Goal: Task Accomplishment & Management: Complete application form

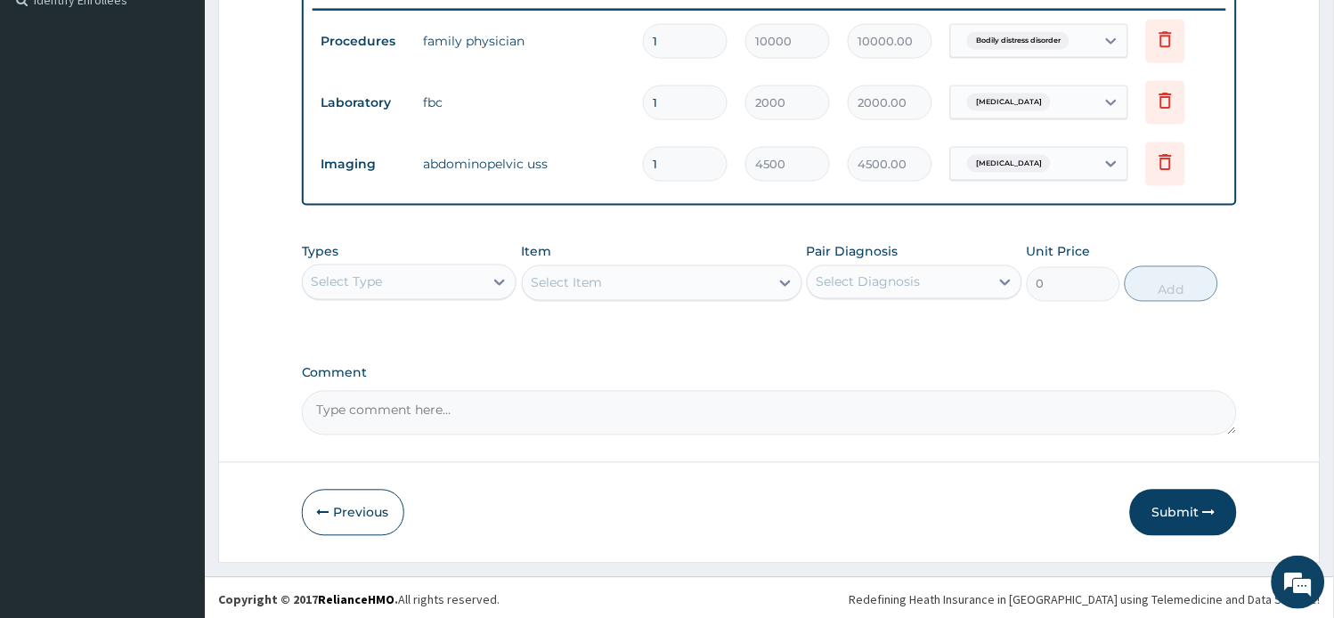
scroll to position [511, 0]
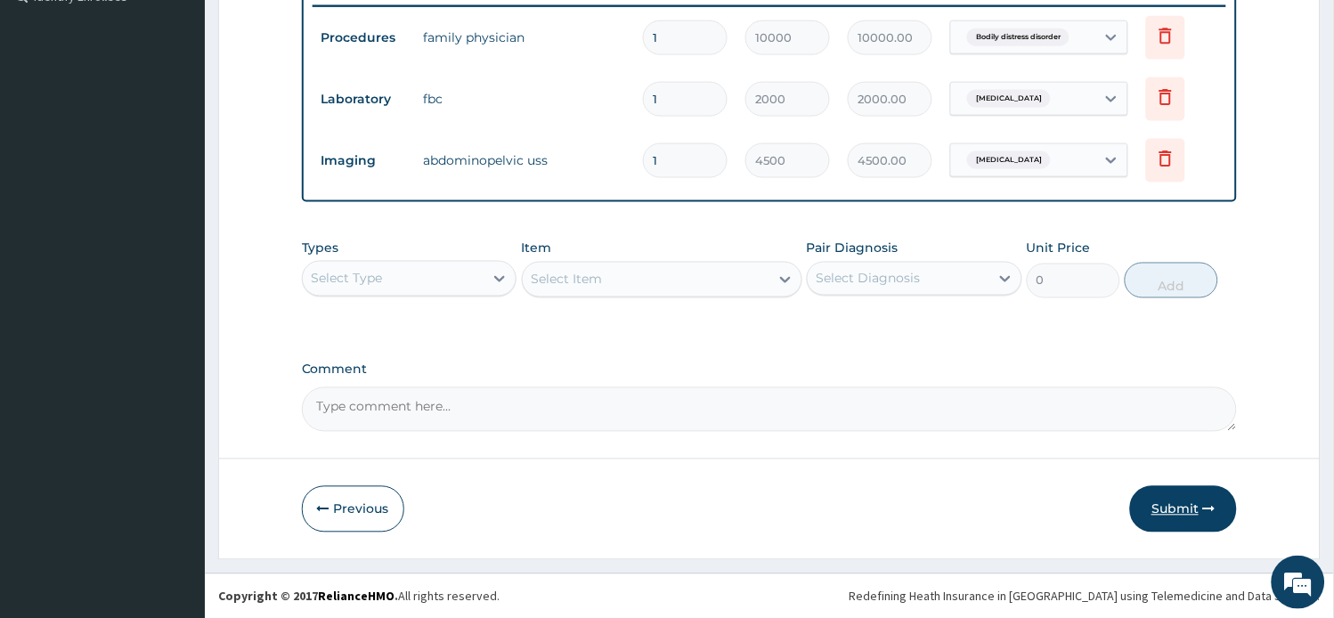
click at [1153, 508] on button "Submit" at bounding box center [1183, 509] width 107 height 46
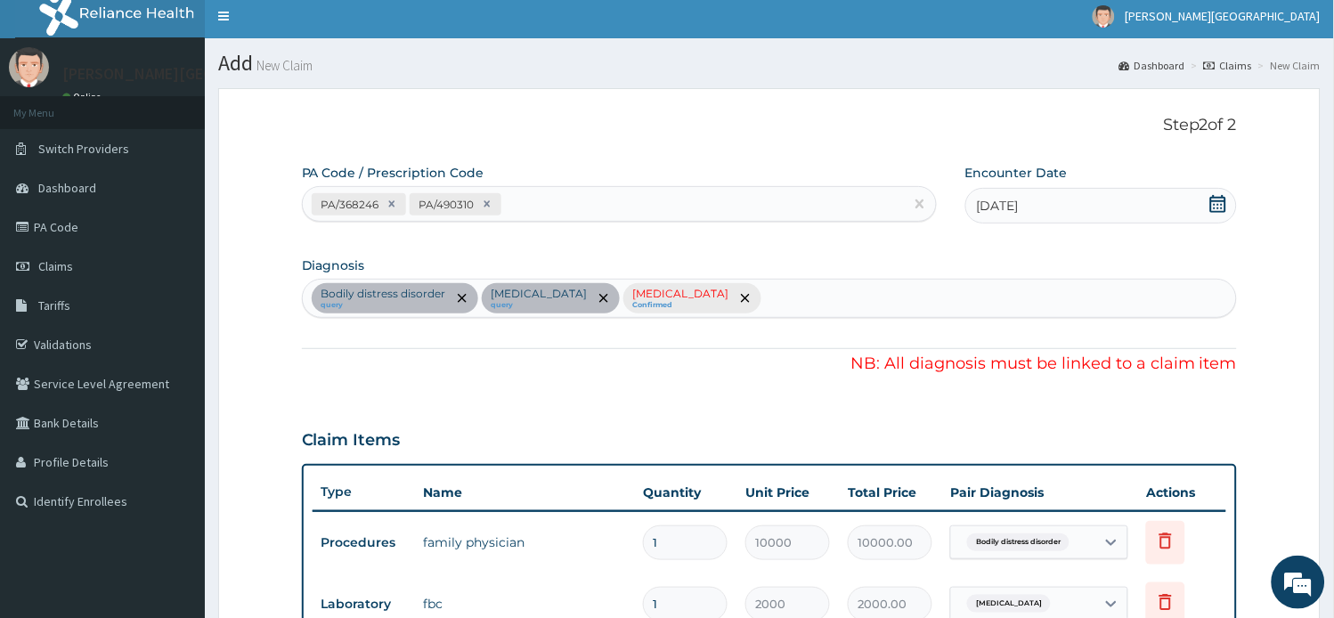
scroll to position [0, 0]
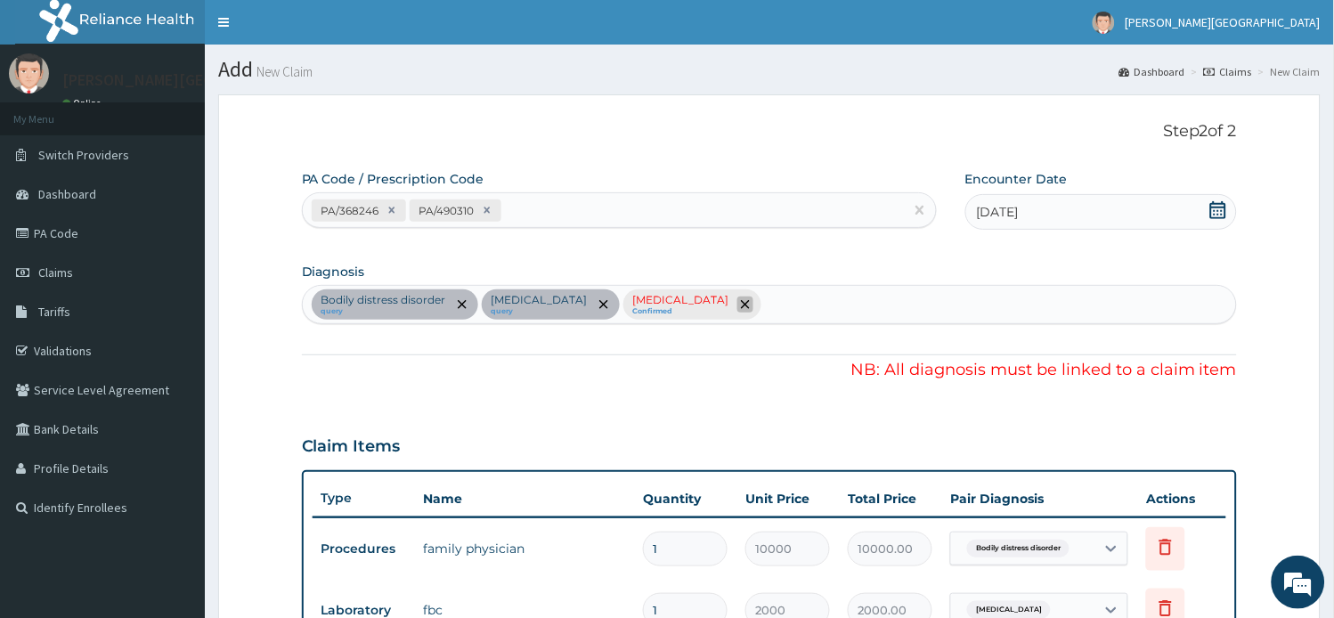
click at [737, 310] on span "remove selection option" at bounding box center [745, 304] width 16 height 16
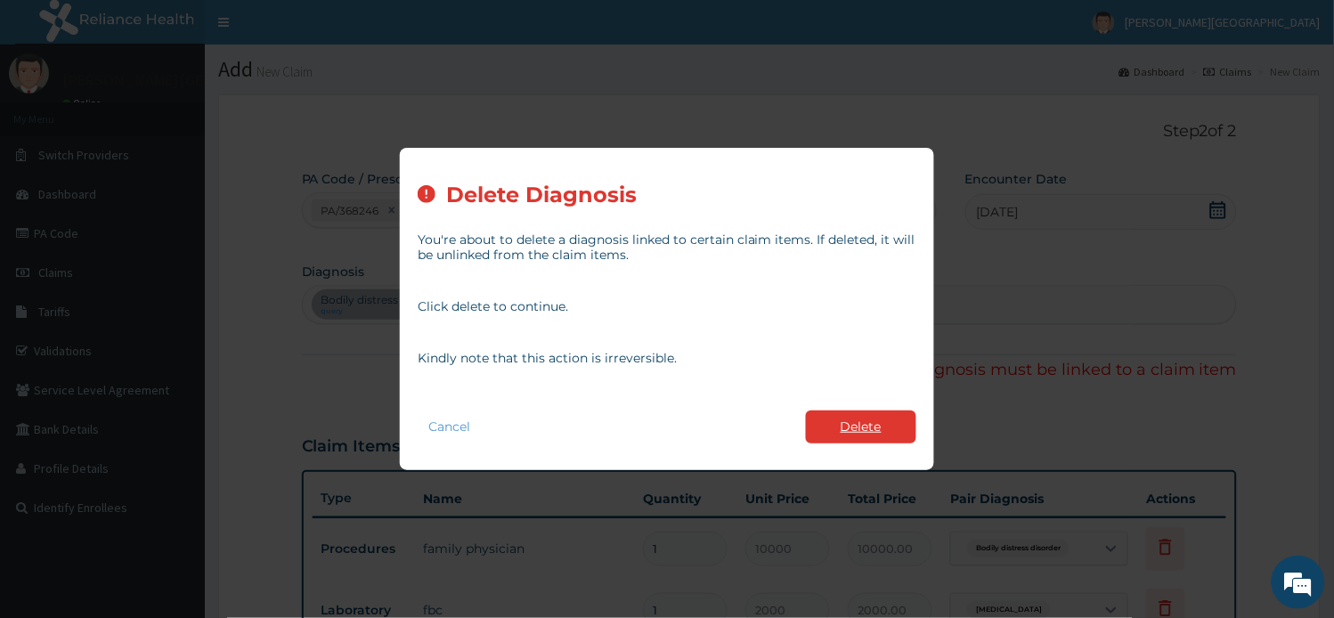
click at [865, 421] on button "Delete" at bounding box center [861, 426] width 110 height 33
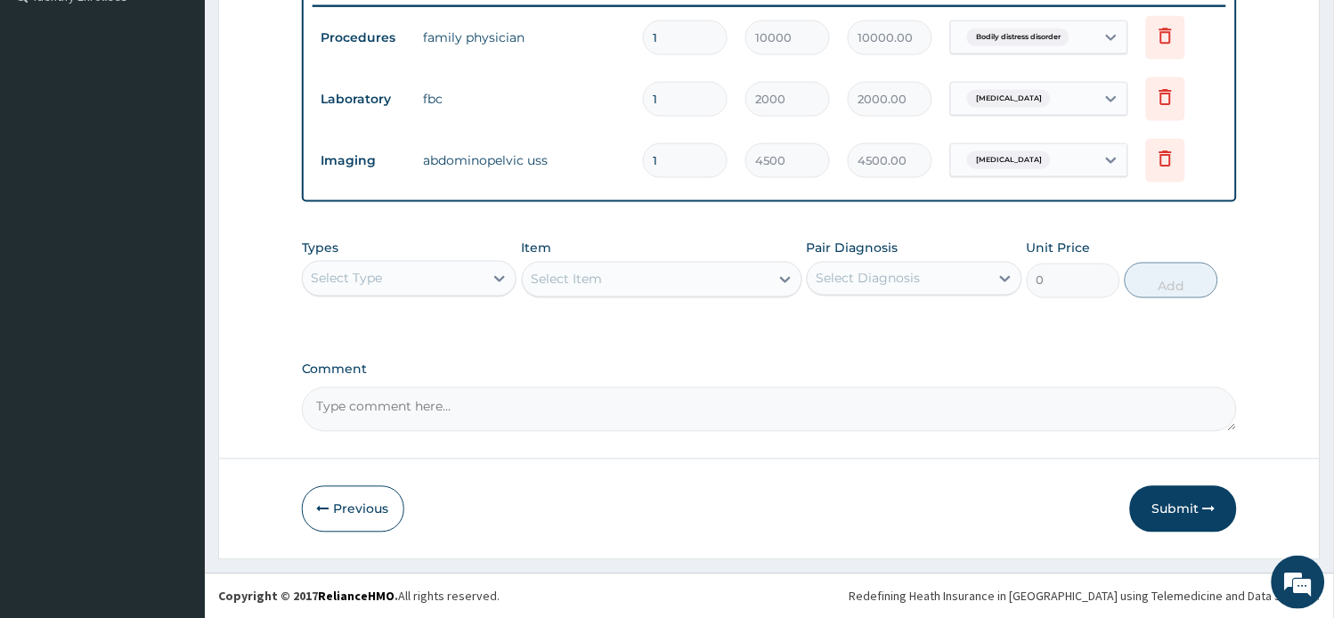
click at [1165, 497] on button "Submit" at bounding box center [1183, 509] width 107 height 46
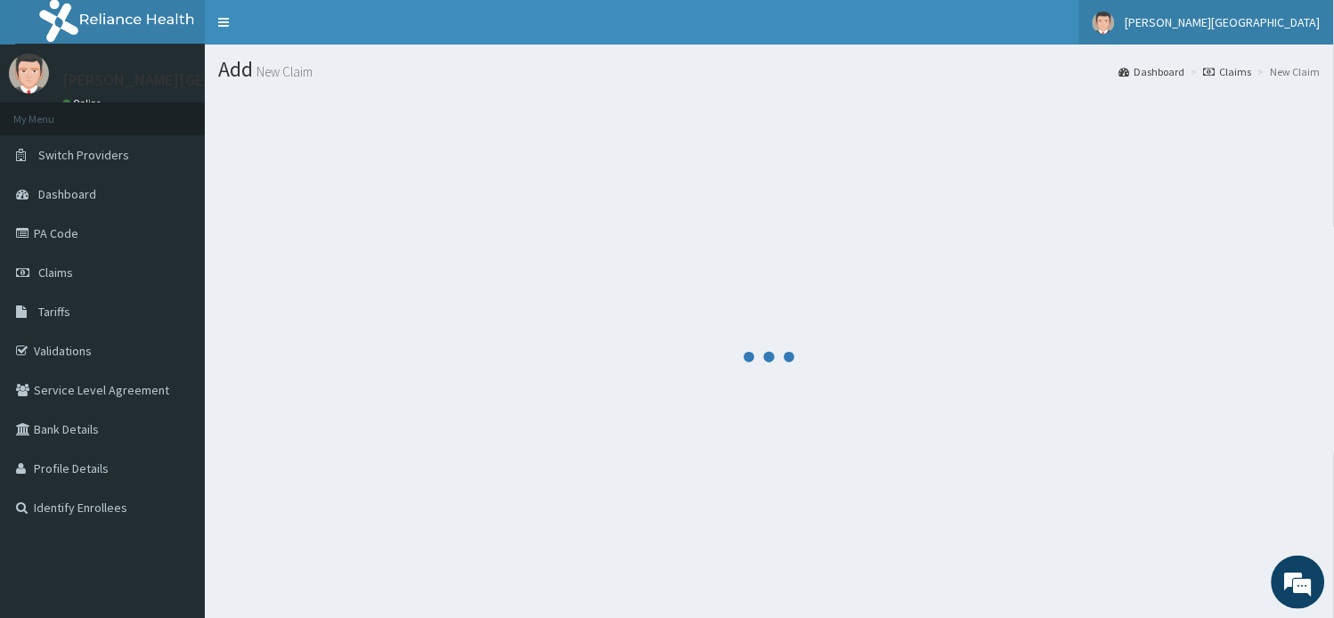
click at [1286, 21] on span "[PERSON_NAME][GEOGRAPHIC_DATA]" at bounding box center [1222, 22] width 195 height 16
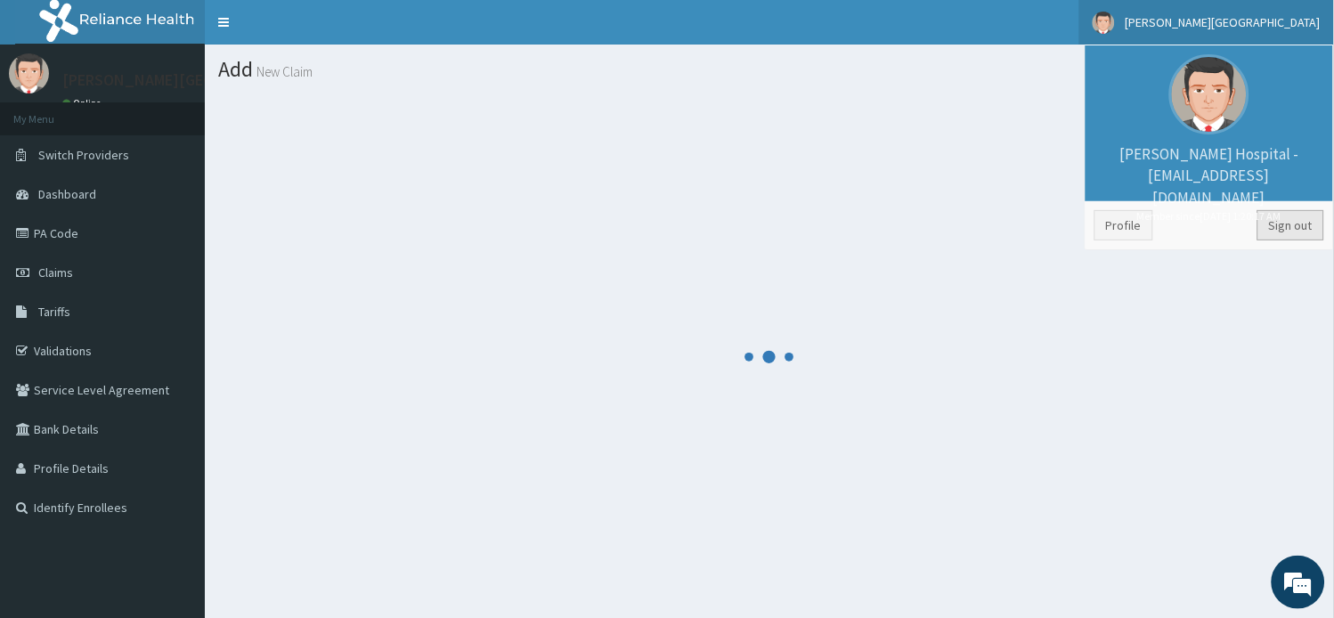
click at [1292, 235] on link "Sign out" at bounding box center [1290, 225] width 67 height 30
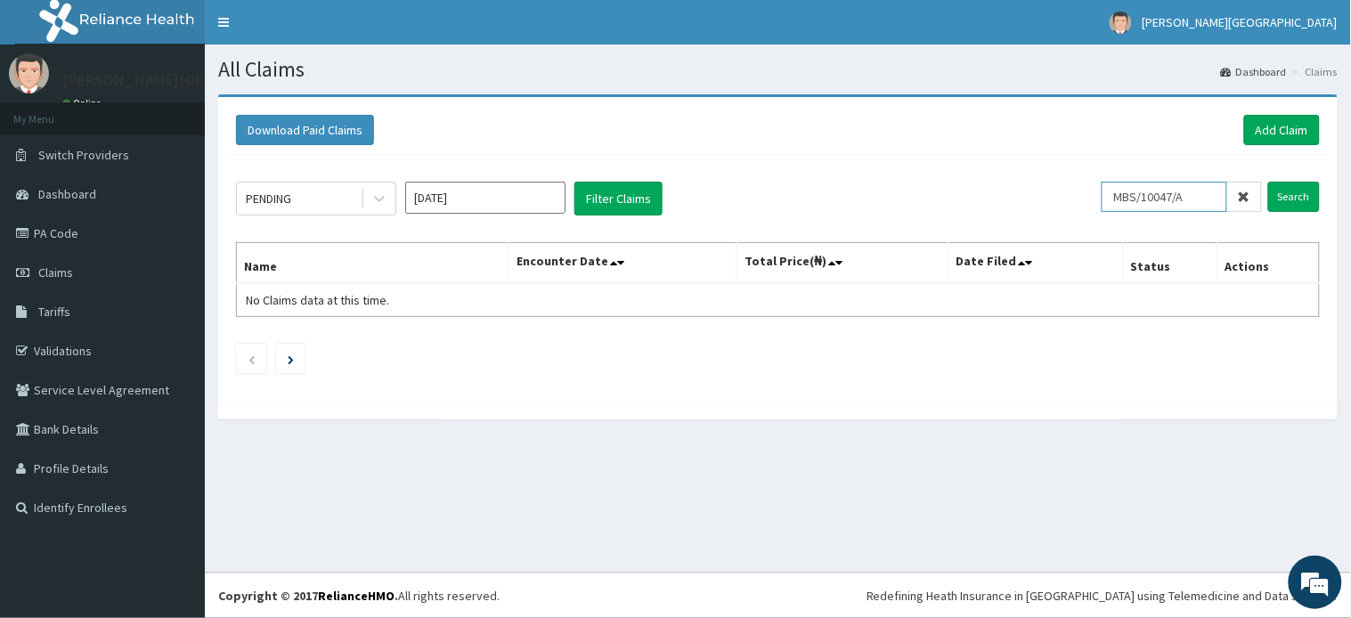
drag, startPoint x: 1156, startPoint y: 202, endPoint x: 1035, endPoint y: 191, distance: 120.7
click at [1038, 191] on div "PENDING Aug 2025 Filter Claims MBS/10047/A Search" at bounding box center [777, 199] width 1083 height 34
paste input "FBO/10045/E"
type input "FBO/10045/E"
drag, startPoint x: 1300, startPoint y: 183, endPoint x: 1300, endPoint y: 200, distance: 17.8
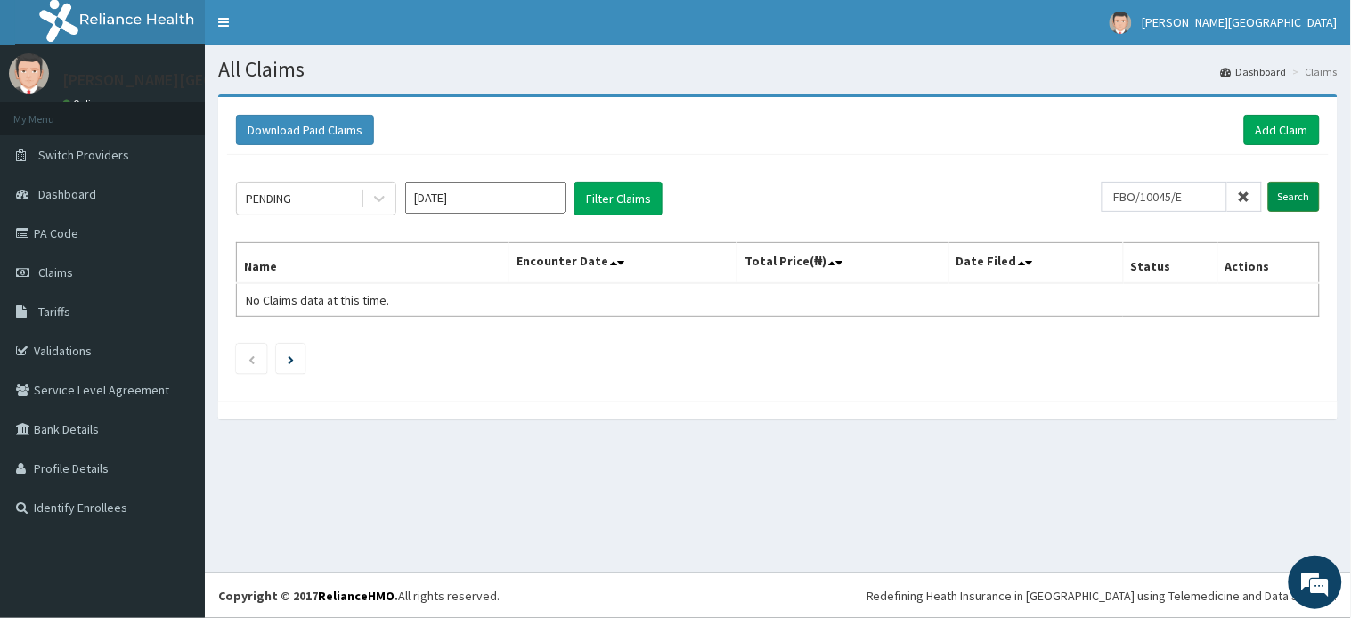
click at [1300, 189] on input "Search" at bounding box center [1294, 197] width 52 height 30
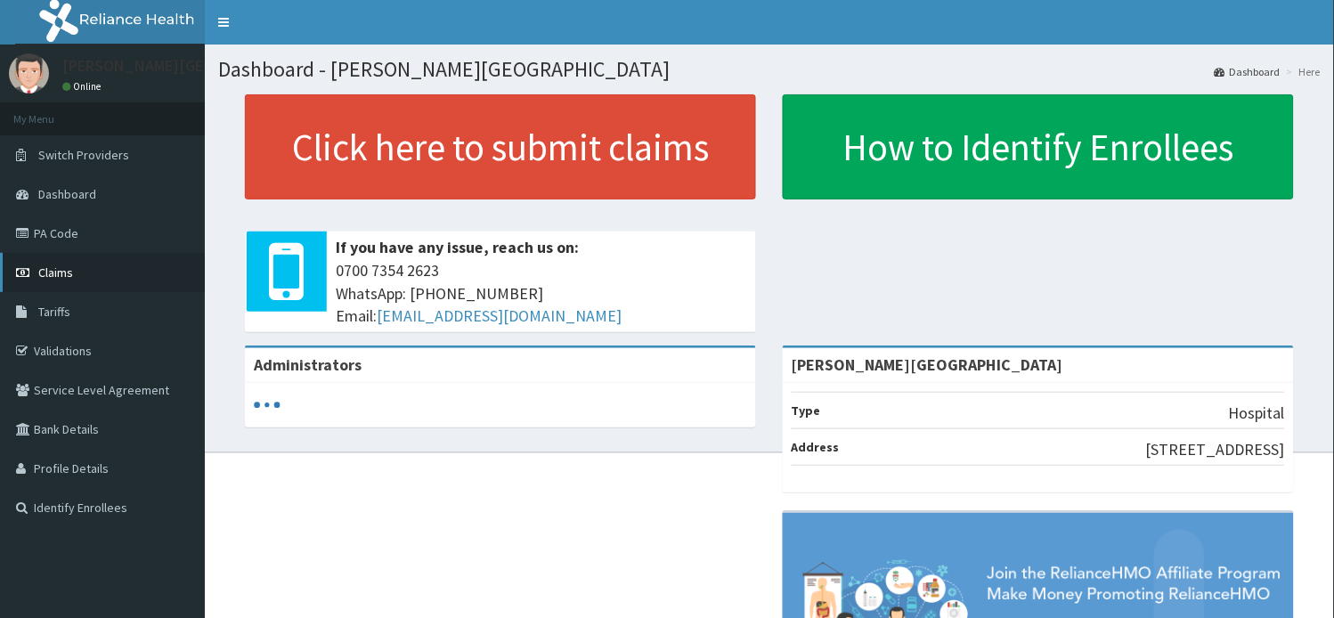
click at [62, 276] on span "Claims" at bounding box center [55, 272] width 35 height 16
click at [24, 259] on link "Claims" at bounding box center [102, 272] width 205 height 39
click at [64, 274] on span "Claims" at bounding box center [55, 272] width 35 height 16
click at [60, 276] on span "Claims" at bounding box center [55, 272] width 35 height 16
click at [36, 270] on link "Claims" at bounding box center [102, 272] width 205 height 39
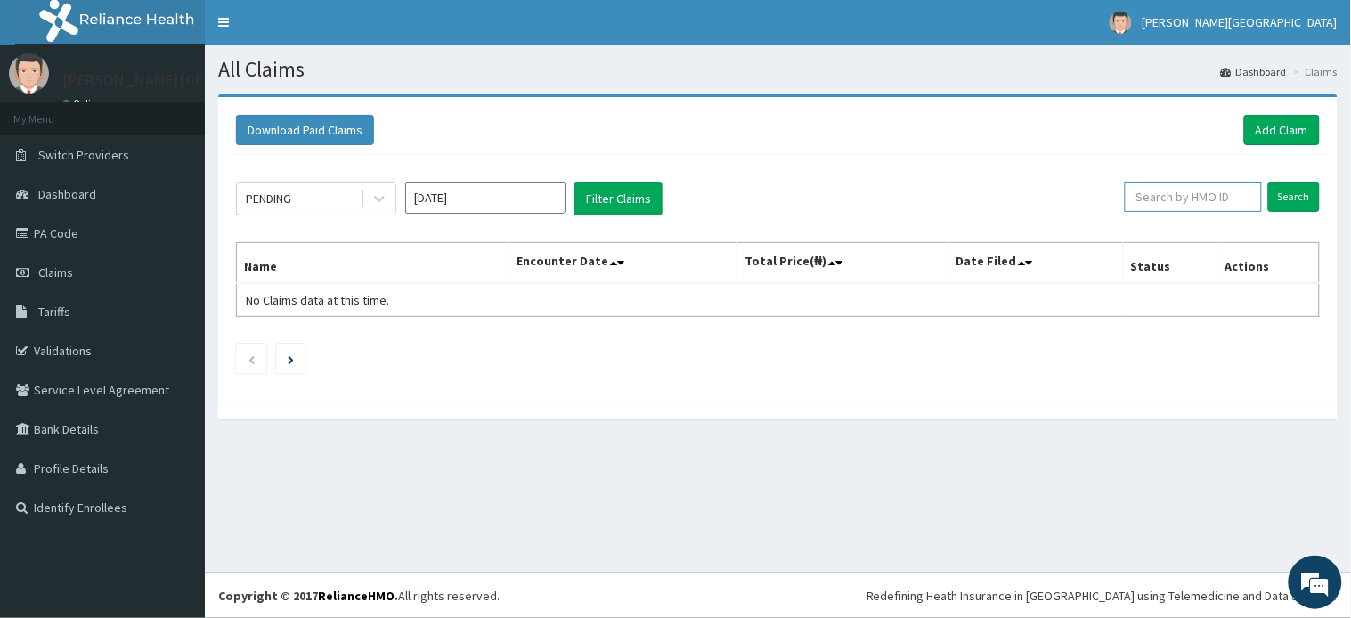
click at [1221, 193] on input "text" at bounding box center [1192, 197] width 137 height 30
paste input "MBS/10047/A"
type input "MBS/10047/A"
click at [1295, 191] on input "Search" at bounding box center [1294, 197] width 52 height 30
click at [1280, 199] on input "Search" at bounding box center [1294, 197] width 52 height 30
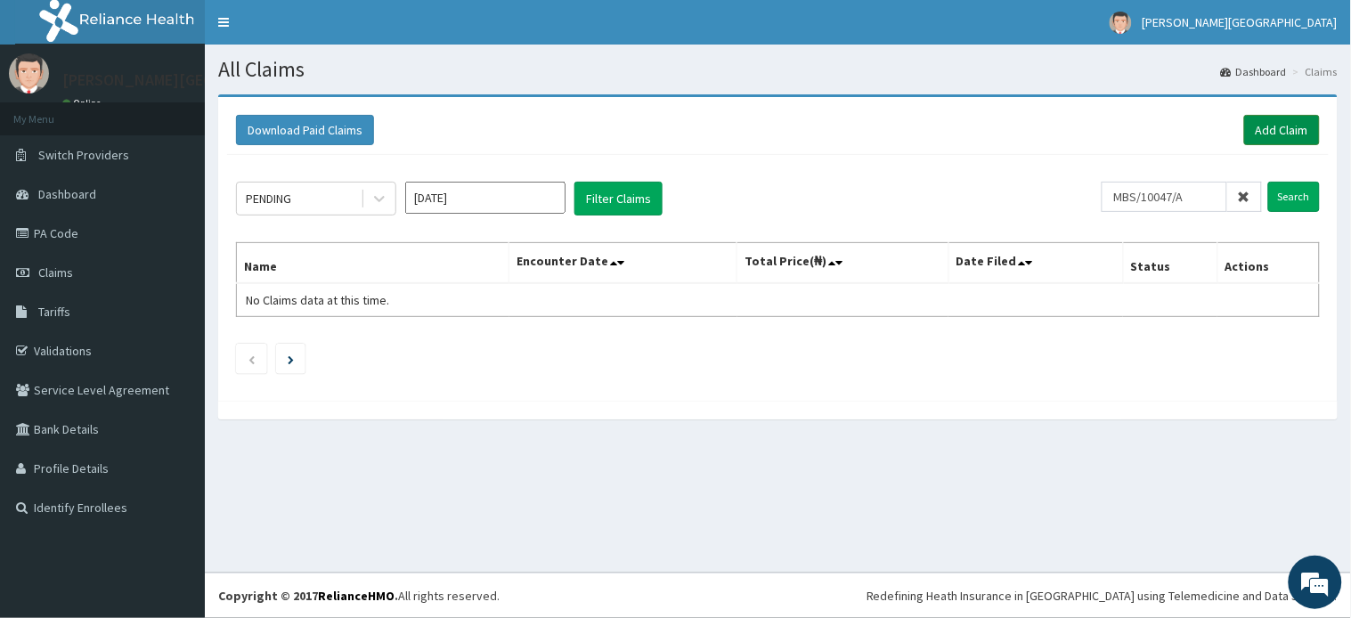
click at [1293, 141] on link "Add Claim" at bounding box center [1282, 130] width 76 height 30
click at [1217, 196] on input "text" at bounding box center [1192, 197] width 137 height 30
paste input "FBO/10045/E"
click at [1297, 193] on input "Search" at bounding box center [1294, 197] width 52 height 30
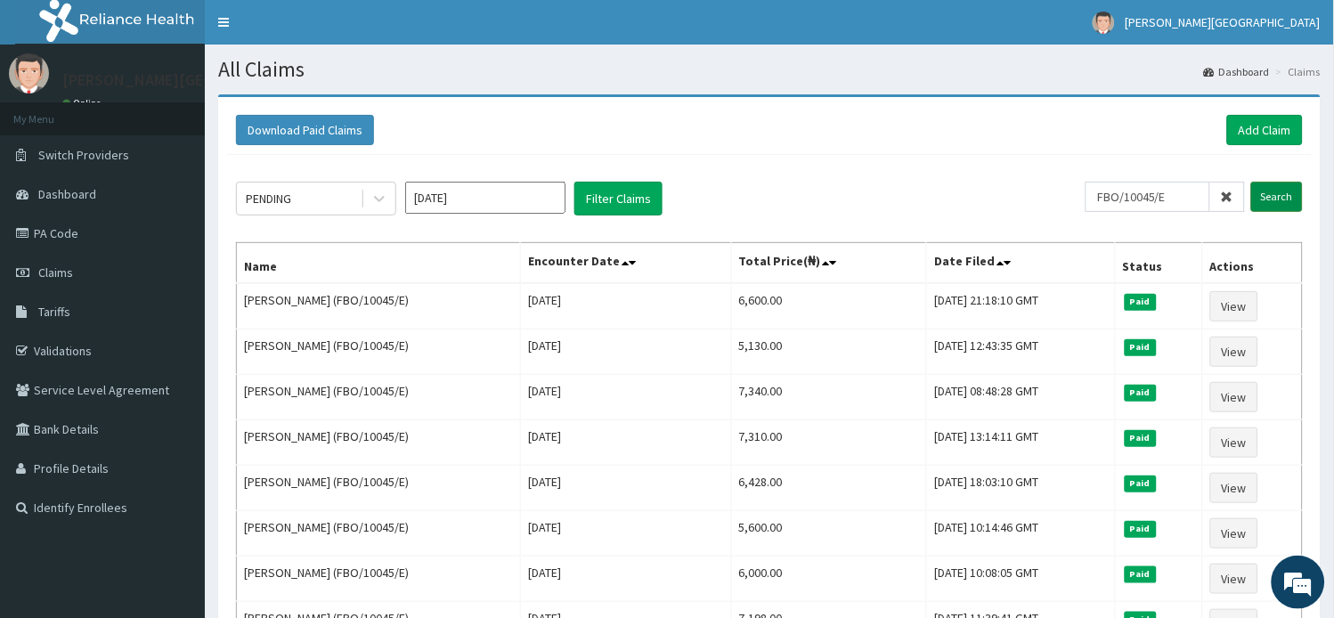
click at [1275, 191] on input "Search" at bounding box center [1277, 197] width 52 height 30
drag, startPoint x: 1188, startPoint y: 202, endPoint x: 1025, endPoint y: 199, distance: 163.0
click at [1025, 199] on div "PENDING Aug 2025 Filter Claims FBO/10045/E Search" at bounding box center [769, 199] width 1067 height 34
paste input "ICN/10223/A"
click at [1268, 200] on input "Search" at bounding box center [1277, 197] width 52 height 30
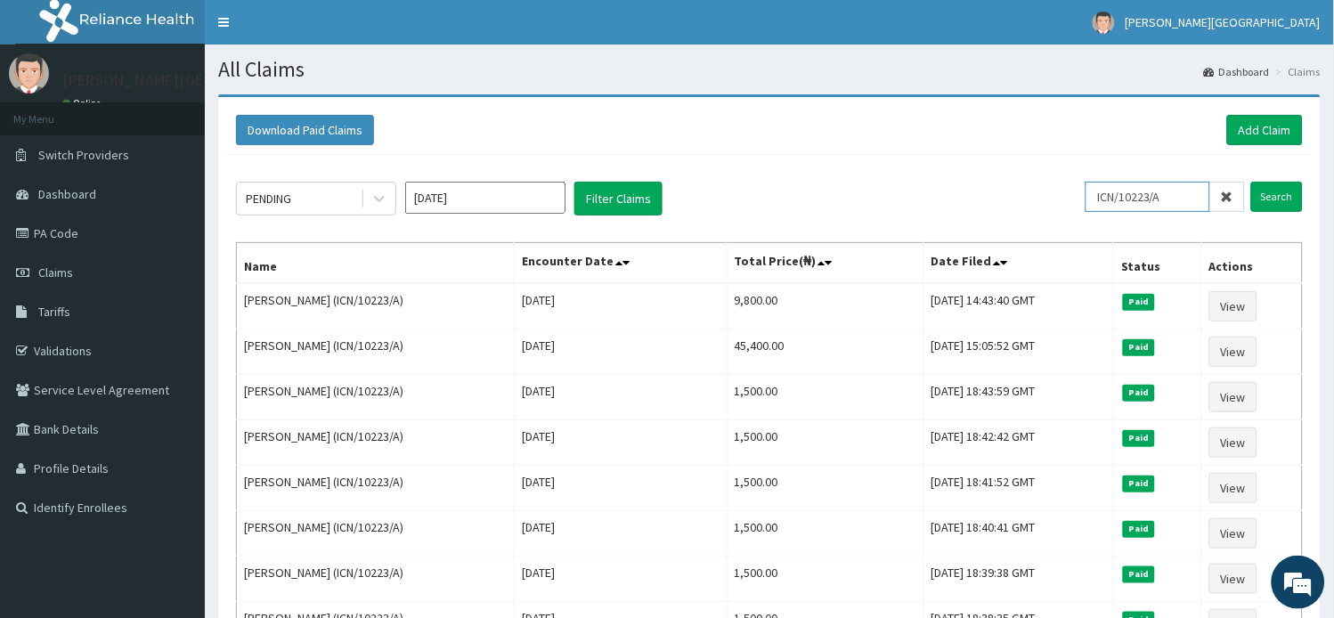
drag, startPoint x: 1066, startPoint y: 210, endPoint x: 1035, endPoint y: 210, distance: 31.2
click at [1039, 210] on div "PENDING Aug 2025 Filter Claims ICN/10223/A Search" at bounding box center [769, 199] width 1067 height 34
paste input "BWI/100"
click at [1277, 188] on input "Search" at bounding box center [1277, 197] width 52 height 30
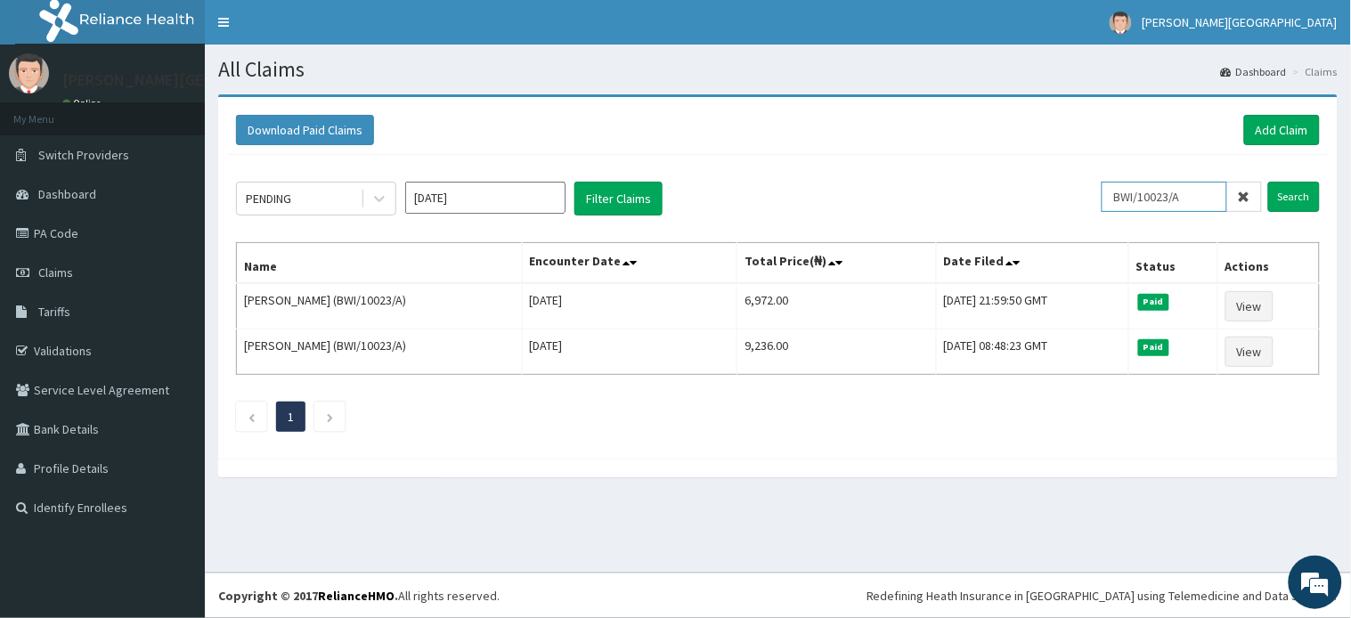
drag, startPoint x: 1194, startPoint y: 196, endPoint x: 1077, endPoint y: 224, distance: 120.1
click at [1078, 227] on div "PENDING Aug 2025 Filter Claims BWI/10023/A Search Name Encounter Date Total Pri…" at bounding box center [777, 302] width 1101 height 295
paste input "AOJ/1004"
type input "AOJ/10043/A"
click at [1286, 193] on input "Search" at bounding box center [1294, 197] width 52 height 30
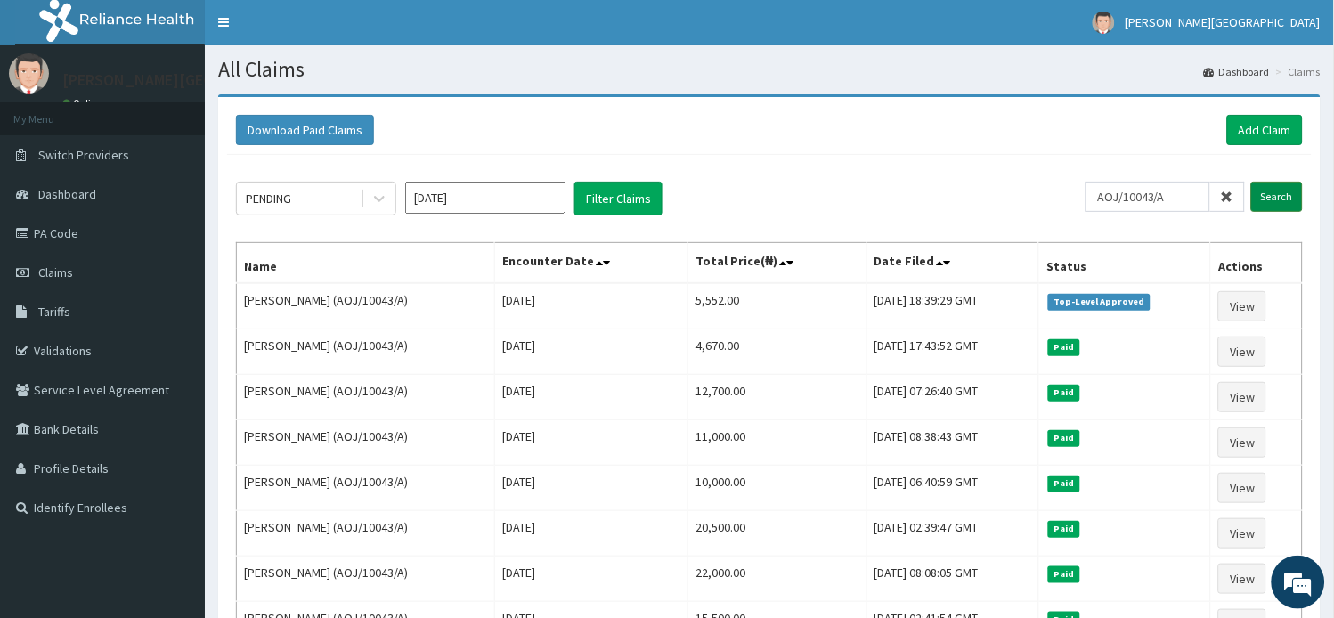
click at [1295, 199] on input "Search" at bounding box center [1277, 197] width 52 height 30
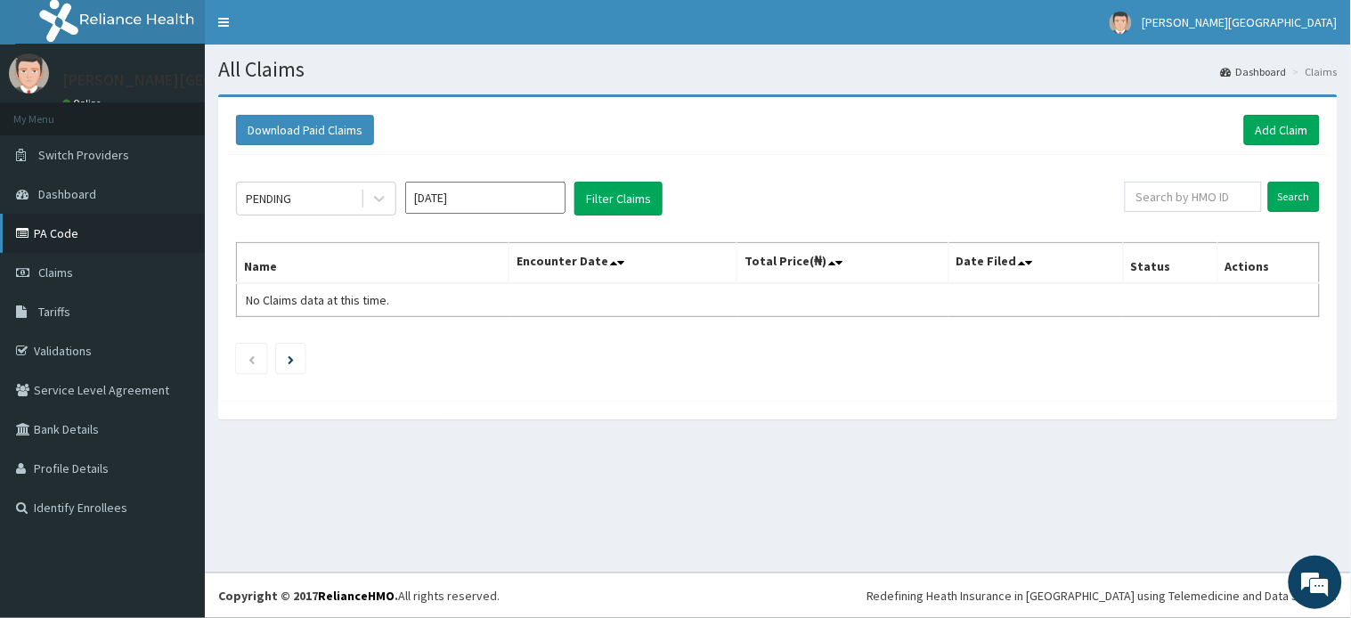
click at [41, 240] on link "PA Code" at bounding box center [102, 233] width 205 height 39
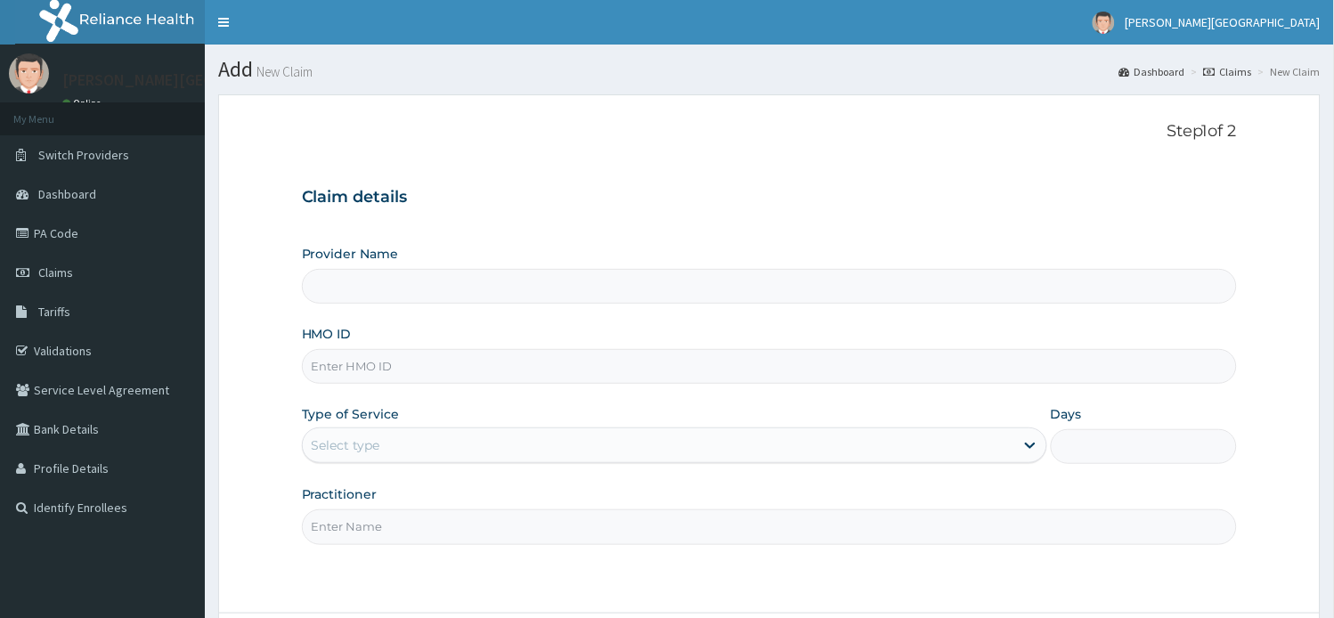
click at [403, 371] on input "HMO ID" at bounding box center [770, 366] width 936 height 35
paste input "MBS/10047/A"
type input "MBS/10047/A"
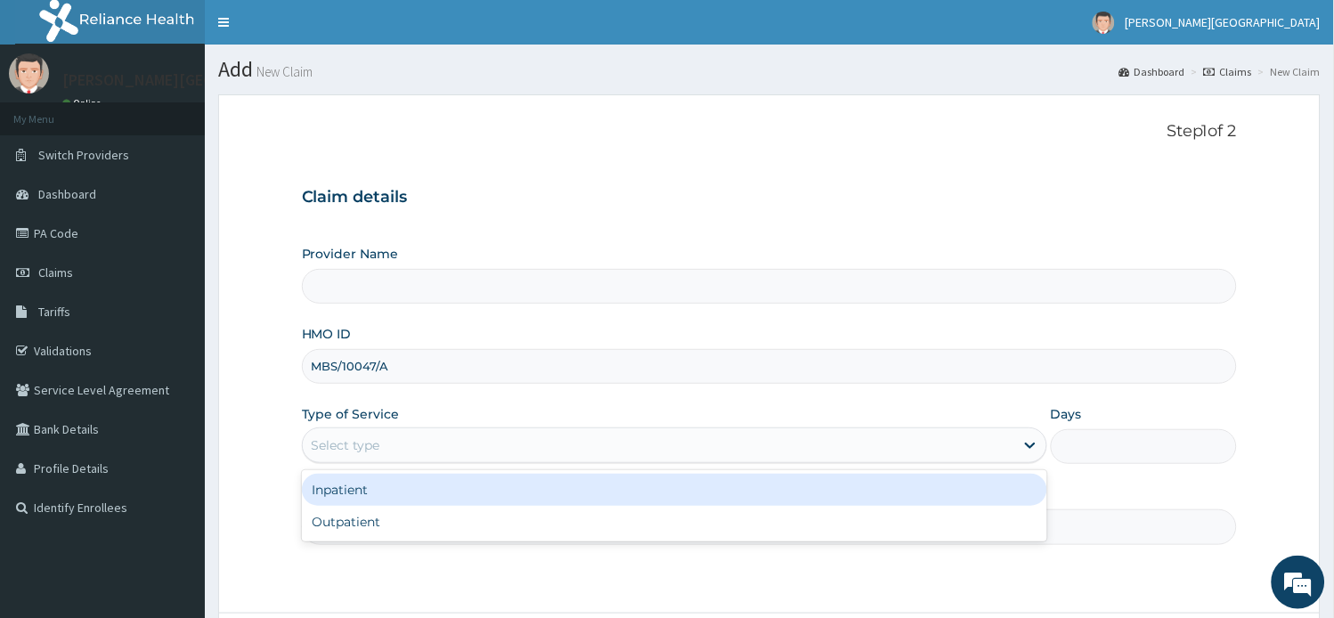
click at [423, 445] on div "Select type" at bounding box center [658, 445] width 711 height 28
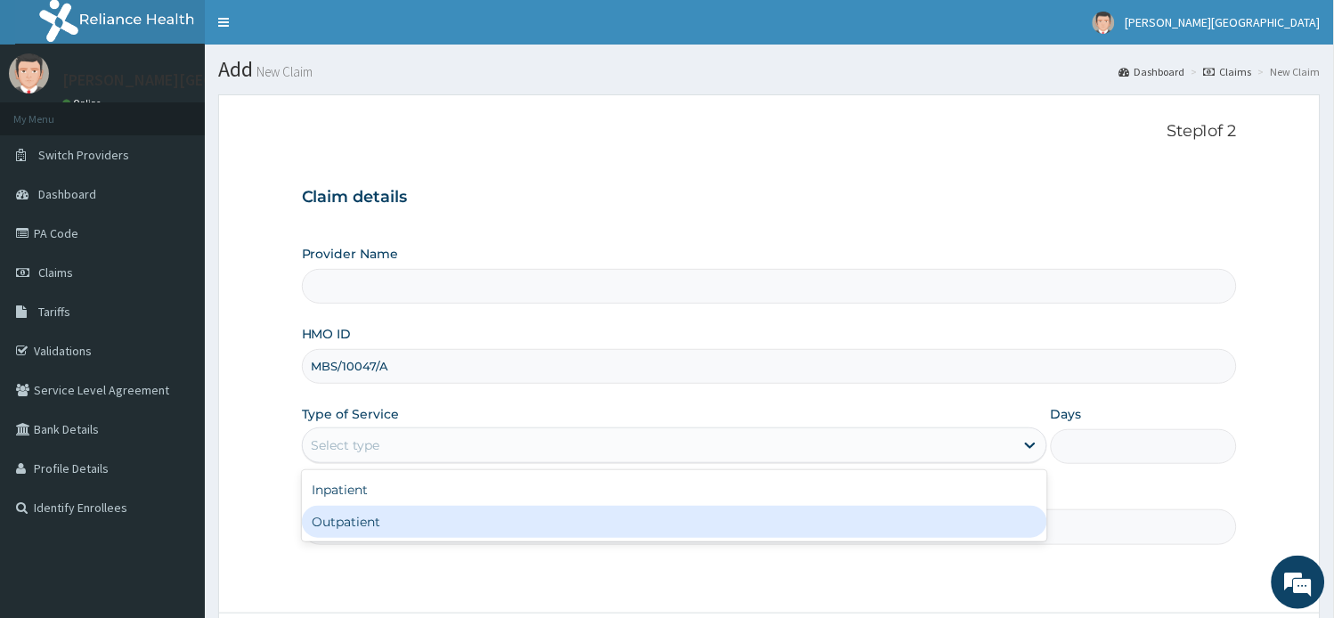
click at [407, 523] on div "Outpatient" at bounding box center [674, 522] width 745 height 32
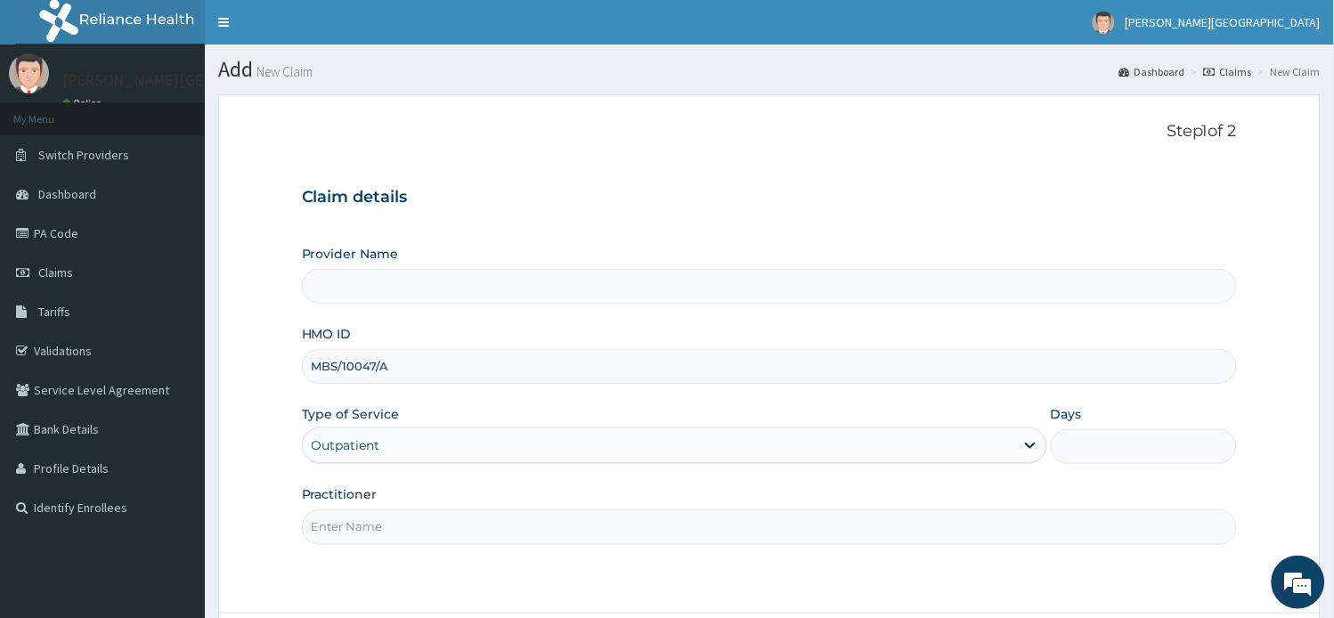
type input "1"
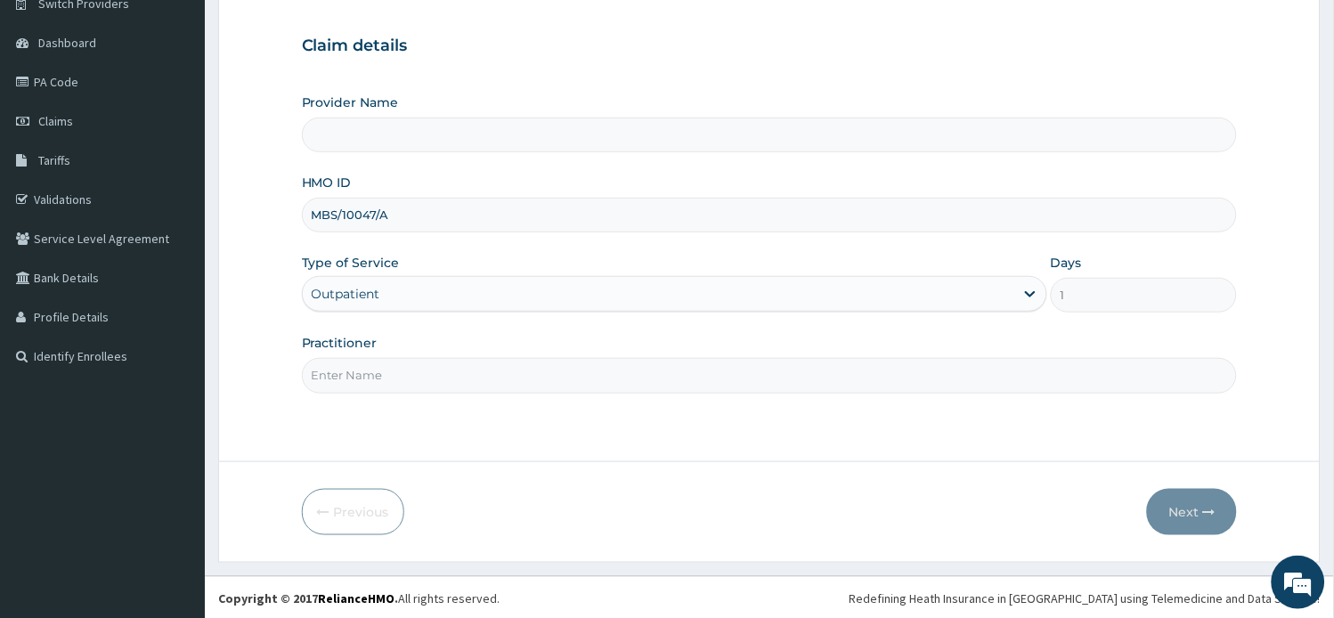
scroll to position [155, 0]
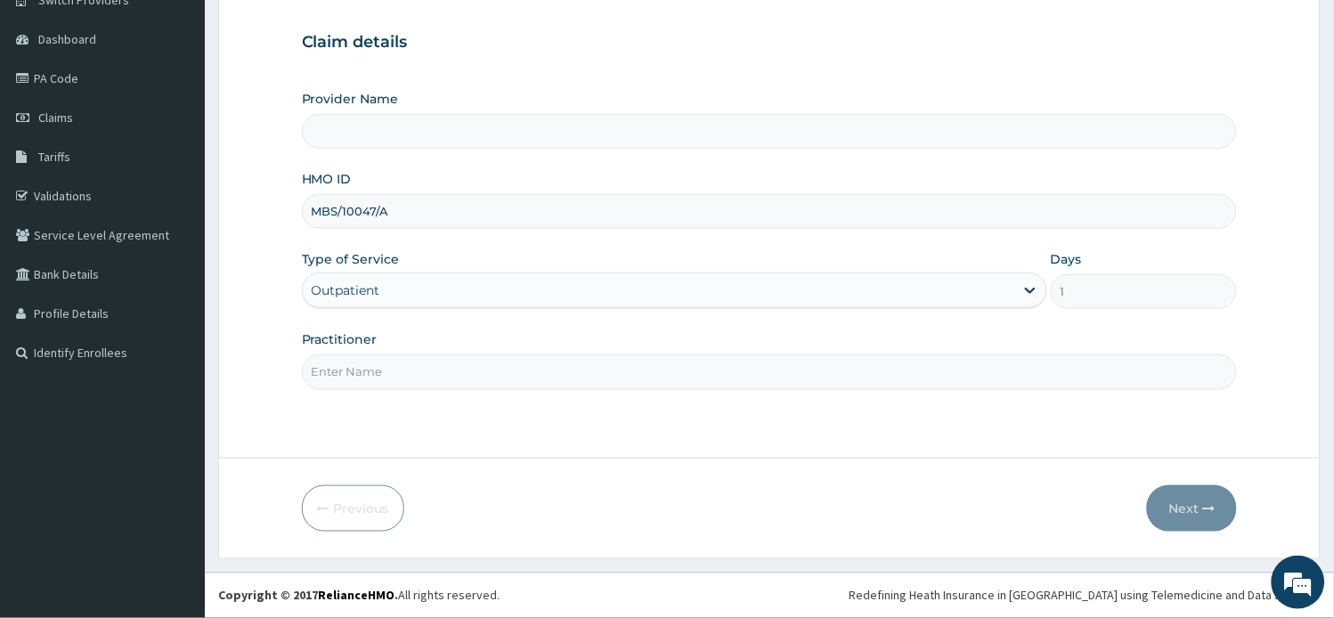
type input "[PERSON_NAME][GEOGRAPHIC_DATA]"
click at [410, 392] on div "Step 1 of 2 Claim details Provider Name Subol Hospital HMO ID MBS/10047/A Type …" at bounding box center [770, 199] width 936 height 464
click at [411, 384] on input "Practitioner" at bounding box center [770, 371] width 936 height 35
type input "AA"
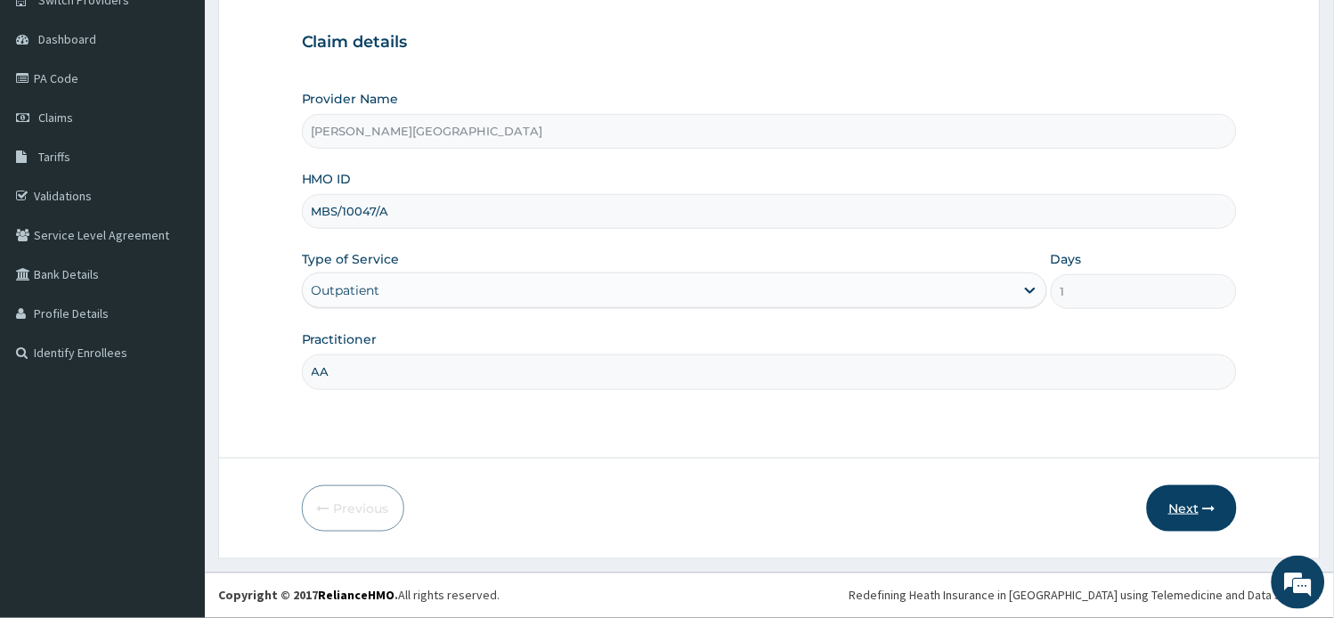
click at [1207, 502] on icon "button" at bounding box center [1209, 508] width 12 height 12
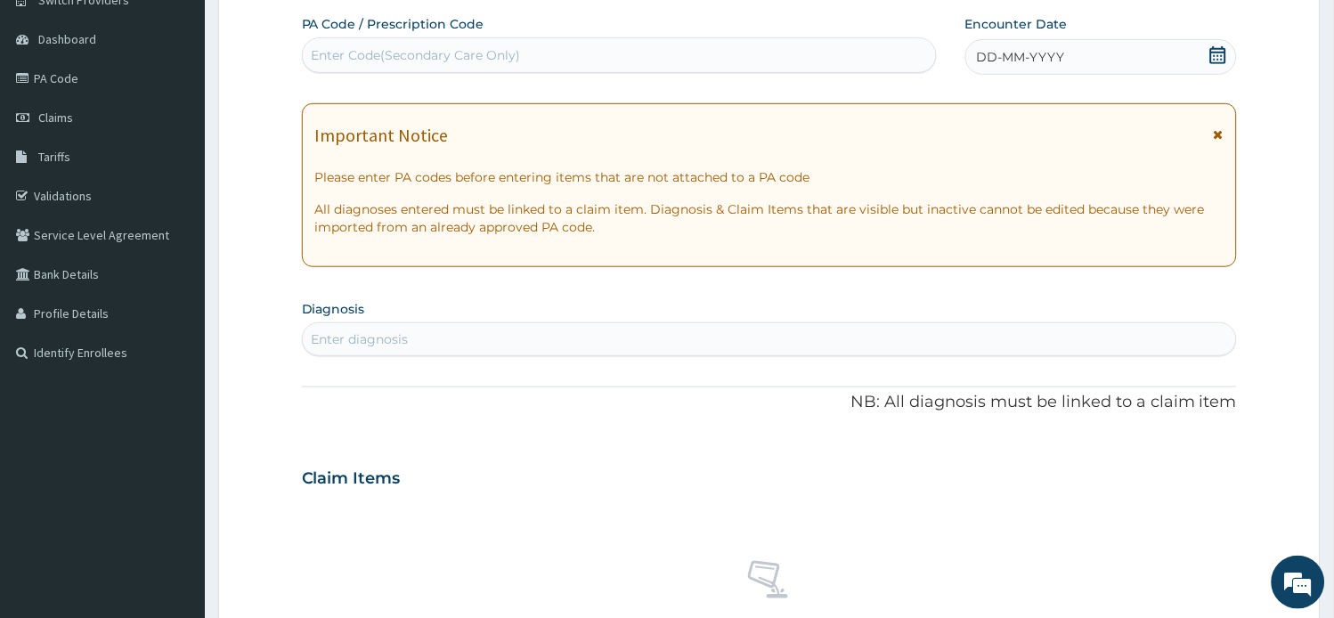
click at [1226, 132] on div "Important Notice Please enter PA codes before entering items that are not attac…" at bounding box center [770, 185] width 936 height 164
click at [1221, 132] on icon at bounding box center [1218, 134] width 10 height 12
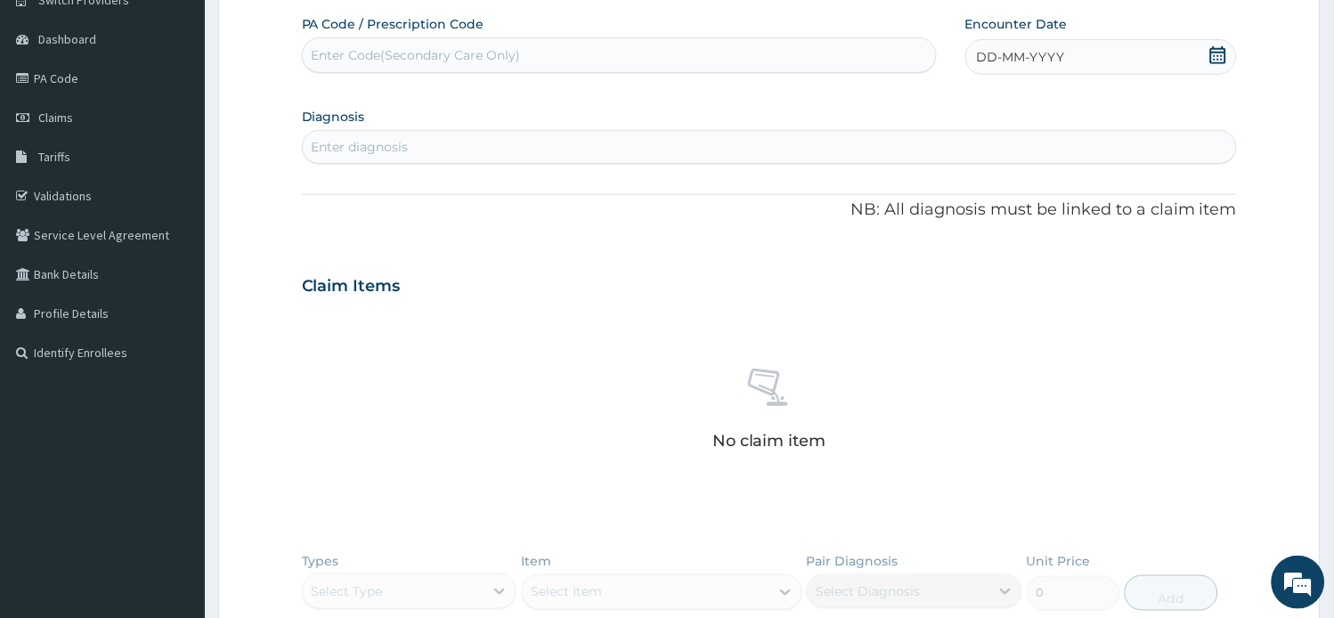
click at [661, 48] on div "Enter Code(Secondary Care Only)" at bounding box center [619, 55] width 633 height 28
paste input "PA/368246"
type input "PA/368246"
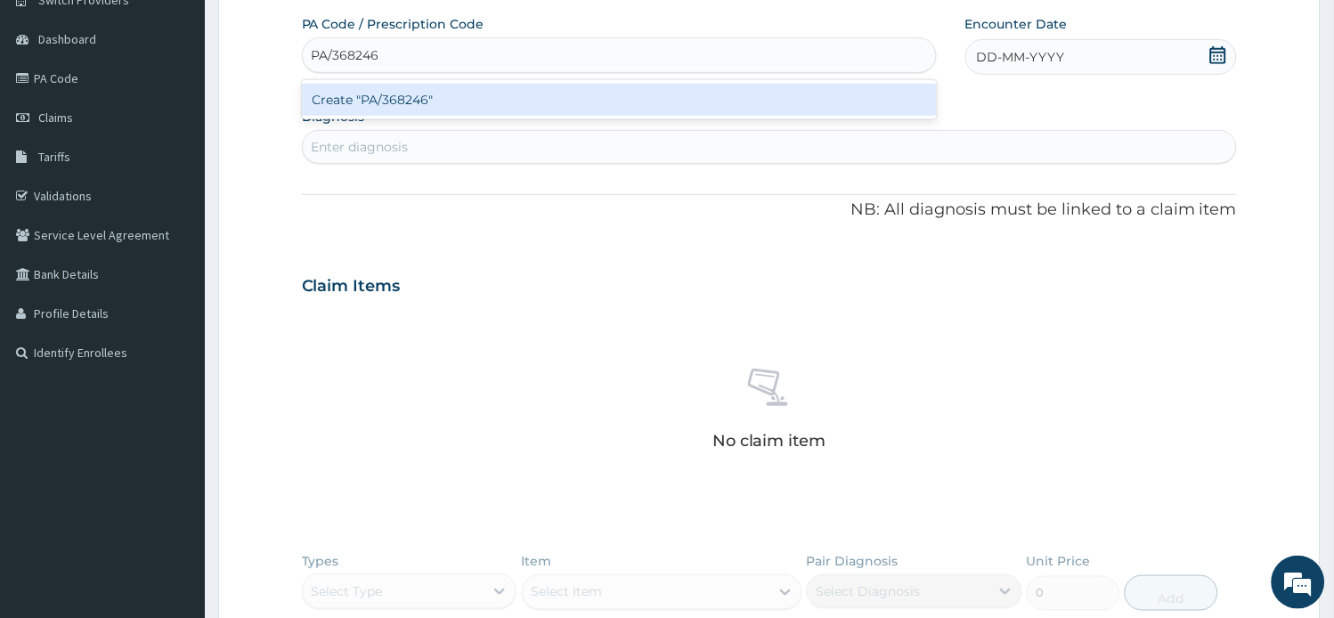
click at [664, 100] on div "Create "PA/368246"" at bounding box center [619, 100] width 635 height 32
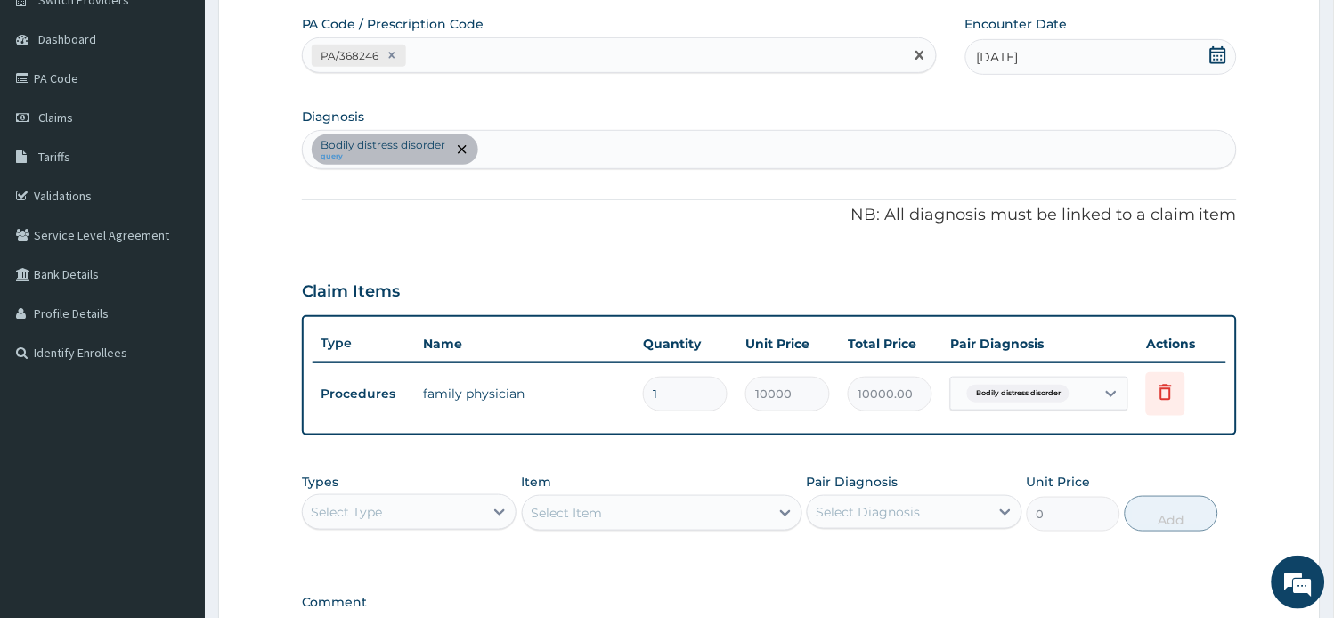
click at [497, 52] on div "PA/368246" at bounding box center [603, 55] width 601 height 29
paste input "PA/490310"
type input "PA/490310"
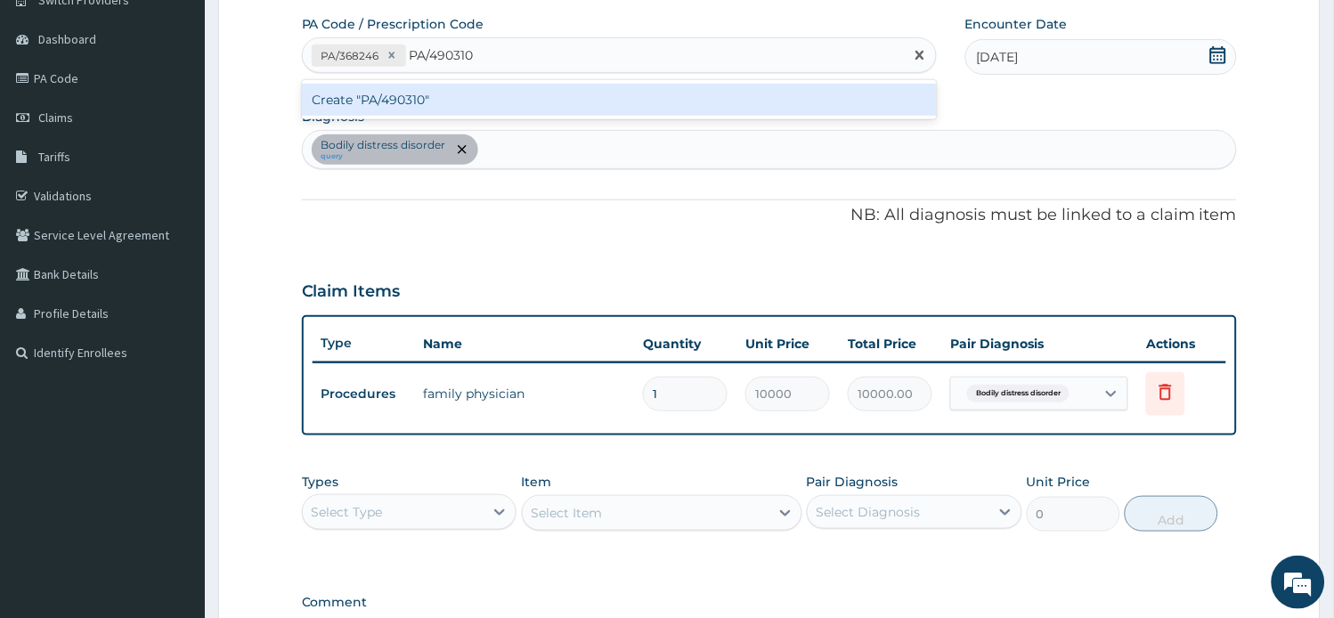
click at [490, 100] on div "Create "PA/490310"" at bounding box center [619, 100] width 635 height 32
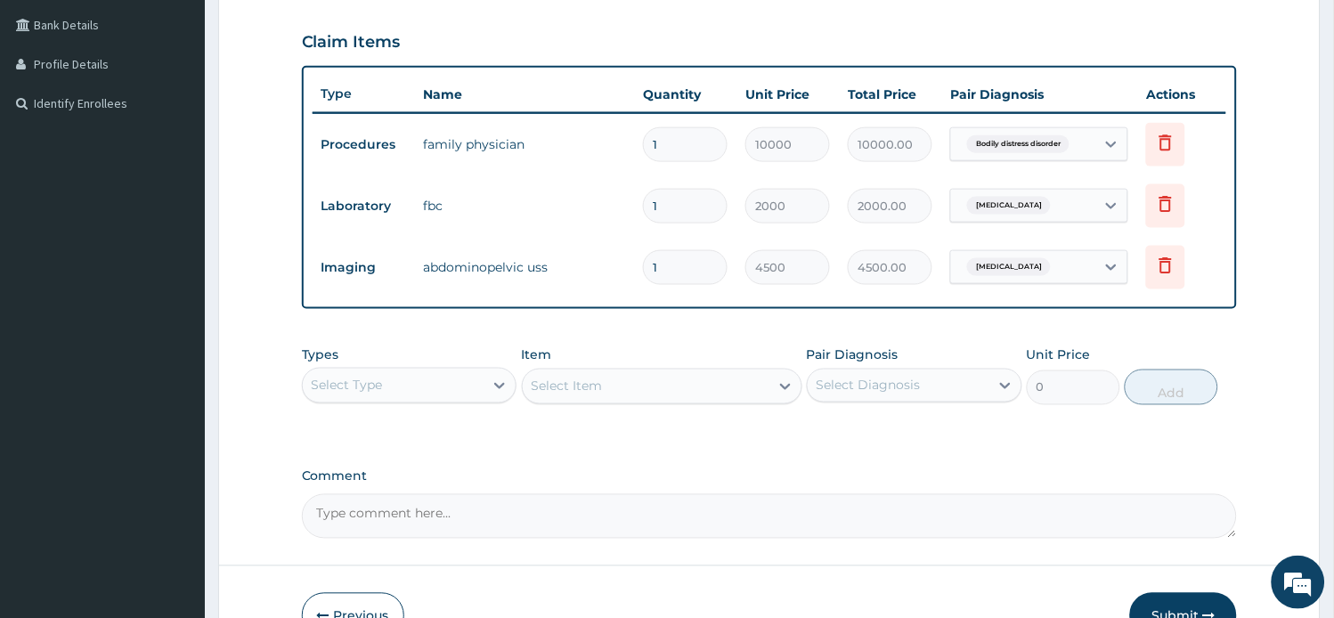
scroll to position [451, 0]
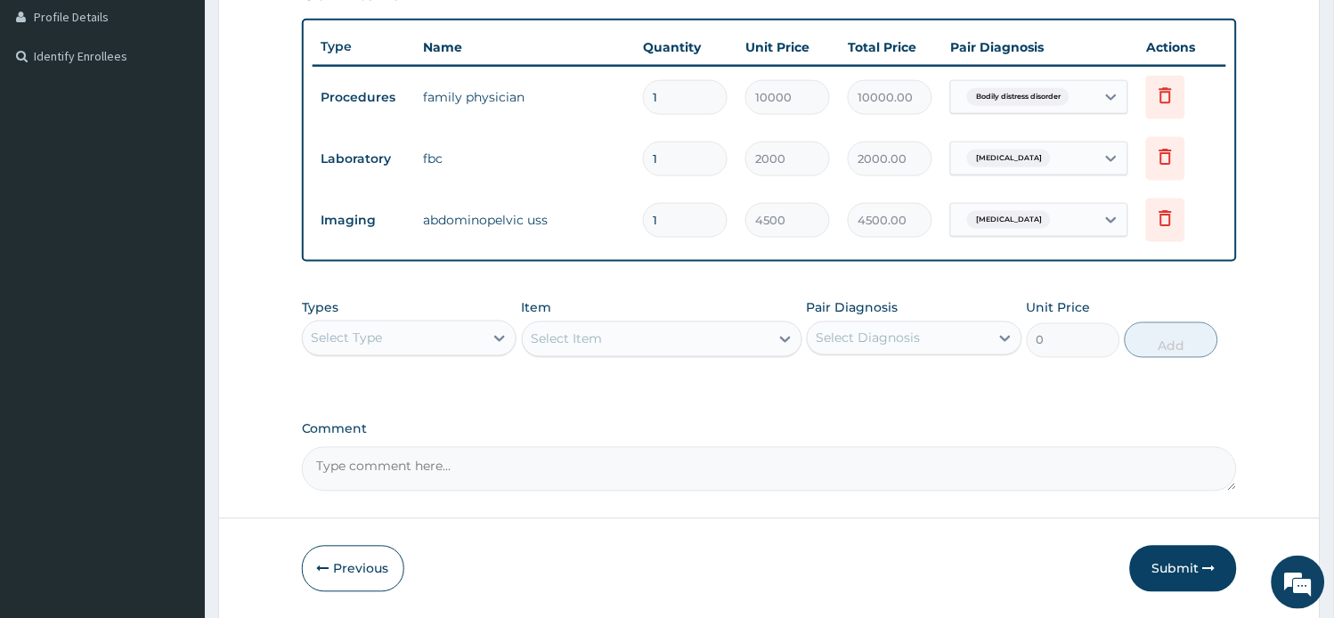
click at [1185, 568] on button "Submit" at bounding box center [1183, 569] width 107 height 46
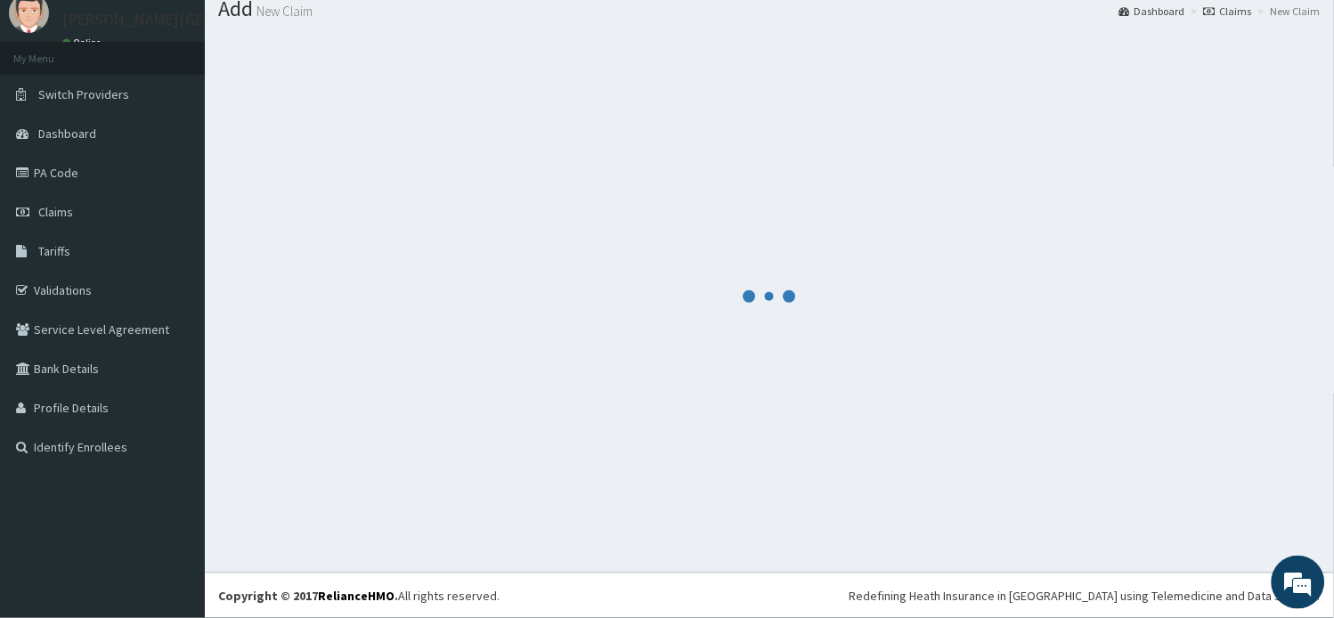
scroll to position [60, 0]
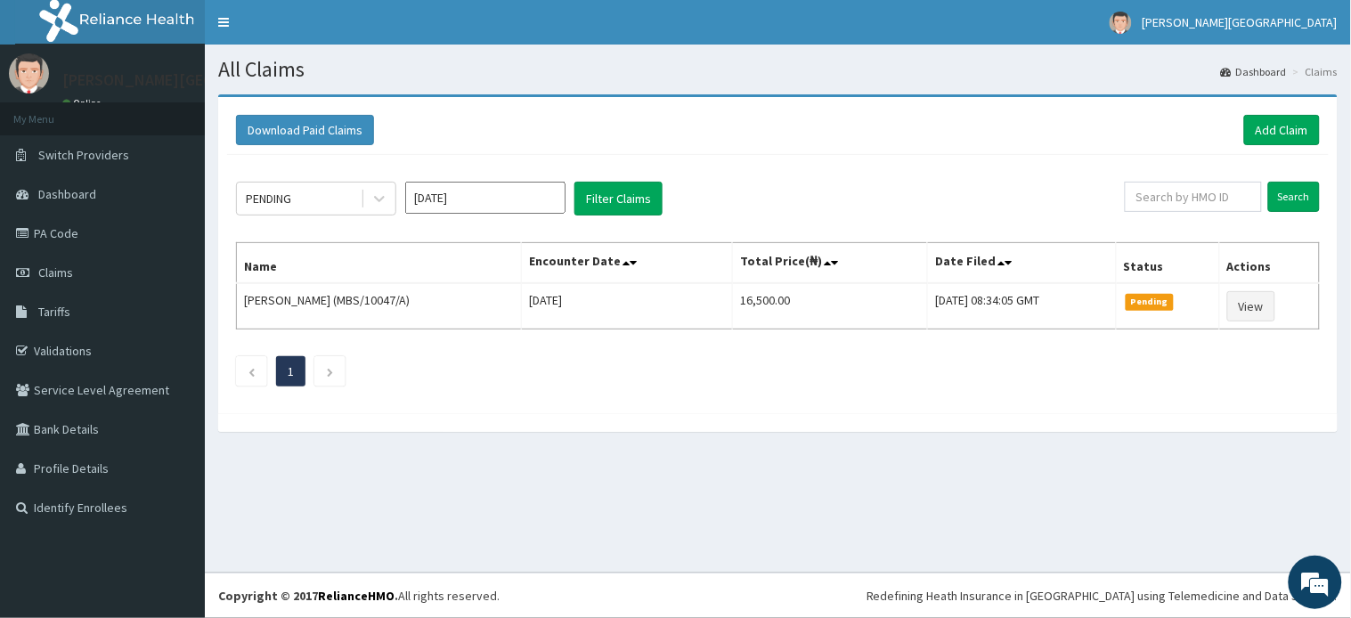
drag, startPoint x: 1265, startPoint y: 145, endPoint x: 1271, endPoint y: 154, distance: 10.9
click at [1267, 144] on div "Download Paid Claims Add Claim" at bounding box center [777, 130] width 1101 height 49
click at [1262, 132] on link "Add Claim" at bounding box center [1282, 130] width 76 height 30
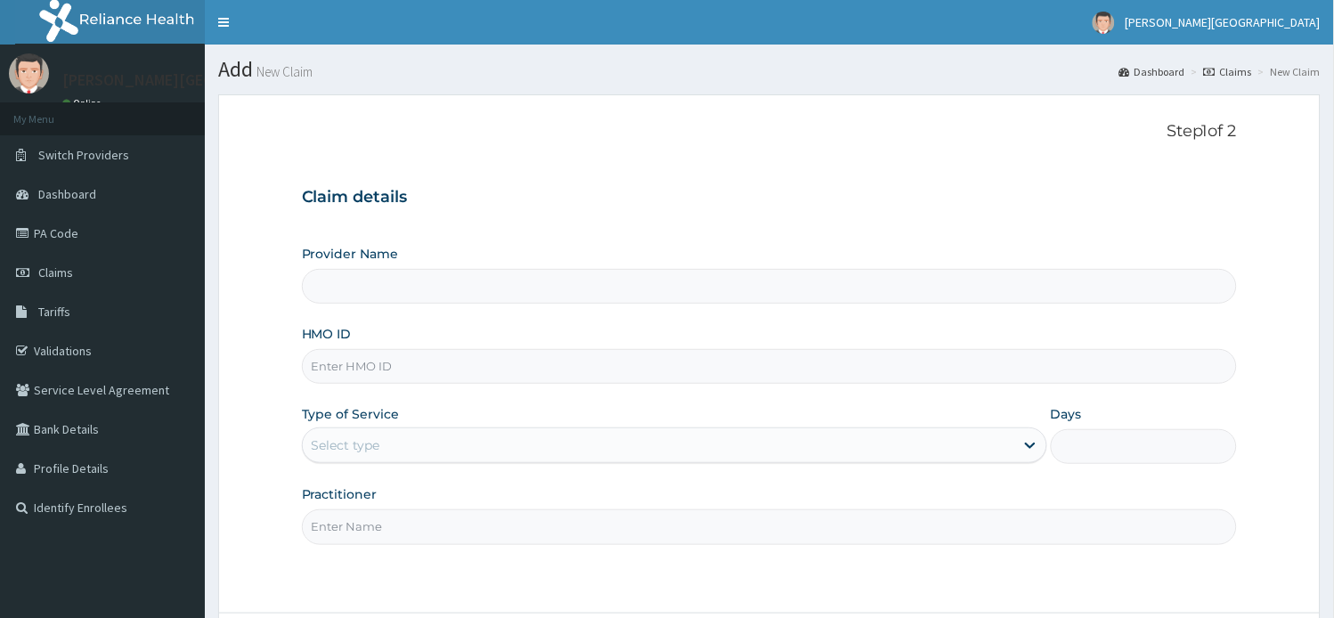
click at [436, 371] on input "HMO ID" at bounding box center [770, 366] width 936 height 35
paste input "FBO/10045/E"
type input "FBO/10045/E"
type input "[PERSON_NAME][GEOGRAPHIC_DATA]"
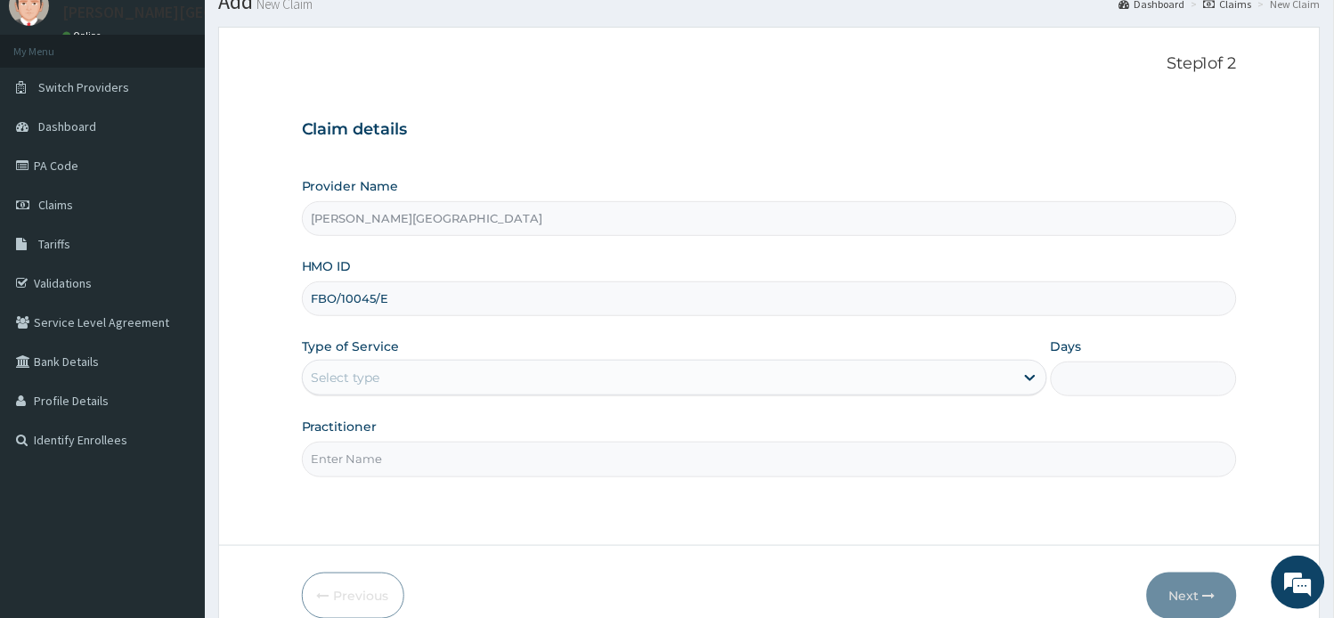
scroll to position [155, 0]
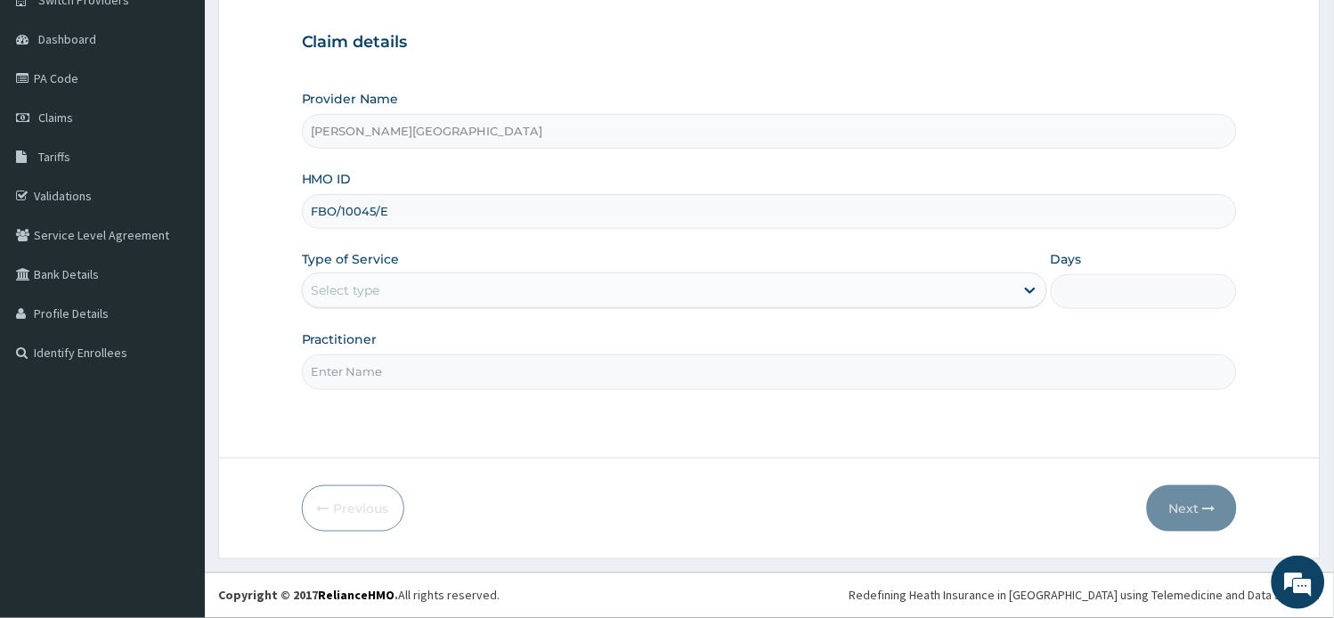
type input "FBO/10045/E"
drag, startPoint x: 441, startPoint y: 283, endPoint x: 446, endPoint y: 292, distance: 10.4
click at [442, 282] on div "Select type" at bounding box center [658, 290] width 711 height 28
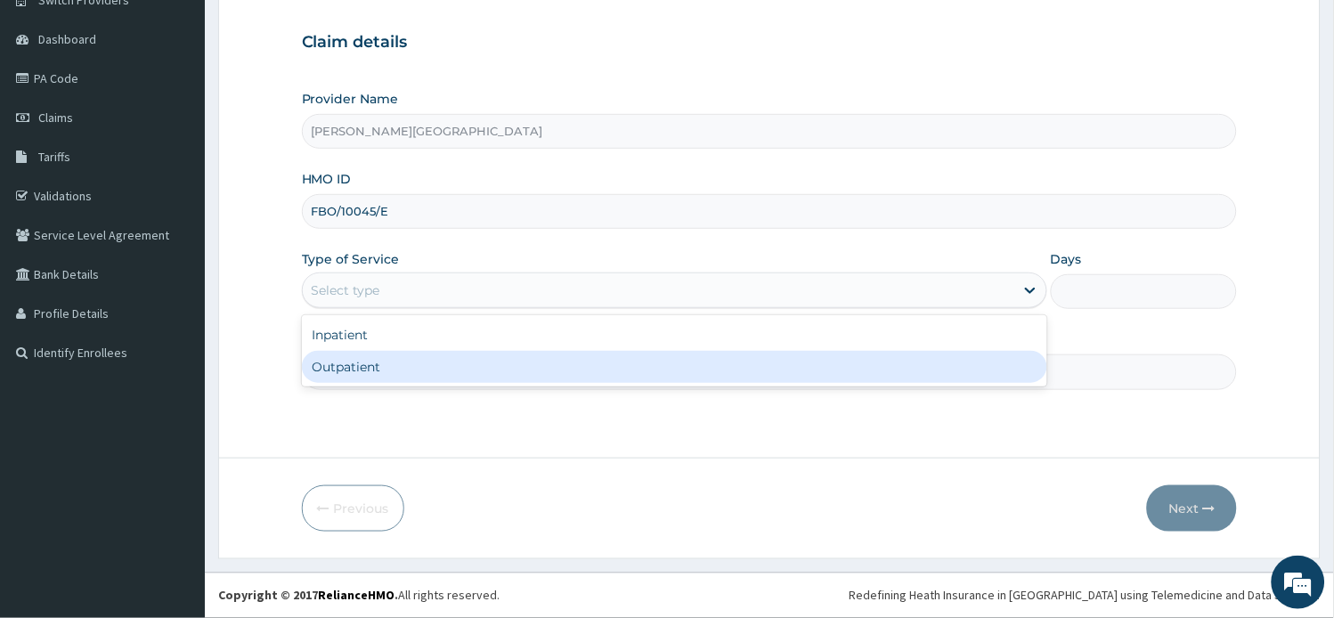
click at [433, 366] on div "Outpatient" at bounding box center [674, 367] width 745 height 32
type input "1"
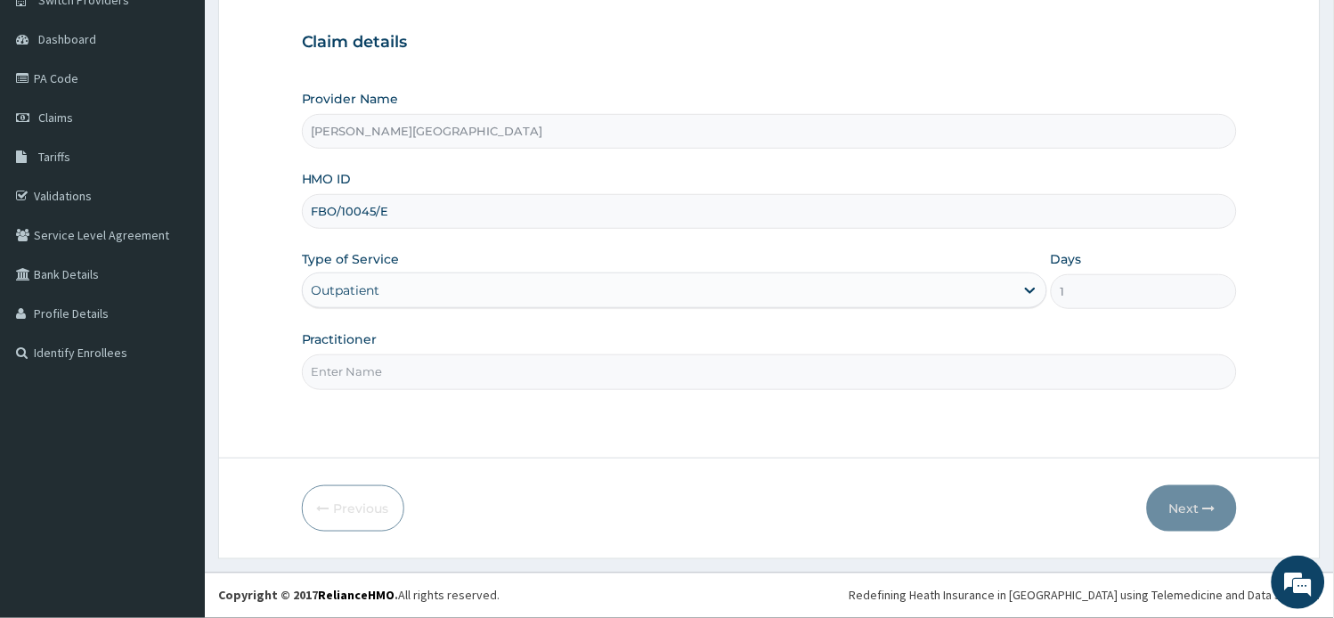
click at [434, 370] on input "Practitioner" at bounding box center [770, 371] width 936 height 35
type input "AA"
click at [1177, 501] on button "Next" at bounding box center [1192, 508] width 90 height 46
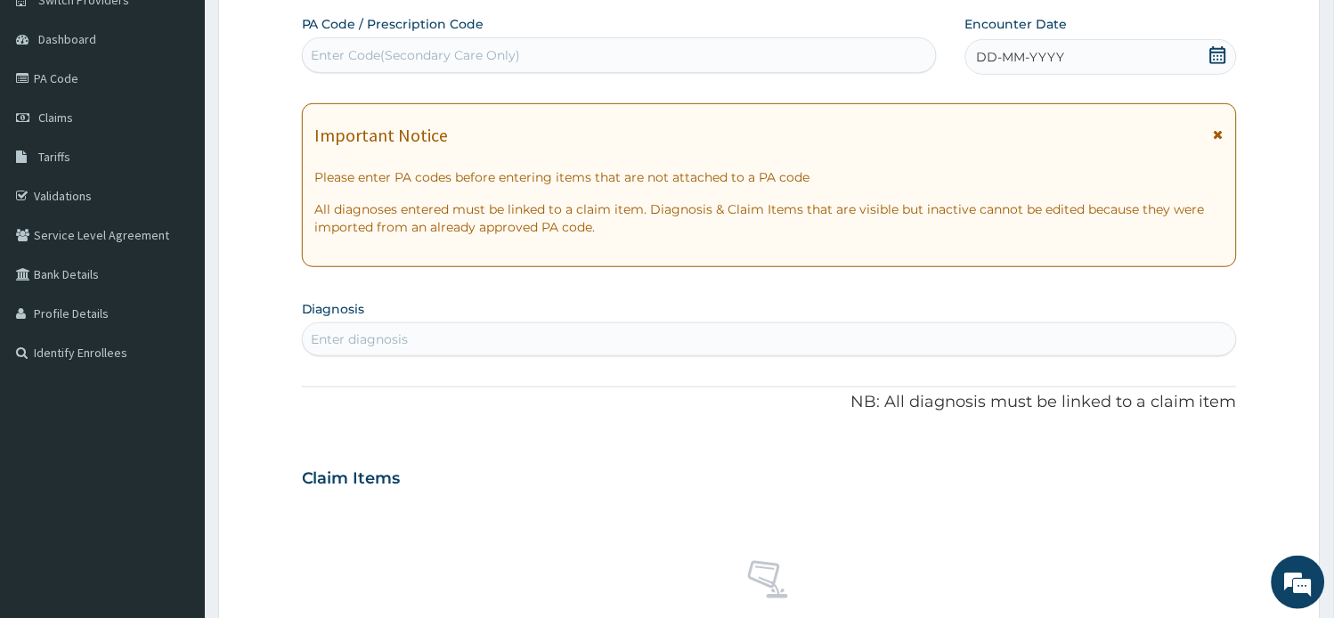
click at [1225, 135] on div "Important Notice Please enter PA codes before entering items that are not attac…" at bounding box center [770, 185] width 936 height 164
click at [1216, 135] on icon at bounding box center [1218, 134] width 10 height 12
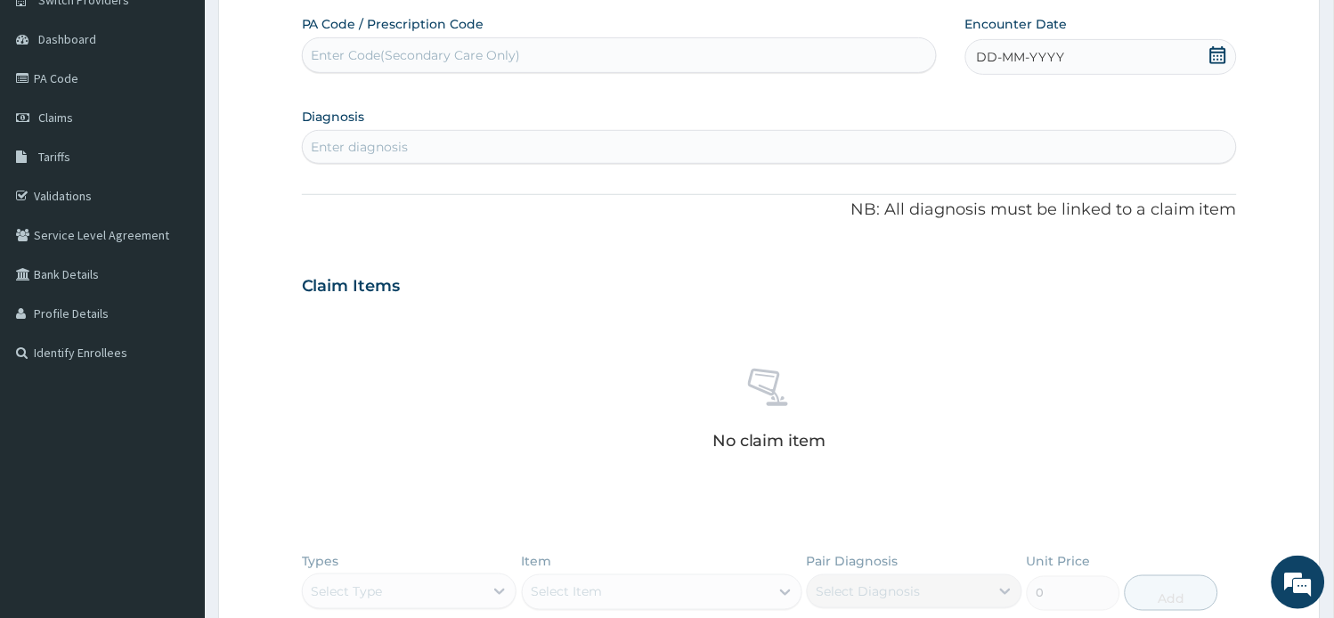
click at [1222, 58] on icon at bounding box center [1218, 55] width 16 height 18
click at [998, 191] on div "5" at bounding box center [1006, 197] width 27 height 27
click at [486, 135] on div "Enter diagnosis" at bounding box center [770, 147] width 934 height 28
type input "MALARI"
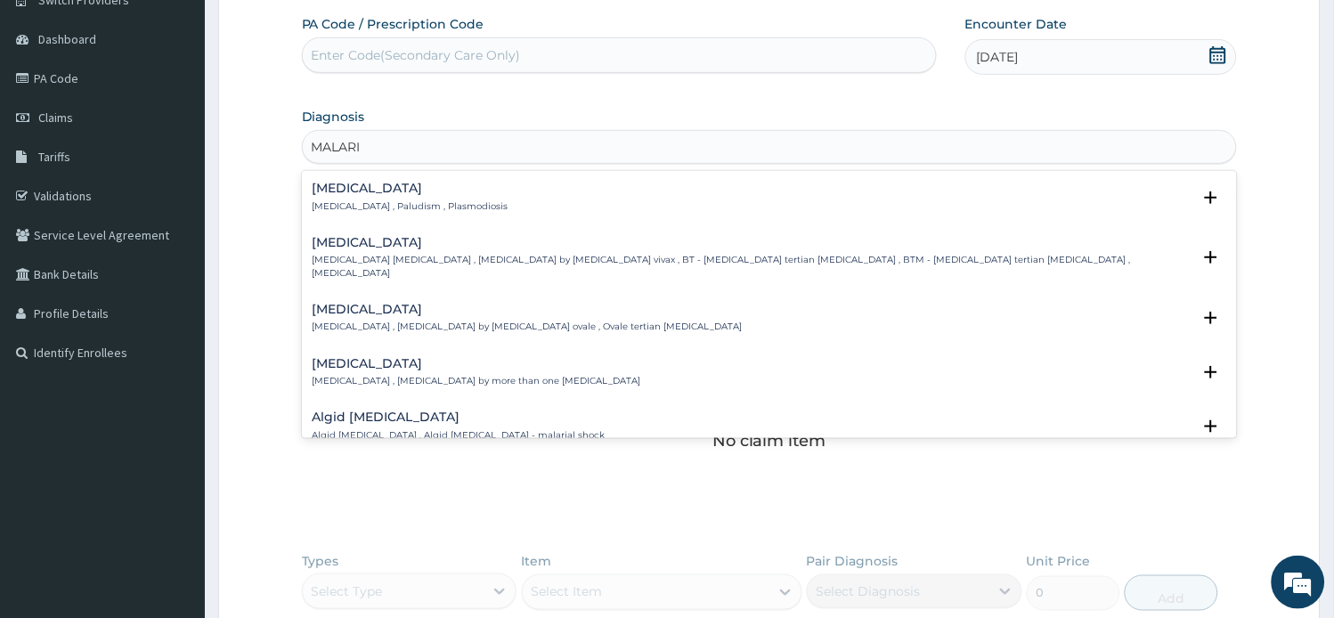
click at [352, 182] on h4 "[MEDICAL_DATA]" at bounding box center [410, 188] width 196 height 13
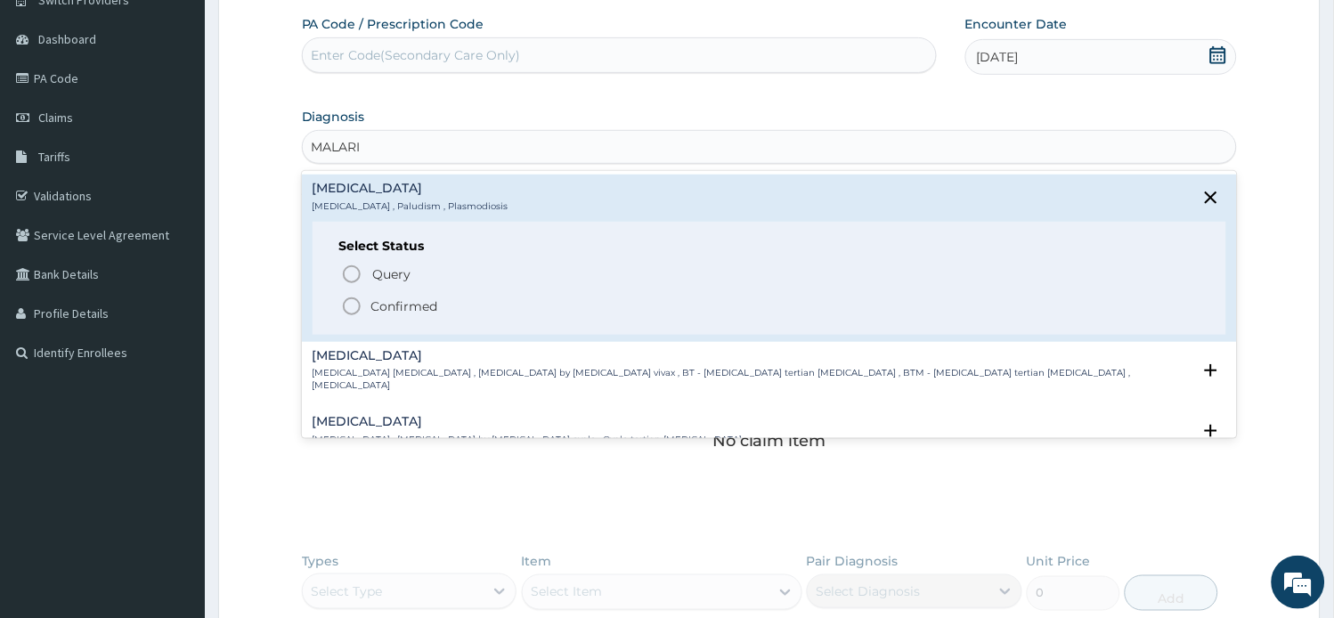
click at [374, 301] on p "Confirmed" at bounding box center [404, 306] width 67 height 18
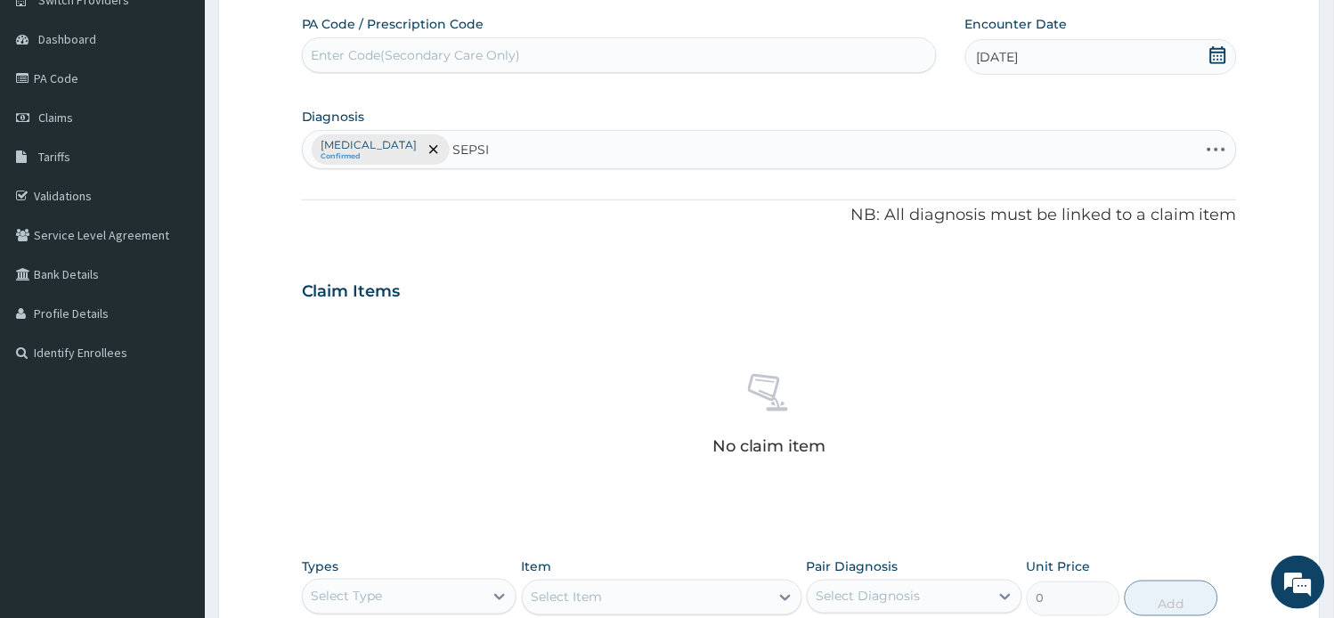
type input "[MEDICAL_DATA]"
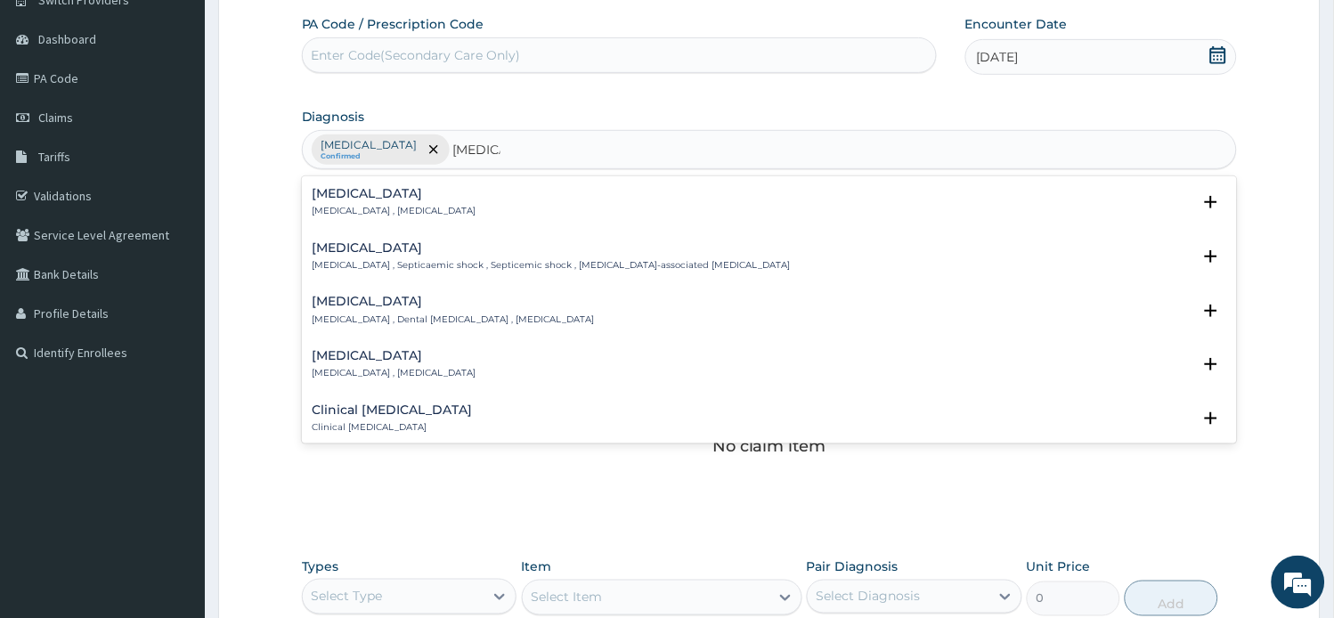
click at [427, 212] on div "[MEDICAL_DATA] [MEDICAL_DATA] , [MEDICAL_DATA]" at bounding box center [769, 202] width 914 height 31
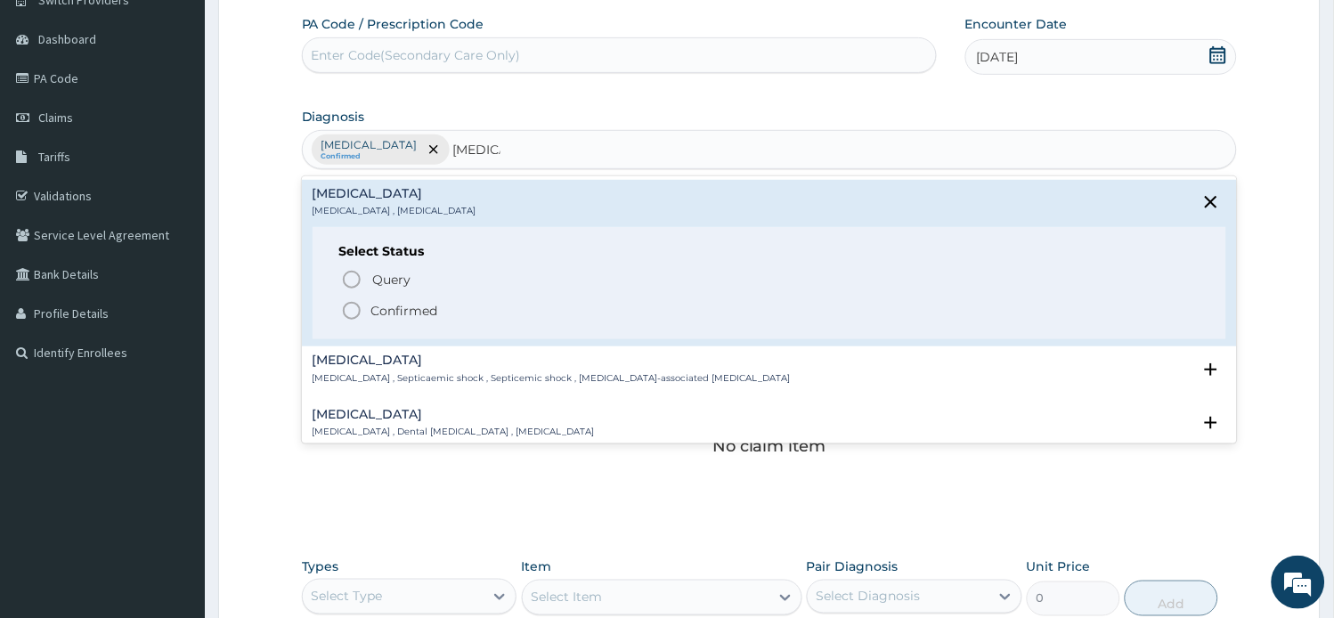
click at [415, 315] on p "Confirmed" at bounding box center [404, 311] width 67 height 18
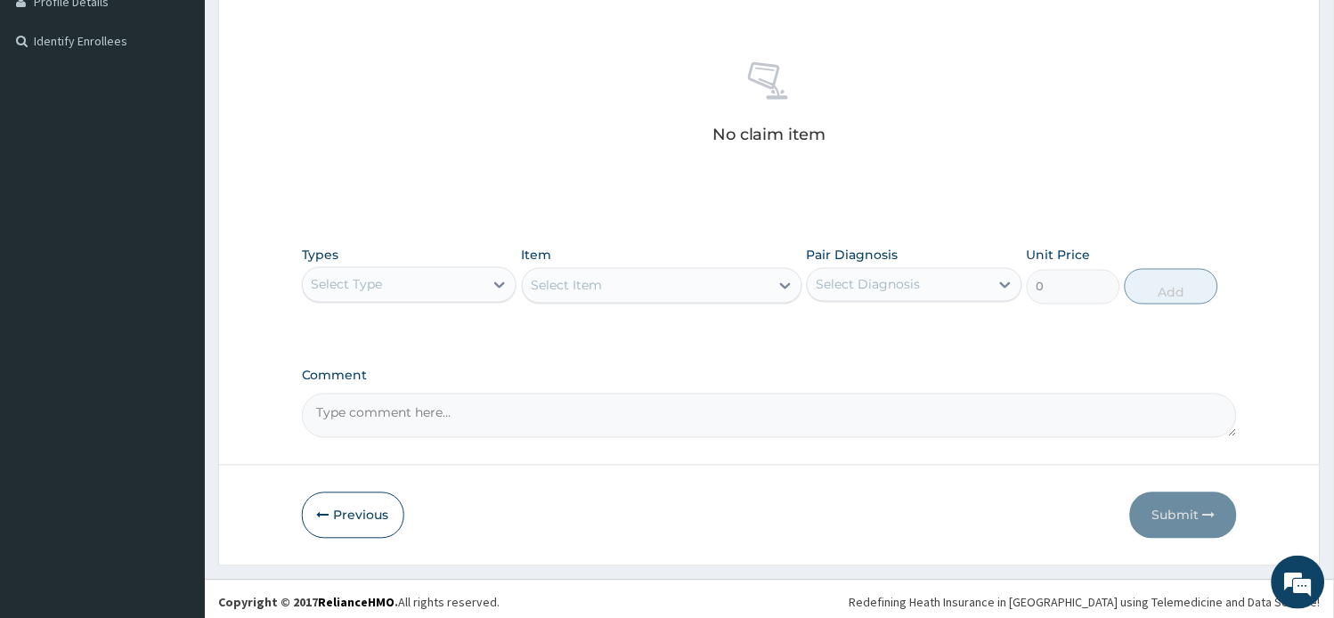
scroll to position [474, 0]
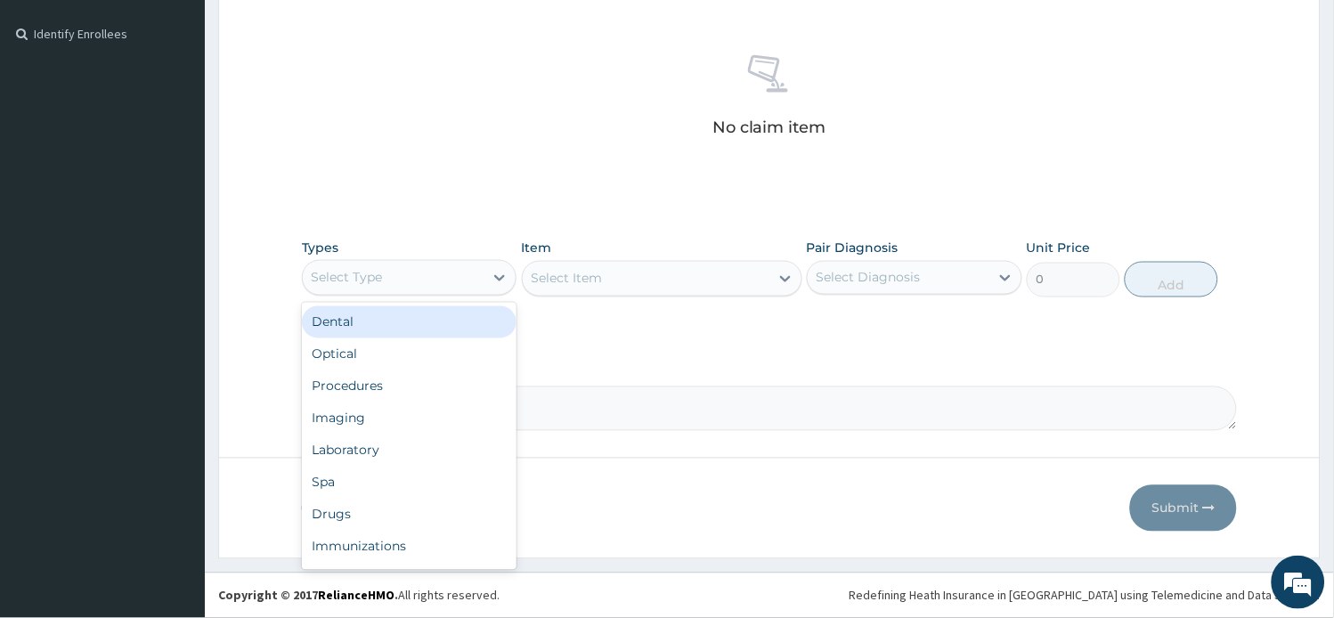
click at [476, 278] on div "Select Type" at bounding box center [394, 278] width 182 height 28
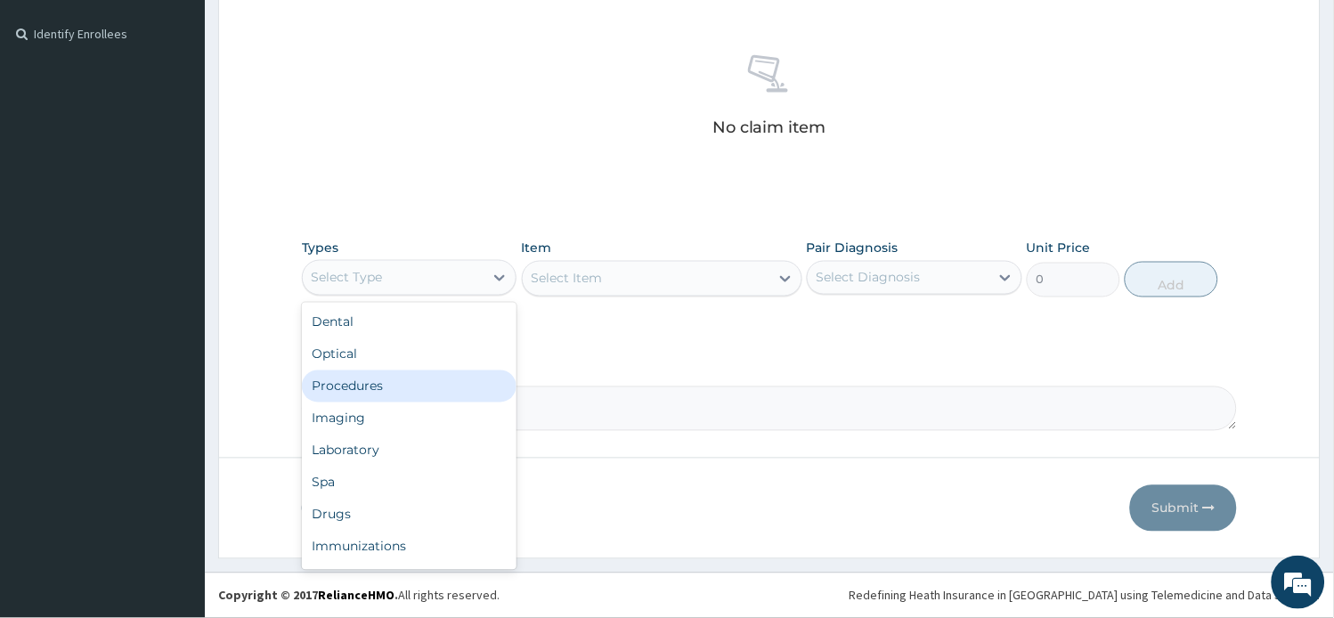
drag, startPoint x: 394, startPoint y: 378, endPoint x: 405, endPoint y: 377, distance: 11.6
click at [397, 379] on div "Procedures" at bounding box center [409, 386] width 215 height 32
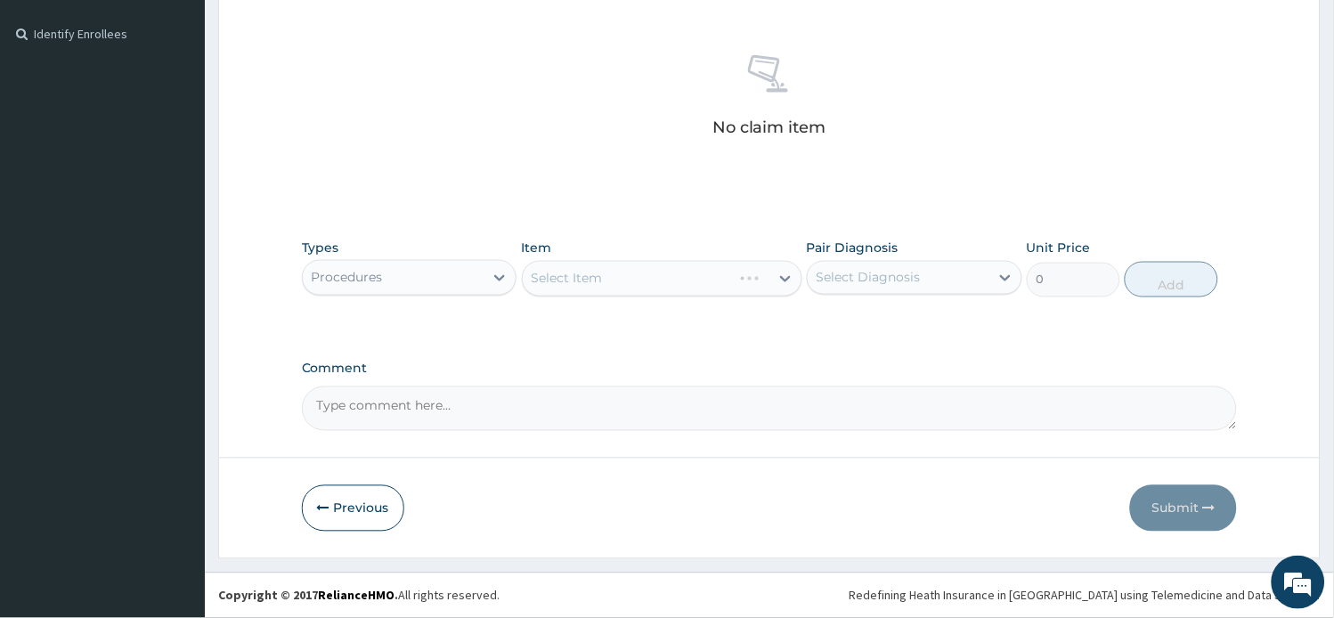
click at [659, 273] on div "Select Item" at bounding box center [662, 279] width 280 height 36
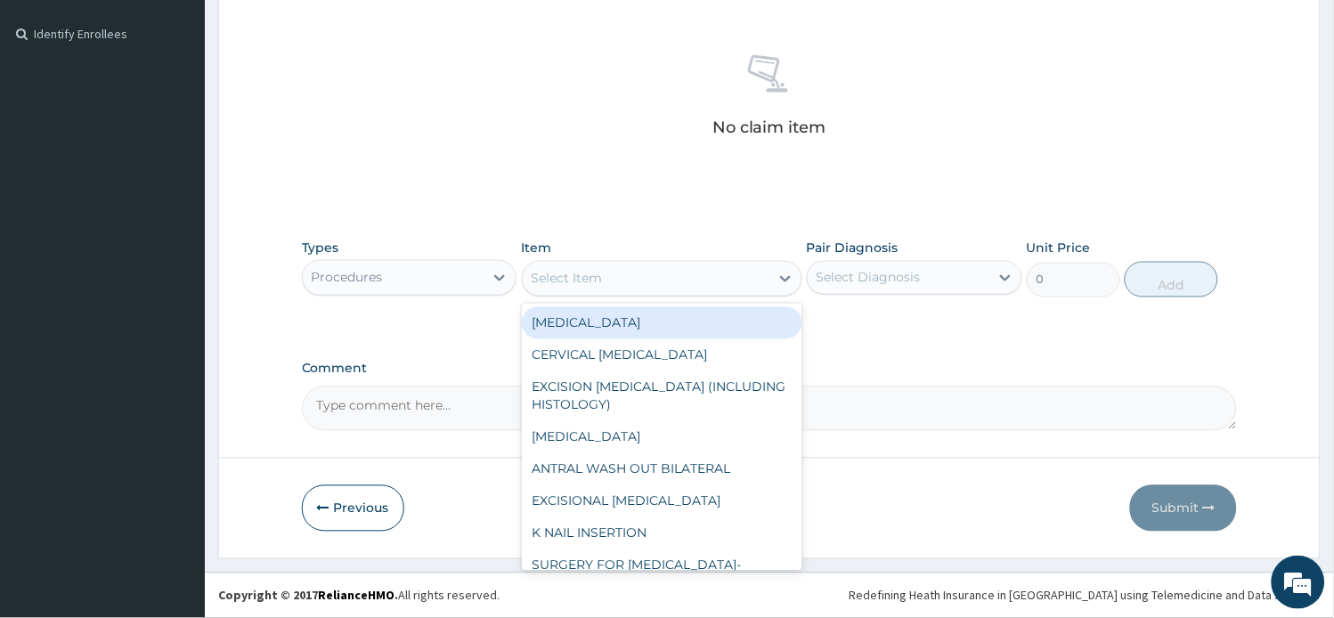
click at [657, 272] on div "Select Item" at bounding box center [646, 278] width 247 height 28
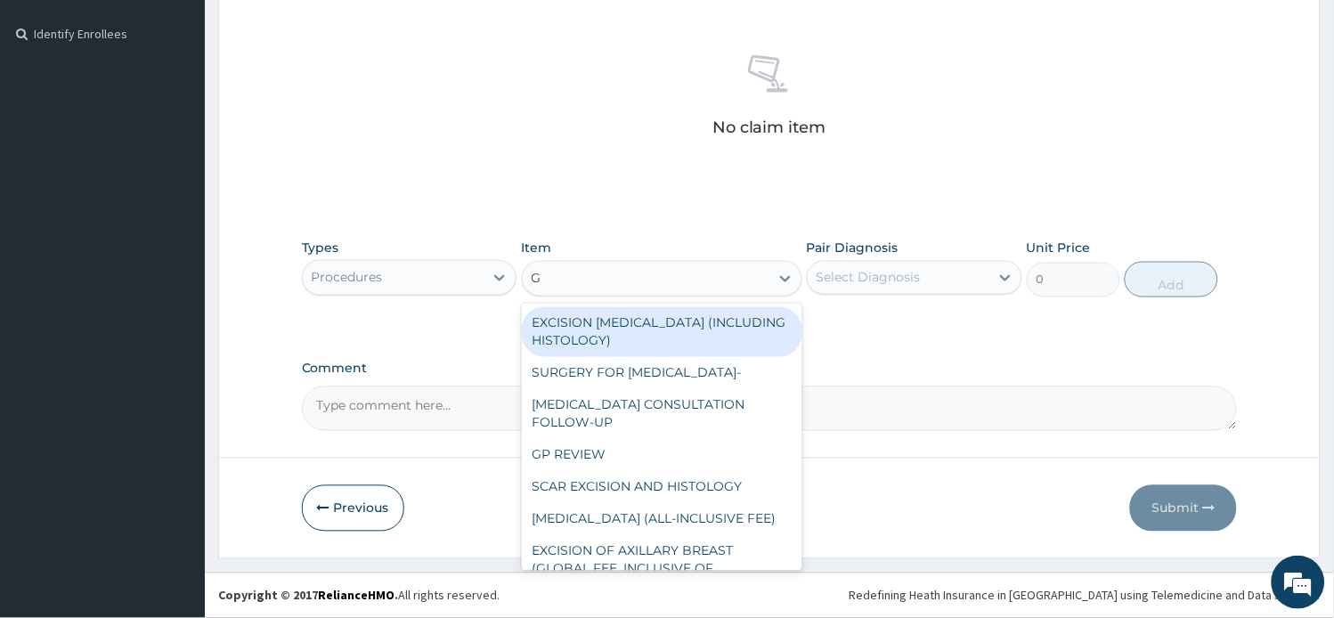
type input "GP"
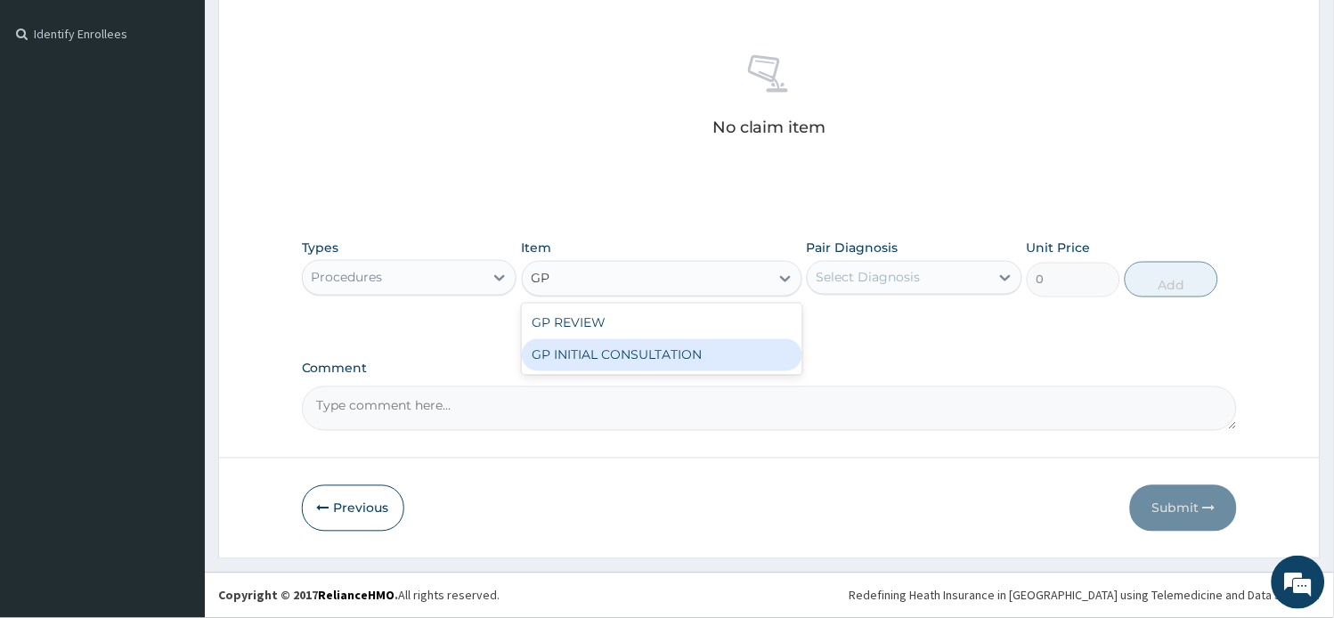
click at [653, 341] on div "GP INITIAL CONSULTATION" at bounding box center [662, 355] width 280 height 32
type input "2000"
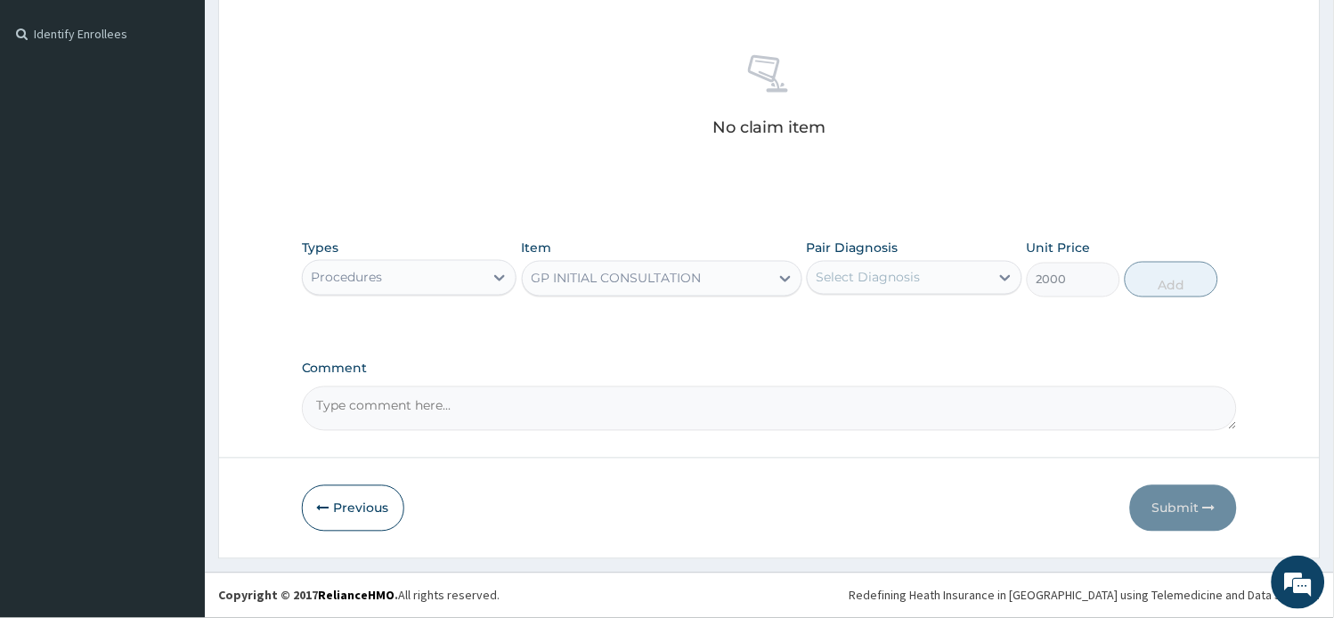
click at [867, 271] on div "Select Diagnosis" at bounding box center [868, 278] width 104 height 18
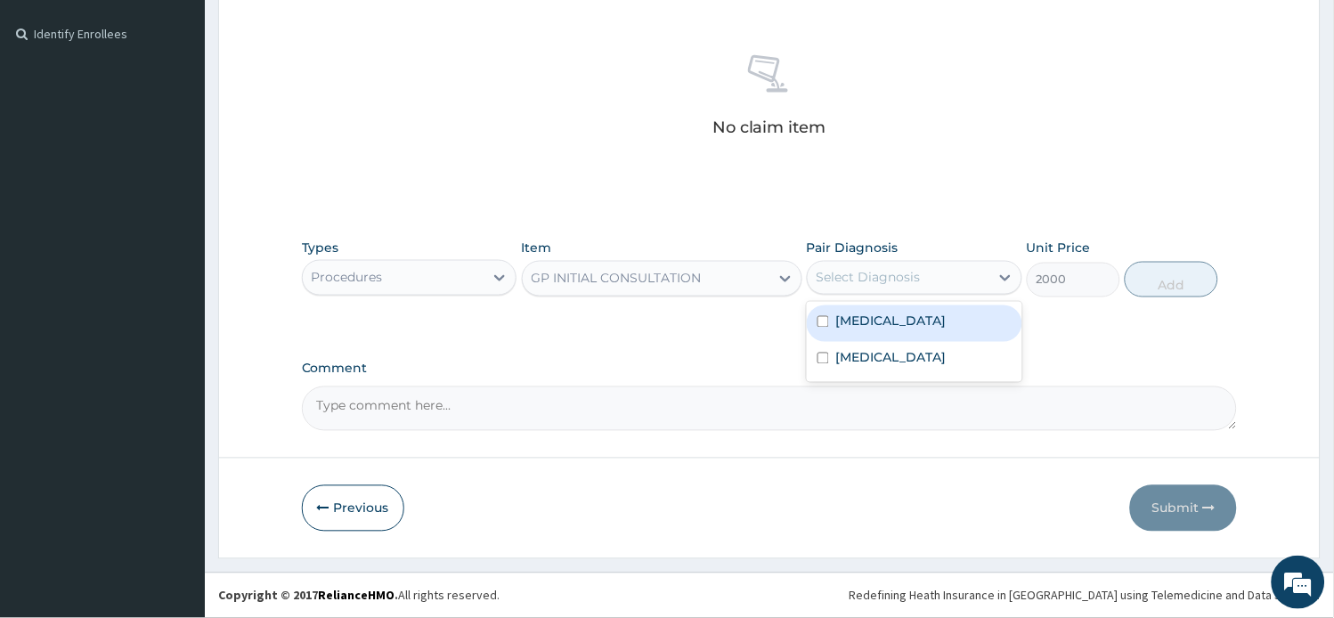
click at [890, 321] on div "Malaria" at bounding box center [914, 323] width 215 height 37
checkbox input "true"
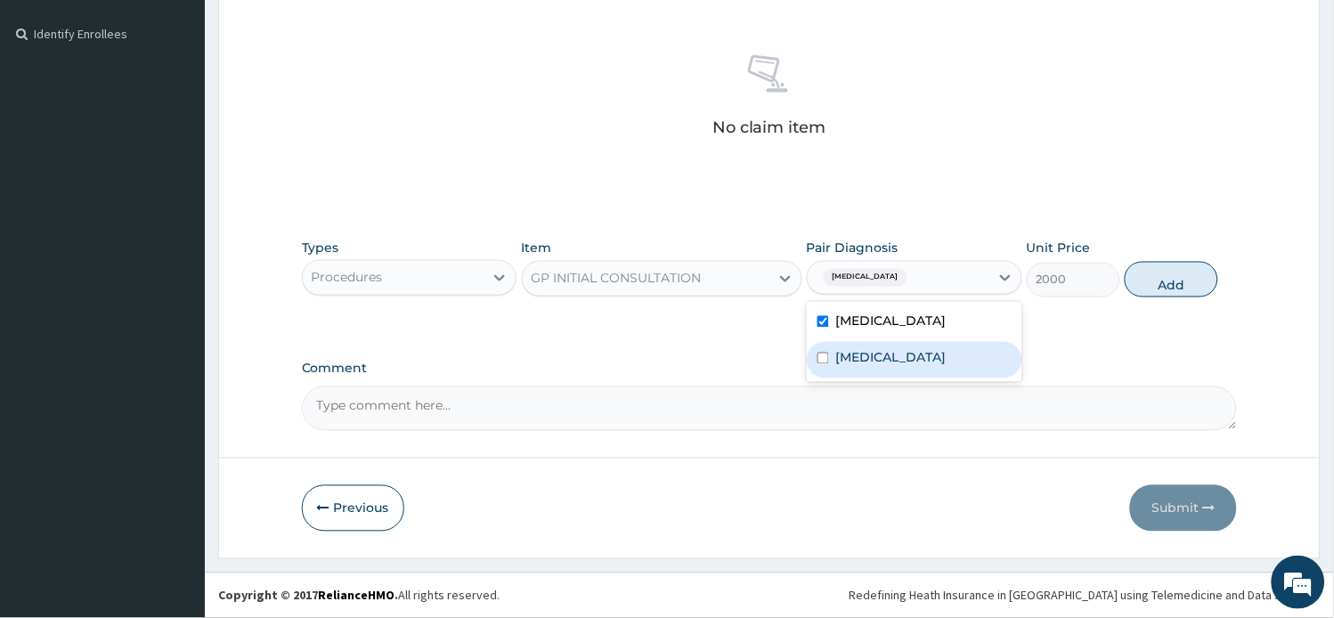
click at [903, 379] on div "Malaria Sepsis" at bounding box center [914, 342] width 215 height 80
click at [922, 358] on div "Sepsis" at bounding box center [914, 360] width 215 height 37
checkbox input "true"
click at [1169, 282] on button "Add" at bounding box center [1170, 280] width 93 height 36
type input "0"
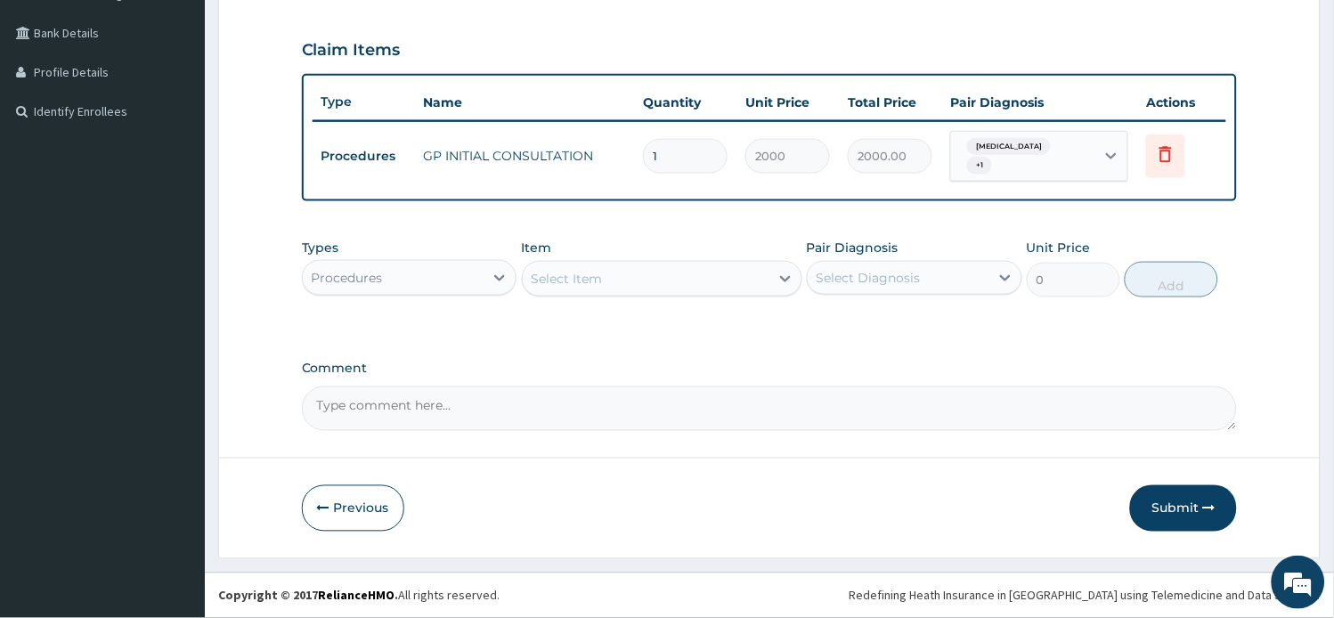
scroll to position [386, 0]
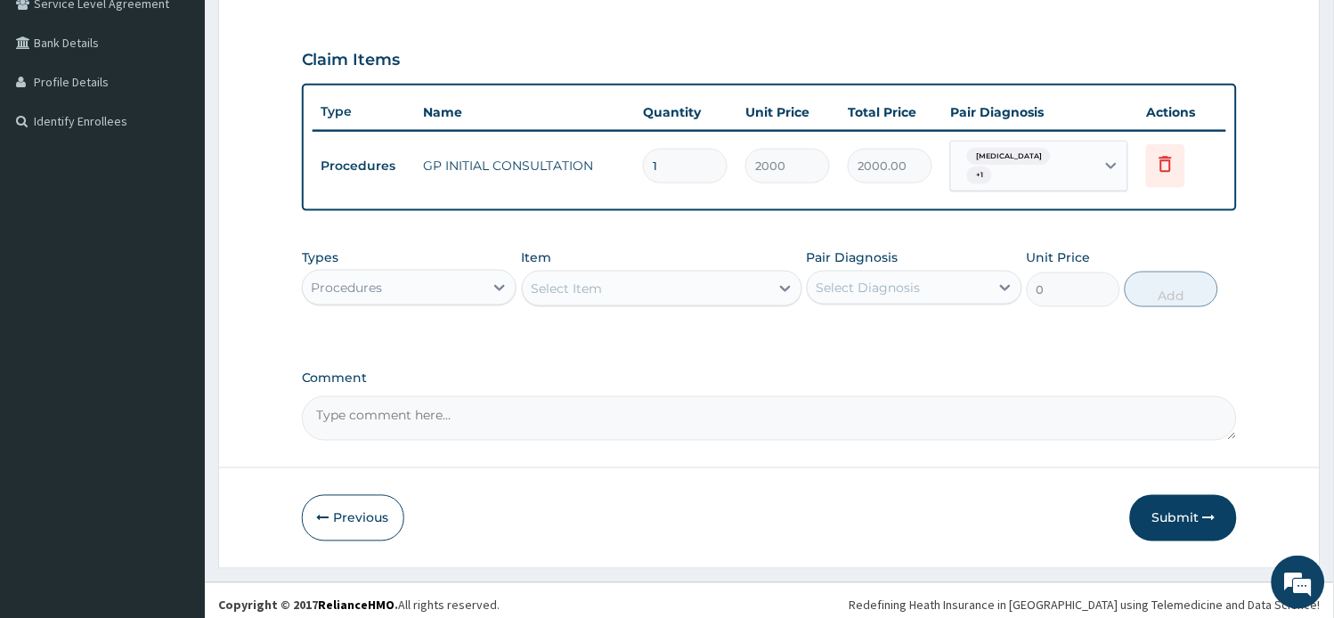
click at [441, 273] on div "Procedures" at bounding box center [394, 287] width 182 height 28
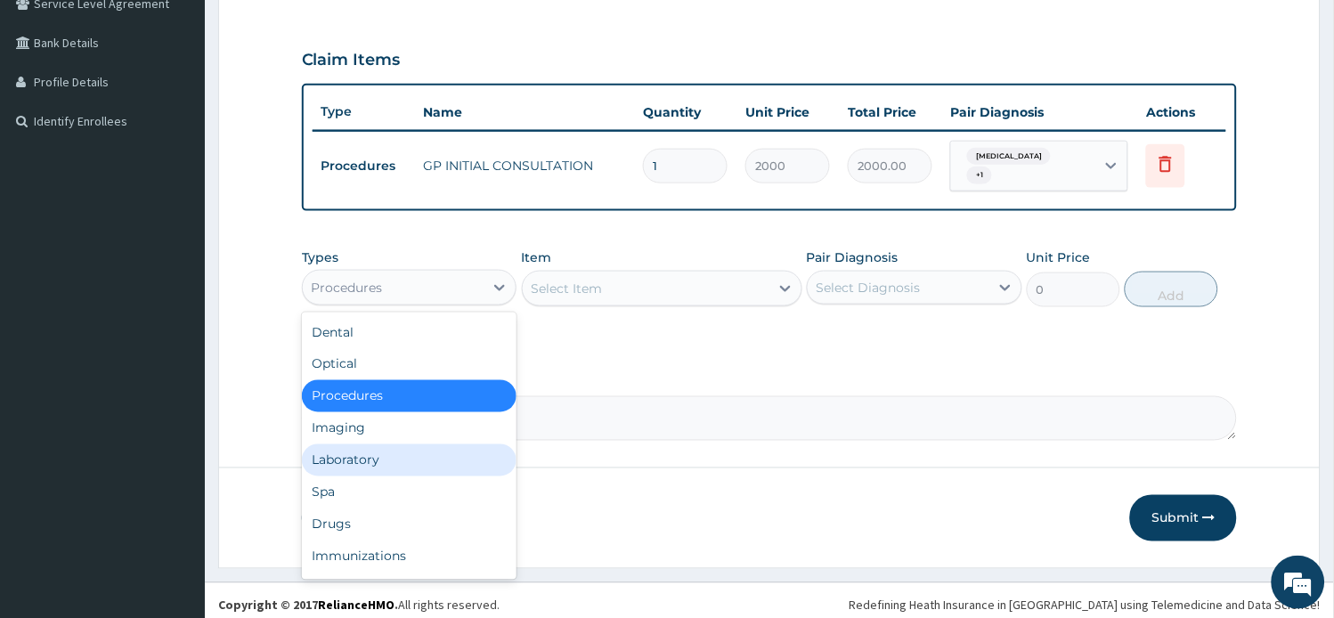
click at [410, 457] on div "Laboratory" at bounding box center [409, 460] width 215 height 32
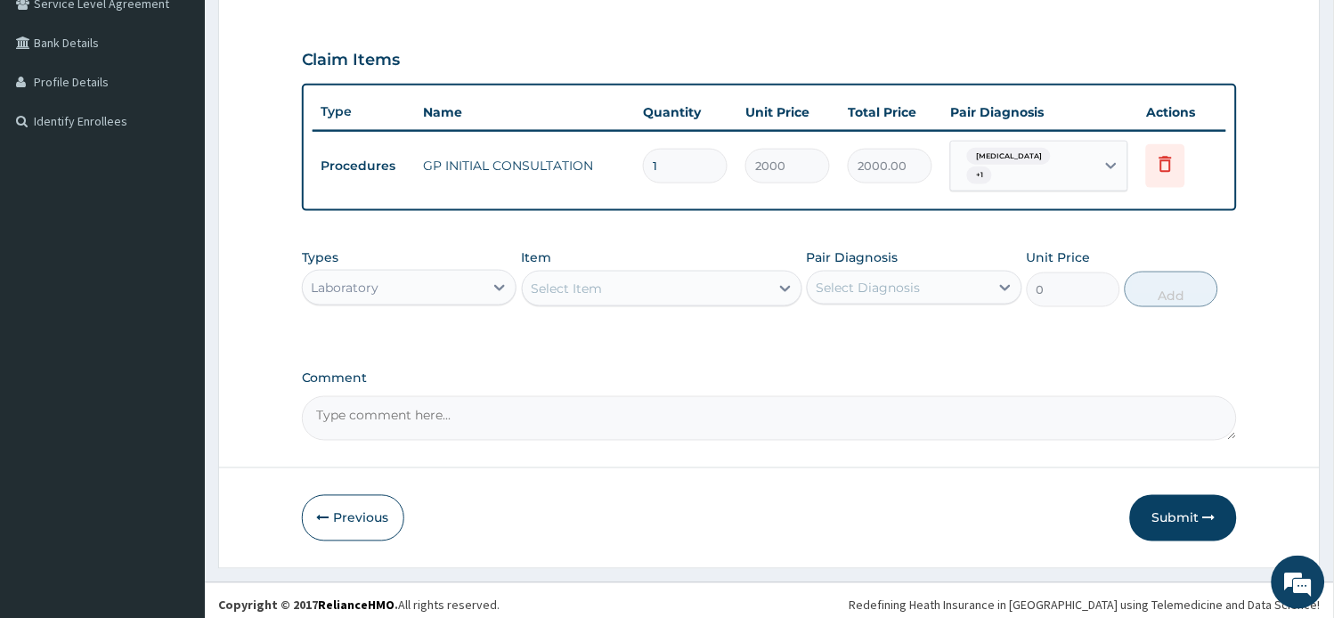
click at [675, 291] on div "Select Item" at bounding box center [646, 288] width 247 height 28
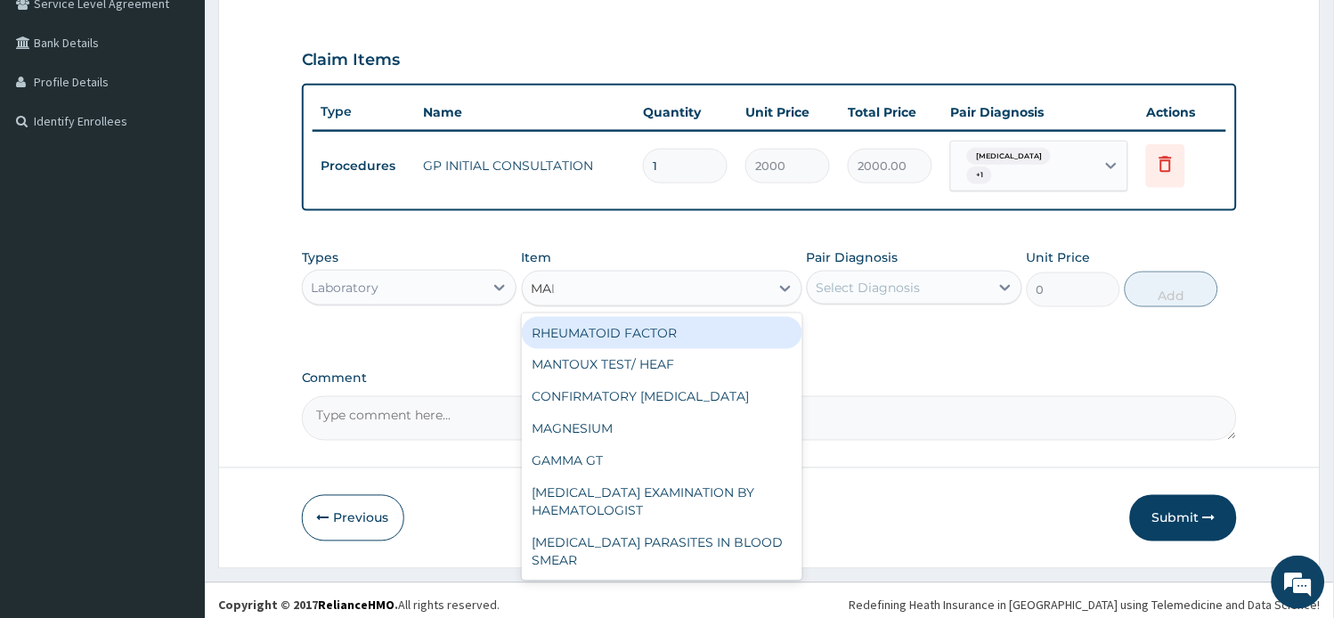
type input "MALA"
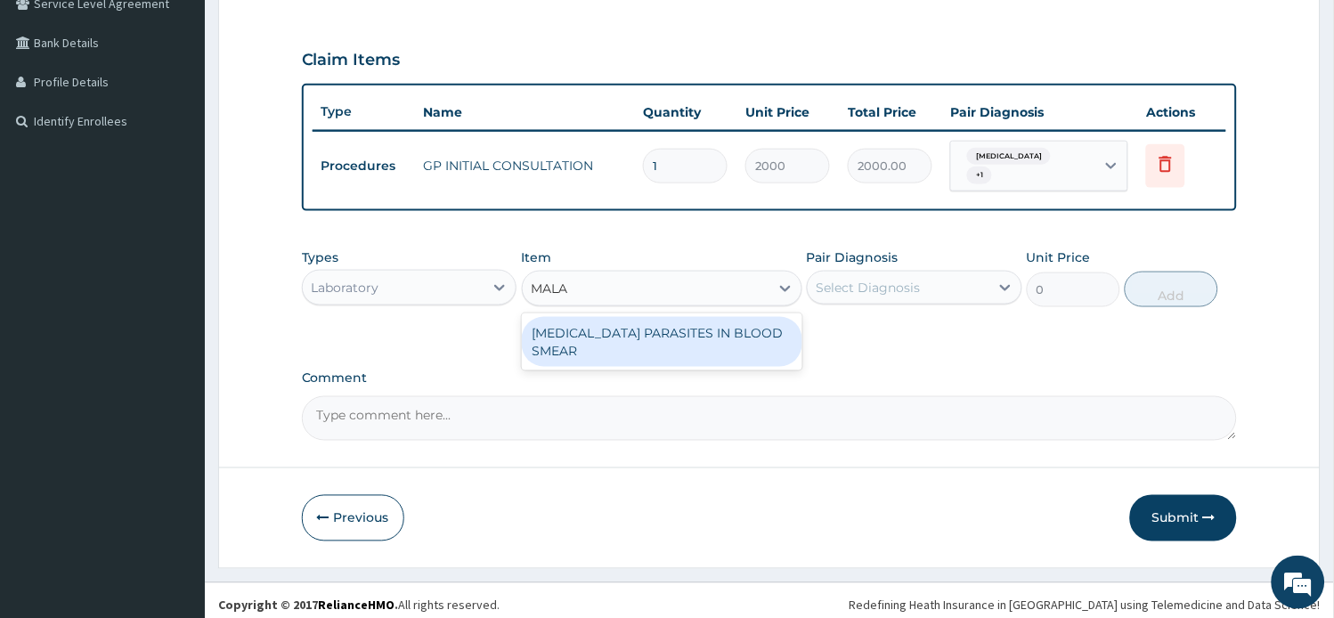
click at [733, 317] on div "MALARIA PARASITES IN BLOOD SMEAR" at bounding box center [662, 342] width 280 height 50
type input "1000"
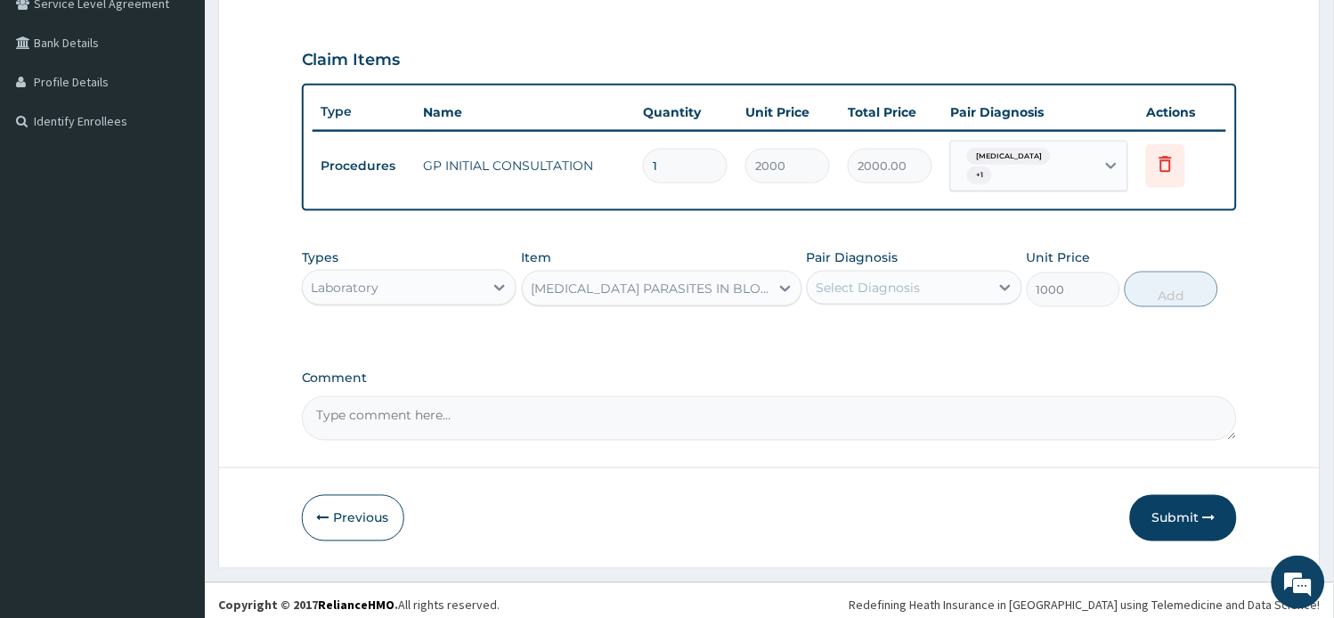
click at [910, 285] on div "Select Diagnosis" at bounding box center [868, 288] width 104 height 18
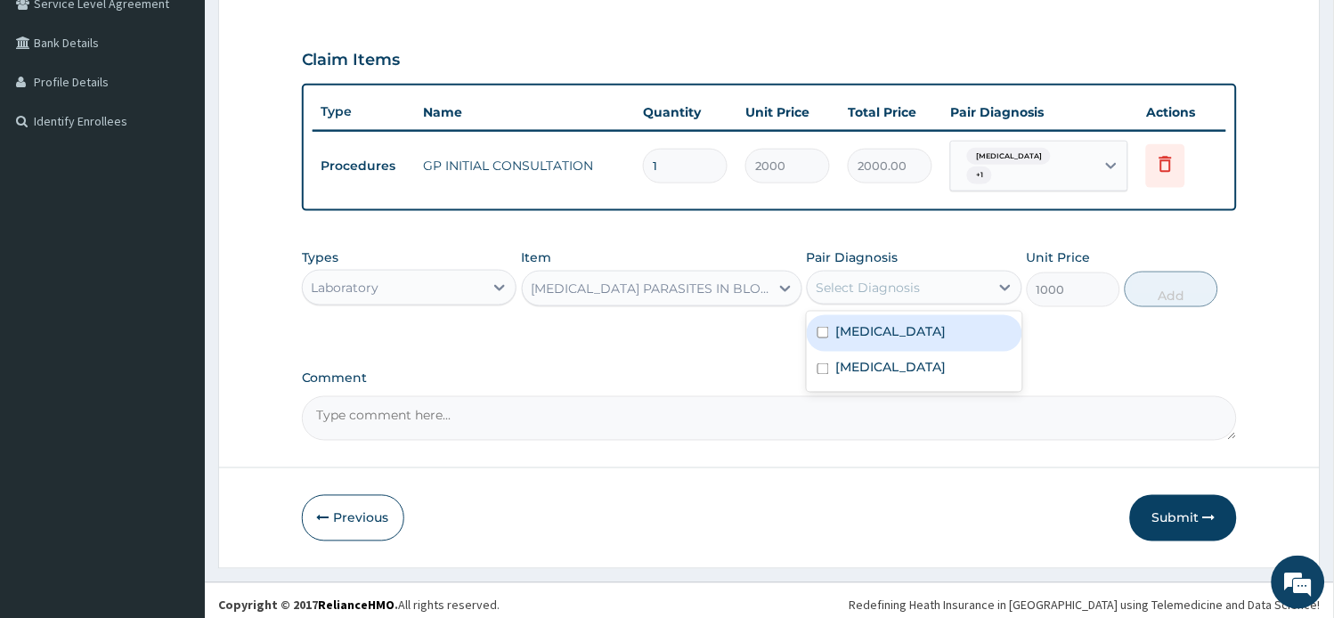
click at [904, 321] on div "Malaria" at bounding box center [914, 333] width 215 height 37
checkbox input "true"
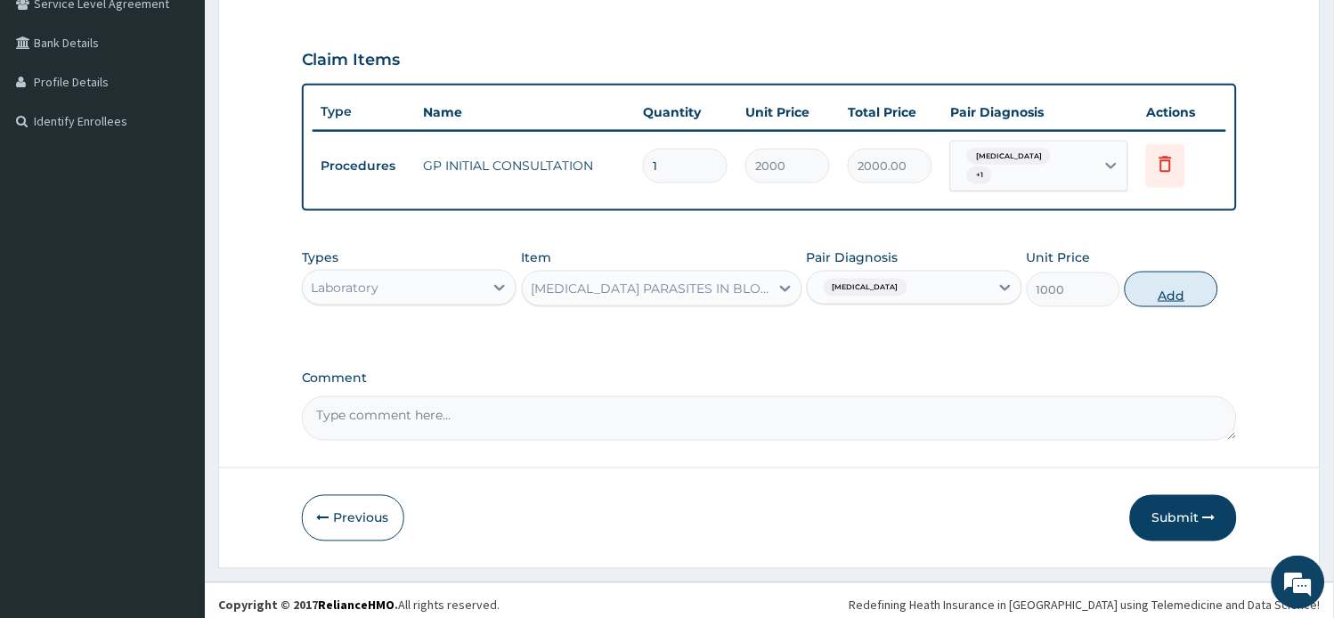
click at [1142, 278] on button "Add" at bounding box center [1170, 290] width 93 height 36
type input "0"
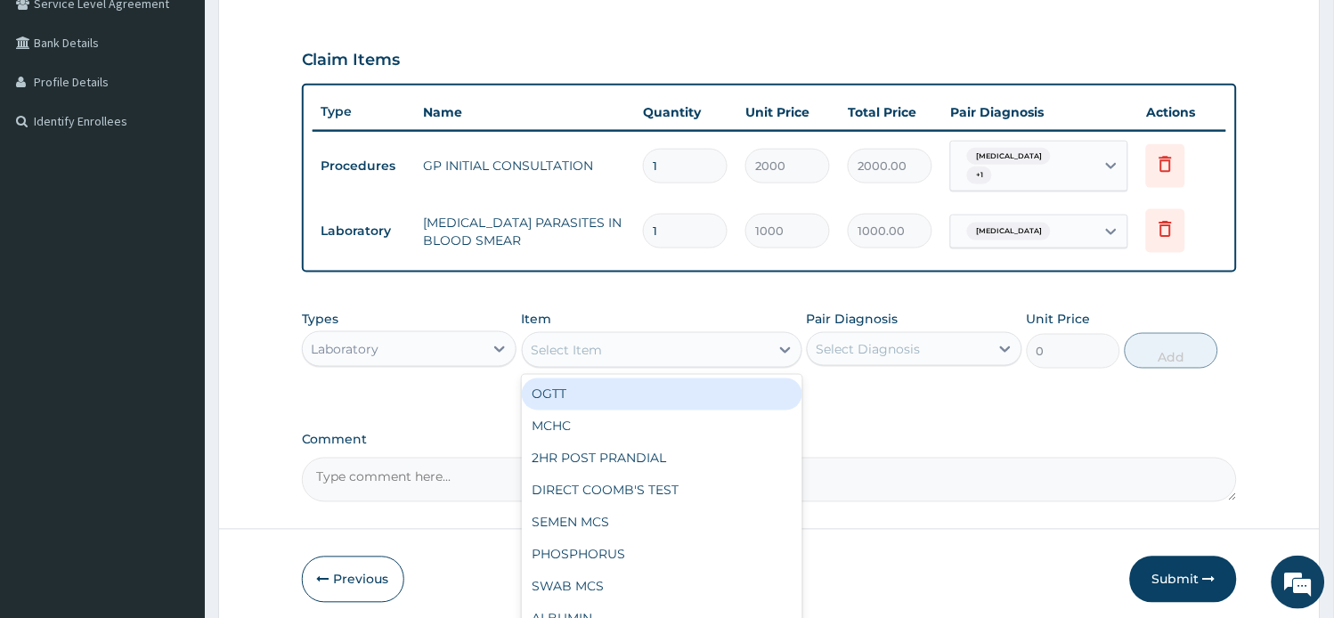
click at [614, 336] on div "Select Item" at bounding box center [646, 350] width 247 height 28
type input "WBC"
click at [639, 393] on div "WBC" at bounding box center [662, 394] width 280 height 32
type input "1350"
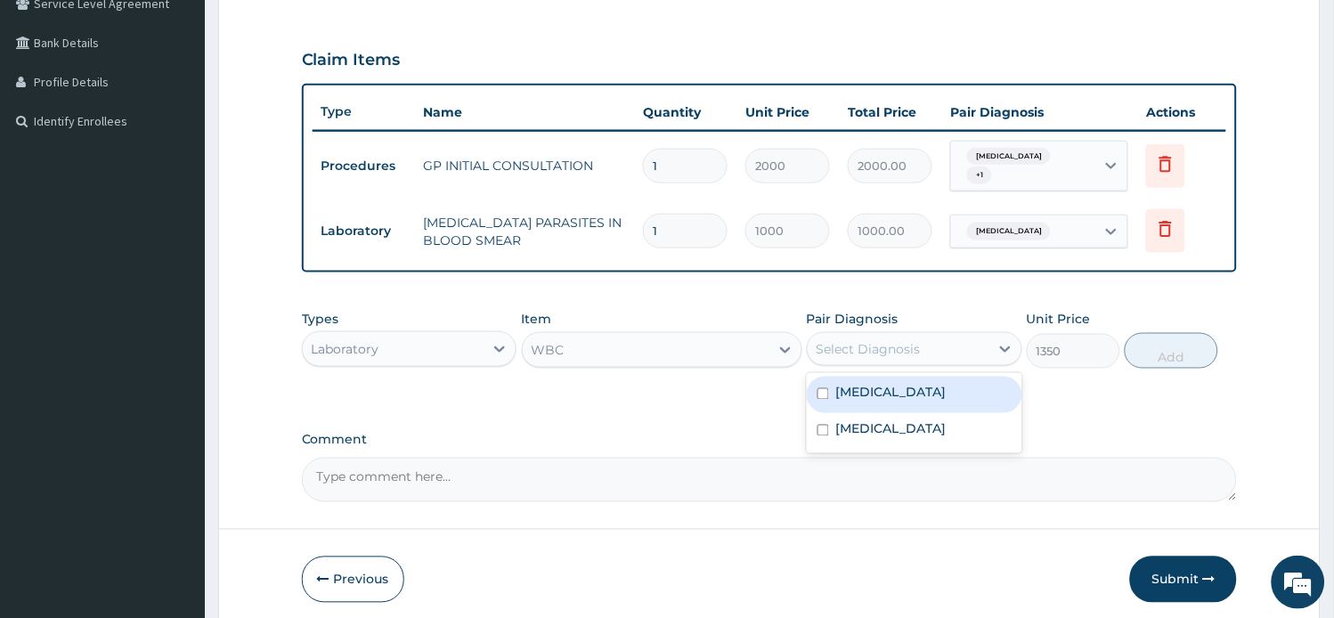
click at [855, 340] on div "Select Diagnosis" at bounding box center [868, 349] width 104 height 18
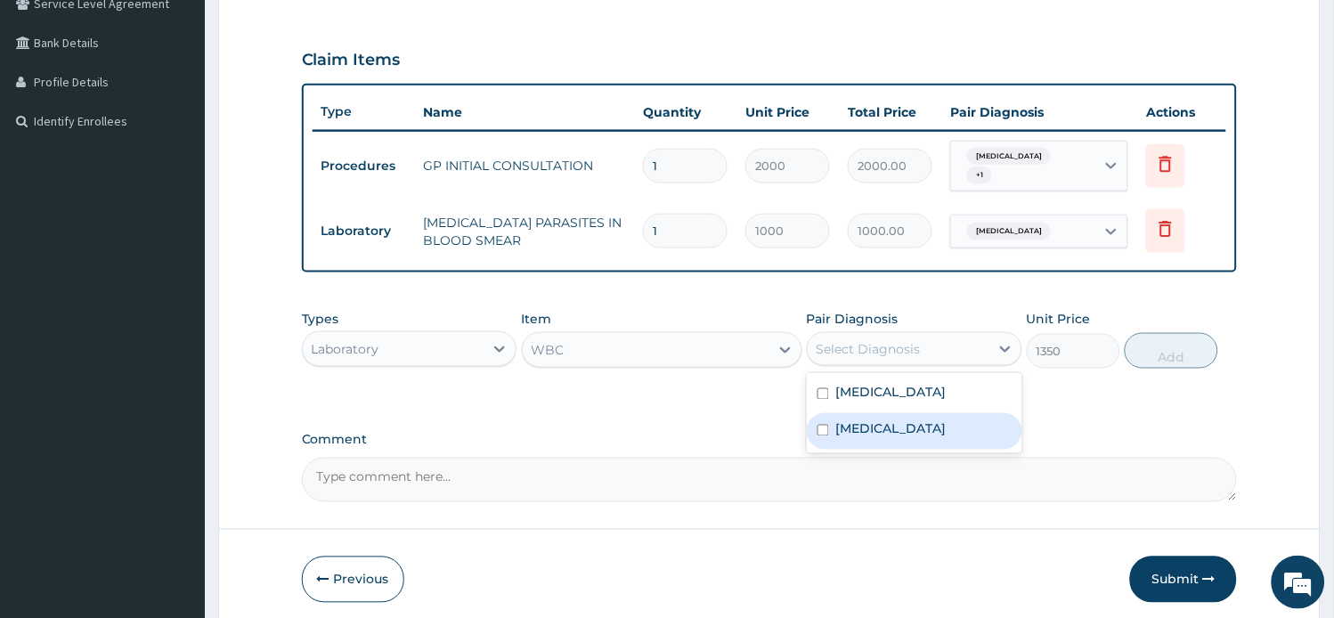
click at [860, 414] on div "Sepsis" at bounding box center [914, 431] width 215 height 37
checkbox input "true"
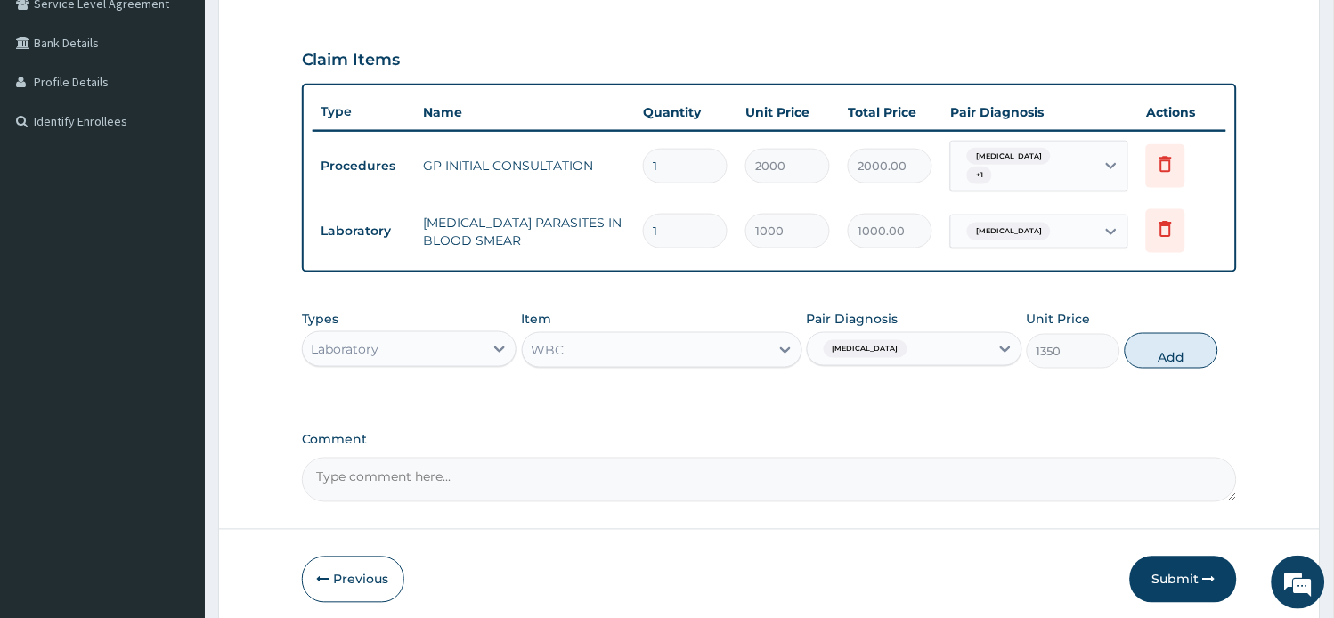
click at [1170, 361] on div "Types Laboratory Item WBC Pair Diagnosis Sepsis Unit Price 1350 Add" at bounding box center [770, 339] width 936 height 77
click at [1180, 351] on button "Add" at bounding box center [1170, 351] width 93 height 36
type input "0"
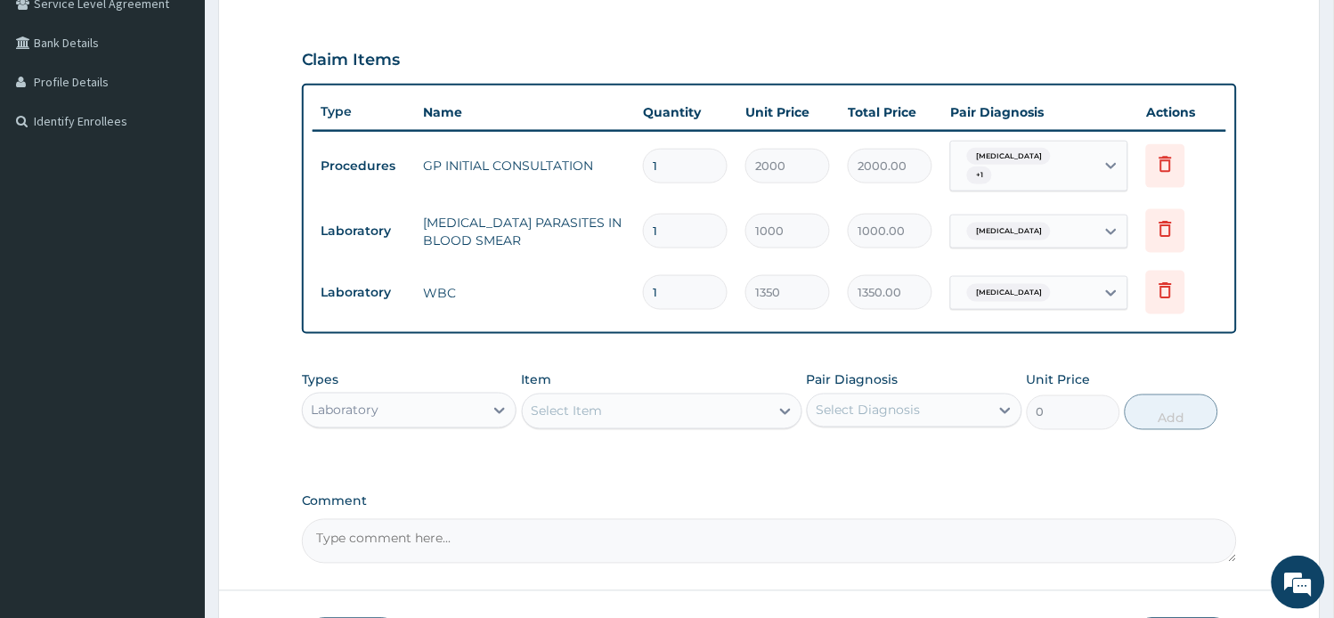
scroll to position [511, 0]
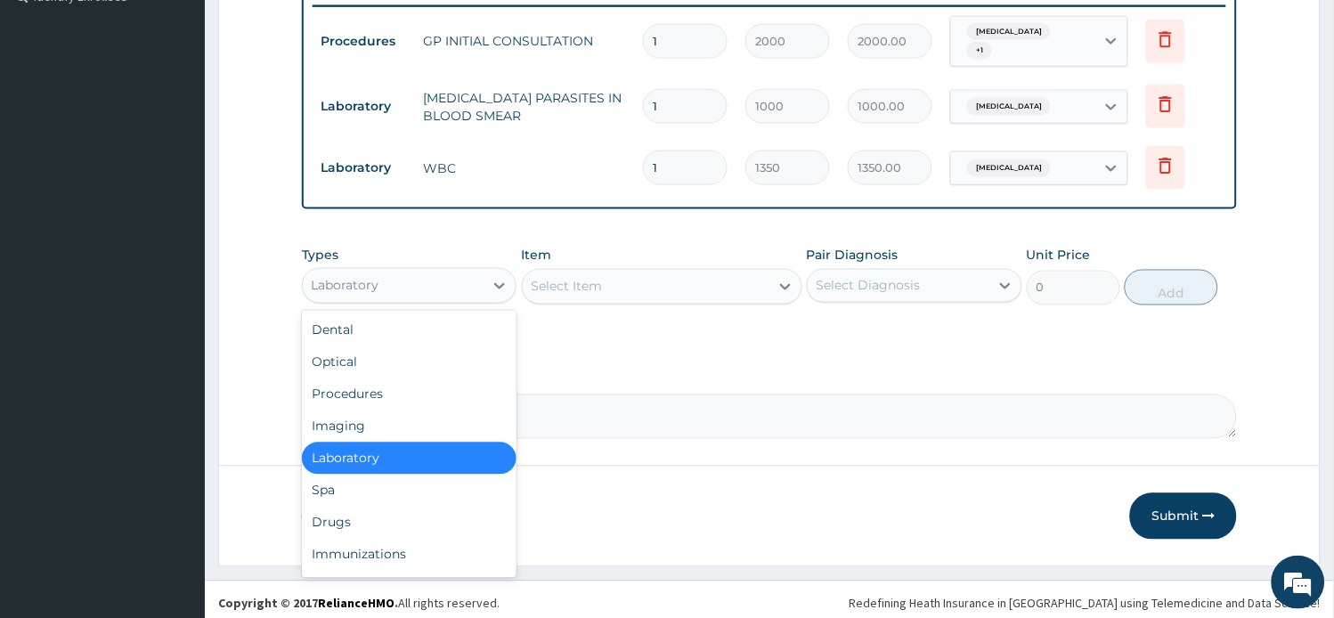
drag, startPoint x: 454, startPoint y: 272, endPoint x: 448, endPoint y: 437, distance: 165.7
click at [450, 272] on div "Laboratory" at bounding box center [394, 286] width 182 height 28
click at [377, 521] on div "Drugs" at bounding box center [409, 523] width 215 height 32
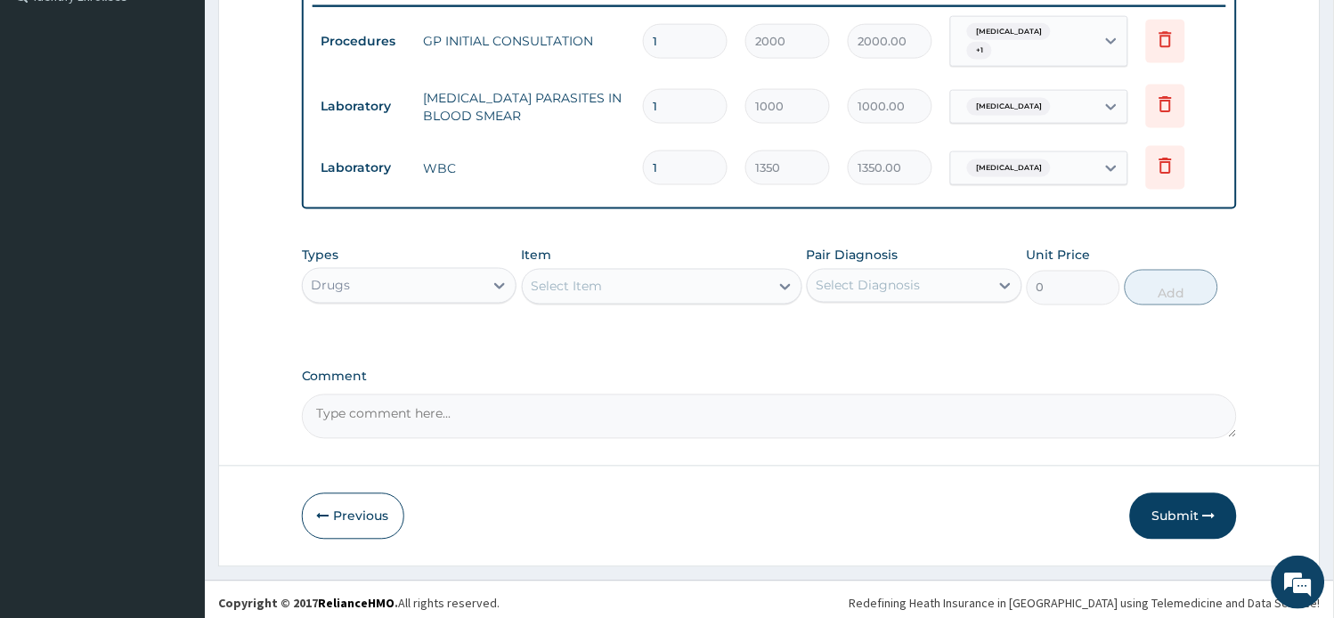
click at [606, 288] on div "Select Item" at bounding box center [646, 286] width 247 height 28
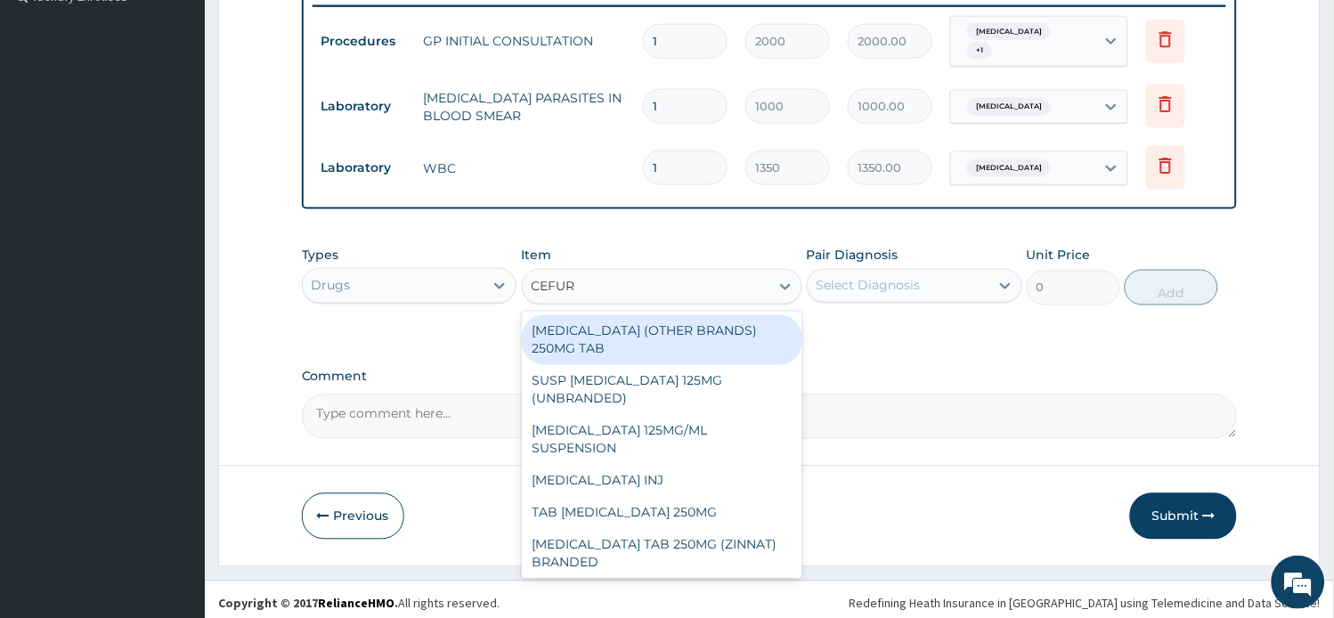
type input "CEFURO"
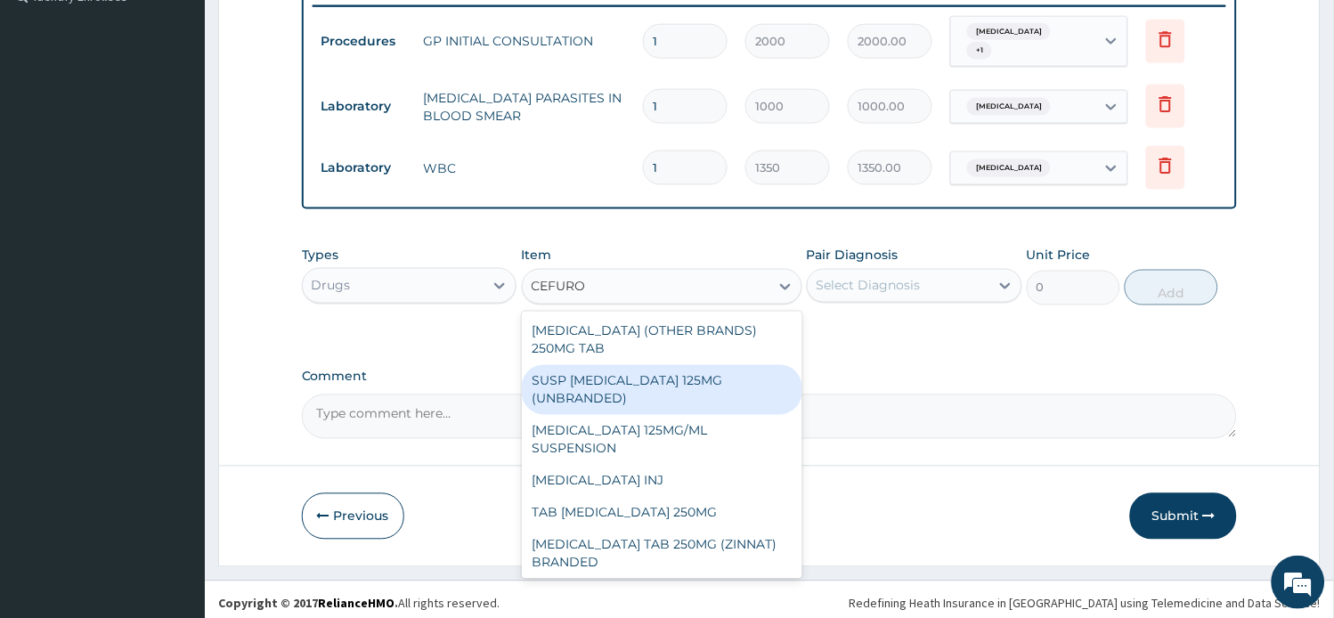
drag, startPoint x: 648, startPoint y: 381, endPoint x: 666, endPoint y: 363, distance: 25.2
click at [635, 375] on div "SUSP [MEDICAL_DATA] 125MG (UNBRANDED)" at bounding box center [662, 390] width 280 height 50
type input "3650"
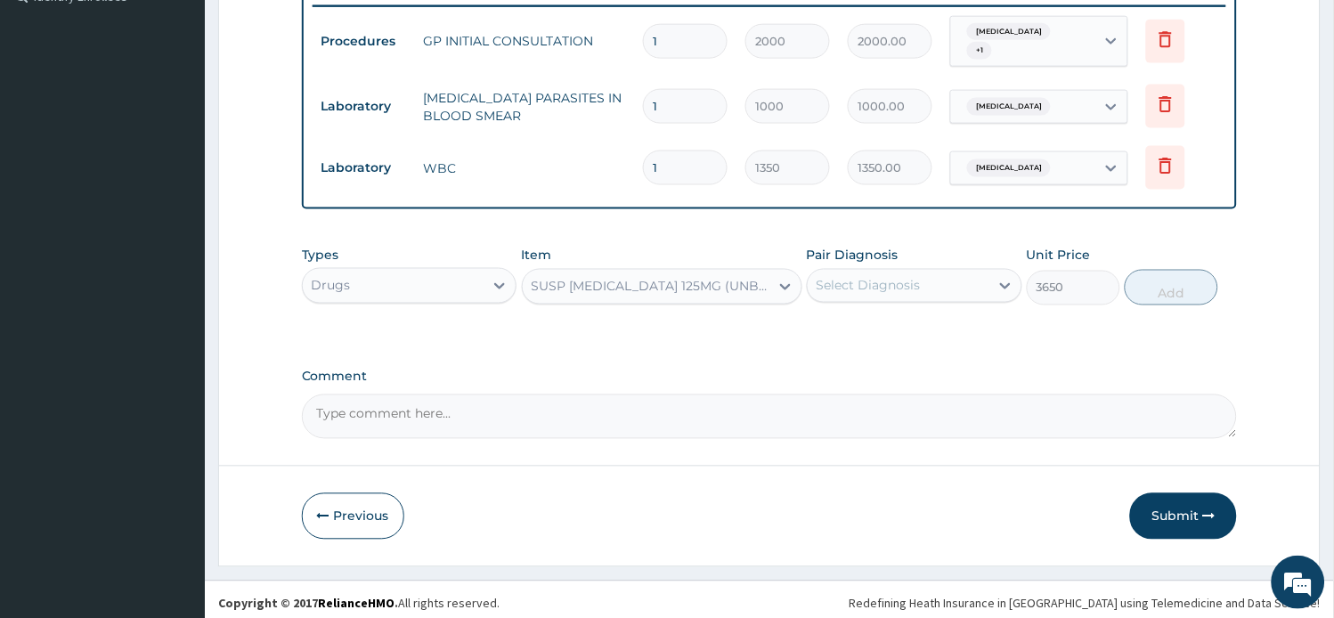
click at [905, 280] on div "Select Diagnosis" at bounding box center [868, 286] width 104 height 18
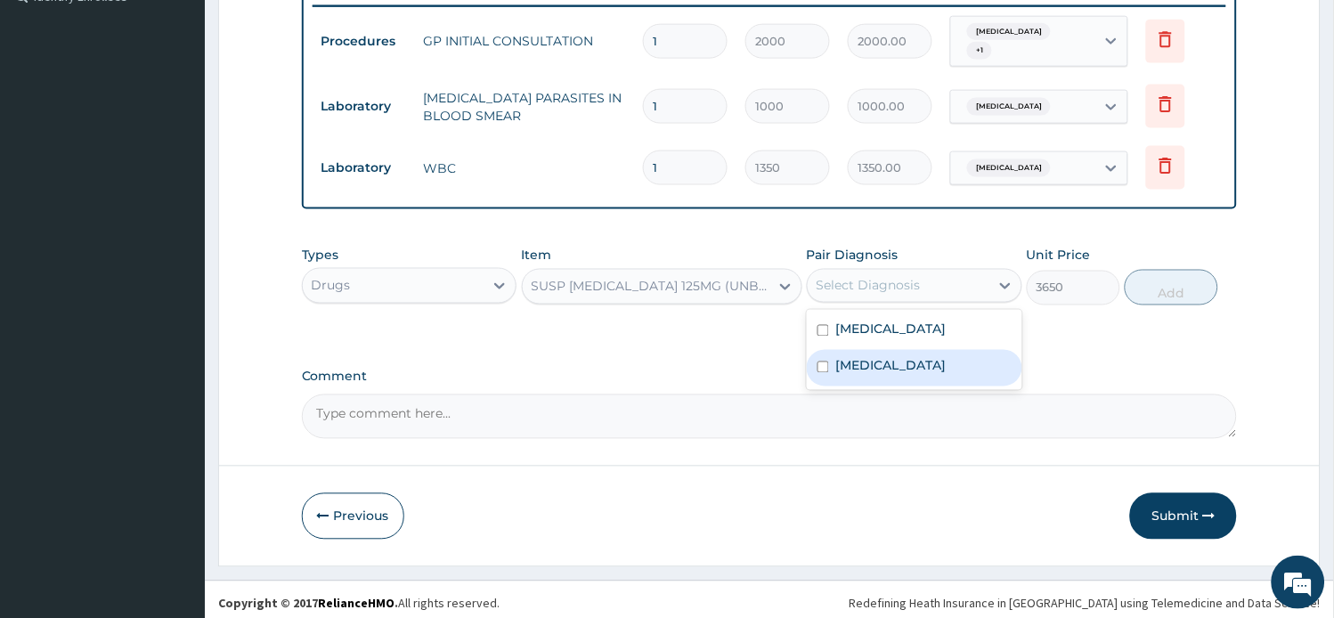
click at [900, 350] on div "Sepsis" at bounding box center [914, 368] width 215 height 37
checkbox input "true"
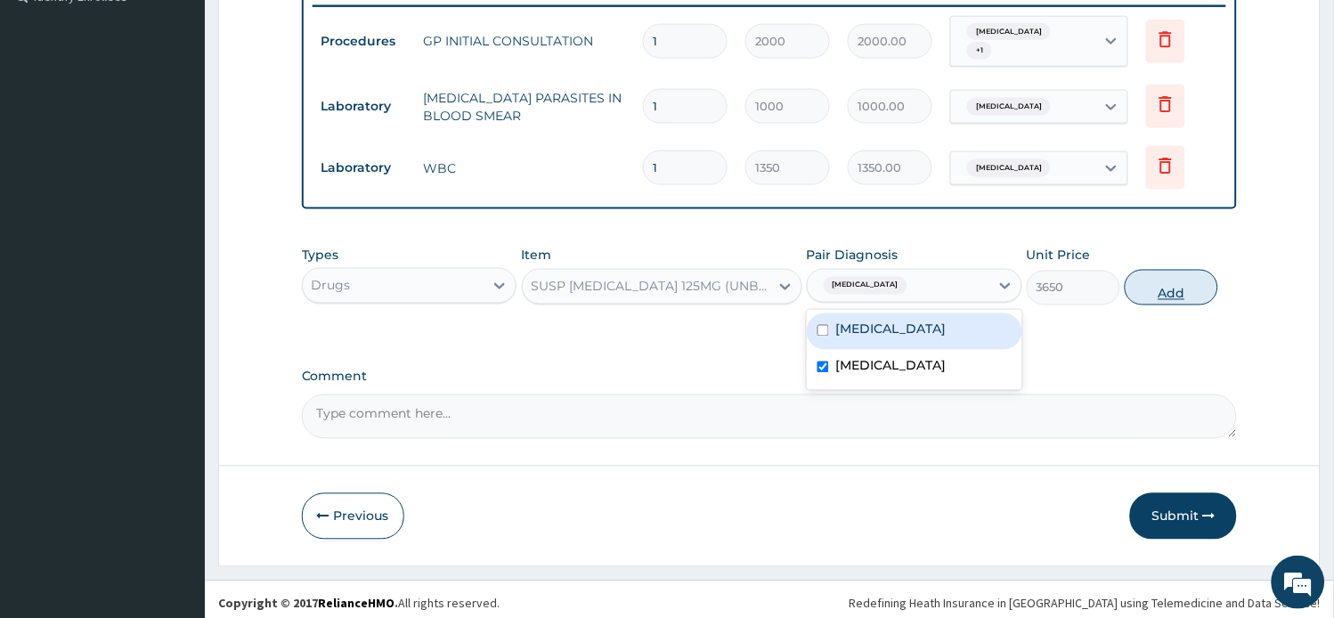
click at [1171, 280] on button "Add" at bounding box center [1170, 288] width 93 height 36
type input "0"
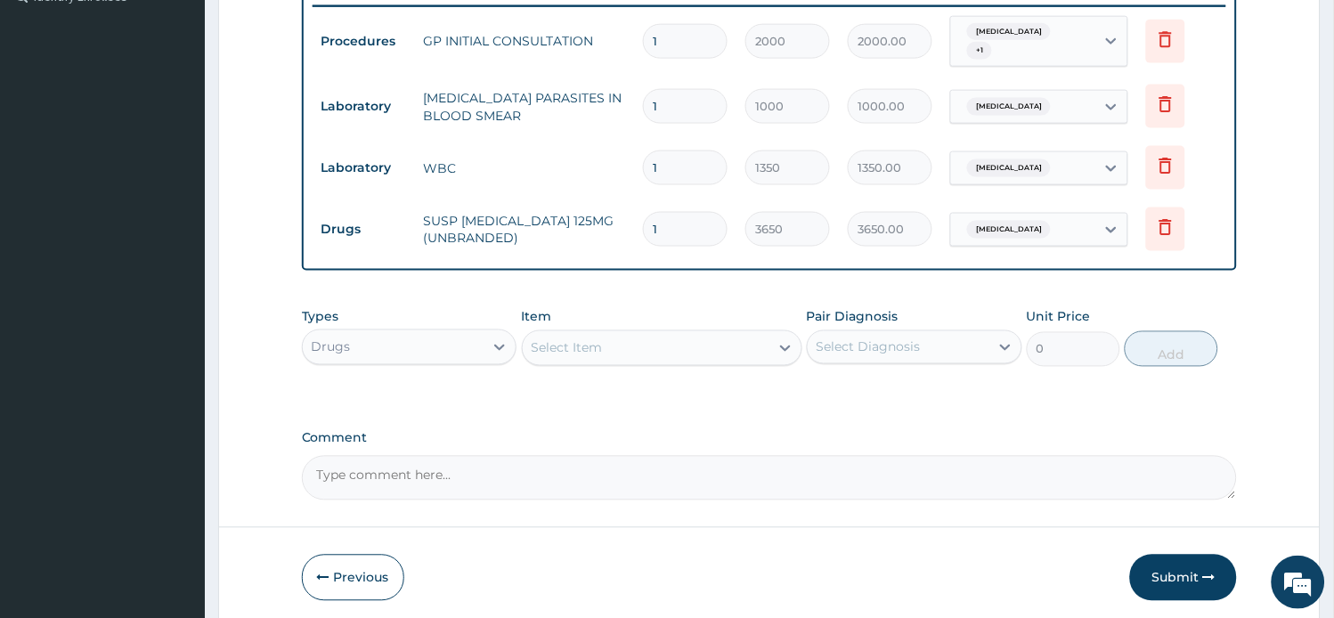
click at [732, 344] on div "Select Item" at bounding box center [646, 348] width 247 height 28
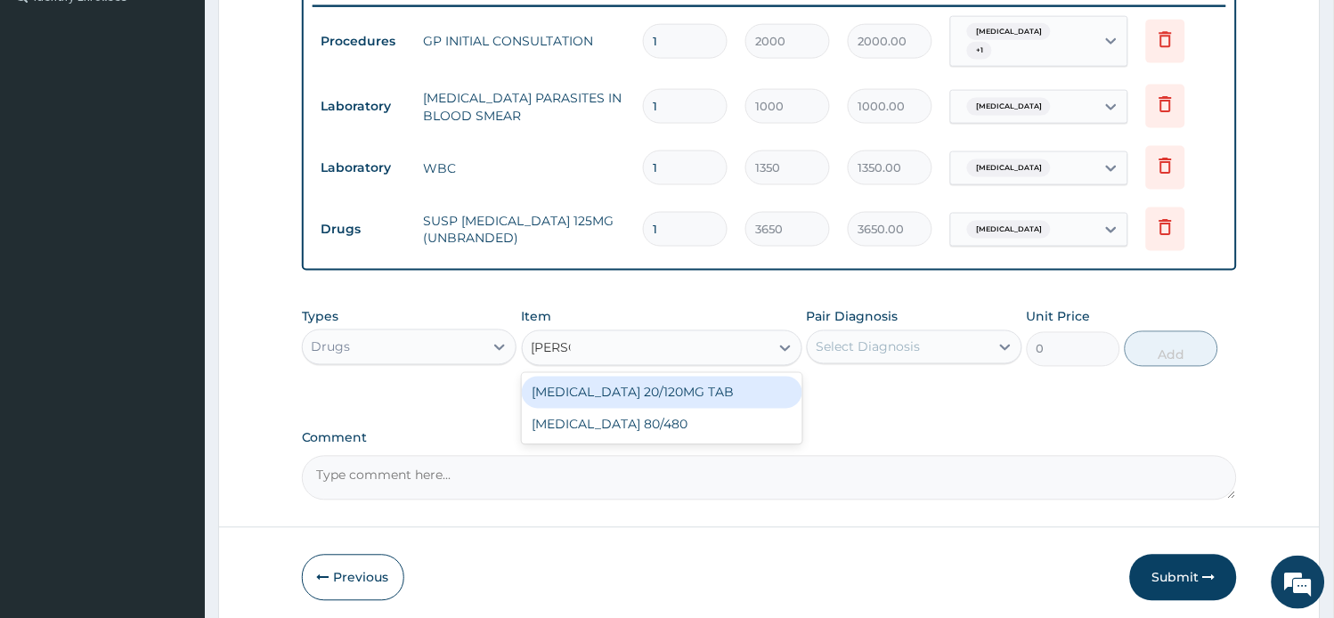
type input "COART"
click at [728, 385] on div "[MEDICAL_DATA] 20/120MG TAB" at bounding box center [662, 393] width 280 height 32
type input "78"
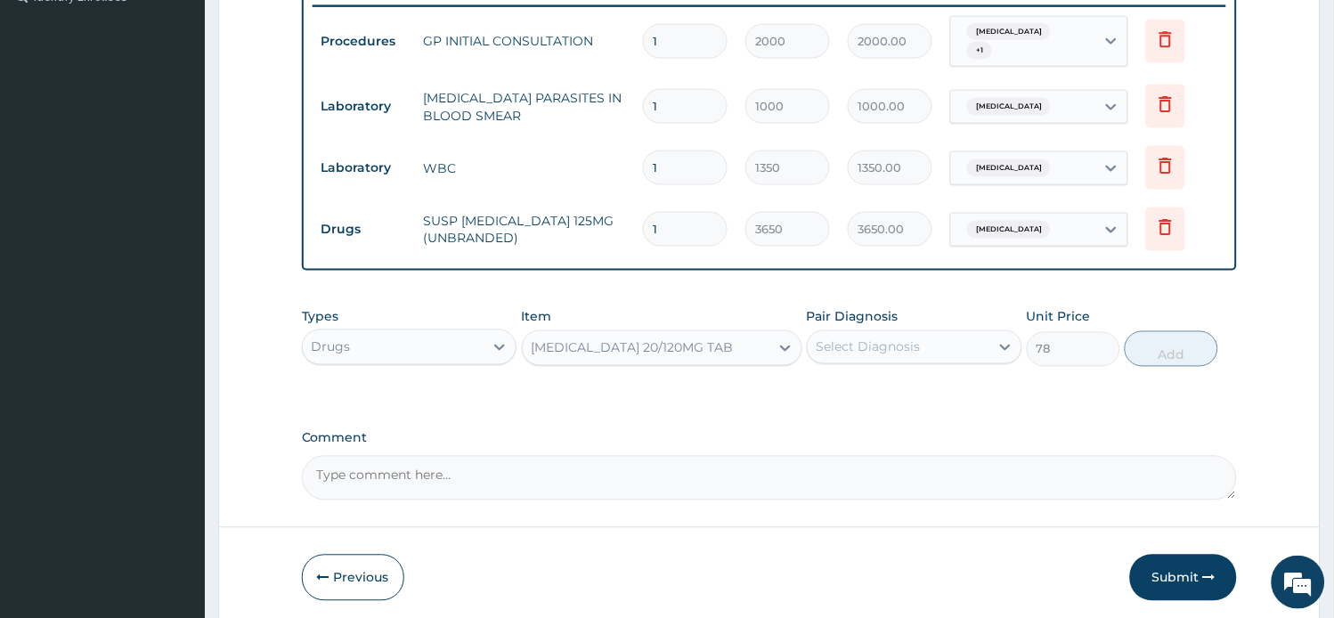
click at [933, 351] on div "Select Diagnosis" at bounding box center [899, 347] width 182 height 28
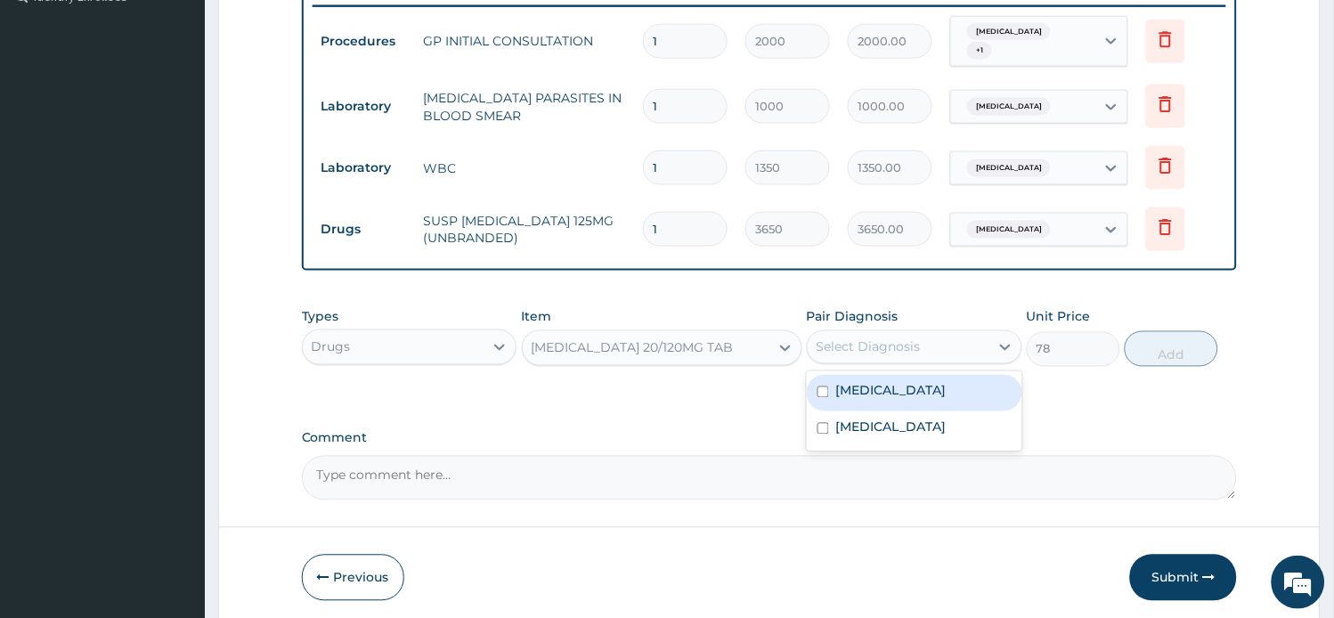
click at [914, 376] on div "[MEDICAL_DATA]" at bounding box center [914, 393] width 215 height 37
checkbox input "true"
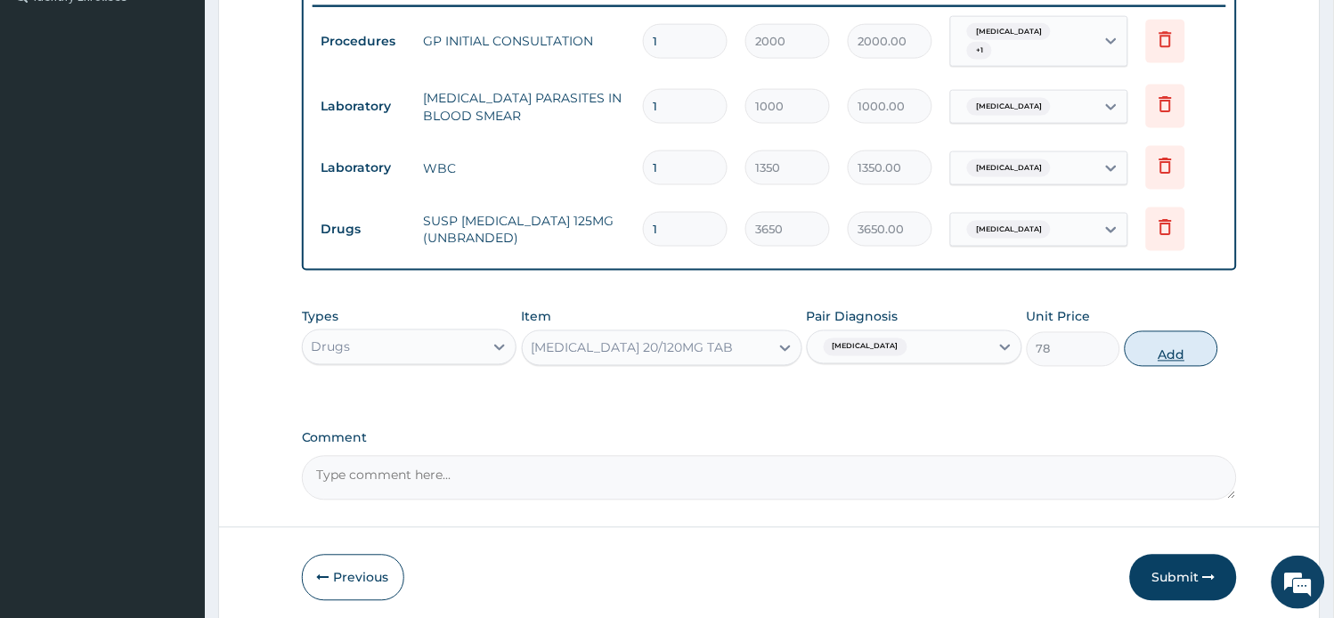
click at [1175, 347] on button "Add" at bounding box center [1170, 349] width 93 height 36
type input "0"
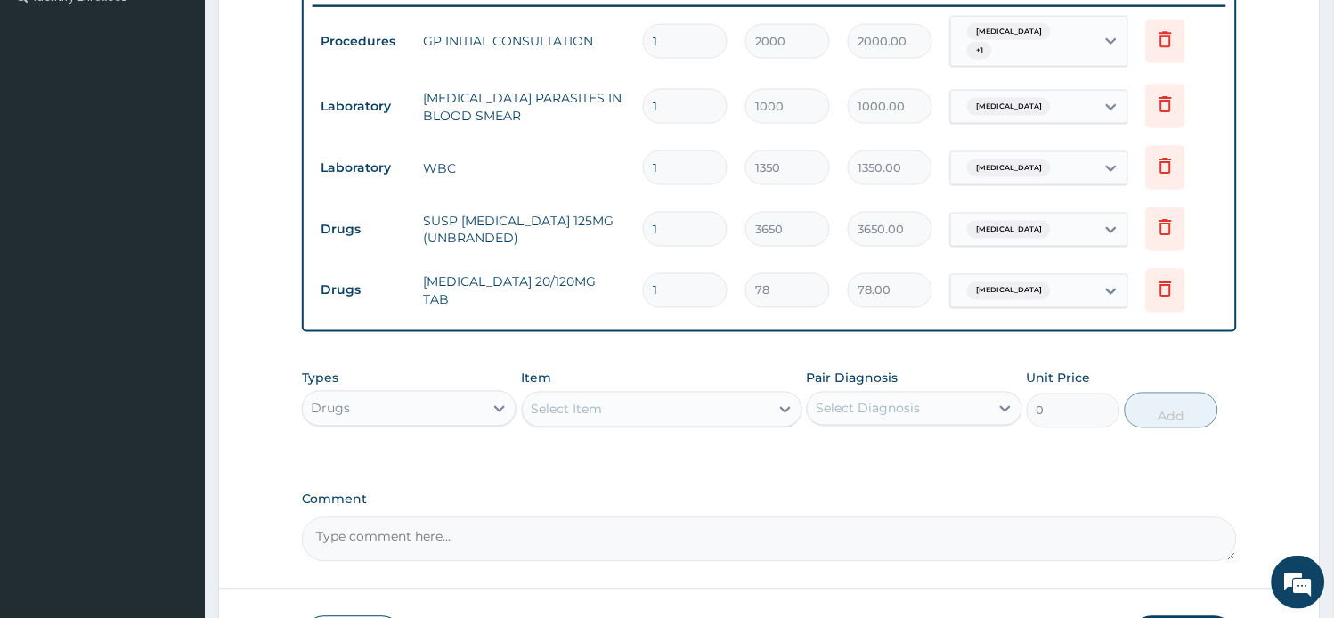
click at [535, 280] on tr "Drugs COARTEM 20/120MG TAB 1 78 78.00 Malaria Delete" at bounding box center [769, 290] width 914 height 61
type input "6"
type input "468.00"
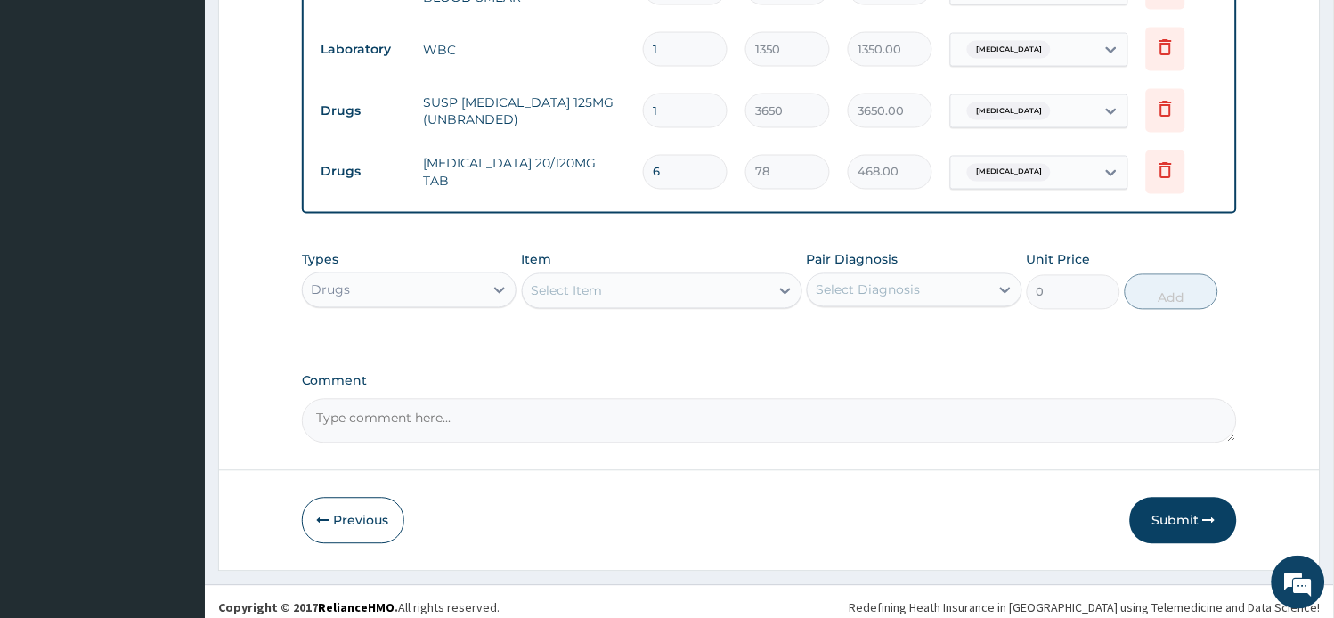
scroll to position [635, 0]
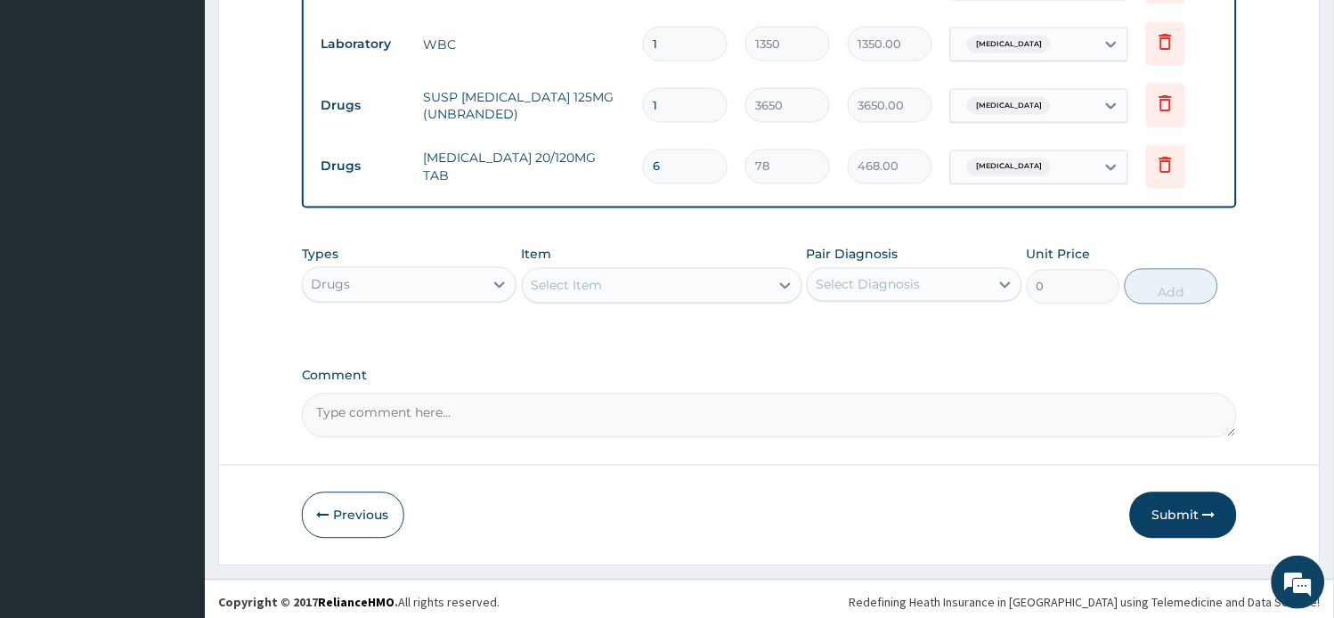
type input "6"
click at [669, 277] on div "Select Item" at bounding box center [646, 286] width 247 height 28
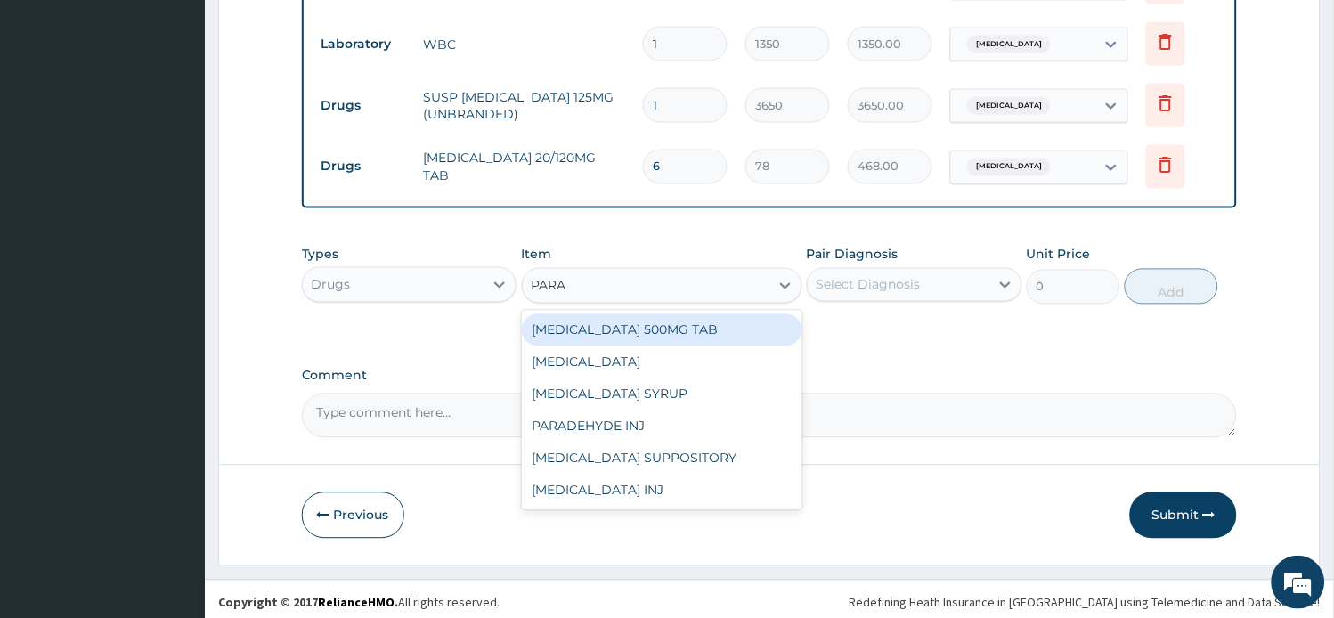
type input "PARAC"
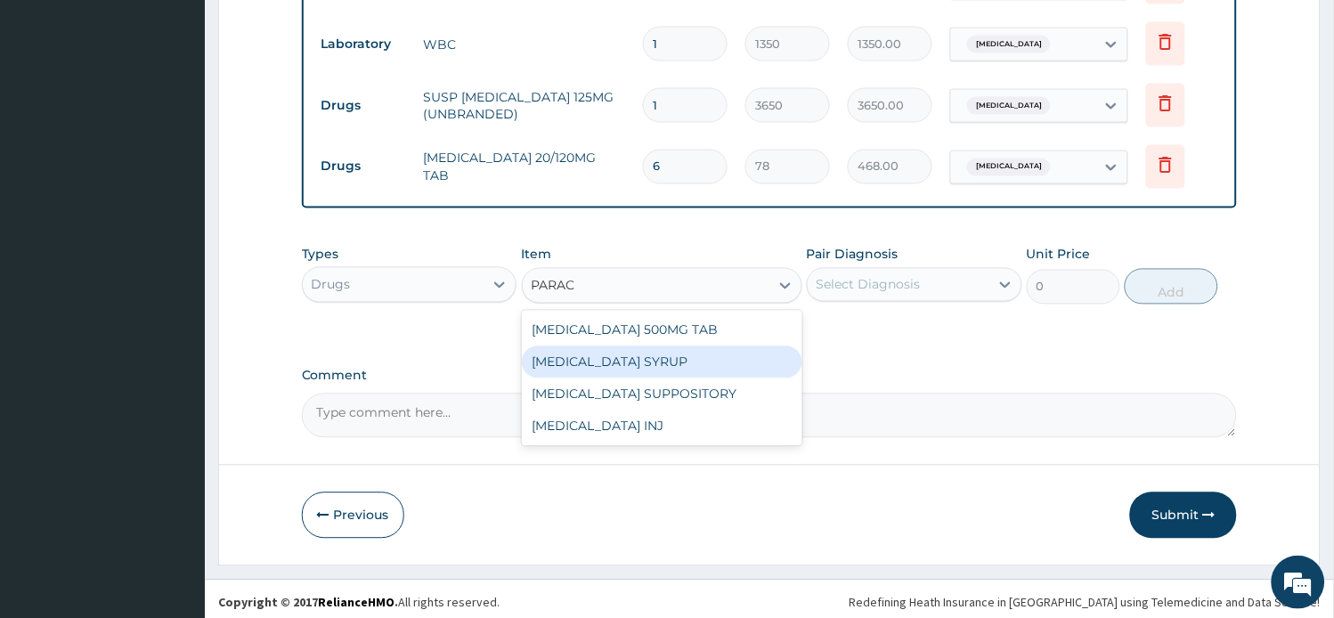
click at [653, 359] on div "[MEDICAL_DATA] SYRUP" at bounding box center [662, 362] width 280 height 32
type input "300"
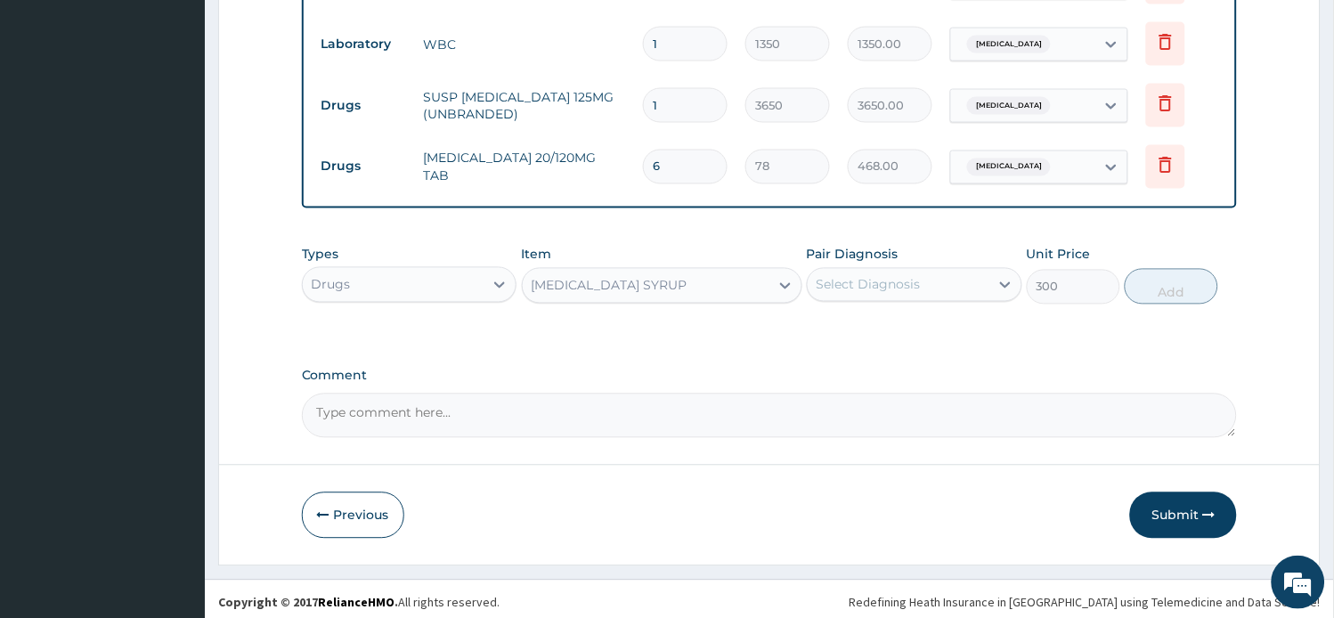
click at [848, 283] on div "Select Diagnosis" at bounding box center [868, 285] width 104 height 18
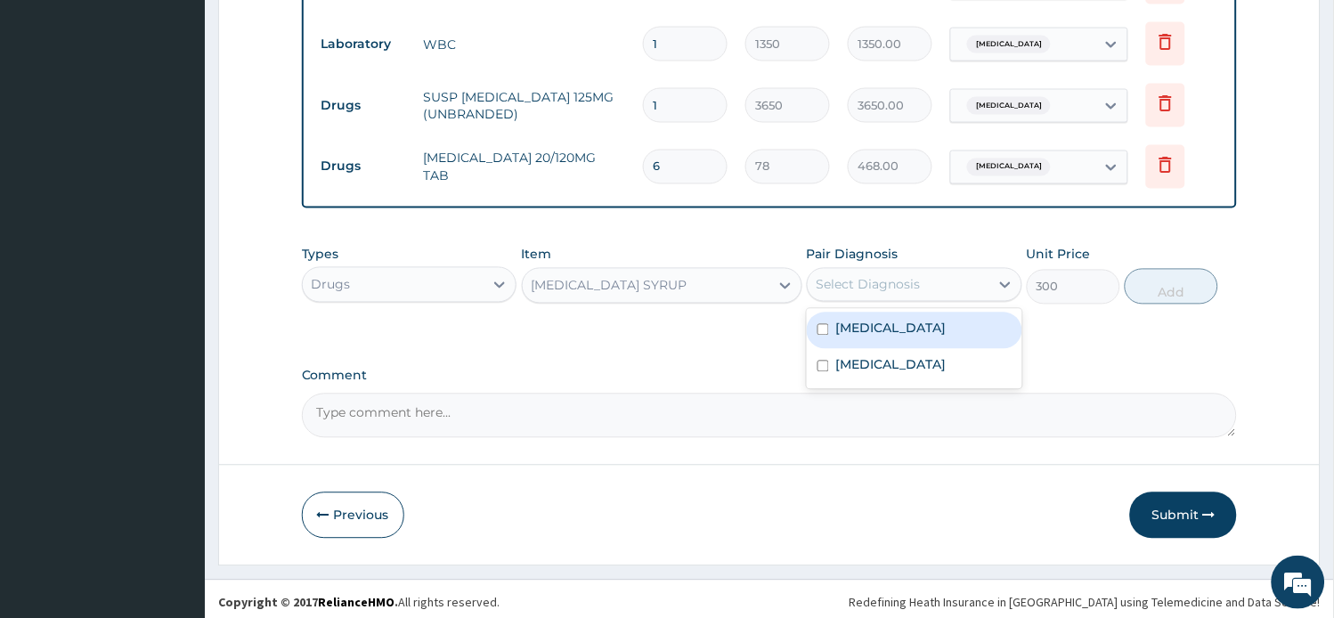
click at [859, 327] on label "[MEDICAL_DATA]" at bounding box center [891, 329] width 110 height 18
checkbox input "true"
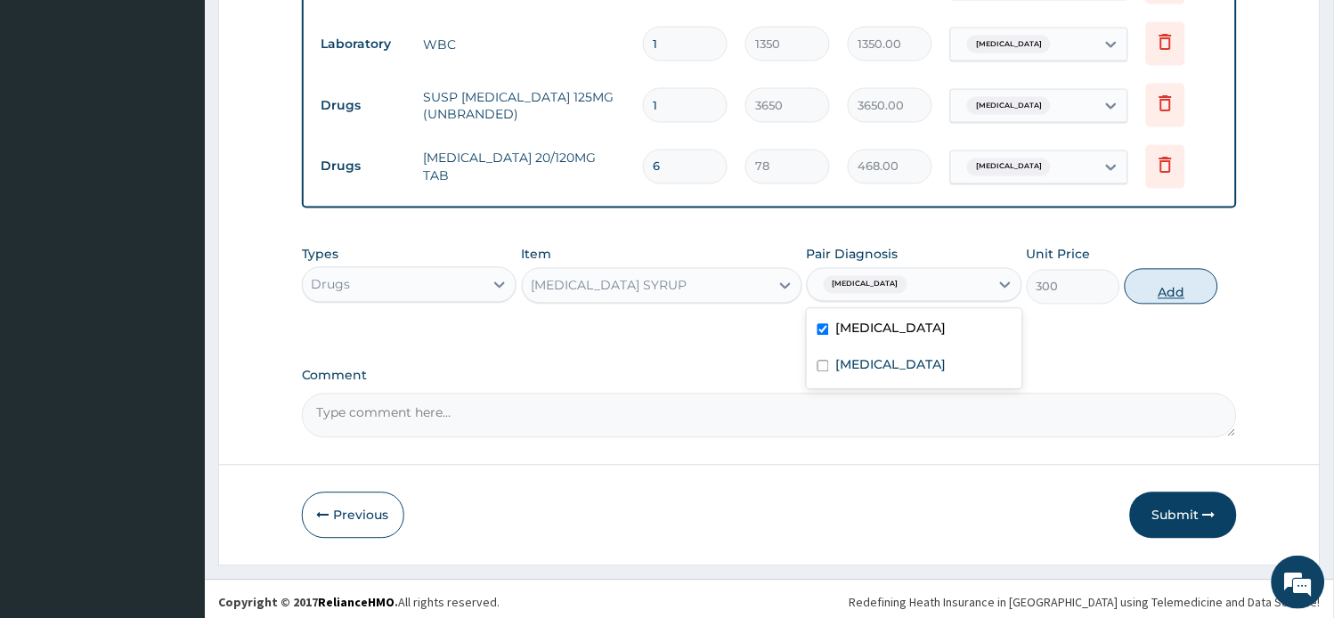
click at [1156, 288] on button "Add" at bounding box center [1170, 287] width 93 height 36
type input "0"
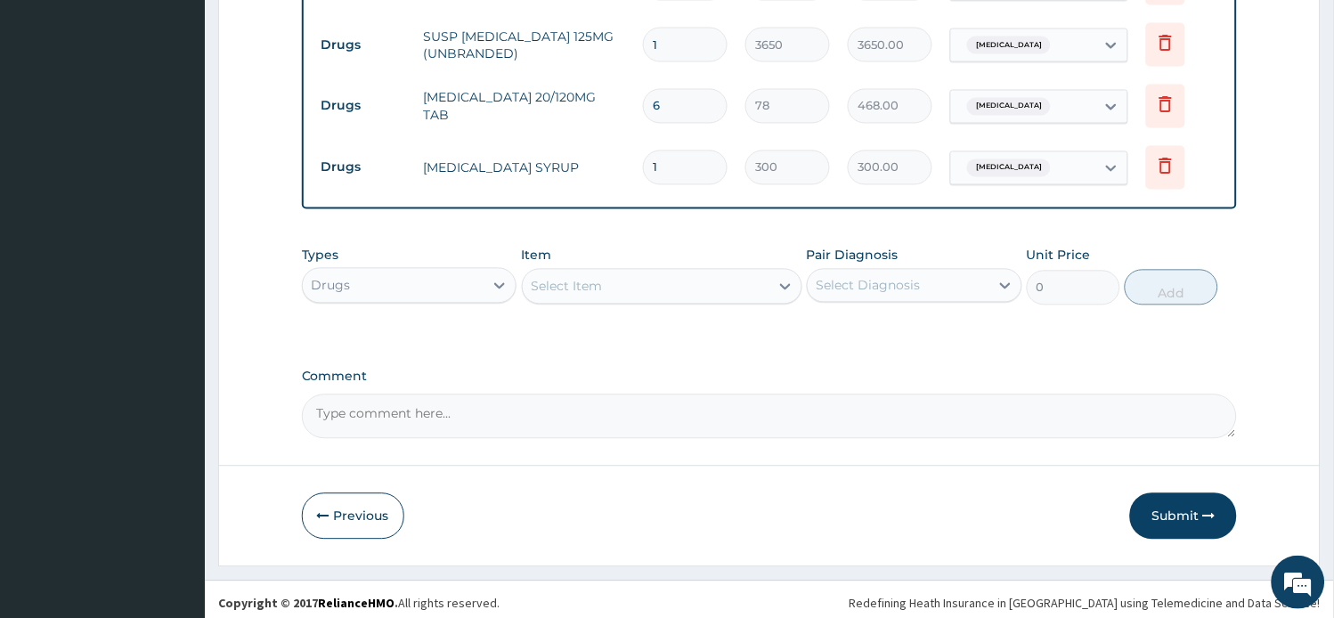
scroll to position [696, 0]
click at [1171, 501] on button "Submit" at bounding box center [1183, 515] width 107 height 46
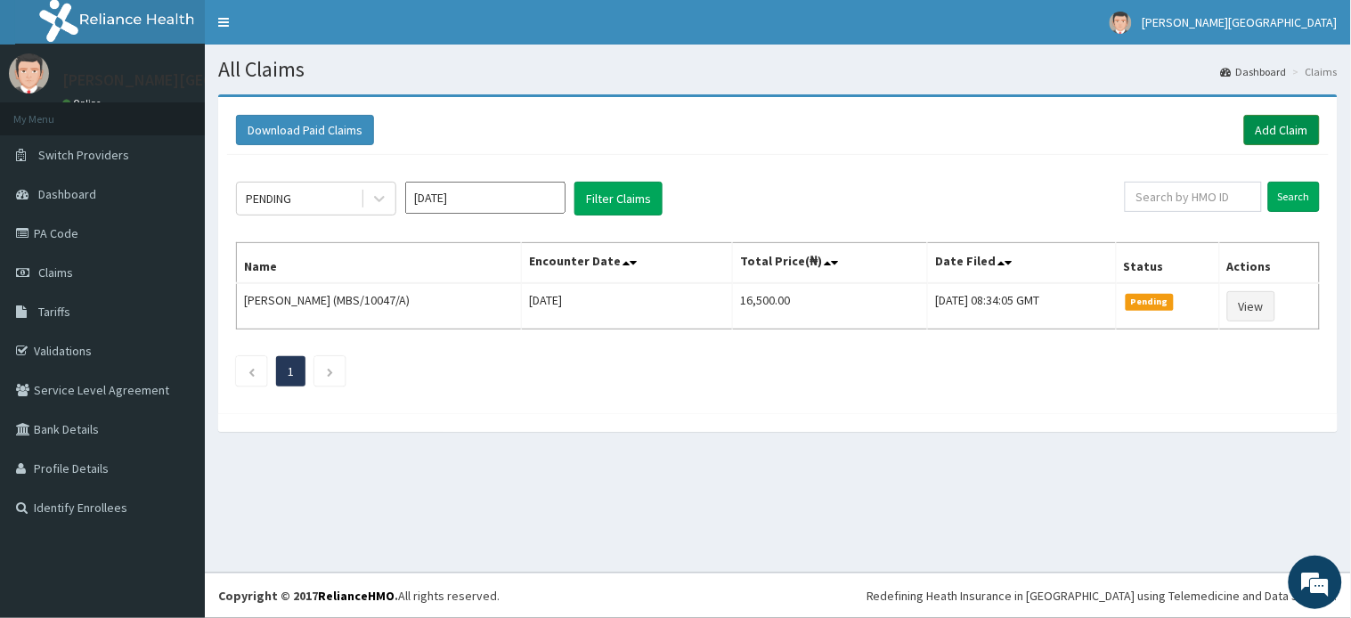
click at [1309, 134] on link "Add Claim" at bounding box center [1282, 130] width 76 height 30
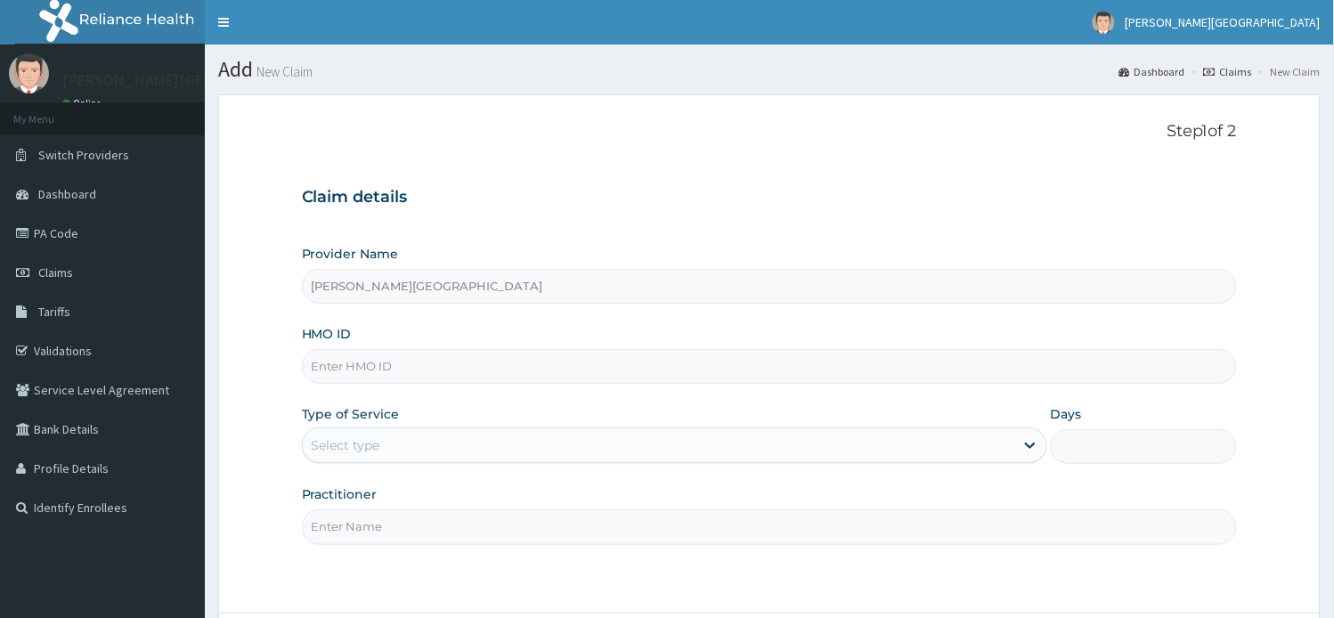
click at [374, 354] on input "HMO ID" at bounding box center [770, 366] width 936 height 35
paste input "ICN/10223/A"
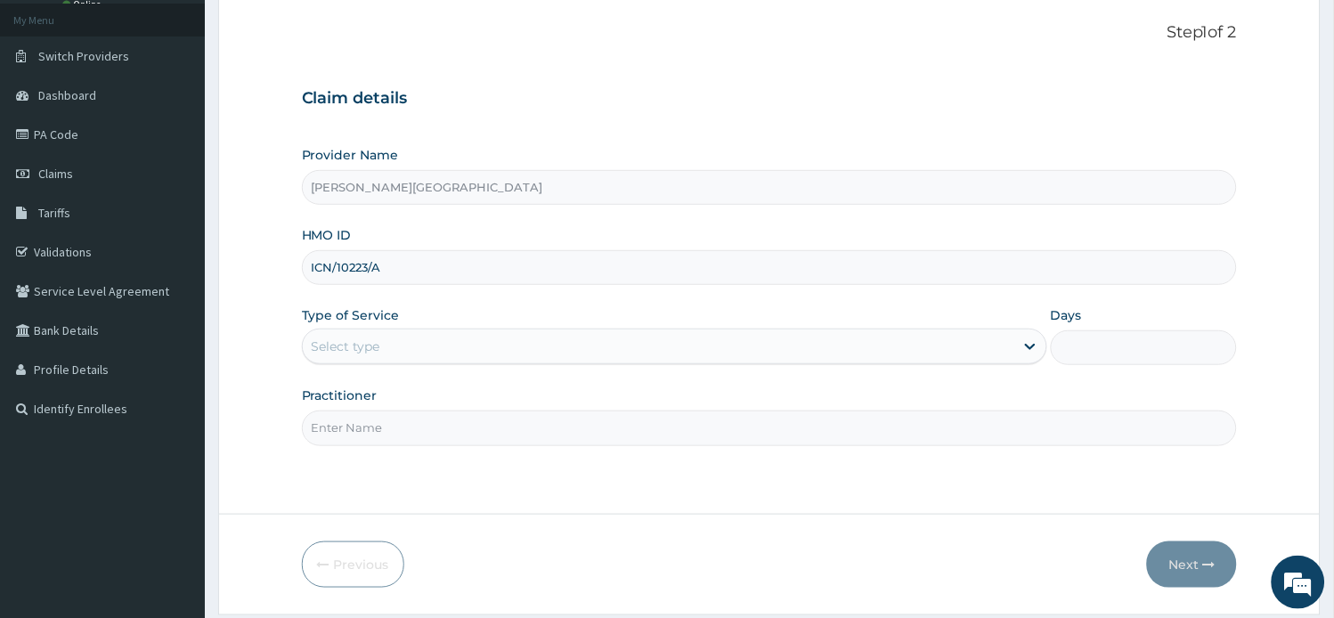
type input "ICN/10223/A"
click at [442, 360] on div "Select type" at bounding box center [658, 346] width 711 height 28
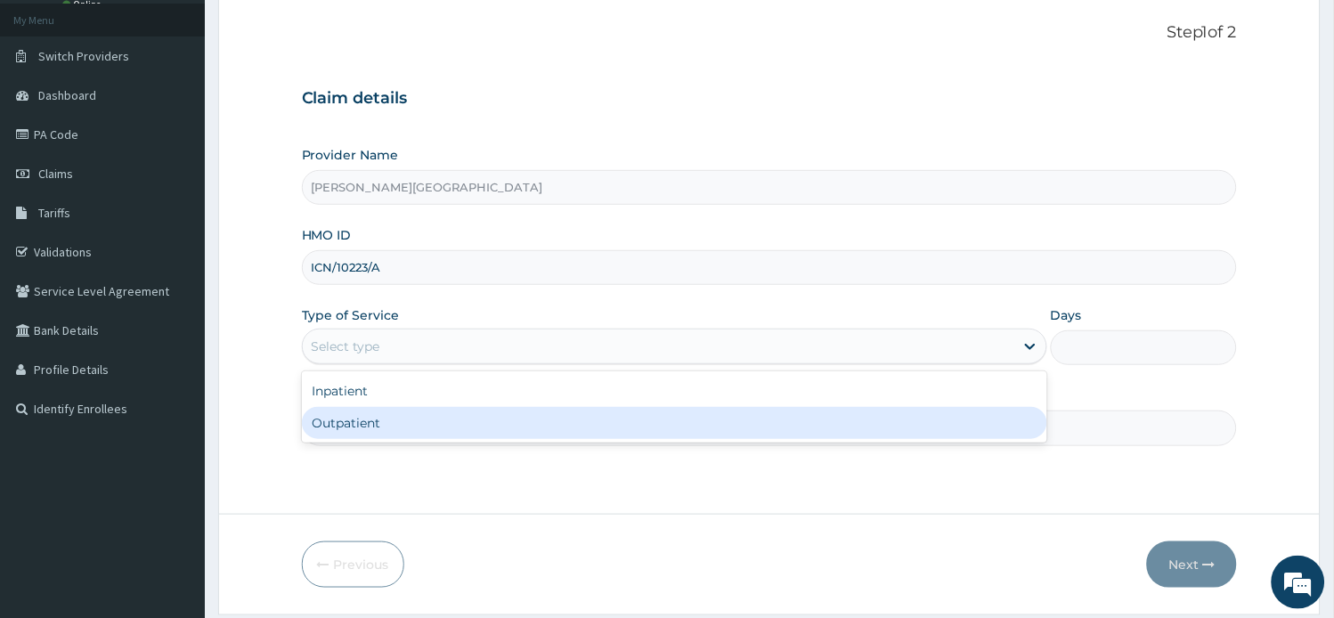
click at [430, 431] on div "Outpatient" at bounding box center [674, 423] width 745 height 32
type input "1"
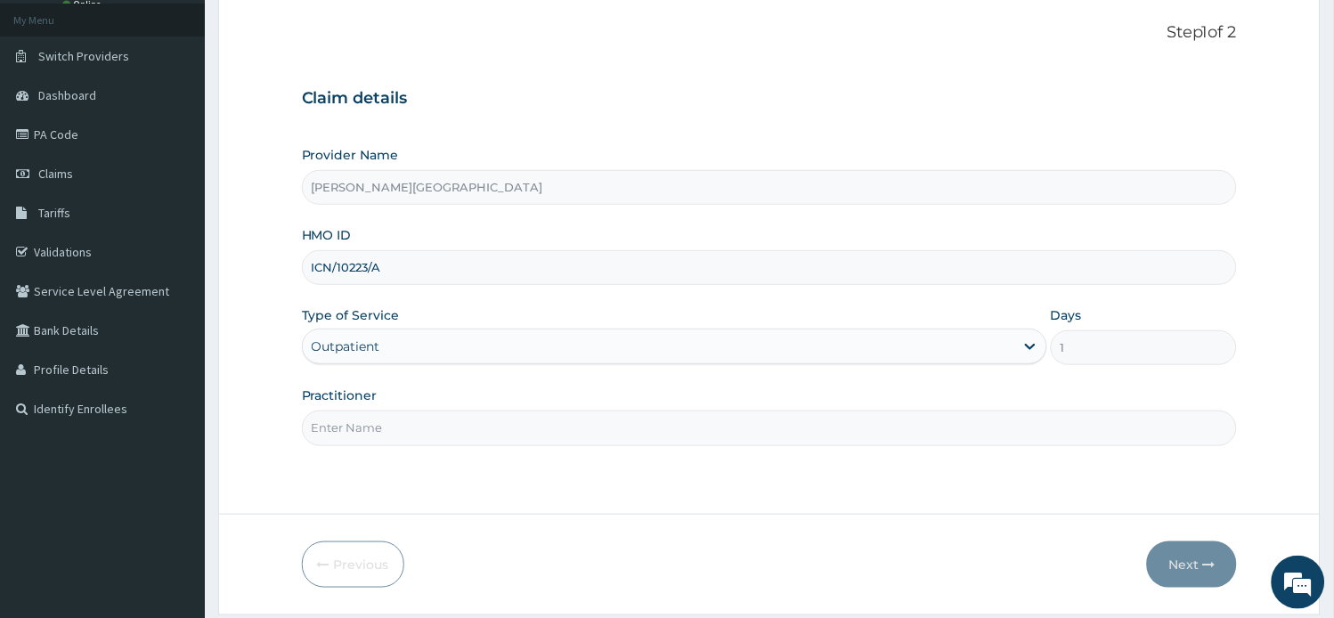
click at [431, 430] on input "Practitioner" at bounding box center [770, 427] width 936 height 35
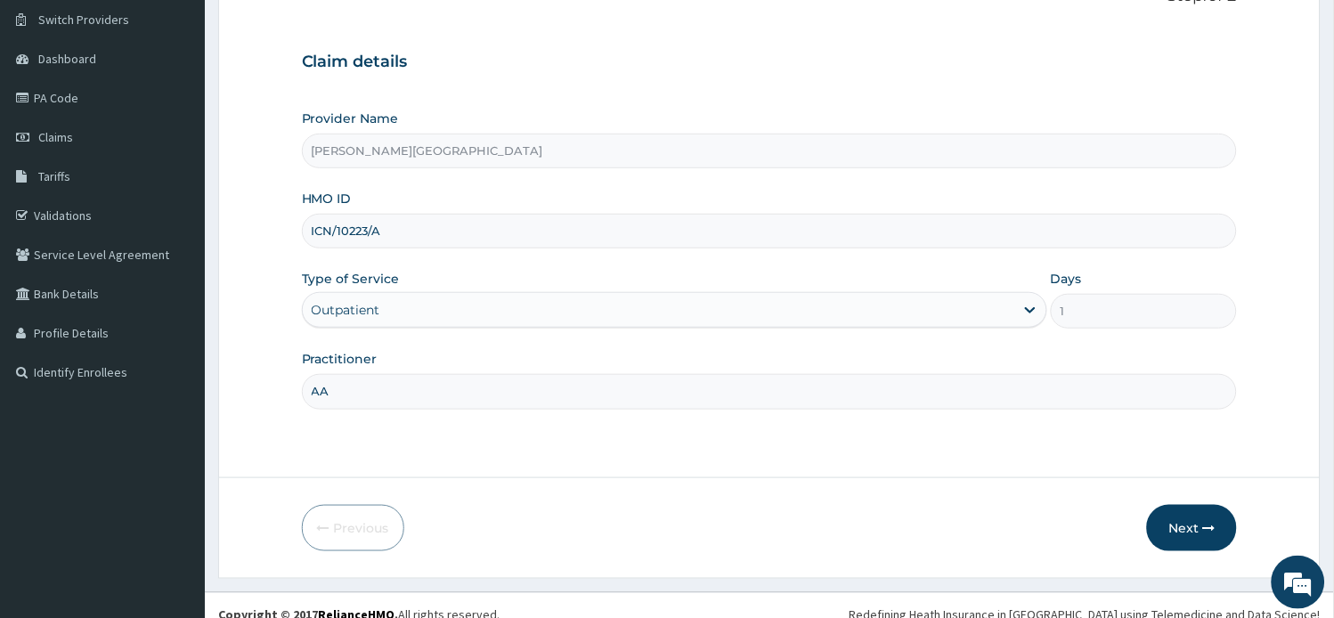
scroll to position [155, 0]
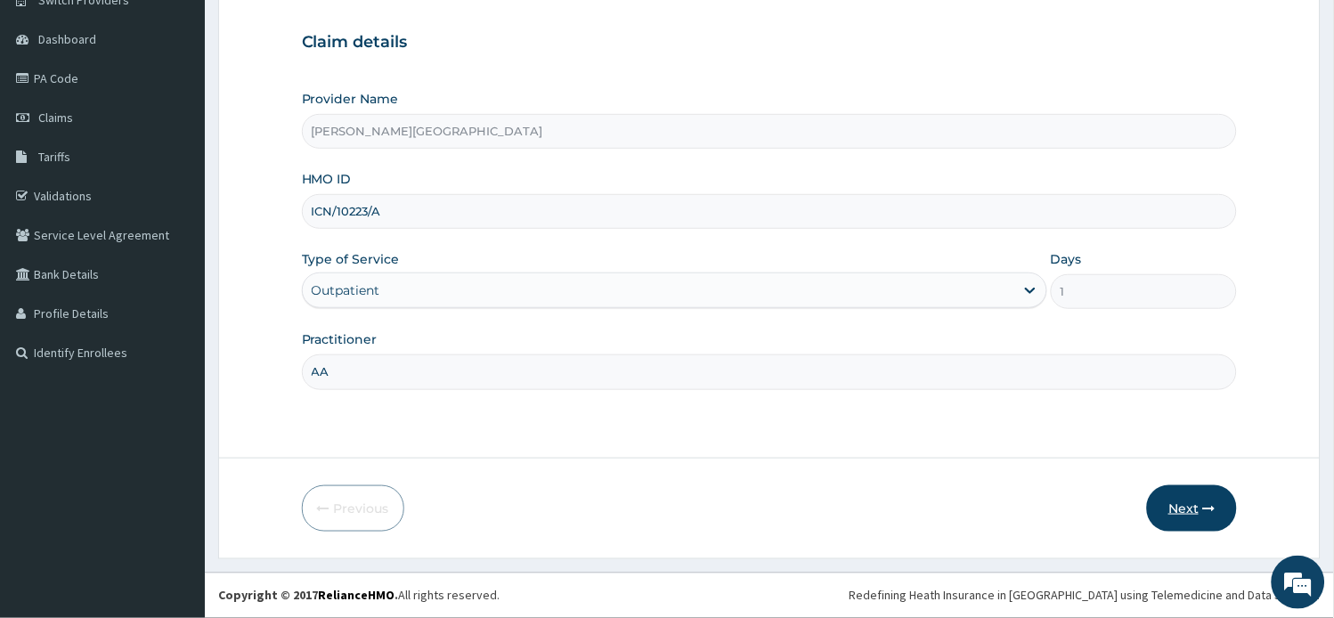
type input "AA"
click at [1185, 493] on button "Next" at bounding box center [1192, 508] width 90 height 46
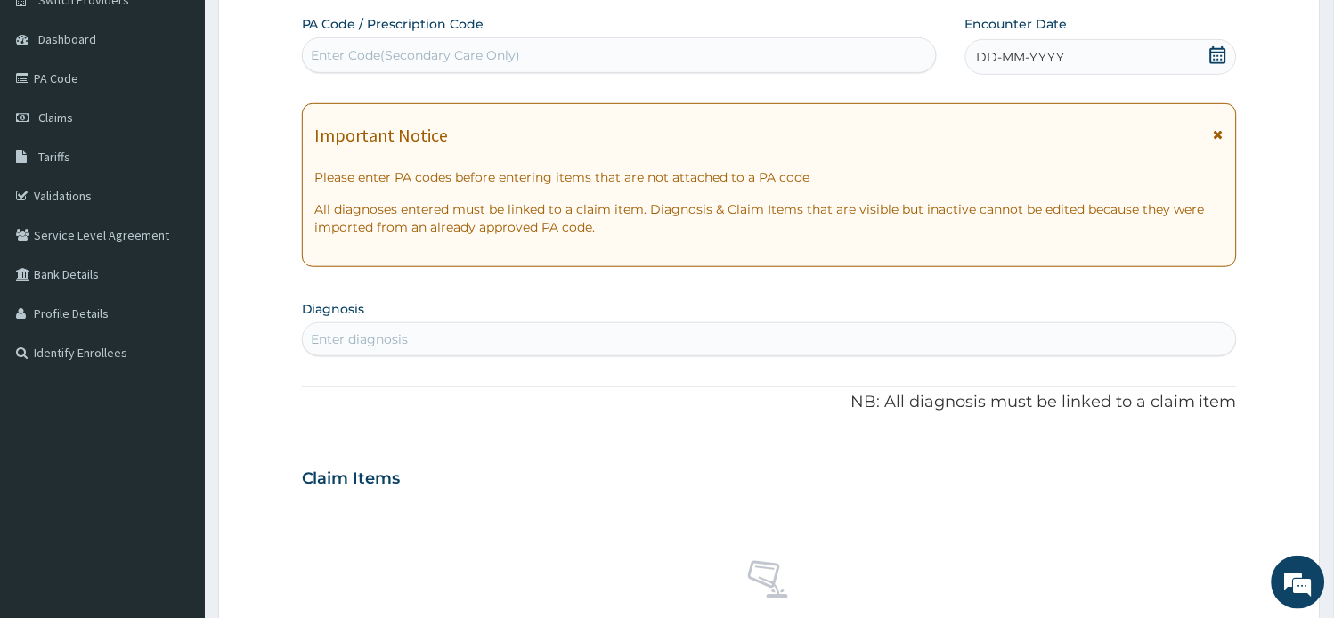
click at [1218, 135] on icon at bounding box center [1218, 134] width 10 height 12
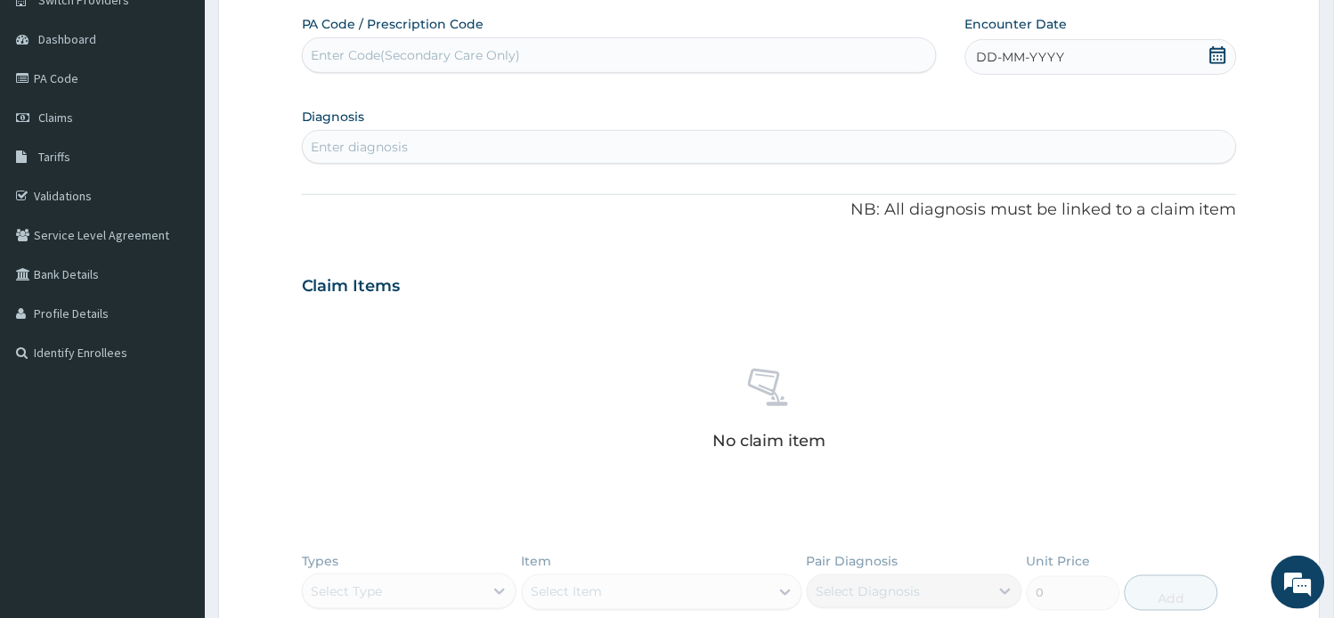
scroll to position [0, 0]
click at [433, 53] on div "Enter Code(Secondary Care Only)" at bounding box center [416, 55] width 209 height 18
paste input "PA/AF8E21"
type input "PA/AF8E21"
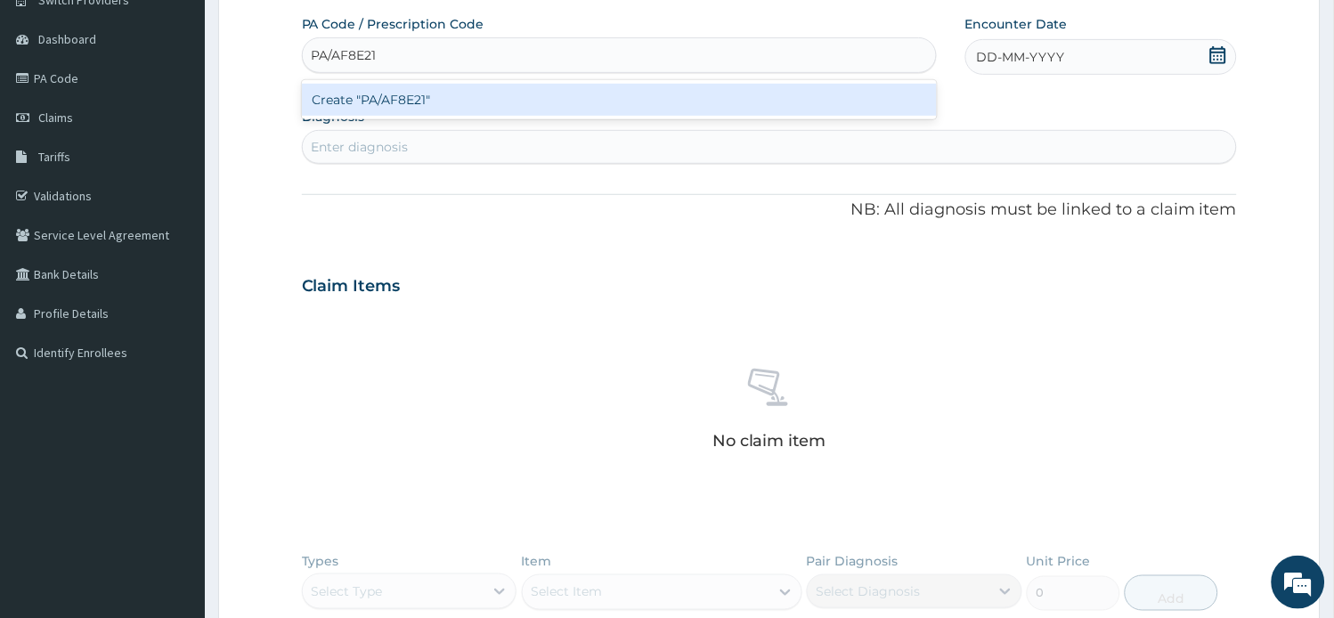
click at [449, 96] on div "Create "PA/AF8E21"" at bounding box center [619, 100] width 635 height 32
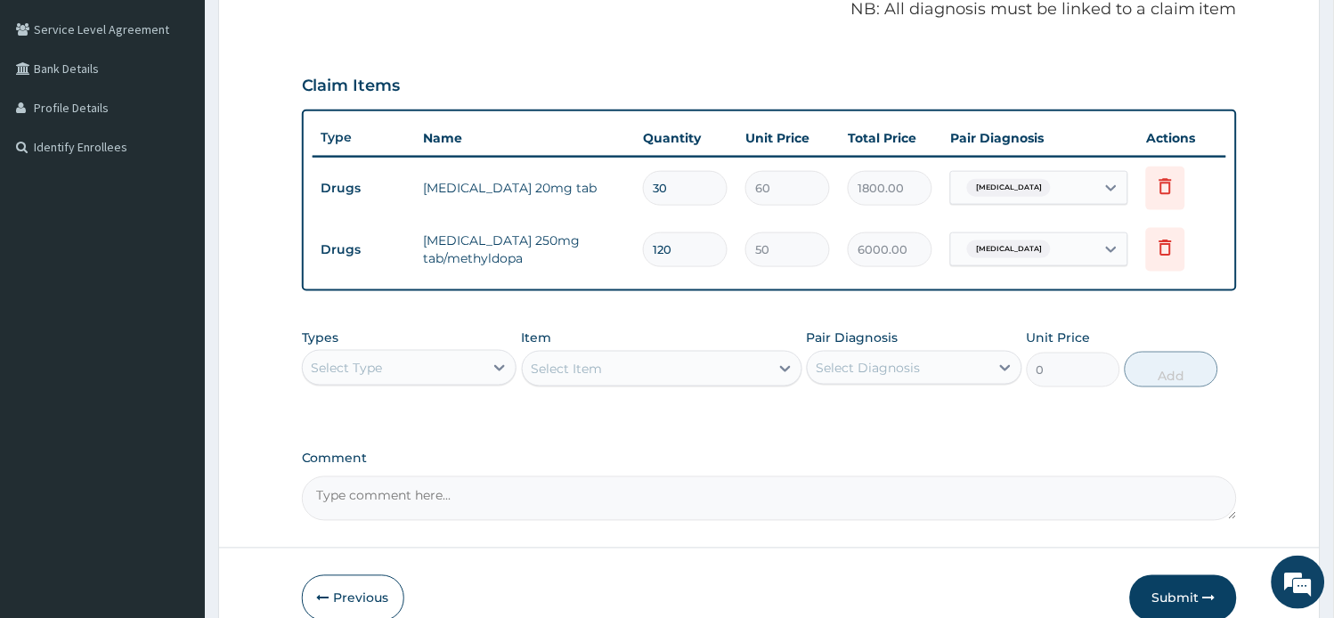
scroll to position [251, 0]
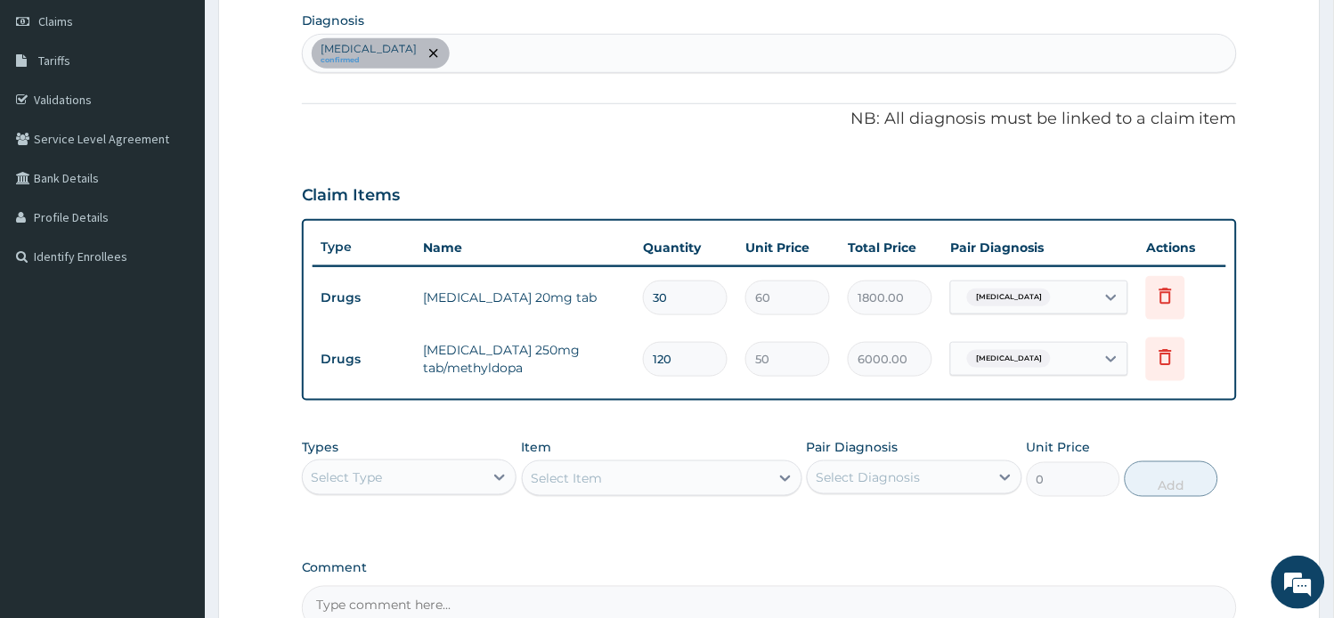
click at [557, 41] on div "Essential hypertension confirmed" at bounding box center [770, 53] width 934 height 37
type input "[MEDICAL_DATA]"
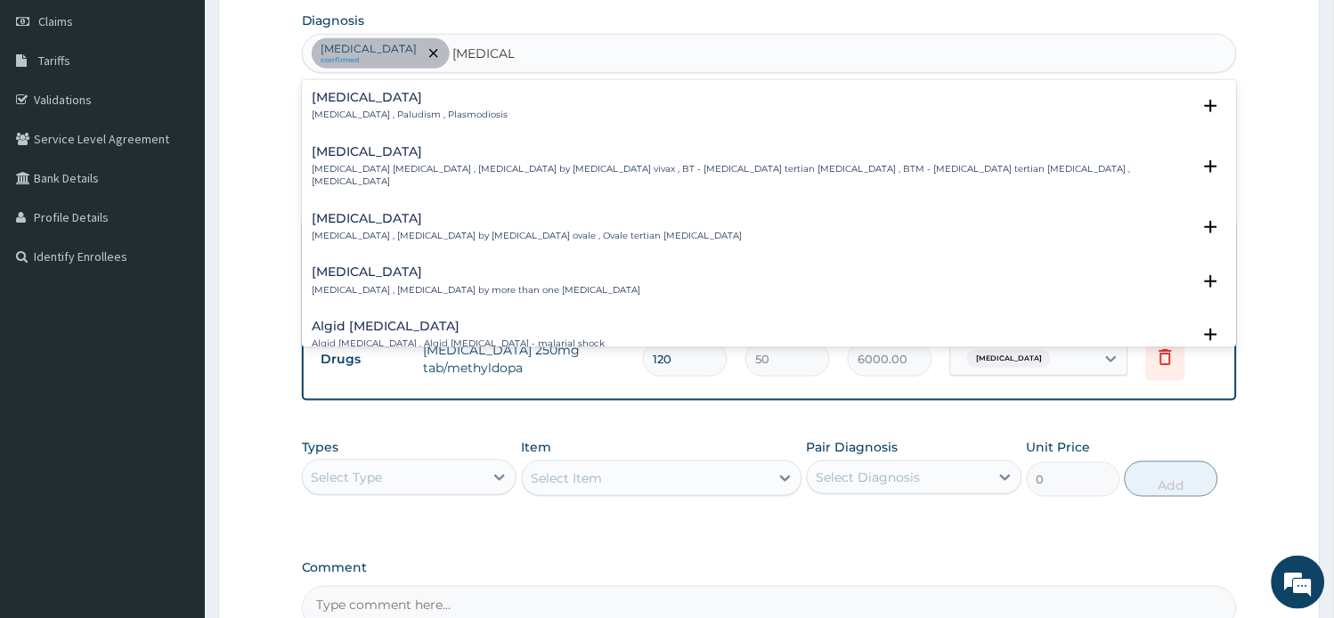
click at [474, 99] on div "[MEDICAL_DATA] [MEDICAL_DATA] , Paludism , Plasmodiosis" at bounding box center [769, 106] width 914 height 31
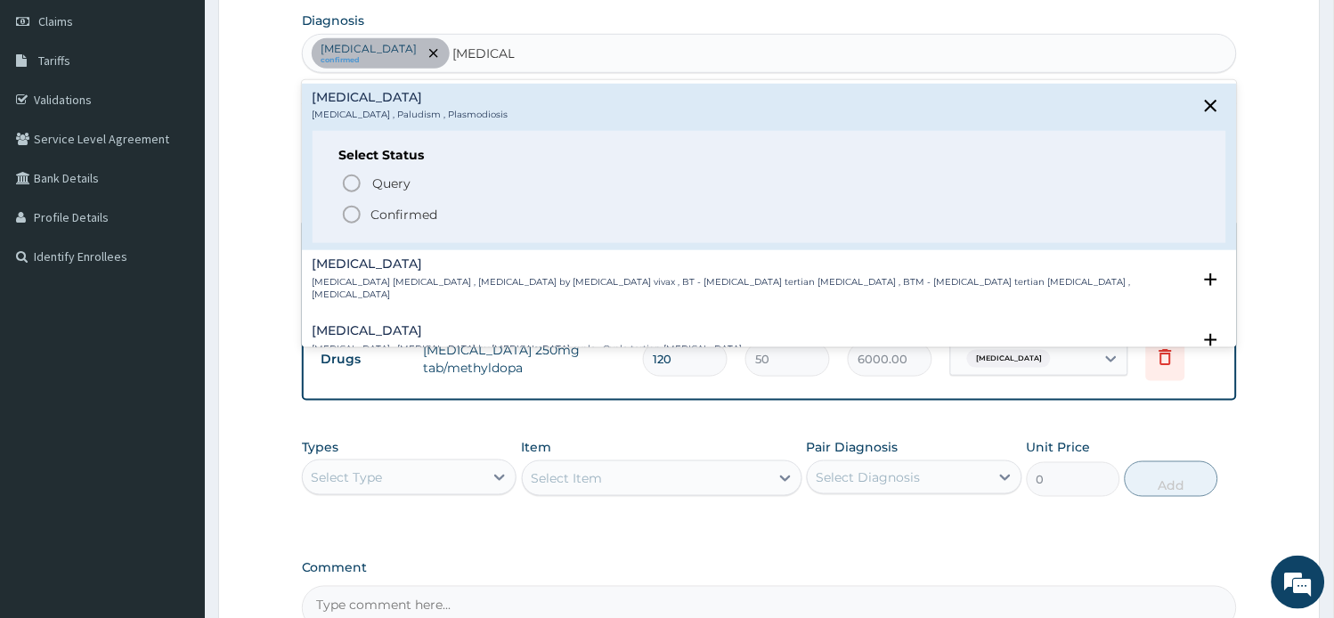
click at [454, 205] on span "Confirmed" at bounding box center [770, 214] width 859 height 21
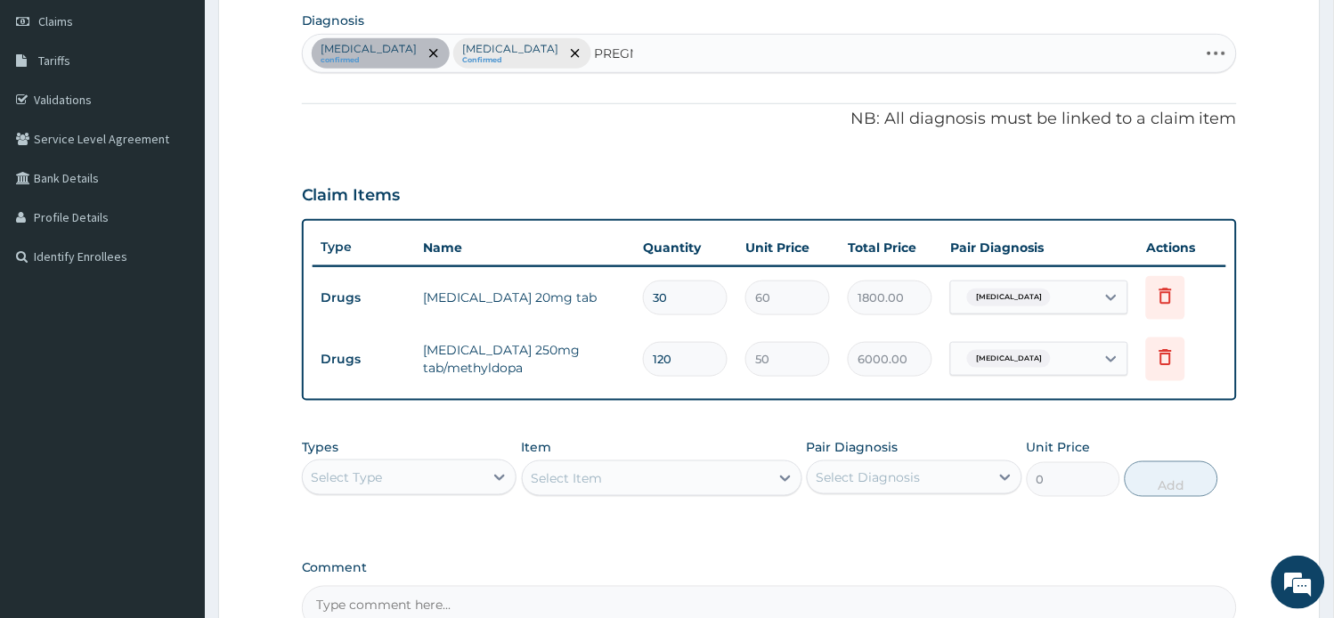
type input "PREGNA"
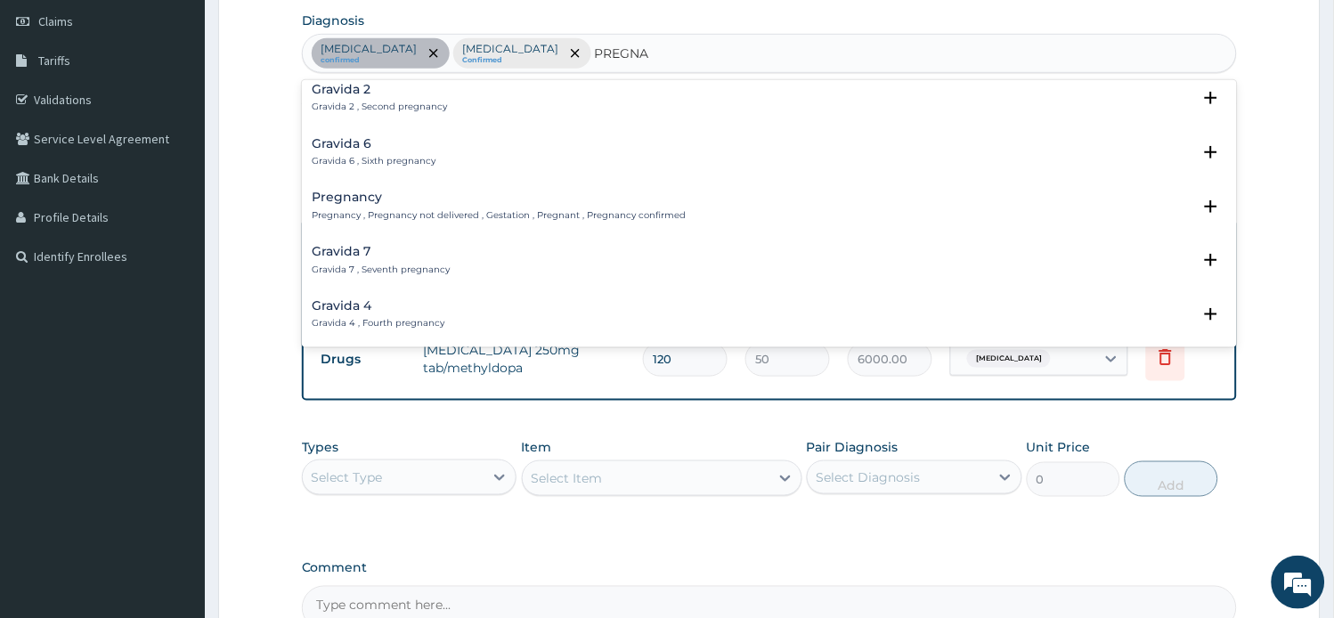
scroll to position [198, 0]
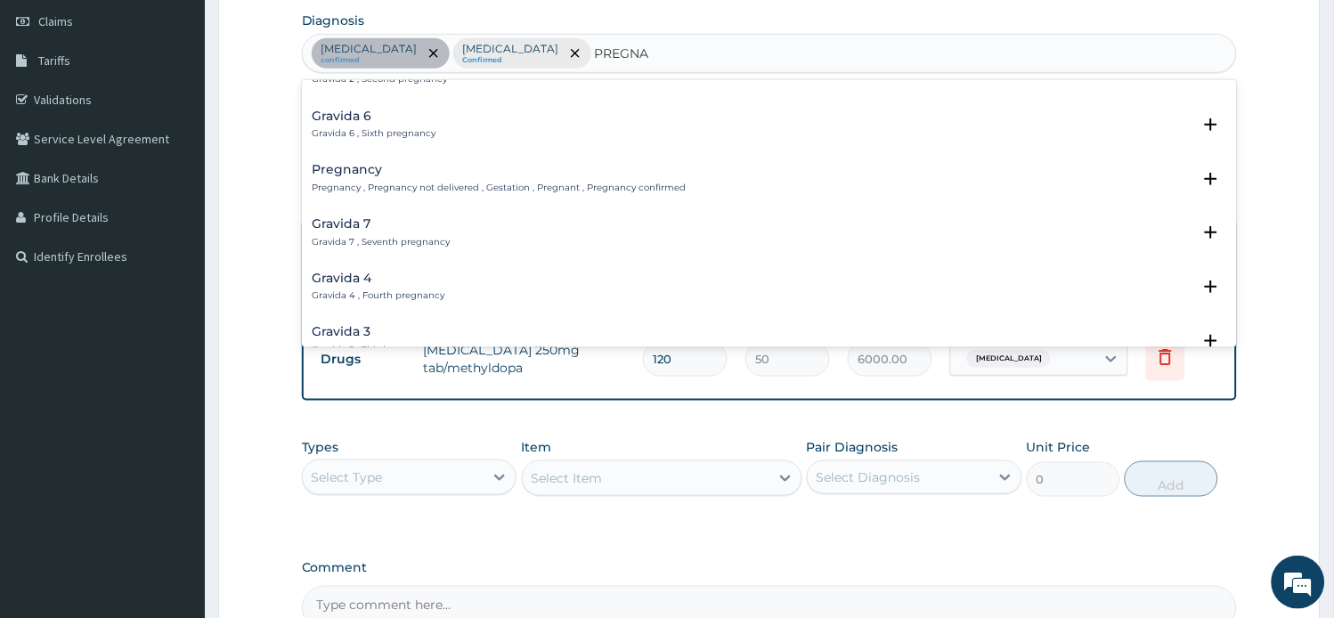
click at [437, 174] on h4 "Pregnancy" at bounding box center [499, 169] width 374 height 13
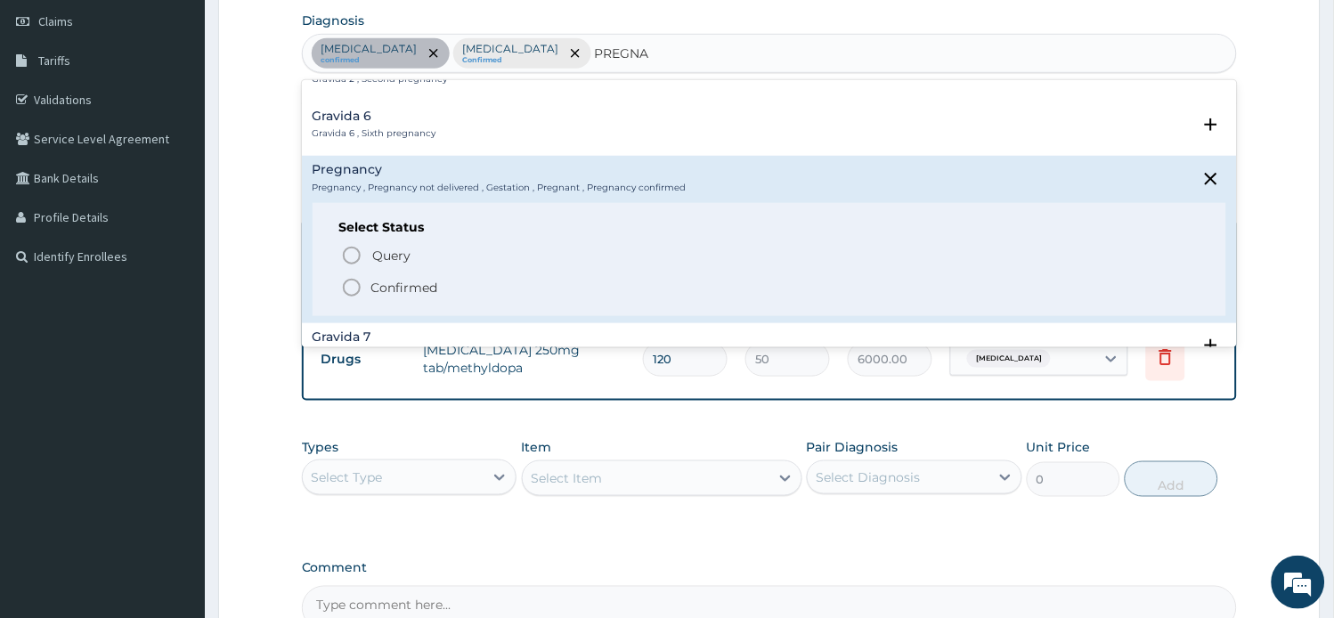
click at [423, 290] on p "Confirmed" at bounding box center [404, 288] width 67 height 18
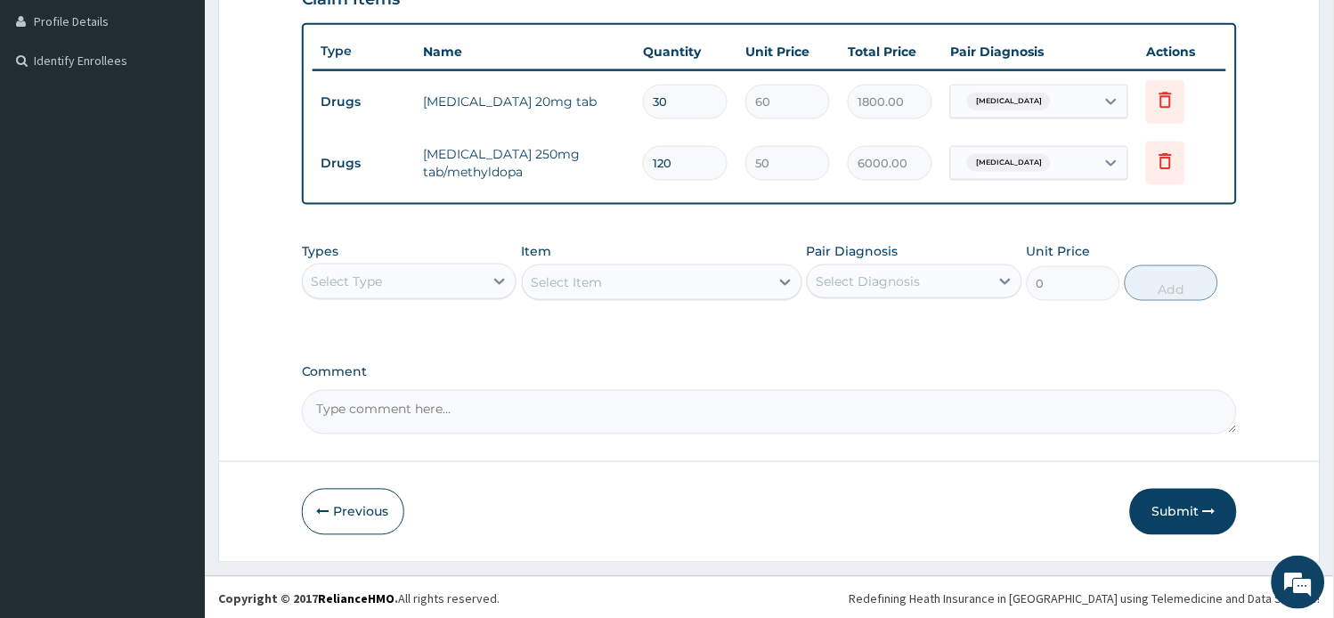
scroll to position [449, 0]
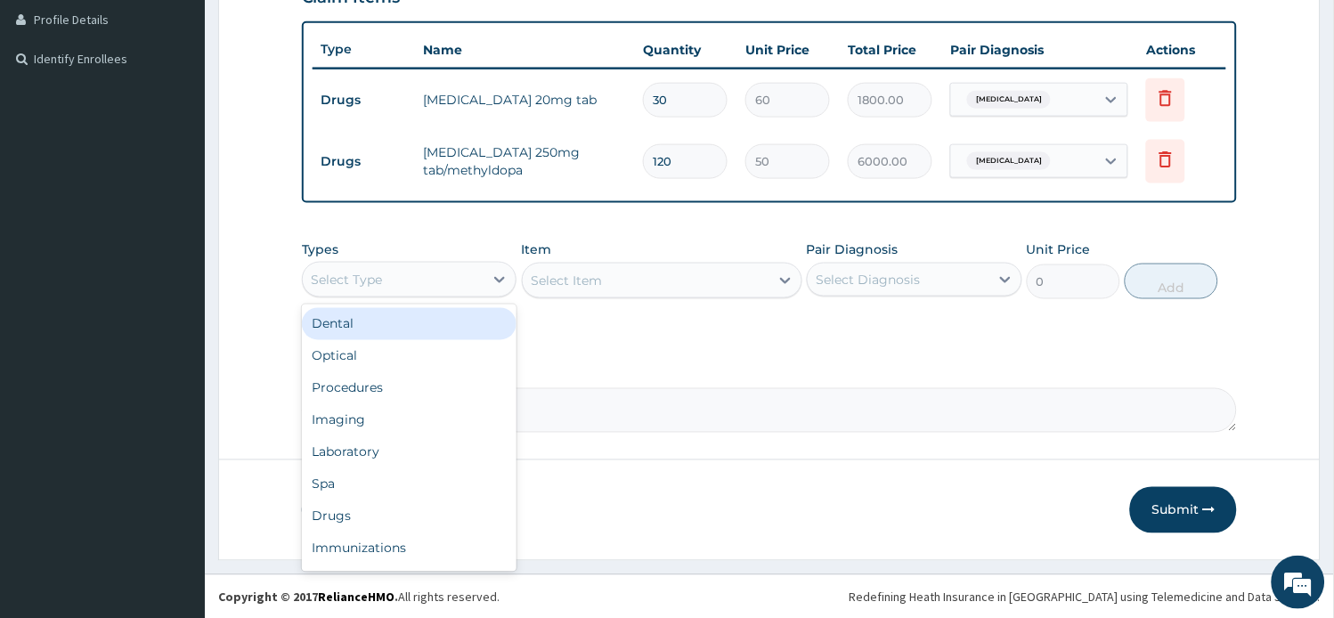
click at [458, 282] on div "Select Type" at bounding box center [394, 279] width 182 height 28
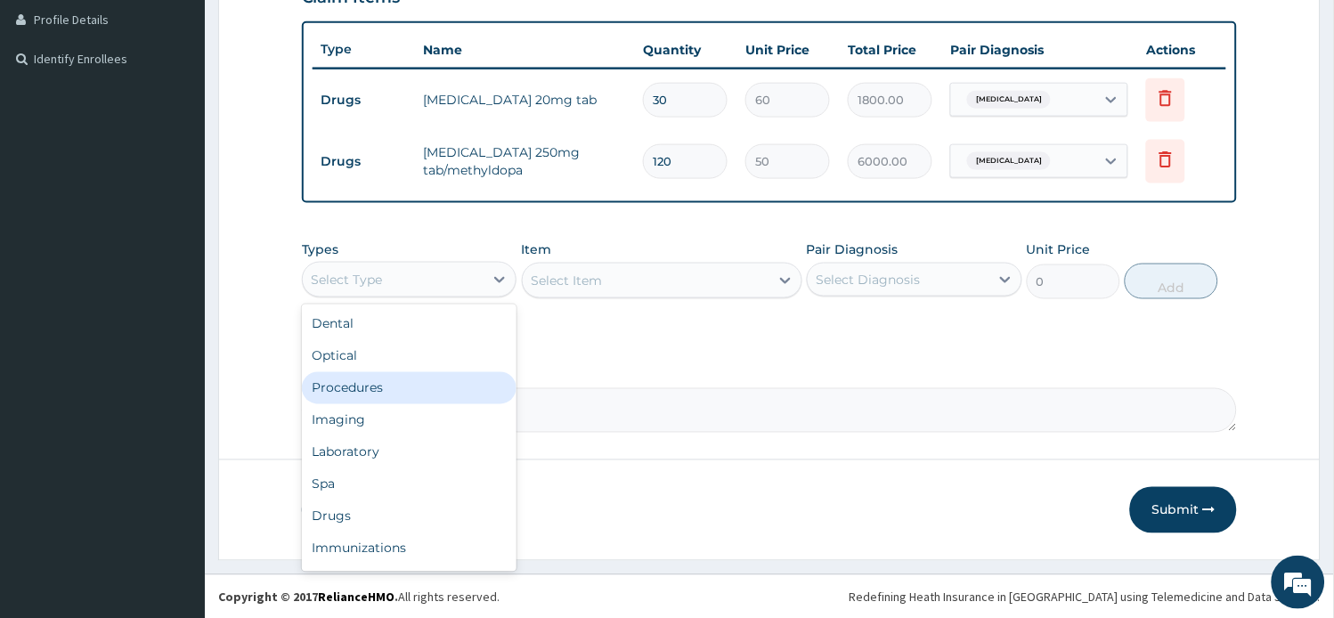
click at [411, 392] on div "Procedures" at bounding box center [409, 388] width 215 height 32
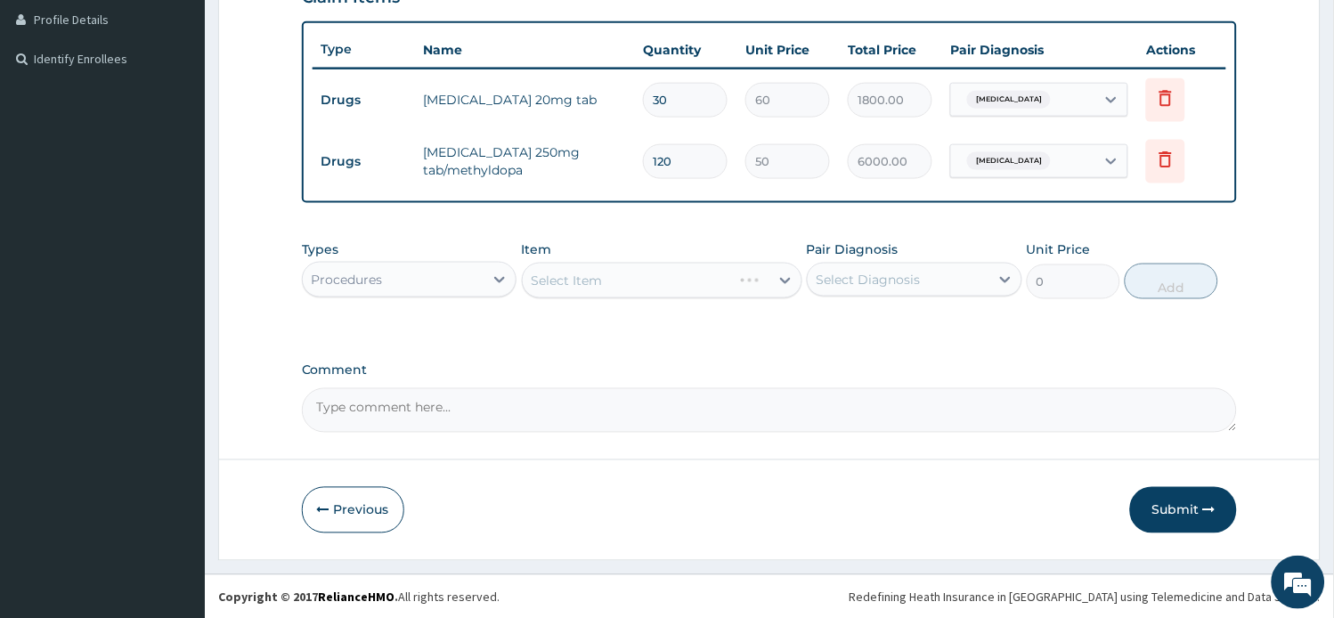
click at [643, 277] on div "Select Item" at bounding box center [662, 281] width 280 height 36
click at [643, 283] on div "Select Item" at bounding box center [662, 281] width 280 height 36
click at [642, 281] on div "Select Item" at bounding box center [662, 281] width 280 height 36
click at [637, 279] on div "Select Item" at bounding box center [662, 281] width 280 height 36
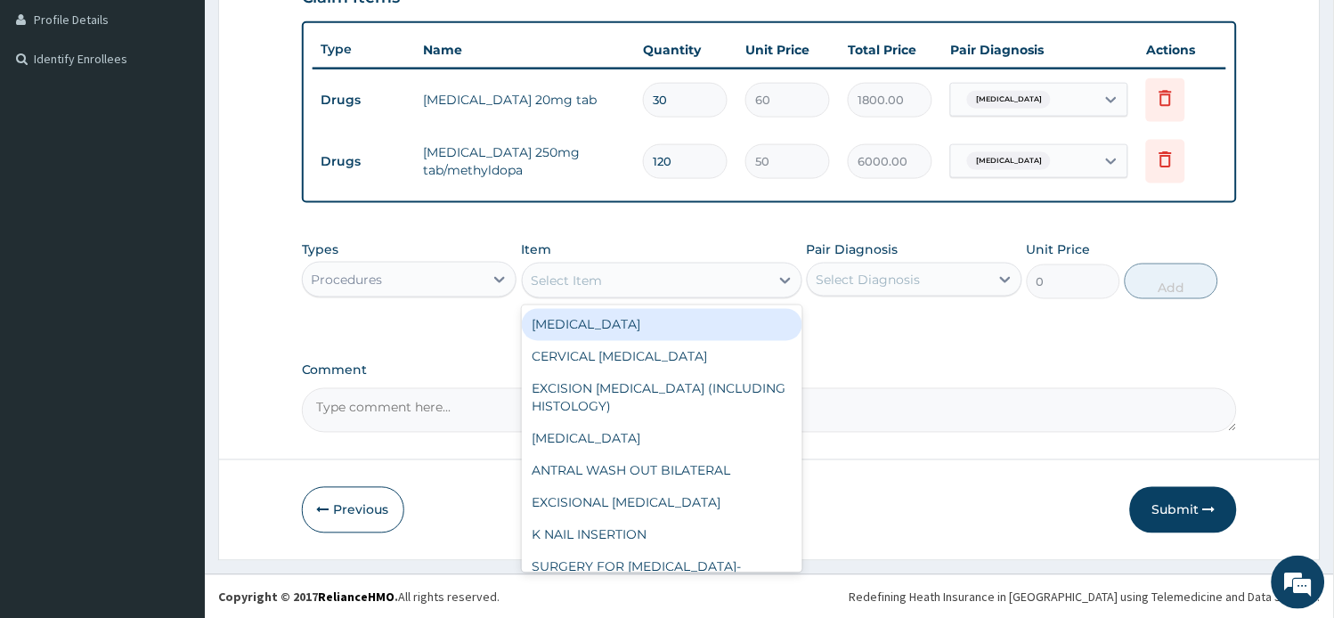
click at [639, 281] on div "Select Item" at bounding box center [646, 280] width 247 height 28
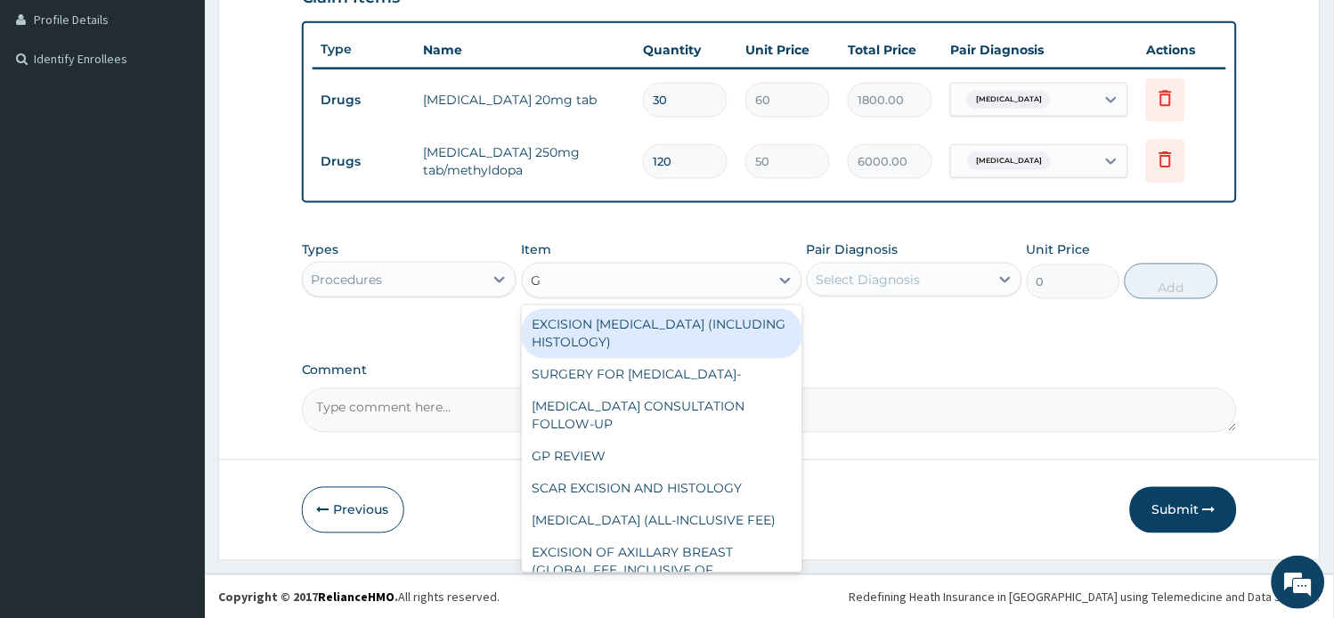
type input "GP"
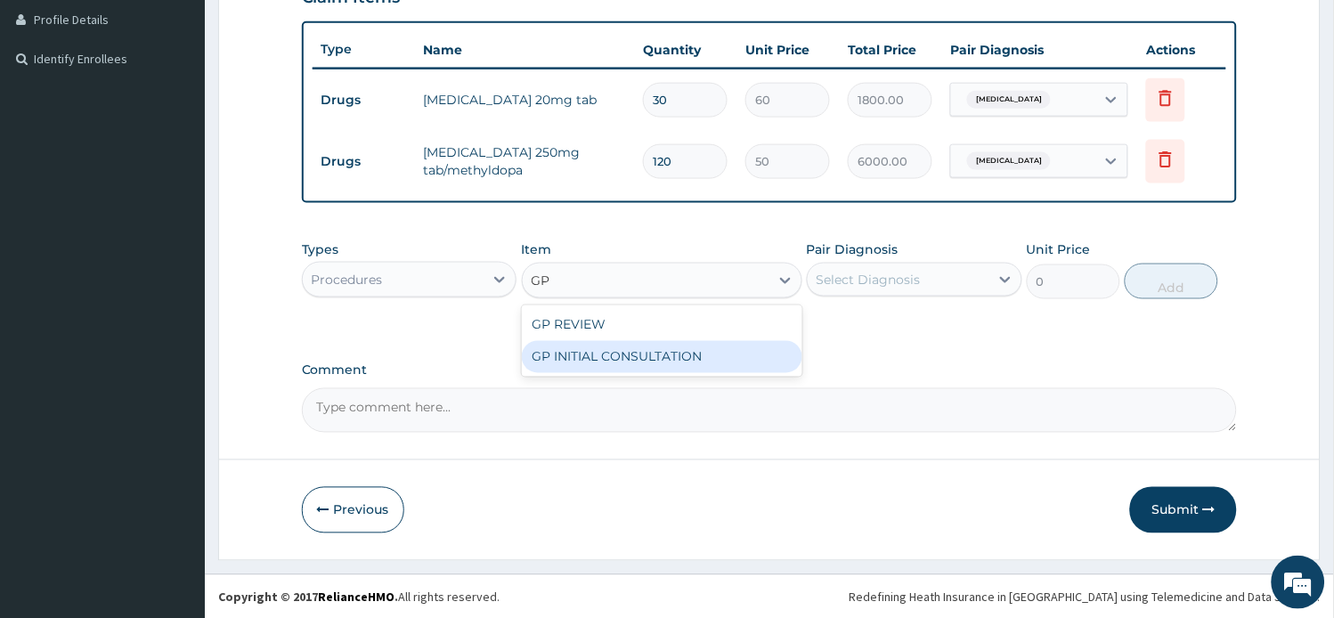
click at [659, 358] on div "GP INITIAL CONSULTATION" at bounding box center [662, 357] width 280 height 32
type input "2000"
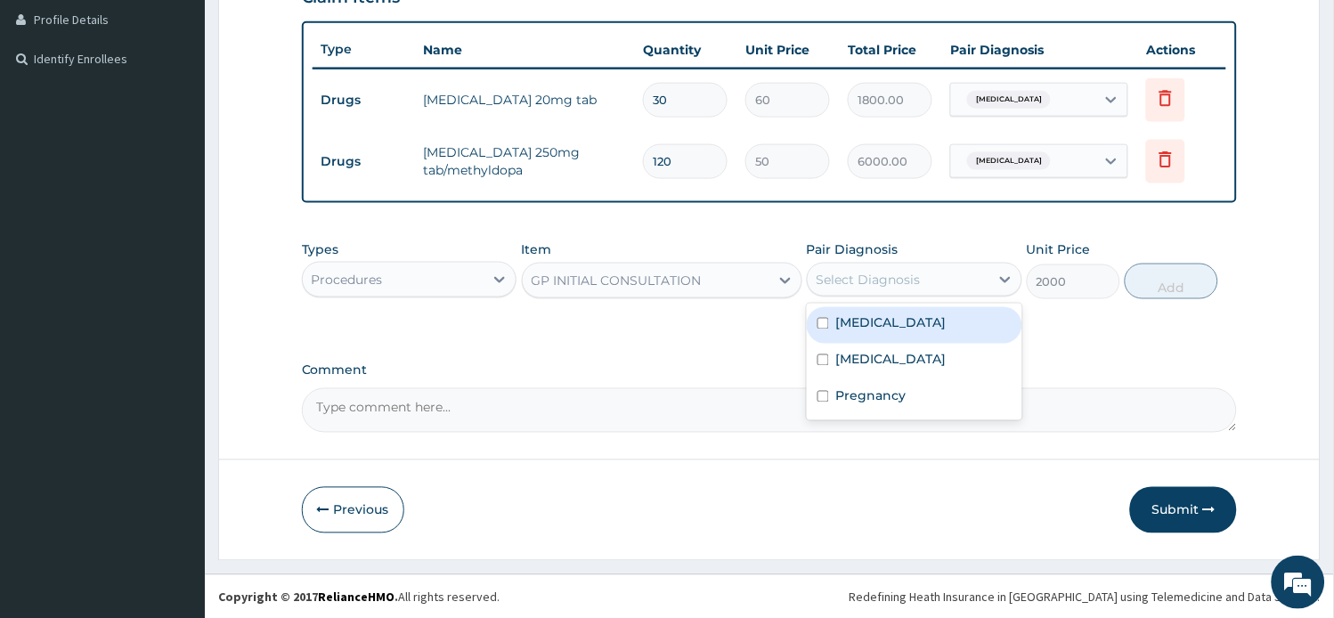
click at [899, 278] on div "Select Diagnosis" at bounding box center [868, 280] width 104 height 18
click at [901, 321] on label "Essential hypertension" at bounding box center [891, 323] width 110 height 18
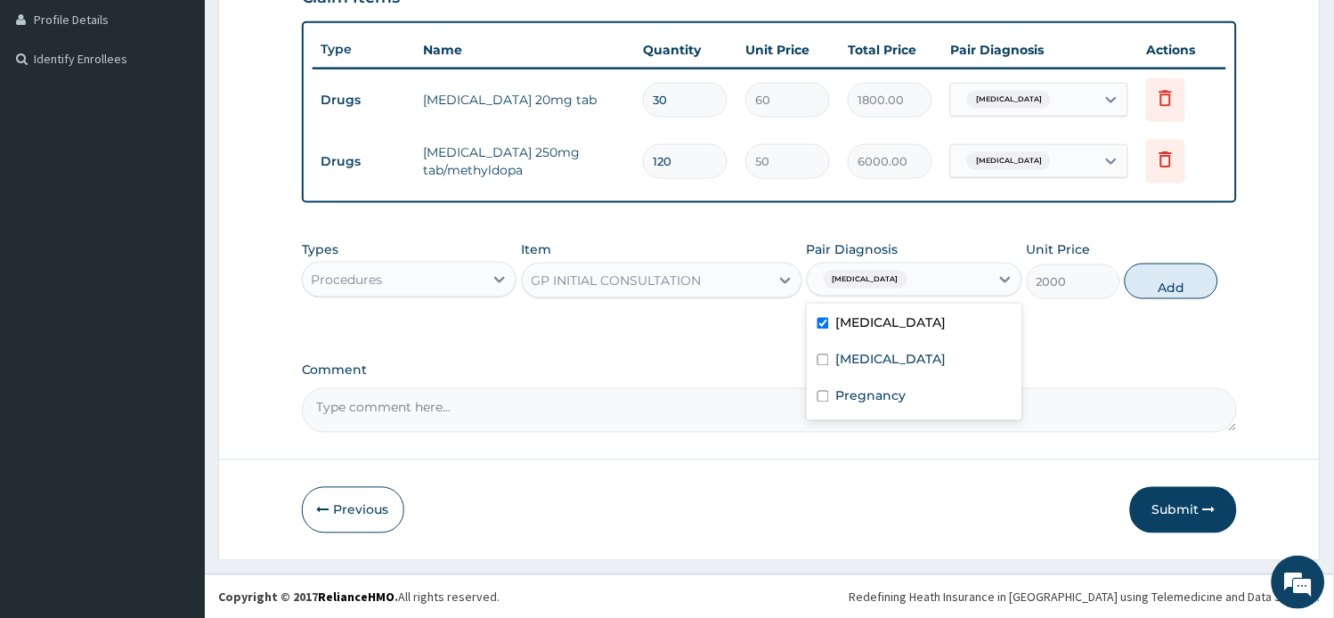
click at [864, 332] on div "Essential hypertension" at bounding box center [914, 325] width 215 height 37
checkbox input "false"
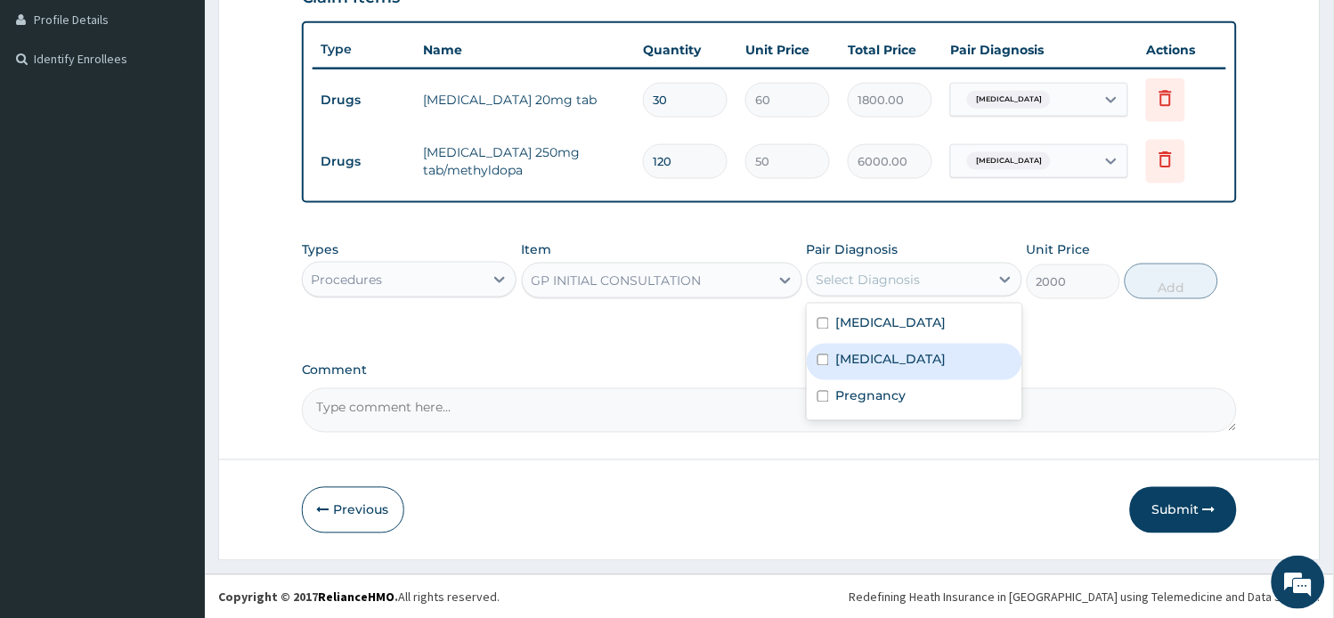
click at [864, 351] on label "Malaria" at bounding box center [891, 360] width 110 height 18
checkbox input "true"
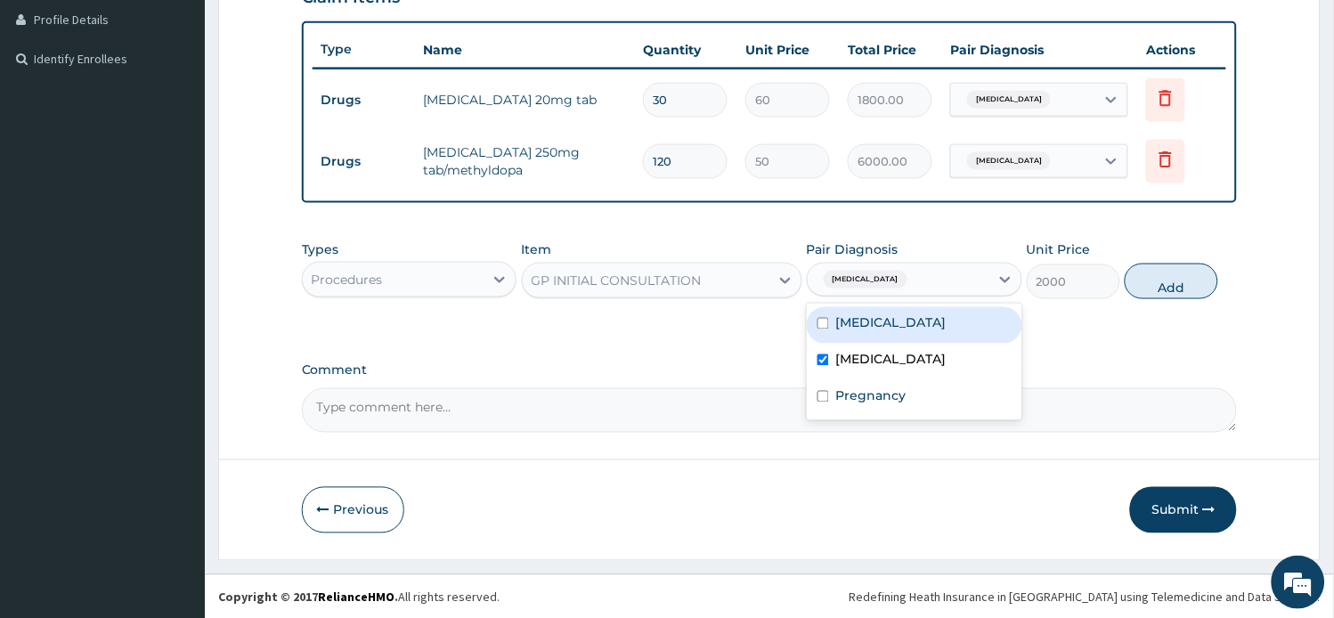
click at [868, 323] on label "Essential hypertension" at bounding box center [891, 323] width 110 height 18
checkbox input "true"
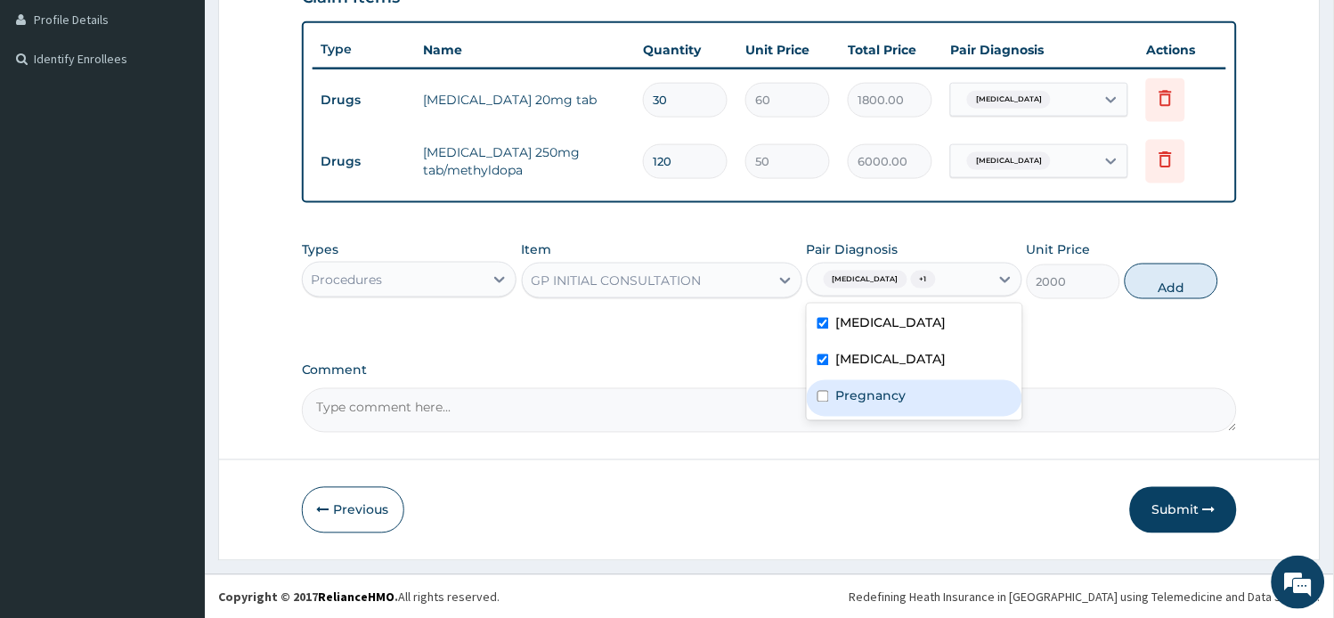
click at [864, 387] on label "Pregnancy" at bounding box center [871, 396] width 70 height 18
checkbox input "true"
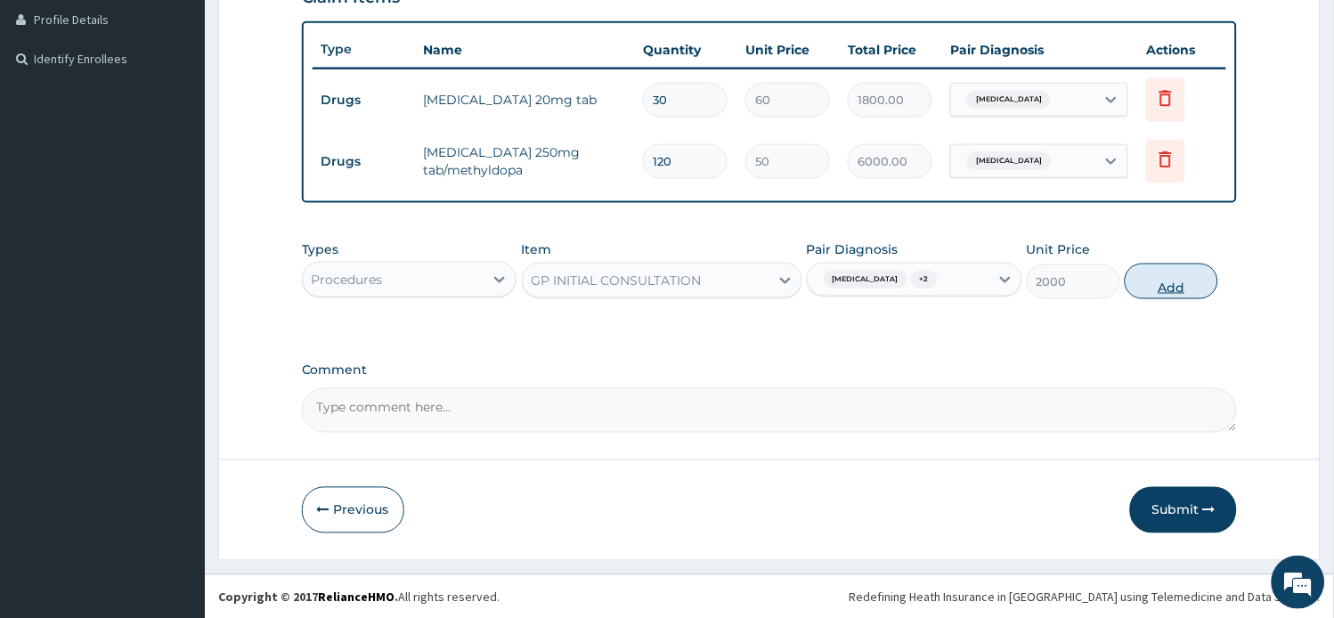
click at [1158, 280] on button "Add" at bounding box center [1170, 282] width 93 height 36
type input "0"
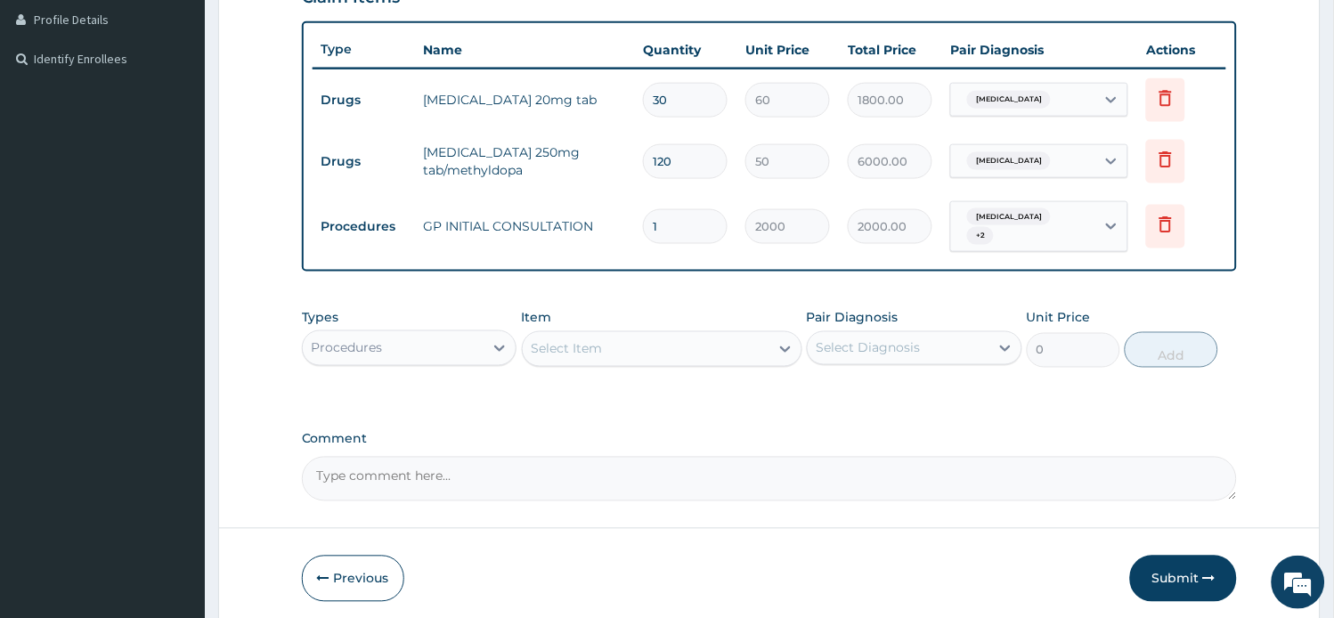
click at [410, 336] on div "Procedures" at bounding box center [394, 348] width 182 height 28
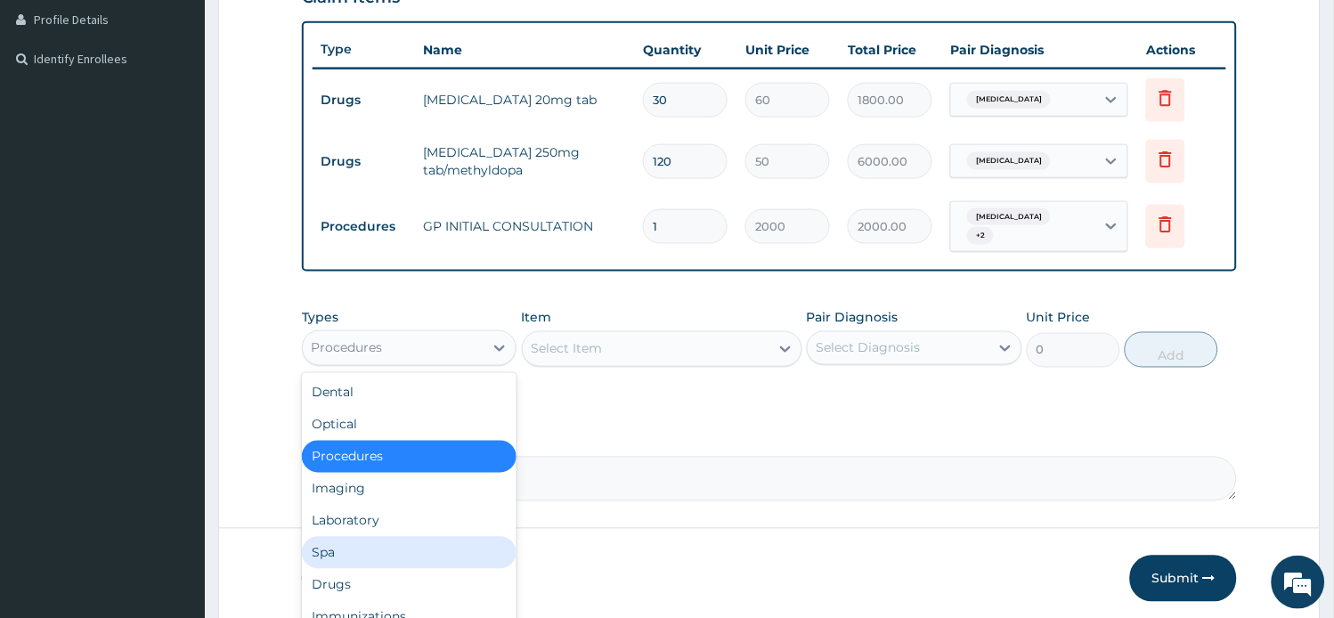
scroll to position [60, 0]
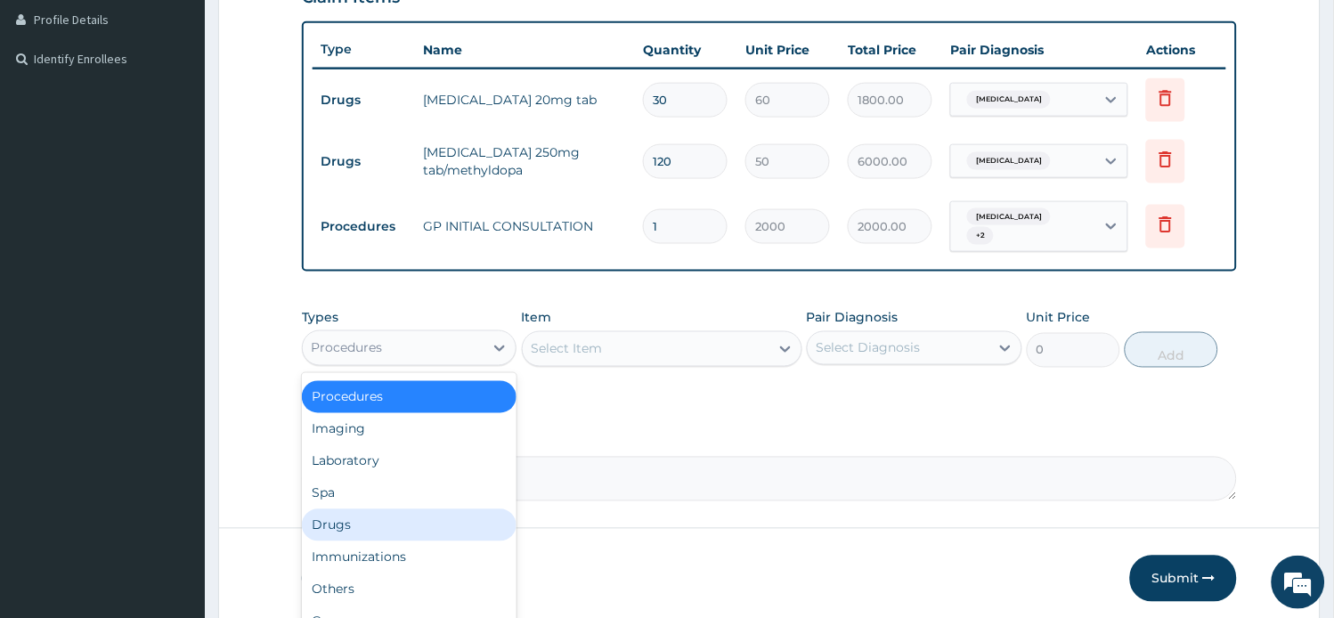
click at [376, 514] on div "Drugs" at bounding box center [409, 525] width 215 height 32
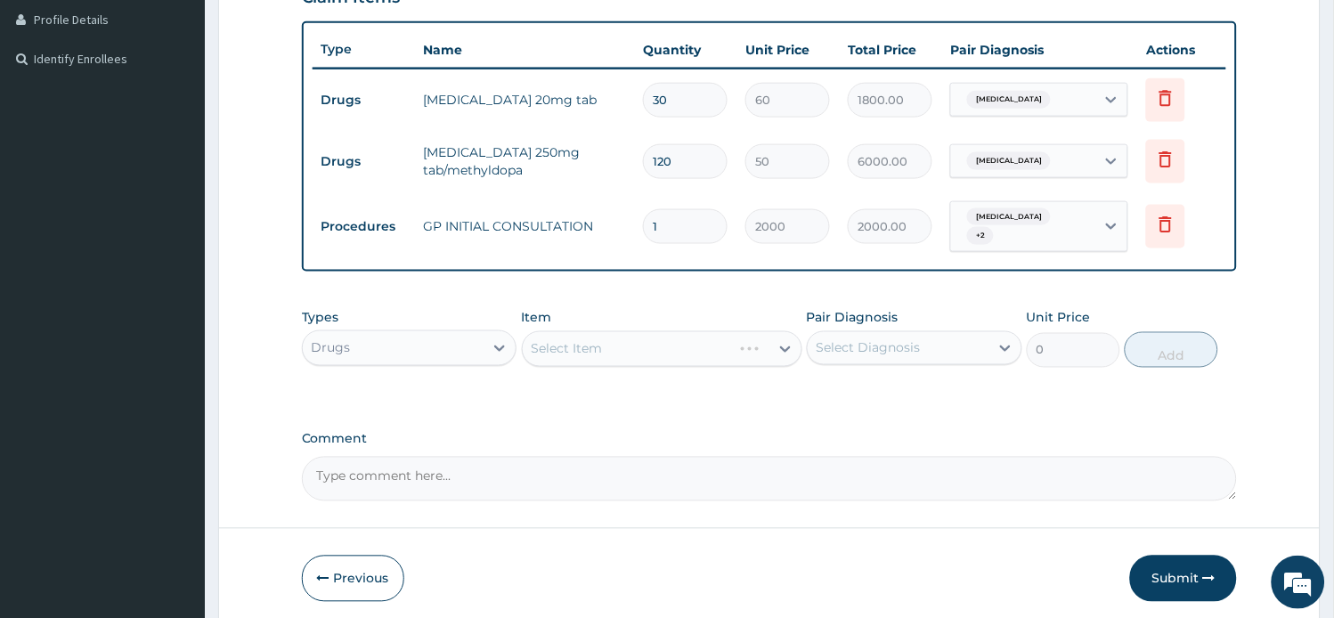
click at [707, 432] on div "Types option Drugs, selected. Select is focused ,type to refine list, press Dow…" at bounding box center [770, 466] width 936 height 69
click at [721, 345] on div "Select Item" at bounding box center [646, 349] width 247 height 28
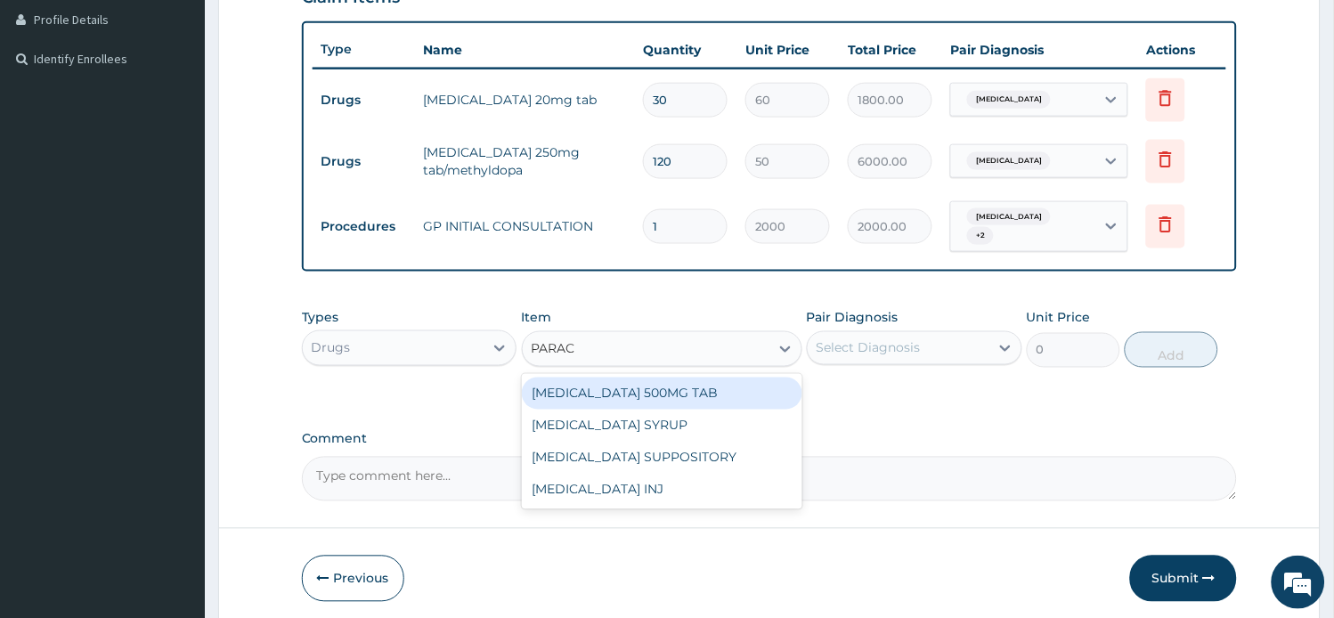
type input "PARACE"
click at [673, 377] on div "PARACETAMOL 500MG TAB" at bounding box center [662, 393] width 280 height 32
type input "15"
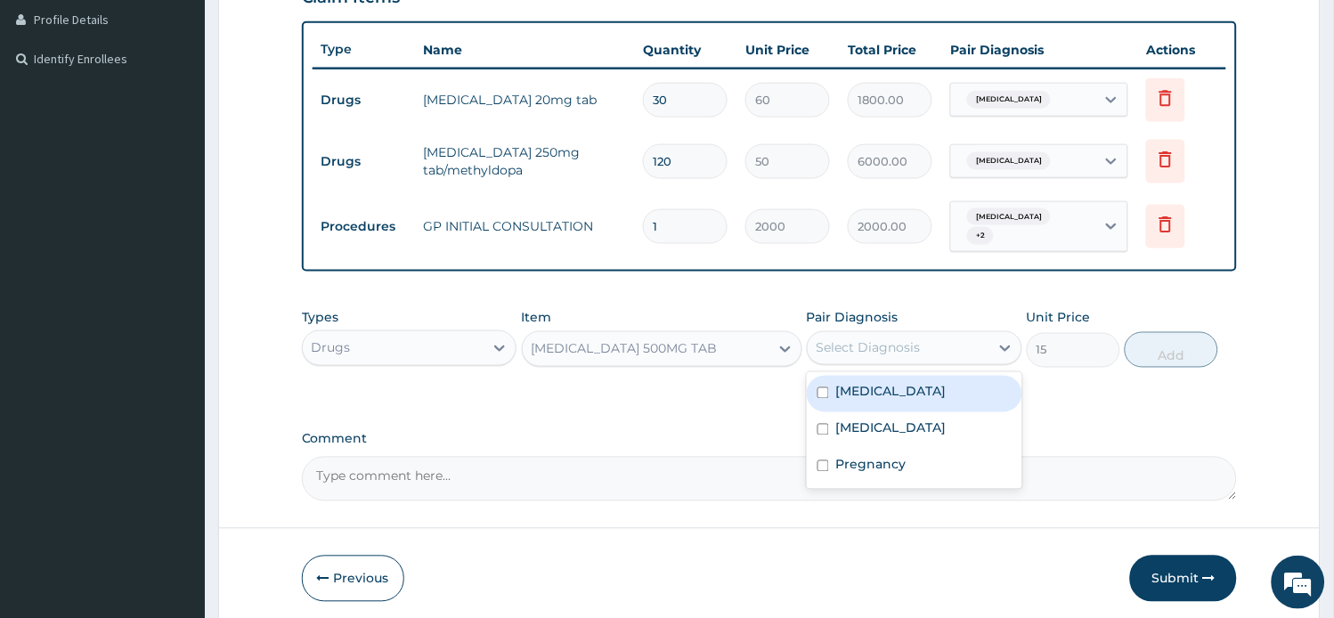
click at [852, 348] on div "Select Diagnosis" at bounding box center [868, 348] width 104 height 18
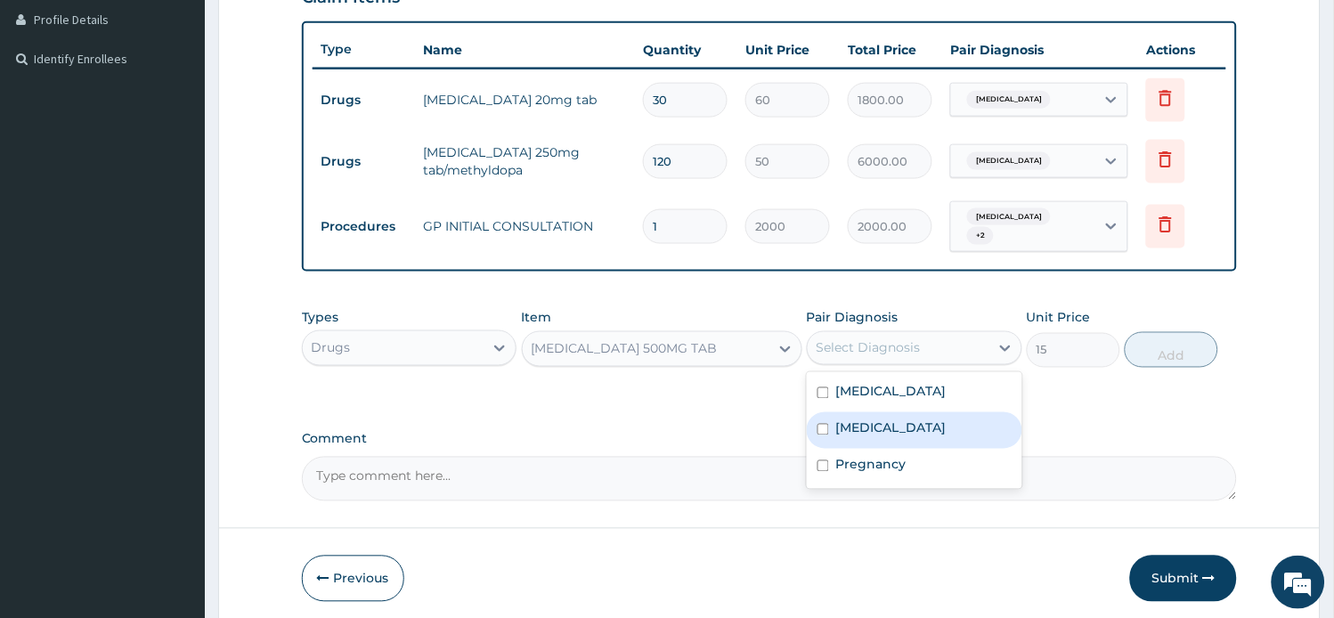
click at [874, 427] on label "Malaria" at bounding box center [891, 428] width 110 height 18
checkbox input "true"
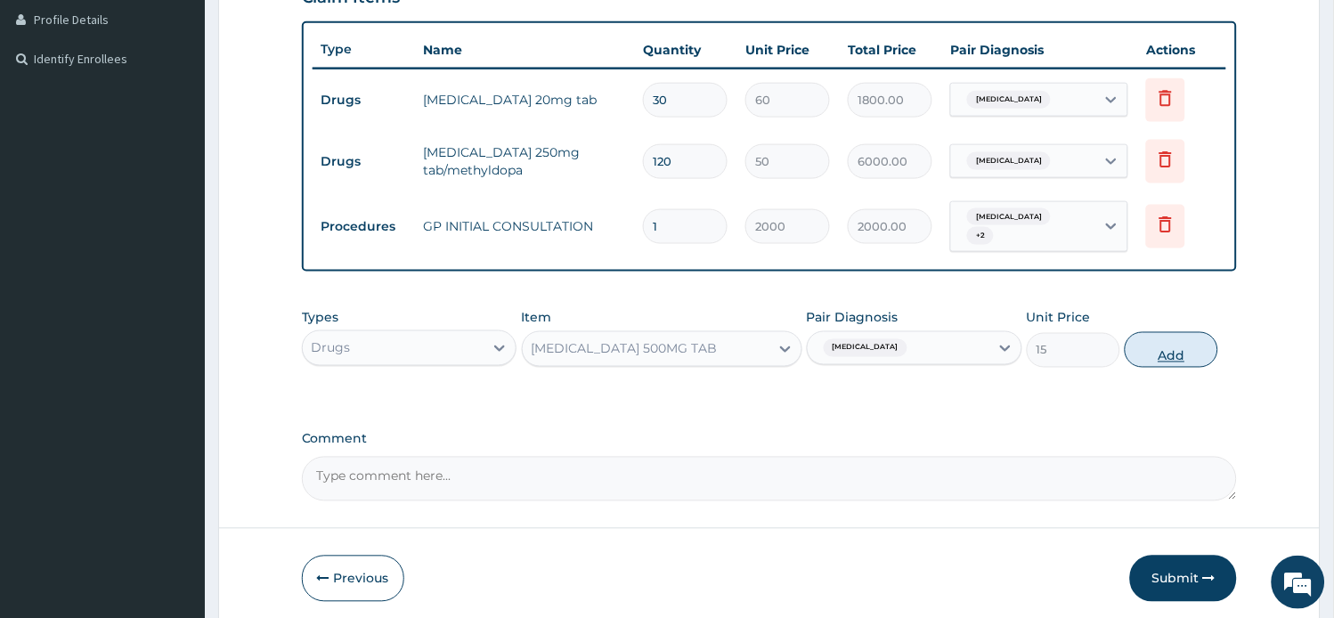
click at [1173, 345] on button "Add" at bounding box center [1170, 350] width 93 height 36
type input "0"
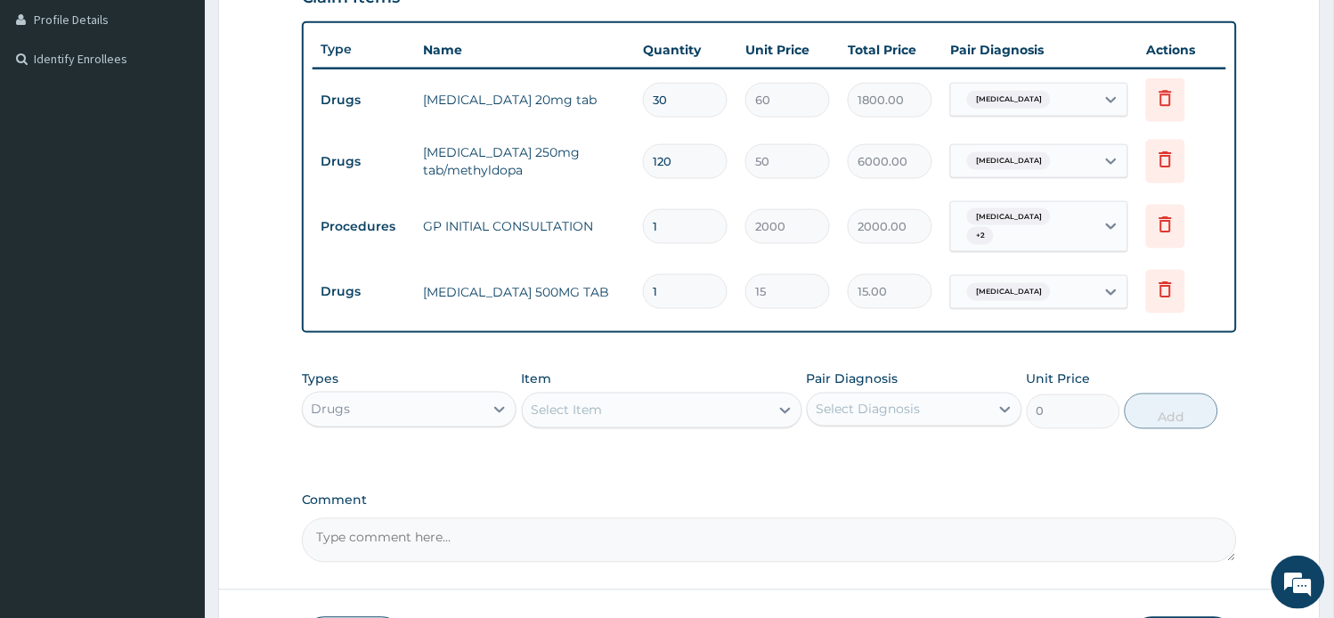
click at [669, 407] on div "Select Item" at bounding box center [646, 410] width 247 height 28
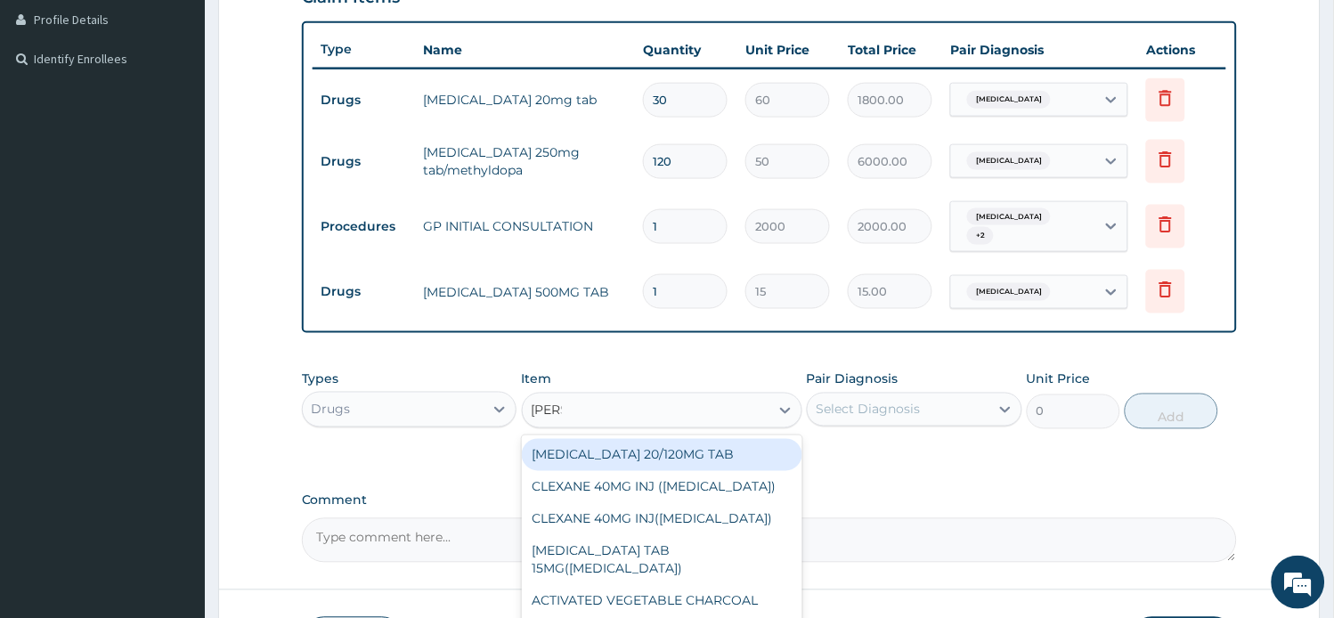
type input "COART"
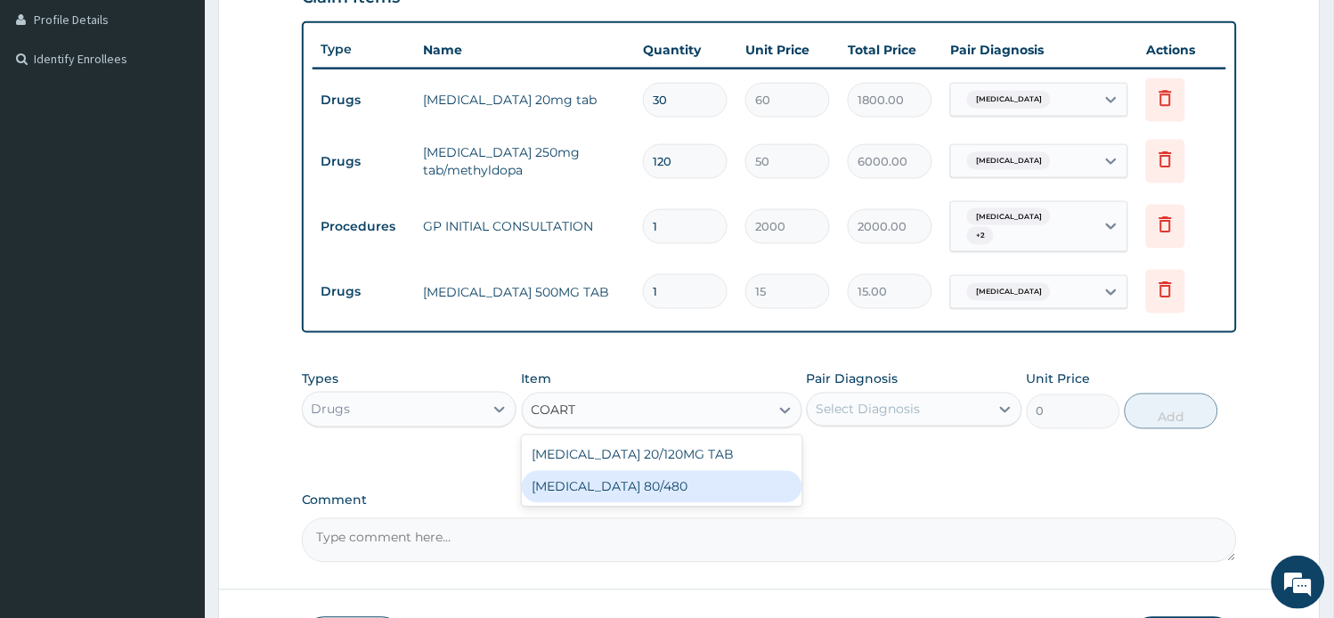
click at [610, 471] on div "COARTEM 80/480" at bounding box center [662, 487] width 280 height 32
type input "312"
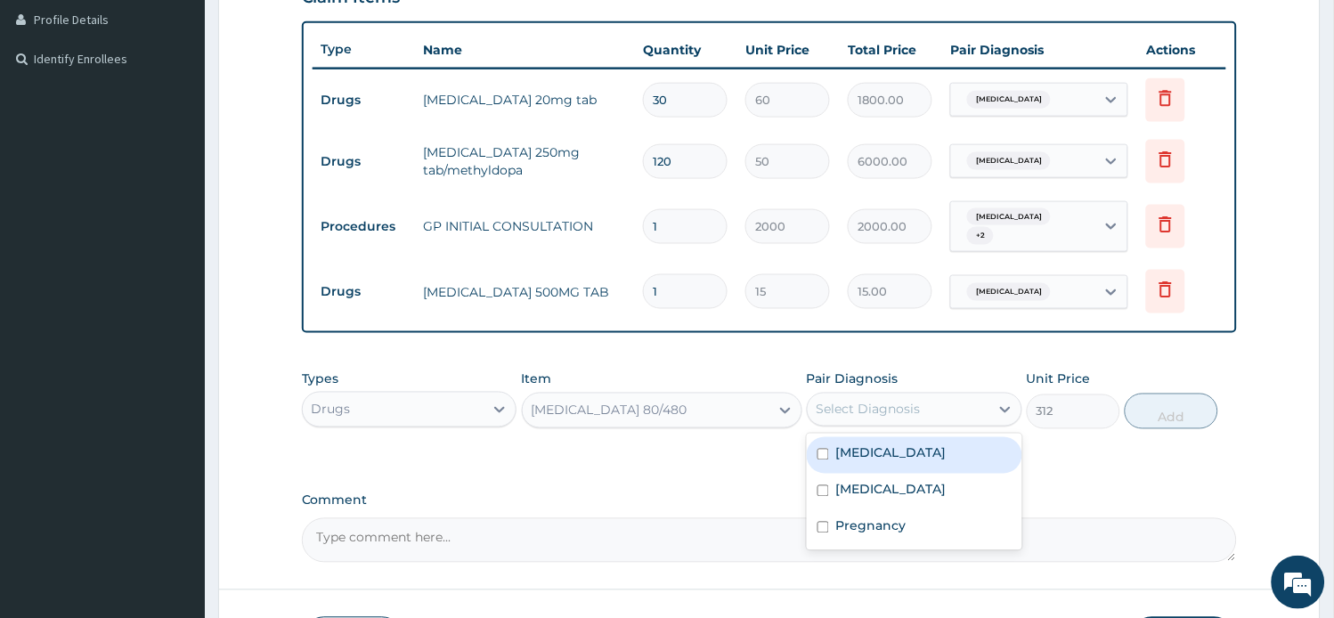
click at [932, 404] on div "Select Diagnosis" at bounding box center [899, 409] width 182 height 28
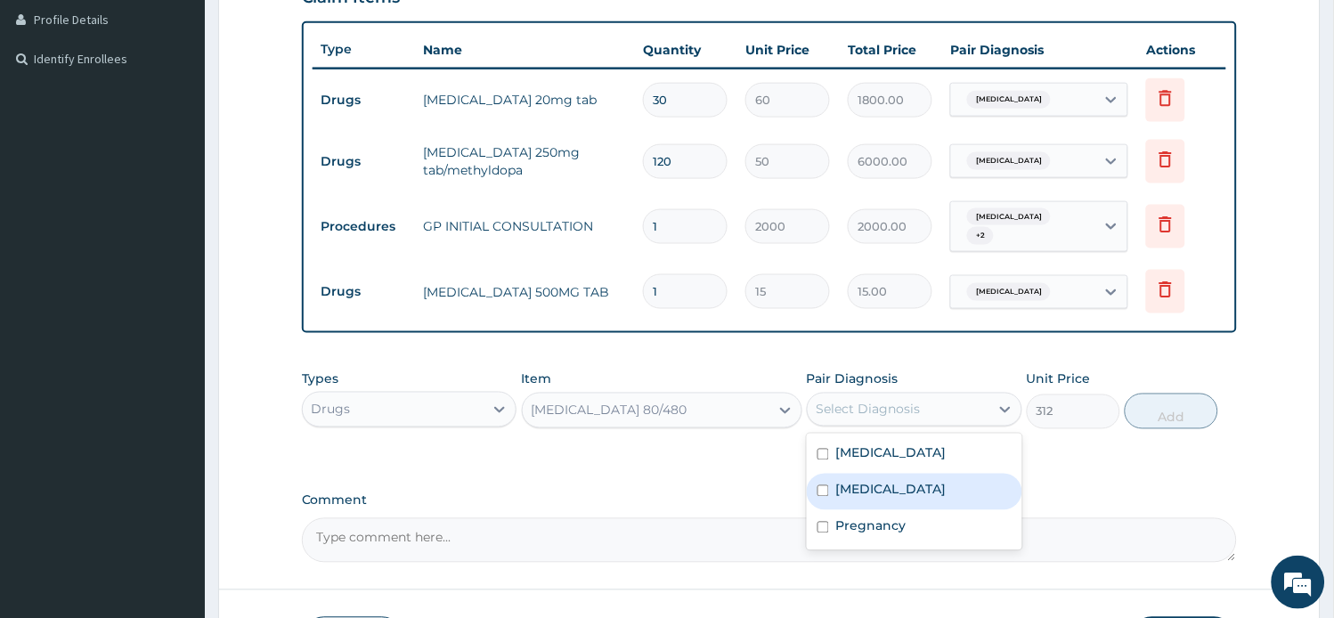
click at [929, 497] on div "Malaria" at bounding box center [914, 492] width 215 height 37
checkbox input "true"
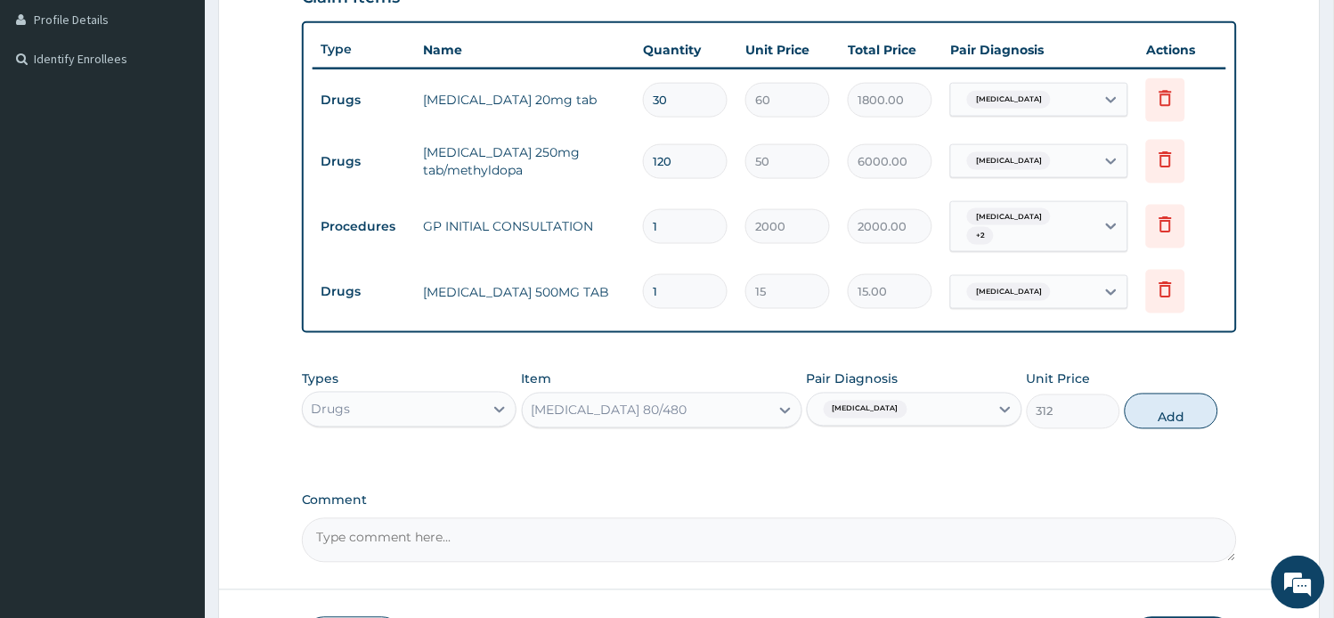
drag, startPoint x: 1158, startPoint y: 412, endPoint x: 1167, endPoint y: 425, distance: 15.3
click at [1166, 424] on div "Types Drugs Item COARTEM 80/480 Pair Diagnosis Malaria Unit Price 312 Add" at bounding box center [770, 399] width 936 height 77
click at [1181, 411] on button "Add" at bounding box center [1170, 412] width 93 height 36
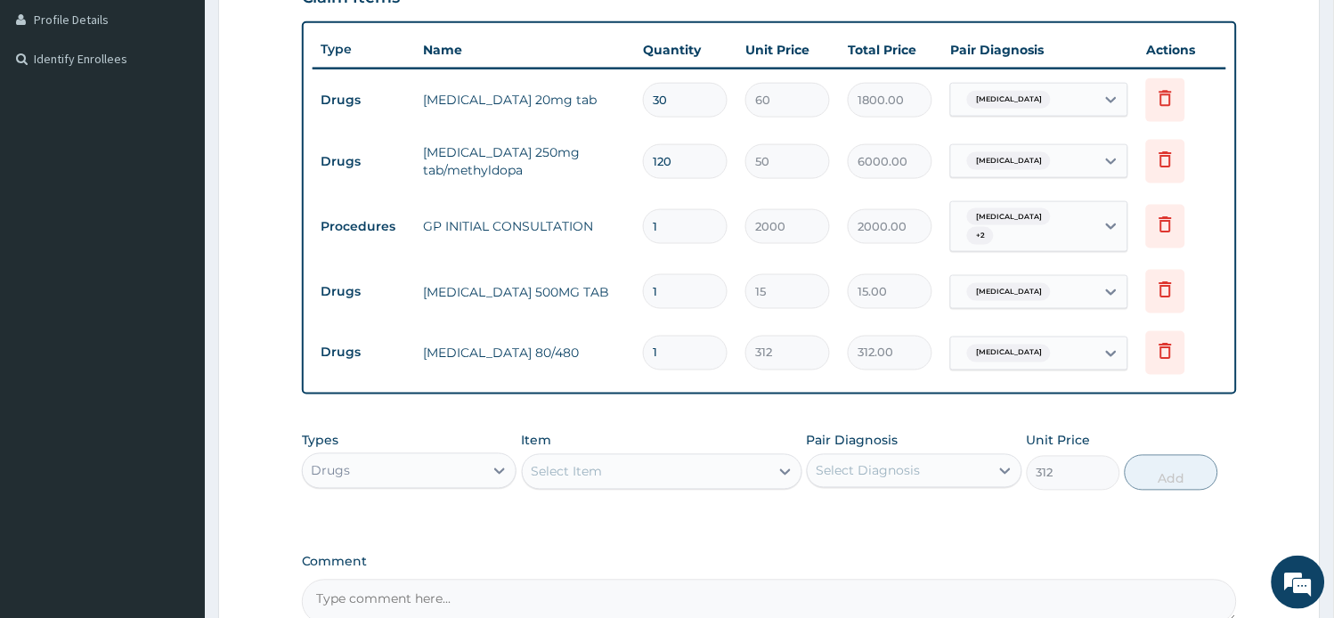
type input "0"
drag, startPoint x: 675, startPoint y: 334, endPoint x: 619, endPoint y: 336, distance: 56.1
click at [625, 336] on tr "Drugs COARTEM 80/480 1 312 312.00 Malaria Delete" at bounding box center [769, 352] width 914 height 61
type input "6"
type input "1872.00"
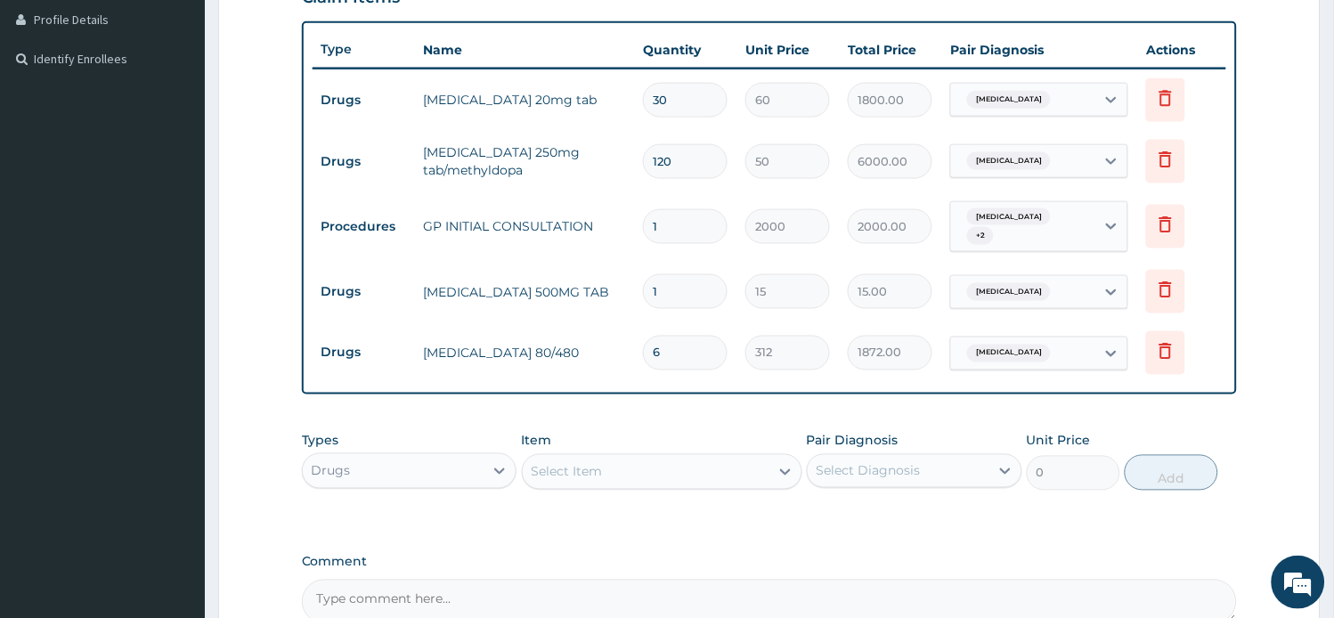
type input "6"
click at [693, 278] on input "1" at bounding box center [685, 291] width 85 height 35
type input "18"
type input "270.00"
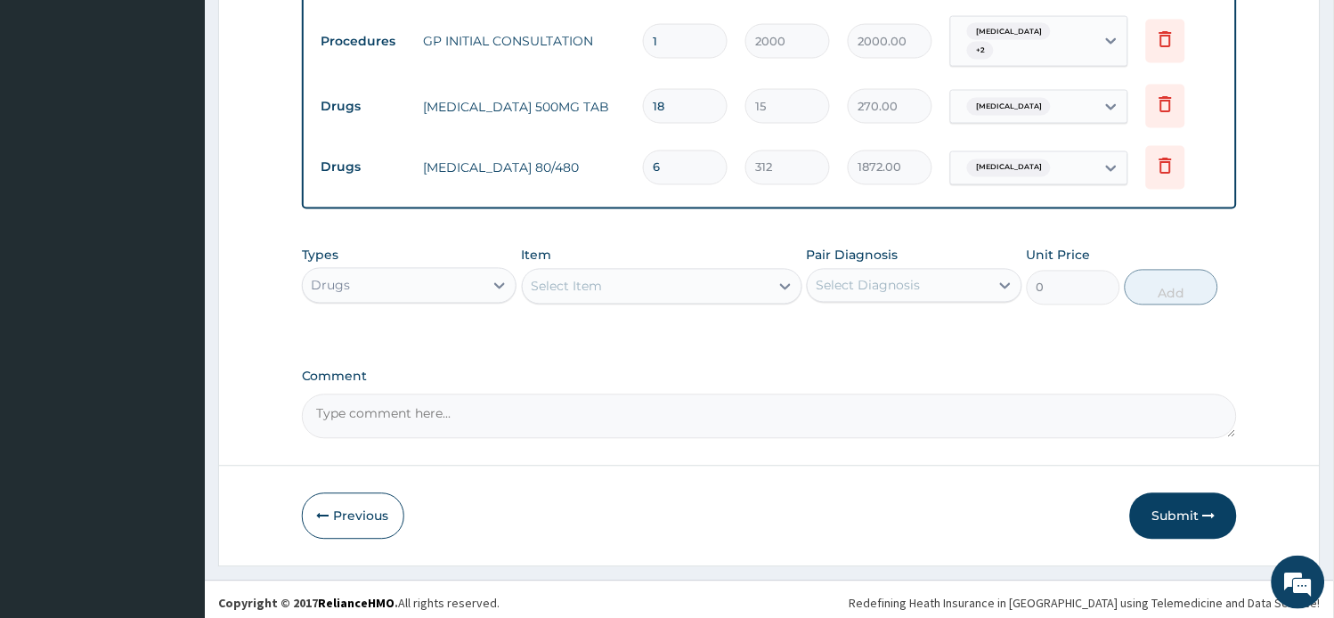
scroll to position [635, 0]
type input "18"
click at [499, 297] on div "Types Drugs Item Select Item Pair Diagnosis Select Diagnosis Unit Price 0 Add" at bounding box center [770, 275] width 936 height 77
click at [483, 256] on div "Types Drugs" at bounding box center [409, 275] width 215 height 59
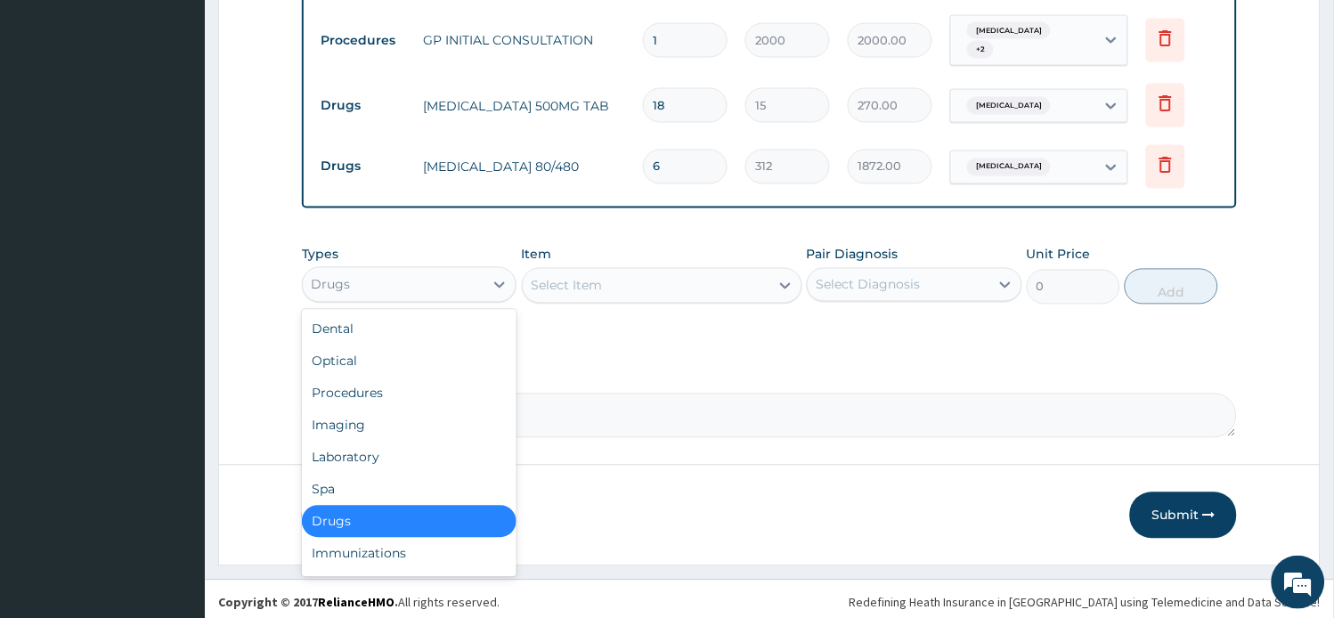
click at [482, 277] on div "Drugs" at bounding box center [394, 285] width 182 height 28
click at [410, 442] on div "Laboratory" at bounding box center [409, 458] width 215 height 32
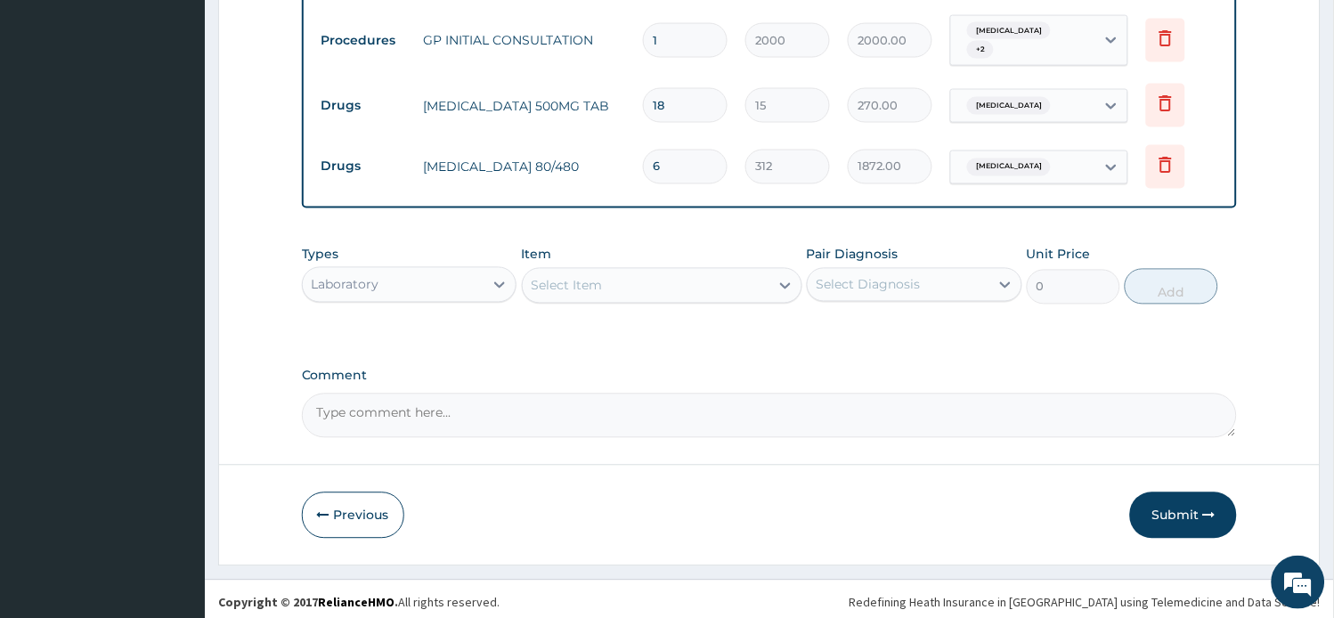
click at [679, 288] on div "Select Item" at bounding box center [646, 286] width 247 height 28
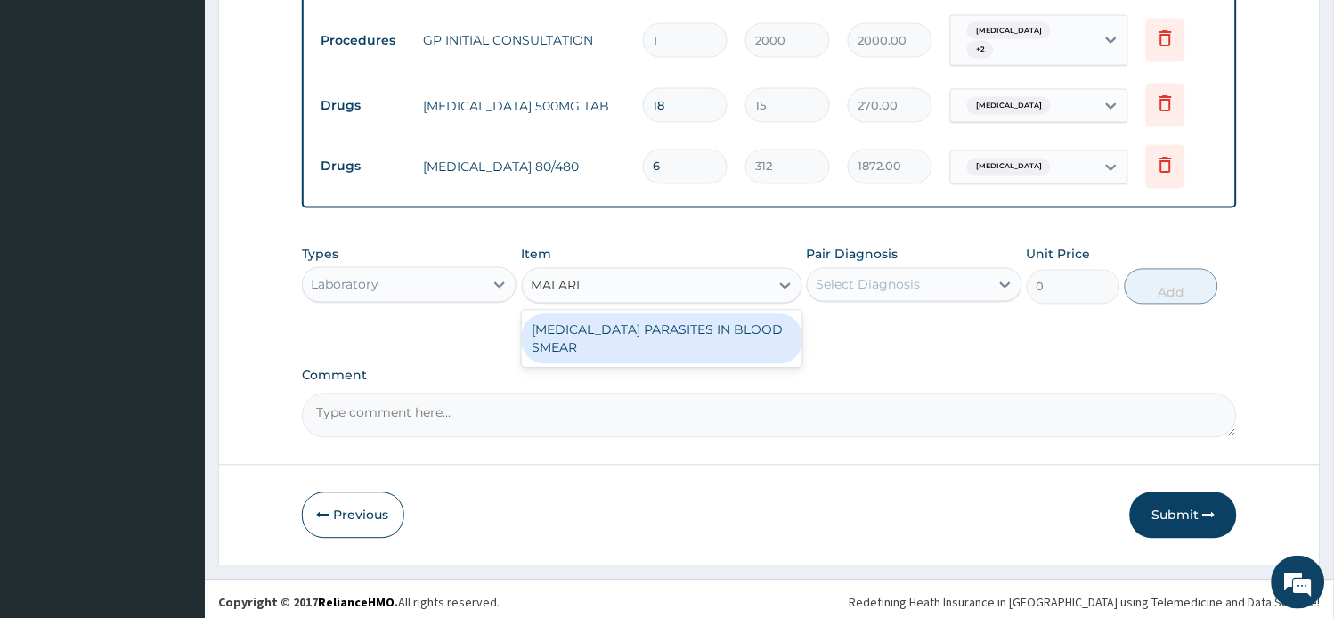
type input "MALARIA"
click at [695, 318] on div "MALARIA PARASITES IN BLOOD SMEAR" at bounding box center [662, 339] width 280 height 50
type input "1000"
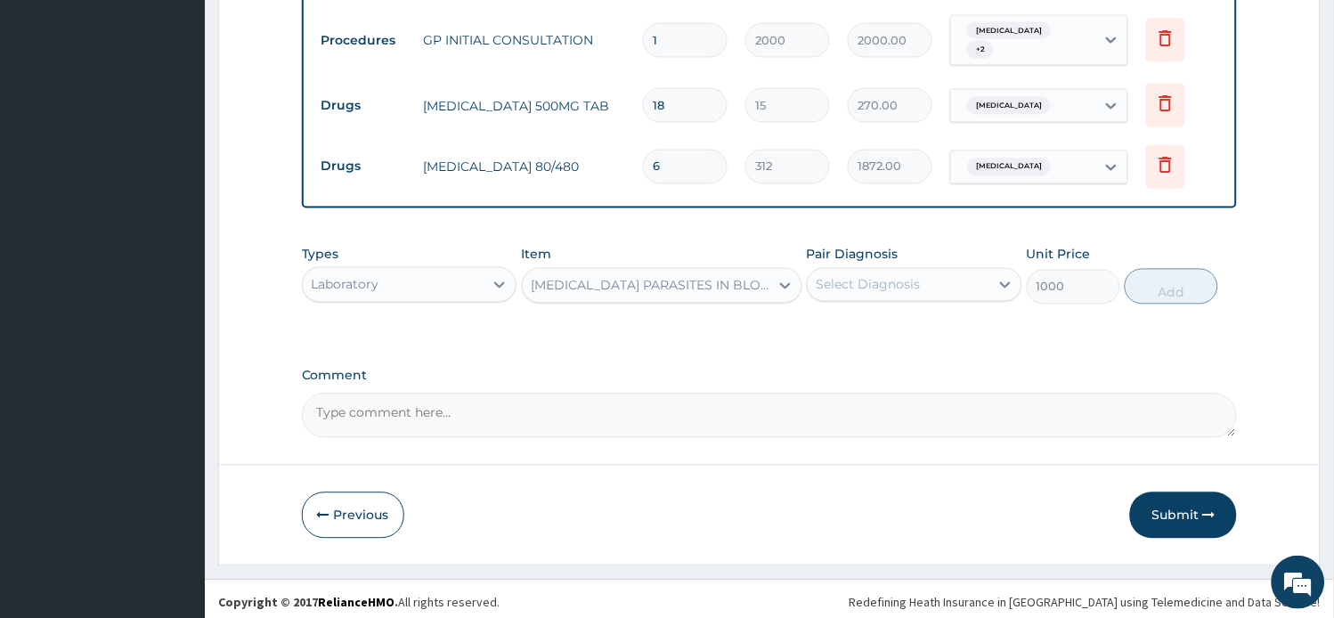
drag, startPoint x: 892, startPoint y: 262, endPoint x: 886, endPoint y: 274, distance: 13.9
click at [891, 268] on div "Select Diagnosis" at bounding box center [914, 285] width 215 height 34
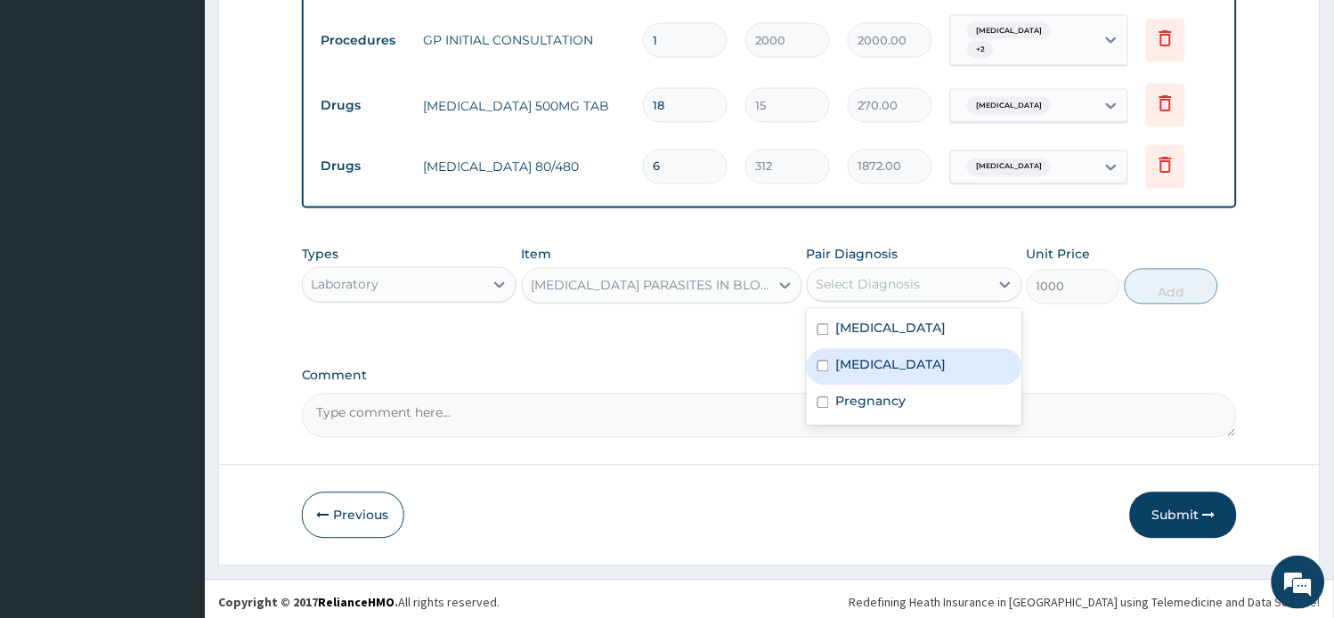
drag, startPoint x: 892, startPoint y: 353, endPoint x: 935, endPoint y: 348, distance: 43.1
click at [892, 354] on div "Malaria" at bounding box center [914, 367] width 215 height 37
checkbox input "true"
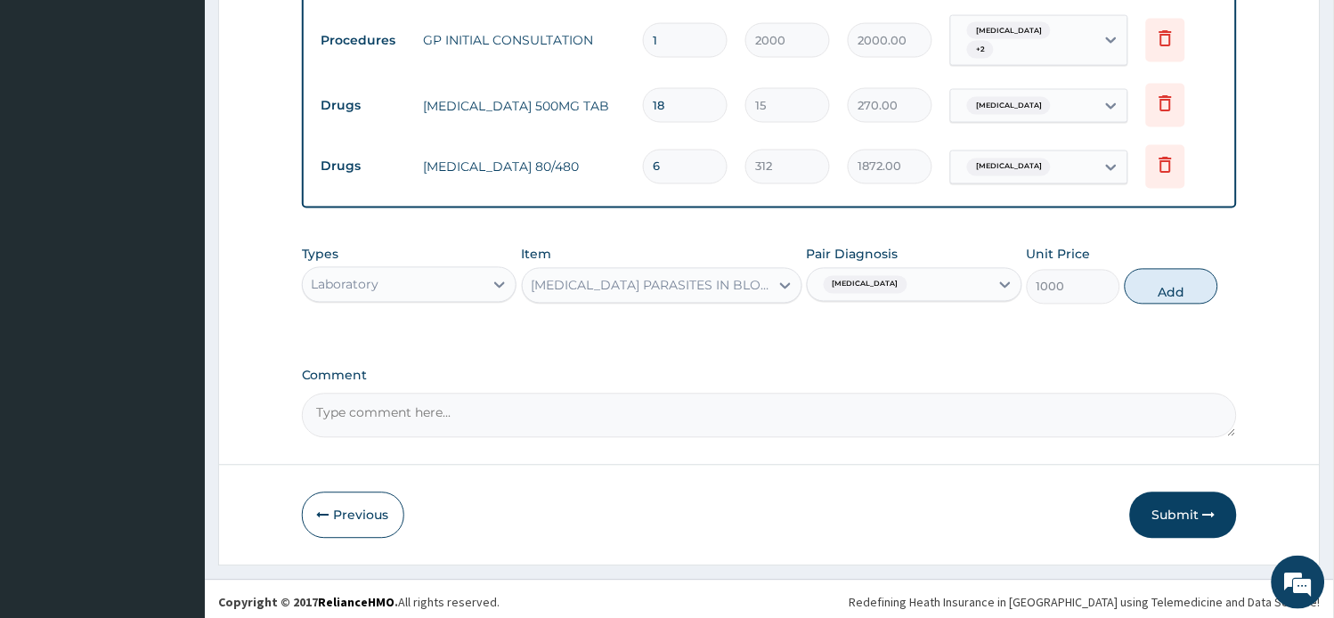
drag, startPoint x: 1157, startPoint y: 283, endPoint x: 1108, endPoint y: 281, distance: 49.9
click at [1157, 282] on button "Add" at bounding box center [1170, 287] width 93 height 36
type input "0"
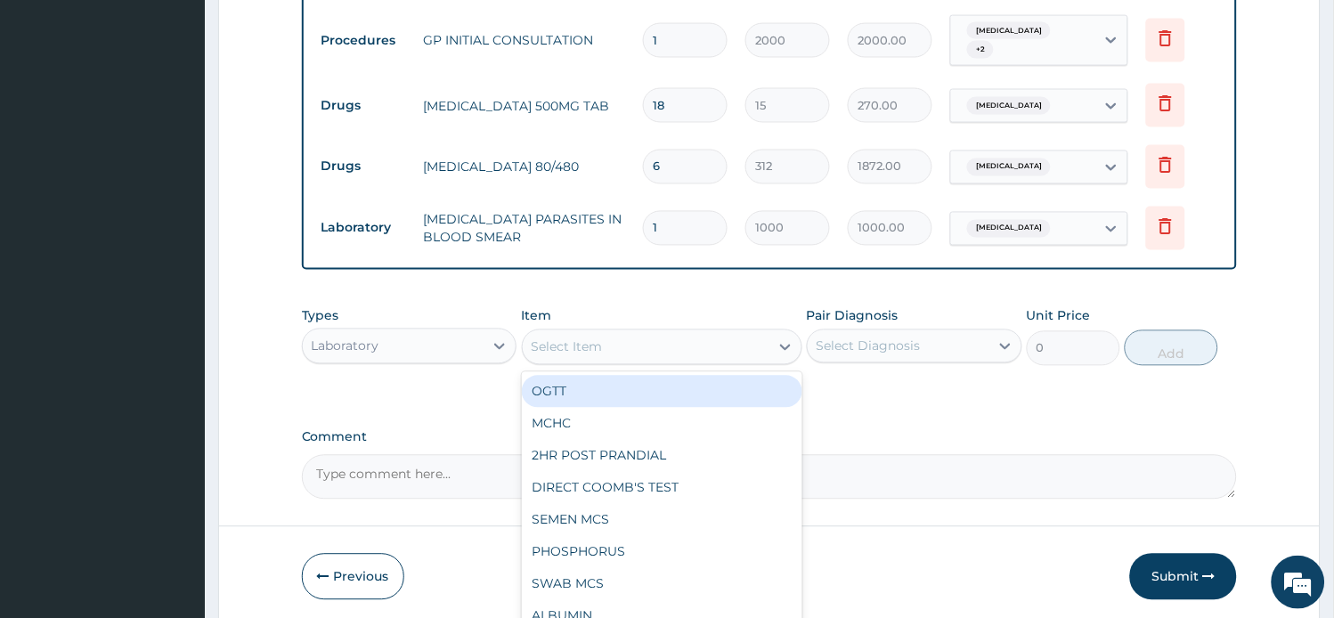
click at [682, 335] on div "Select Item" at bounding box center [646, 347] width 247 height 28
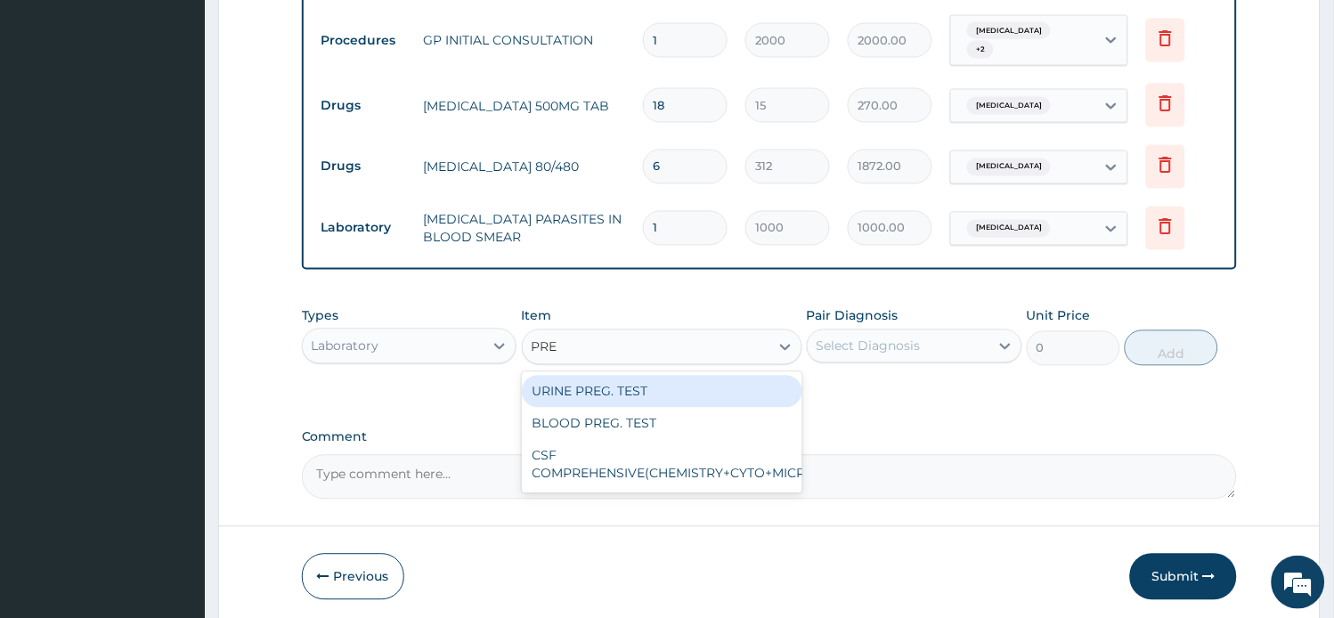
type input "PREG"
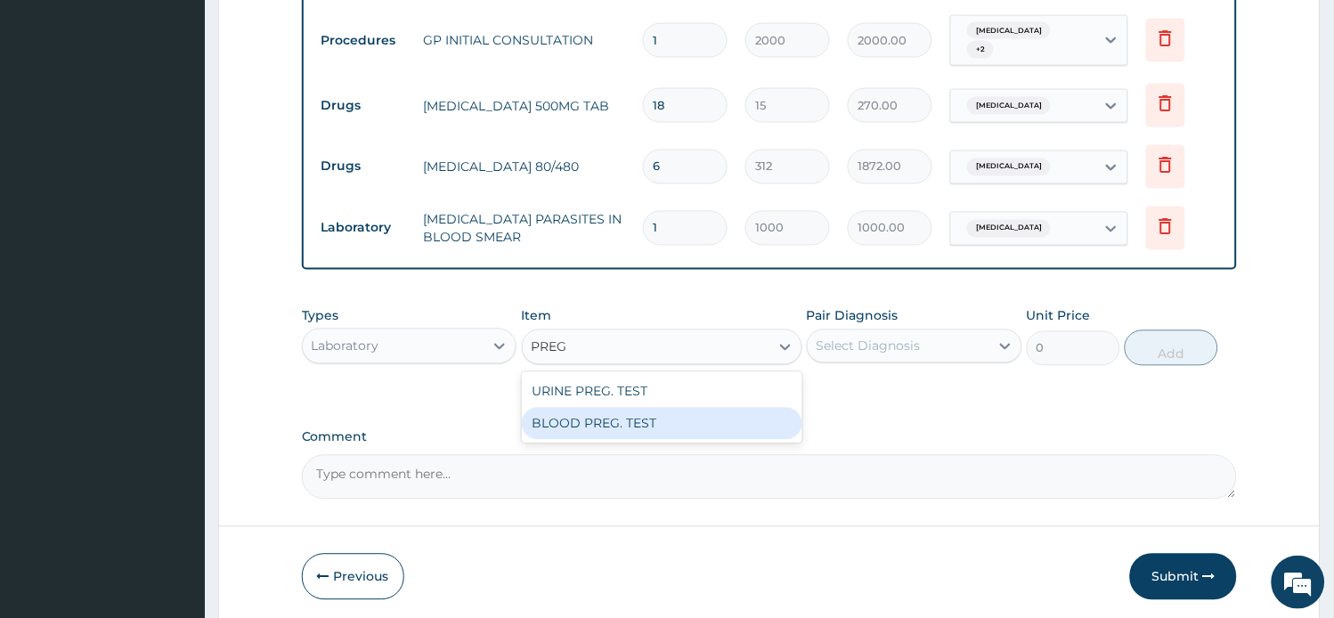
drag, startPoint x: 665, startPoint y: 410, endPoint x: 678, endPoint y: 394, distance: 20.9
click at [664, 410] on div "BLOOD PREG. TEST" at bounding box center [662, 424] width 280 height 32
type input "1000"
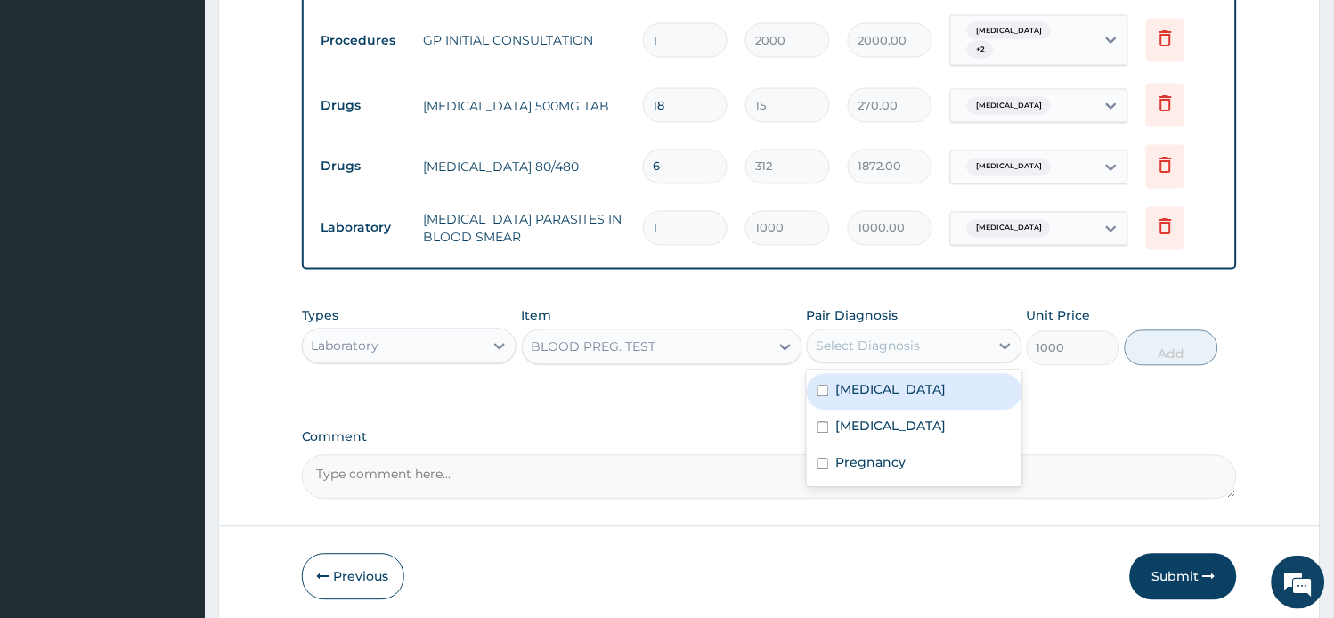
click at [824, 338] on div "Select Diagnosis" at bounding box center [868, 346] width 104 height 18
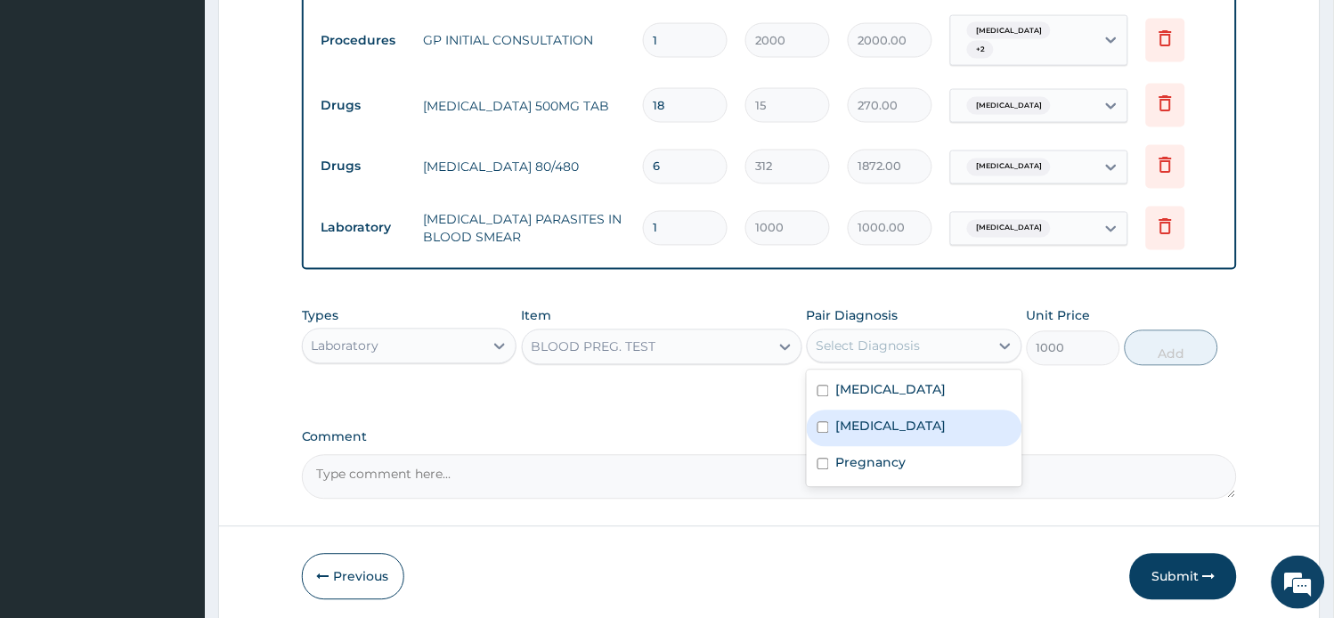
click at [891, 447] on div "Pregnancy" at bounding box center [914, 465] width 215 height 37
checkbox input "true"
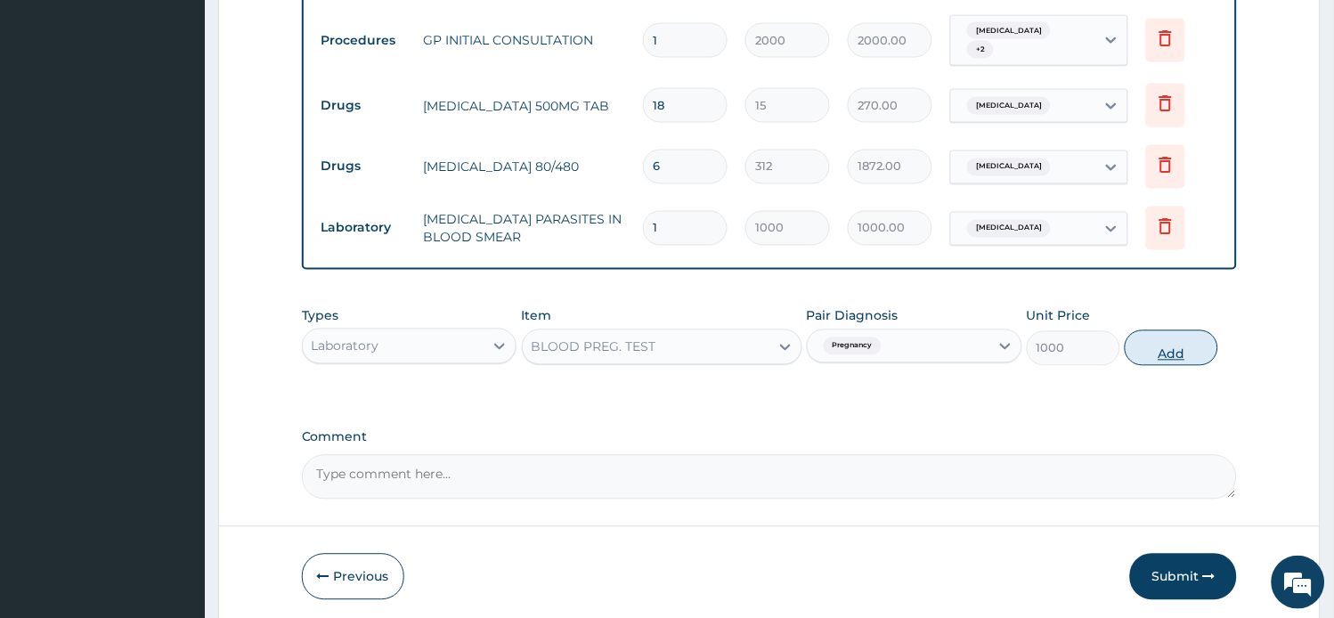
click at [1151, 339] on button "Add" at bounding box center [1170, 348] width 93 height 36
type input "0"
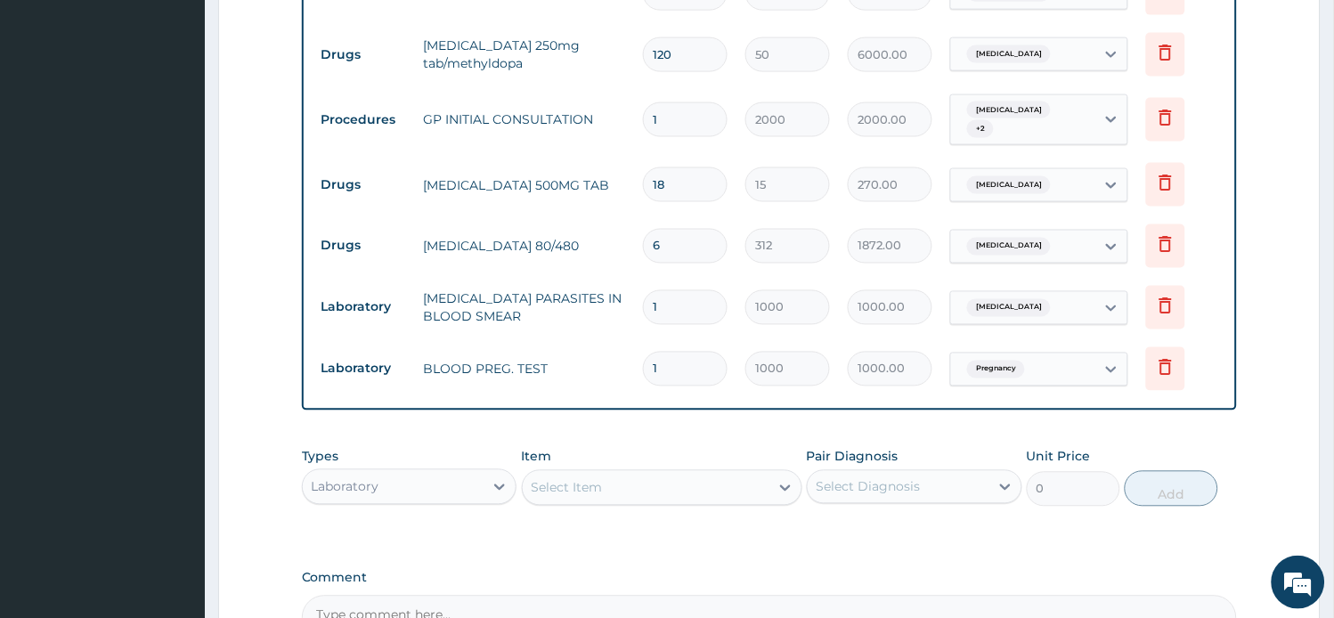
scroll to position [437, 0]
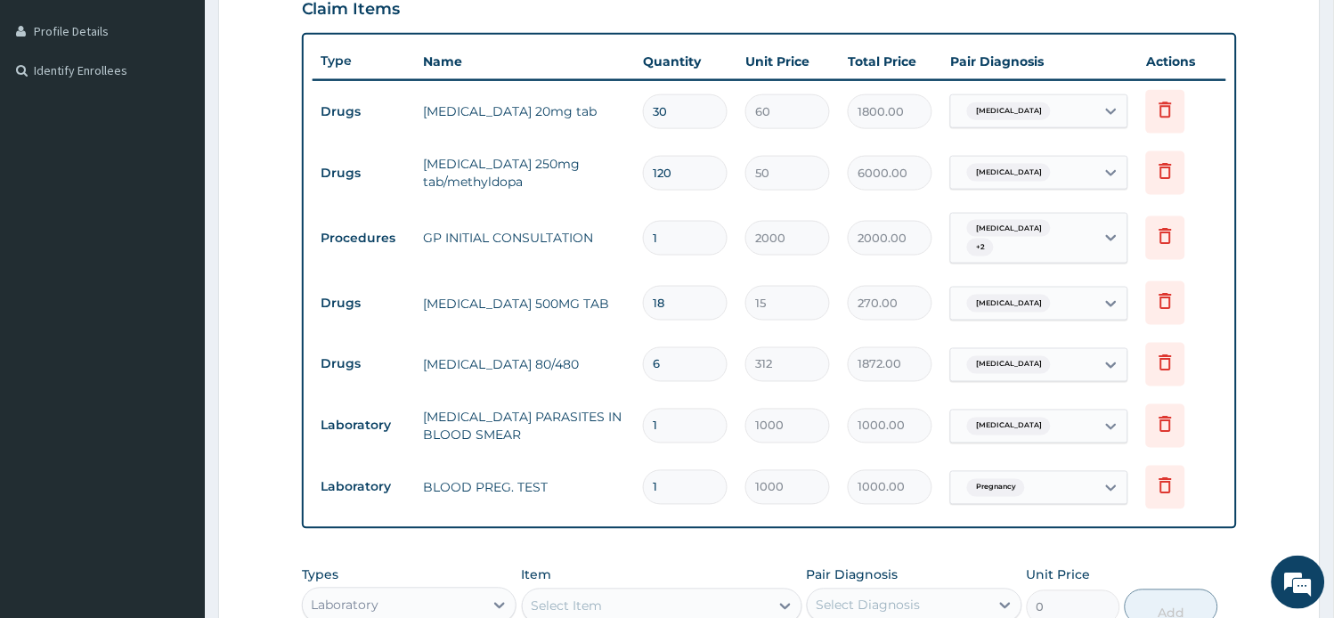
drag, startPoint x: 642, startPoint y: 181, endPoint x: 629, endPoint y: 187, distance: 14.7
click at [629, 187] on tr "Drugs aldomet 250mg tab/methyldopa 120 50 6000.00 Essential hypertension Delete" at bounding box center [769, 172] width 914 height 61
type input "20"
type input "1000.00"
type input "0"
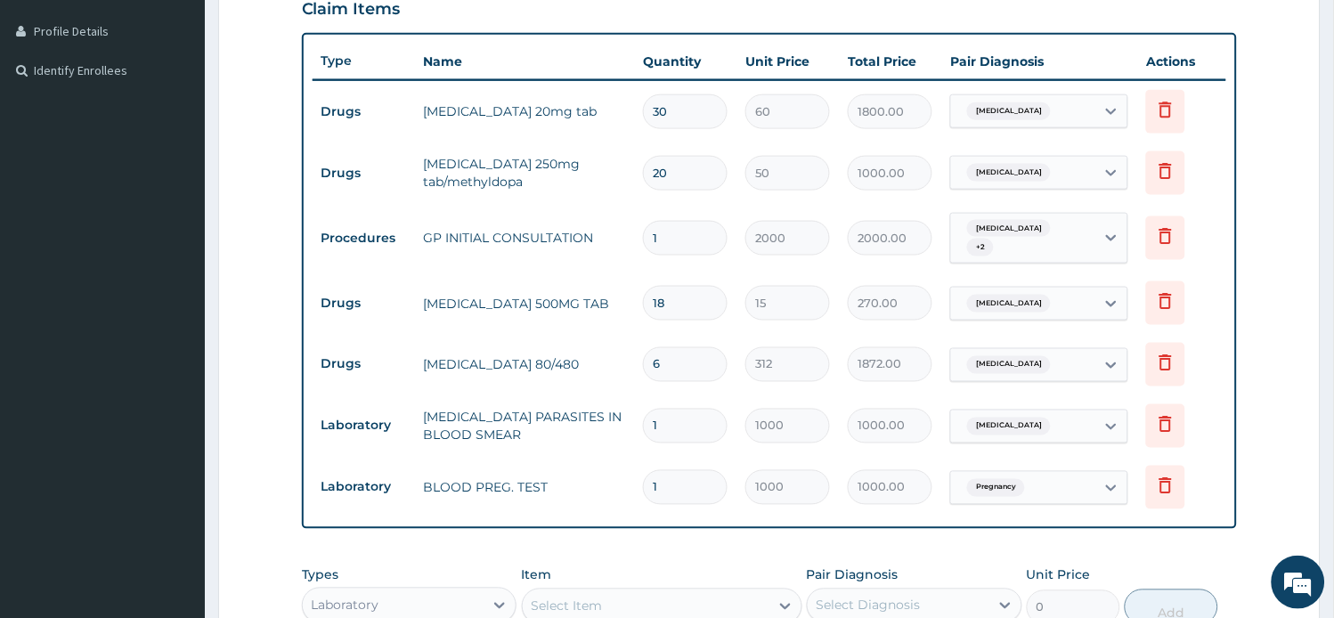
type input "0.00"
type input "60"
type input "3000.00"
type input "60"
drag, startPoint x: 674, startPoint y: 128, endPoint x: 618, endPoint y: 140, distance: 57.3
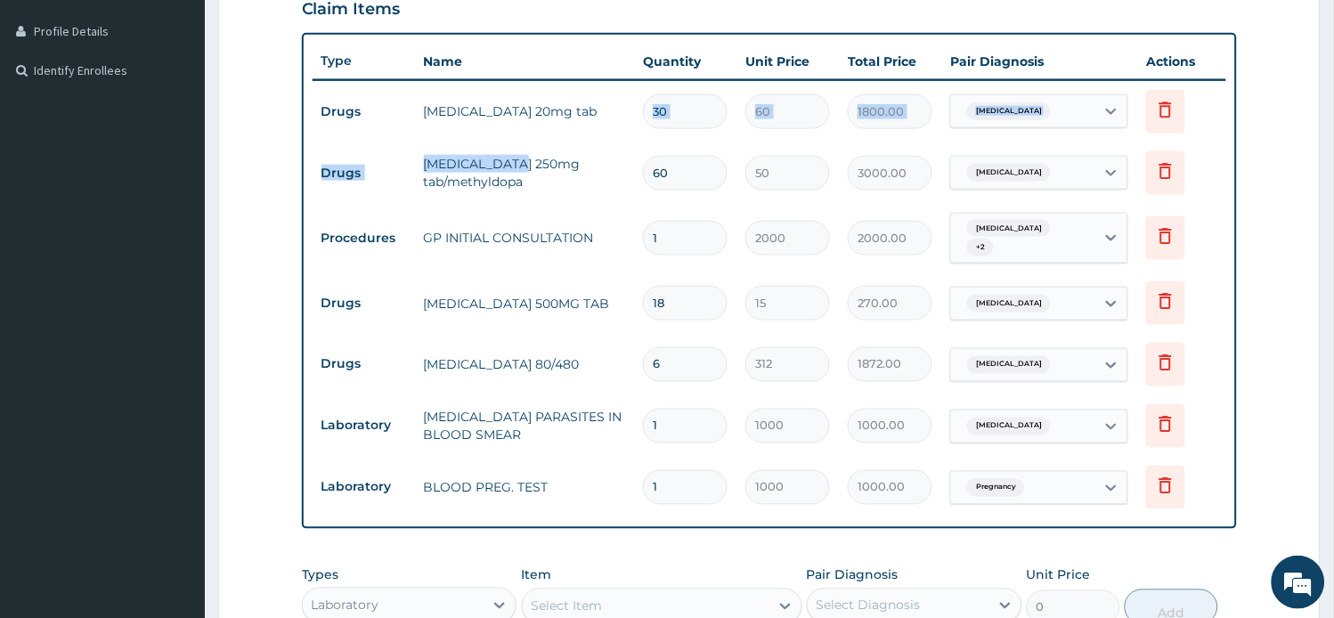
click at [635, 142] on tbody "Drugs nifedipine 20mg tab 30 60 1800.00 Essential hypertension Delete Drugs ald…" at bounding box center [769, 299] width 914 height 439
drag, startPoint x: 692, startPoint y: 84, endPoint x: 653, endPoint y: 101, distance: 42.2
click at [653, 101] on td "30" at bounding box center [685, 111] width 102 height 53
click at [680, 117] on input "30" at bounding box center [685, 111] width 85 height 35
click at [680, 116] on input "30" at bounding box center [685, 111] width 85 height 35
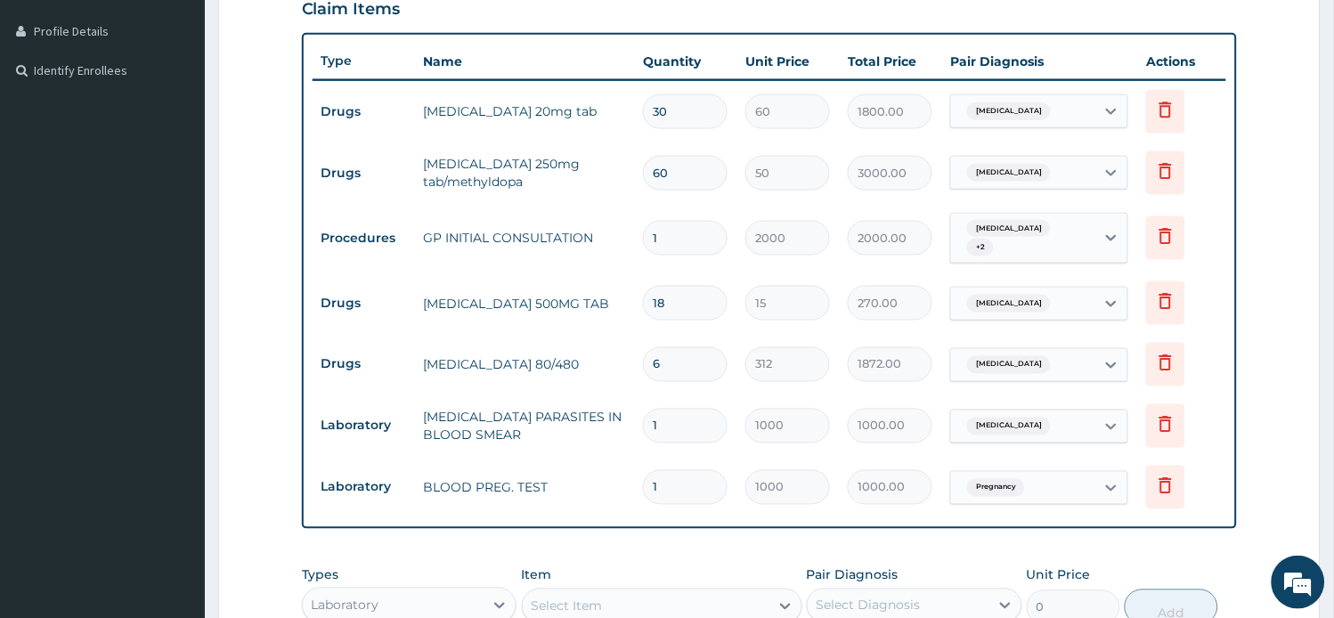
click at [680, 114] on input "30" at bounding box center [685, 111] width 85 height 35
type input "1"
type input "60.00"
type input "14"
type input "840.00"
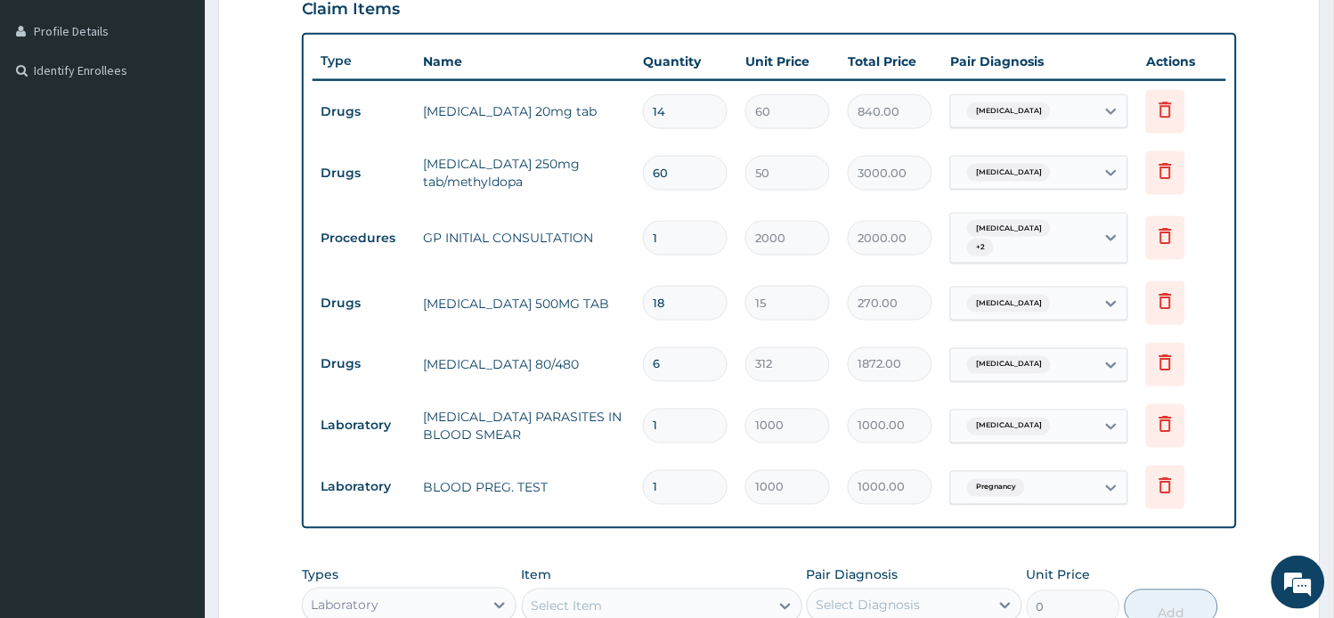
type input "14"
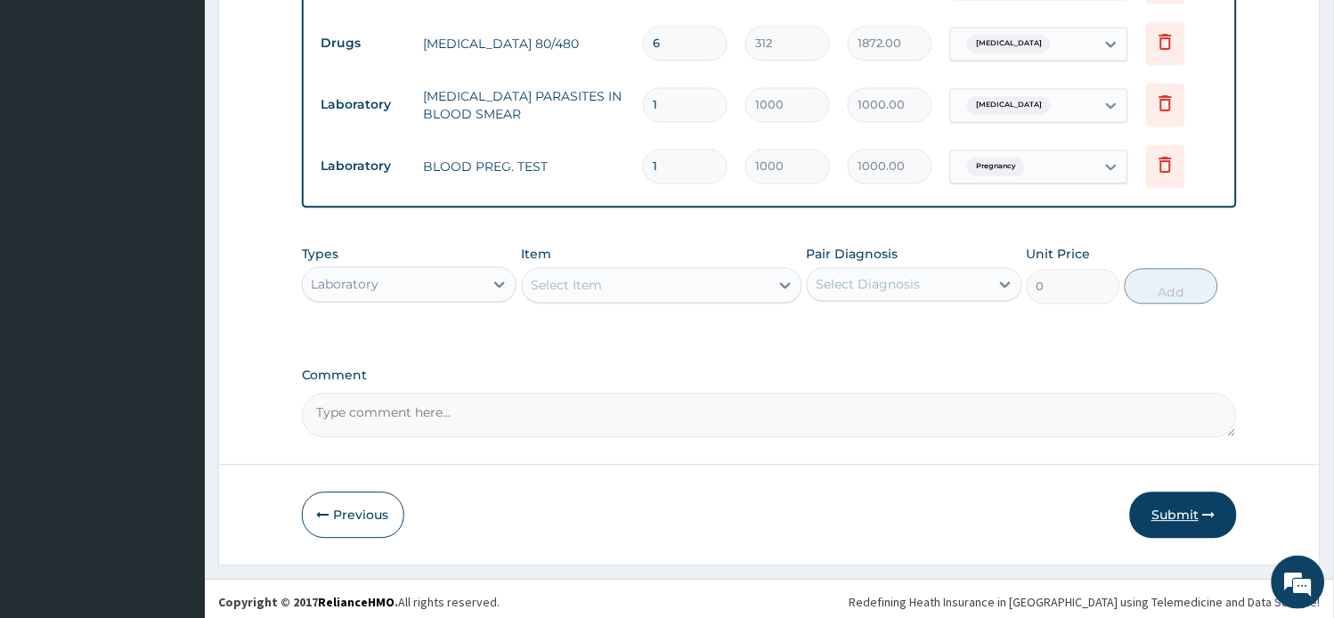
click at [1145, 500] on button "Submit" at bounding box center [1183, 514] width 107 height 46
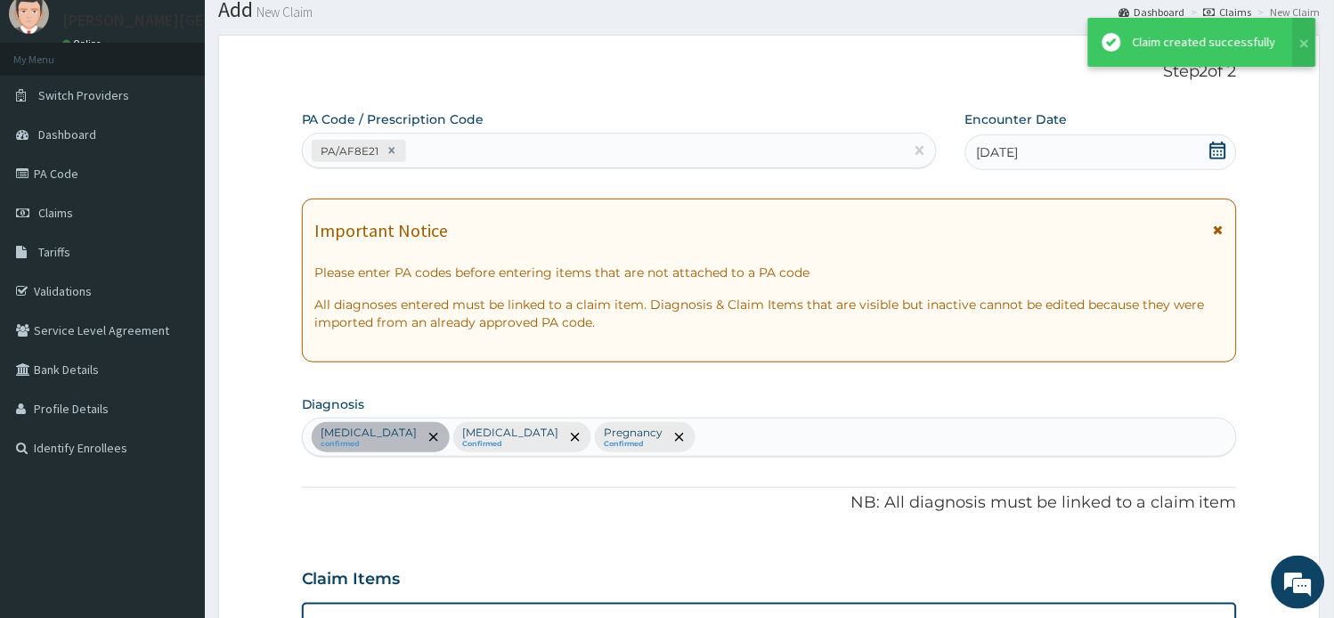
scroll to position [759, 0]
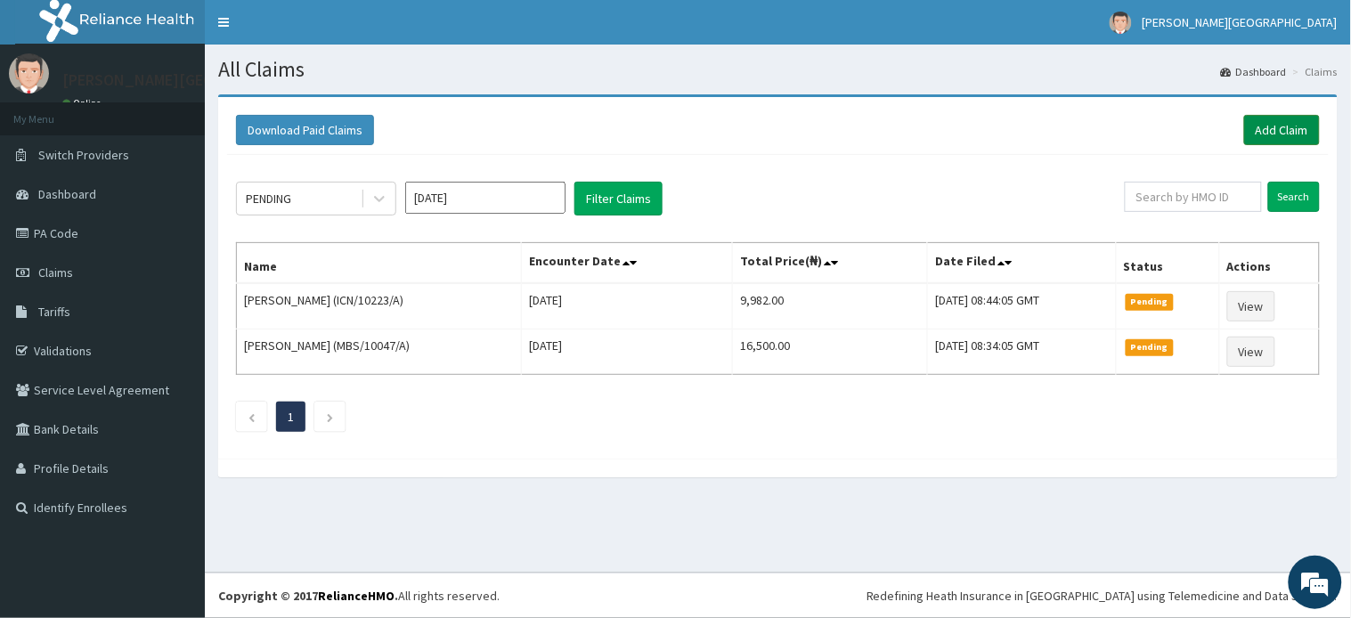
click at [1265, 128] on link "Add Claim" at bounding box center [1282, 130] width 76 height 30
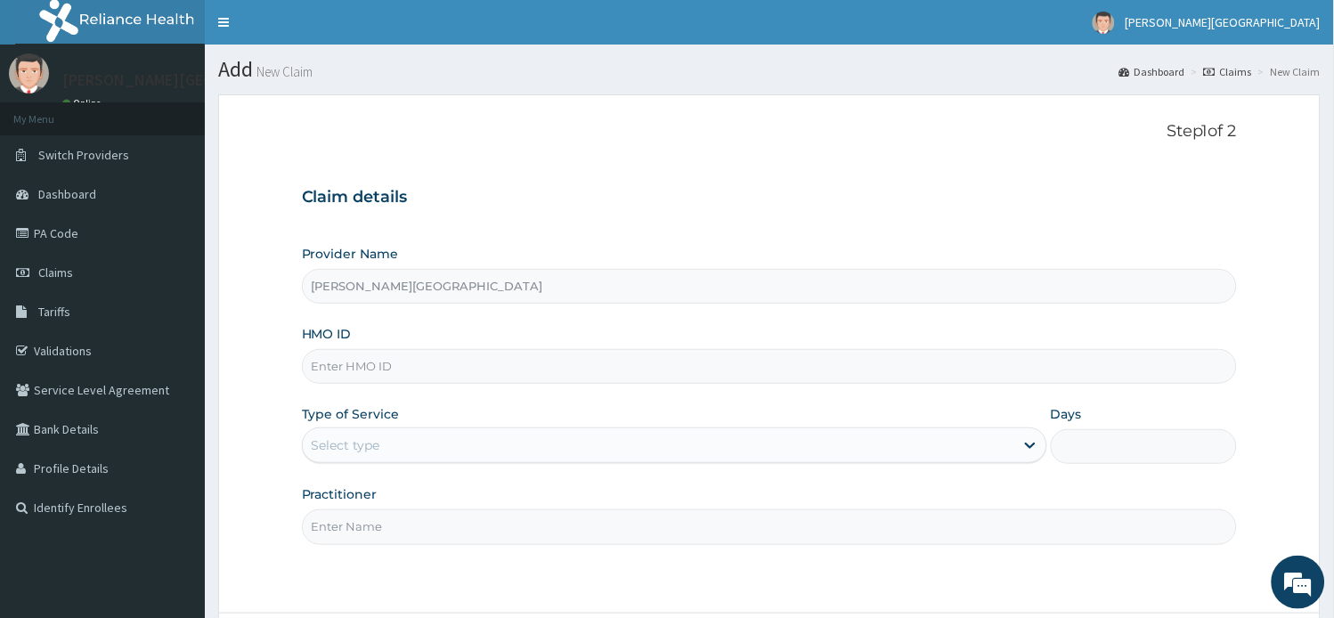
click at [428, 369] on input "HMO ID" at bounding box center [770, 366] width 936 height 35
paste input "BWI/10023/A"
type input "BWI/10023/A"
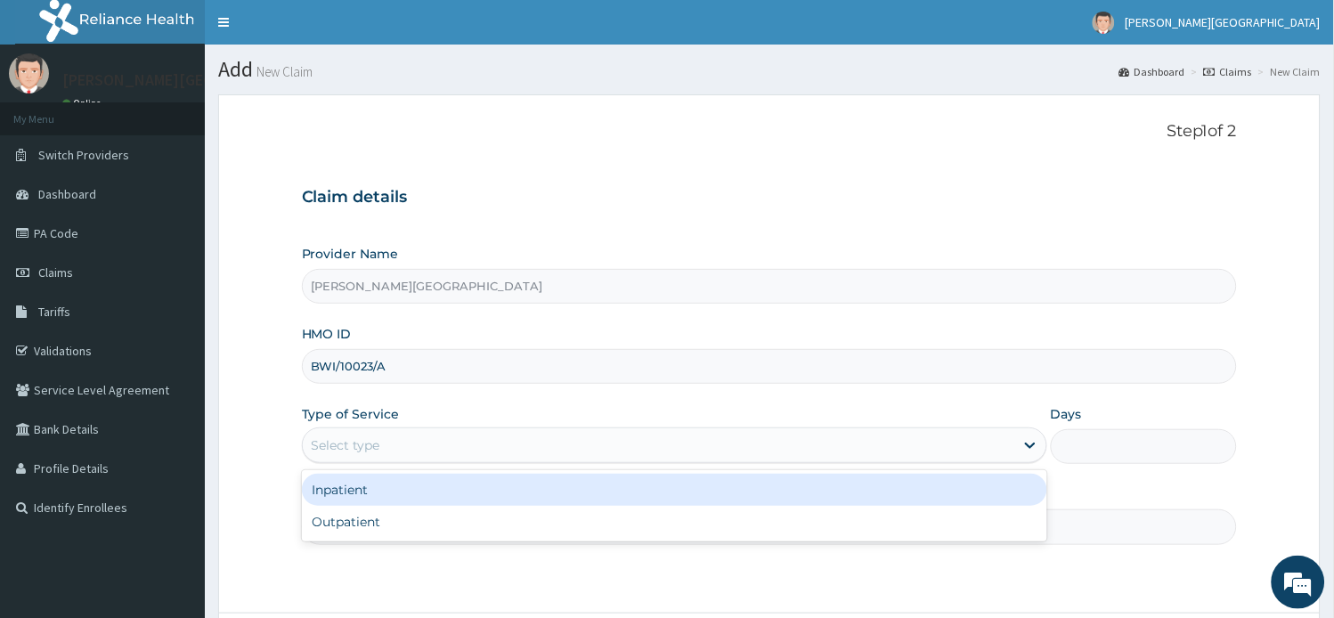
click at [465, 454] on div "Select type" at bounding box center [658, 445] width 711 height 28
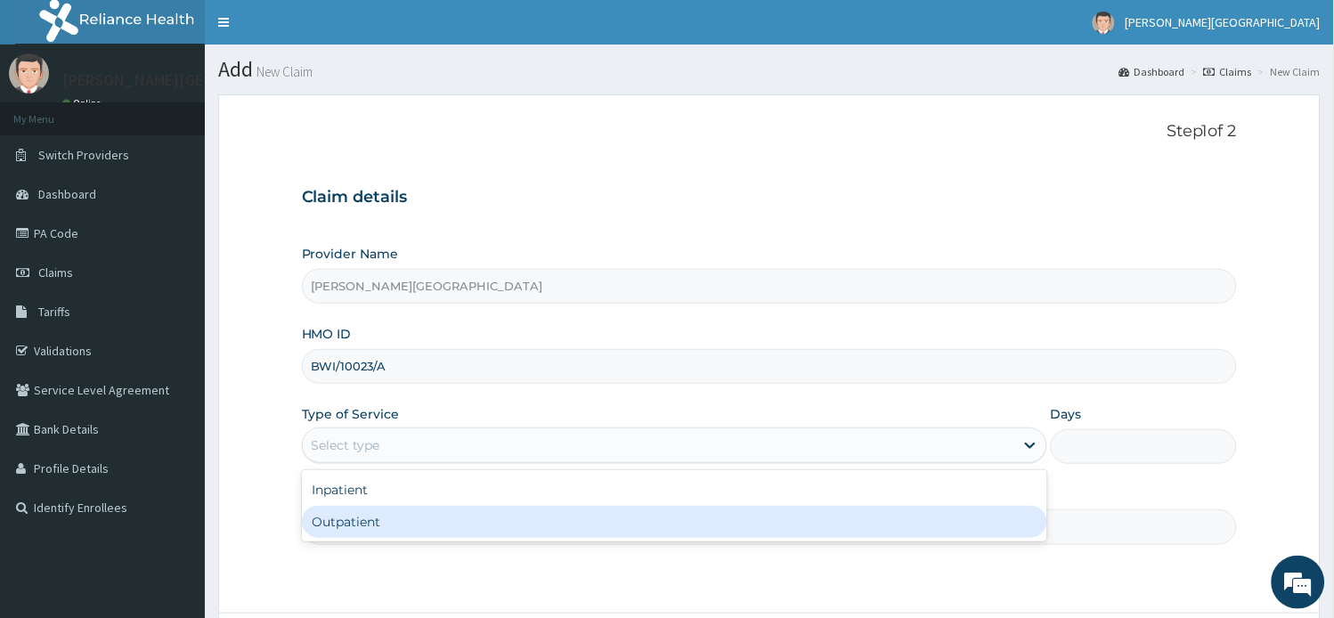
click at [419, 522] on div "Outpatient" at bounding box center [674, 522] width 745 height 32
type input "1"
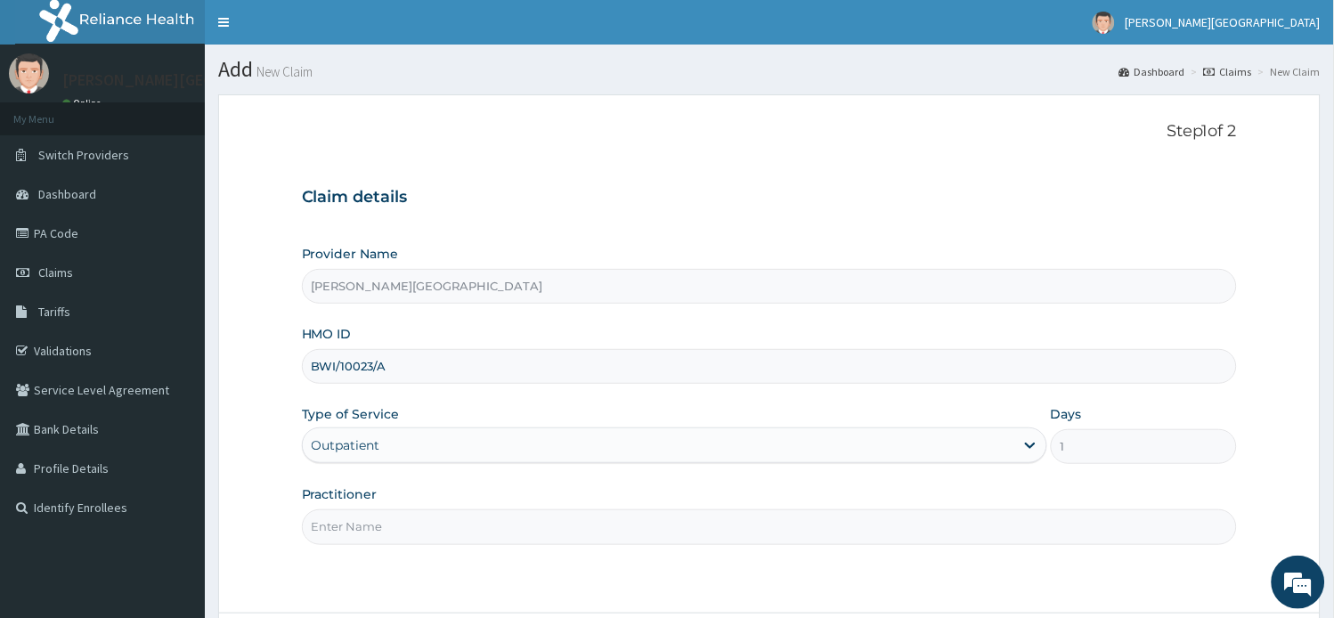
click at [418, 523] on input "Practitioner" at bounding box center [770, 526] width 936 height 35
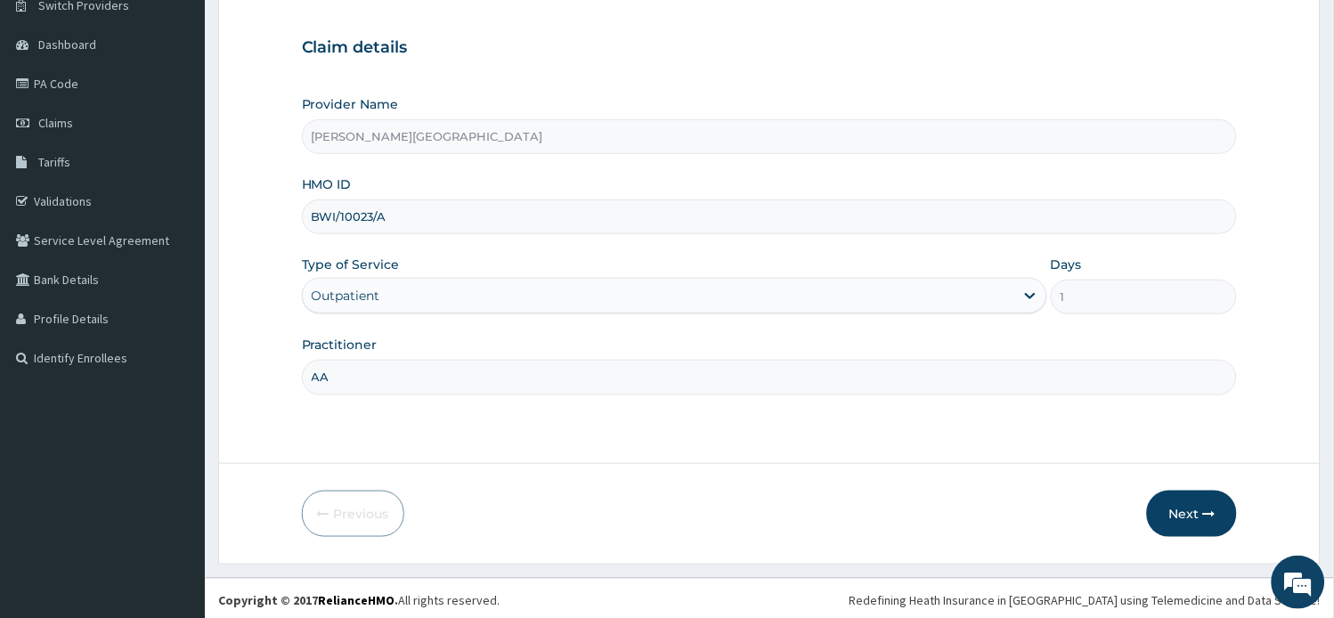
scroll to position [155, 0]
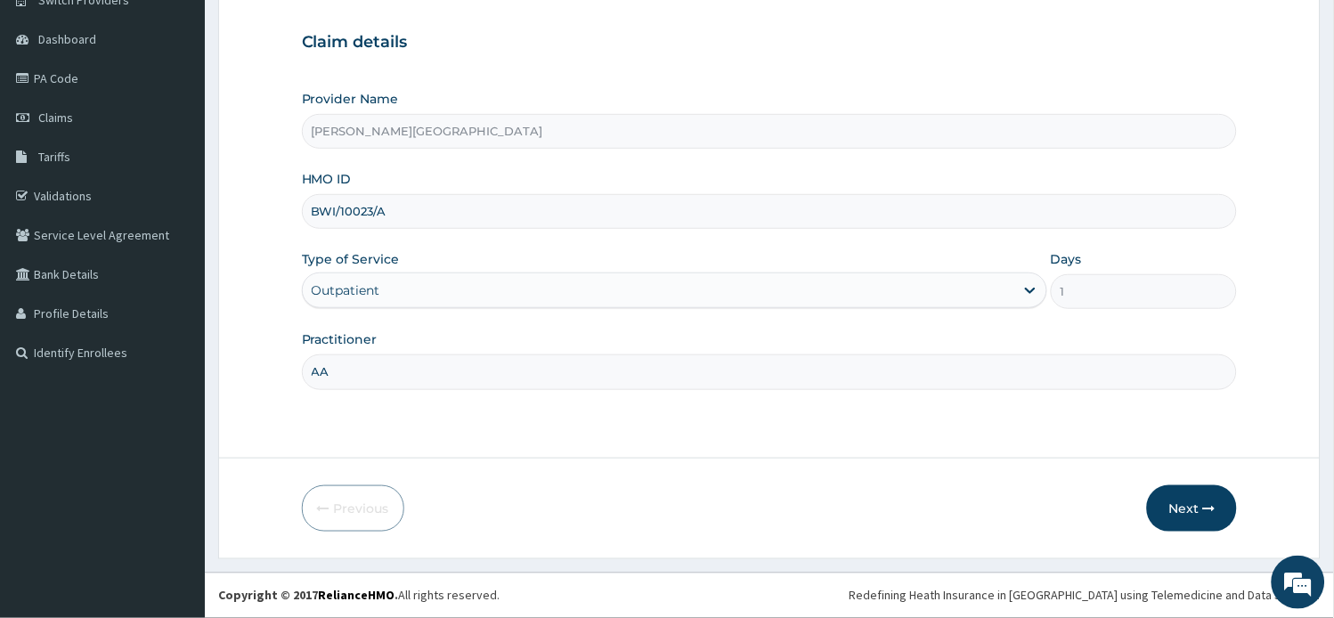
type input "AA"
click at [1167, 532] on form "Step 1 of 2 Claim details Provider Name [PERSON_NAME] Hospital HMO ID BWI/10023…" at bounding box center [769, 249] width 1102 height 620
click at [1184, 509] on button "Next" at bounding box center [1192, 508] width 90 height 46
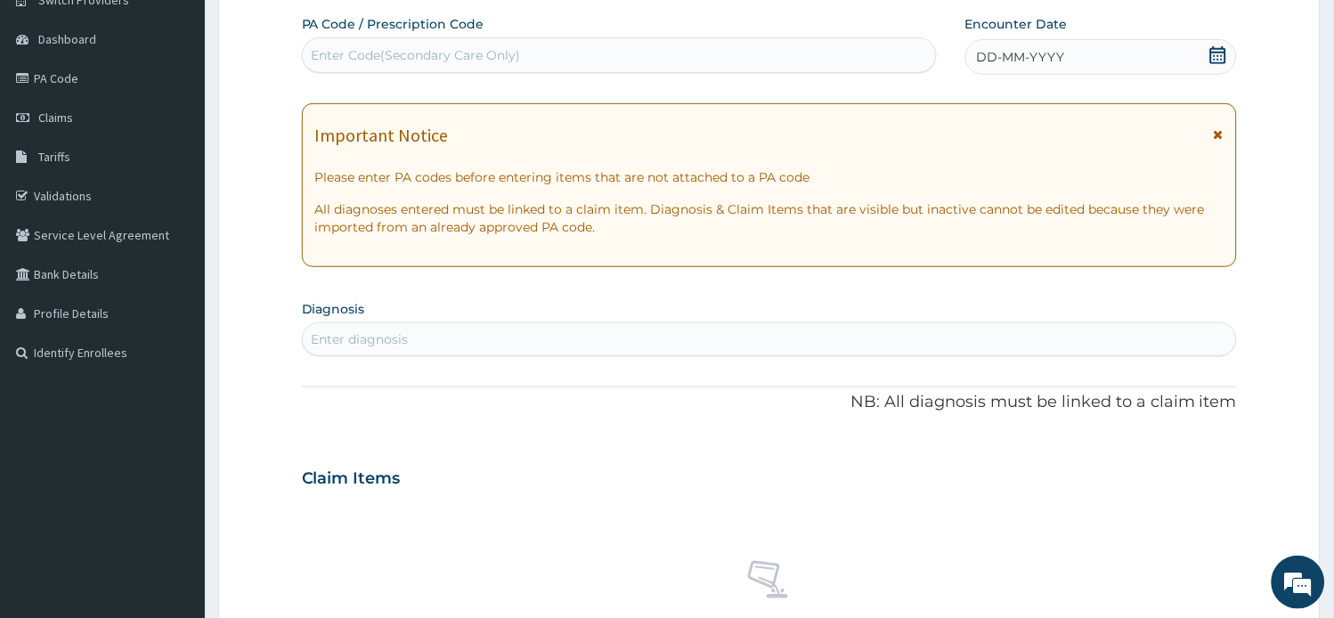
click at [1215, 135] on icon at bounding box center [1218, 134] width 10 height 12
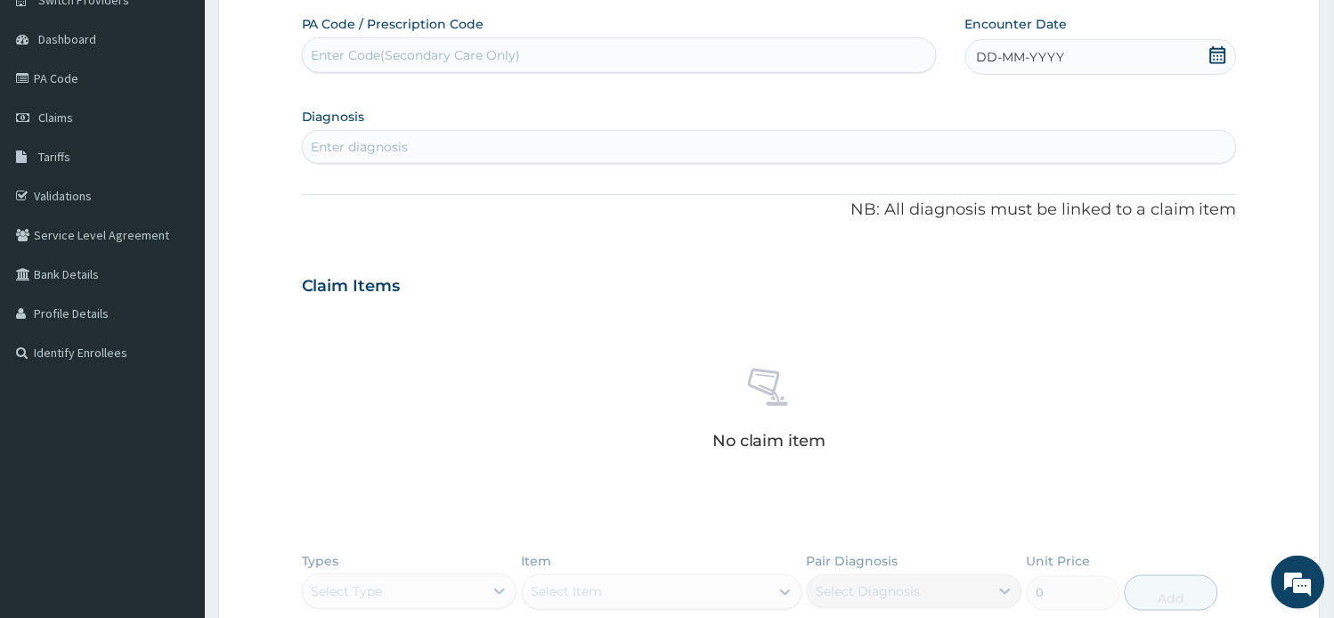
click at [1230, 43] on div "DD-MM-YYYY" at bounding box center [1101, 57] width 272 height 36
click at [1215, 61] on icon at bounding box center [1218, 55] width 18 height 18
click at [1001, 193] on div "5" at bounding box center [1006, 197] width 27 height 27
click at [705, 152] on div "Enter diagnosis" at bounding box center [770, 147] width 934 height 28
type input "[MEDICAL_DATA]"
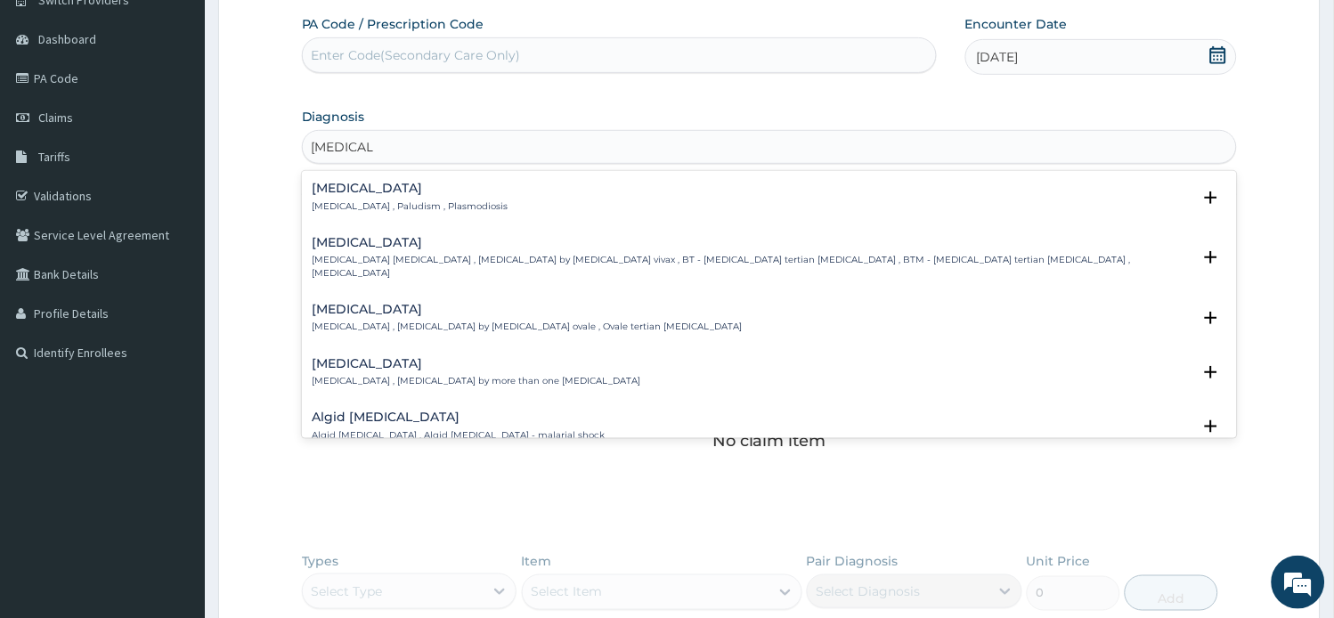
click at [517, 200] on div "[MEDICAL_DATA] [MEDICAL_DATA] , Paludism , Plasmodiosis" at bounding box center [769, 197] width 914 height 31
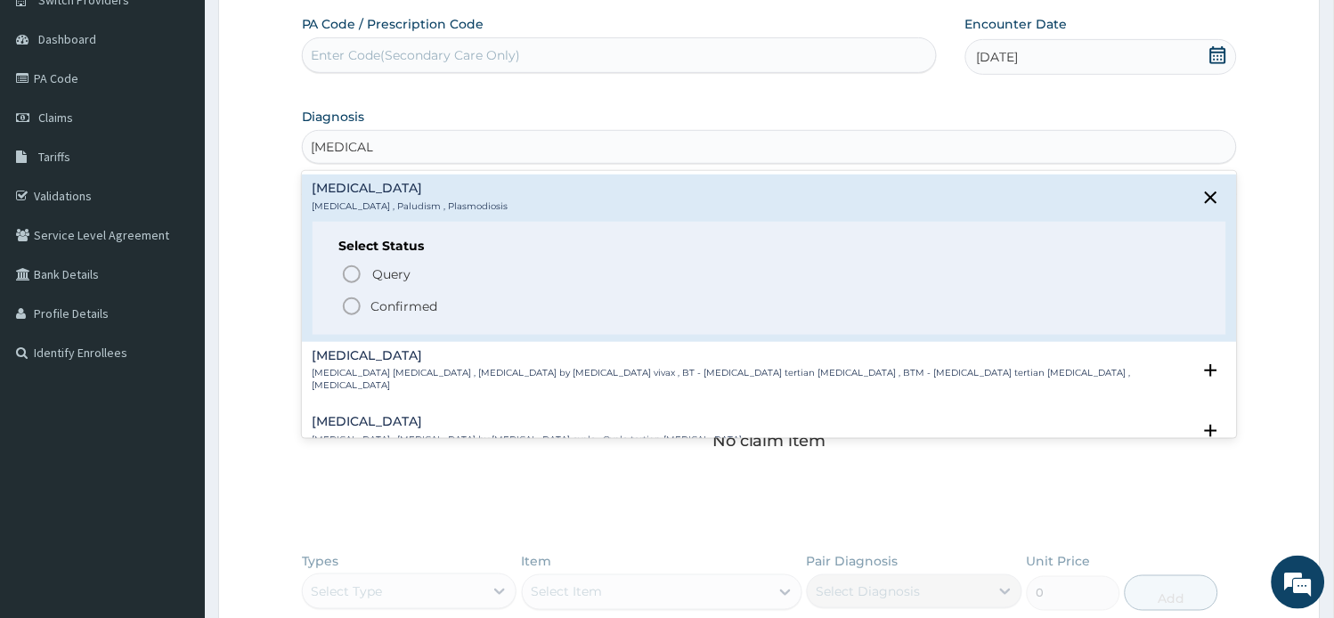
click at [516, 309] on span "Confirmed" at bounding box center [770, 306] width 859 height 21
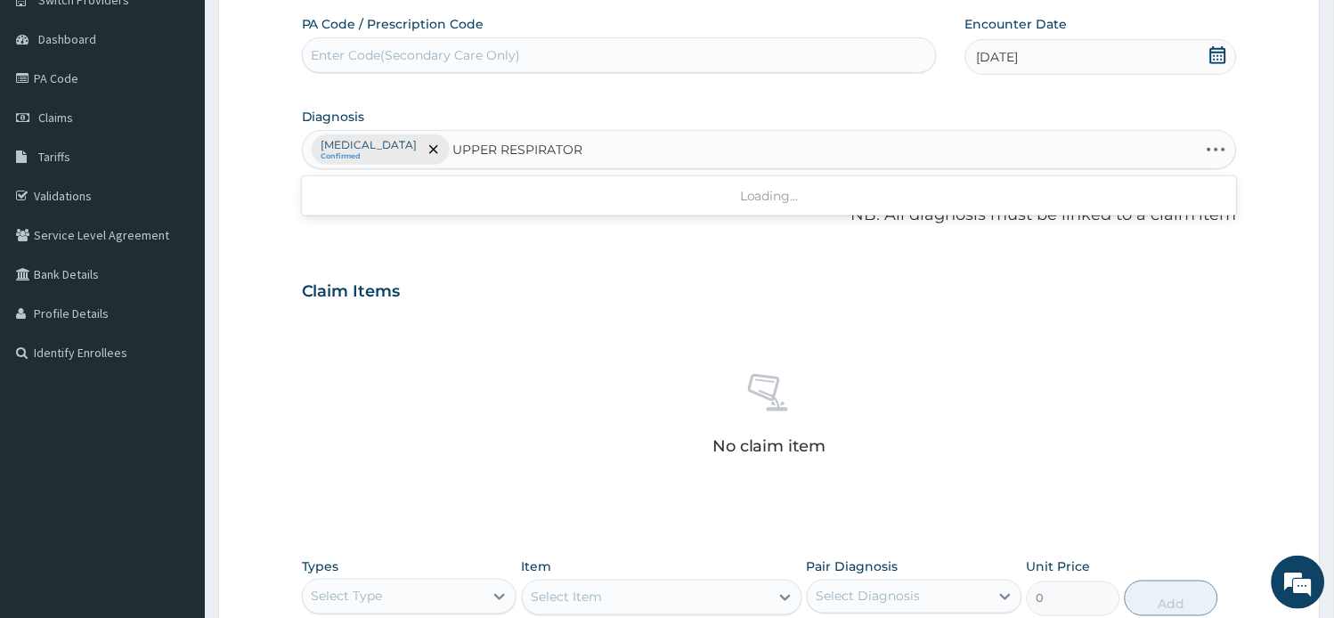
type input "UPPER RESPIRATORY"
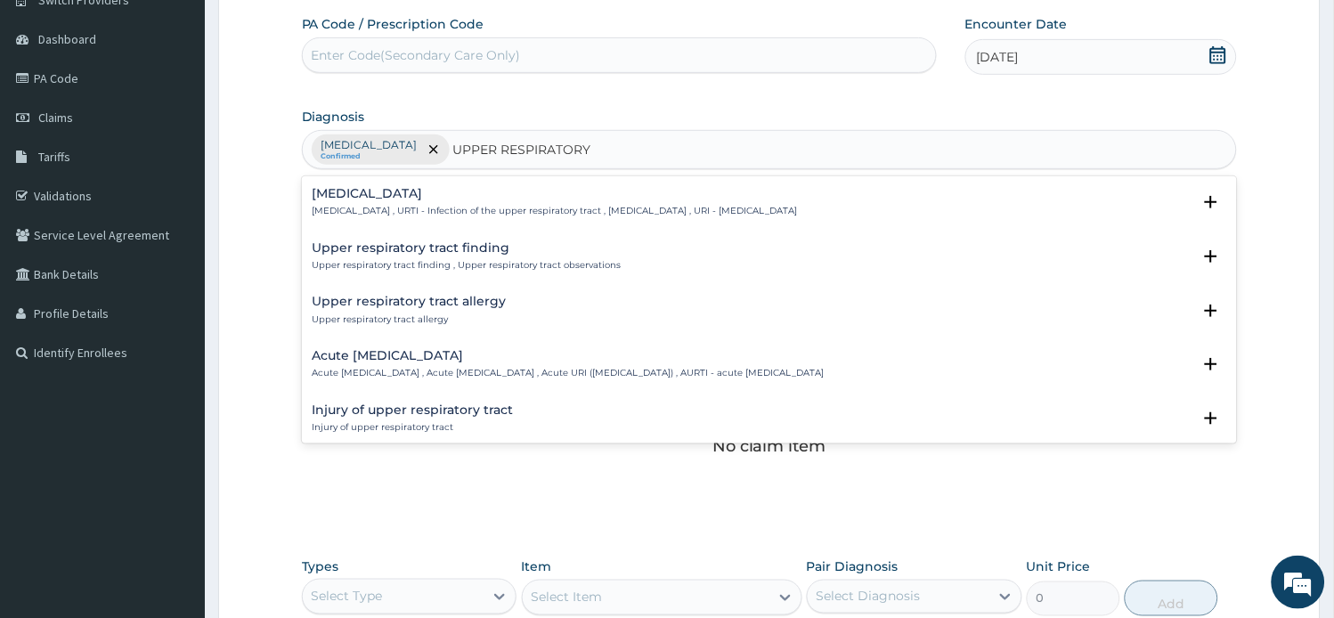
click at [499, 358] on h4 "Acute [MEDICAL_DATA]" at bounding box center [568, 355] width 512 height 13
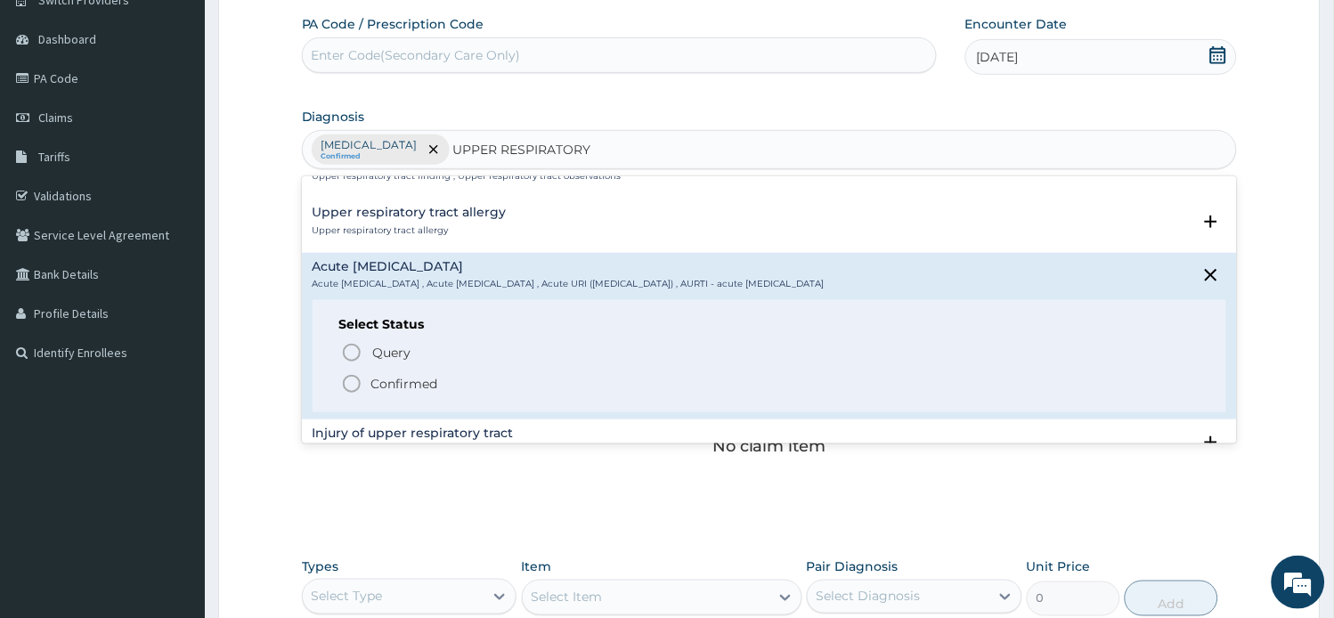
scroll to position [99, 0]
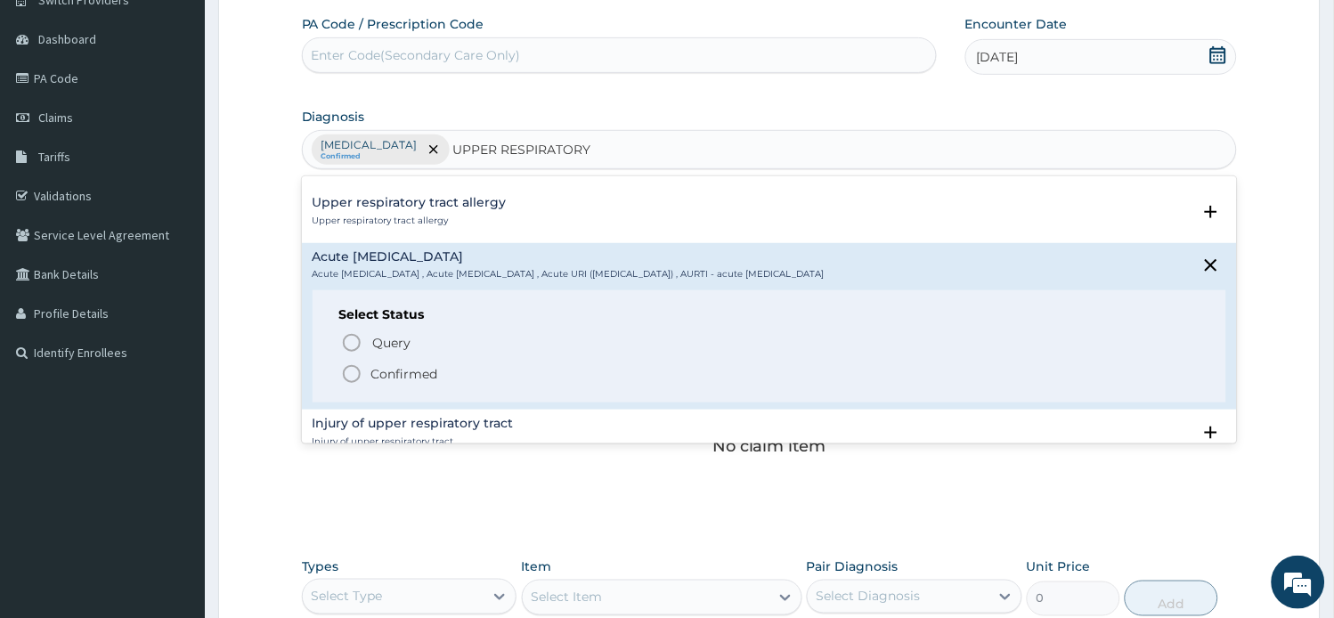
click at [493, 375] on span "Confirmed" at bounding box center [770, 373] width 859 height 21
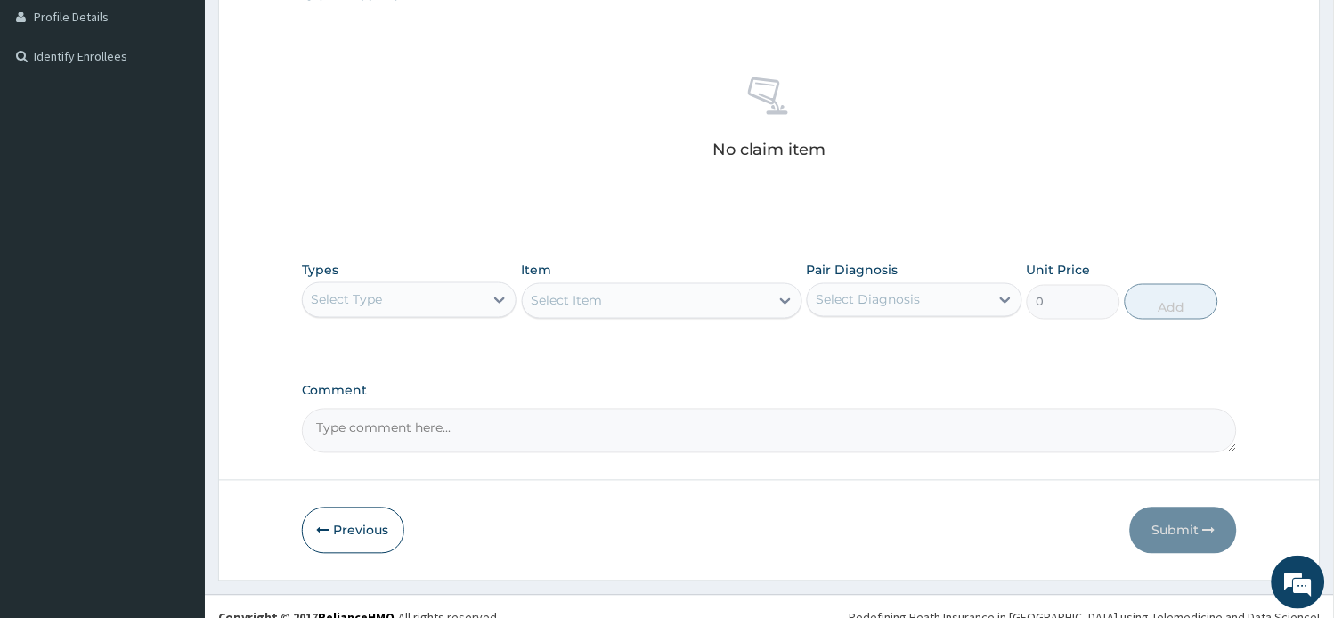
scroll to position [474, 0]
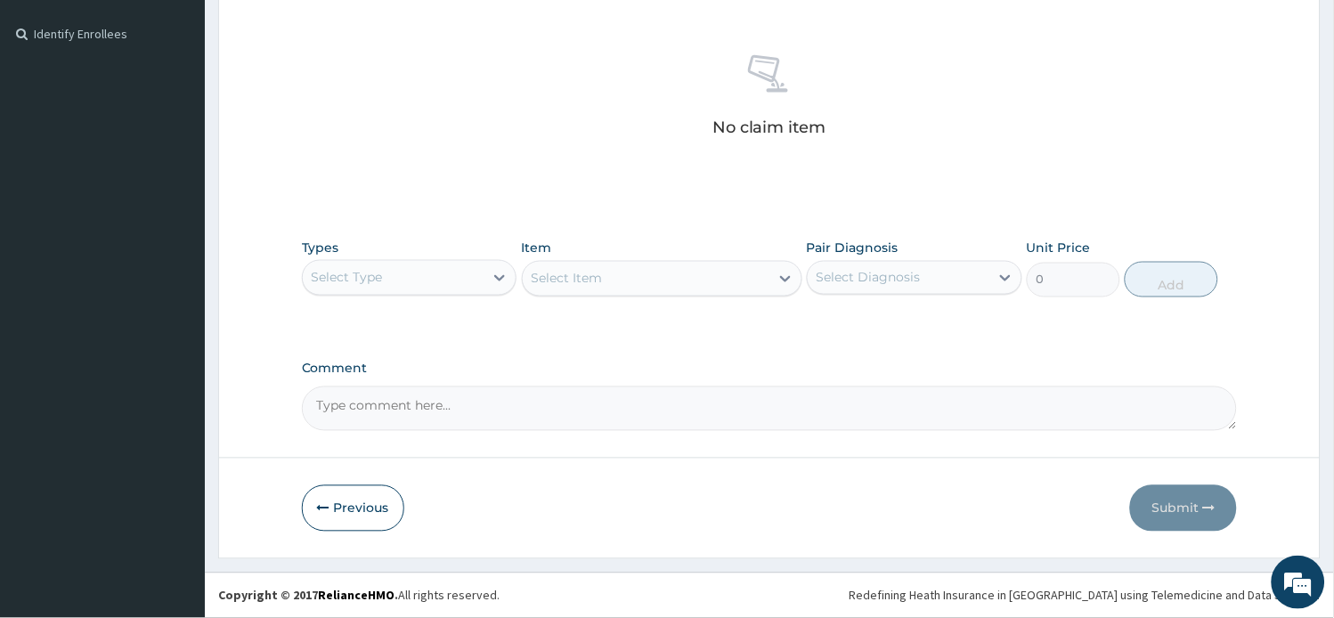
drag, startPoint x: 465, startPoint y: 258, endPoint x: 477, endPoint y: 265, distance: 14.4
click at [473, 260] on div "Types Select Type" at bounding box center [409, 268] width 215 height 59
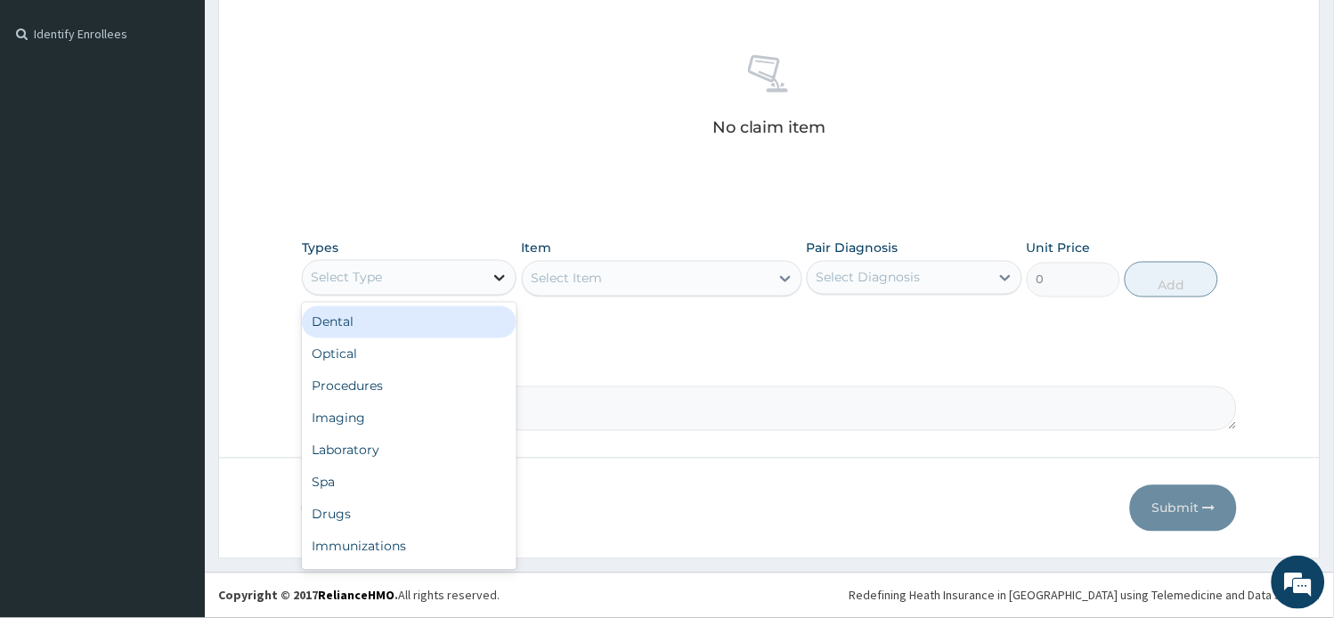
click at [490, 276] on div at bounding box center [499, 278] width 32 height 32
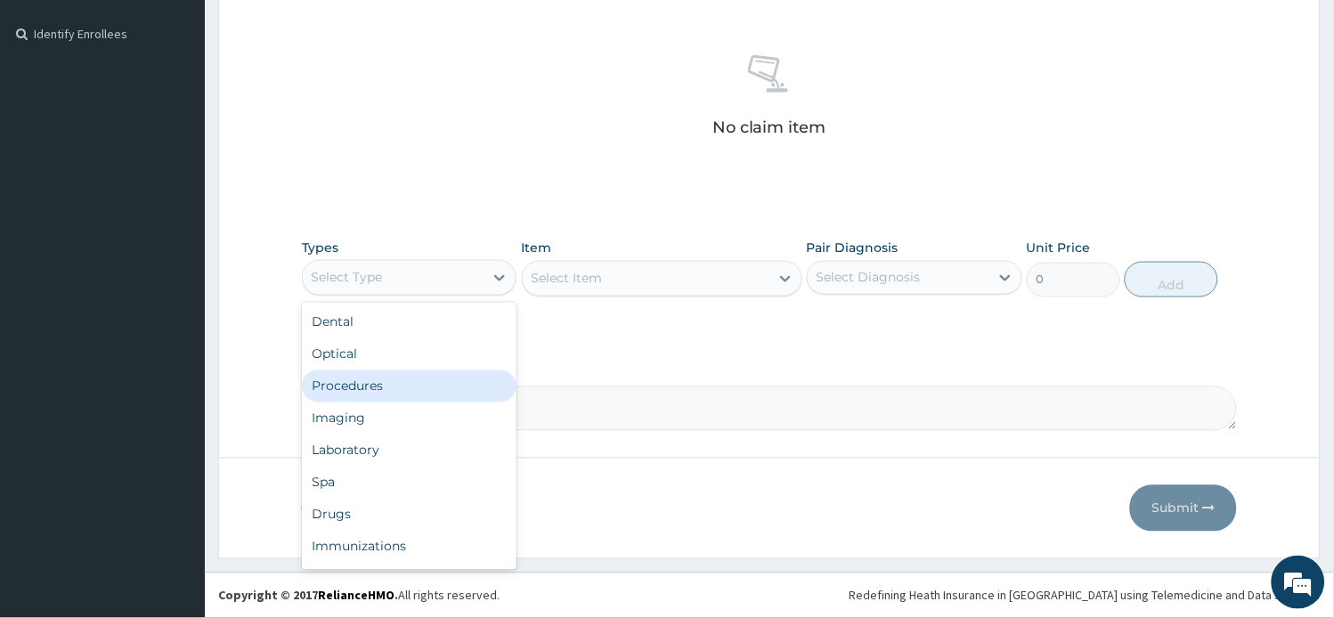
click at [418, 381] on div "Procedures" at bounding box center [409, 386] width 215 height 32
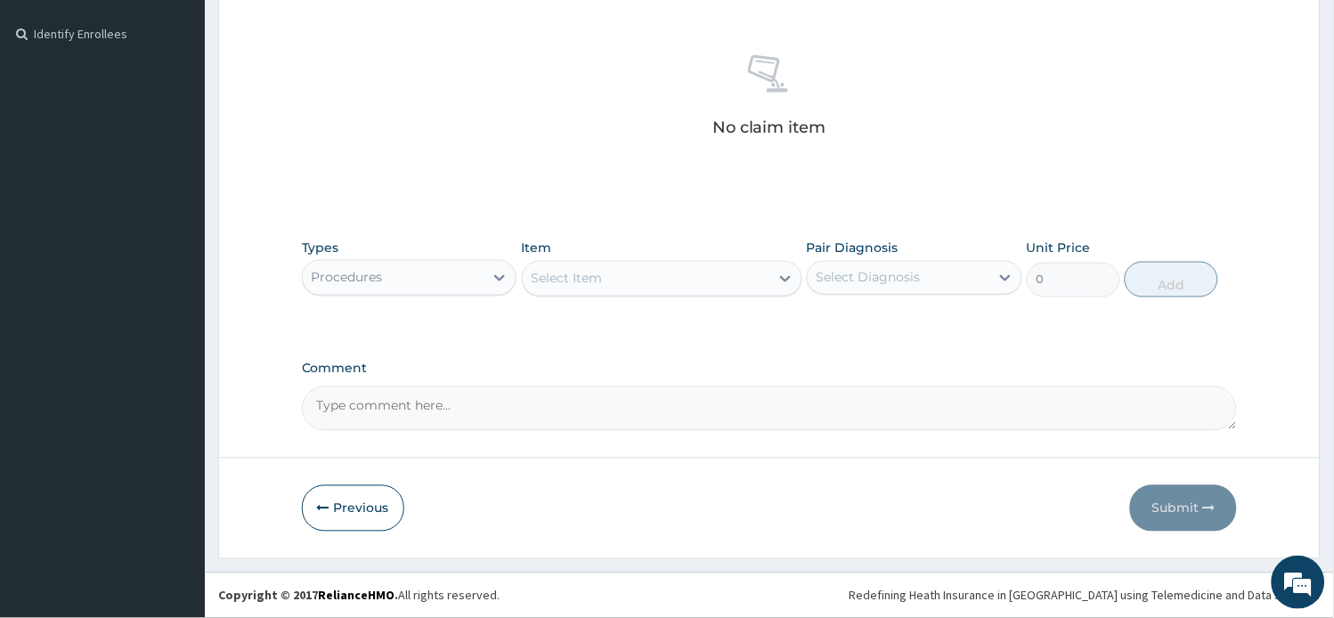
click at [718, 282] on div "Select Item" at bounding box center [646, 278] width 247 height 28
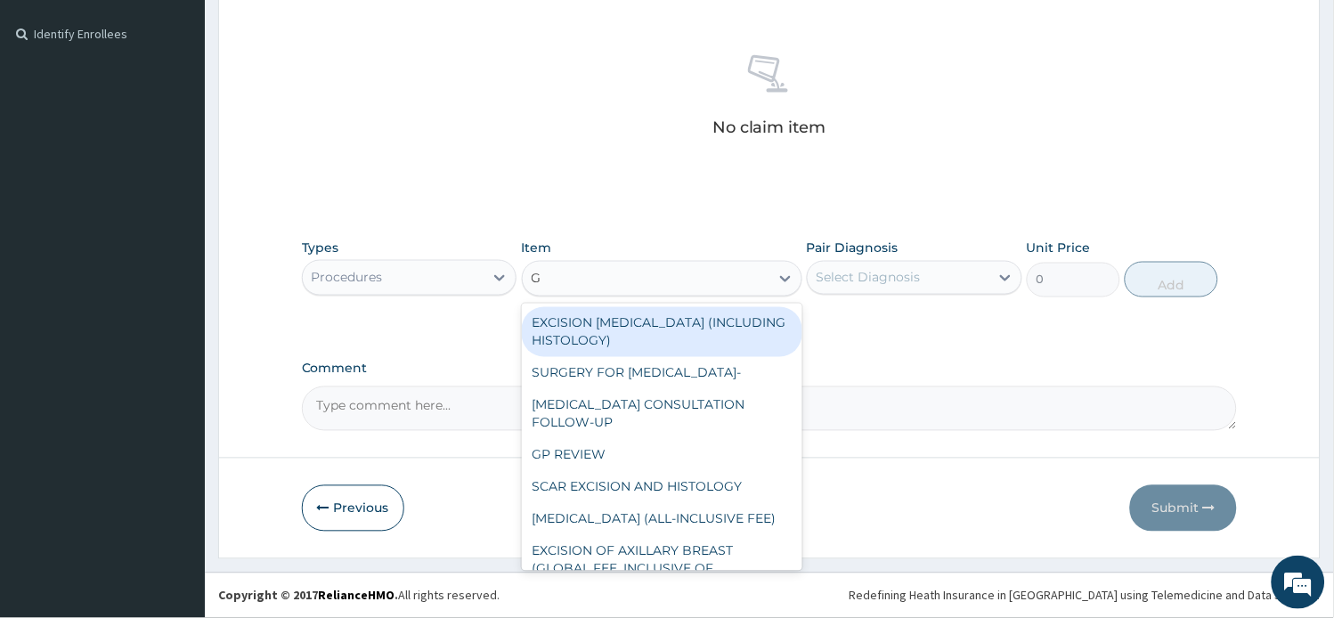
type input "GP"
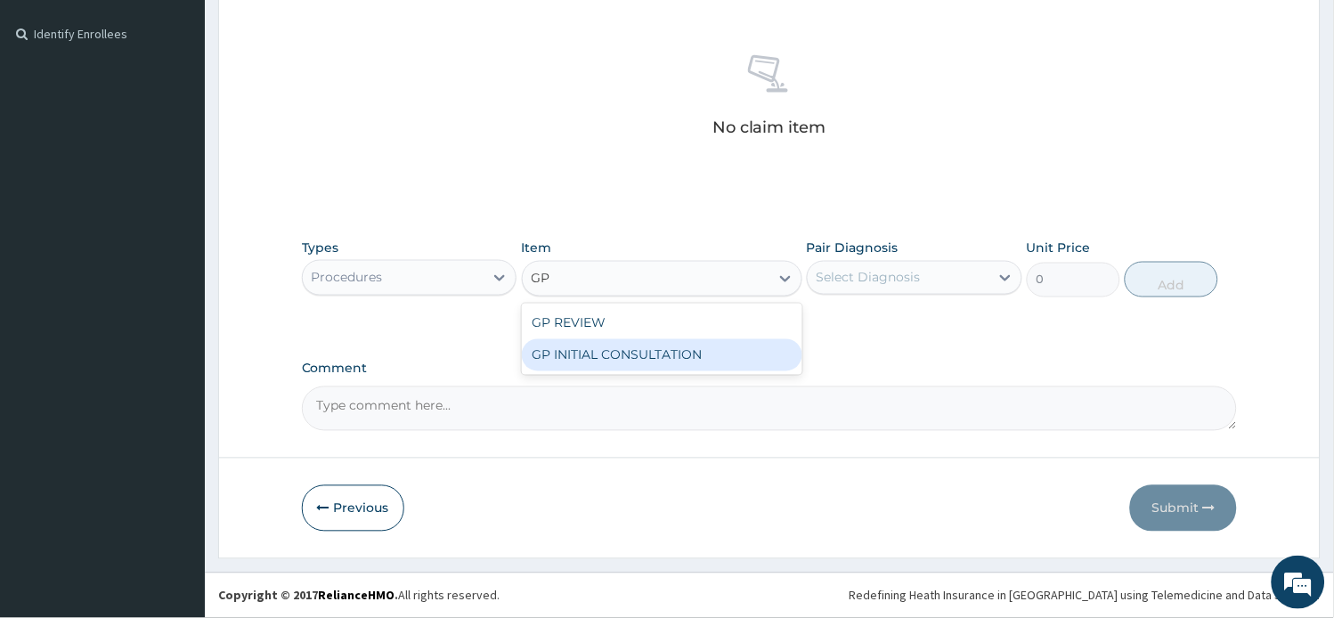
click at [728, 353] on div "GP INITIAL CONSULTATION" at bounding box center [662, 355] width 280 height 32
type input "2000"
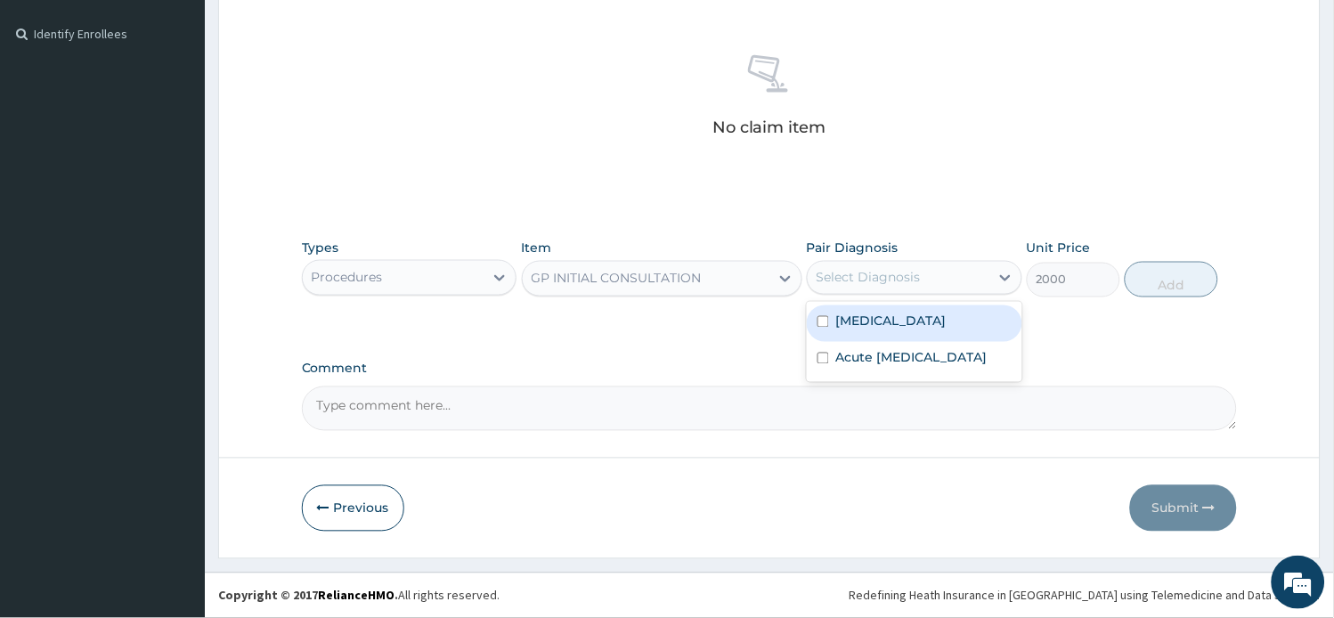
click at [855, 290] on div "Select Diagnosis" at bounding box center [899, 278] width 182 height 28
click at [866, 327] on label "[MEDICAL_DATA]" at bounding box center [891, 321] width 110 height 18
checkbox input "true"
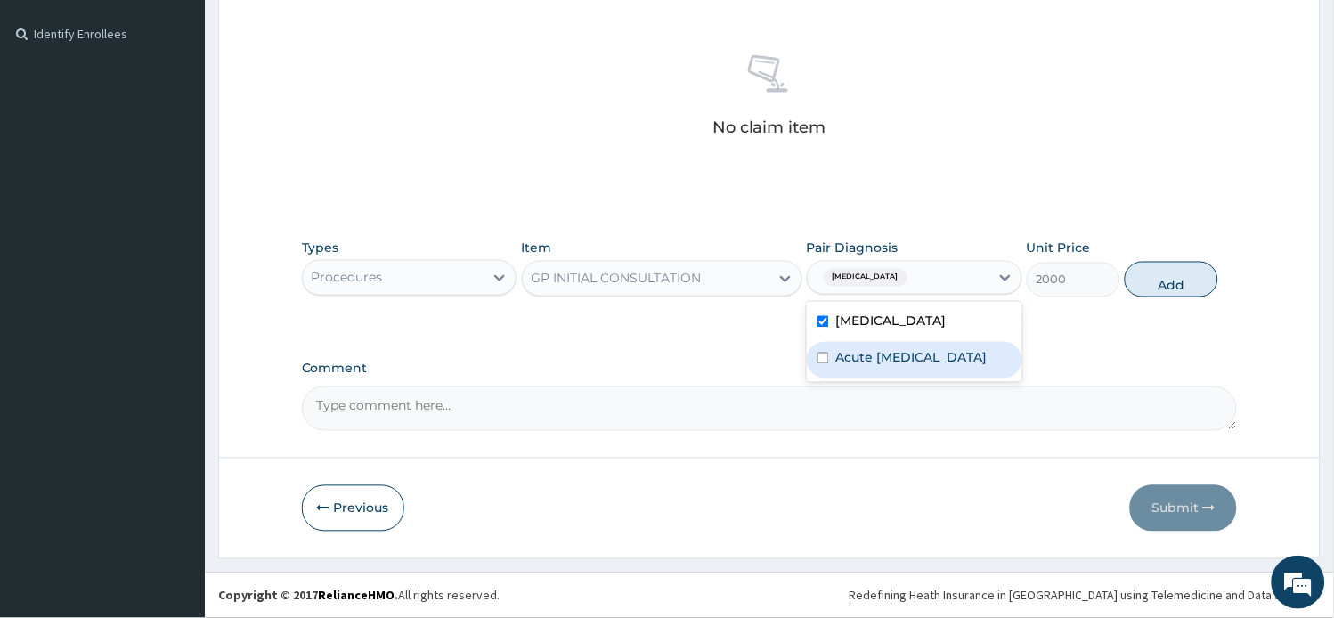
click at [878, 367] on label "Acute [MEDICAL_DATA]" at bounding box center [911, 358] width 151 height 18
checkbox input "true"
click at [1178, 280] on button "Add" at bounding box center [1170, 280] width 93 height 36
type input "0"
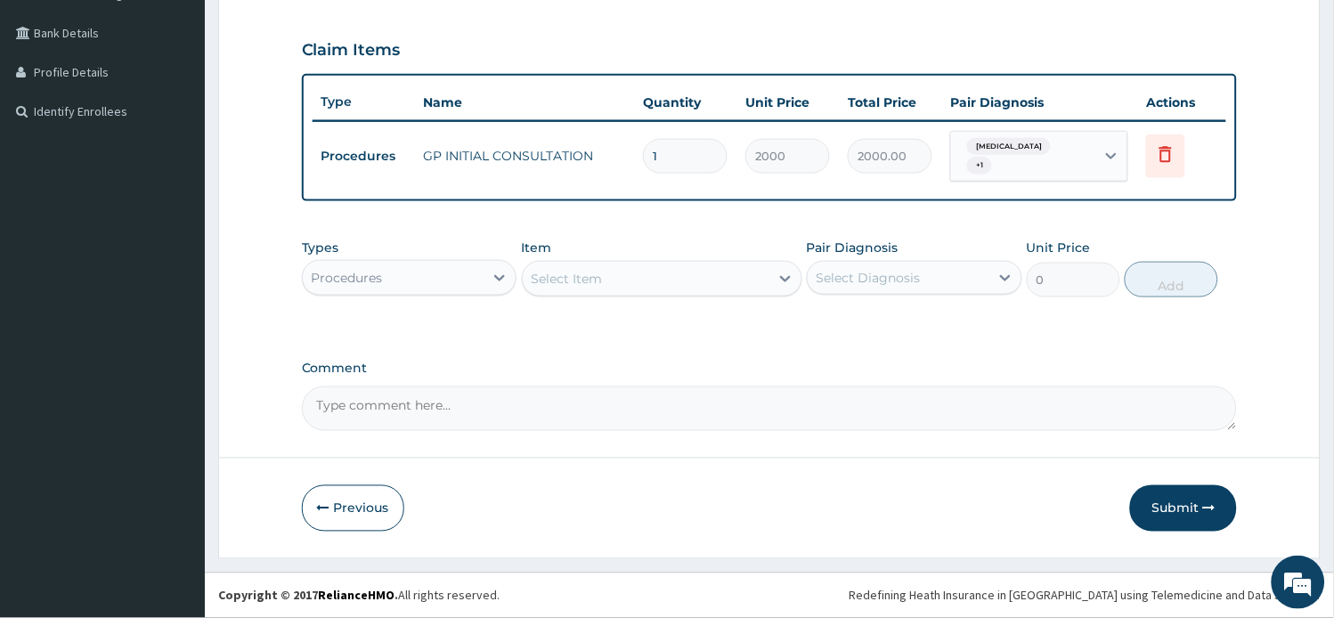
scroll to position [386, 0]
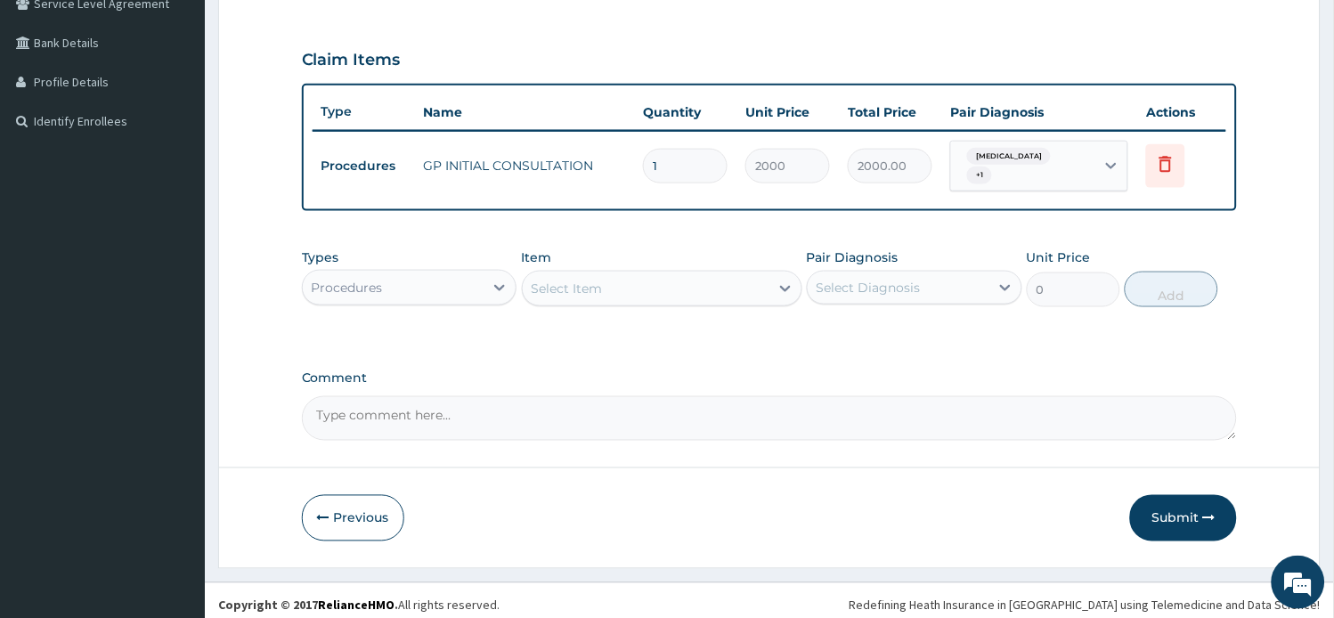
click at [396, 286] on div "Procedures" at bounding box center [394, 287] width 182 height 28
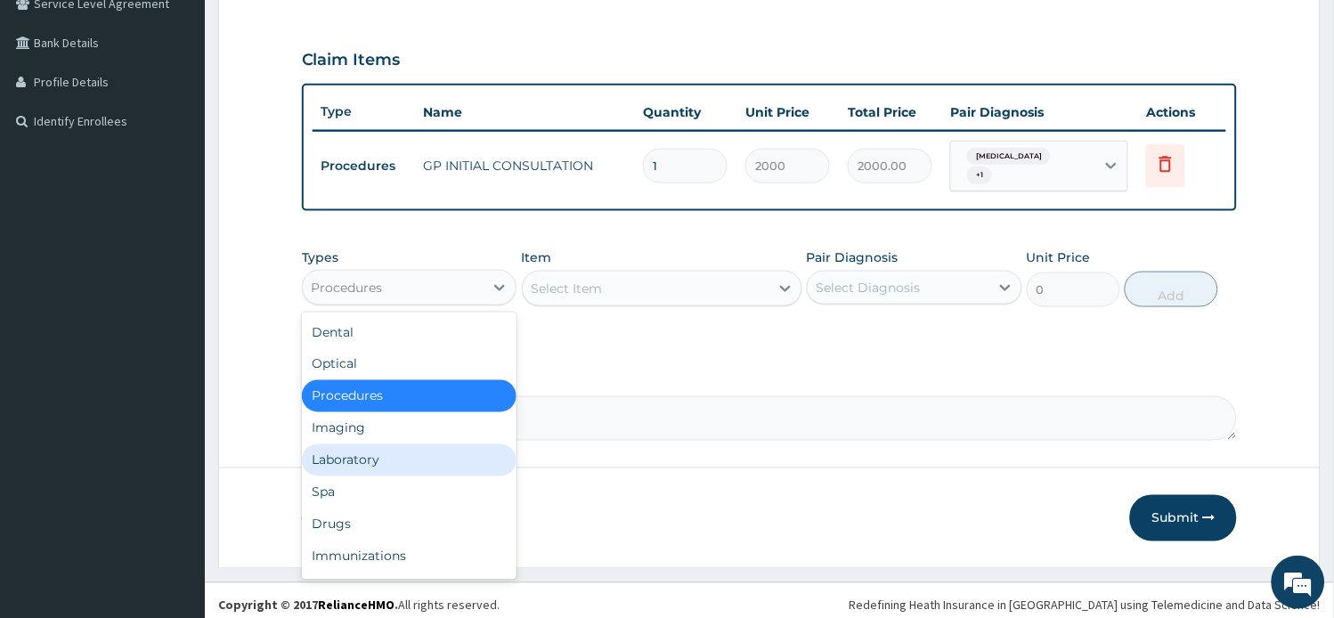
click at [370, 450] on div "Laboratory" at bounding box center [409, 460] width 215 height 32
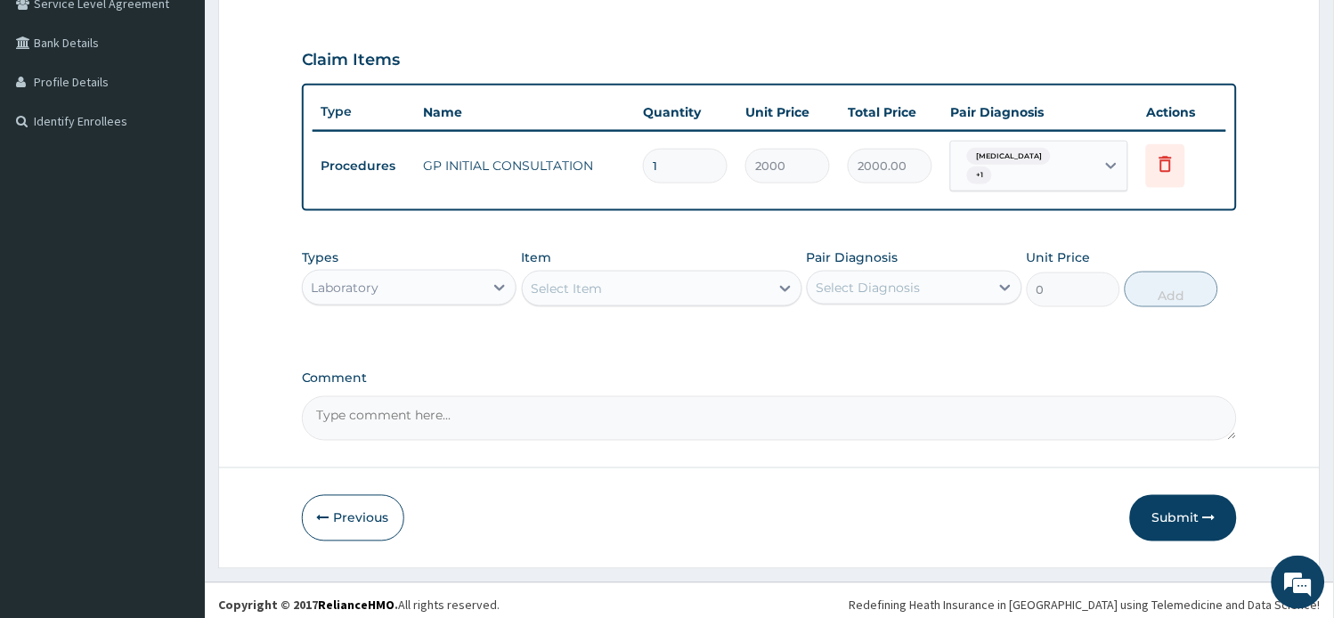
click at [660, 279] on div "Select Item" at bounding box center [646, 288] width 247 height 28
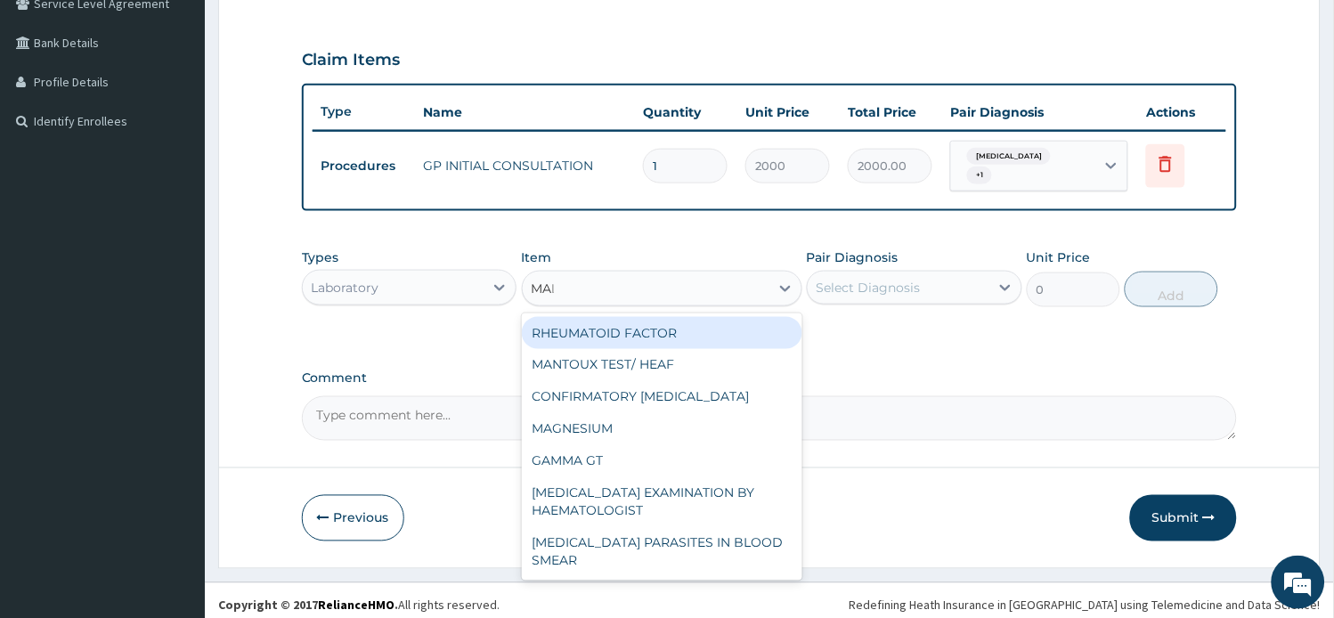
type input "MALA"
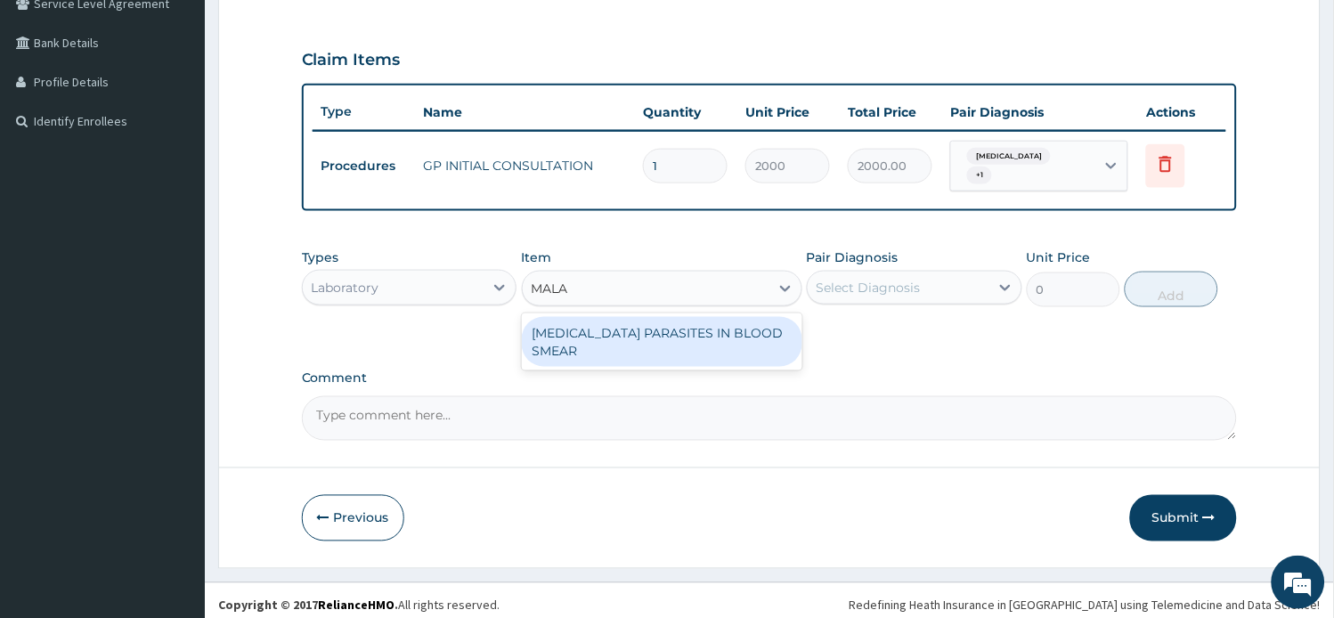
click at [675, 327] on div "[MEDICAL_DATA] PARASITES IN BLOOD SMEAR" at bounding box center [662, 342] width 280 height 50
type input "1000"
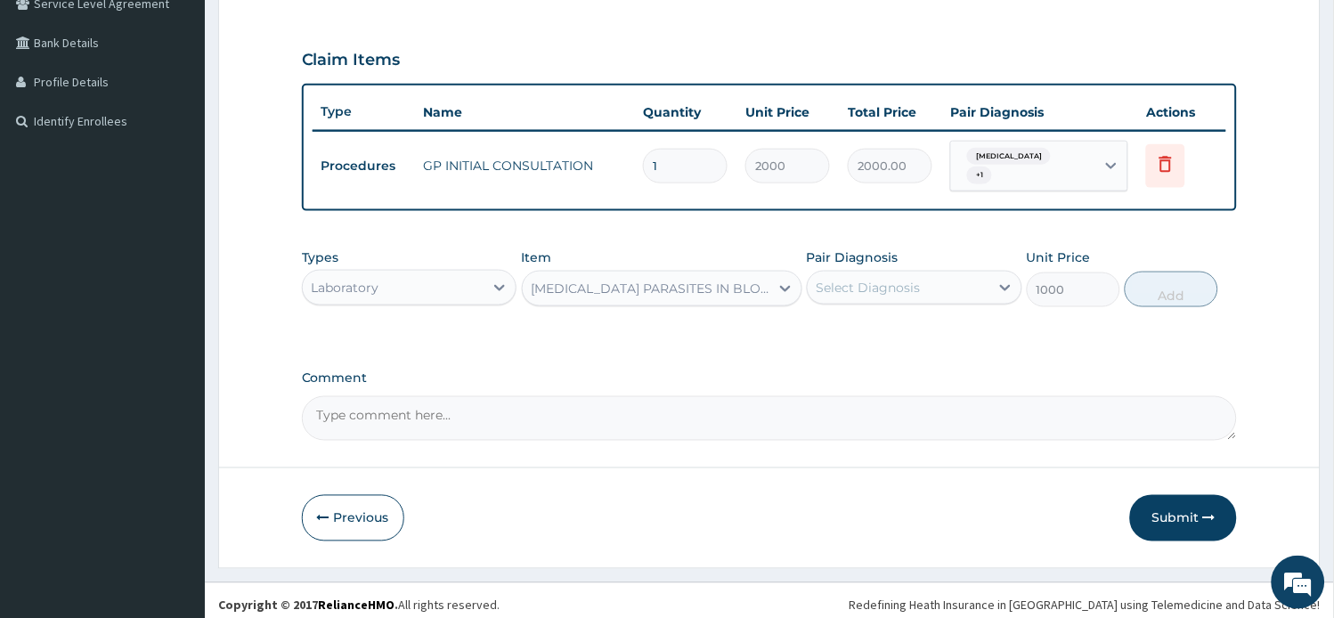
click at [857, 294] on div "Select Diagnosis" at bounding box center [914, 288] width 215 height 34
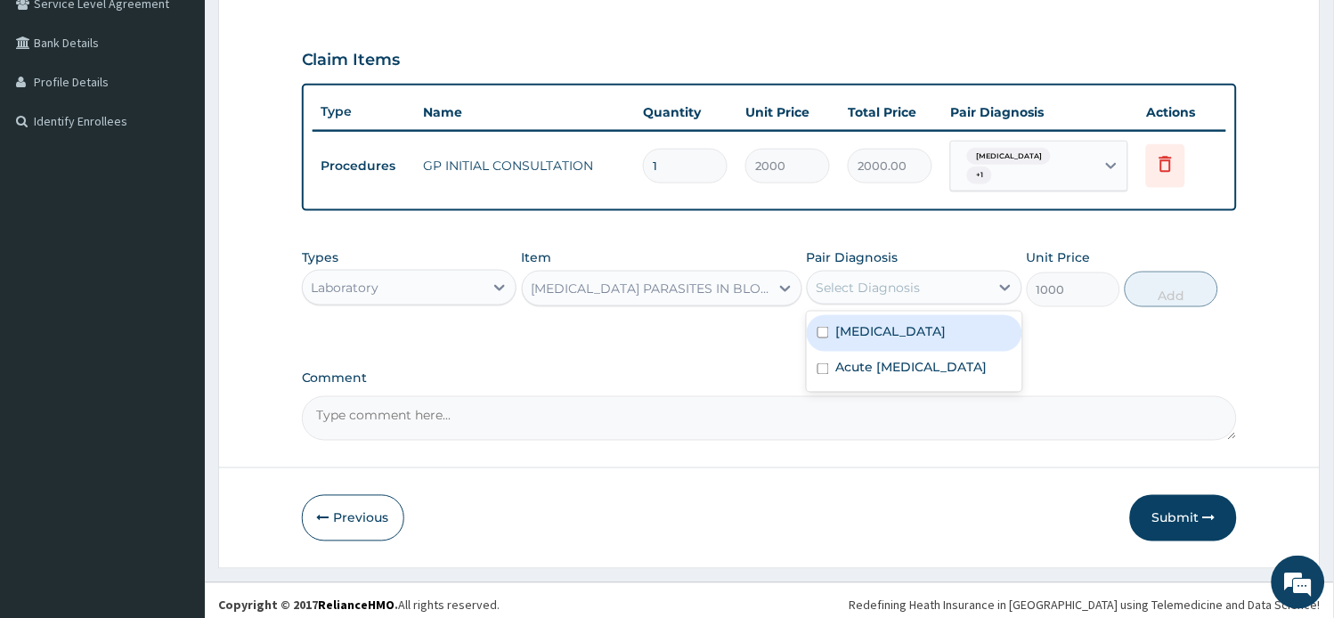
click at [862, 315] on div "[MEDICAL_DATA]" at bounding box center [914, 333] width 215 height 37
checkbox input "true"
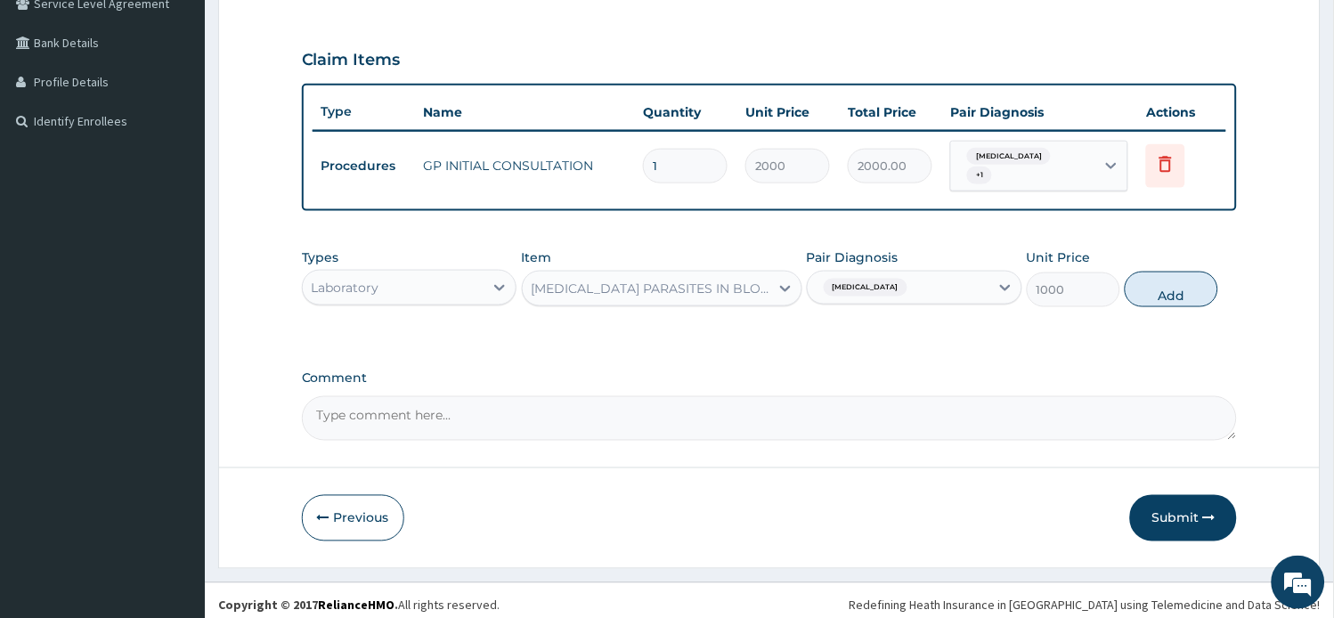
click at [1131, 264] on div "Types Laboratory Item [MEDICAL_DATA] PARASITES IN BLOOD SMEAR Pair Diagnosis [M…" at bounding box center [770, 277] width 936 height 77
click at [1153, 282] on button "Add" at bounding box center [1170, 290] width 93 height 36
type input "0"
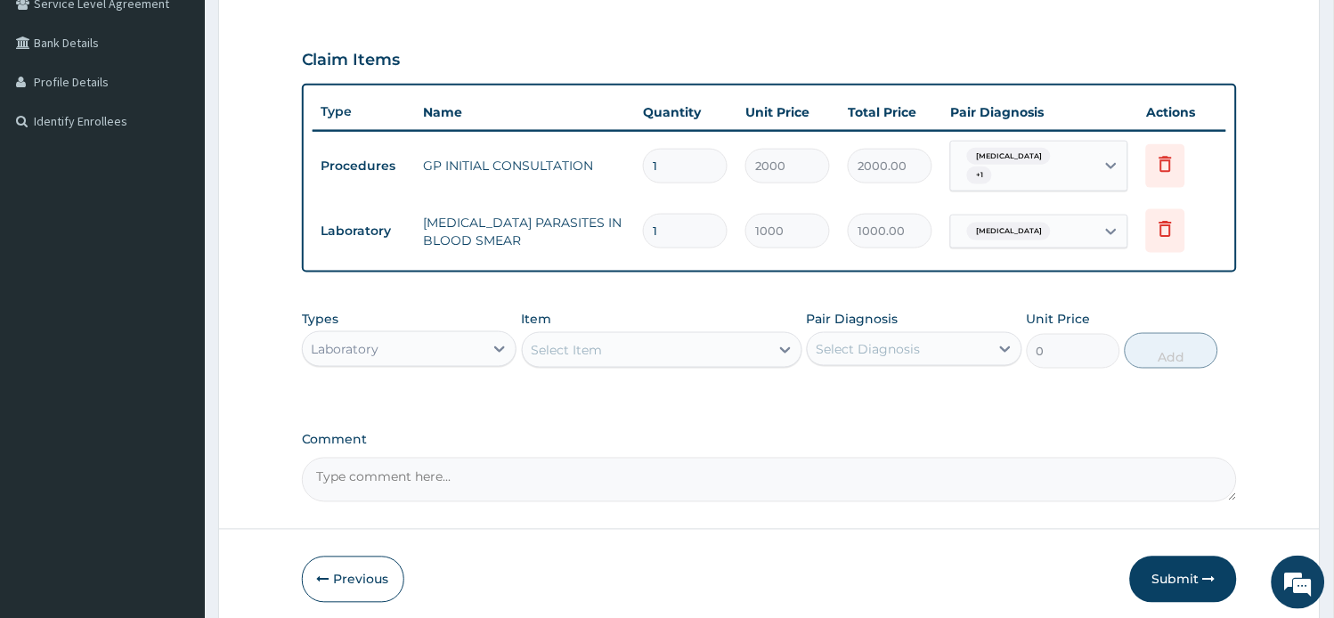
click at [384, 350] on div "Laboratory" at bounding box center [394, 349] width 182 height 28
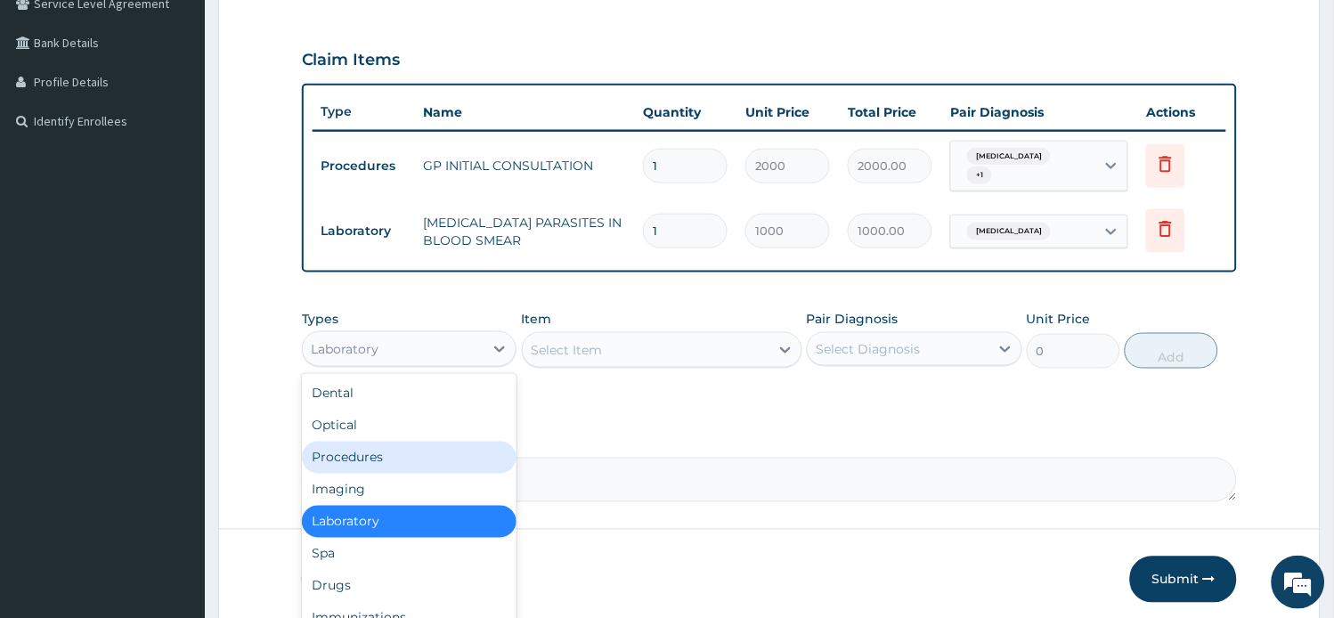
scroll to position [60, 0]
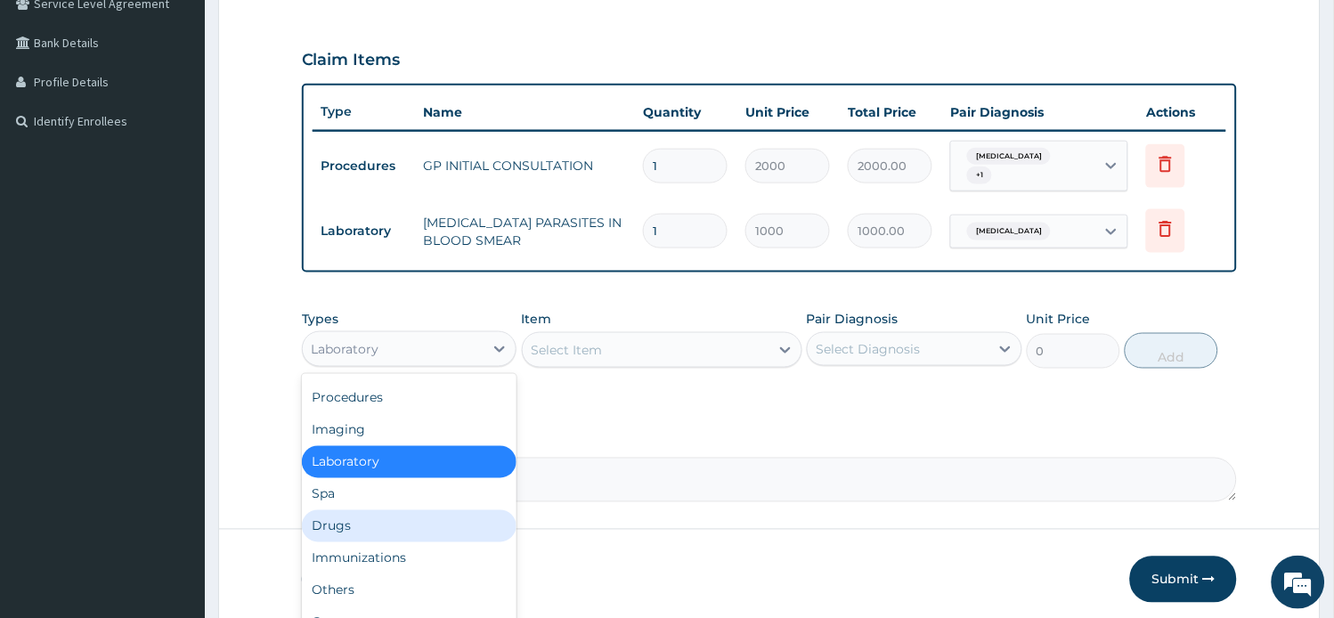
click at [389, 517] on div "Drugs" at bounding box center [409, 526] width 215 height 32
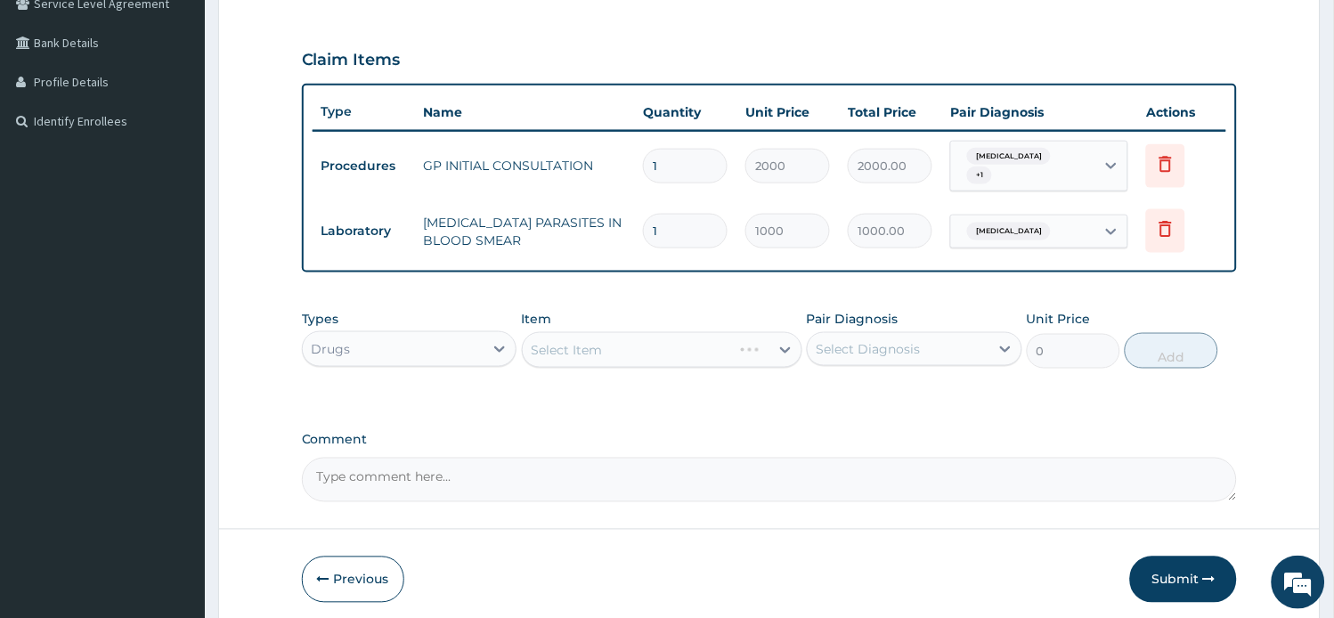
click at [653, 343] on div "Select Item" at bounding box center [662, 350] width 280 height 36
click at [656, 345] on div "Select Item" at bounding box center [662, 350] width 280 height 36
click at [656, 349] on div "Select Item" at bounding box center [646, 350] width 247 height 28
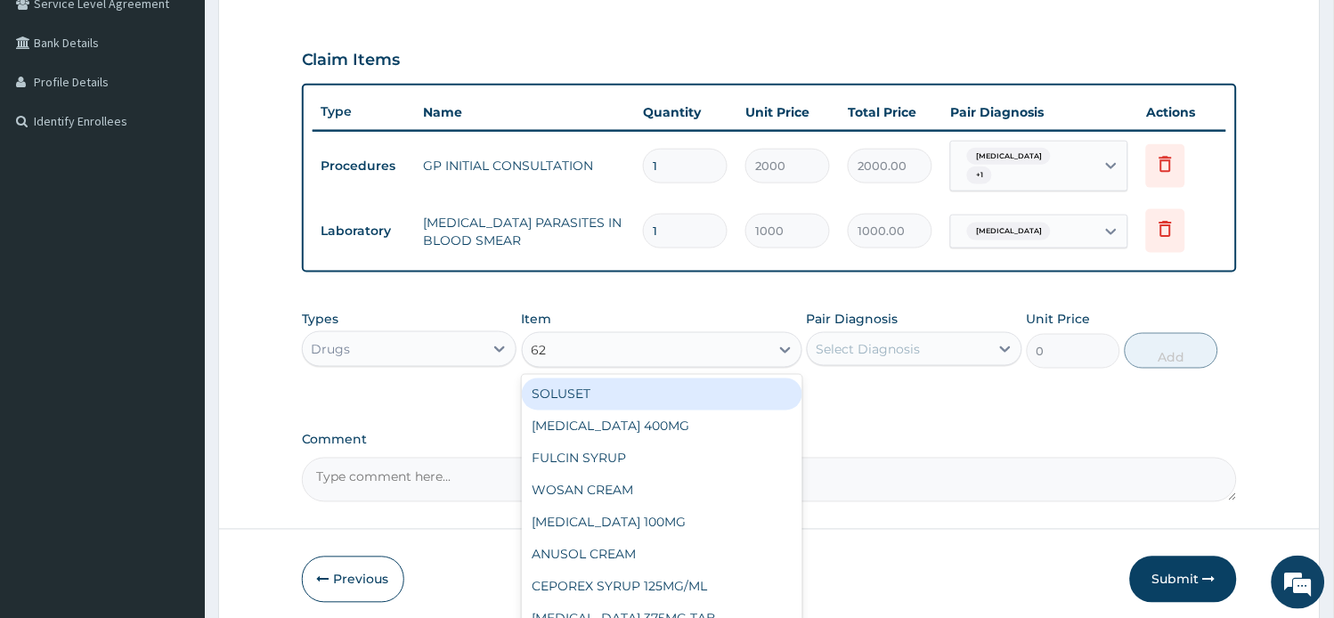
type input "625"
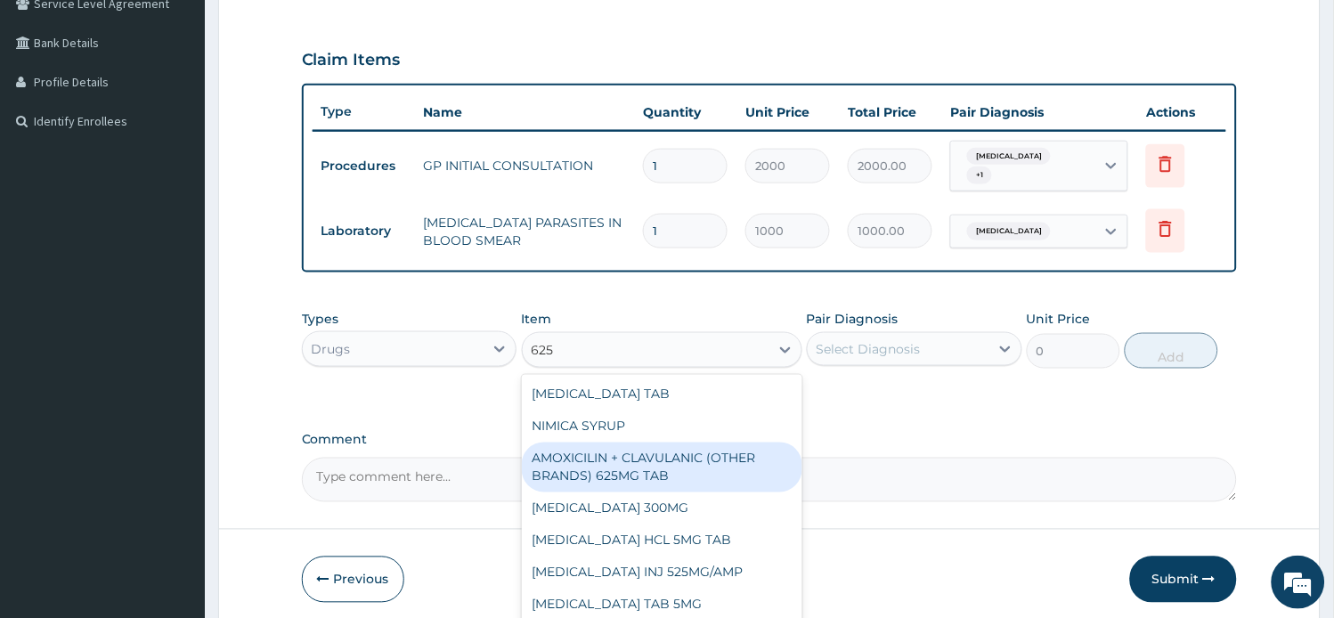
click at [665, 459] on div "AMOXICILIN + CLAVULANIC (OTHER BRANDS) 625MG TAB" at bounding box center [662, 467] width 280 height 50
type input "186"
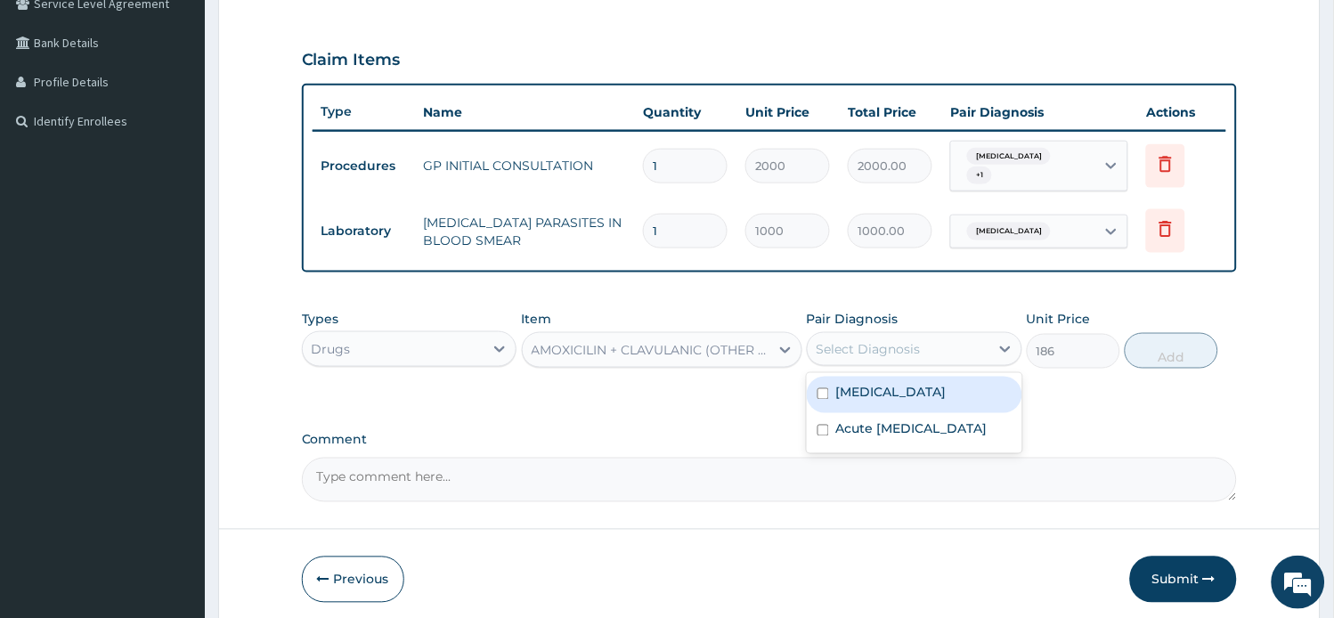
click at [946, 335] on div "Select Diagnosis" at bounding box center [899, 349] width 182 height 28
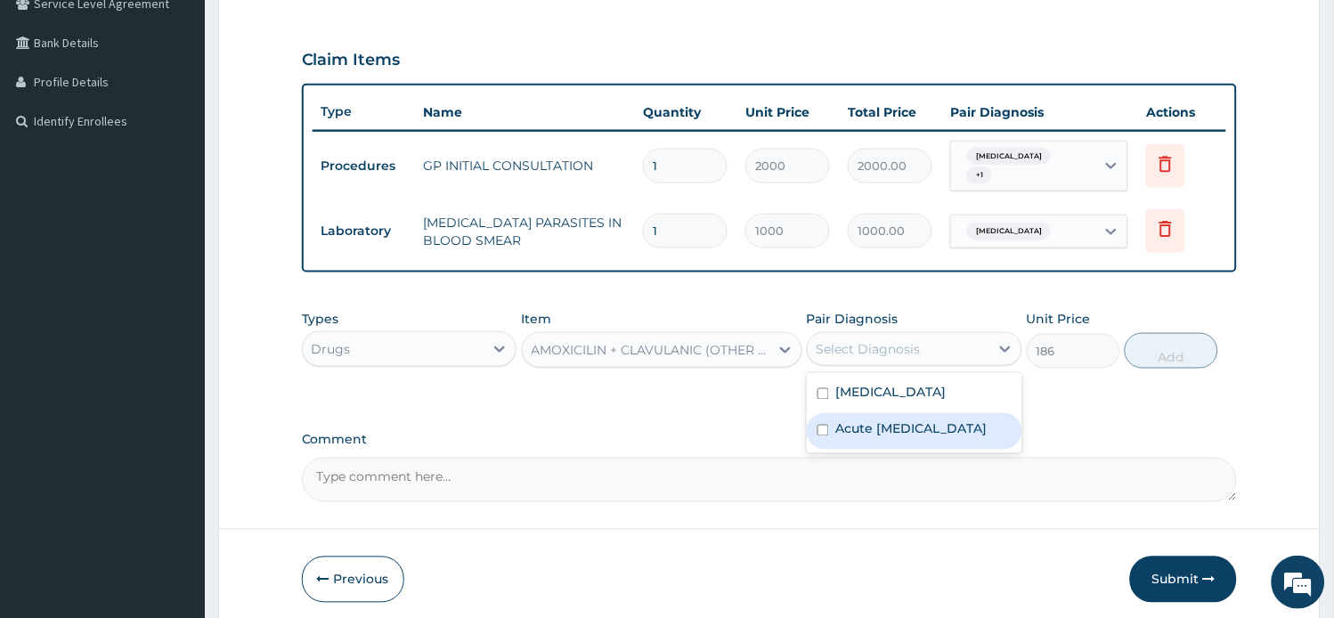
click at [894, 429] on label "Acute [MEDICAL_DATA]" at bounding box center [911, 429] width 151 height 18
checkbox input "true"
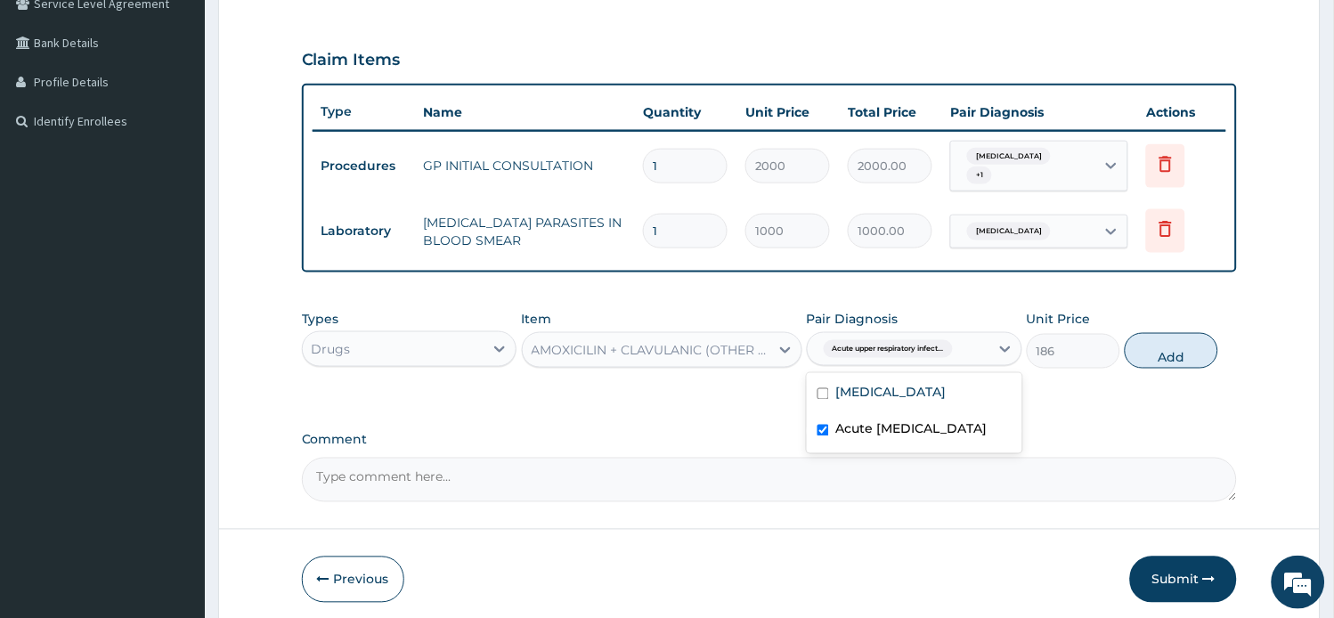
click at [1159, 342] on button "Add" at bounding box center [1170, 351] width 93 height 36
type input "0"
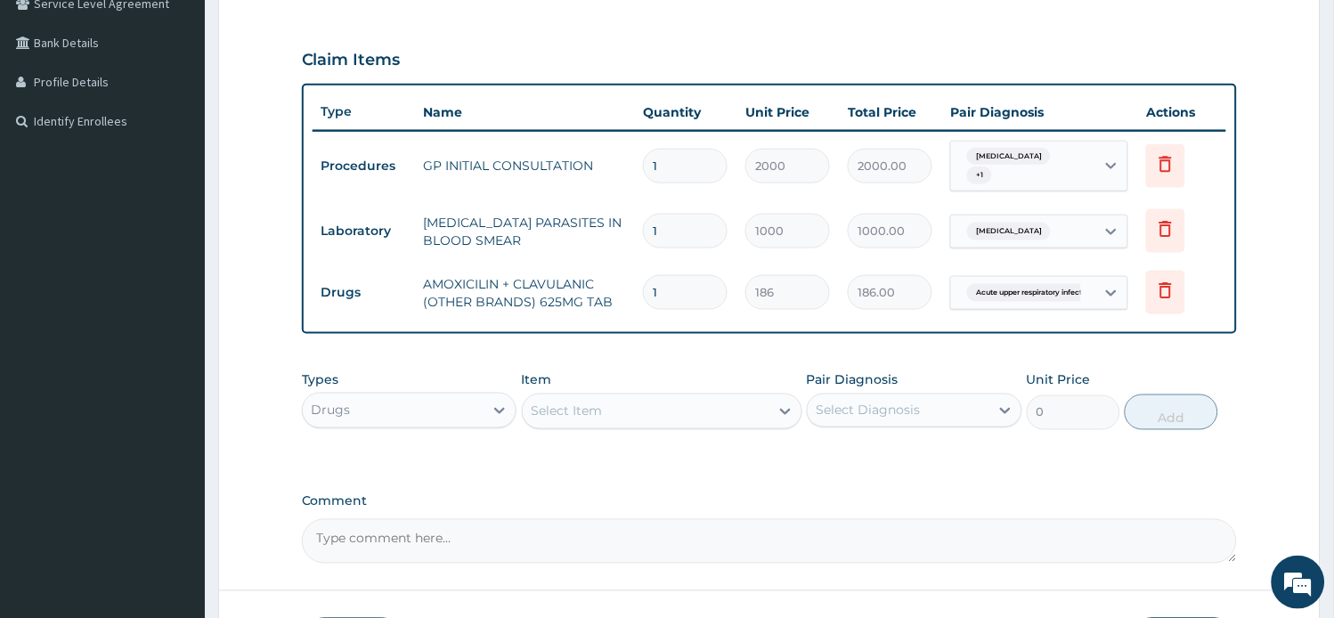
type input "14"
type input "2604.00"
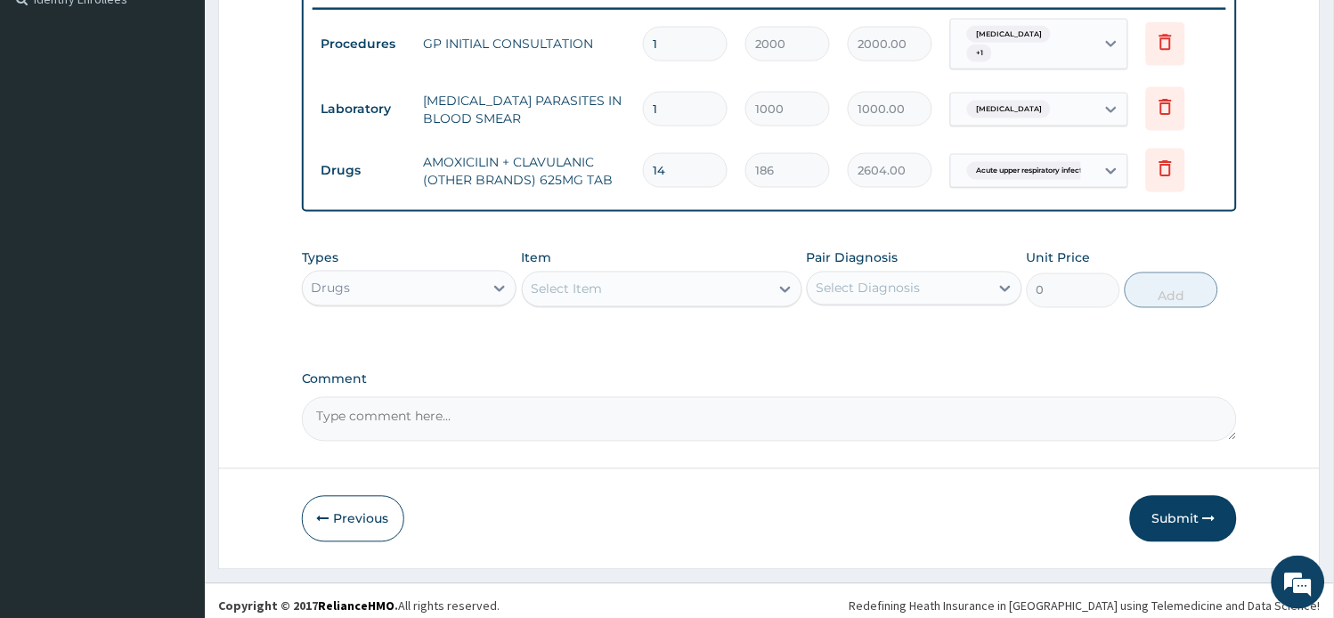
scroll to position [511, 0]
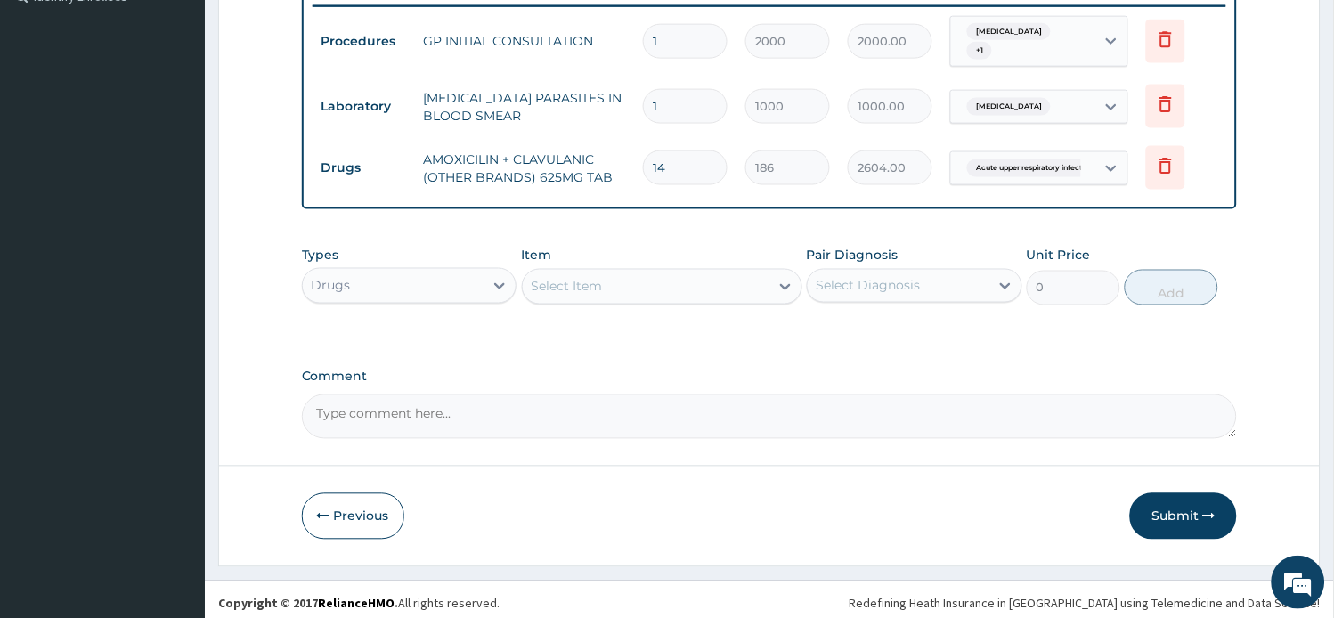
type input "14"
click at [637, 279] on div "Select Item" at bounding box center [646, 286] width 247 height 28
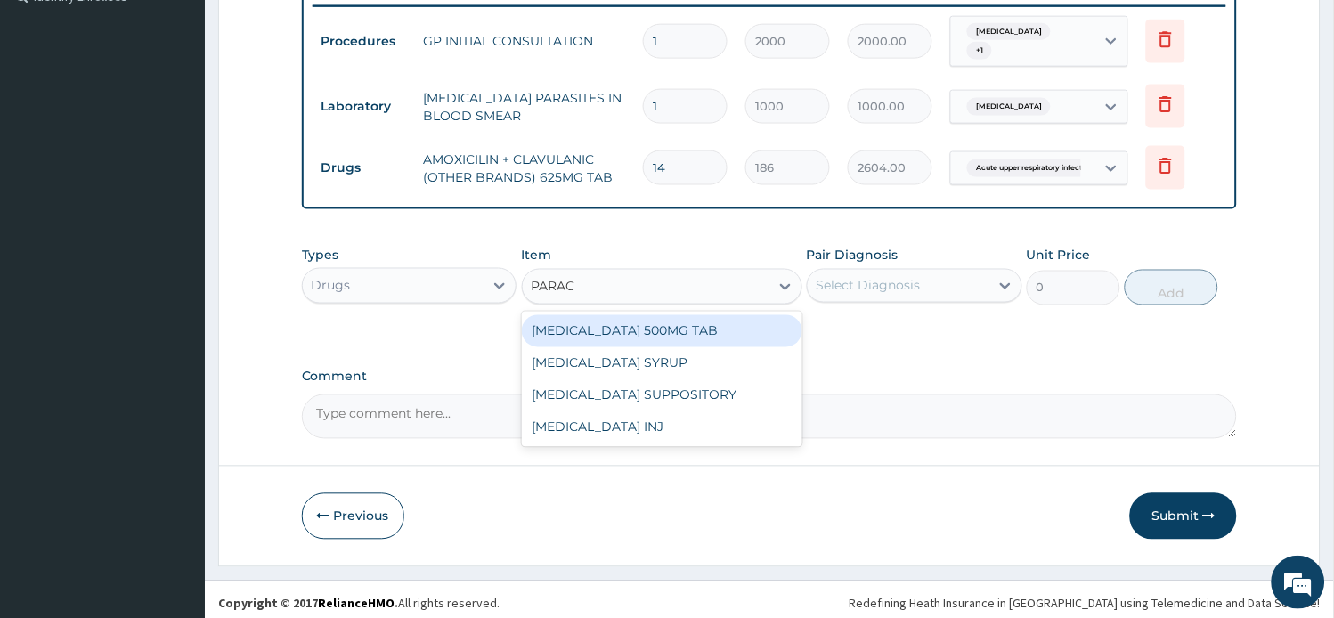
type input "PARACE"
click at [610, 324] on div "[MEDICAL_DATA] 500MG TAB" at bounding box center [662, 331] width 280 height 32
type input "15"
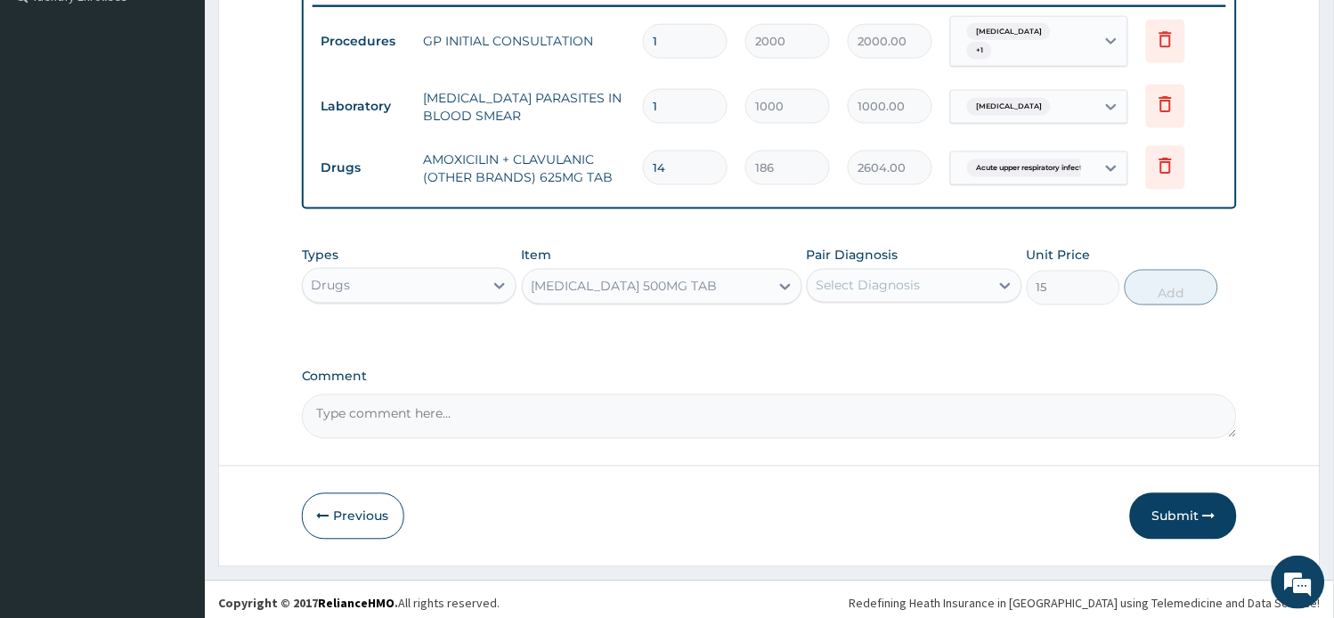
click at [862, 277] on div "Select Diagnosis" at bounding box center [868, 286] width 104 height 18
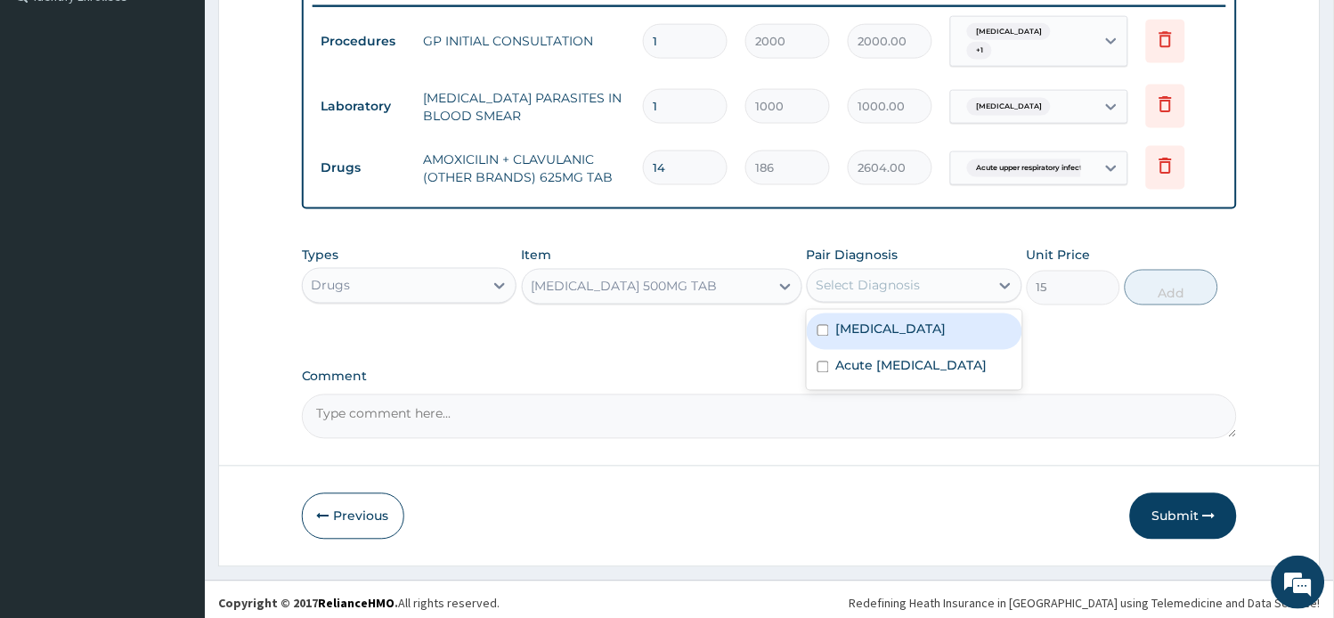
click at [870, 321] on label "[MEDICAL_DATA]" at bounding box center [891, 330] width 110 height 18
checkbox input "true"
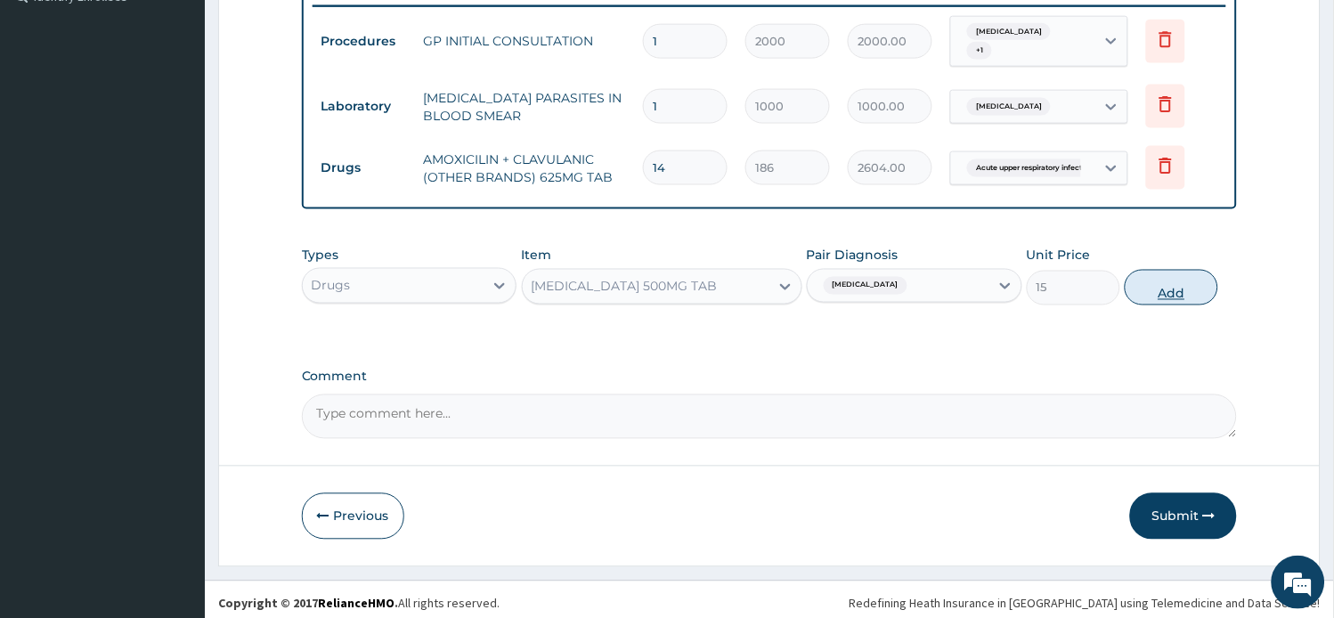
click at [1153, 294] on button "Add" at bounding box center [1170, 288] width 93 height 36
type input "0"
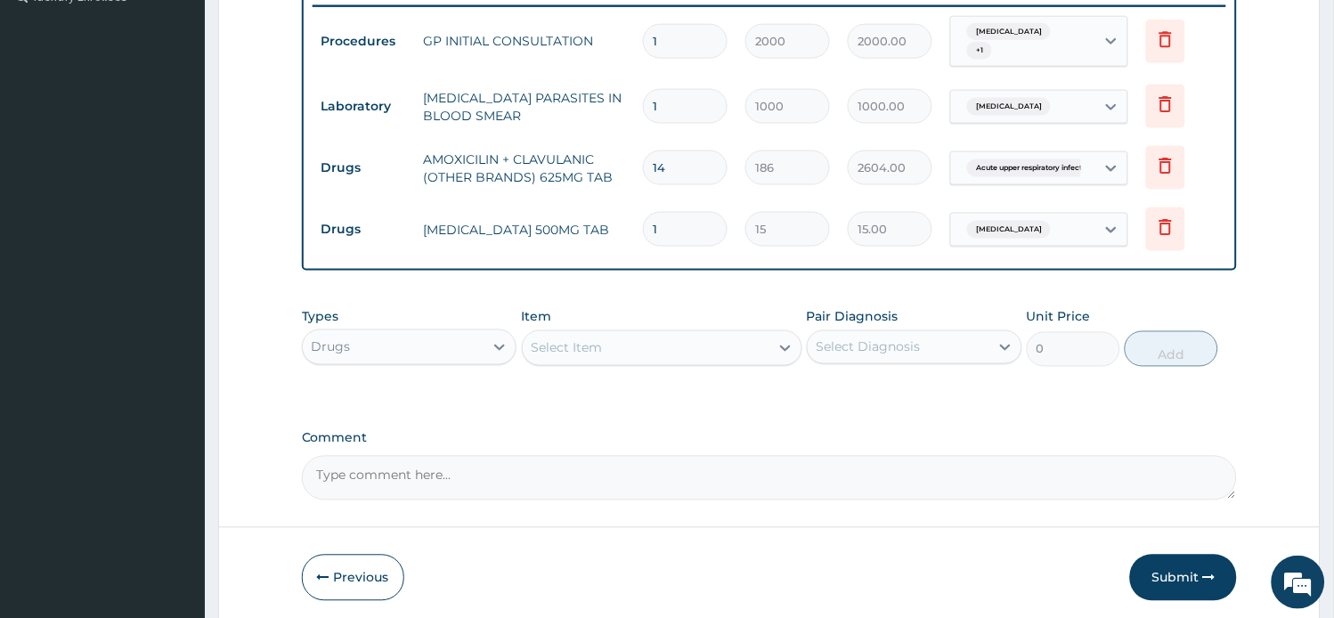
type input "18"
type input "270.00"
type input "18"
click at [704, 343] on div "Select Item" at bounding box center [646, 348] width 247 height 28
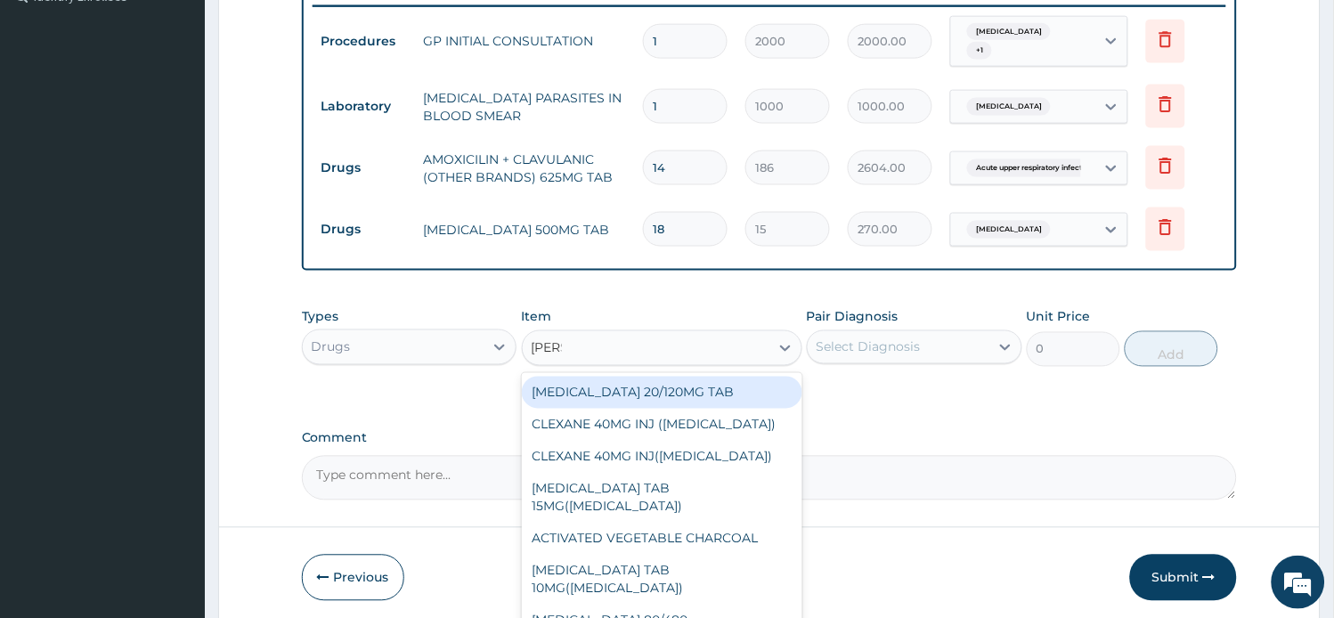
type input "COART"
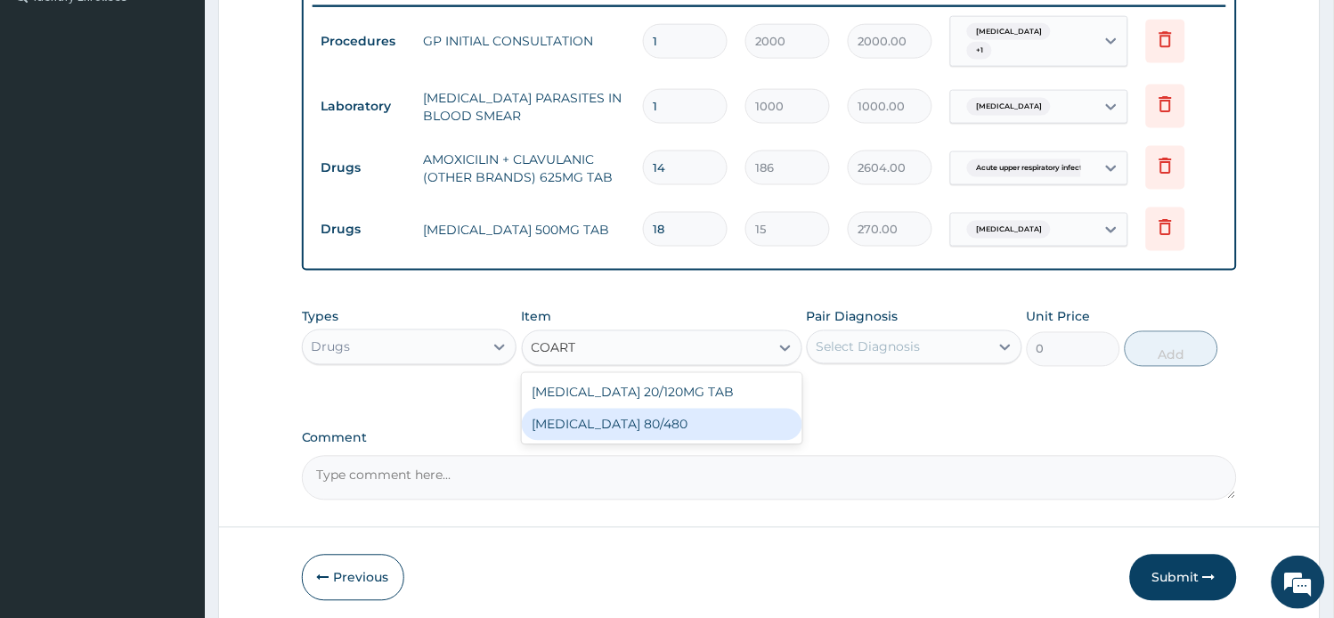
click at [673, 425] on div "[MEDICAL_DATA] 80/480" at bounding box center [662, 425] width 280 height 32
type input "312"
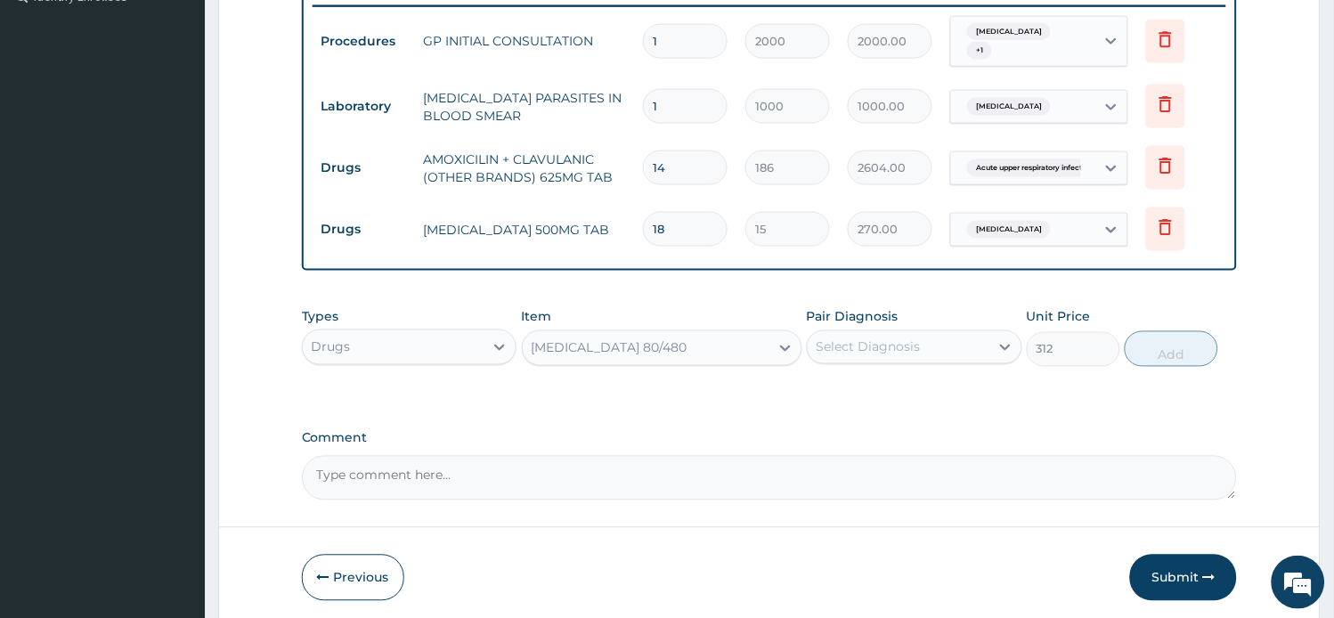
click at [911, 338] on div "Select Diagnosis" at bounding box center [868, 347] width 104 height 18
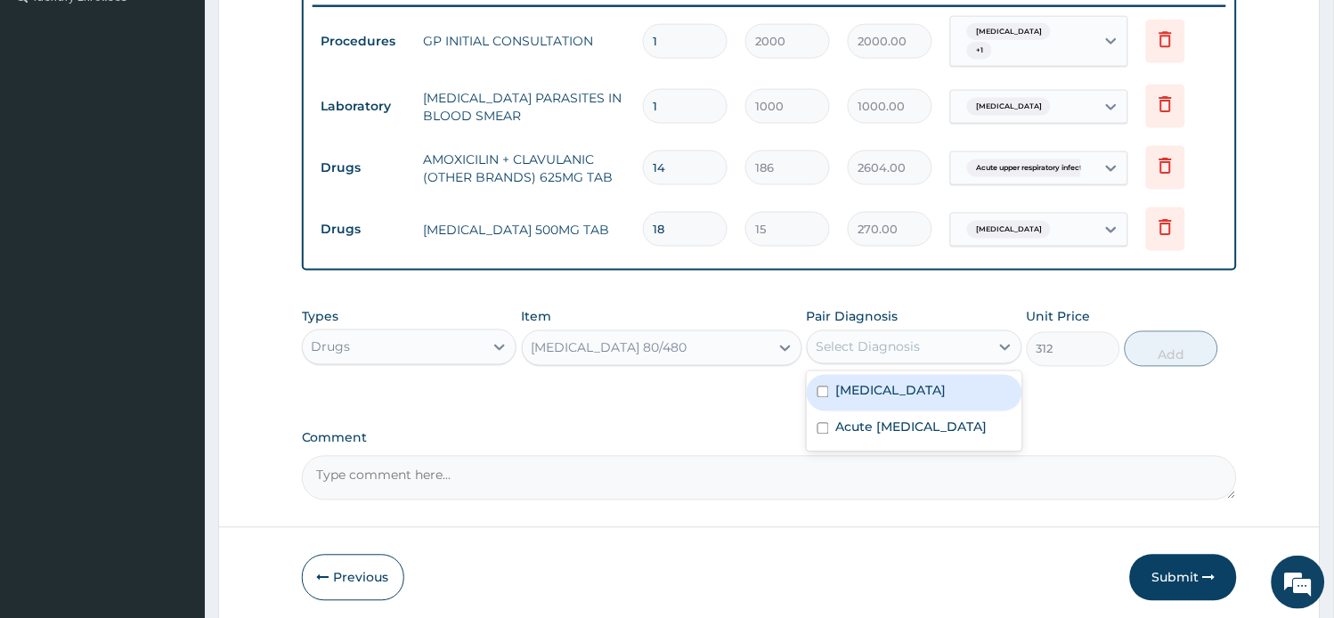
click at [914, 375] on div "[MEDICAL_DATA]" at bounding box center [914, 393] width 215 height 37
checkbox input "true"
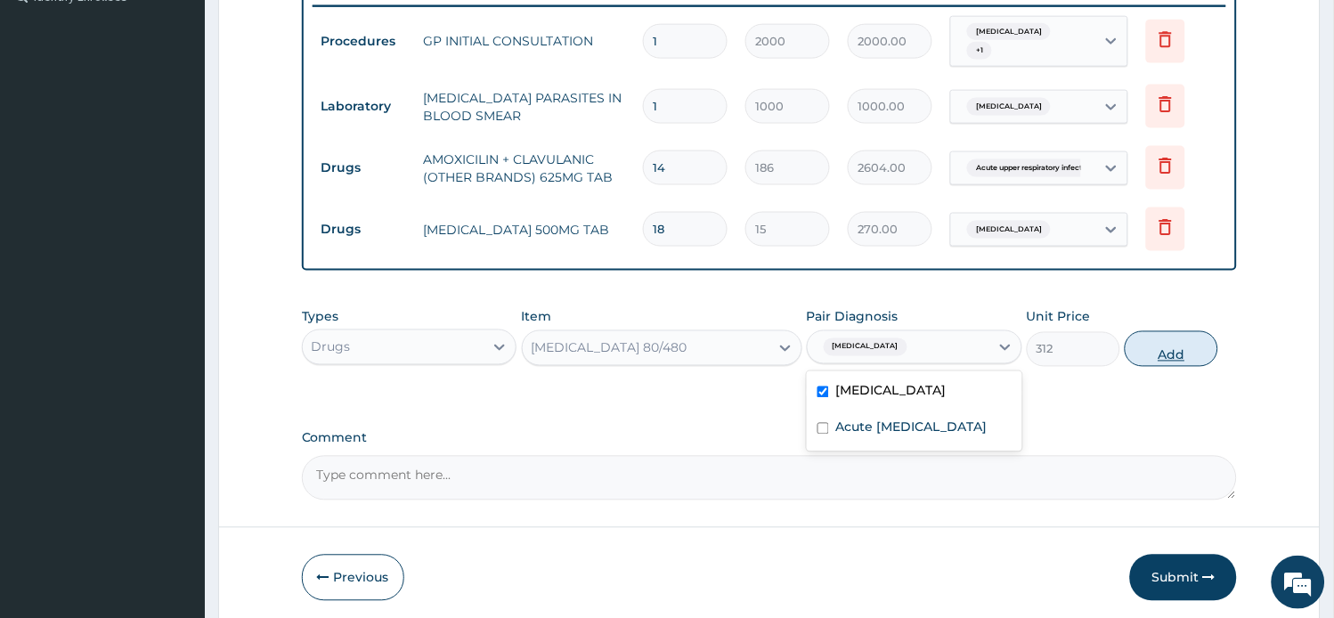
click at [1153, 349] on button "Add" at bounding box center [1170, 349] width 93 height 36
type input "0"
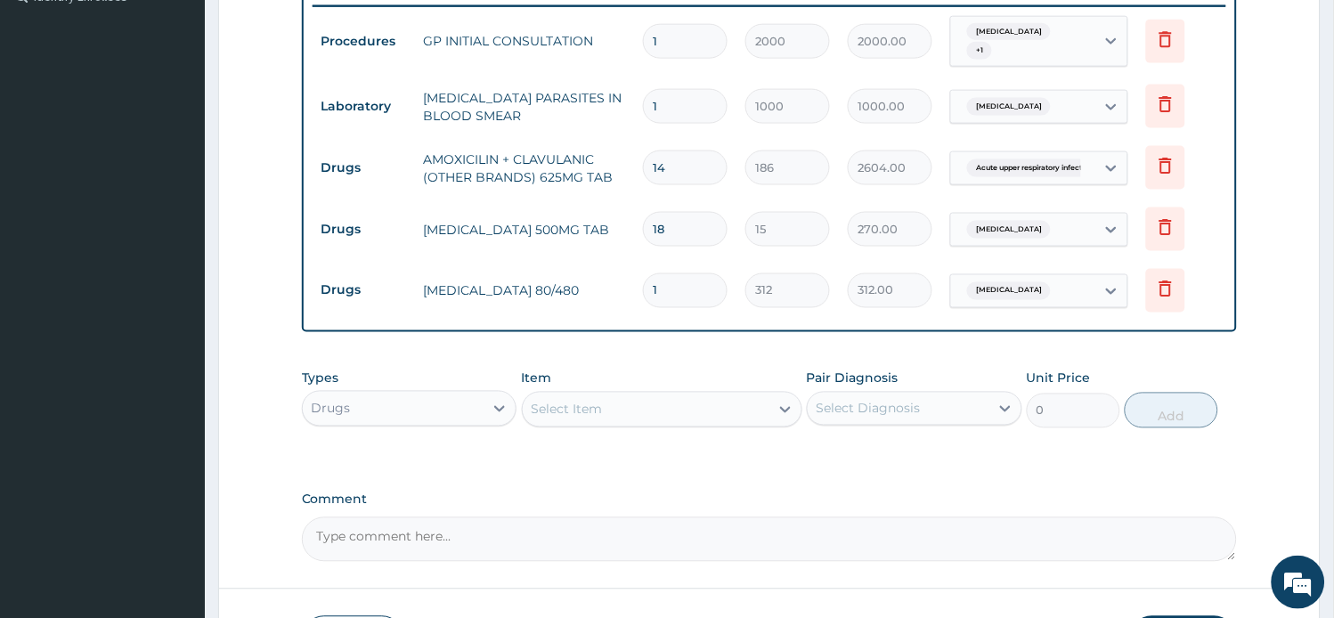
drag, startPoint x: 672, startPoint y: 272, endPoint x: 605, endPoint y: 277, distance: 66.9
click at [605, 277] on tr "Drugs [MEDICAL_DATA] 80/480 1 312 312.00 [MEDICAL_DATA] Delete" at bounding box center [769, 290] width 914 height 61
type input "6"
type input "1872.00"
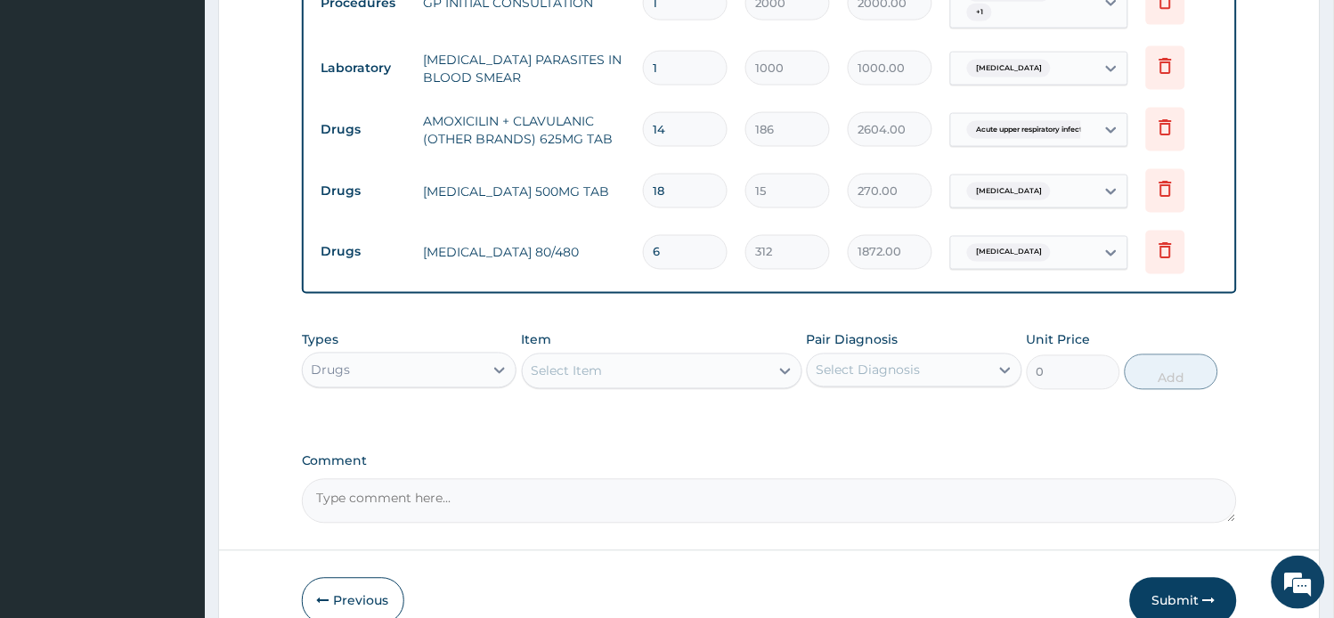
scroll to position [437, 0]
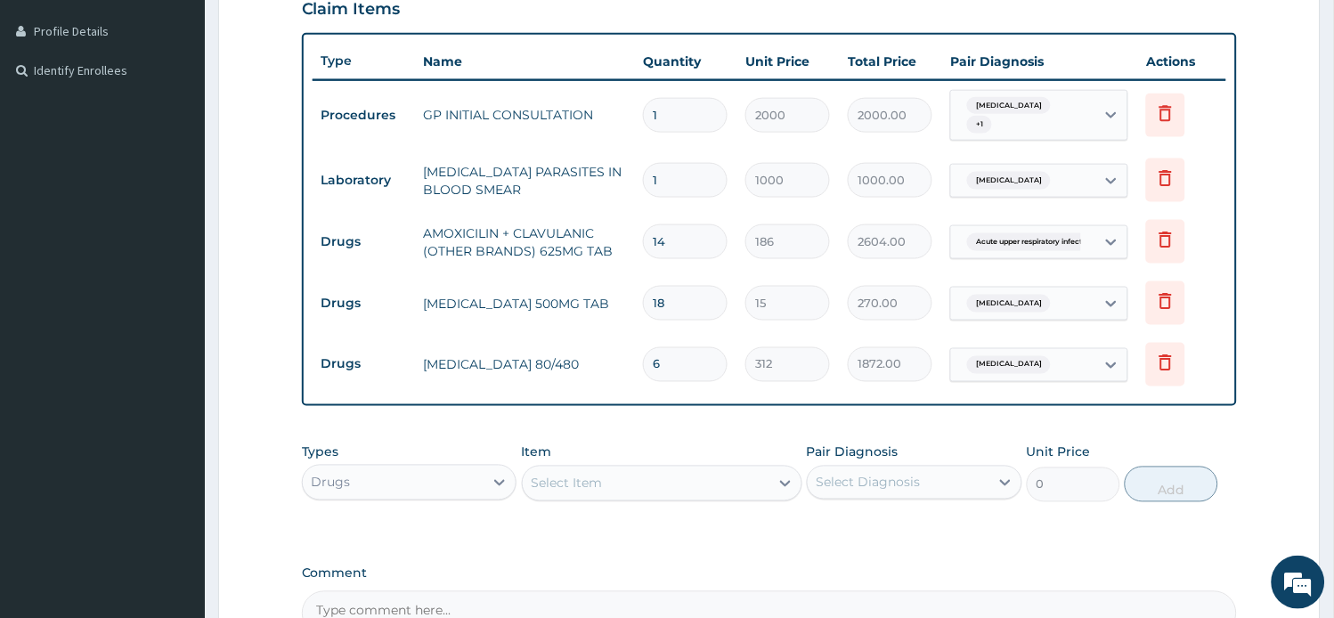
type input "6"
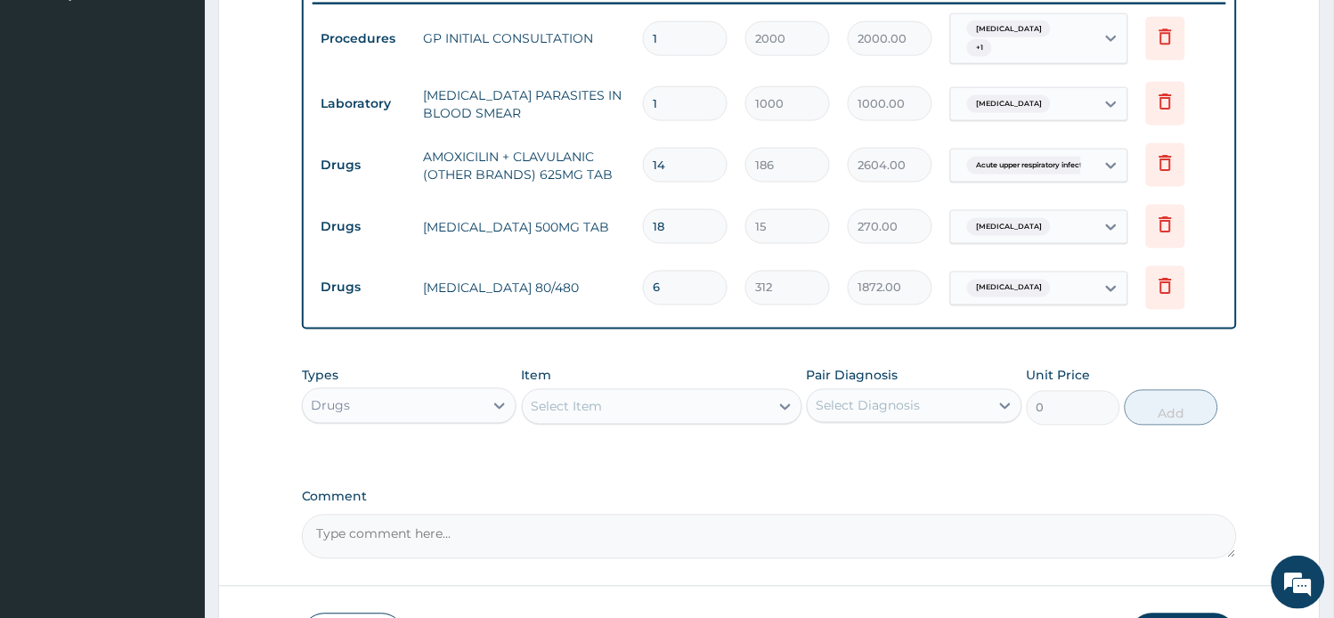
scroll to position [635, 0]
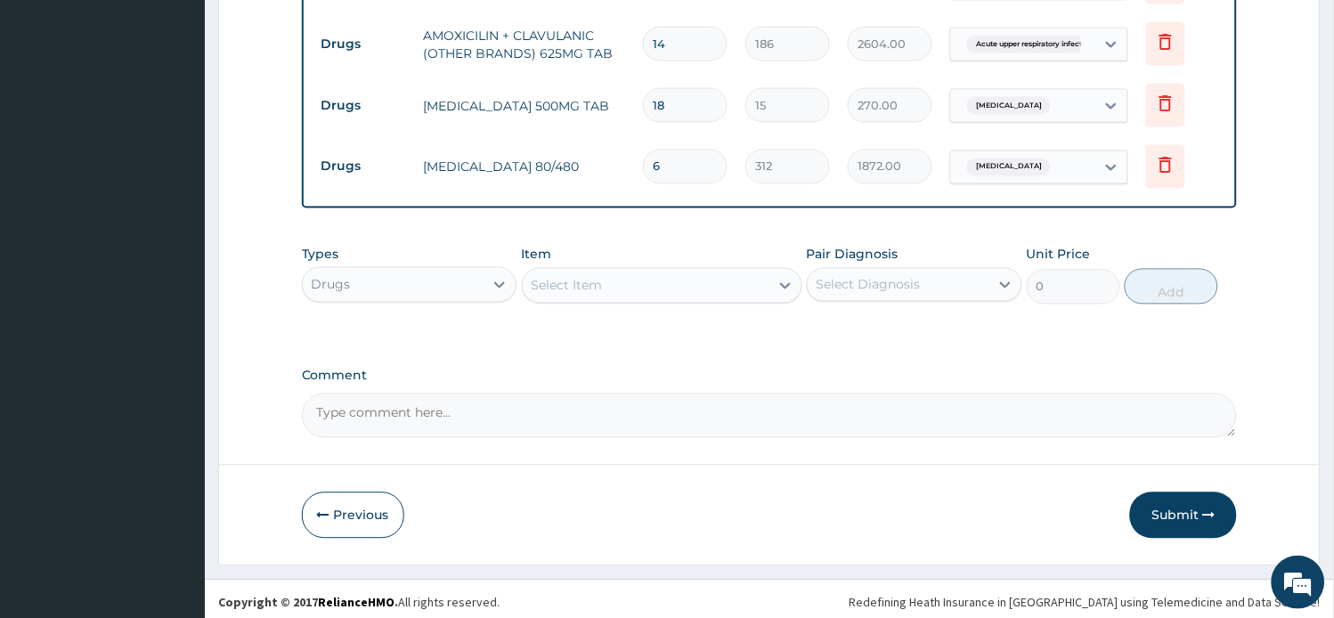
click at [665, 281] on div "Select Item" at bounding box center [646, 286] width 247 height 28
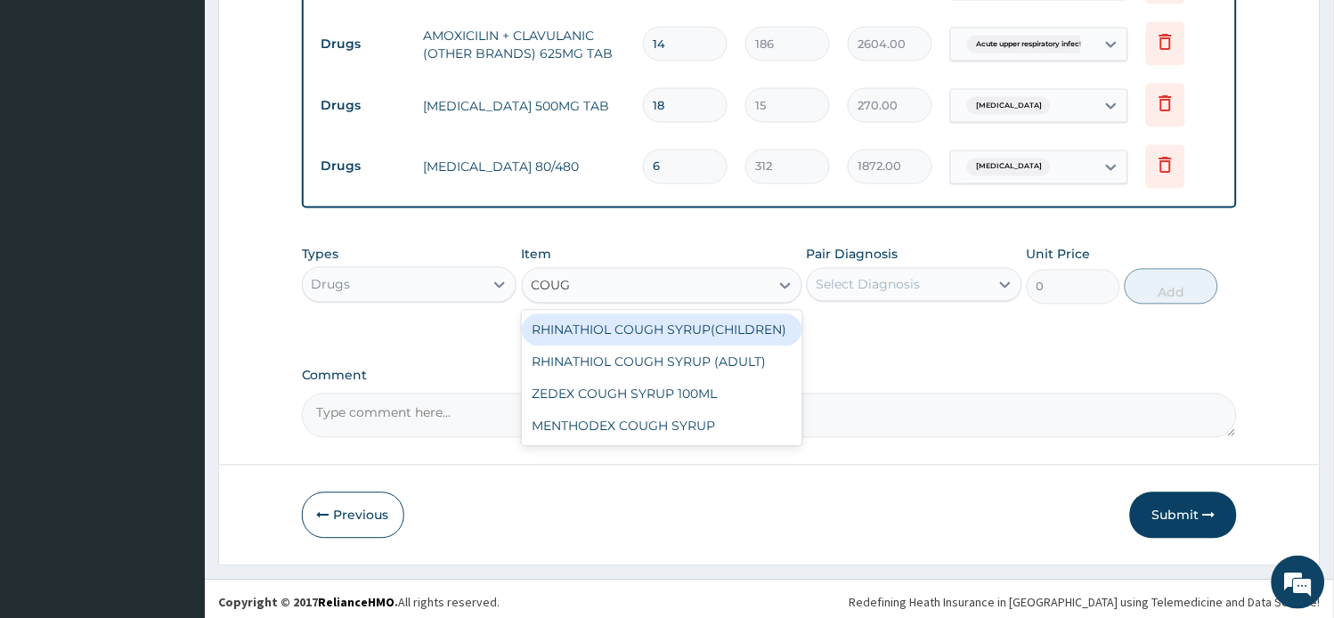
type input "COUGH"
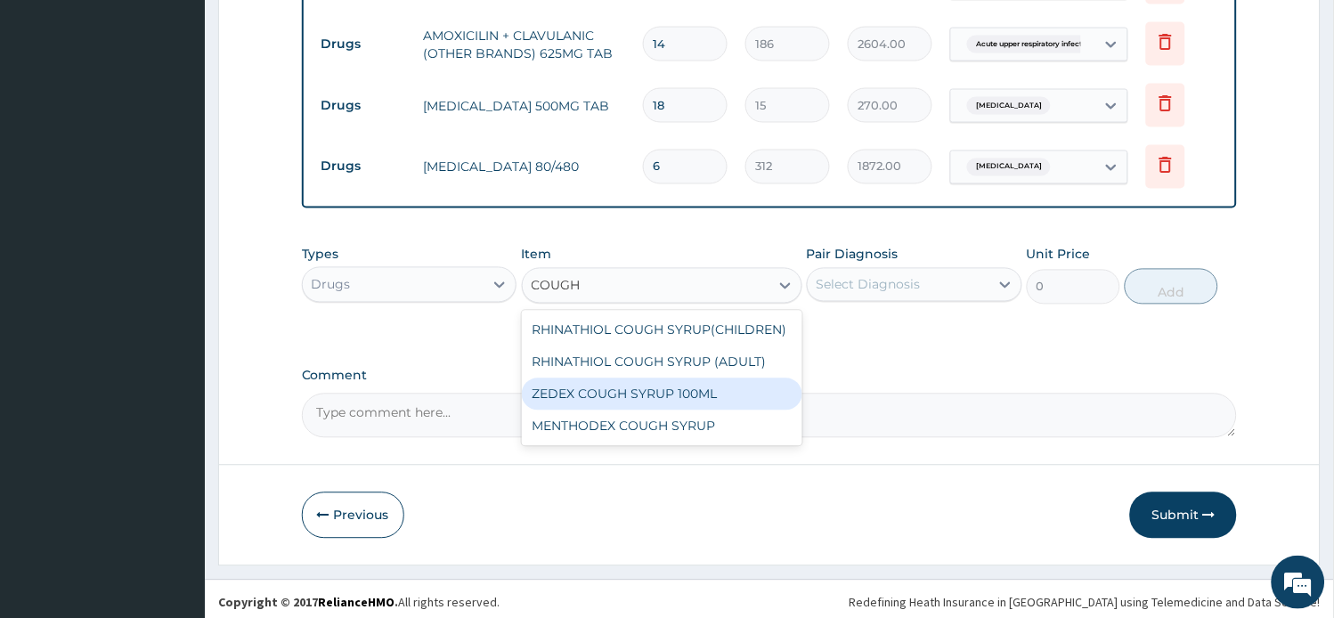
click at [690, 402] on div "ZEDEX COUGH SYRUP 100ML" at bounding box center [662, 394] width 280 height 32
type input "660"
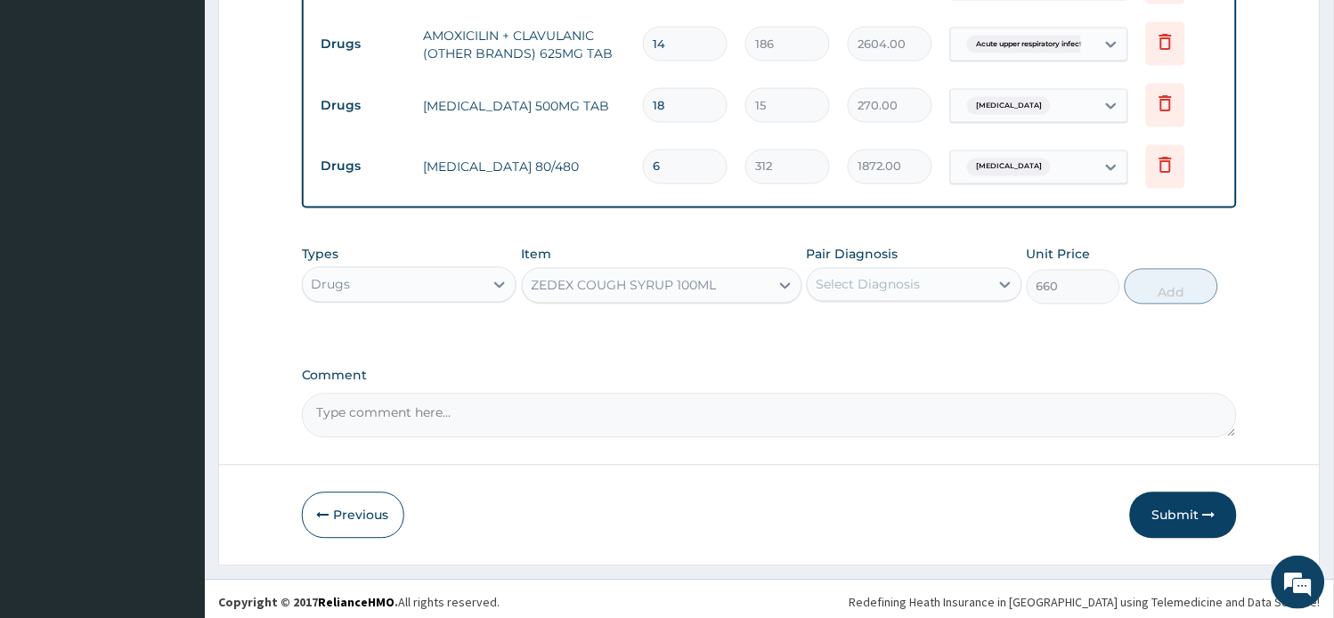
click at [843, 276] on div "Select Diagnosis" at bounding box center [868, 285] width 104 height 18
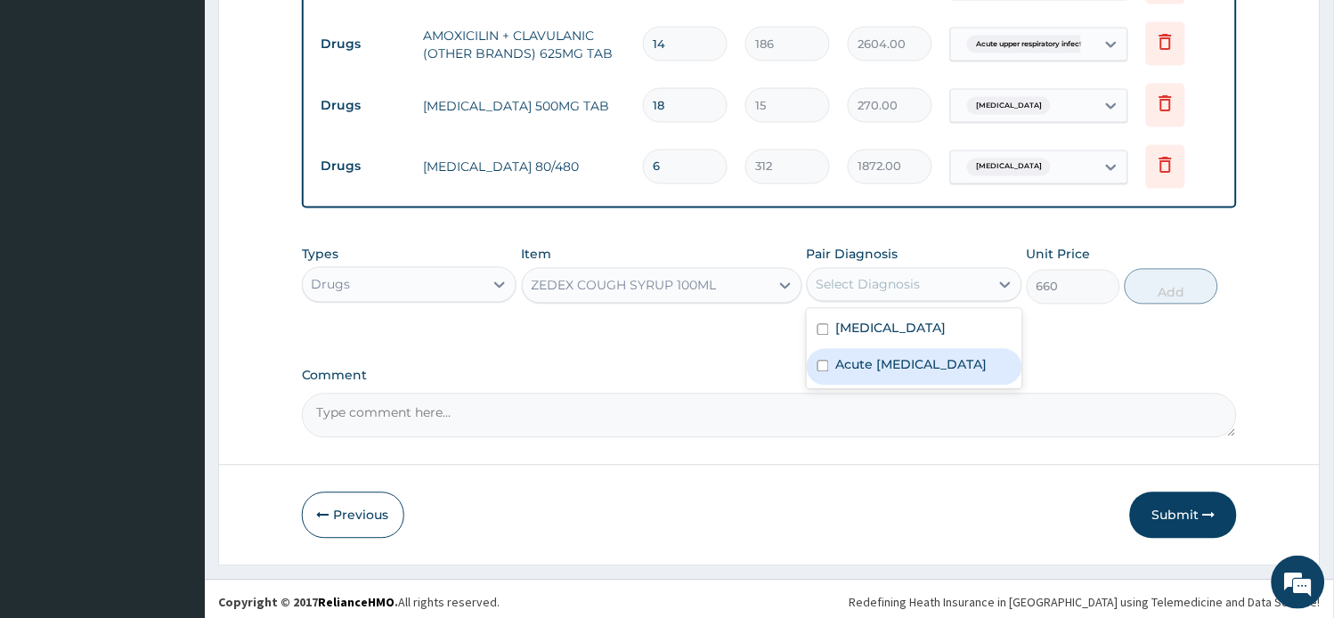
click at [869, 369] on label "Acute [MEDICAL_DATA]" at bounding box center [911, 365] width 151 height 18
checkbox input "true"
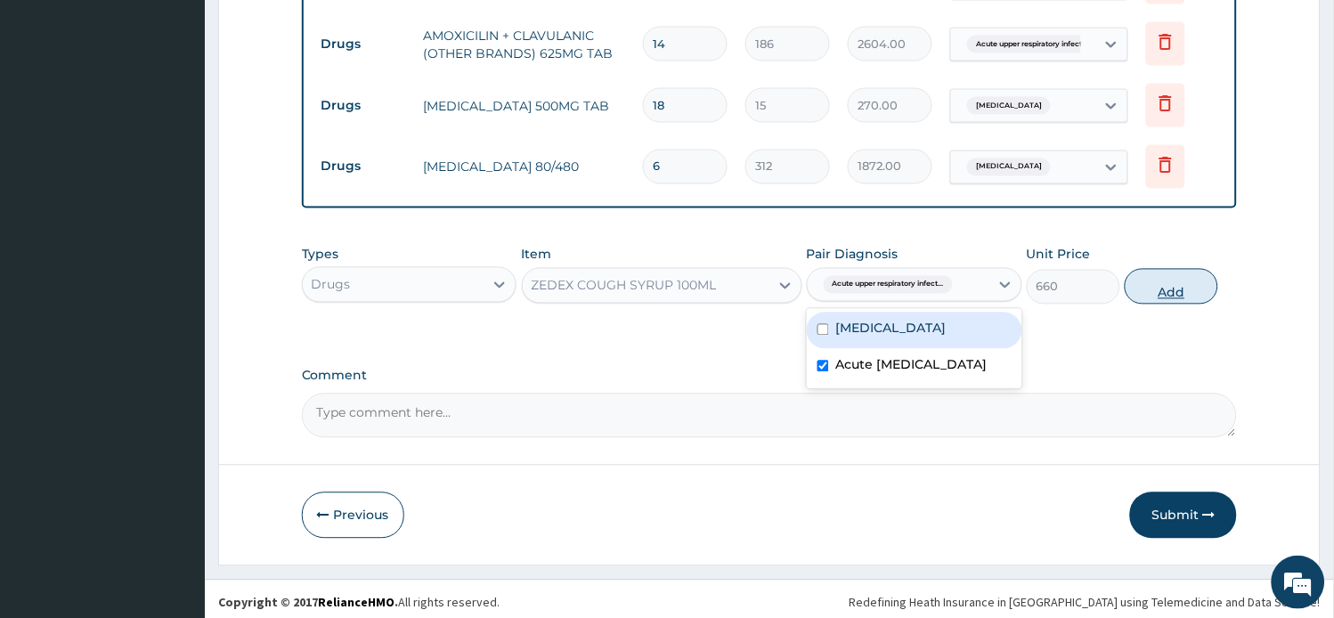
click at [1150, 287] on button "Add" at bounding box center [1170, 287] width 93 height 36
type input "0"
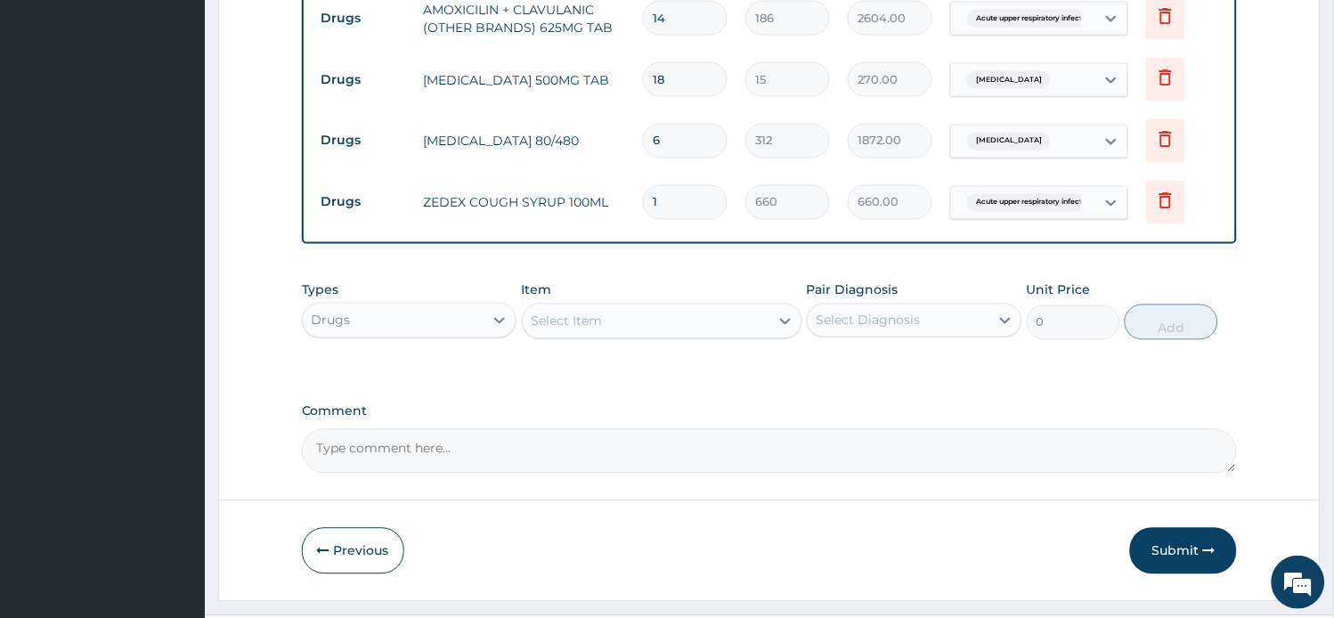
scroll to position [696, 0]
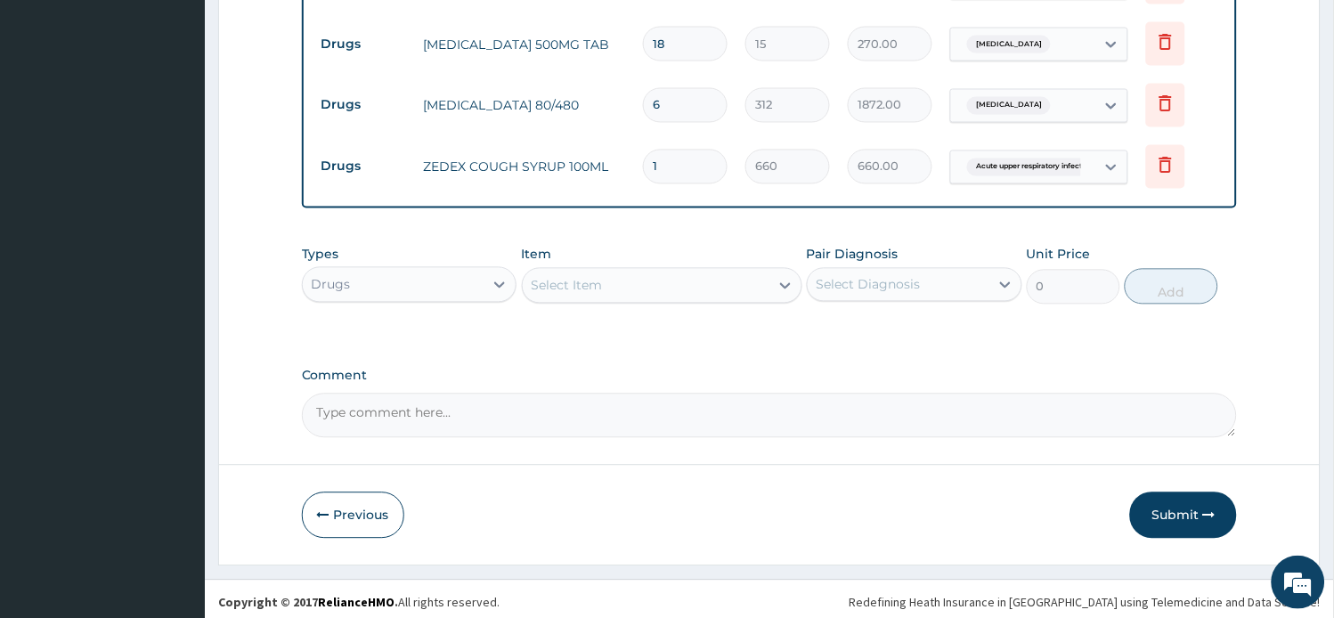
drag, startPoint x: 1169, startPoint y: 499, endPoint x: 1154, endPoint y: 473, distance: 29.9
click at [1173, 499] on button "Submit" at bounding box center [1183, 515] width 107 height 46
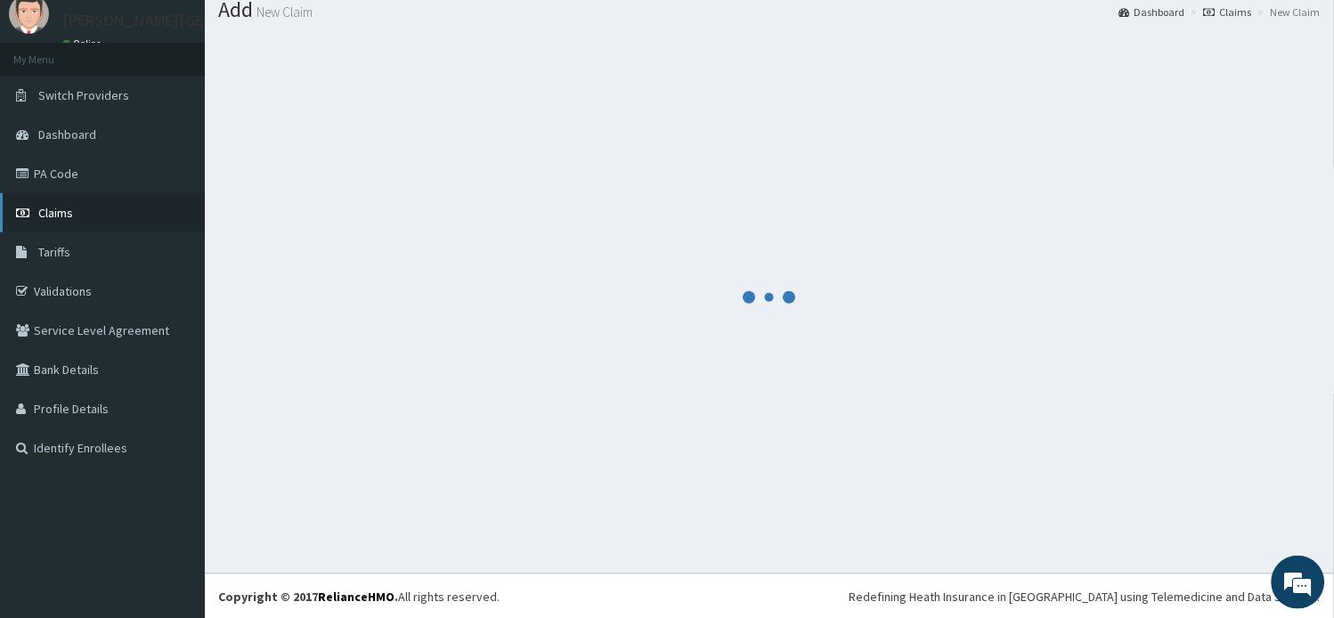
click at [64, 207] on span "Claims" at bounding box center [55, 213] width 35 height 16
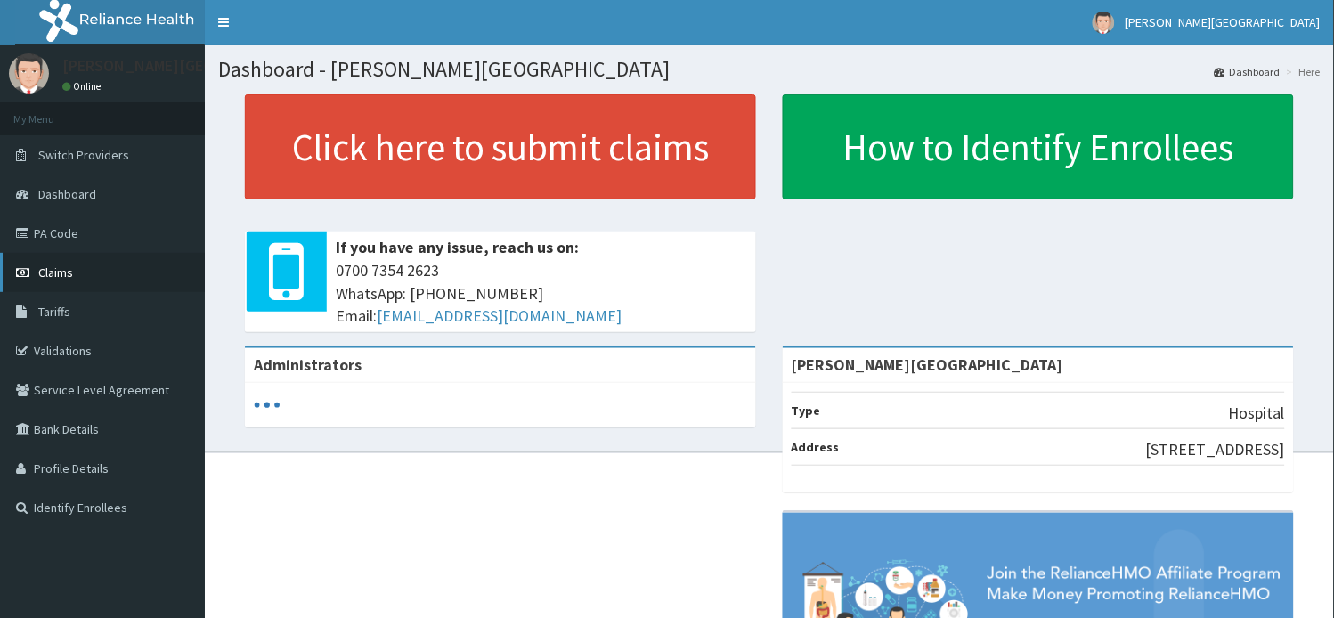
click at [71, 273] on span "Claims" at bounding box center [55, 272] width 35 height 16
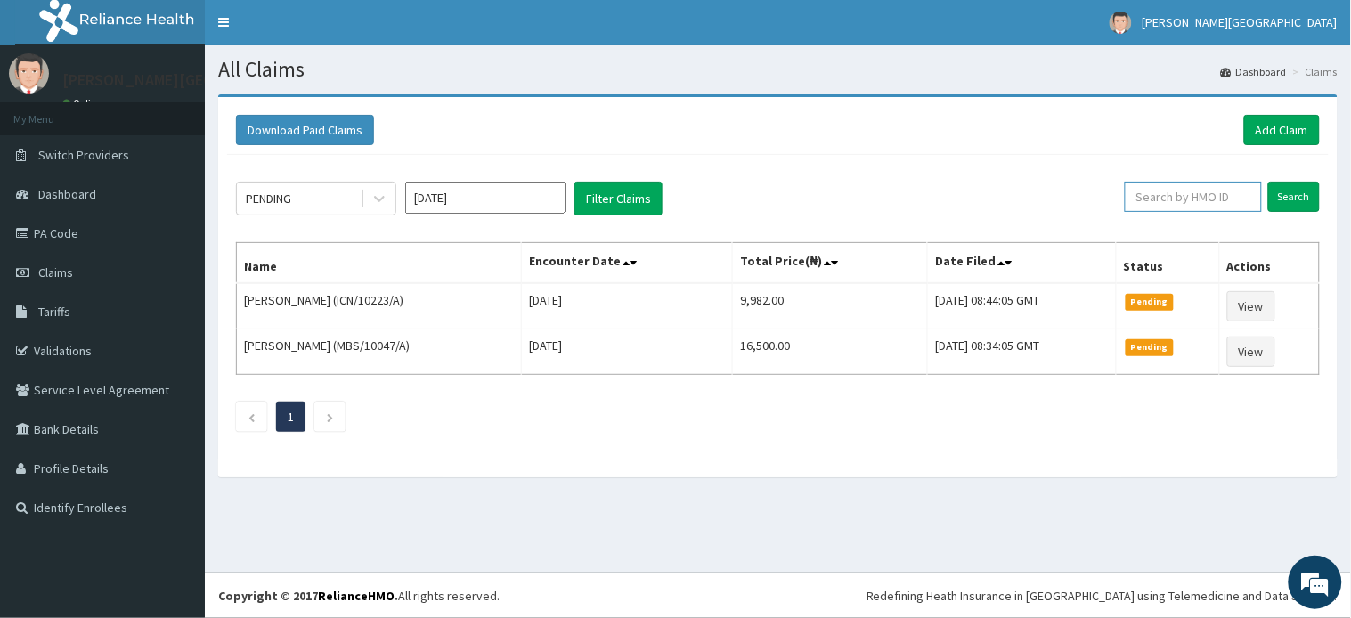
click at [1179, 191] on input "text" at bounding box center [1192, 197] width 137 height 30
paste input "BWI/10023/A"
type input "BWI/10023/A"
click at [1282, 194] on input "Search" at bounding box center [1294, 197] width 52 height 30
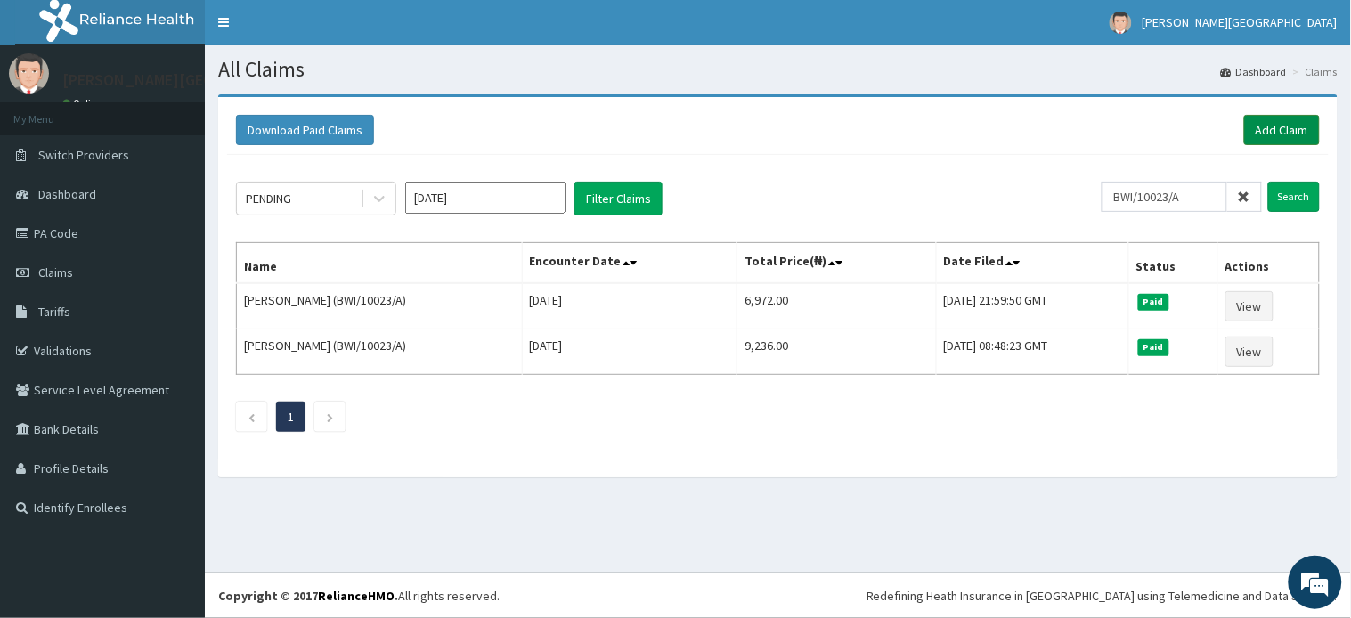
click at [1298, 132] on link "Add Claim" at bounding box center [1282, 130] width 76 height 30
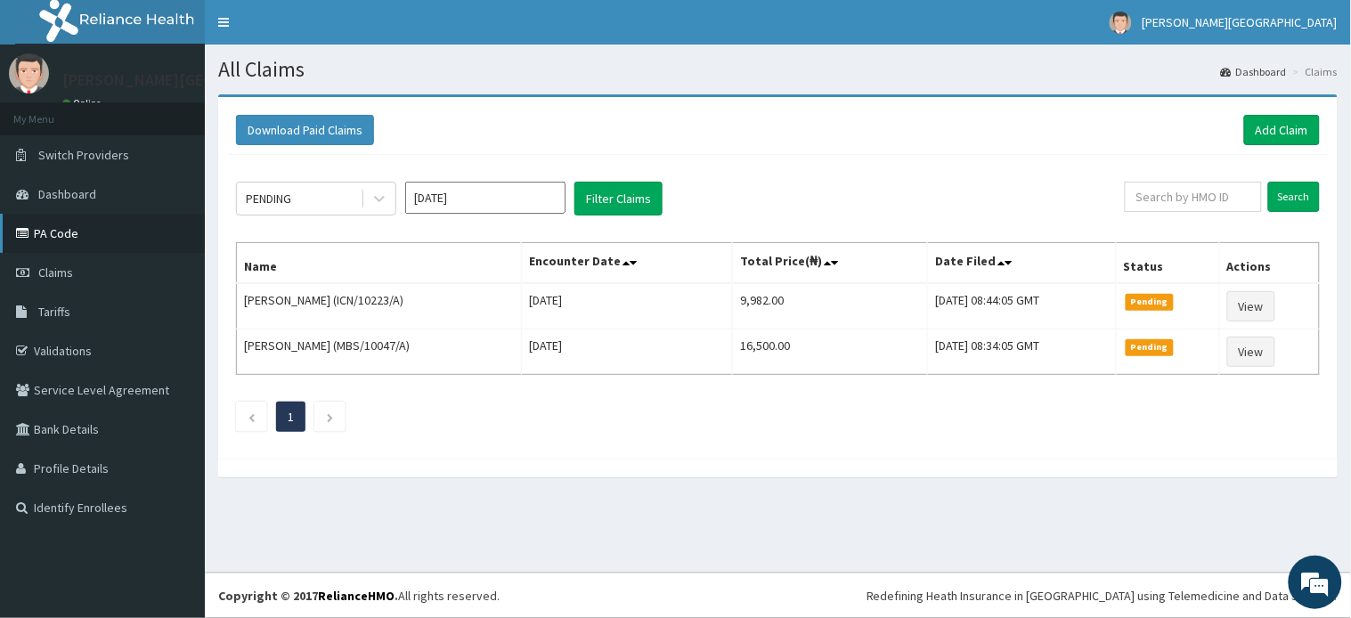
click at [69, 231] on link "PA Code" at bounding box center [102, 233] width 205 height 39
click at [1208, 196] on input "text" at bounding box center [1192, 197] width 137 height 30
paste input "AGO/10162/C"
type input "AGO/10162/C"
click at [1293, 185] on input "Search" at bounding box center [1294, 197] width 52 height 30
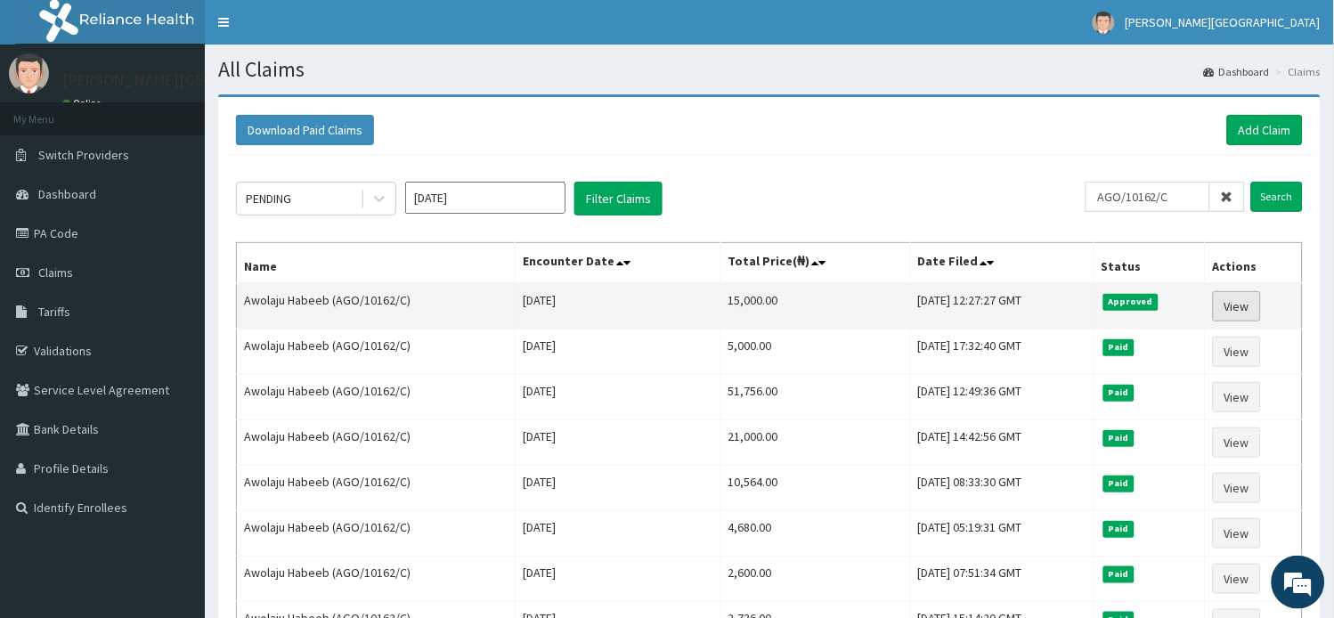
click at [1243, 307] on link "View" at bounding box center [1237, 306] width 48 height 30
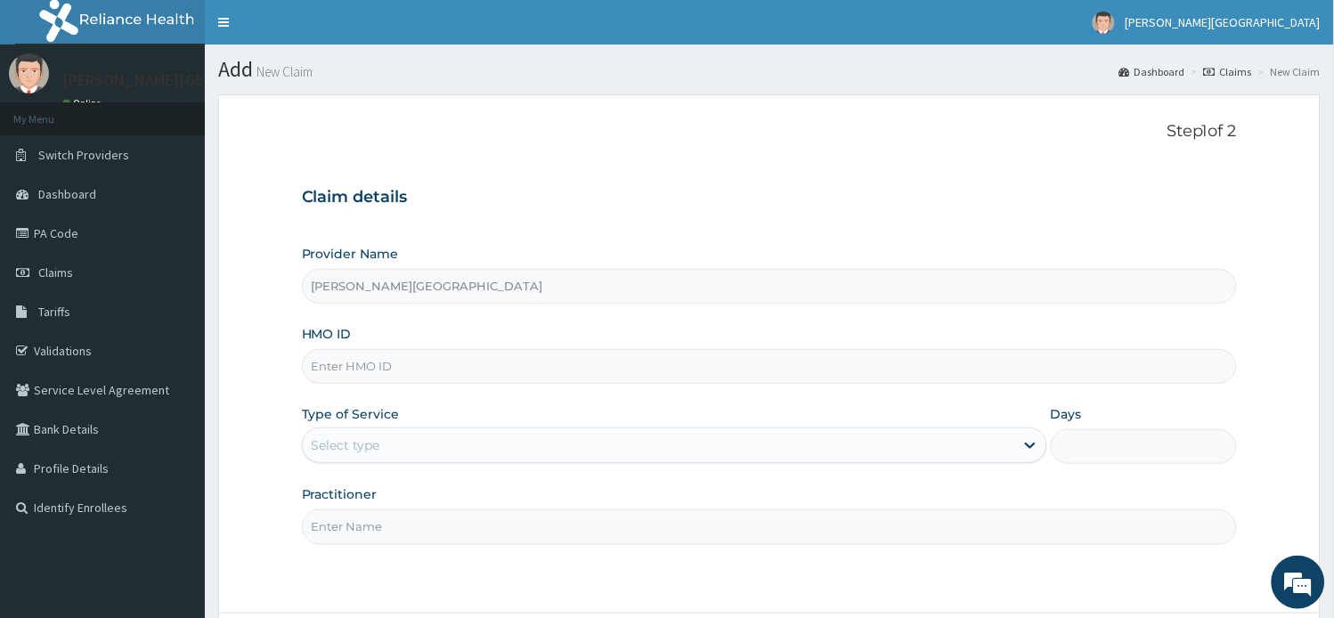
click at [351, 369] on input "HMO ID" at bounding box center [770, 366] width 936 height 35
paste input "BWI/10023/A"
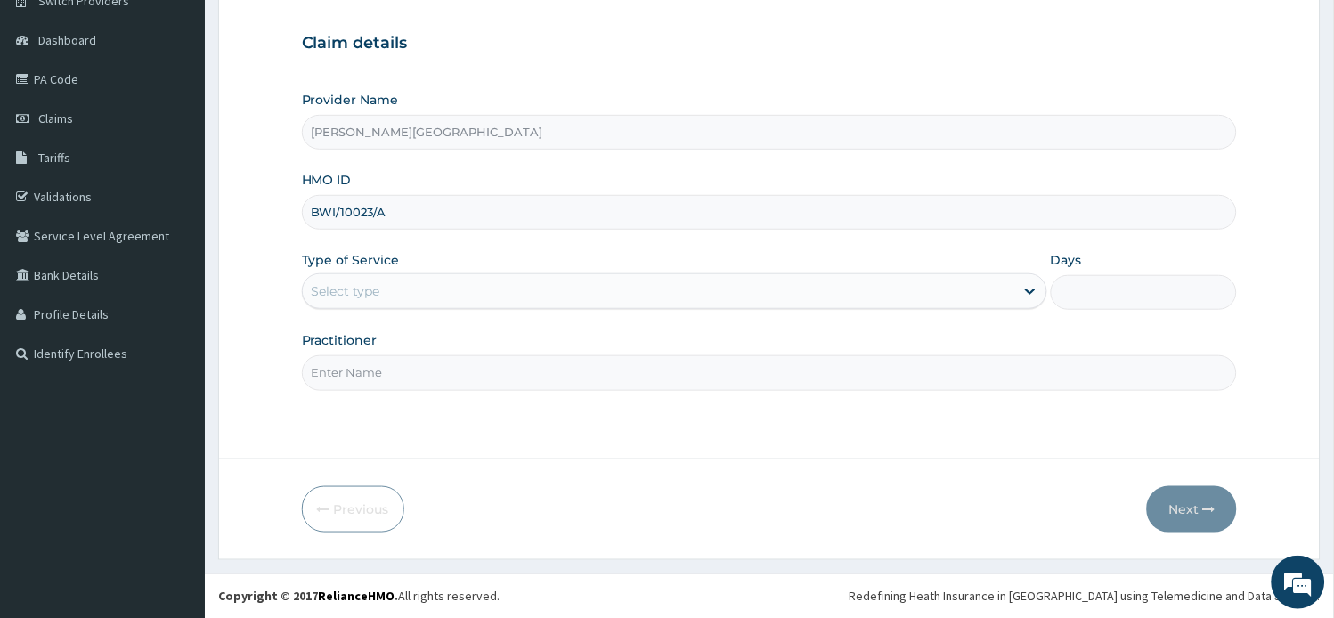
scroll to position [155, 0]
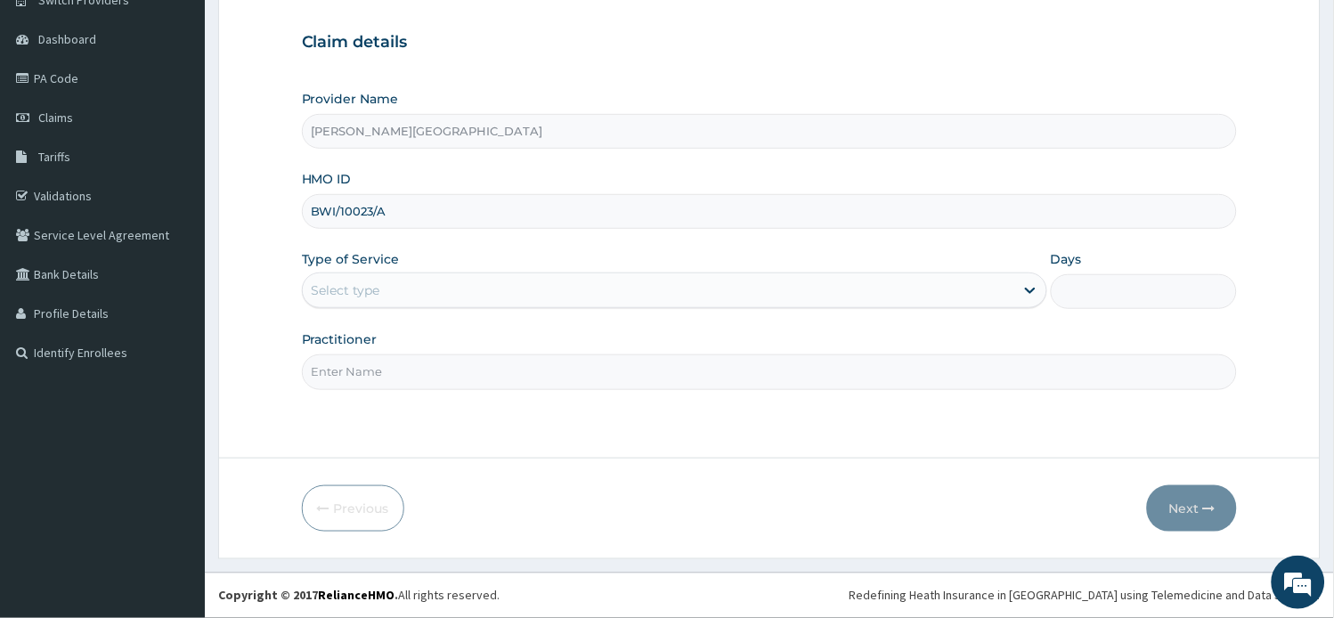
type input "BWI/10023/A"
click at [429, 296] on div "Select type" at bounding box center [658, 290] width 711 height 28
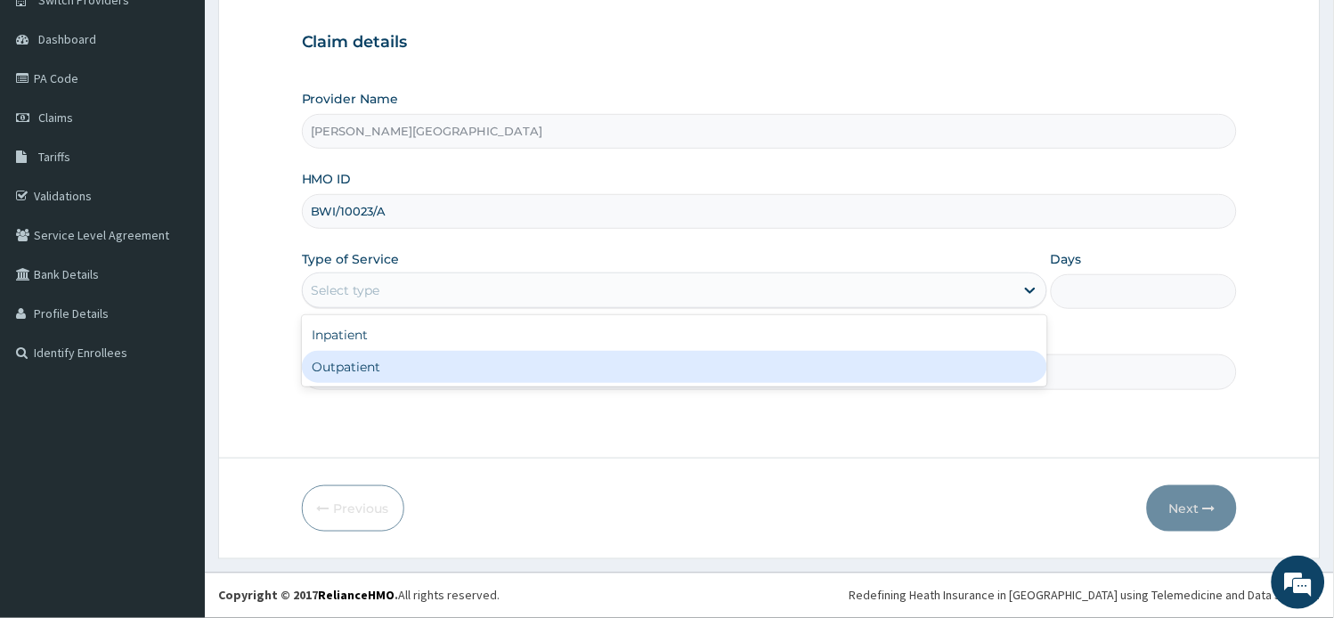
click at [439, 376] on div "Outpatient" at bounding box center [674, 367] width 745 height 32
type input "1"
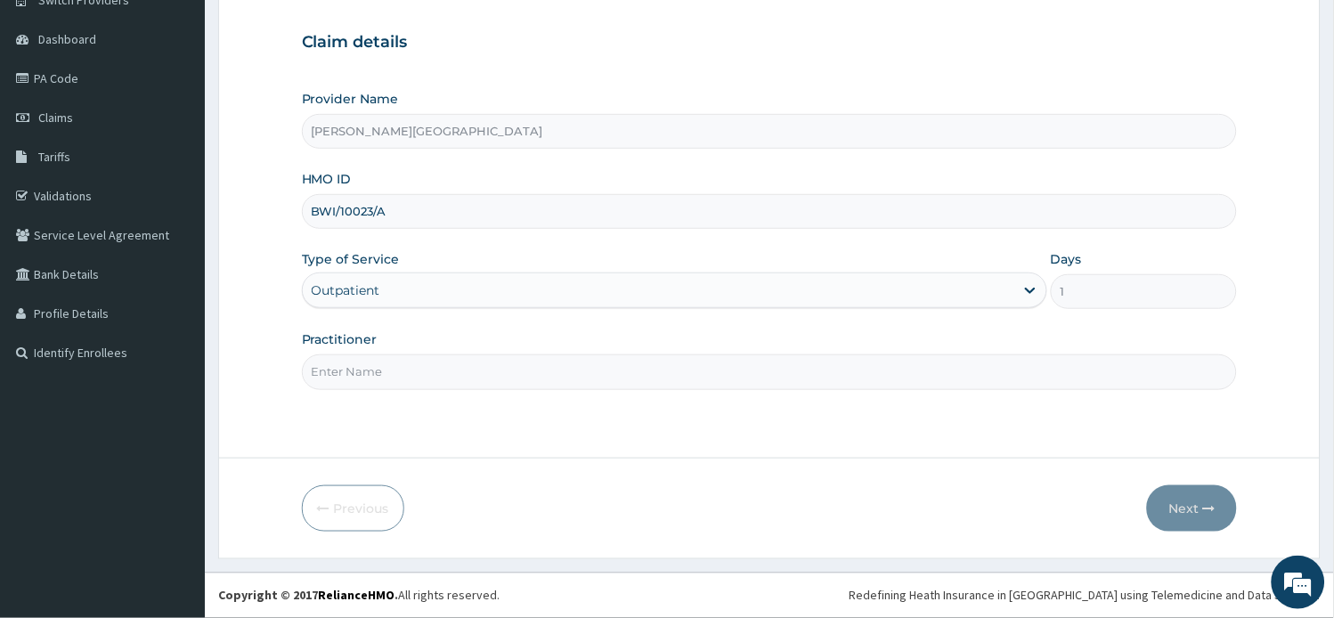
click at [431, 374] on input "Practitioner" at bounding box center [770, 371] width 936 height 35
type input "AA"
click at [1189, 511] on button "Next" at bounding box center [1192, 508] width 90 height 46
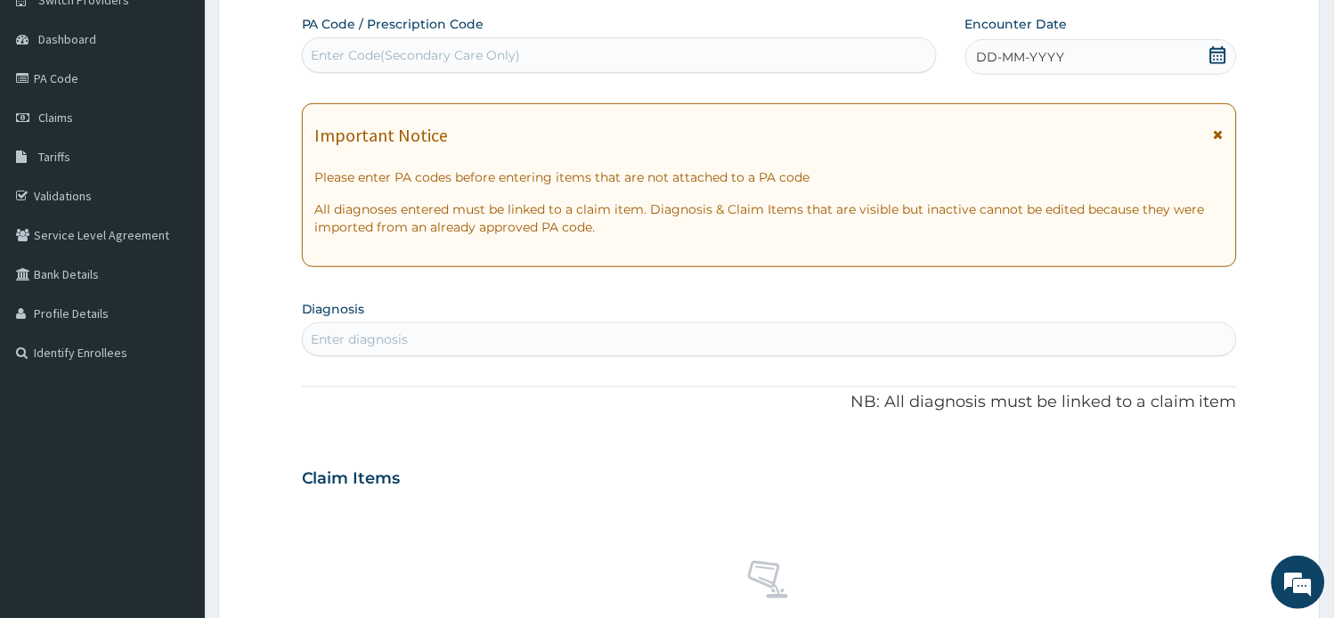
click at [1220, 131] on icon at bounding box center [1218, 134] width 10 height 12
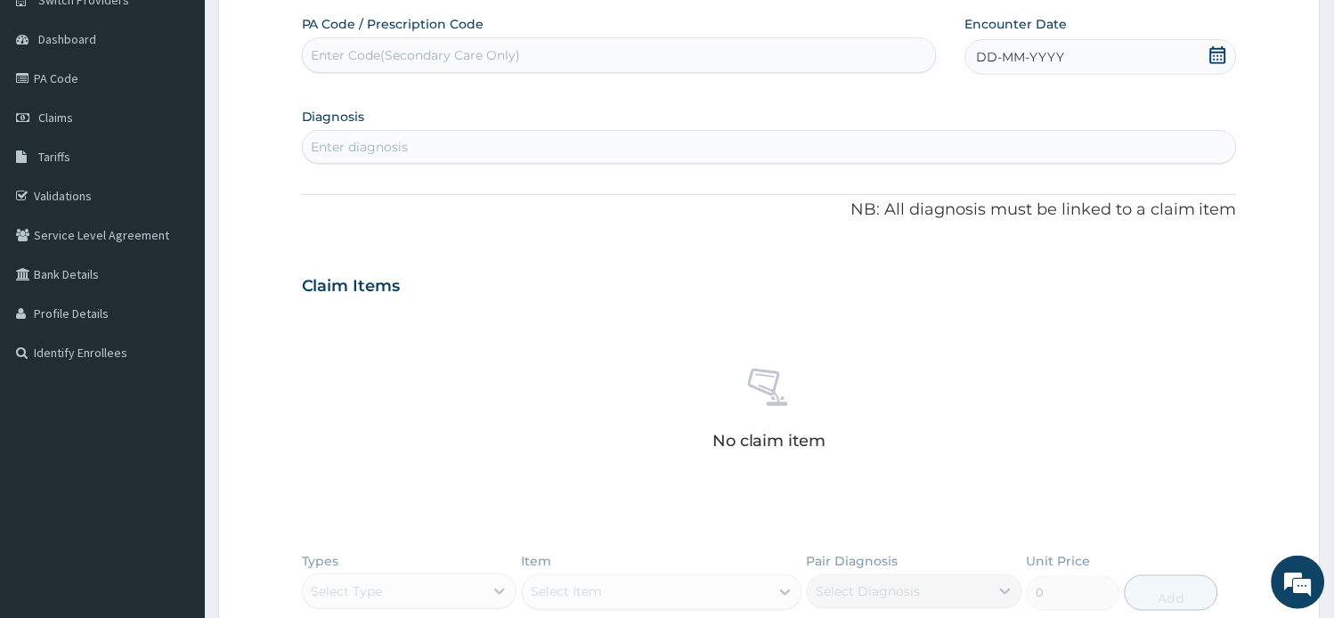
click at [1216, 64] on span at bounding box center [1218, 57] width 18 height 22
click at [998, 191] on div "5" at bounding box center [1006, 197] width 27 height 27
click at [552, 62] on div "Enter Code(Secondary Care Only)" at bounding box center [619, 55] width 633 height 28
click at [519, 148] on div "Enter diagnosis" at bounding box center [770, 147] width 934 height 28
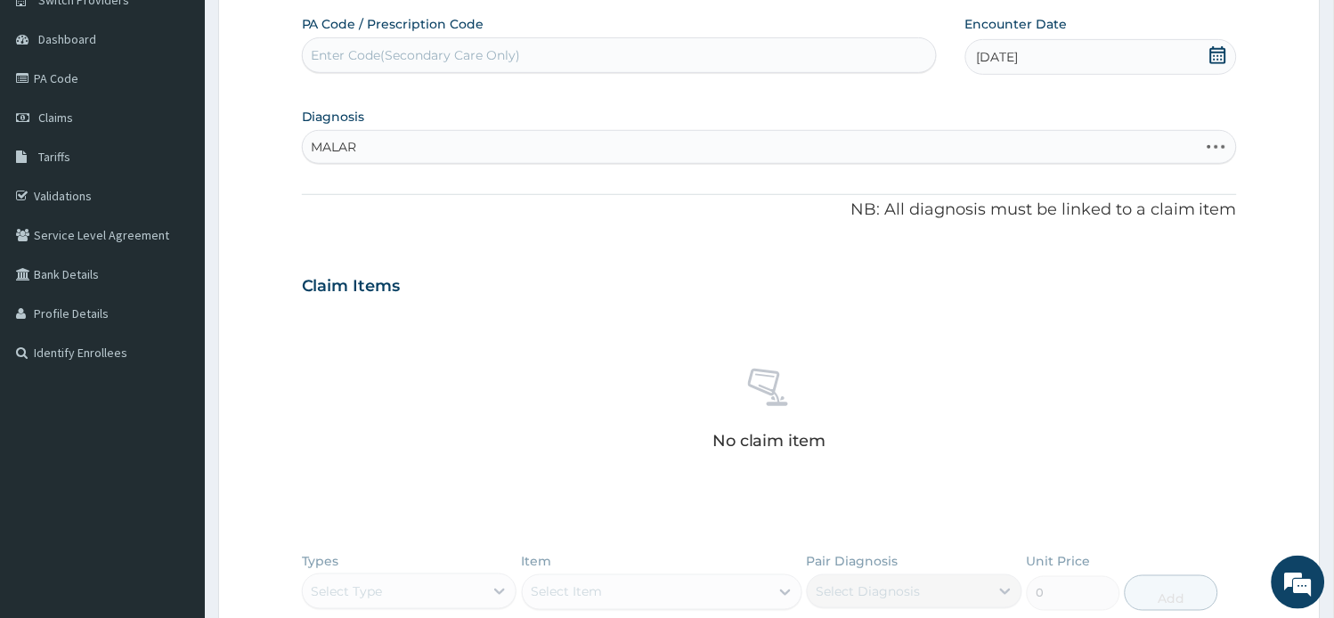
type input "MALARI"
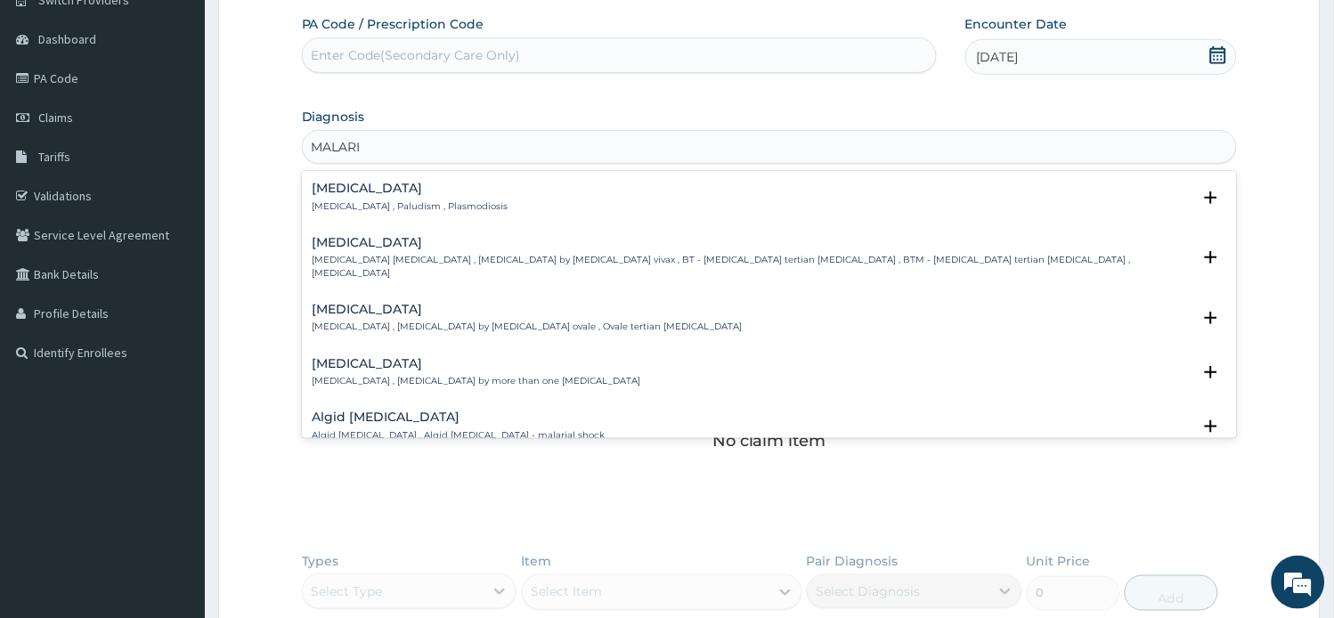
click at [365, 191] on h4 "[MEDICAL_DATA]" at bounding box center [410, 188] width 196 height 13
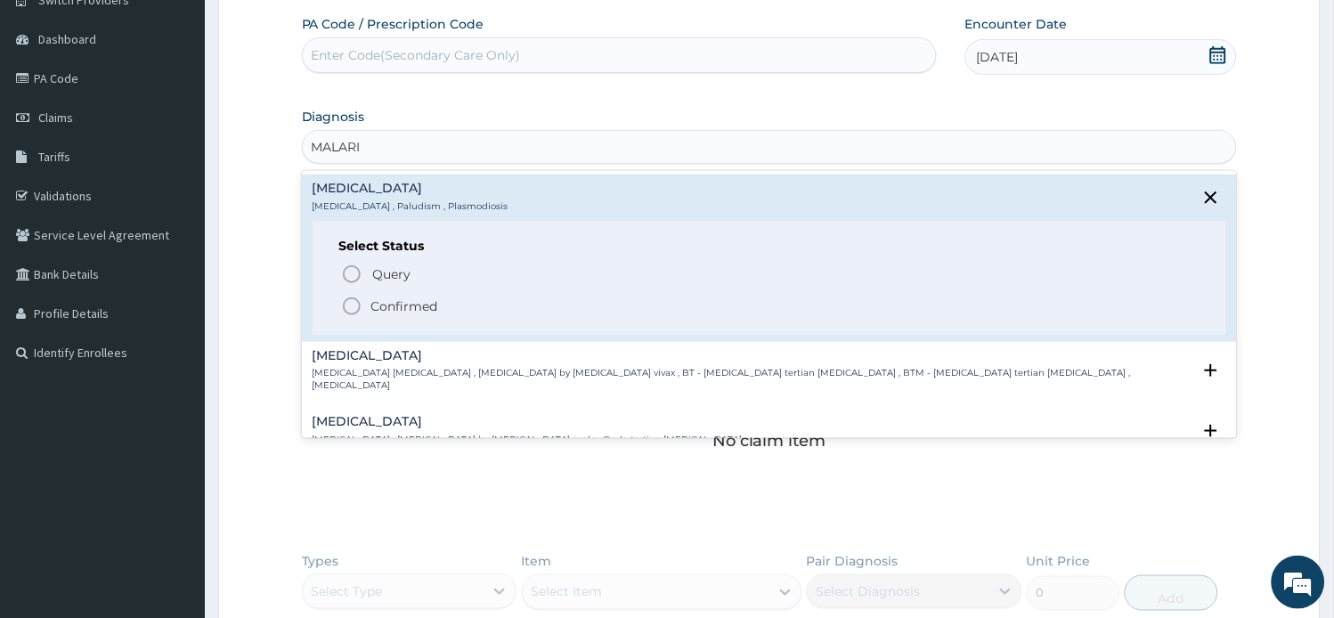
click at [402, 304] on p "Confirmed" at bounding box center [404, 306] width 67 height 18
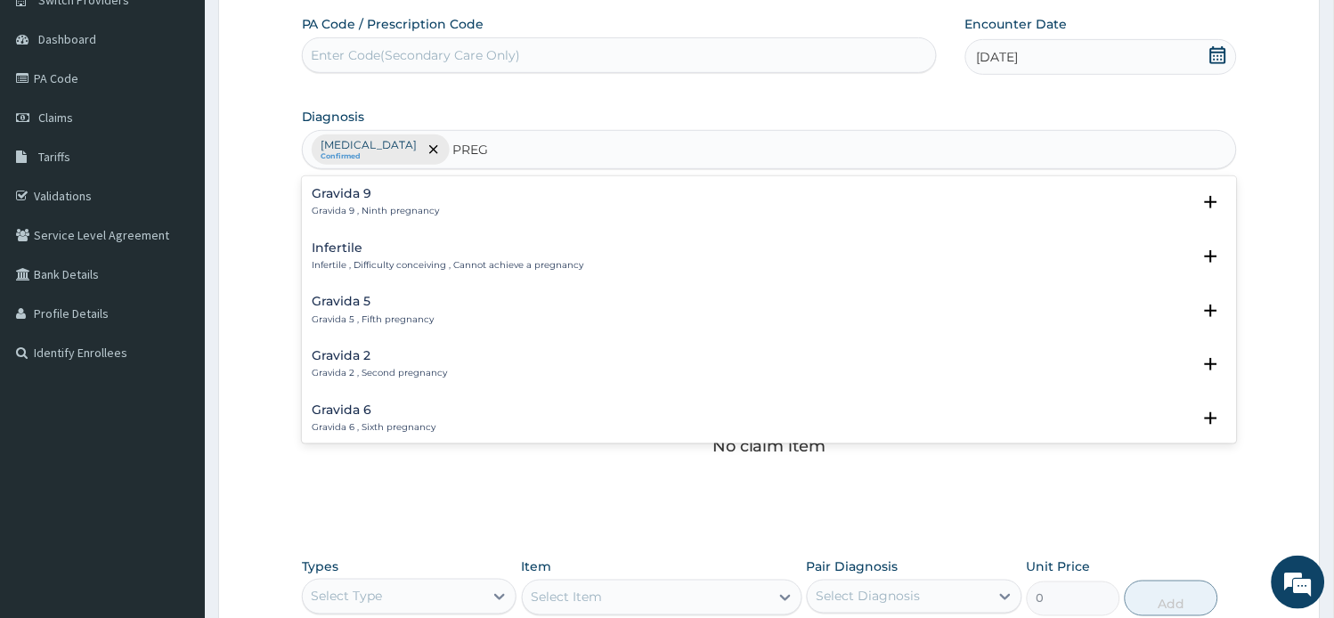
type input "PREGN"
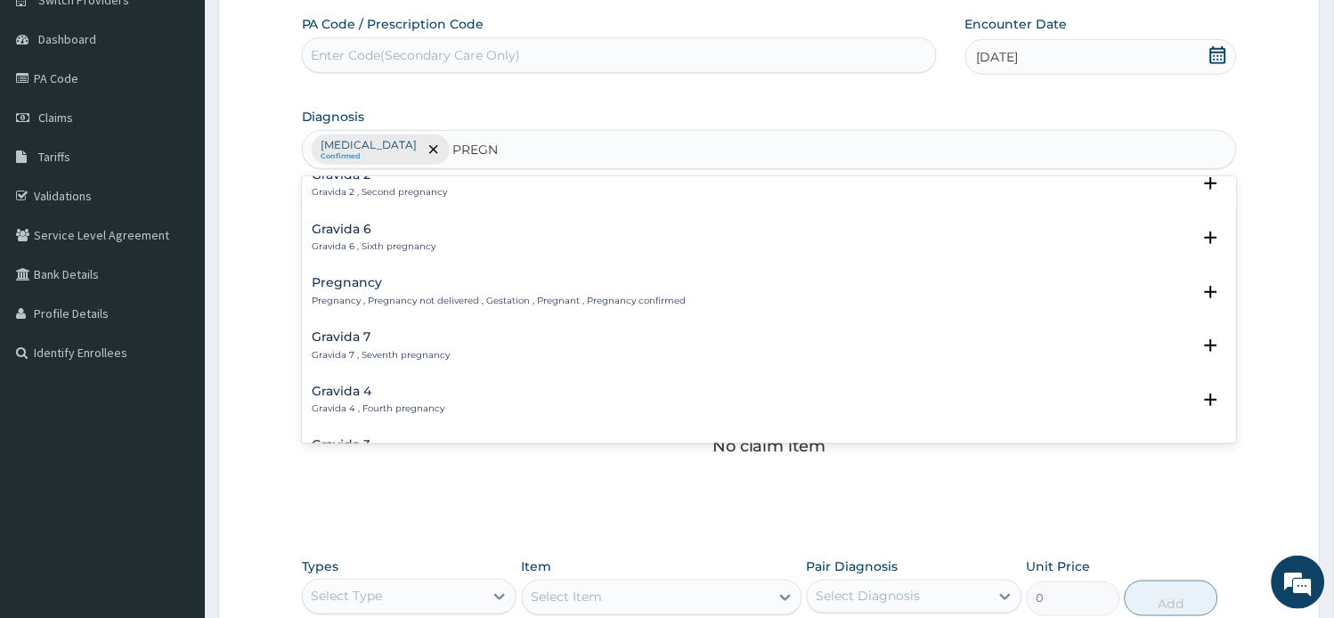
scroll to position [198, 0]
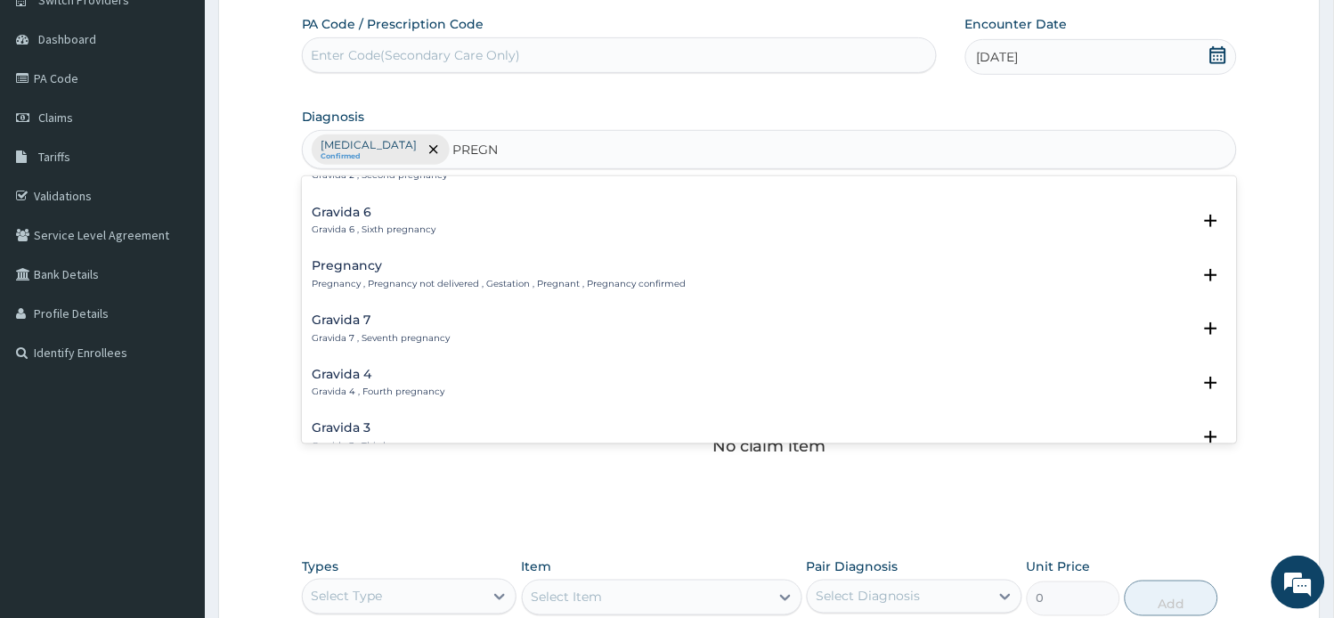
click at [500, 278] on p "Pregnancy , Pregnancy not delivered , Gestation , Pregnant , Pregnancy confirmed" at bounding box center [499, 284] width 374 height 12
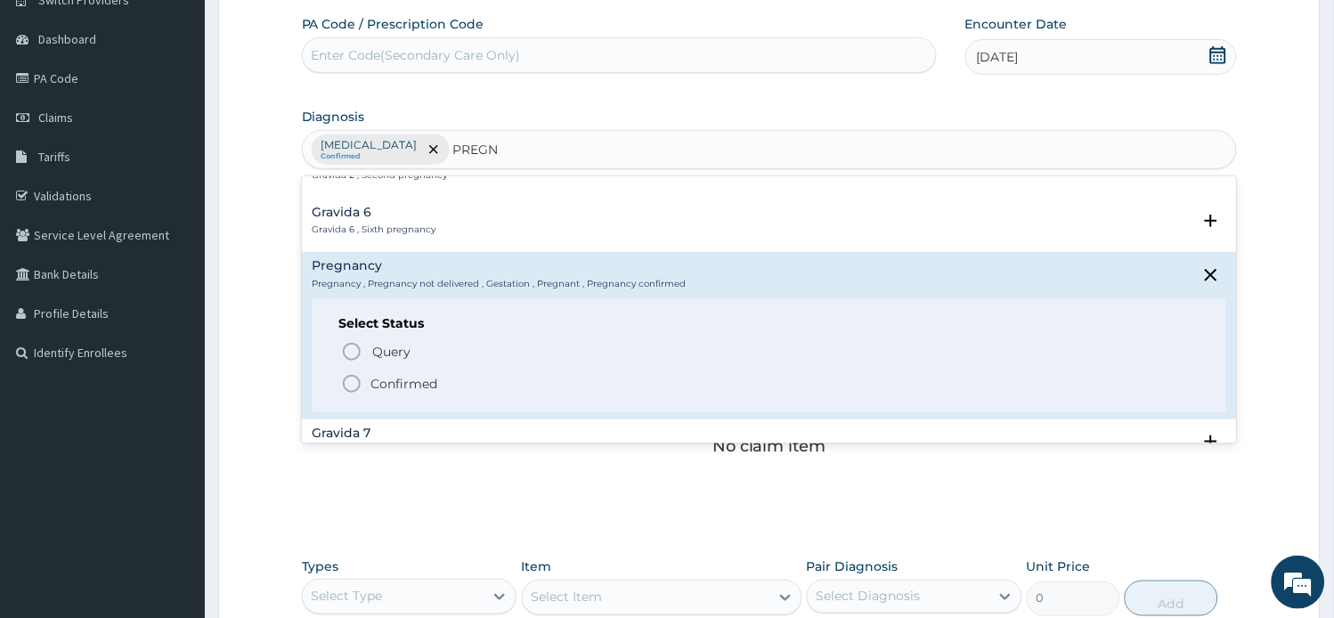
click at [467, 387] on span "Confirmed" at bounding box center [770, 383] width 859 height 21
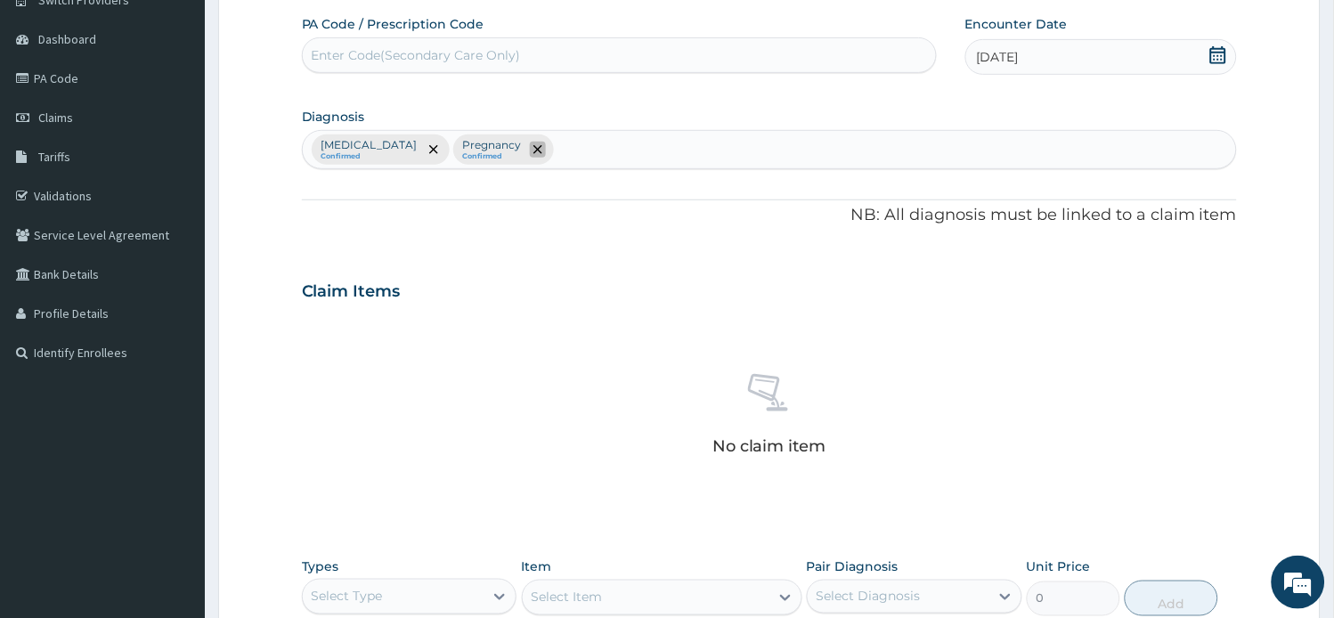
click at [533, 150] on icon "remove selection option" at bounding box center [537, 149] width 9 height 9
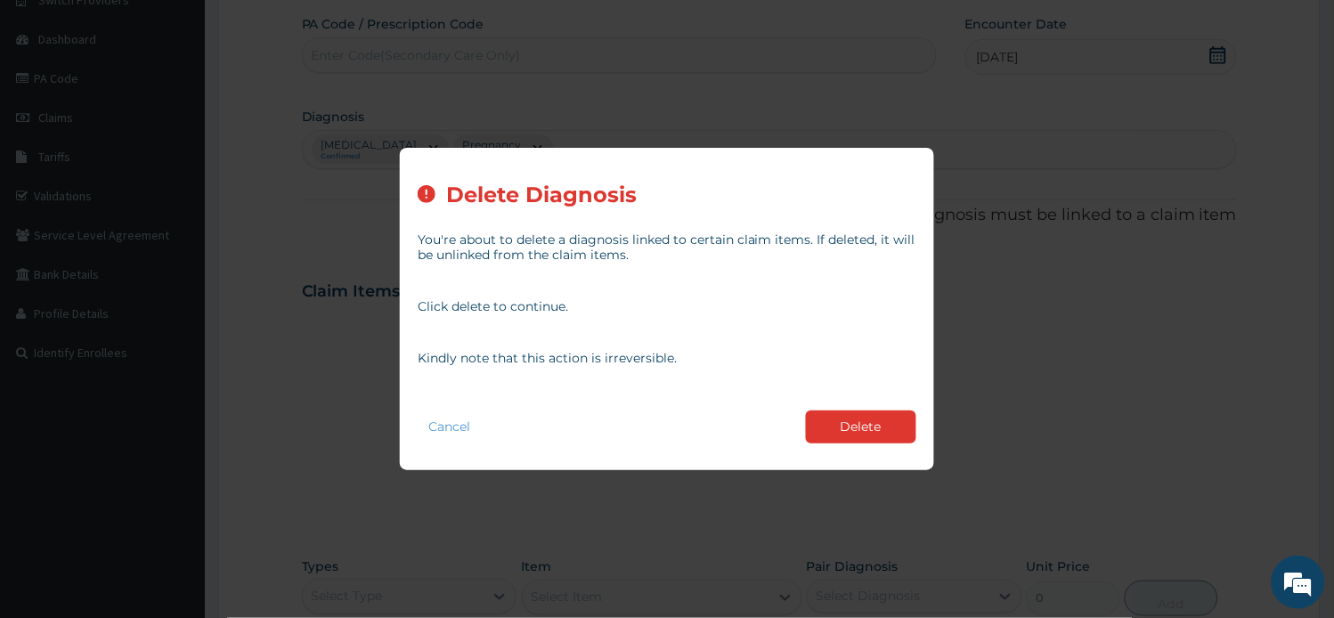
click at [856, 431] on button "Delete" at bounding box center [861, 426] width 110 height 33
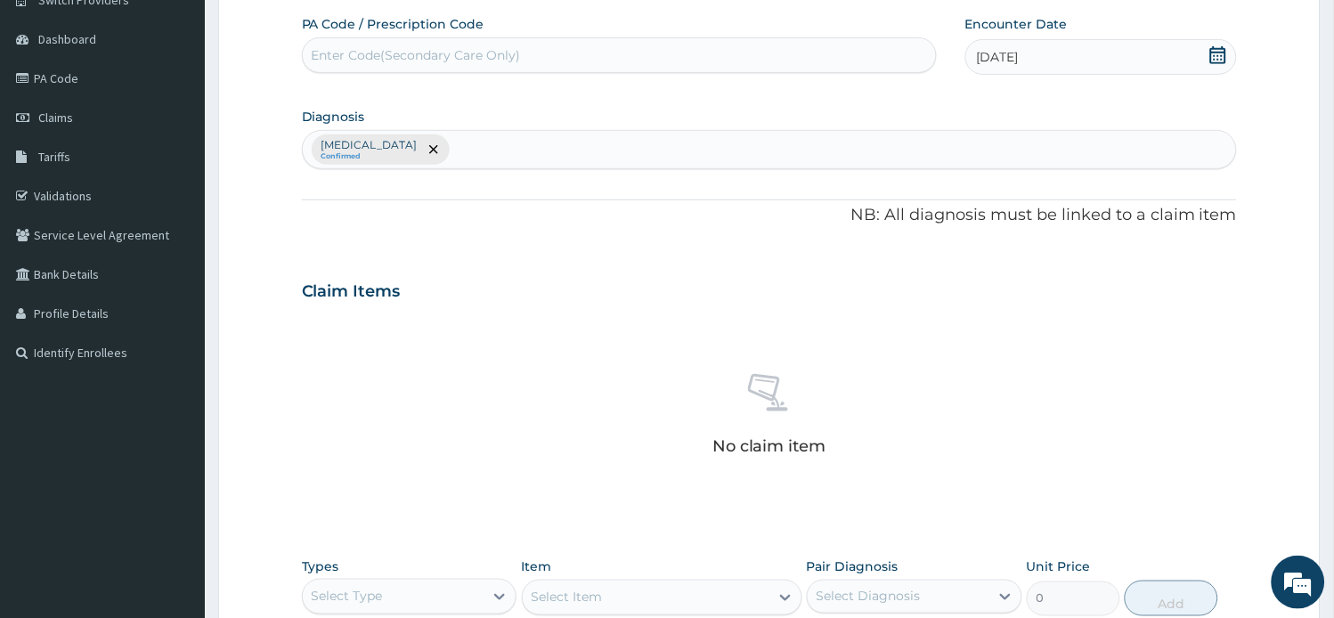
click at [459, 147] on div "[MEDICAL_DATA] Confirmed" at bounding box center [770, 149] width 934 height 37
type input "UPPER RESPIRATO"
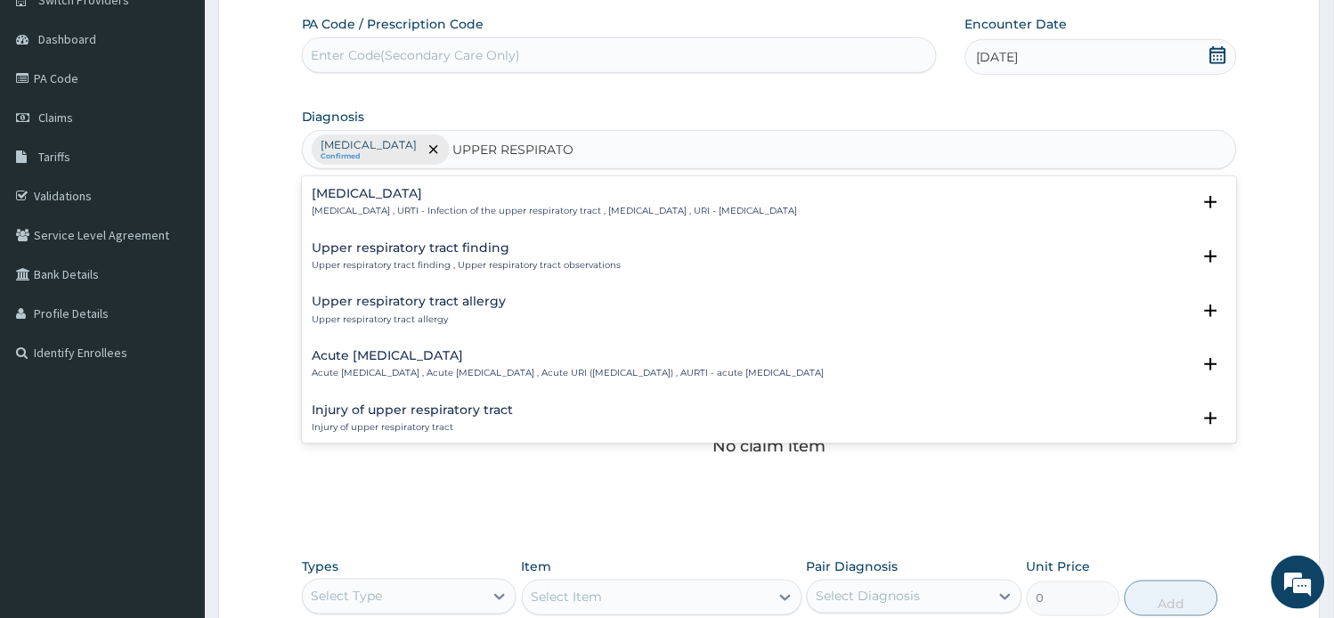
click at [450, 359] on h4 "Acute upper respiratory infection" at bounding box center [568, 355] width 512 height 13
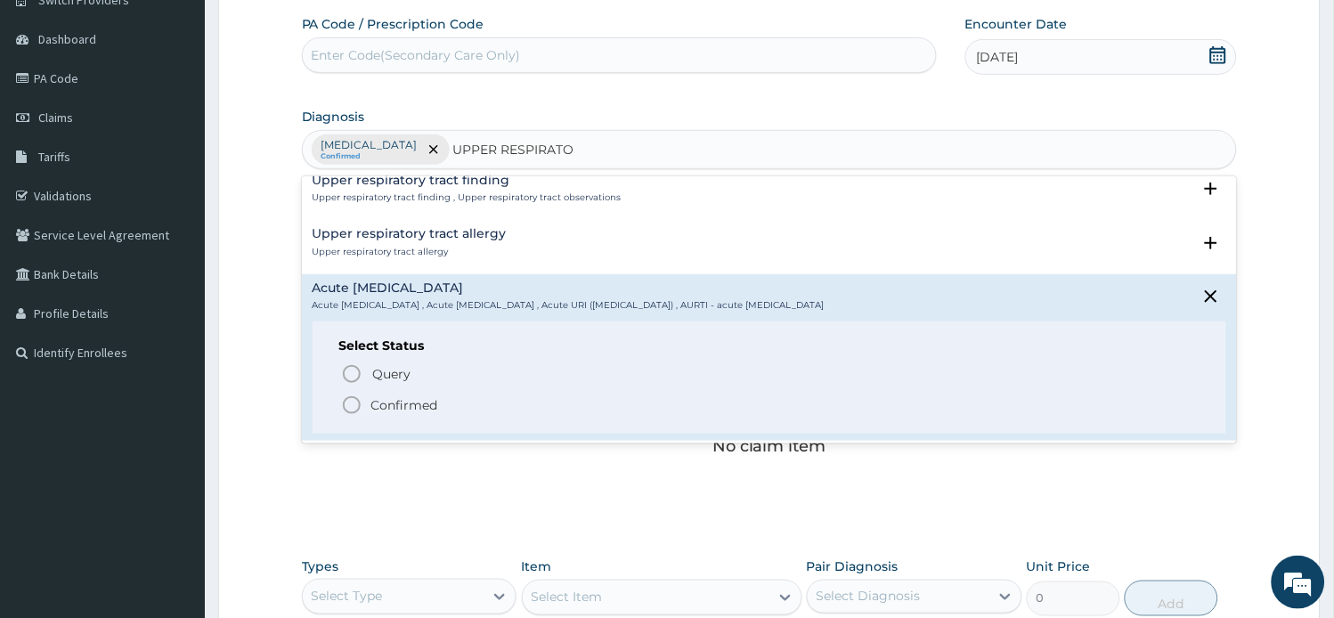
scroll to position [99, 0]
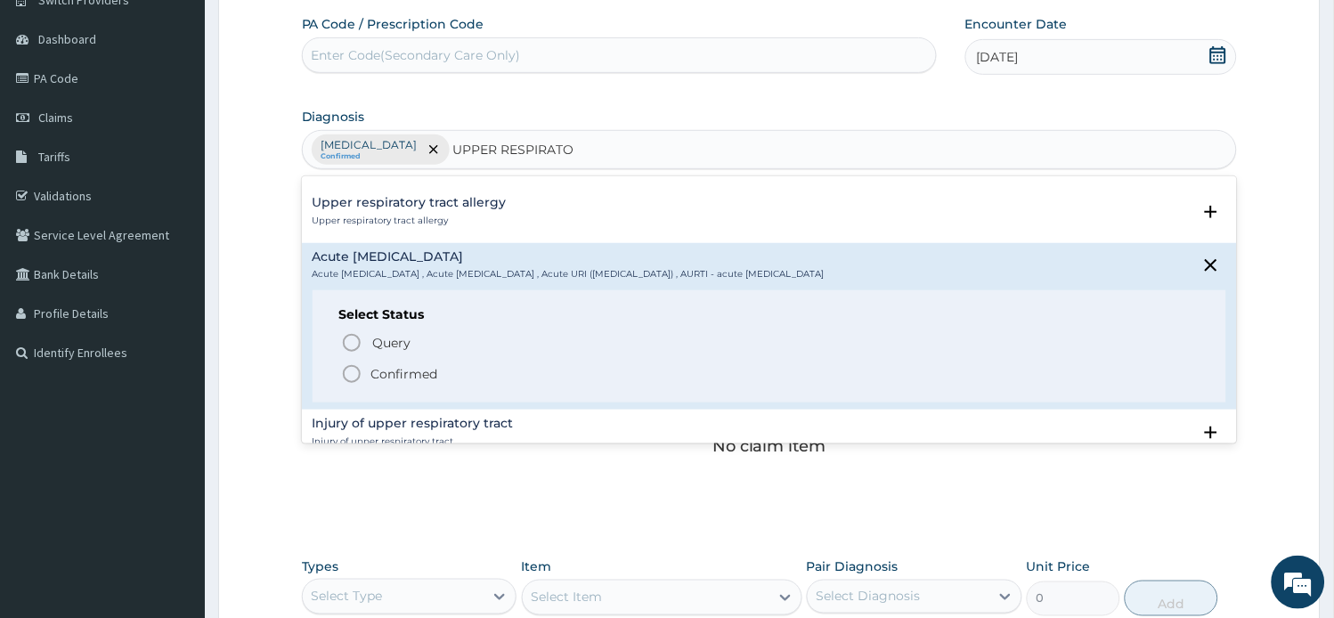
click at [420, 377] on p "Confirmed" at bounding box center [404, 374] width 67 height 18
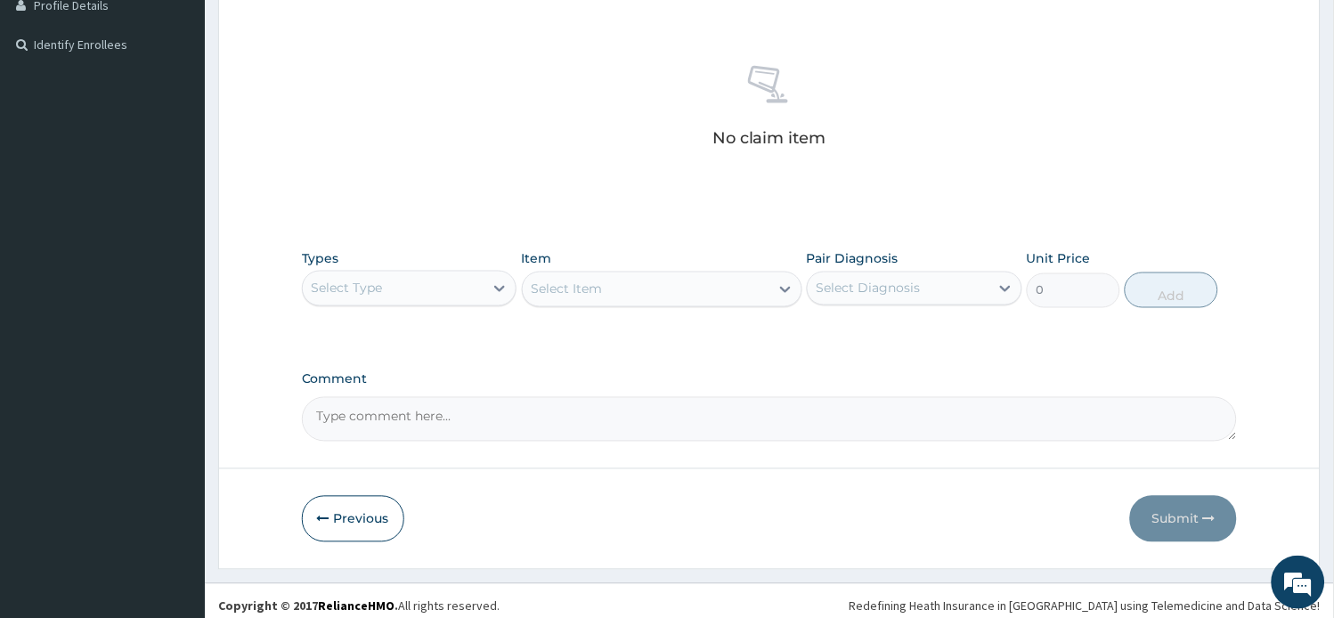
scroll to position [474, 0]
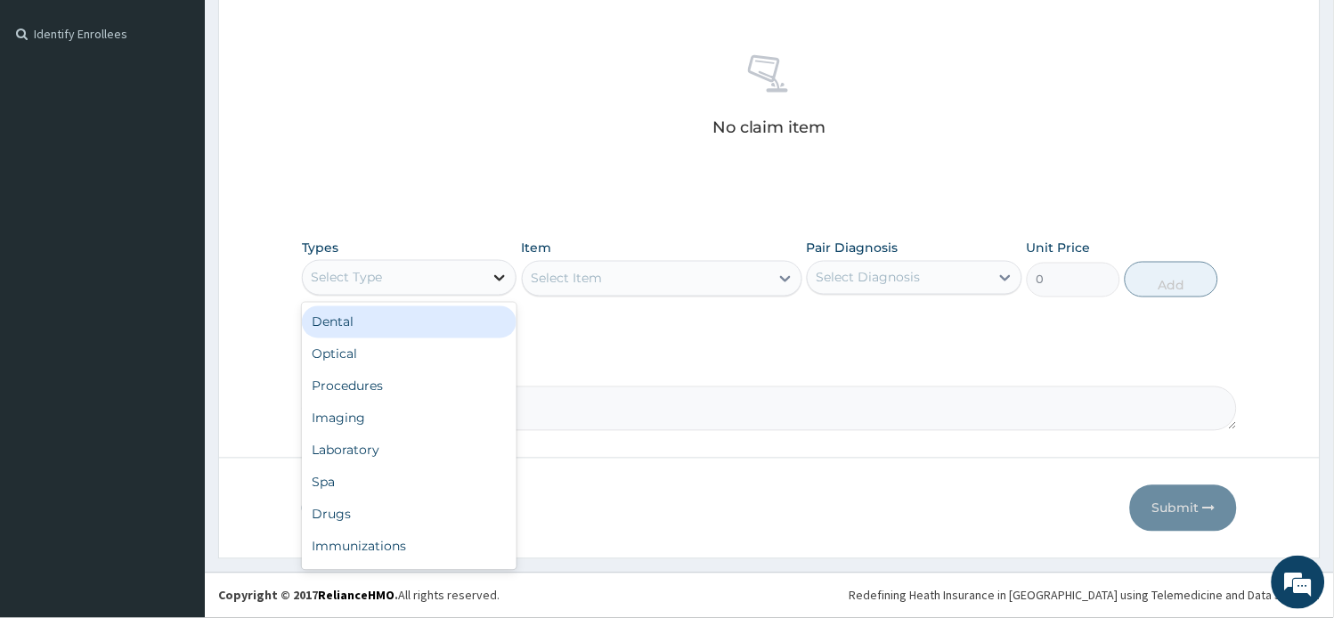
click at [487, 286] on div at bounding box center [499, 278] width 32 height 32
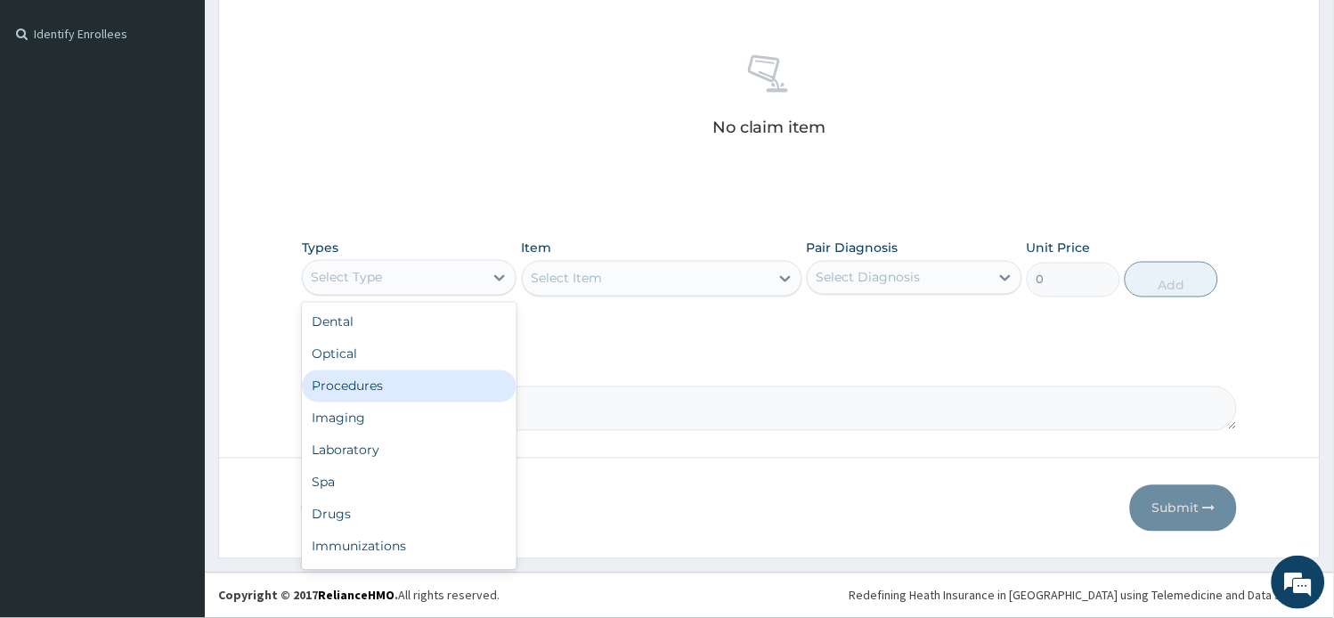
click at [379, 381] on div "Procedures" at bounding box center [409, 386] width 215 height 32
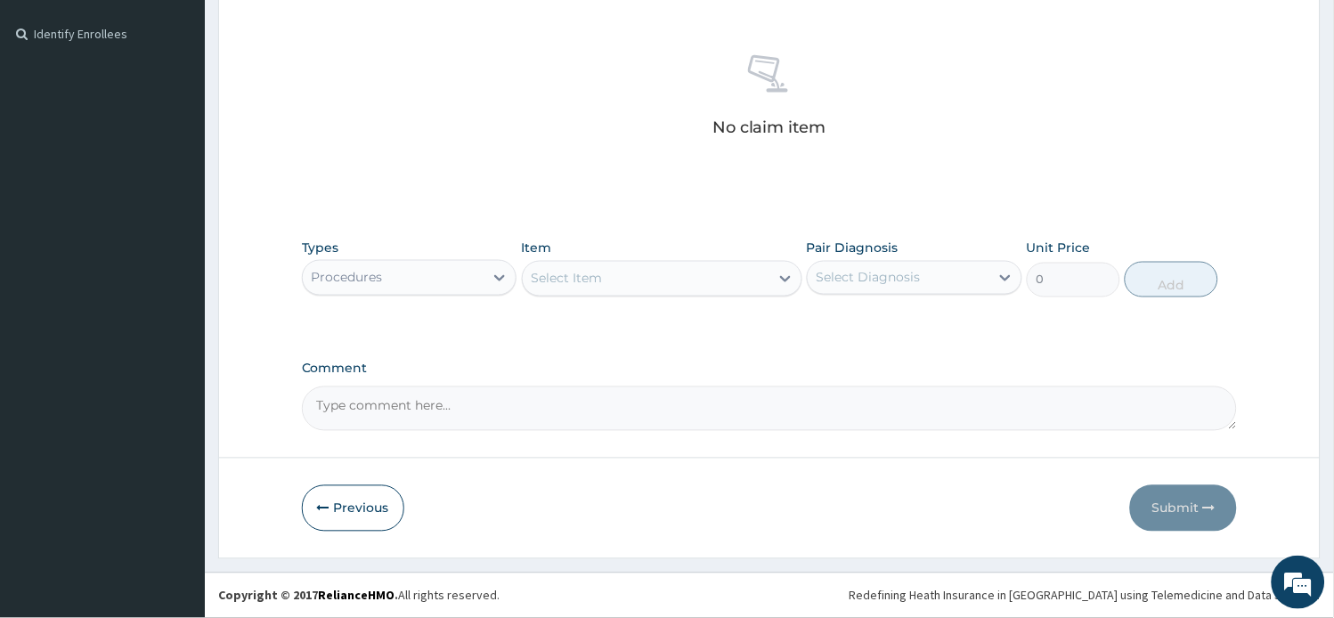
click at [726, 285] on div "Select Item" at bounding box center [646, 278] width 247 height 28
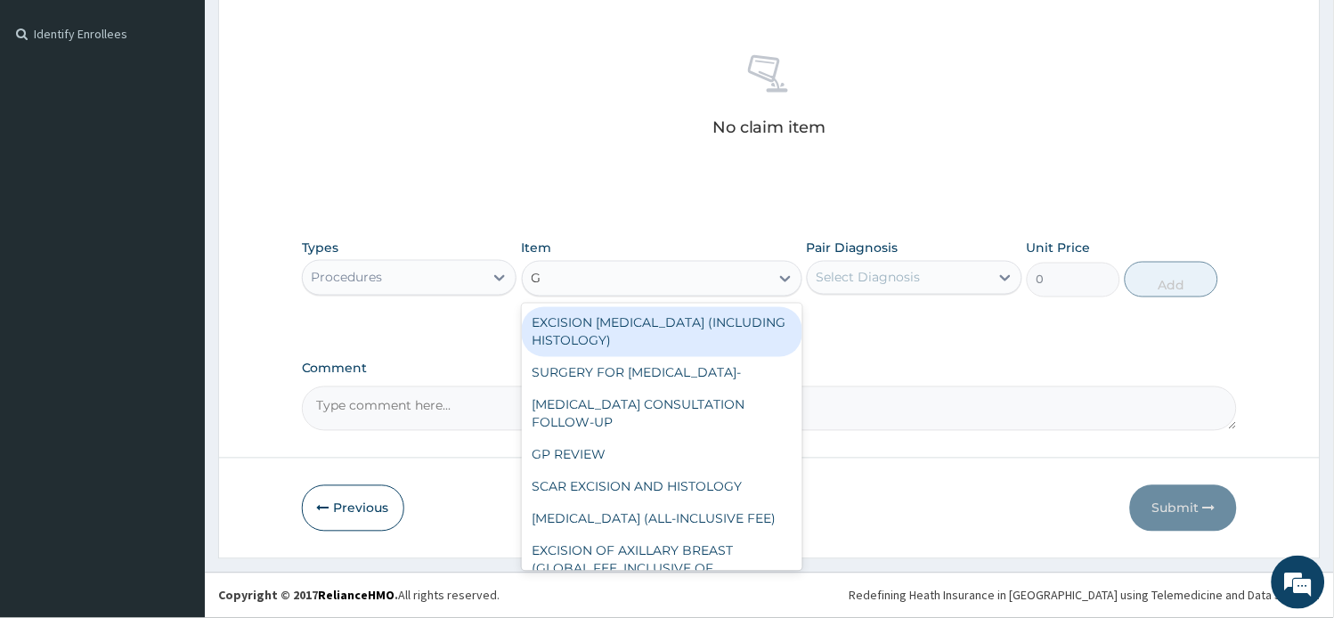
type input "GP"
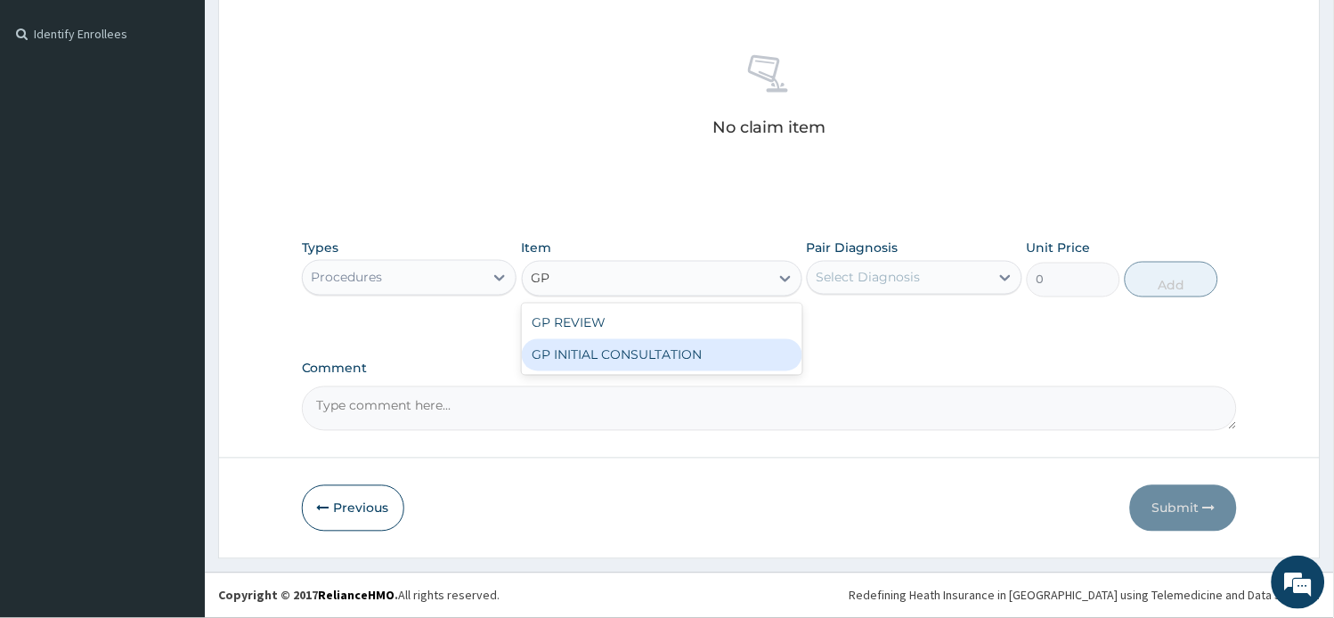
click at [736, 354] on div "GP INITIAL CONSULTATION" at bounding box center [662, 355] width 280 height 32
type input "2000"
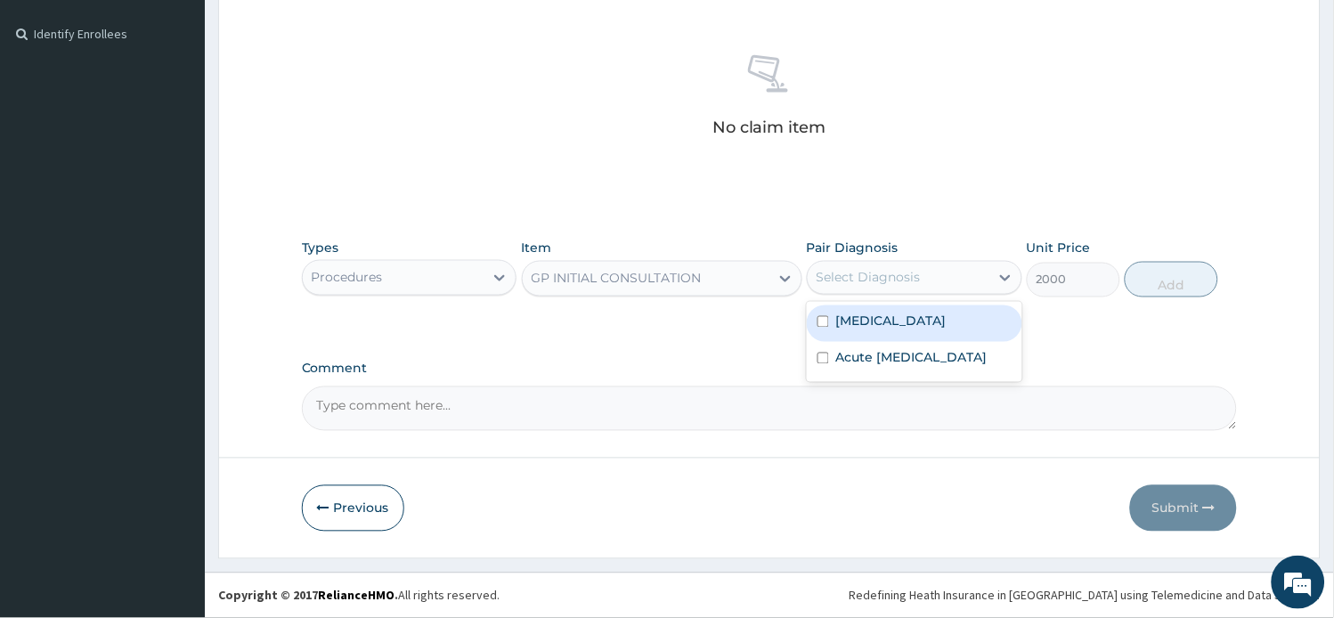
click at [869, 282] on div "Select Diagnosis" at bounding box center [868, 278] width 104 height 18
click at [899, 317] on div "Malaria" at bounding box center [914, 323] width 215 height 37
checkbox input "true"
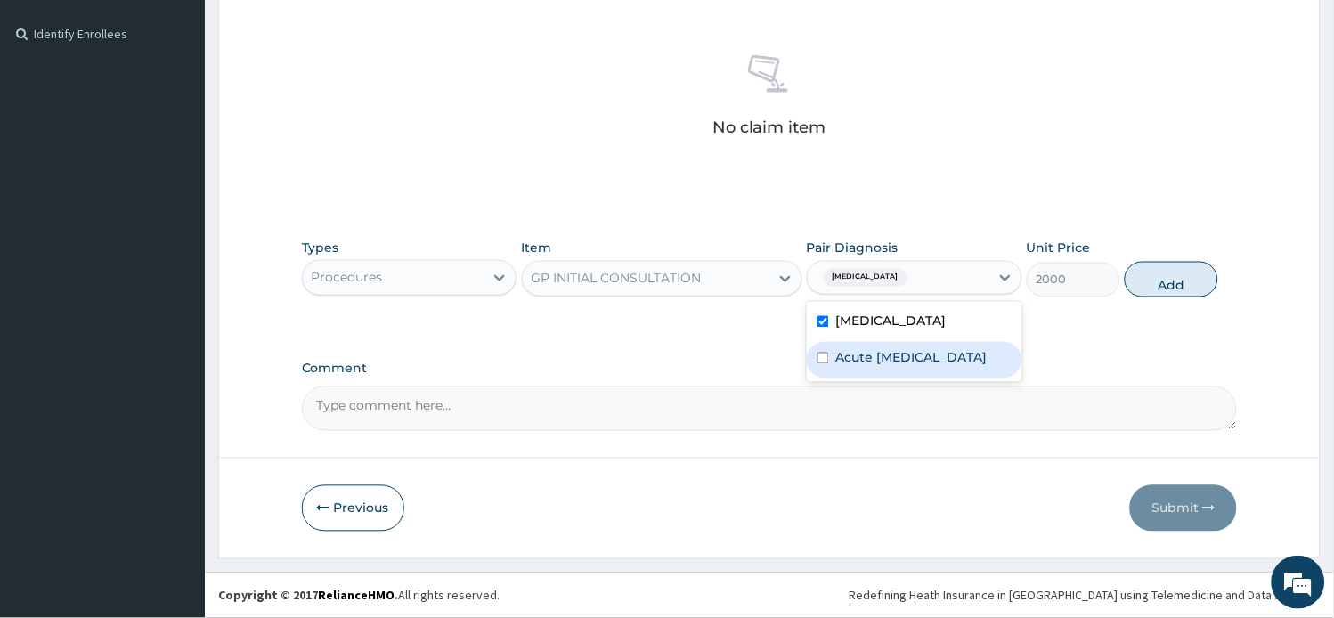
drag, startPoint x: 905, startPoint y: 361, endPoint x: 954, endPoint y: 334, distance: 57.0
click at [909, 361] on label "Acute upper respiratory infection" at bounding box center [911, 358] width 151 height 18
checkbox input "true"
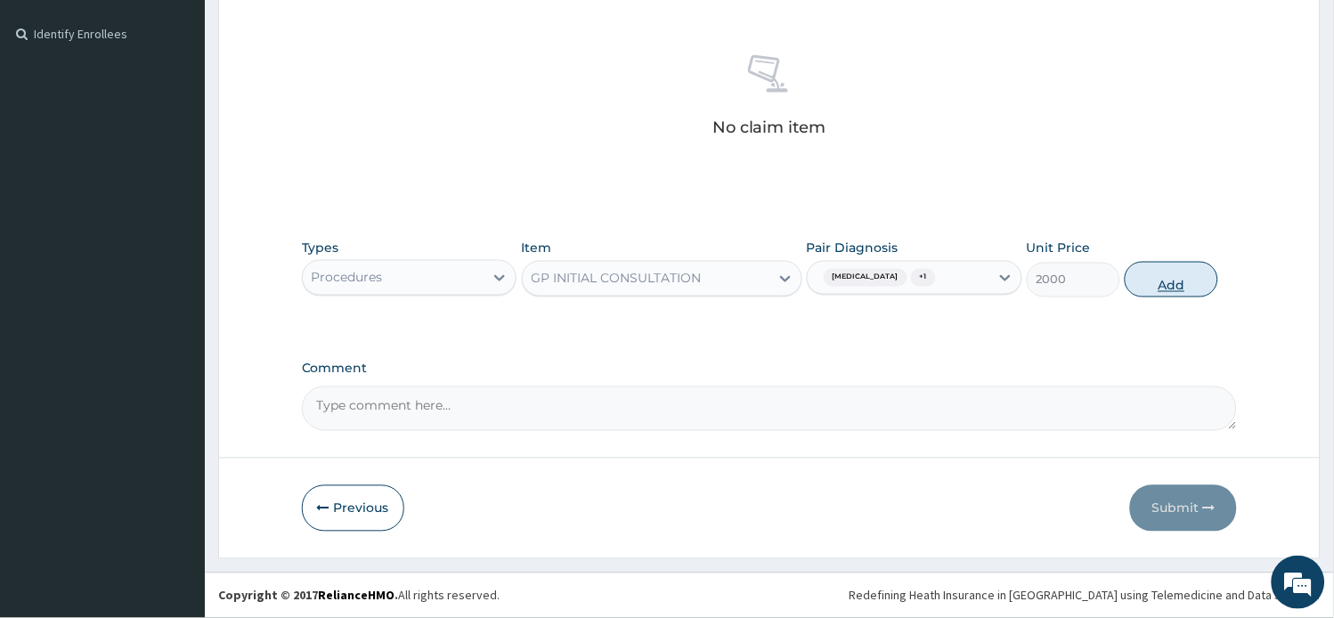
click at [1181, 291] on button "Add" at bounding box center [1170, 280] width 93 height 36
type input "0"
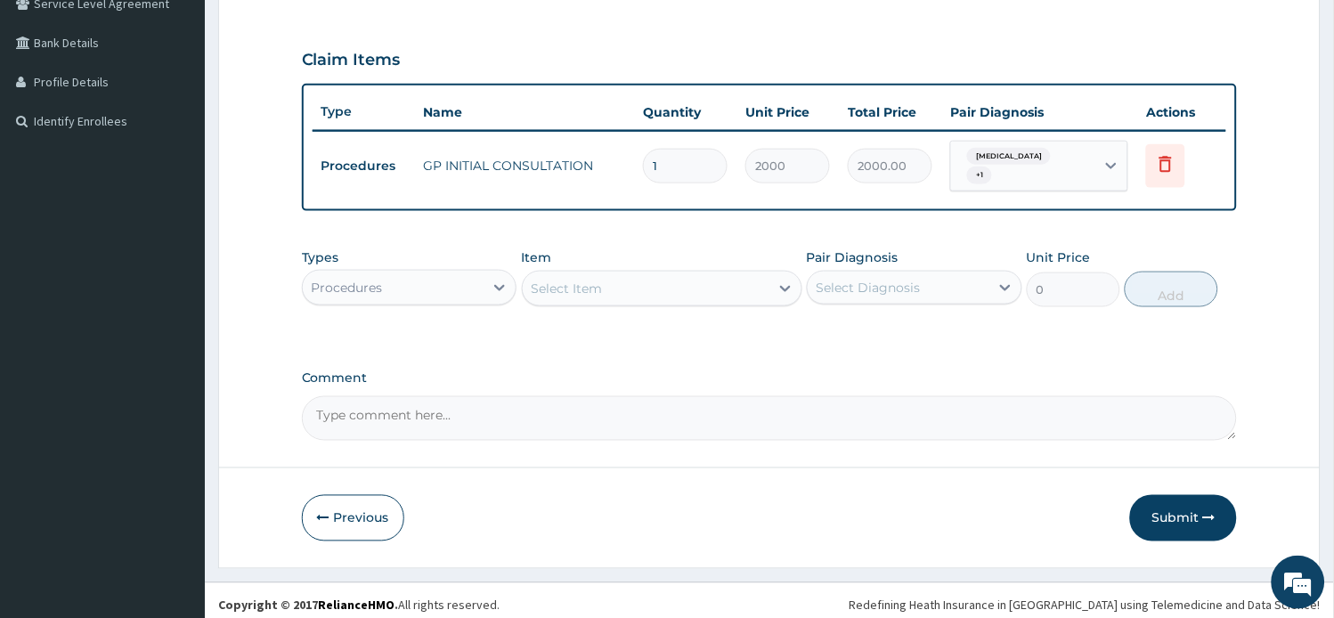
click at [419, 296] on div "Types Procedures" at bounding box center [409, 277] width 215 height 59
drag, startPoint x: 424, startPoint y: 263, endPoint x: 419, endPoint y: 295, distance: 32.4
click at [425, 273] on div "Procedures" at bounding box center [394, 287] width 182 height 28
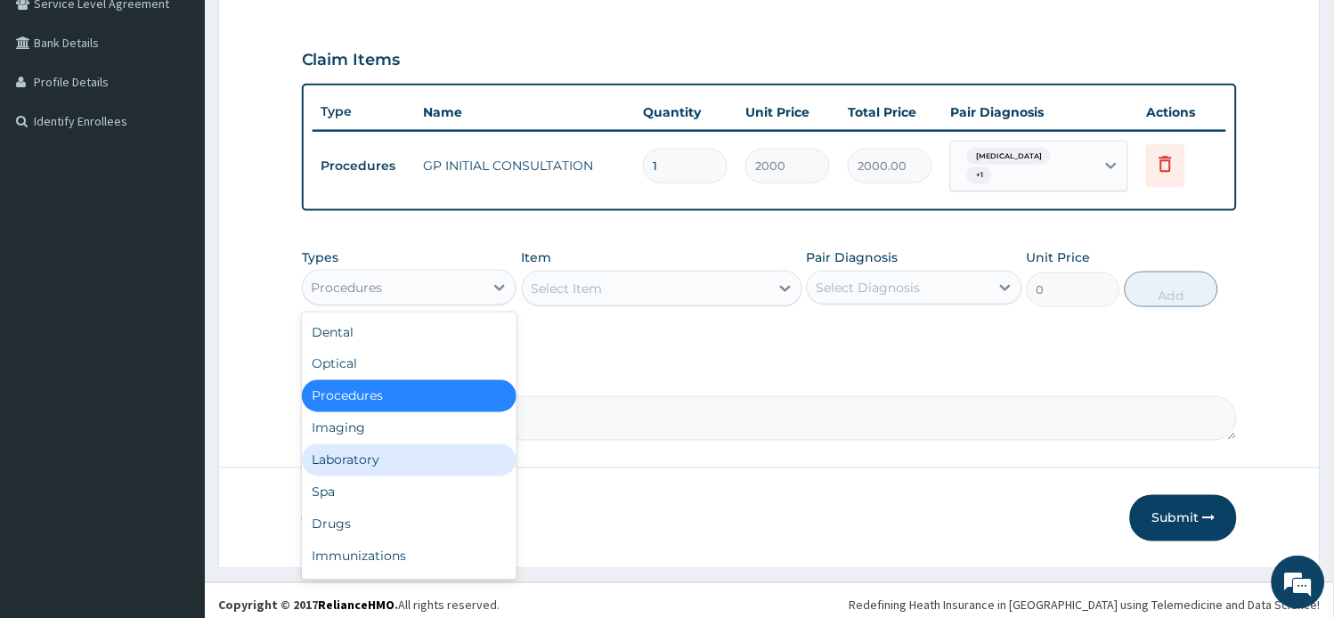
click at [386, 449] on div "Laboratory" at bounding box center [409, 460] width 215 height 32
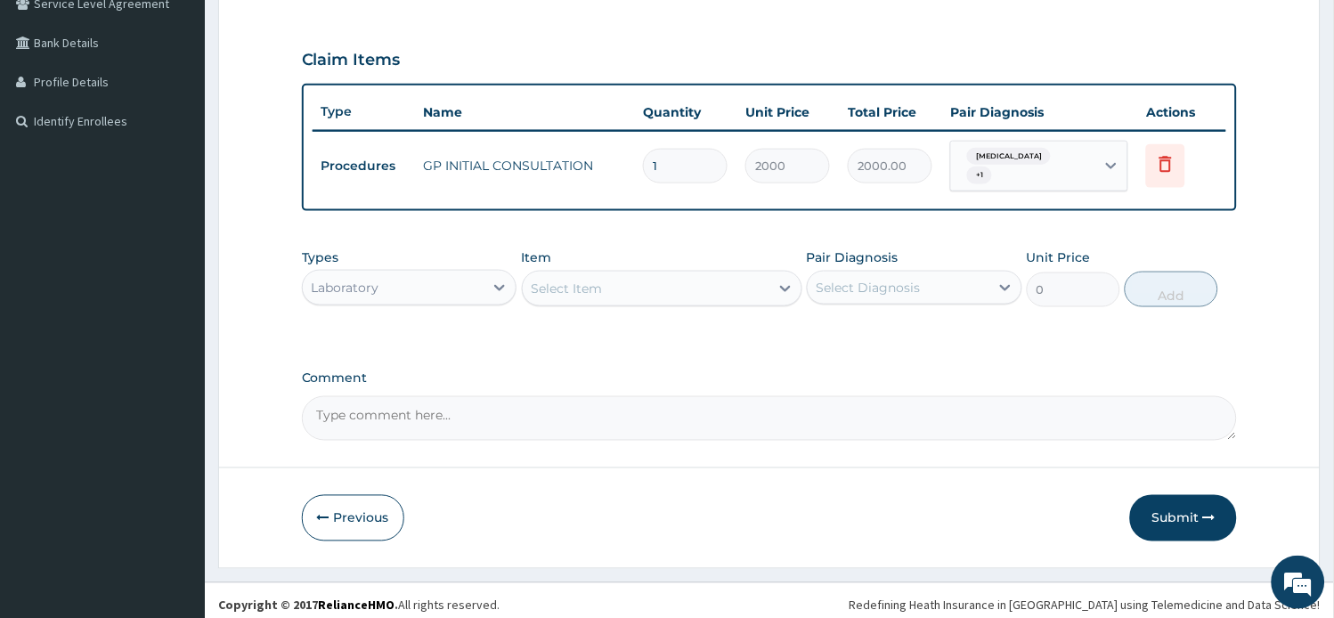
drag, startPoint x: 692, startPoint y: 274, endPoint x: 681, endPoint y: 272, distance: 10.8
click at [682, 274] on div "Select Item" at bounding box center [646, 288] width 247 height 28
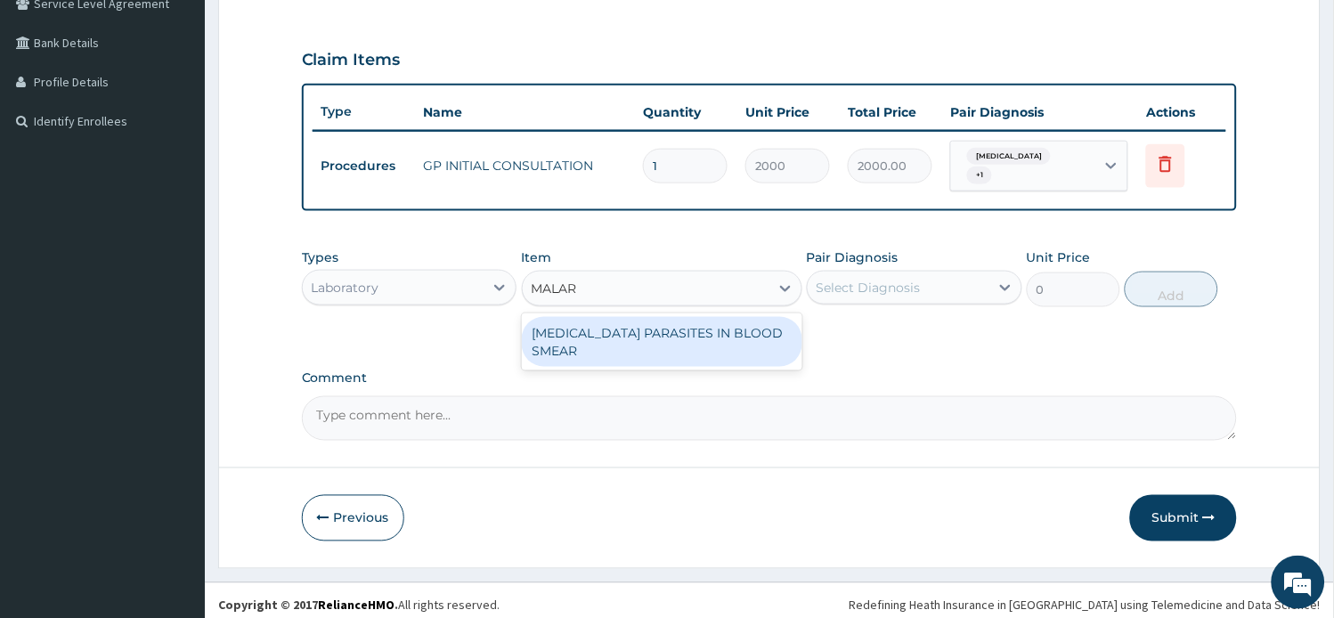
type input "MALARI"
click at [767, 323] on div "MALARIA PARASITES IN BLOOD SMEAR" at bounding box center [662, 342] width 280 height 50
type input "1000"
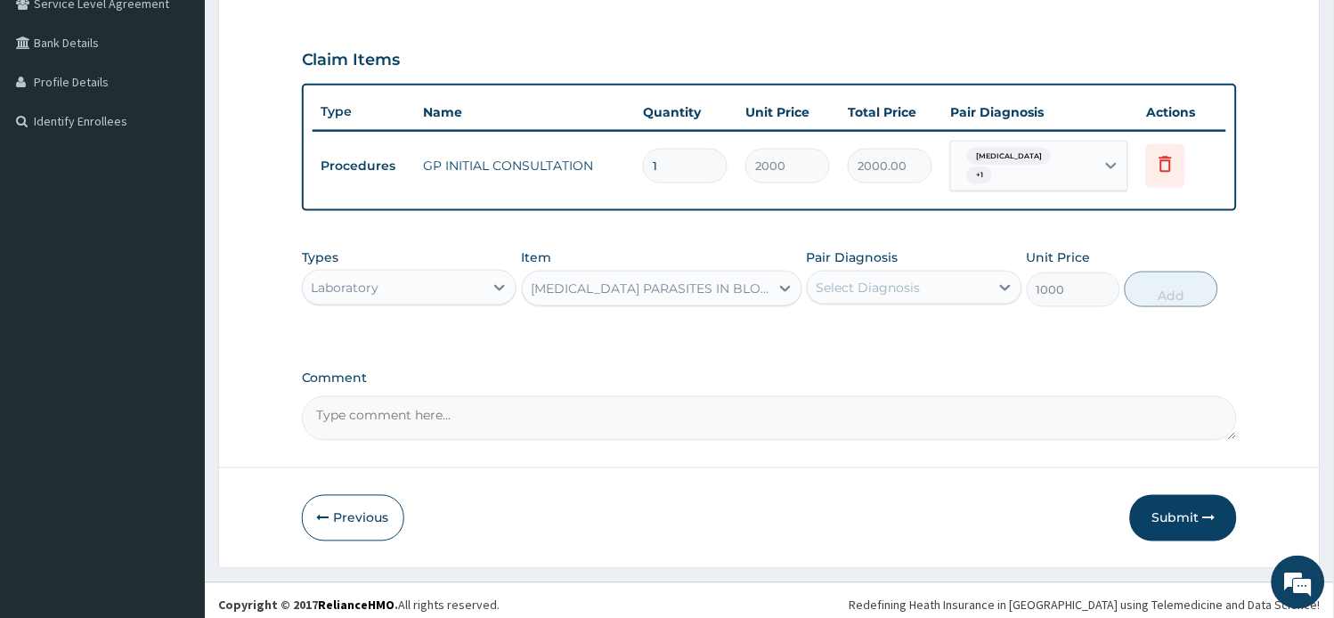
click at [905, 280] on div "Select Diagnosis" at bounding box center [868, 288] width 104 height 18
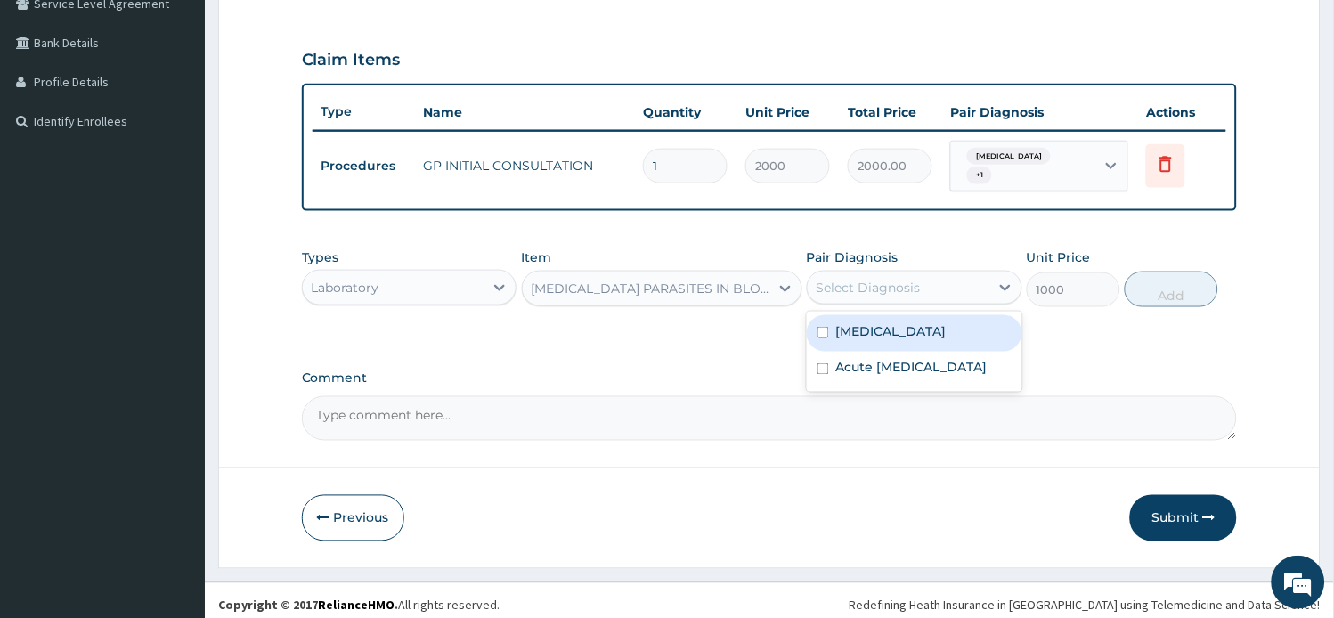
drag, startPoint x: 913, startPoint y: 313, endPoint x: 936, endPoint y: 326, distance: 26.3
click at [912, 315] on div "[MEDICAL_DATA]" at bounding box center [914, 333] width 215 height 37
checkbox input "true"
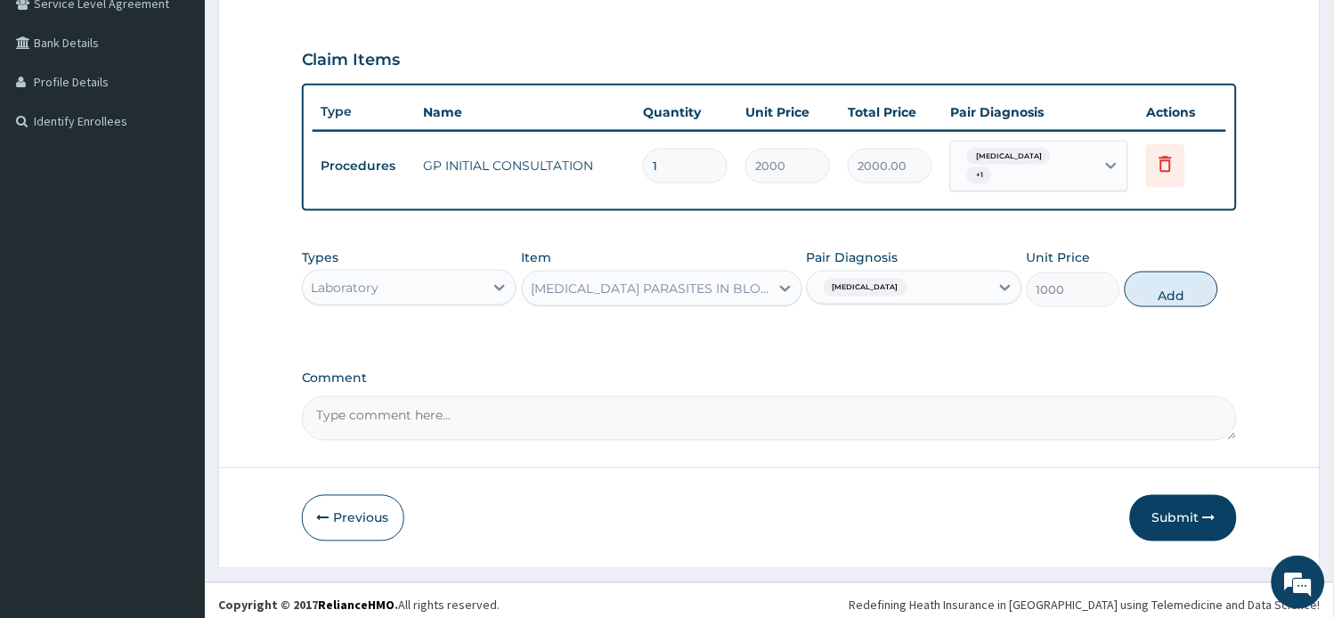
drag, startPoint x: 1182, startPoint y: 285, endPoint x: 1138, endPoint y: 288, distance: 44.7
click at [1172, 283] on button "Add" at bounding box center [1170, 290] width 93 height 36
type input "0"
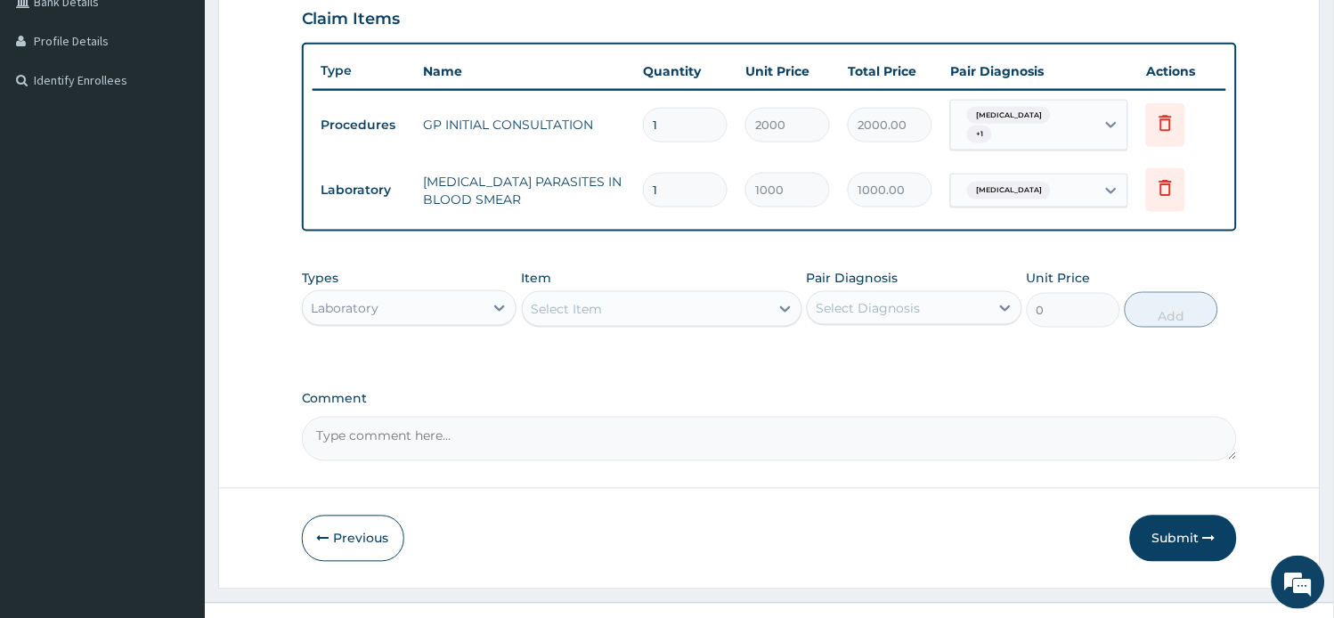
scroll to position [449, 0]
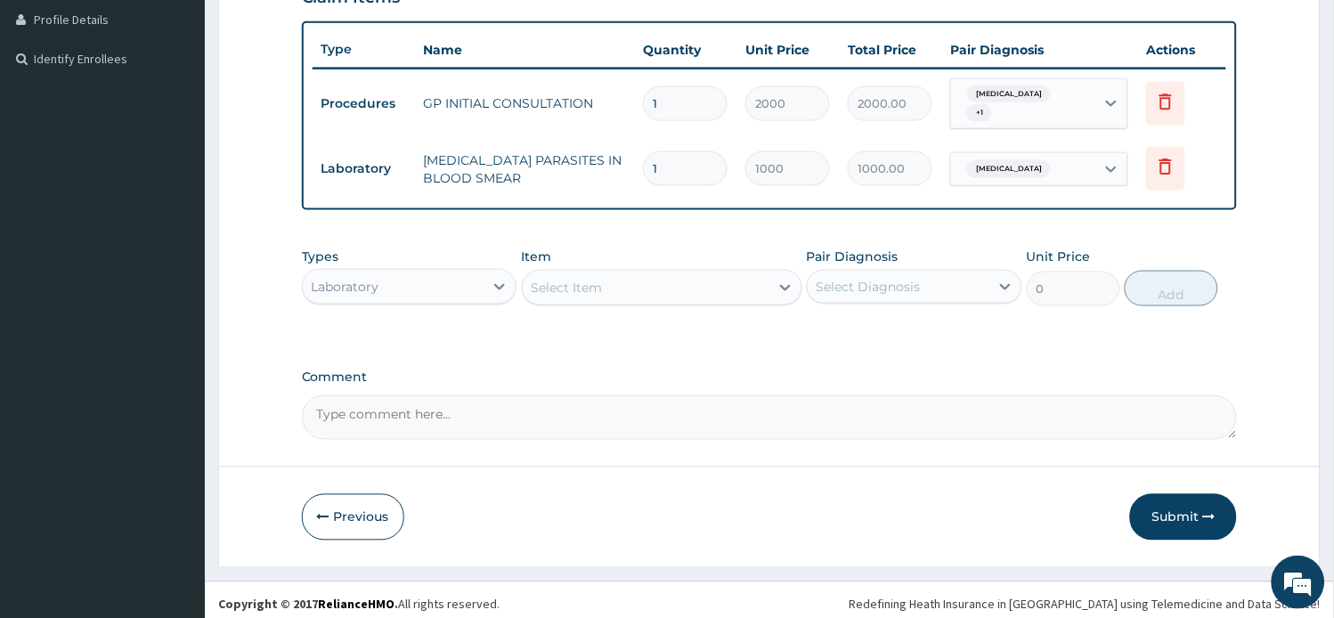
click at [402, 279] on div "Laboratory" at bounding box center [394, 286] width 182 height 28
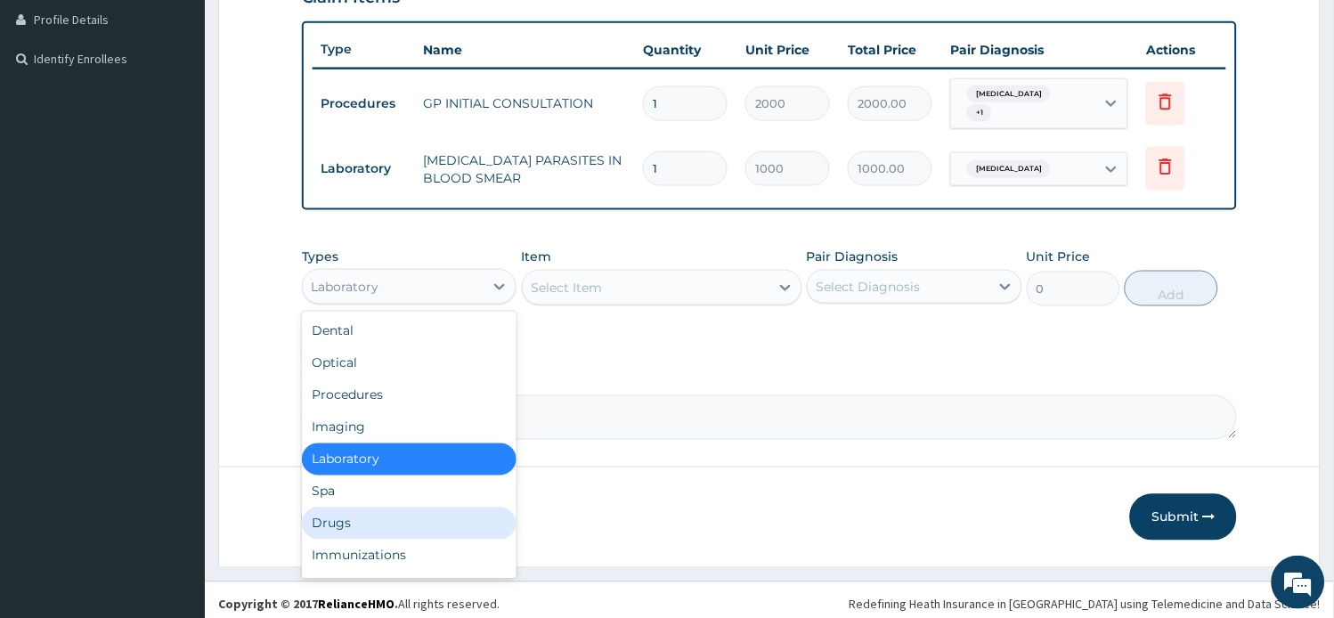
click at [378, 510] on div "Drugs" at bounding box center [409, 523] width 215 height 32
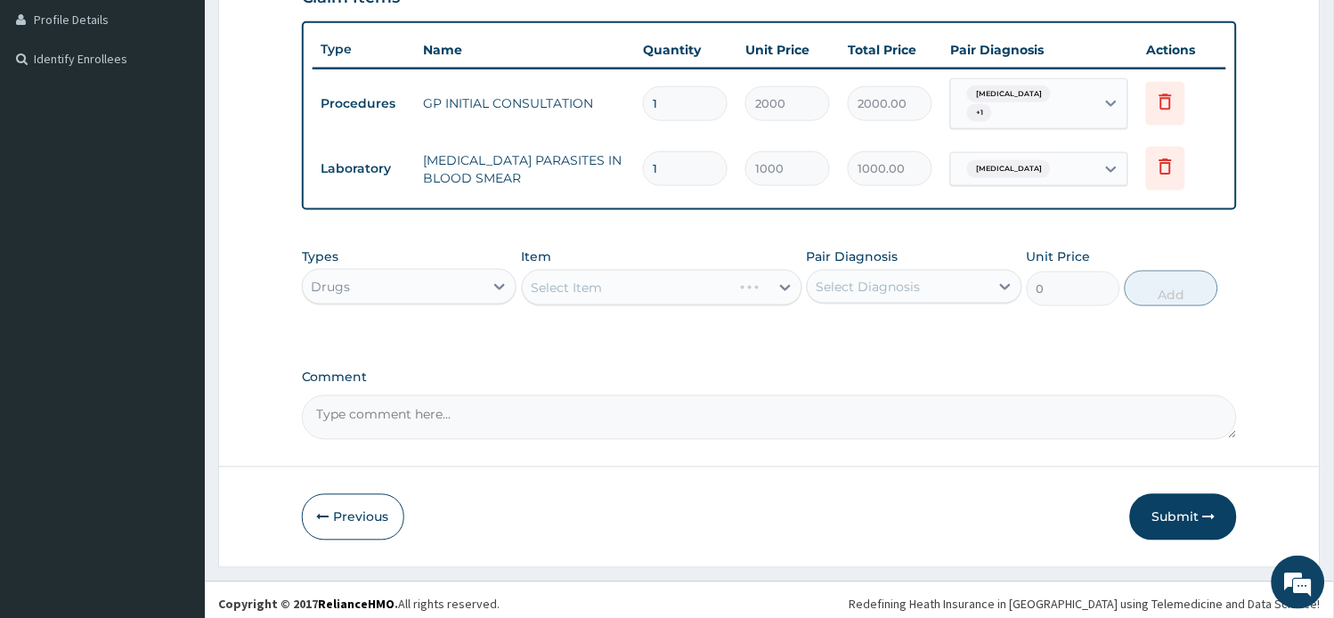
click at [659, 270] on div "Select Item" at bounding box center [662, 288] width 280 height 36
click at [666, 280] on div "Select Item" at bounding box center [646, 287] width 247 height 28
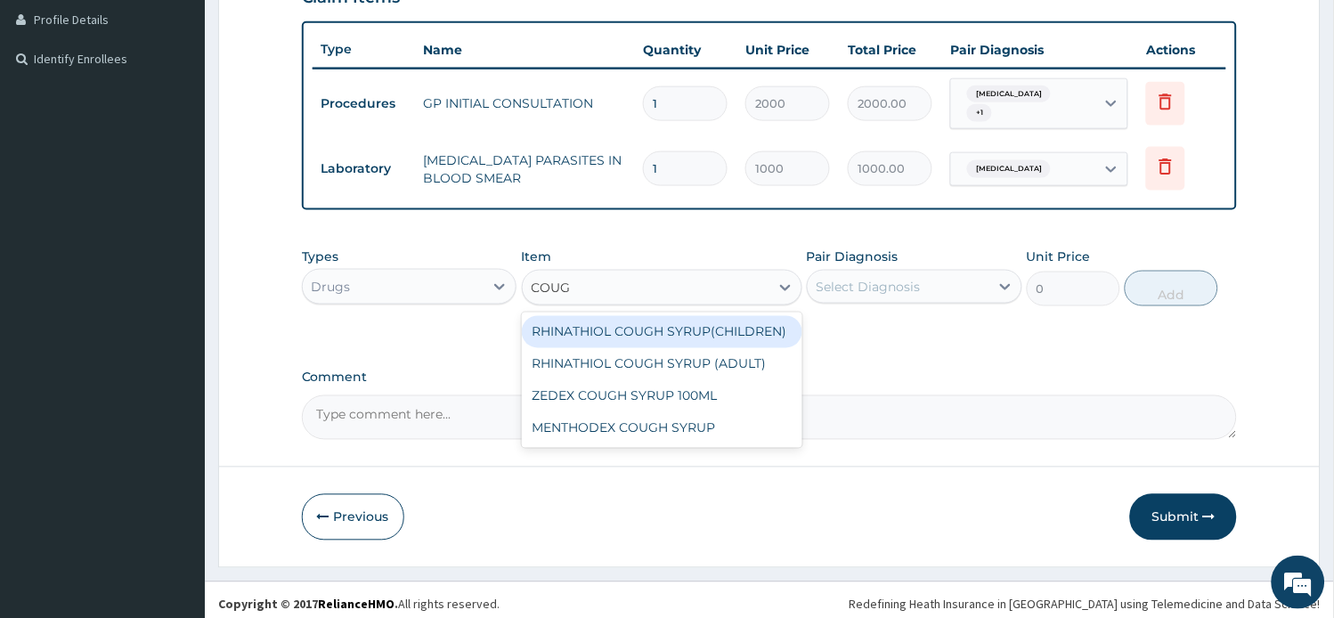
type input "COUGH"
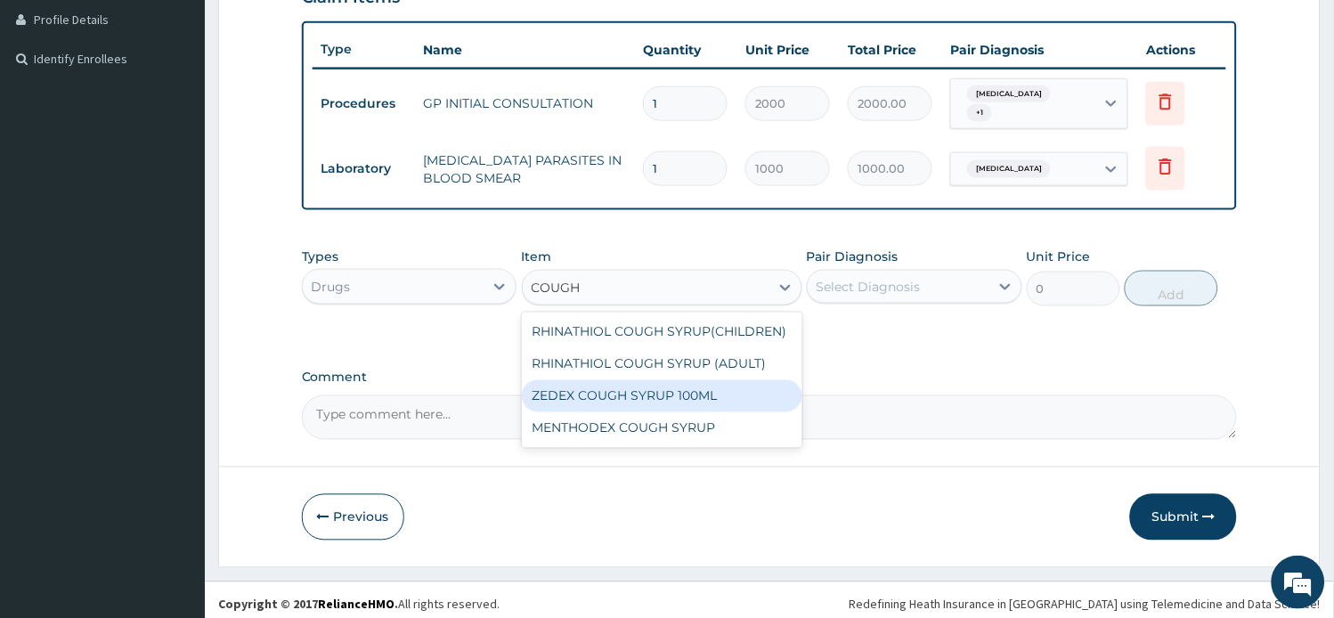
click at [621, 405] on div "ZEDEX COUGH SYRUP 100ML" at bounding box center [662, 396] width 280 height 32
type input "660"
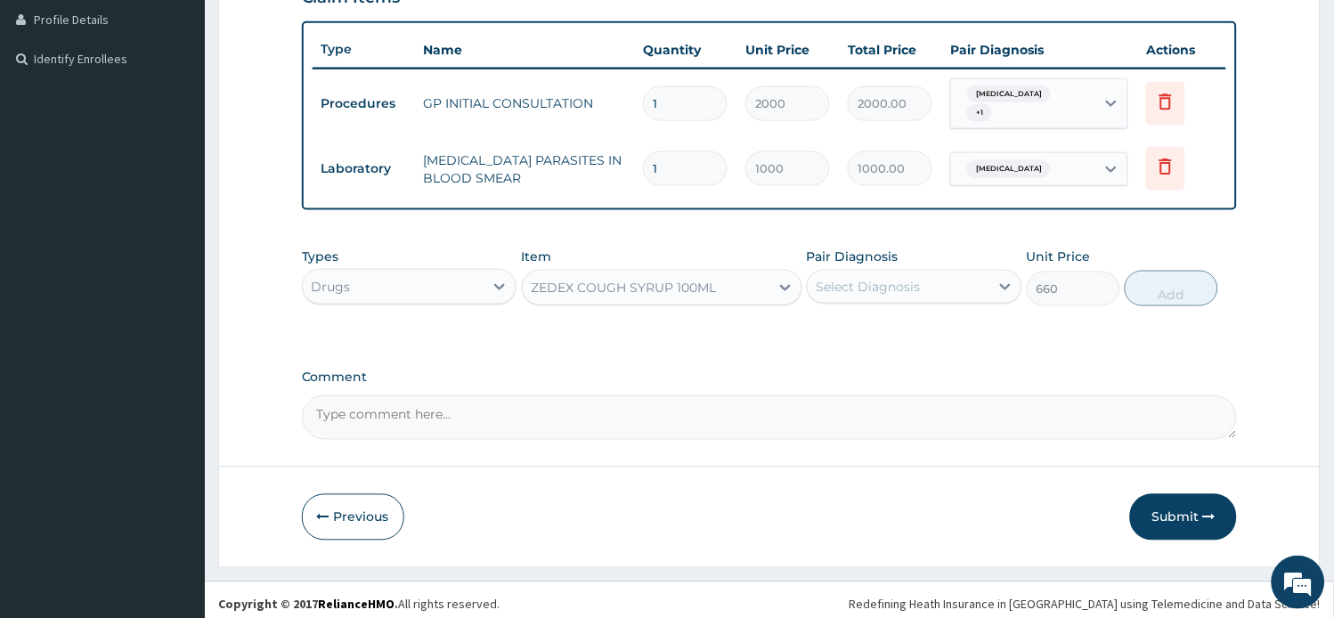
click at [860, 278] on div "Select Diagnosis" at bounding box center [868, 287] width 104 height 18
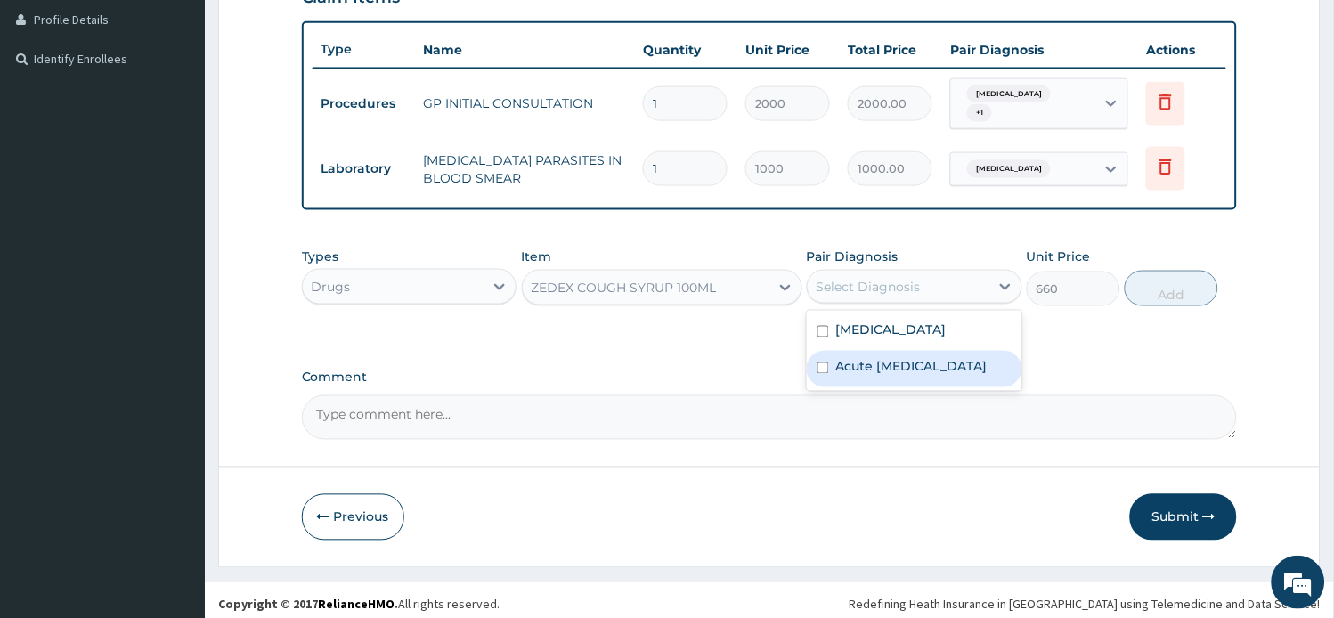
click at [885, 363] on label "Acute upper respiratory infection" at bounding box center [911, 367] width 151 height 18
checkbox input "true"
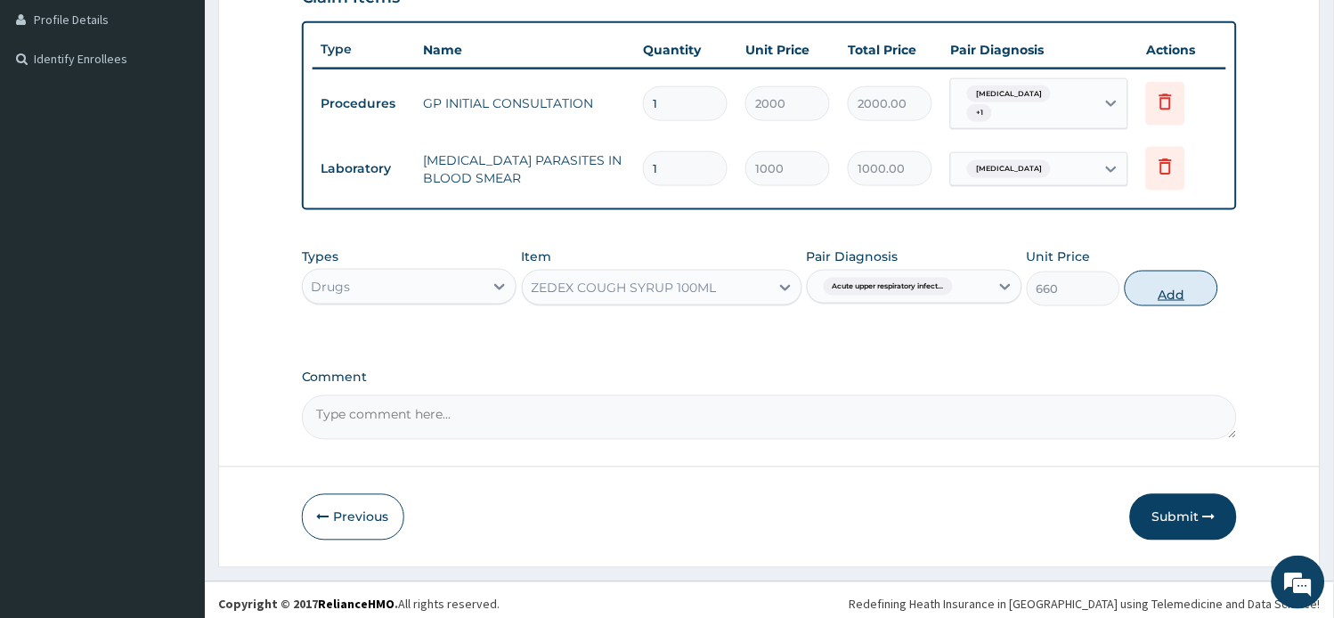
click at [1159, 279] on button "Add" at bounding box center [1170, 289] width 93 height 36
type input "0"
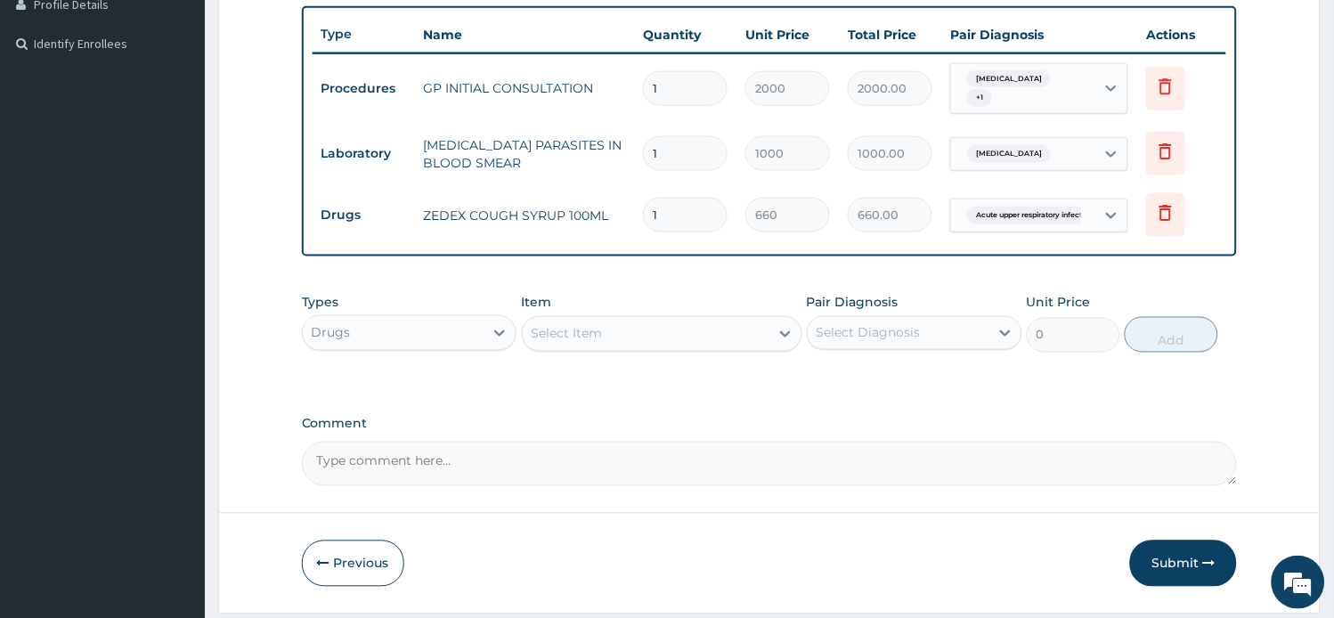
scroll to position [511, 0]
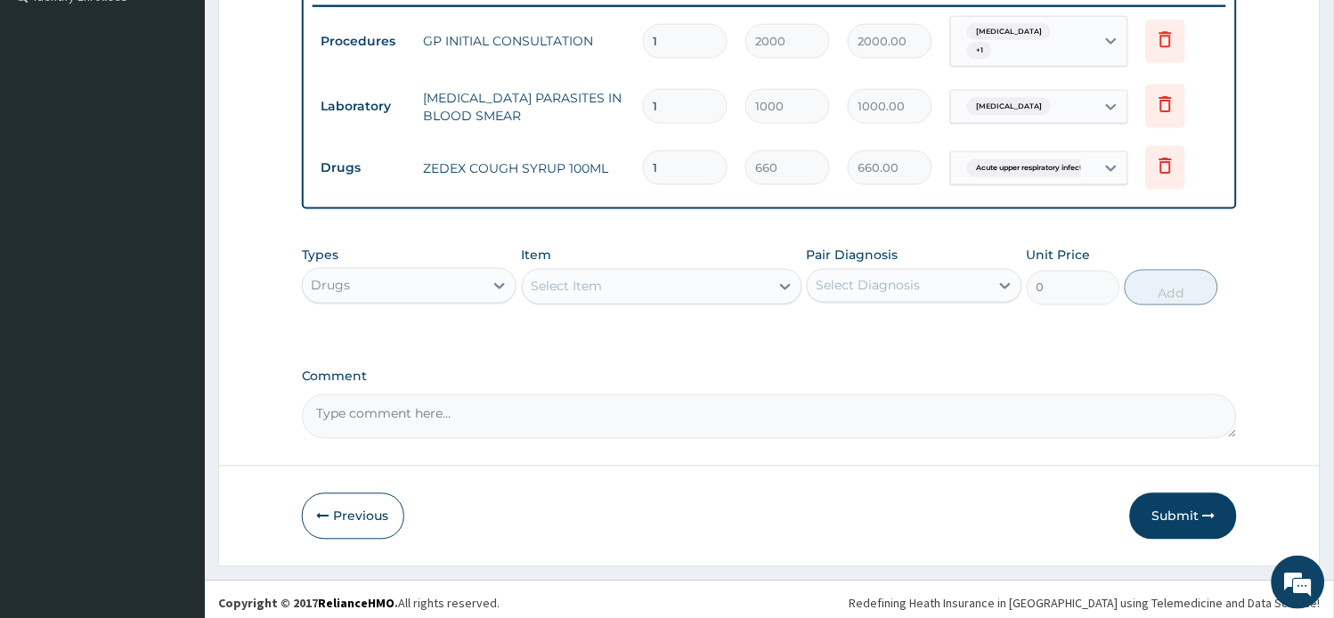
click at [581, 269] on div "Select Item" at bounding box center [662, 287] width 280 height 36
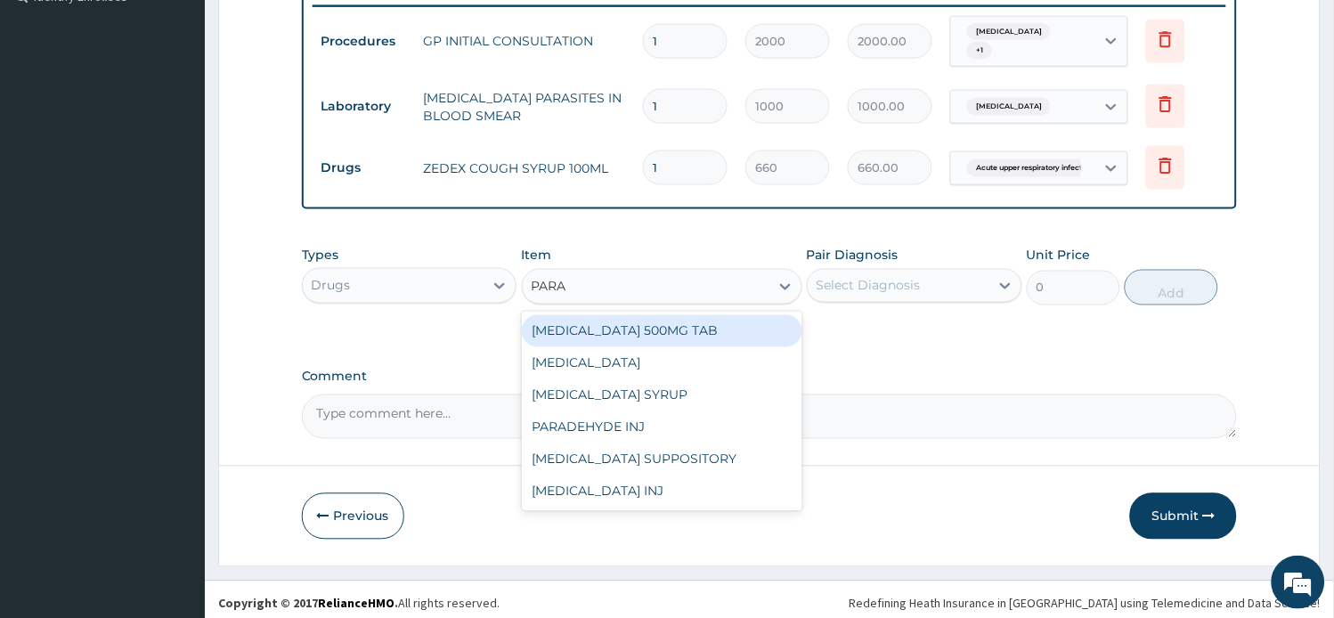
type input "PARAC"
click at [621, 315] on div "[MEDICAL_DATA] 500MG TAB" at bounding box center [662, 331] width 280 height 32
type input "15"
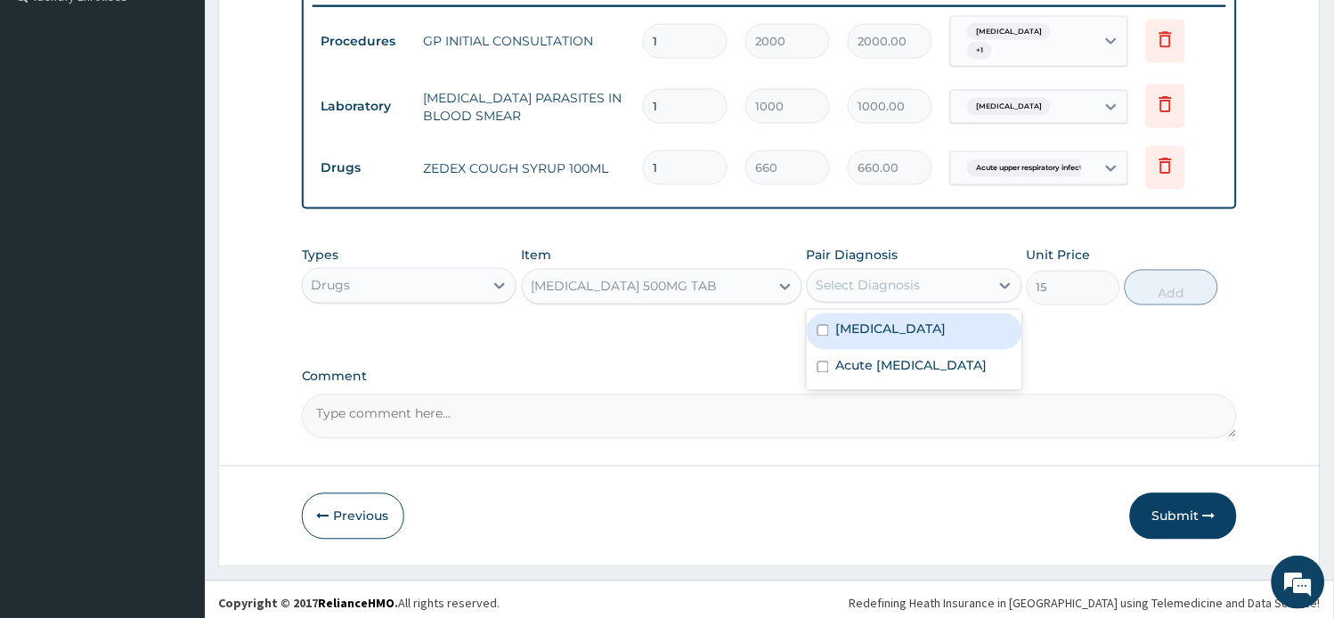
click at [844, 285] on div "Select Diagnosis" at bounding box center [868, 286] width 104 height 18
click at [839, 321] on label "[MEDICAL_DATA]" at bounding box center [891, 330] width 110 height 18
checkbox input "true"
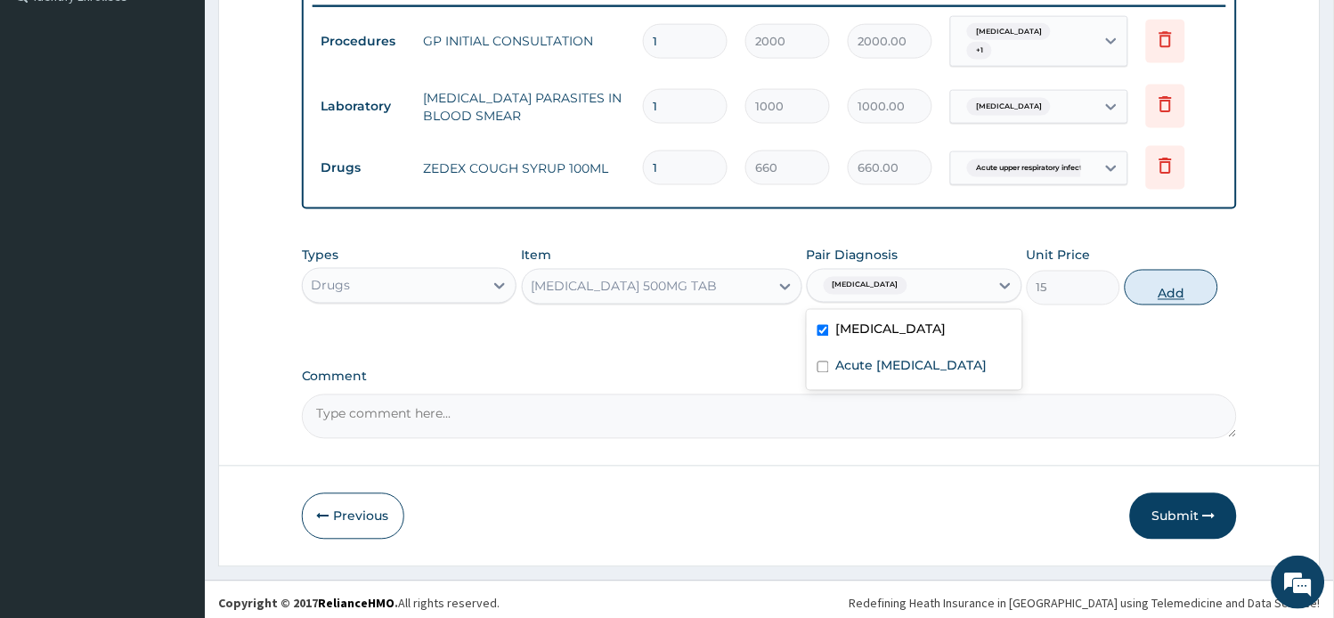
click at [1161, 274] on button "Add" at bounding box center [1170, 288] width 93 height 36
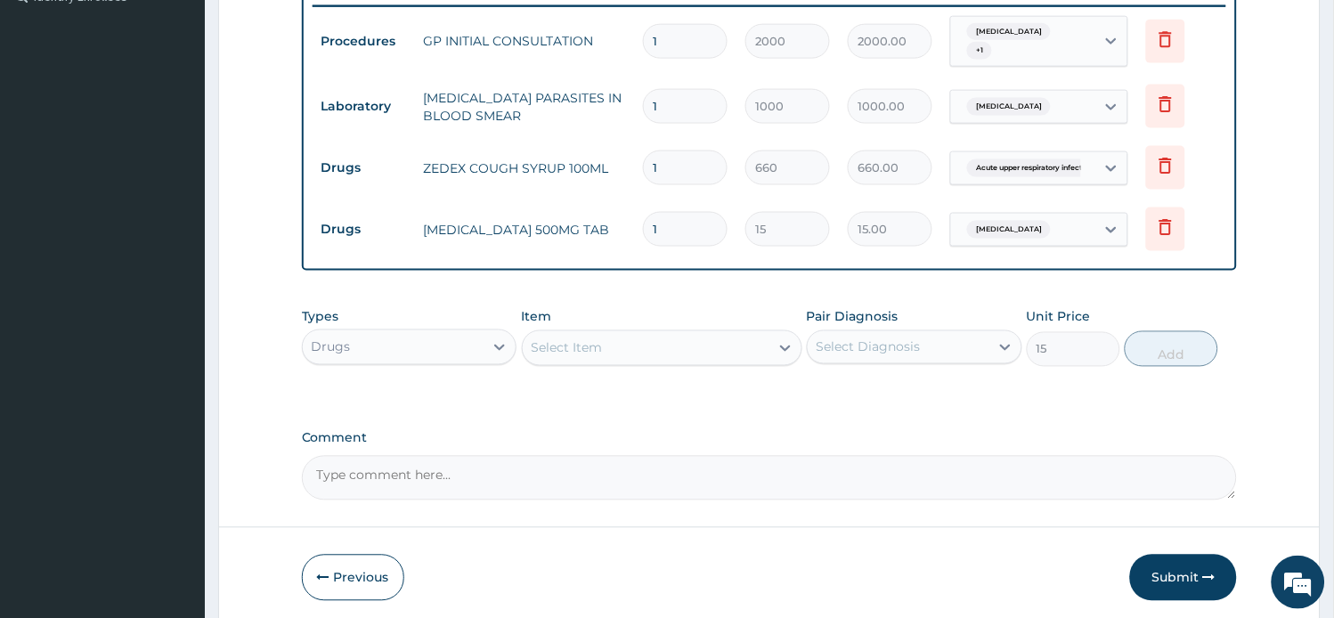
type input "0"
type input "18"
type input "270.00"
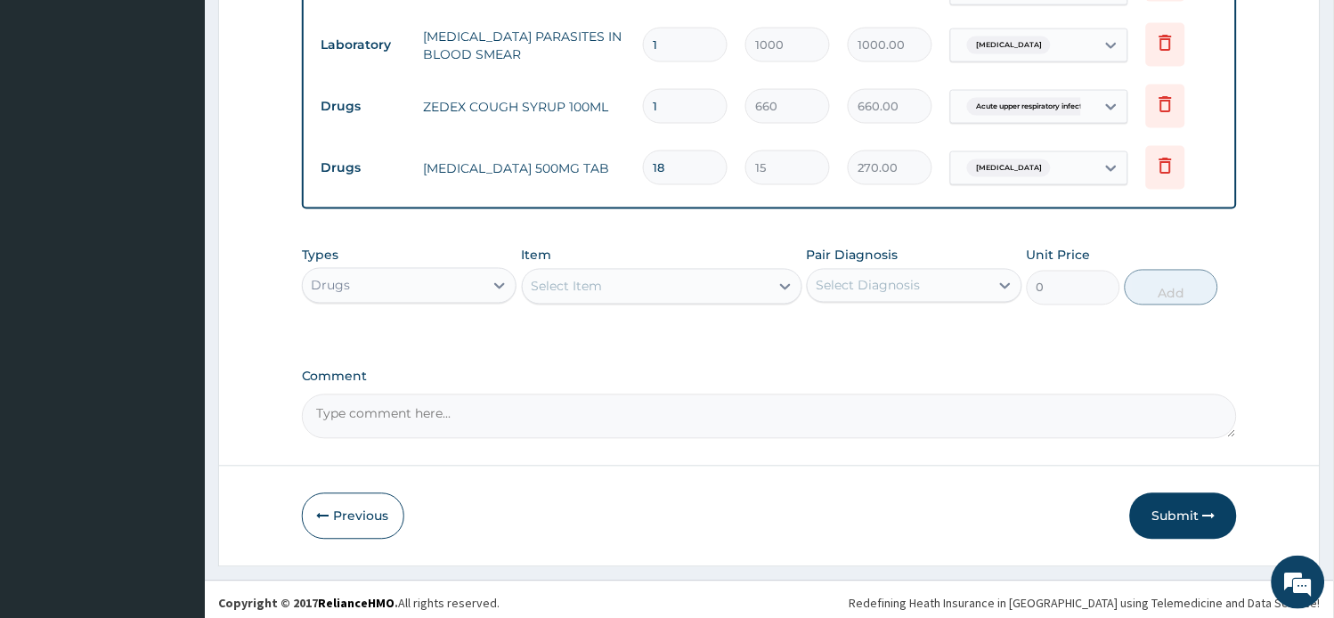
type input "18"
click at [673, 279] on div "Select Item" at bounding box center [646, 286] width 247 height 28
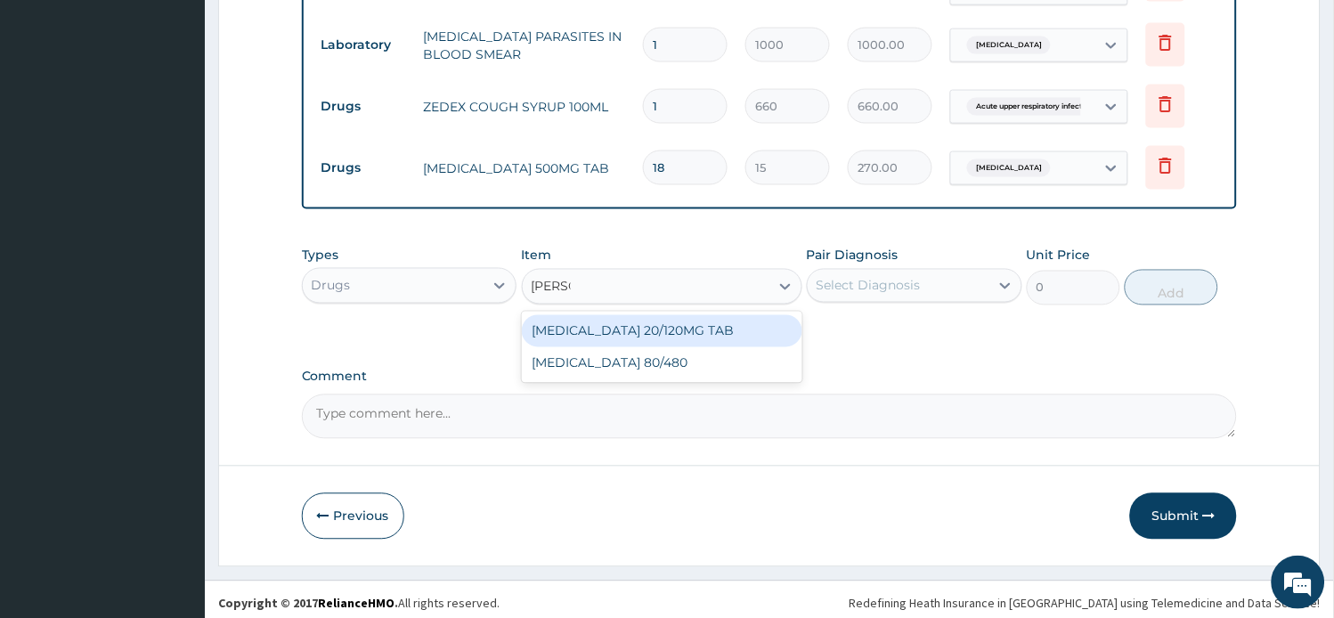
type input "COART"
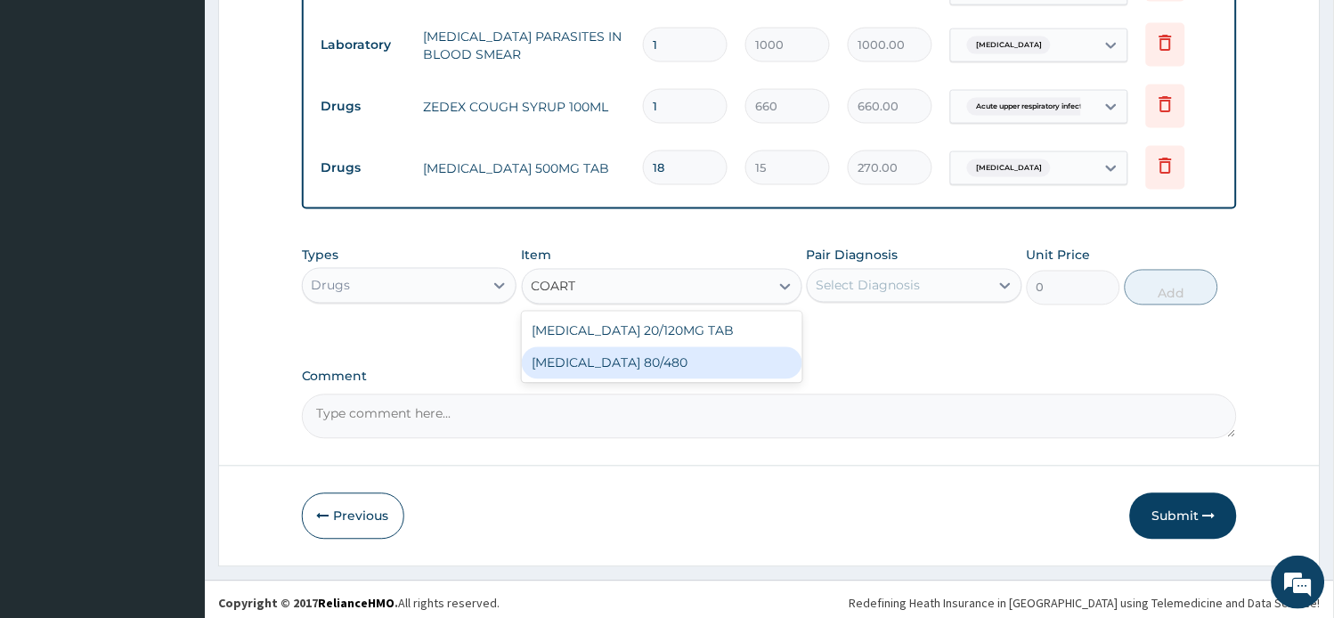
click at [632, 351] on div "[MEDICAL_DATA] 80/480" at bounding box center [662, 363] width 280 height 32
type input "312"
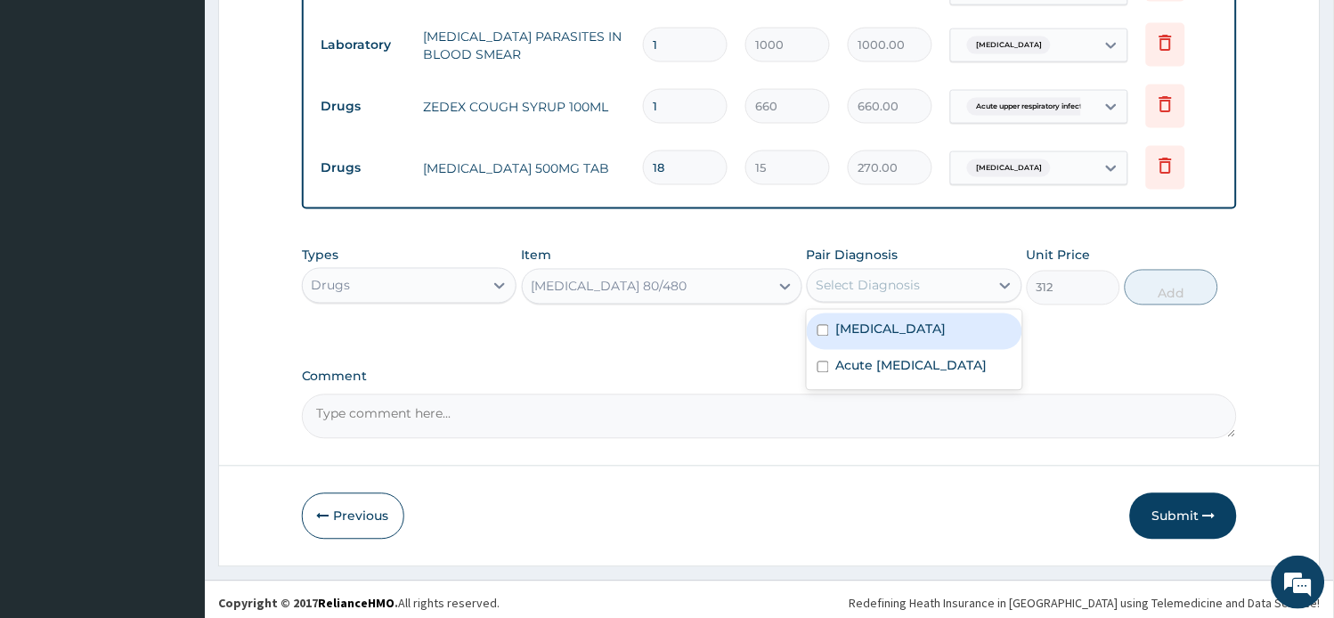
click at [893, 287] on div "Select Diagnosis" at bounding box center [899, 286] width 182 height 28
click at [890, 323] on div "Malaria" at bounding box center [914, 331] width 215 height 37
checkbox input "true"
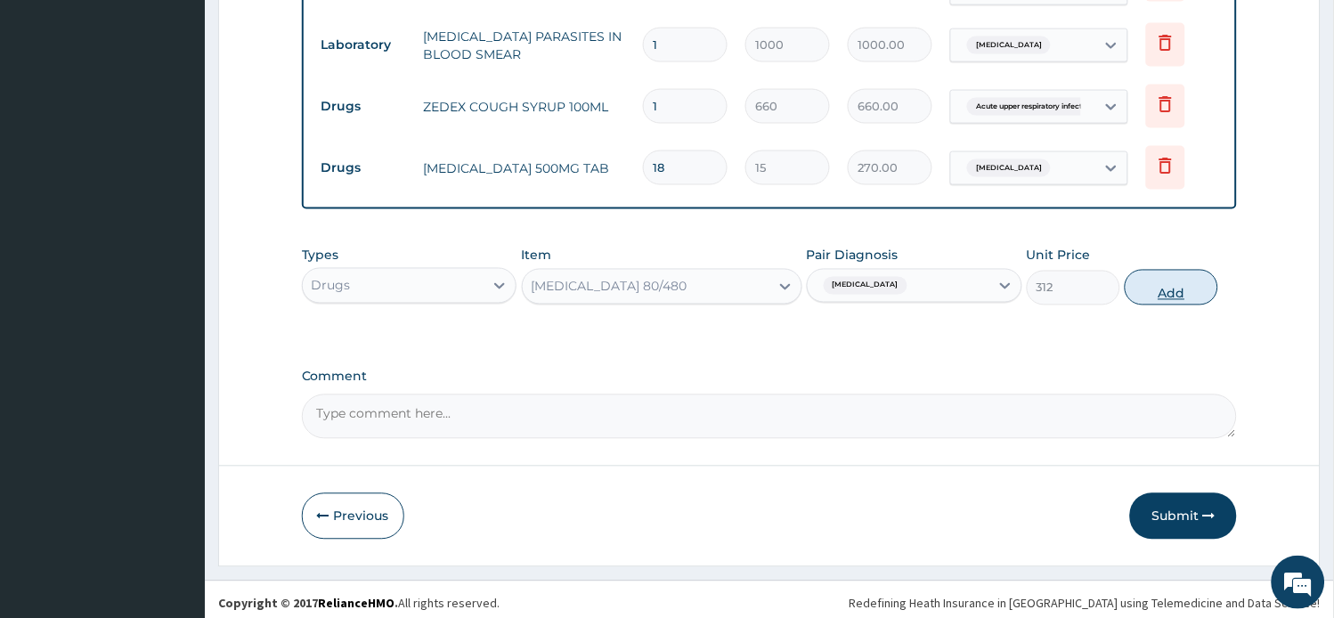
click at [1178, 289] on button "Add" at bounding box center [1170, 288] width 93 height 36
type input "0"
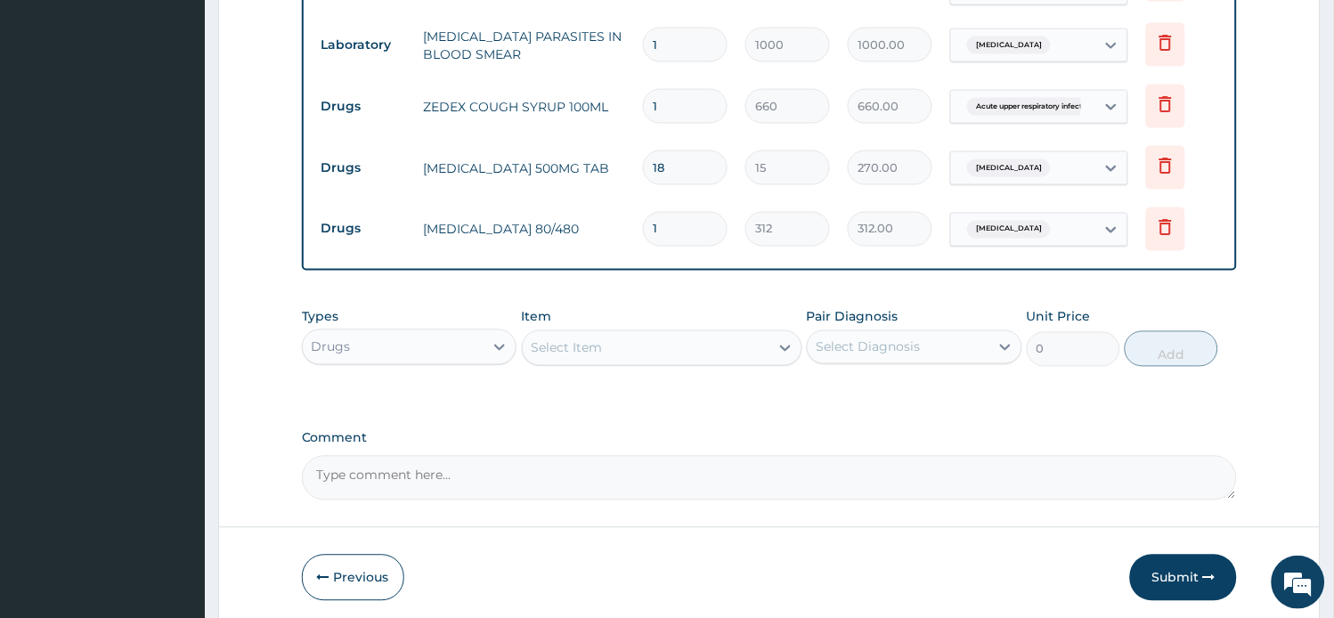
drag, startPoint x: 597, startPoint y: 215, endPoint x: 548, endPoint y: 208, distance: 50.4
click at [562, 207] on tr "Drugs COARTEM 80/480 1 312 312.00 Malaria Delete" at bounding box center [769, 229] width 914 height 61
type input "6"
type input "1872.00"
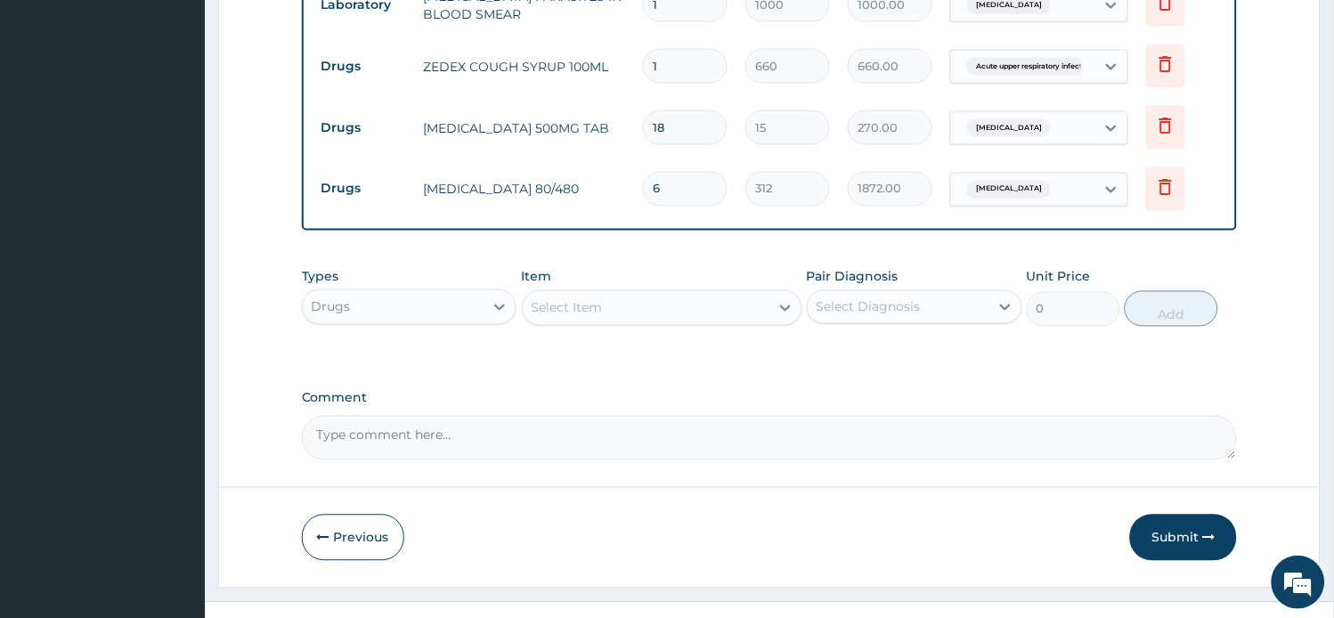
scroll to position [635, 0]
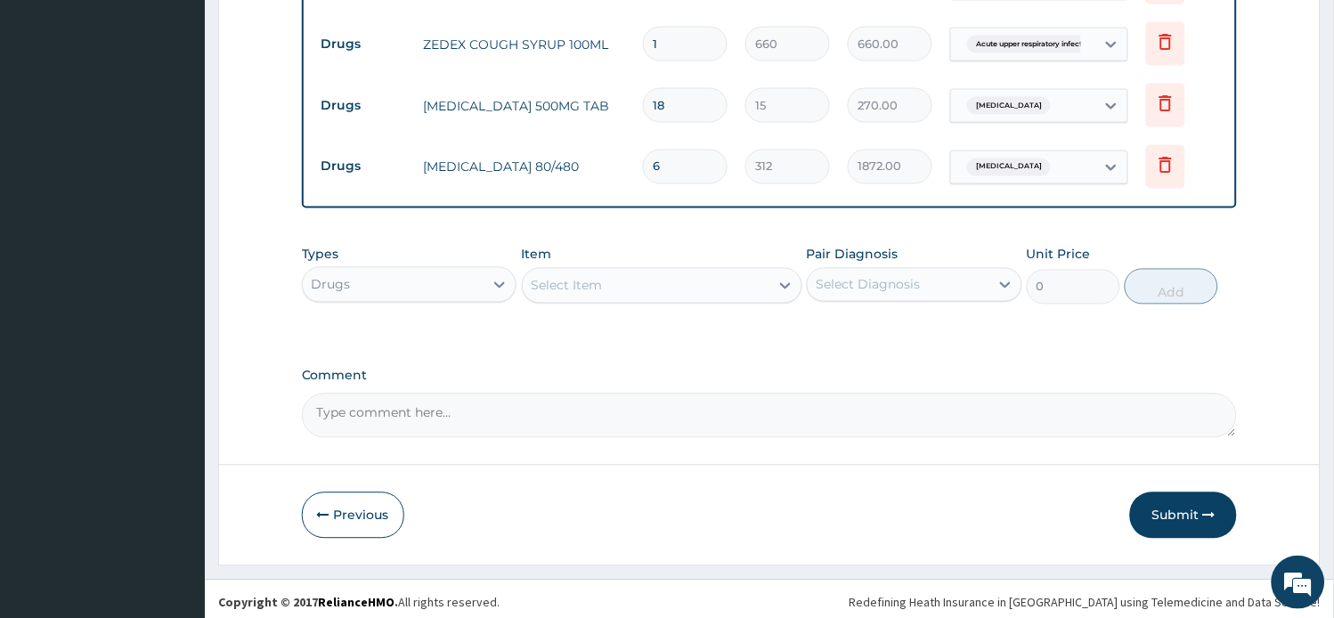
type input "6"
click at [696, 272] on div "Select Item" at bounding box center [646, 286] width 247 height 28
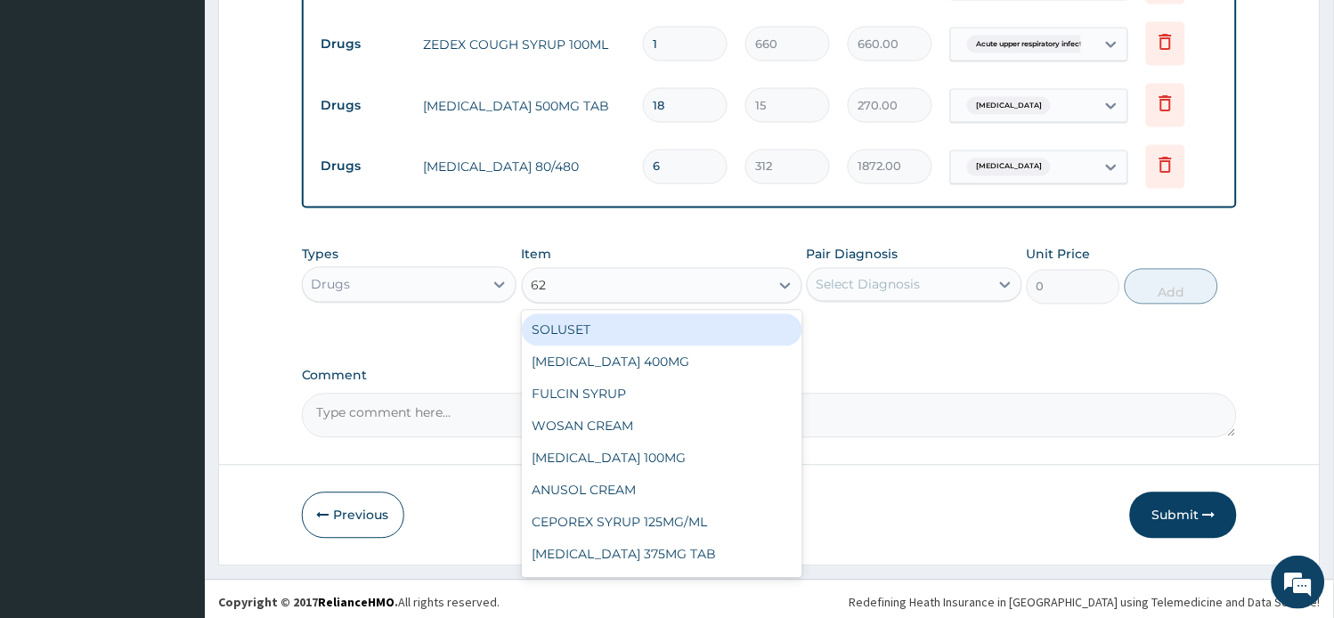
type input "625"
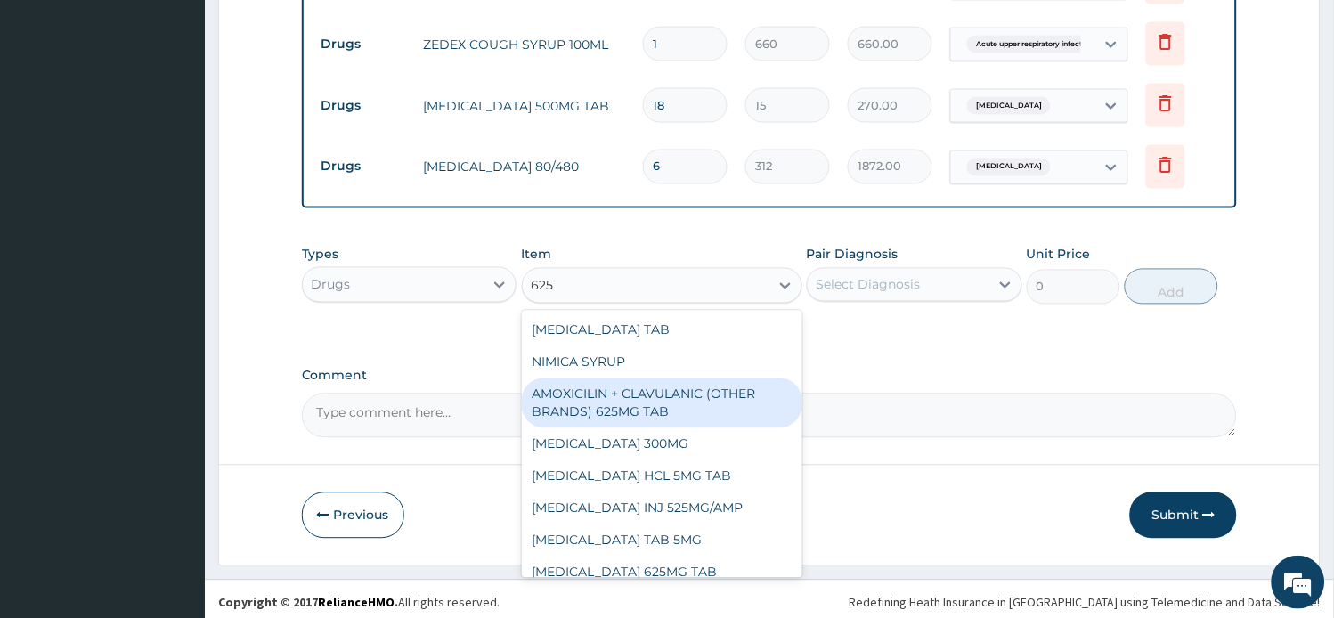
click at [677, 398] on div "AMOXICILIN + CLAVULANIC (OTHER BRANDS) 625MG TAB" at bounding box center [662, 403] width 280 height 50
type input "186"
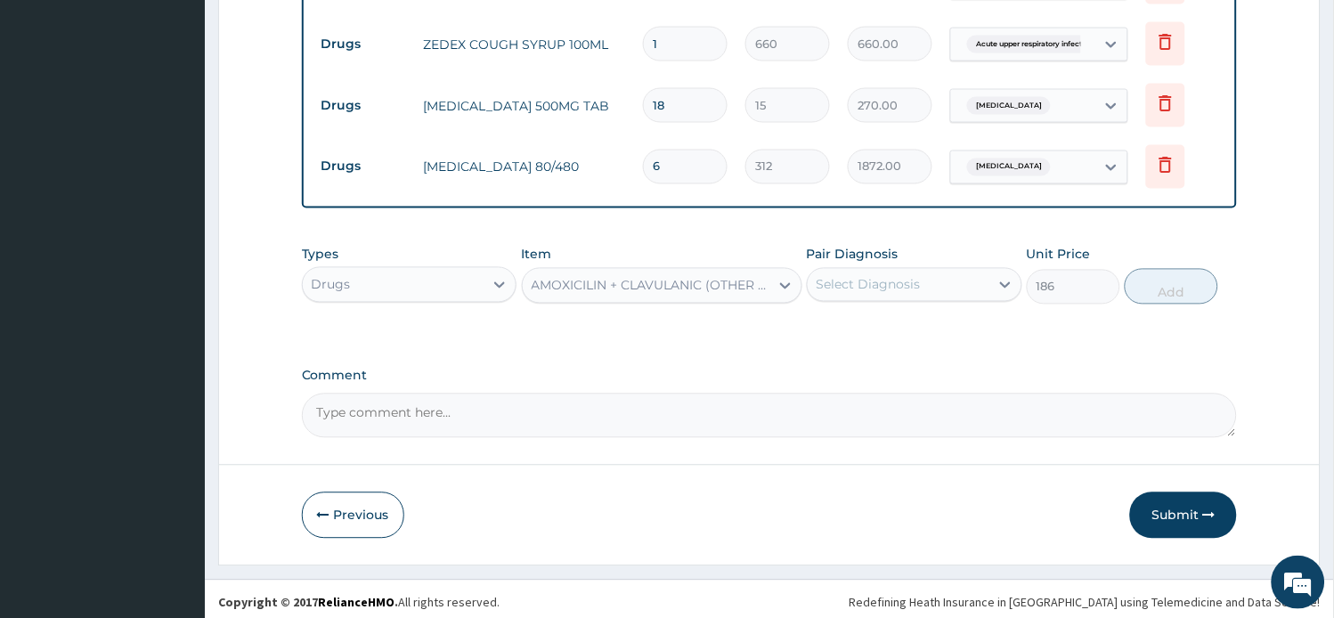
click at [864, 276] on div "Select Diagnosis" at bounding box center [868, 285] width 104 height 18
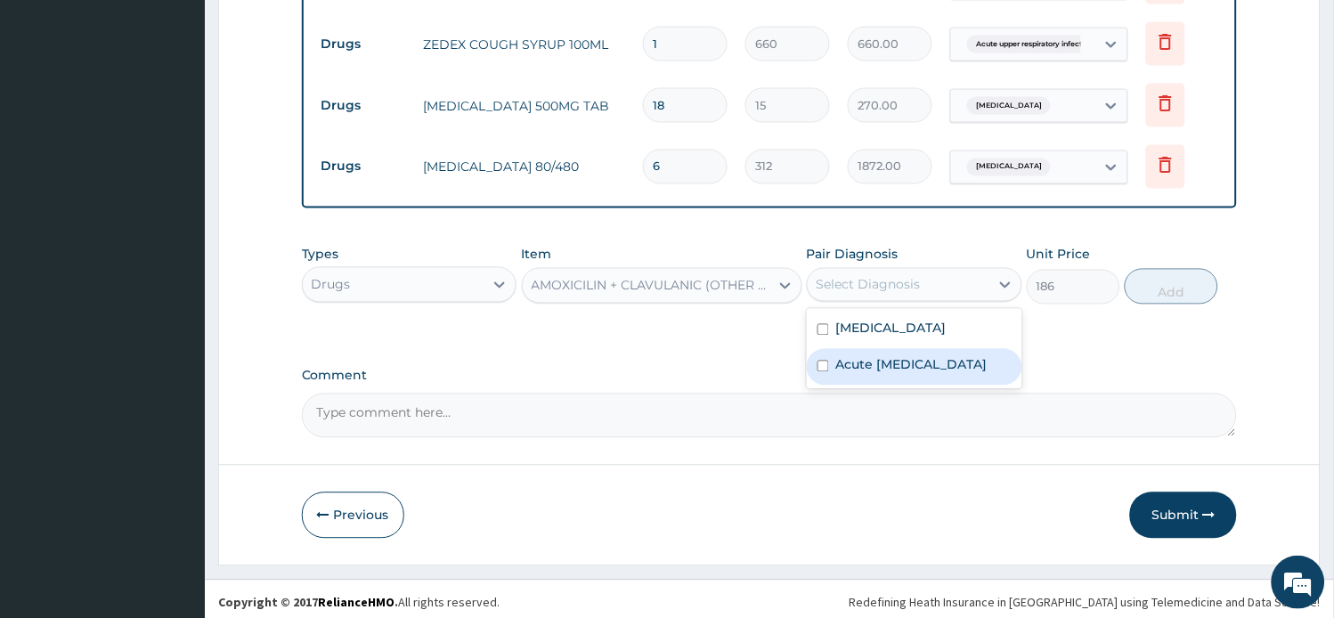
click at [884, 374] on label "Acute upper respiratory infection" at bounding box center [911, 365] width 151 height 18
checkbox input "true"
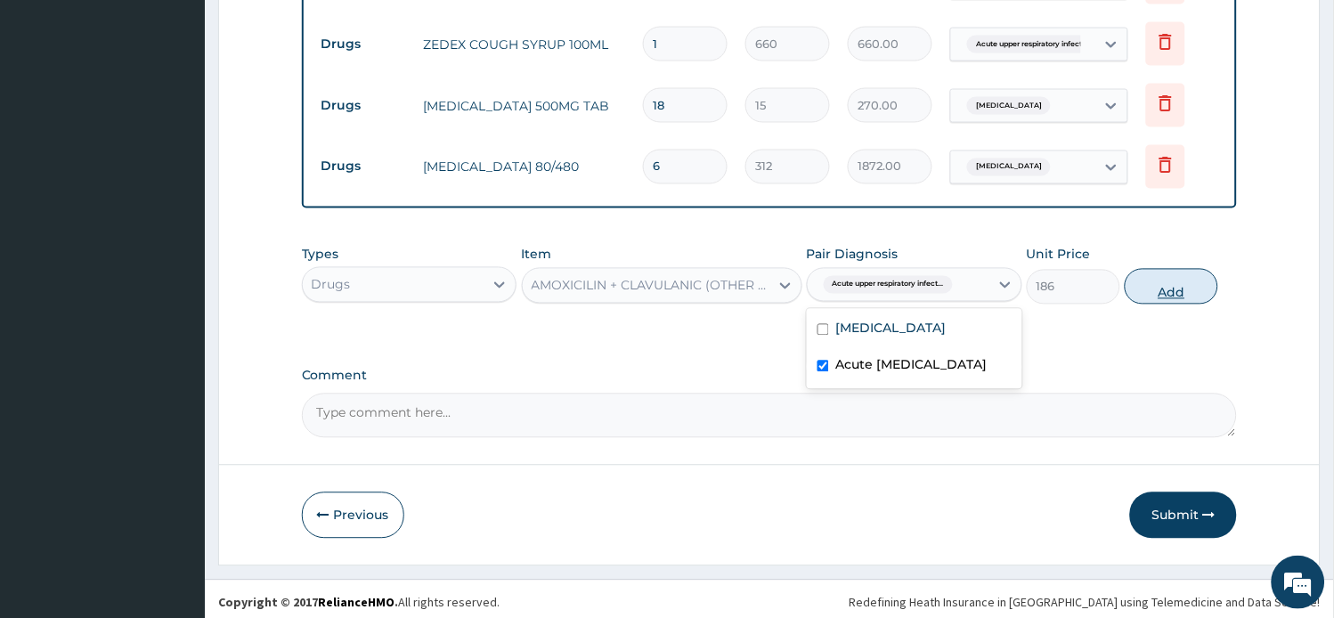
click at [1181, 295] on button "Add" at bounding box center [1170, 287] width 93 height 36
type input "0"
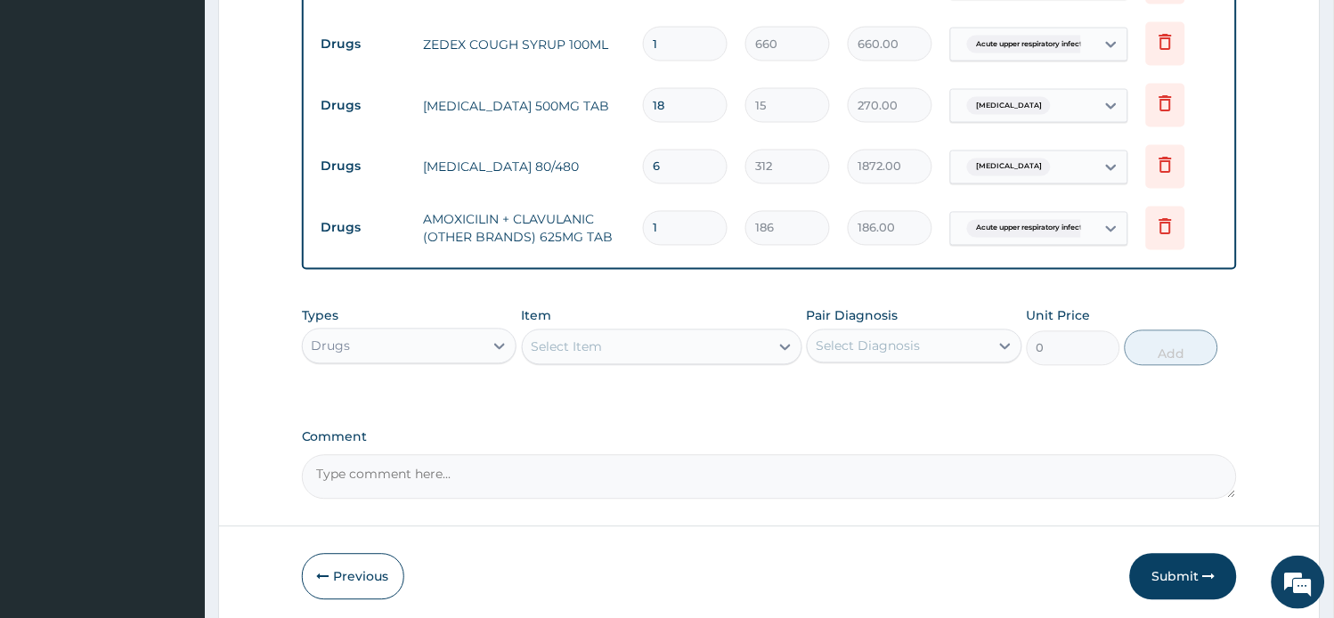
type input "14"
type input "2604.00"
type input "14"
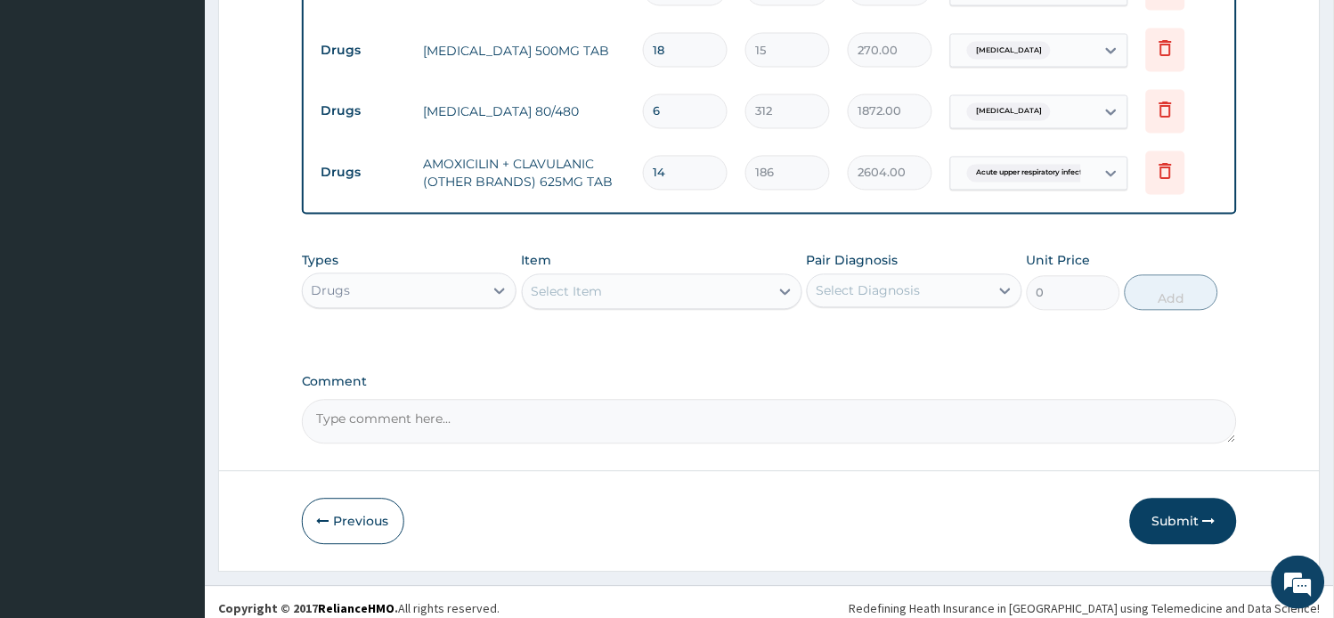
scroll to position [696, 0]
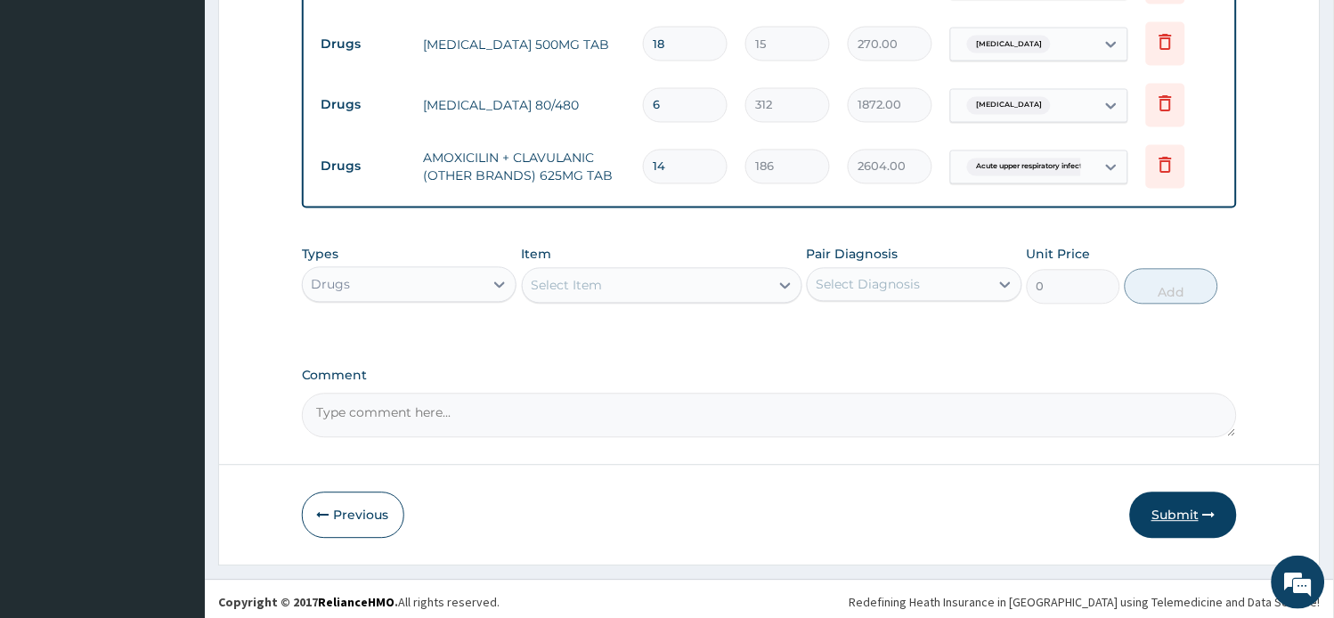
click at [1176, 512] on button "Submit" at bounding box center [1183, 515] width 107 height 46
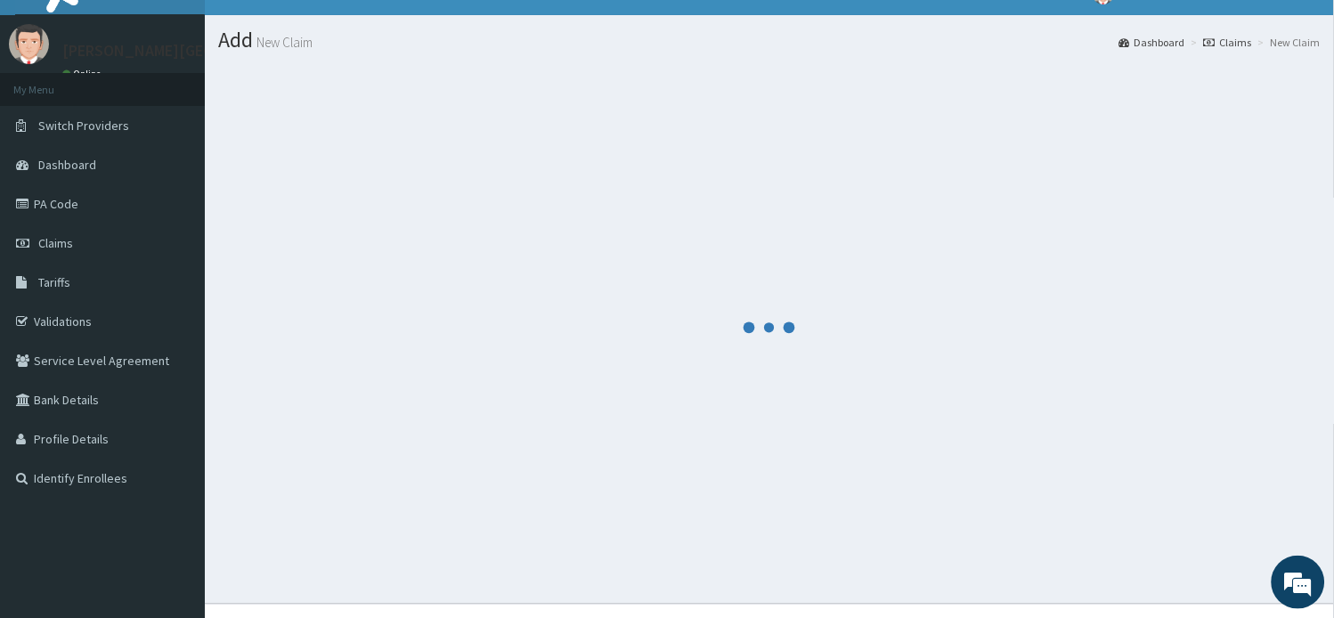
scroll to position [0, 0]
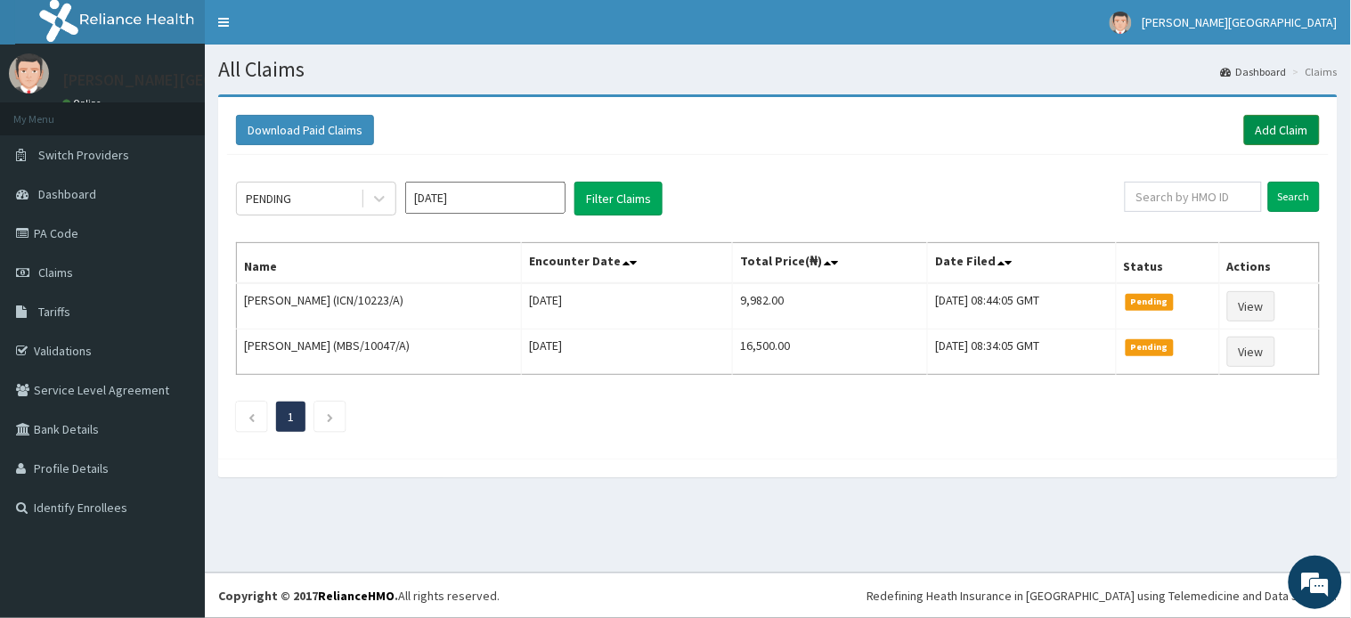
click at [1286, 118] on link "Add Claim" at bounding box center [1282, 130] width 76 height 30
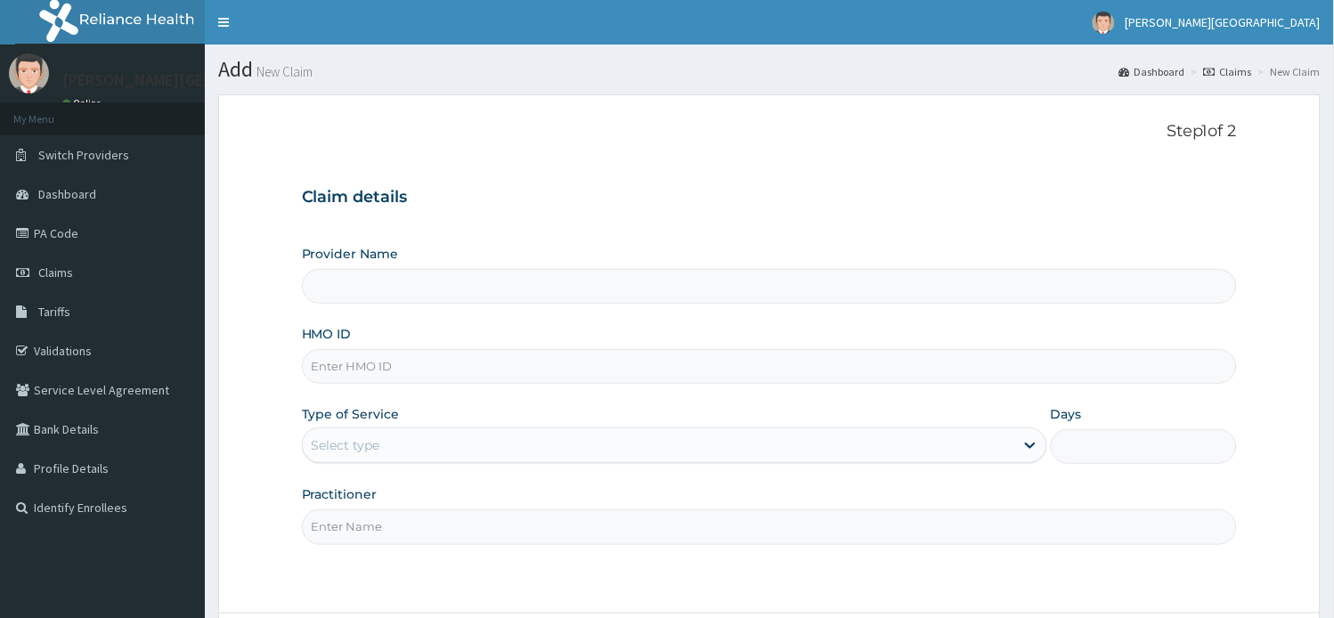
click at [372, 361] on input "HMO ID" at bounding box center [770, 366] width 936 height 35
type input "[PERSON_NAME][GEOGRAPHIC_DATA]"
paste input "AOJ/10043/A"
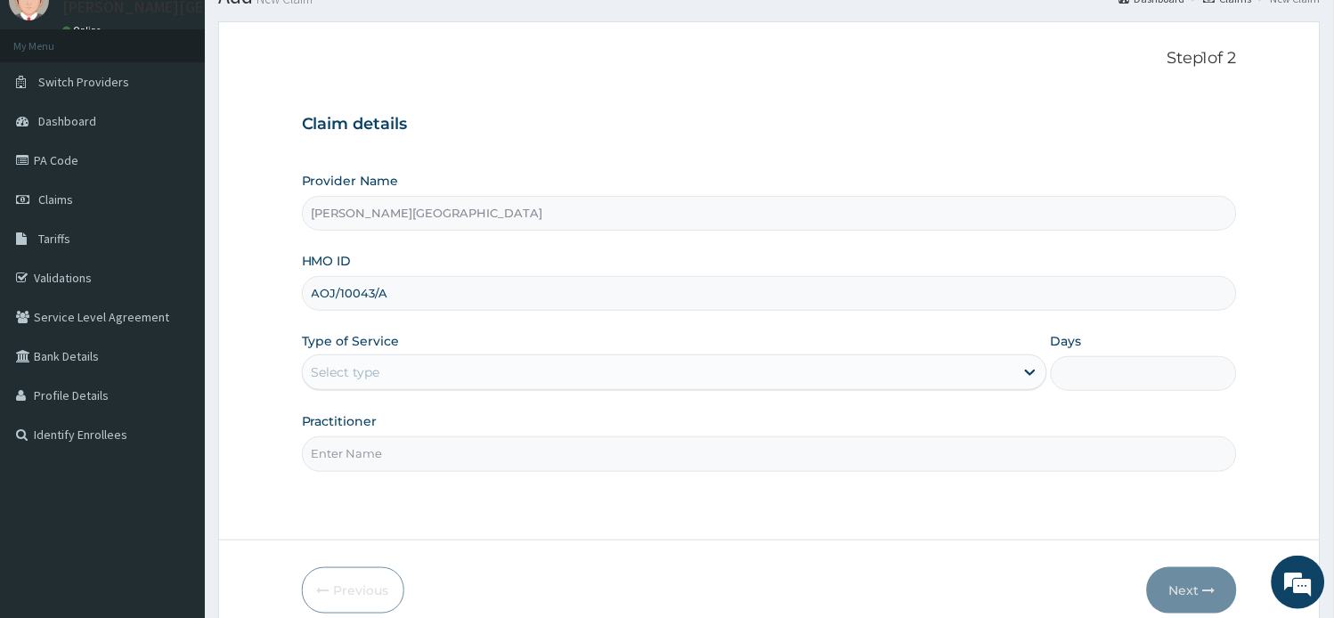
scroll to position [155, 0]
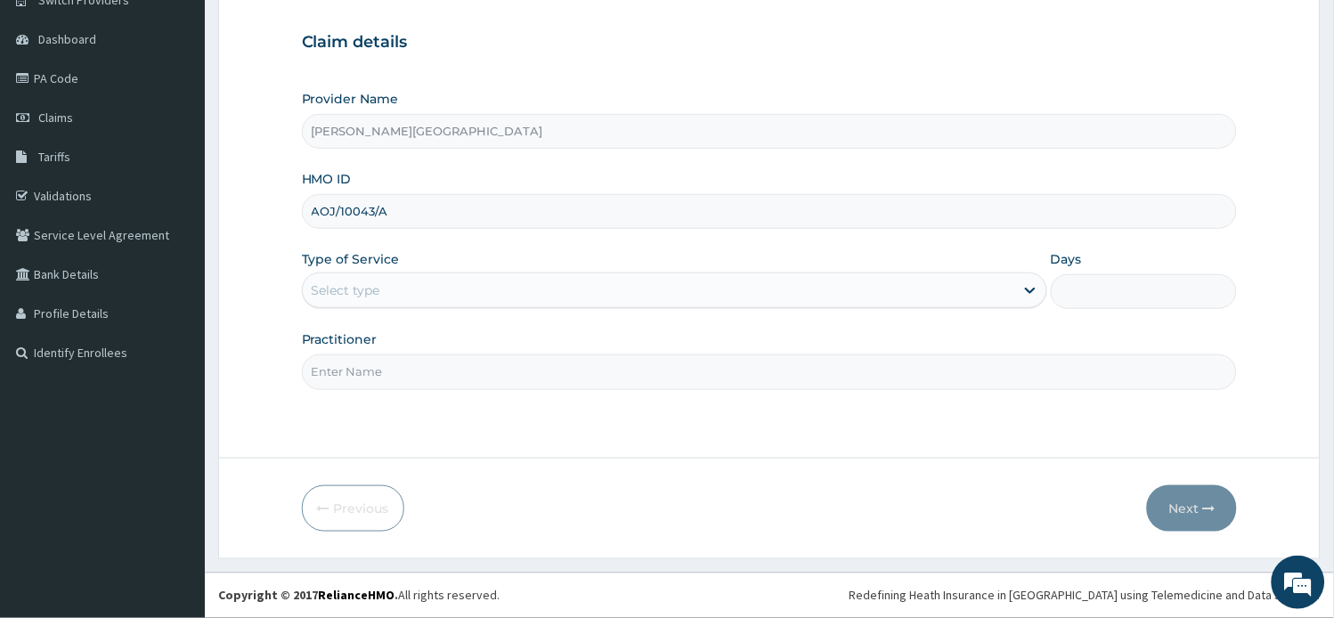
type input "AOJ/10043/A"
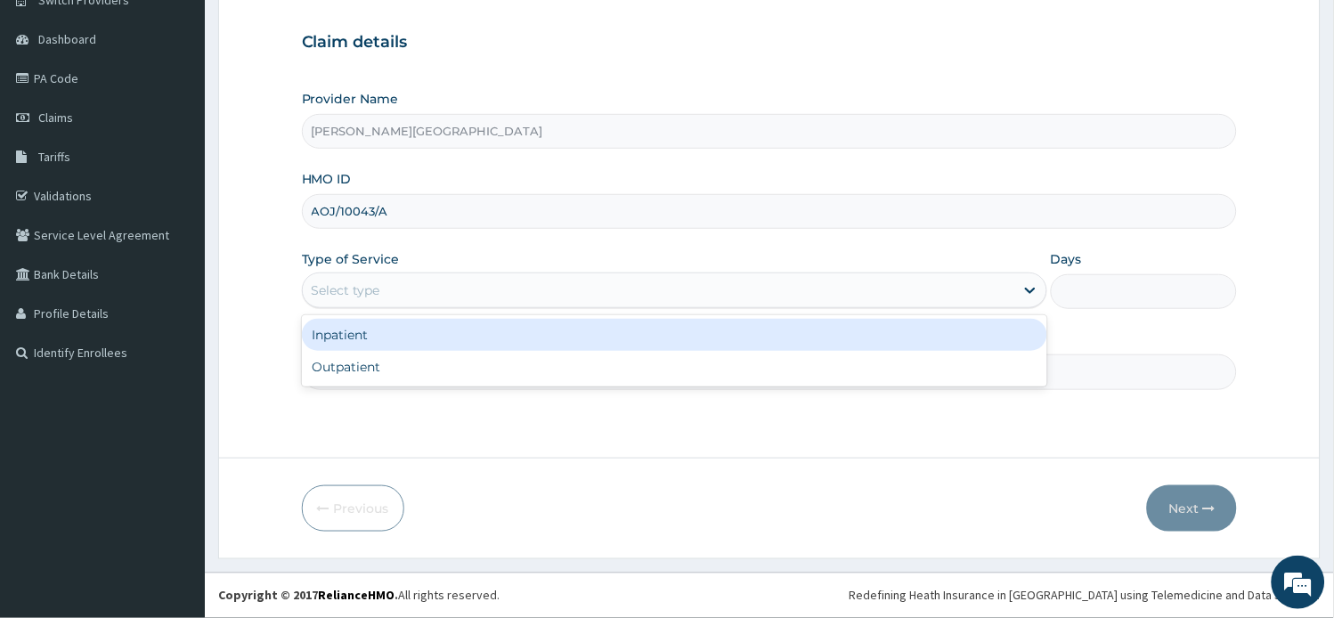
click at [422, 292] on div "Select type" at bounding box center [658, 290] width 711 height 28
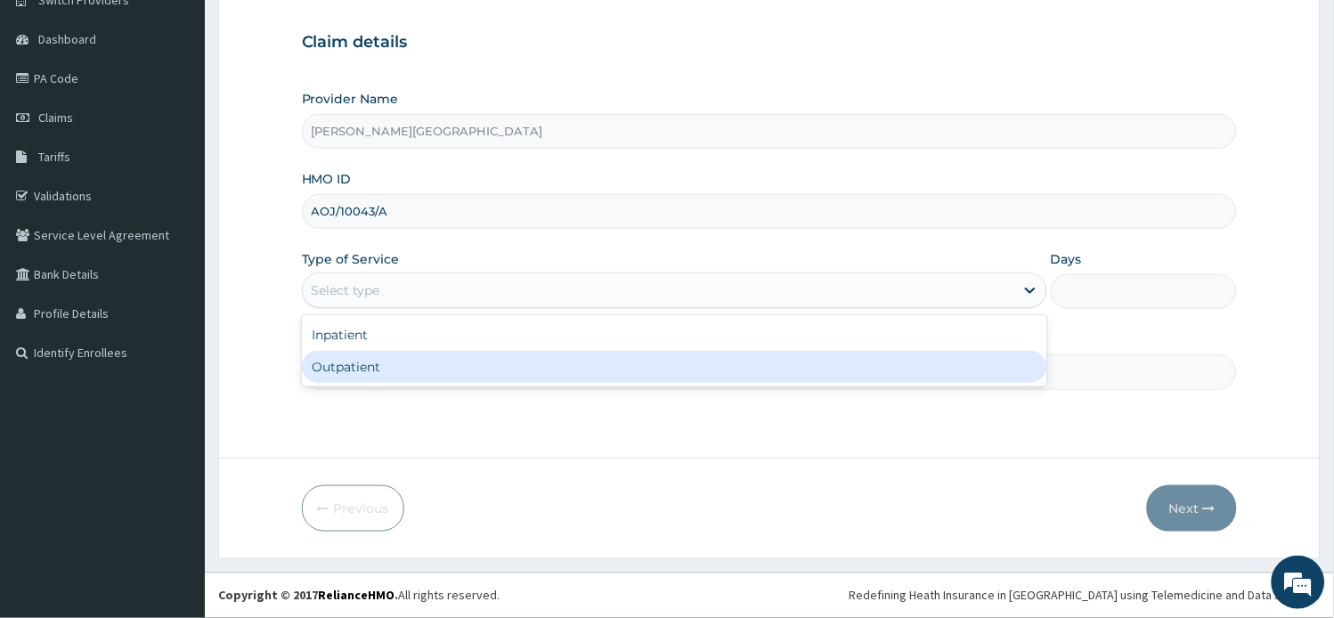
click at [393, 357] on div "Outpatient" at bounding box center [674, 367] width 745 height 32
type input "1"
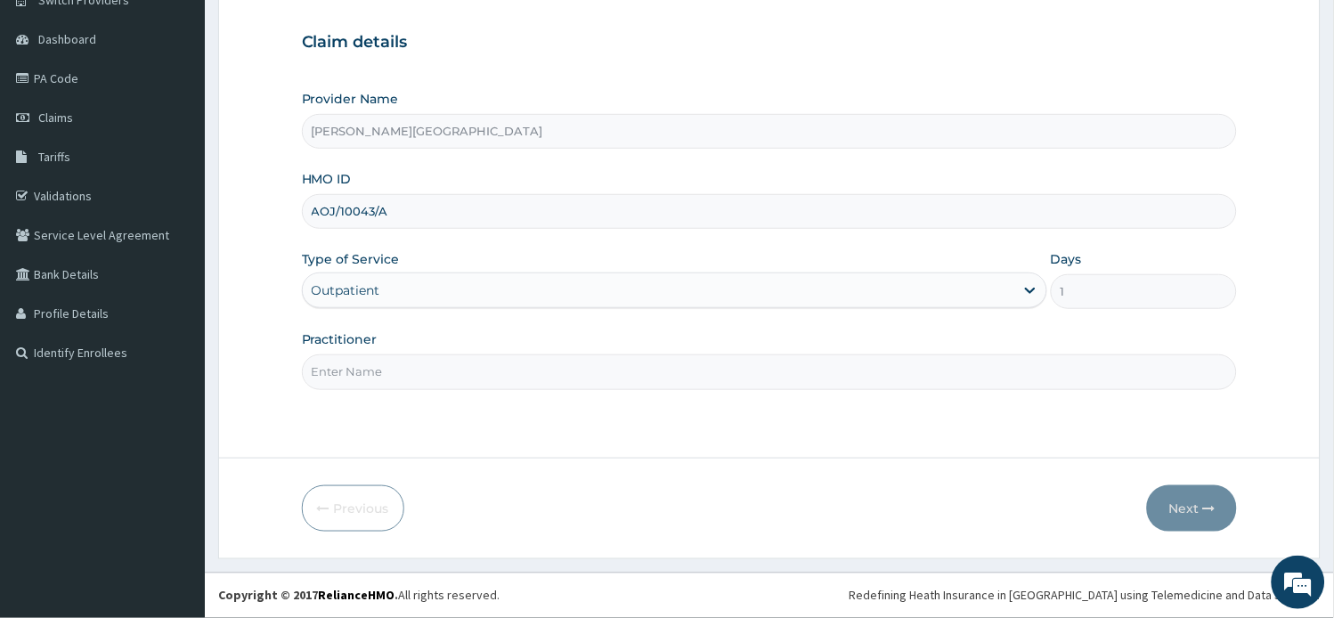
click at [399, 385] on input "Practitioner" at bounding box center [770, 371] width 936 height 35
type input "AA"
click at [1168, 518] on button "Next" at bounding box center [1192, 508] width 90 height 46
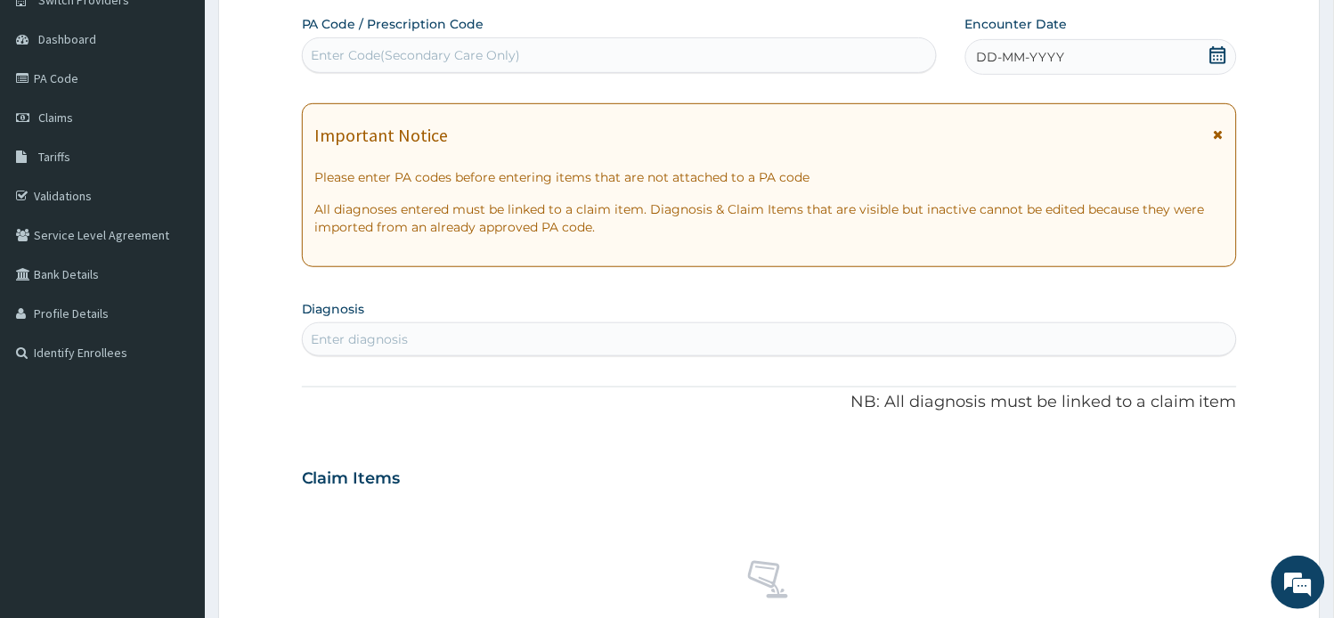
click at [1216, 134] on icon at bounding box center [1218, 134] width 10 height 12
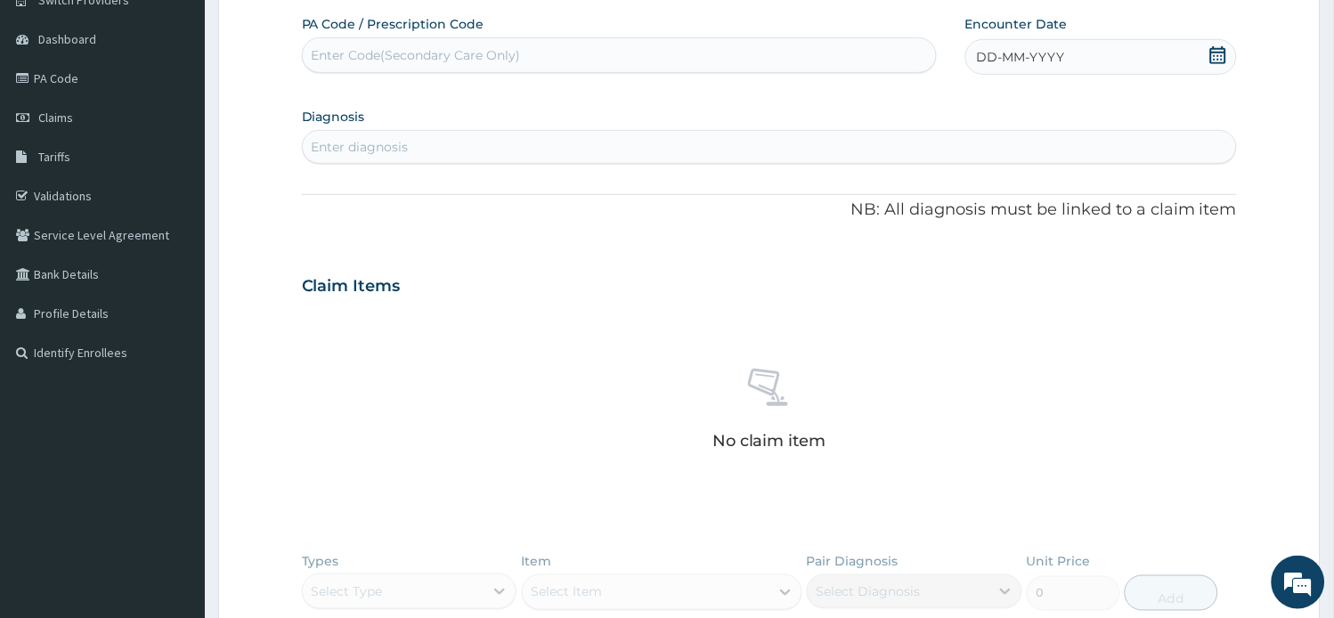
click at [1212, 52] on icon at bounding box center [1218, 55] width 16 height 18
click at [999, 189] on div "5" at bounding box center [1006, 197] width 27 height 27
drag, startPoint x: 454, startPoint y: 149, endPoint x: 473, endPoint y: 144, distance: 19.2
click at [455, 149] on div "Enter diagnosis" at bounding box center [770, 147] width 934 height 28
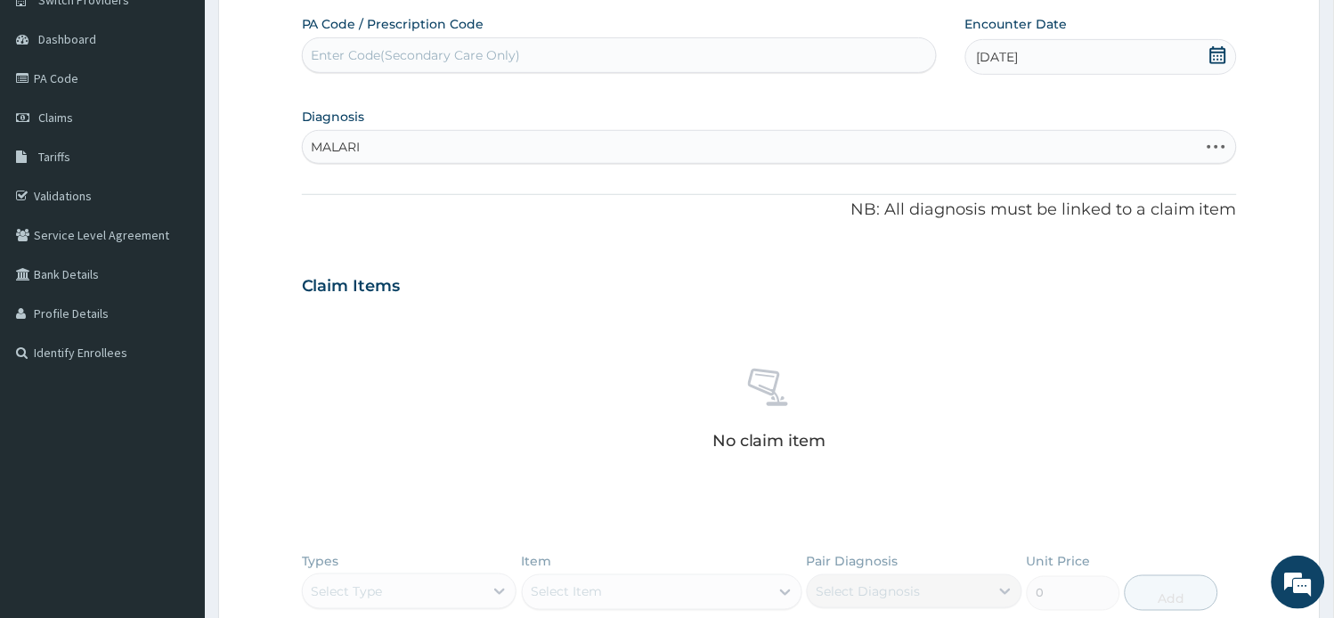
type input "MALARIA"
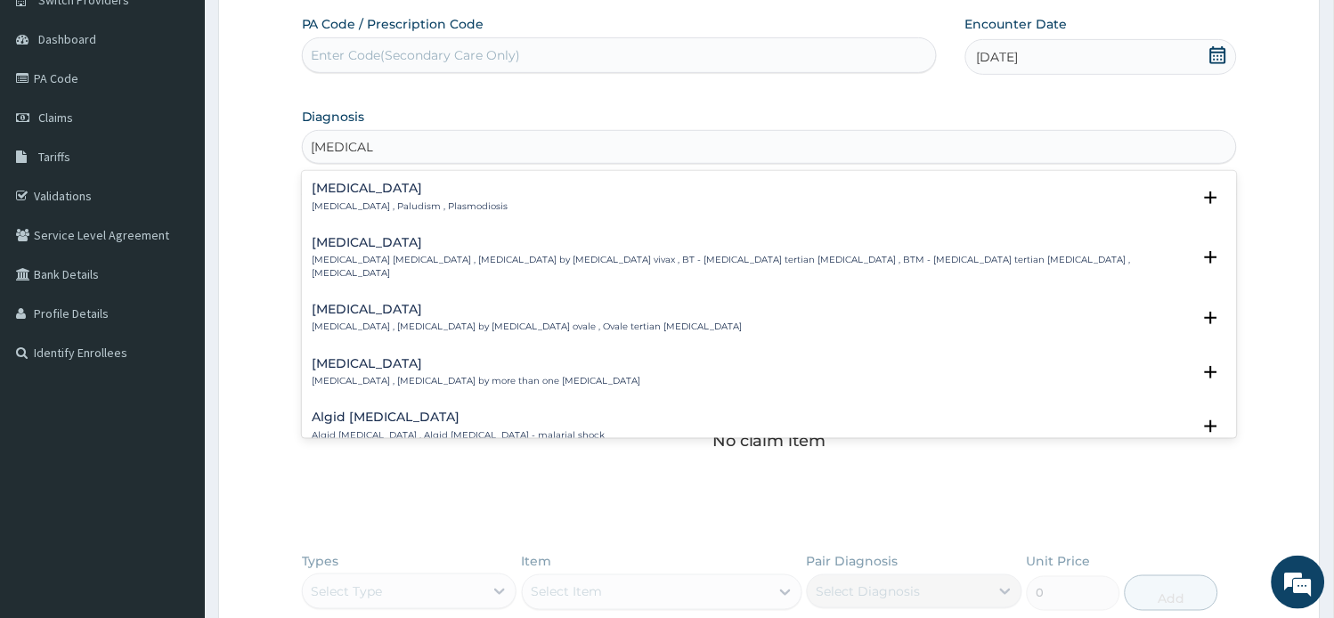
click at [344, 180] on div "Malaria Malaria , Paludism , Plasmodiosis Select Status Query Query covers susp…" at bounding box center [770, 201] width 936 height 54
click at [392, 212] on div "Malaria Malaria , Paludism , Plasmodiosis Select Status Query Query covers susp…" at bounding box center [769, 202] width 914 height 40
click at [412, 202] on p "[MEDICAL_DATA] , Paludism , Plasmodiosis" at bounding box center [410, 206] width 196 height 12
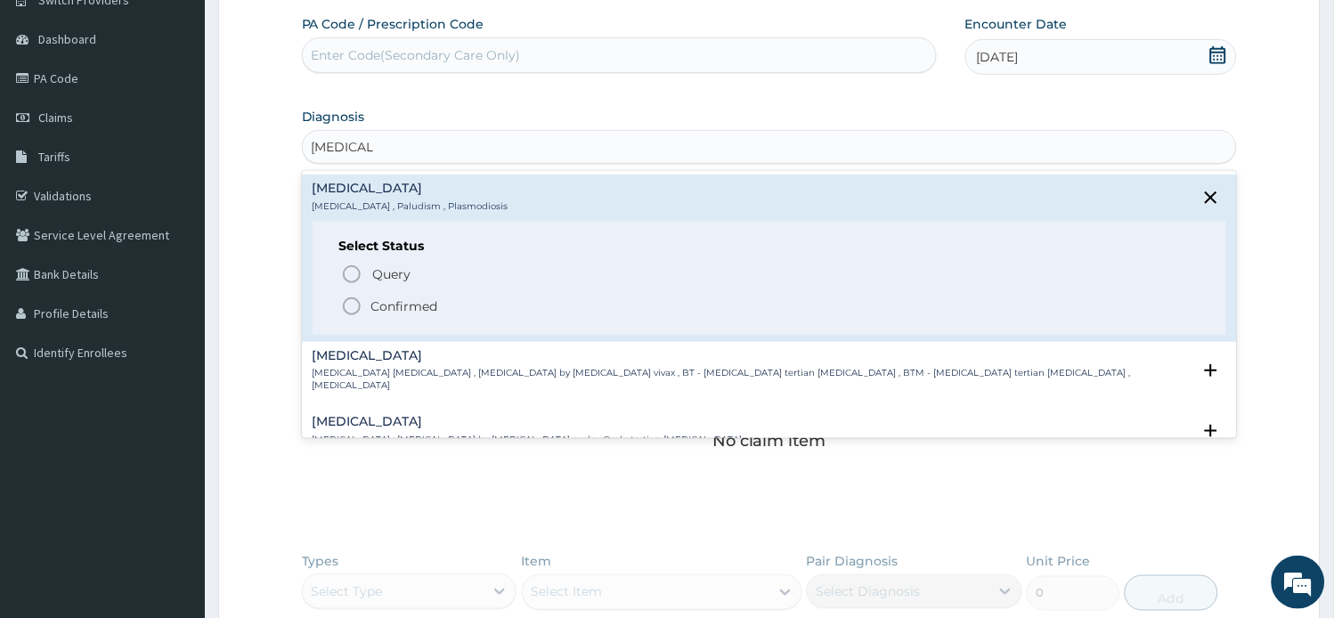
click at [403, 306] on p "Confirmed" at bounding box center [404, 306] width 67 height 18
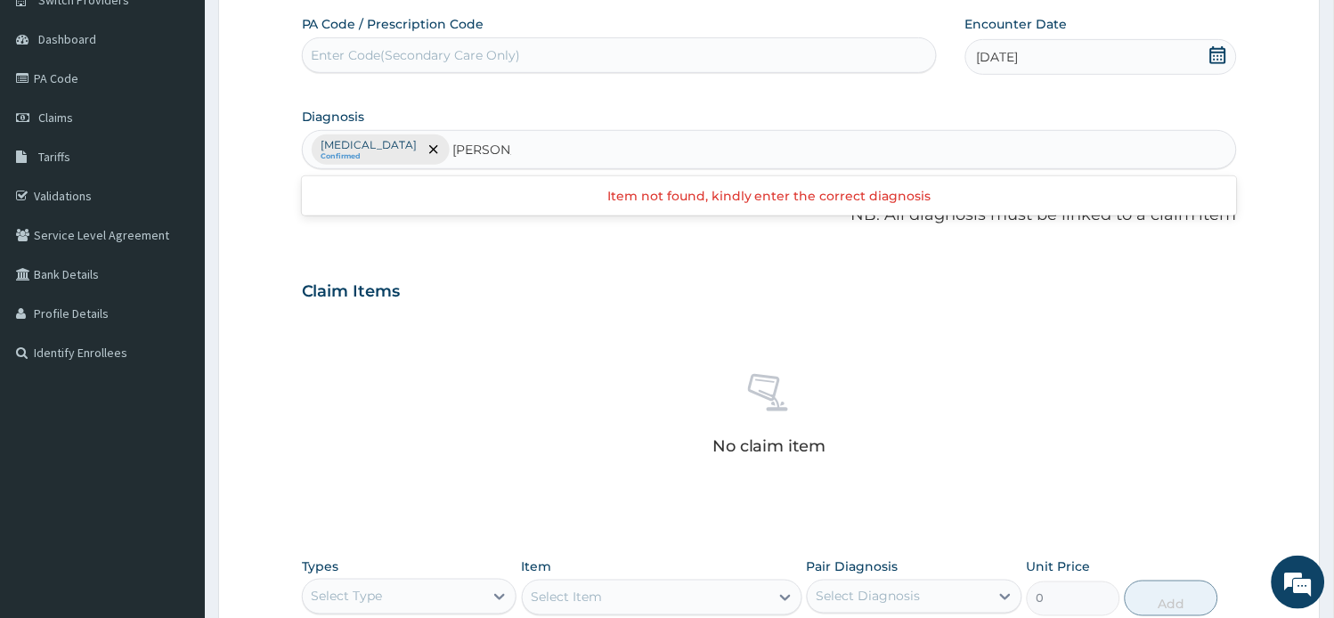
click at [453, 141] on input "COSTON" at bounding box center [482, 150] width 58 height 18
type input "COSTON"
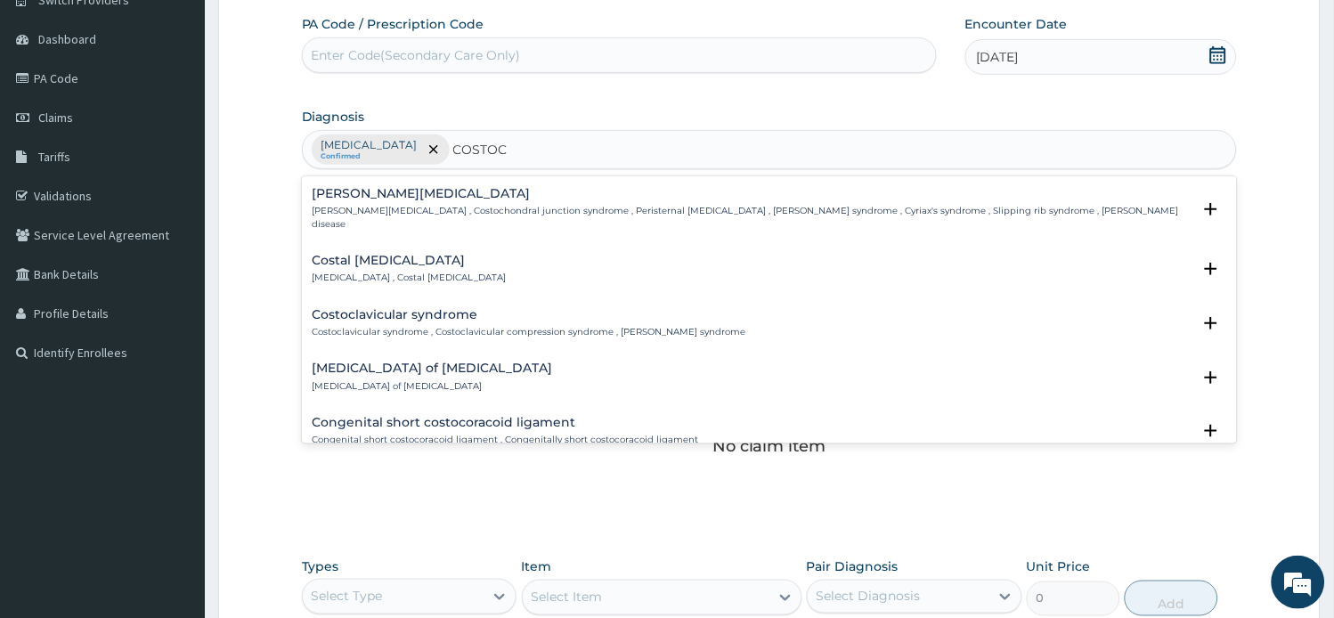
type input "COSTOC"
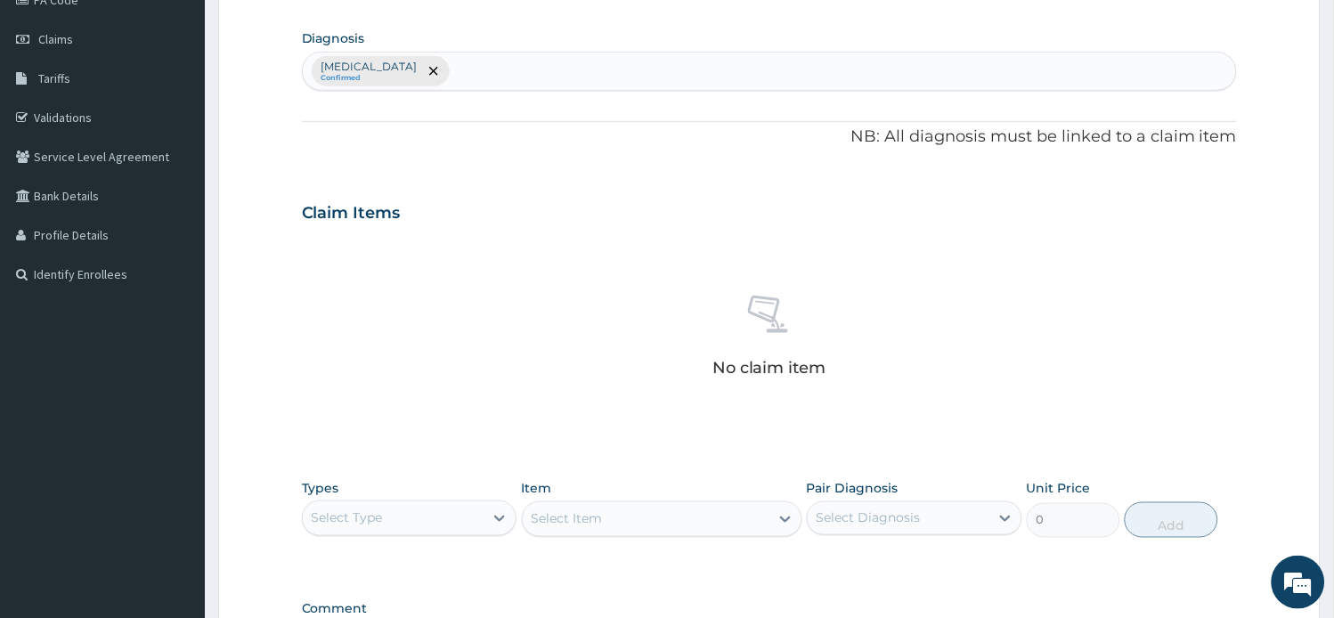
scroll to position [353, 0]
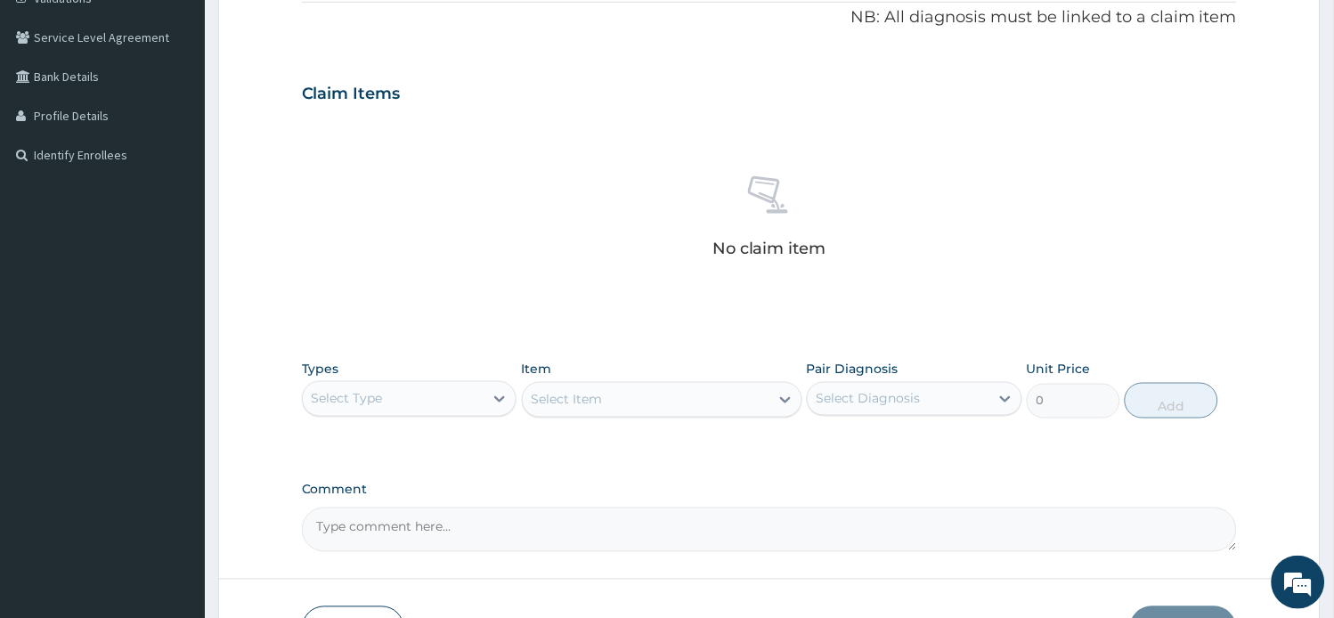
click at [431, 416] on div "Types Select Type" at bounding box center [409, 389] width 215 height 59
click at [424, 385] on div "Select Type" at bounding box center [394, 399] width 182 height 28
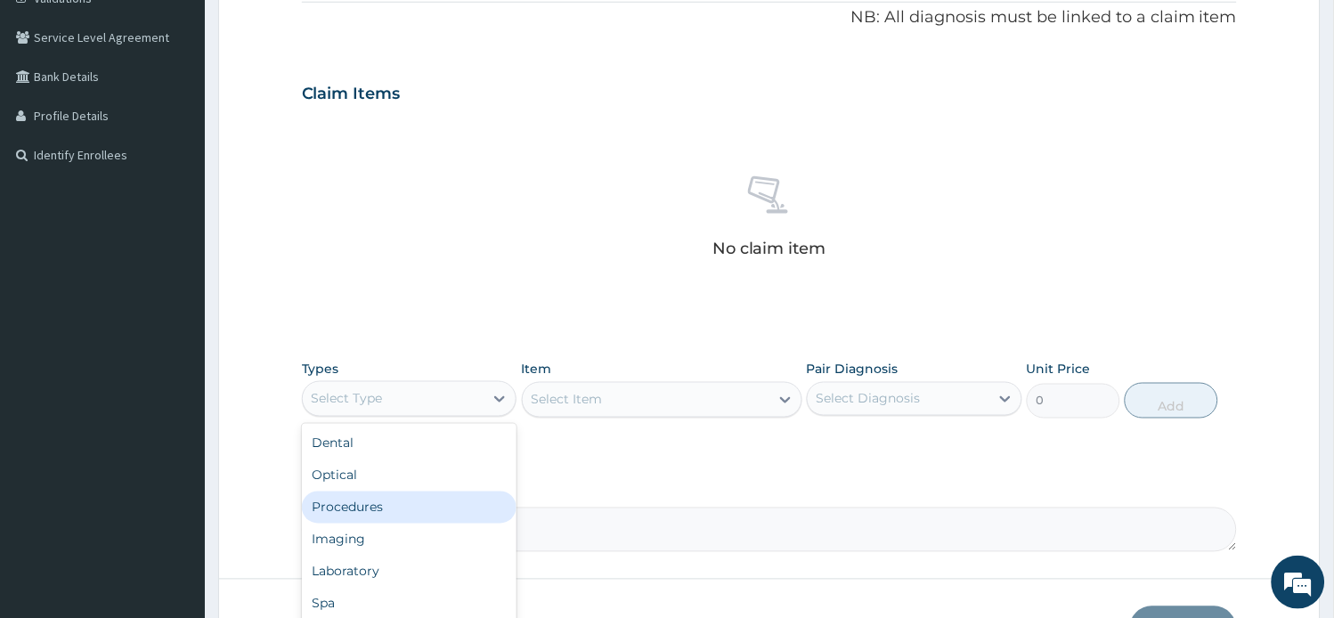
click at [423, 504] on div "Procedures" at bounding box center [409, 507] width 215 height 32
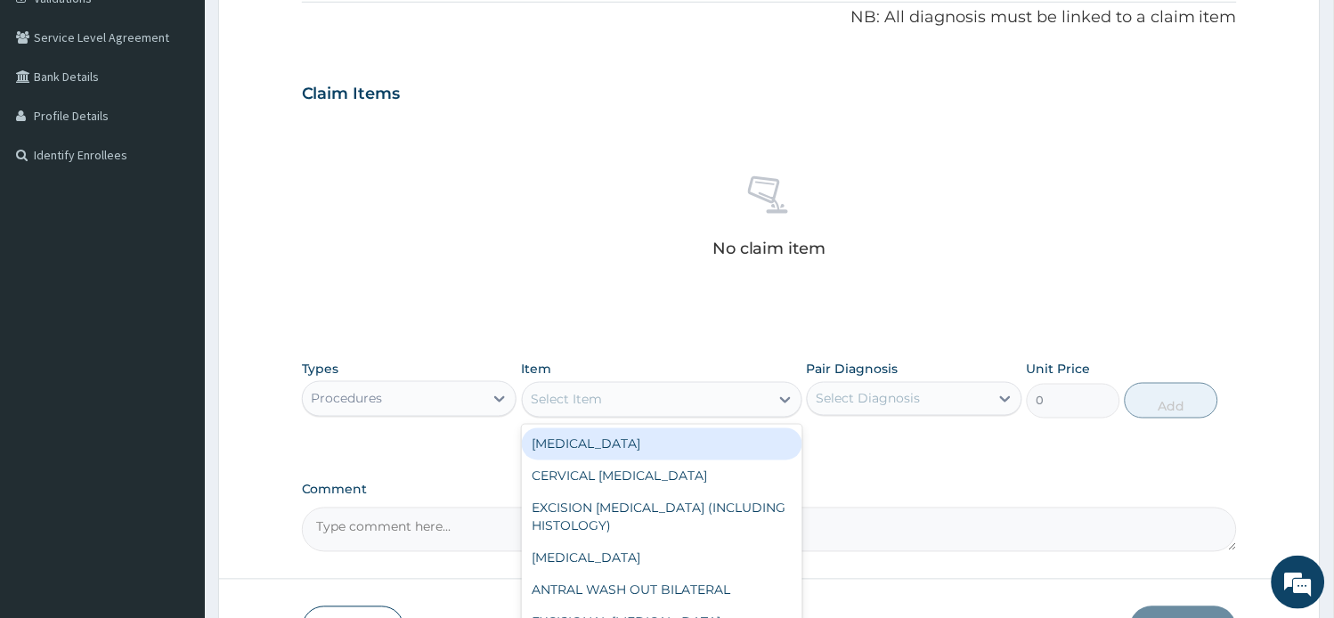
click at [653, 402] on div "Select Item" at bounding box center [646, 400] width 247 height 28
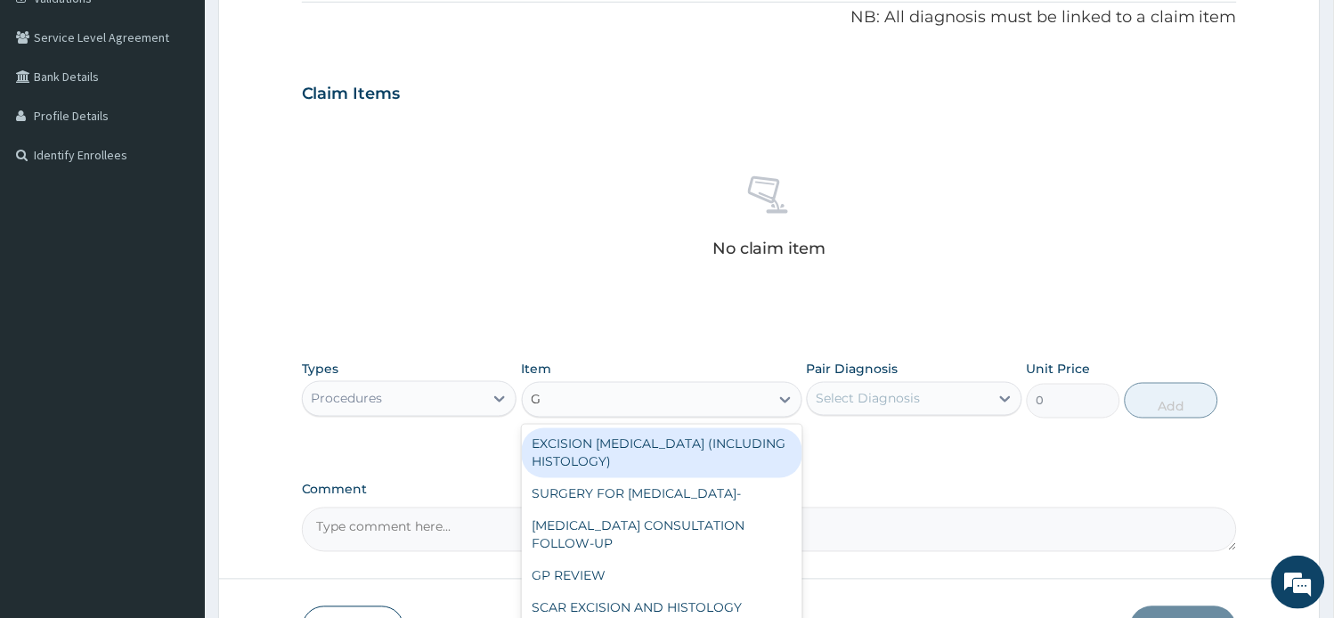
type input "GP"
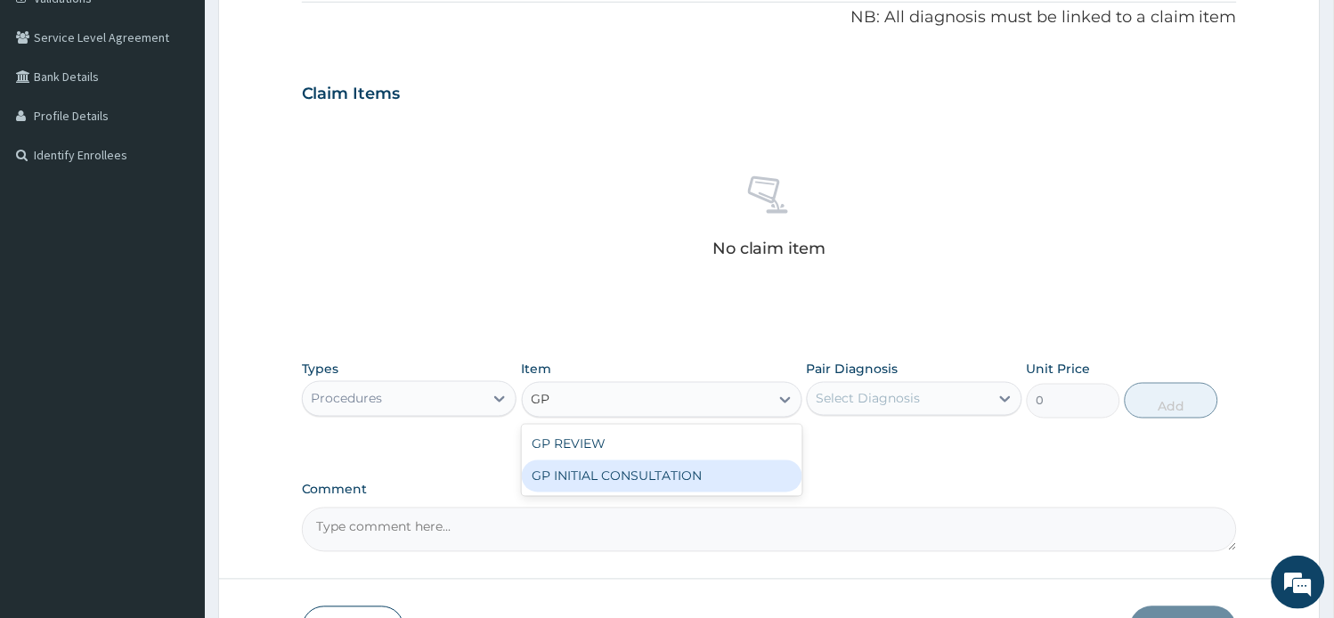
click at [665, 467] on div "GP INITIAL CONSULTATION" at bounding box center [662, 476] width 280 height 32
type input "2000"
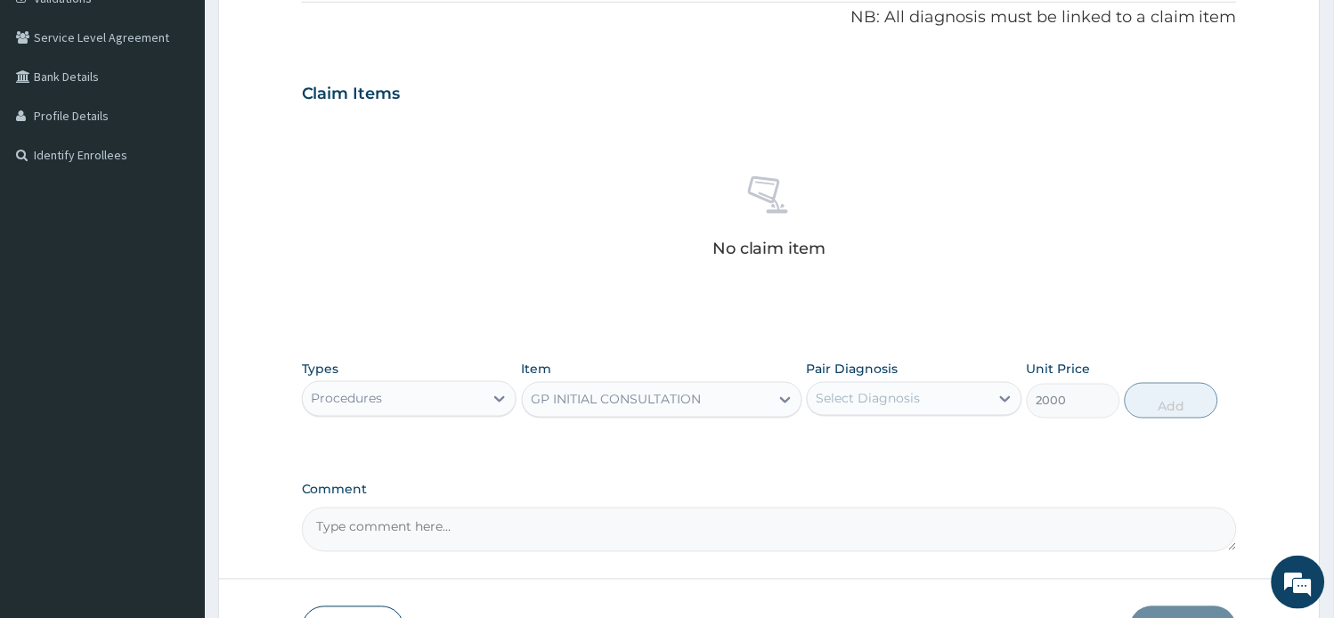
click at [950, 403] on div "Select Diagnosis" at bounding box center [899, 399] width 182 height 28
click at [913, 446] on div "Malaria" at bounding box center [914, 444] width 215 height 37
checkbox input "true"
click at [1155, 390] on button "Add" at bounding box center [1170, 401] width 93 height 36
type input "0"
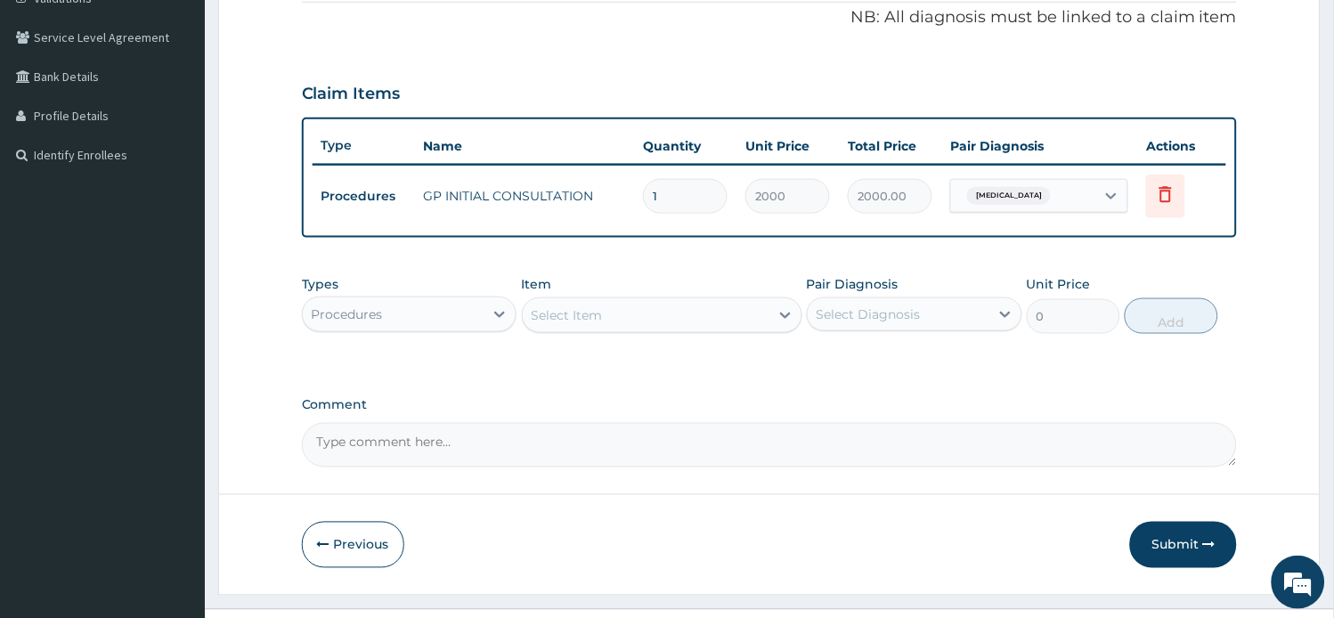
scroll to position [386, 0]
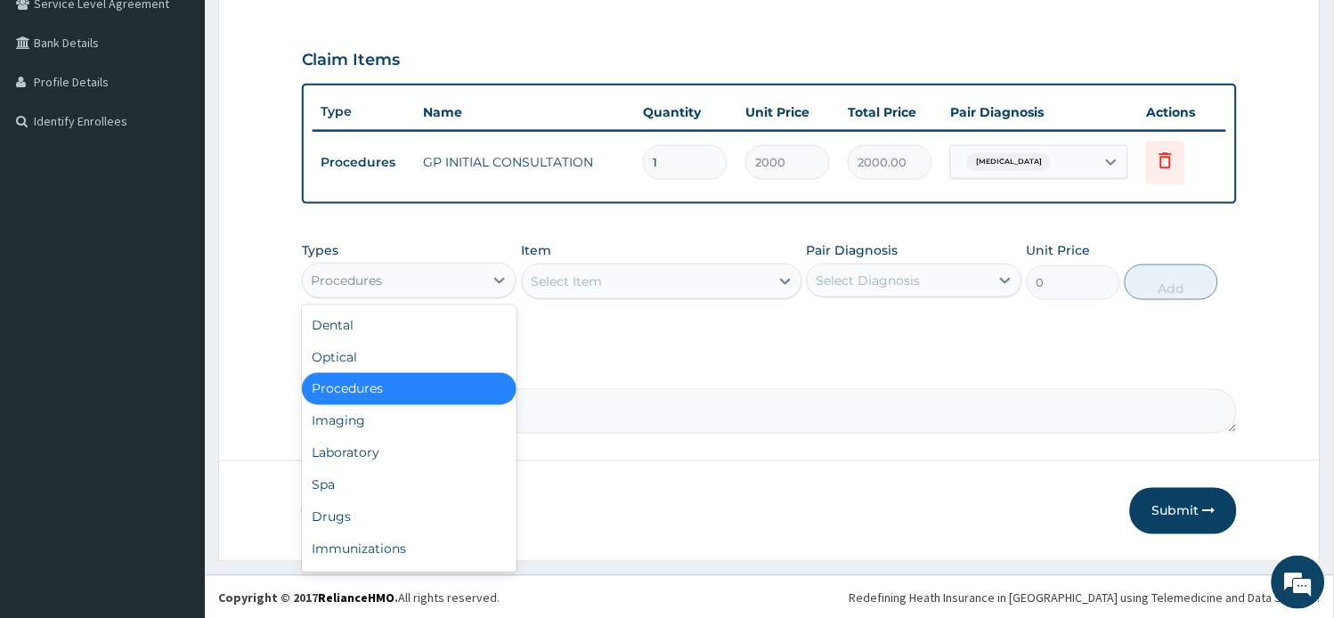
drag, startPoint x: 447, startPoint y: 289, endPoint x: 459, endPoint y: 298, distance: 15.3
click at [458, 291] on div "Procedures" at bounding box center [409, 281] width 215 height 36
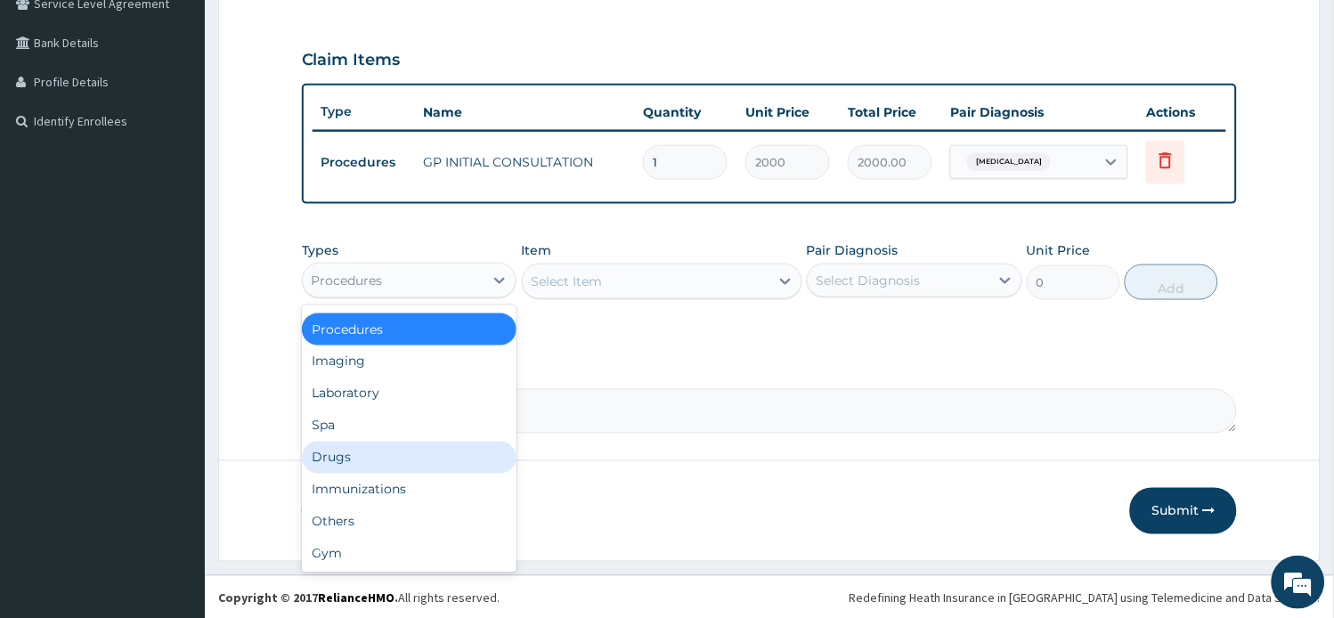
click at [375, 461] on div "Drugs" at bounding box center [409, 458] width 215 height 32
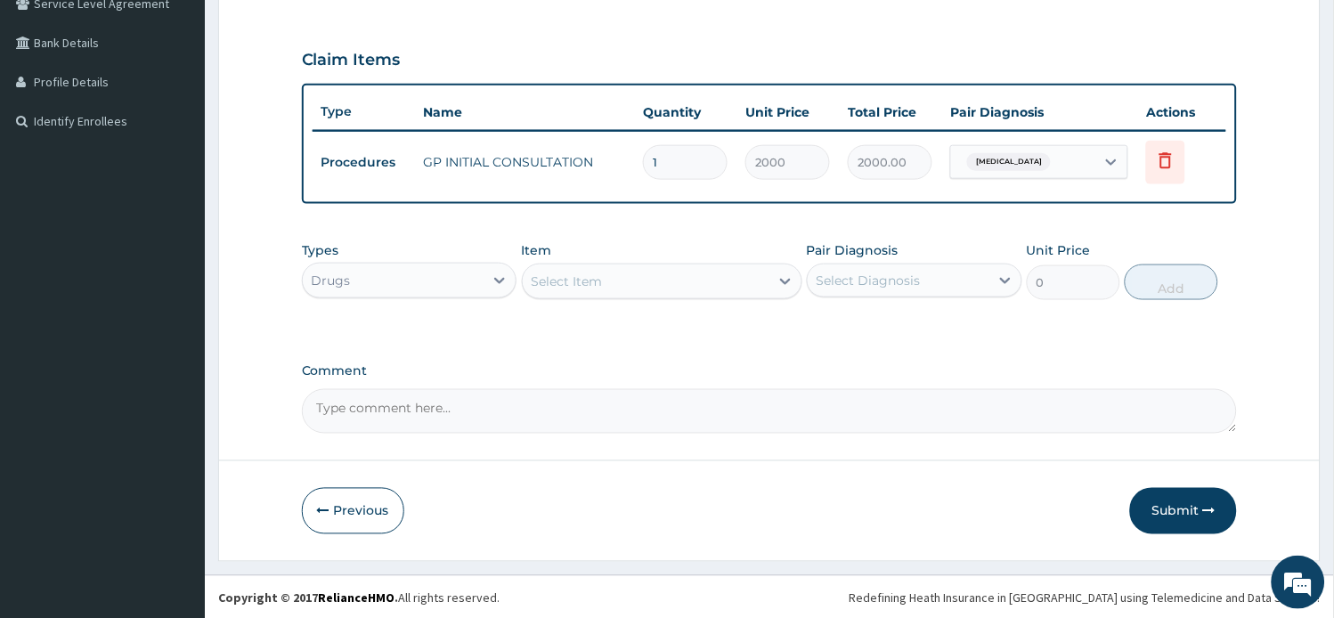
click at [602, 280] on div "Select Item" at bounding box center [567, 281] width 71 height 18
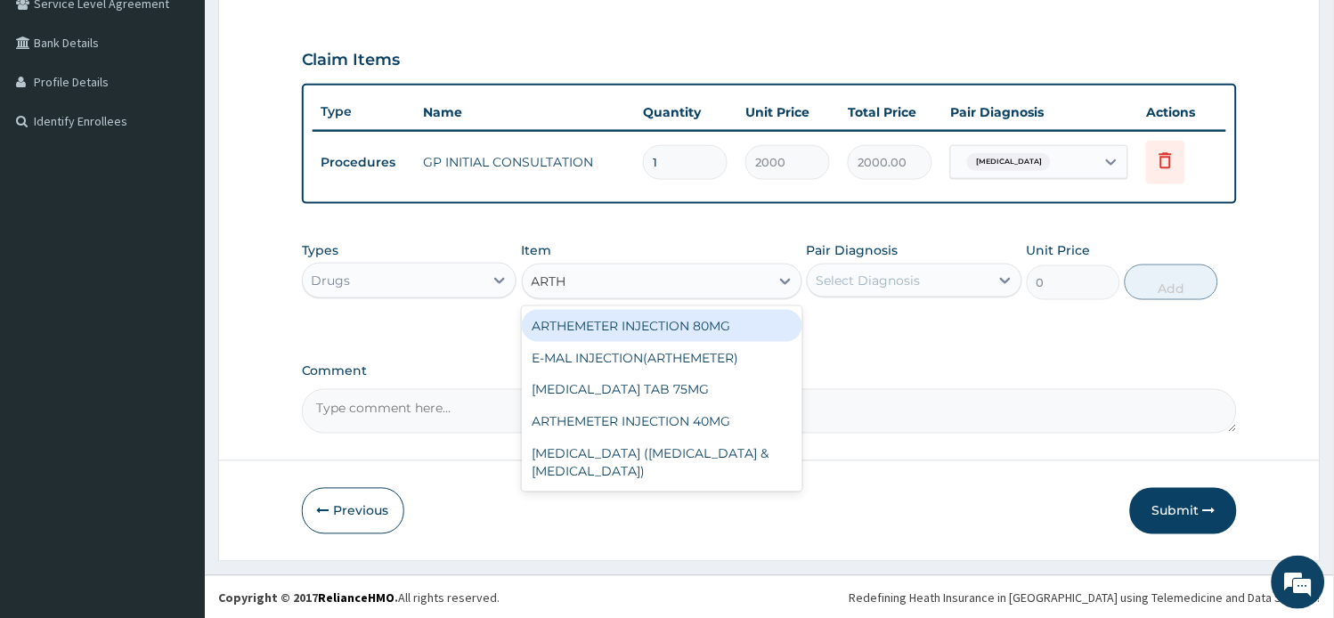
type input "ARTHE"
click at [620, 315] on div "ARTHEMETER INJECTION 80MG" at bounding box center [662, 326] width 280 height 32
type input "500"
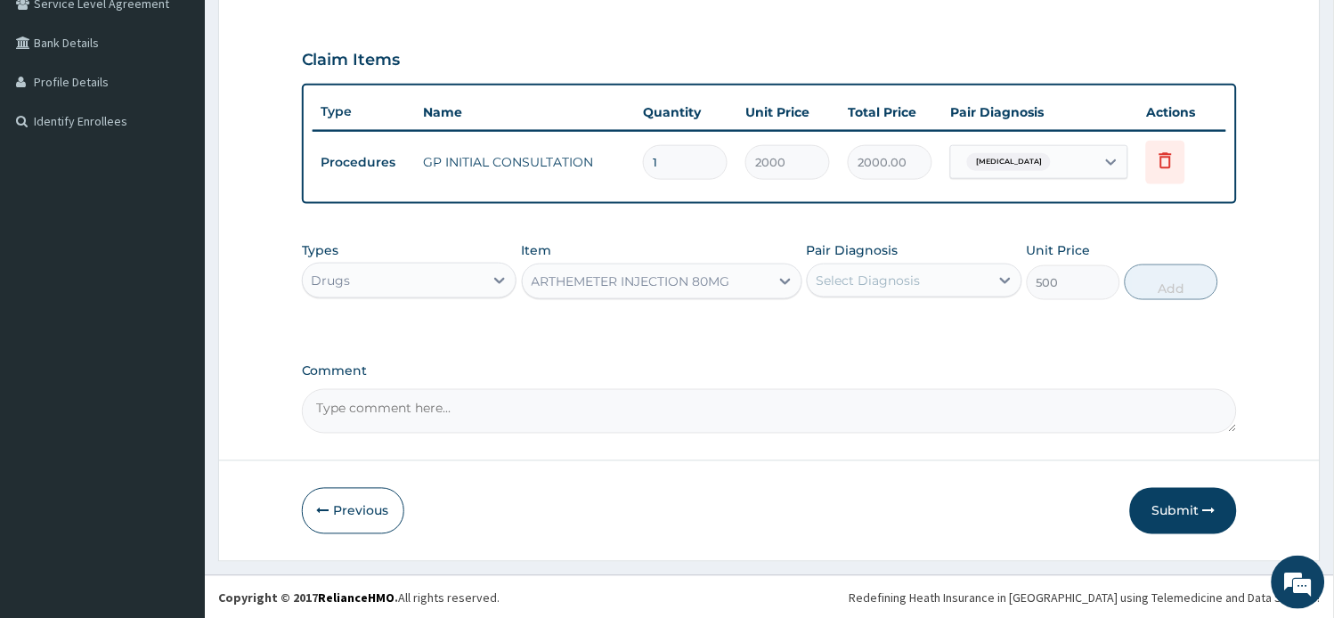
click at [852, 266] on div "Select Diagnosis" at bounding box center [899, 280] width 182 height 28
click at [837, 318] on label "Malaria" at bounding box center [891, 324] width 110 height 18
checkbox input "true"
click at [1131, 283] on button "Add" at bounding box center [1170, 282] width 93 height 36
type input "0"
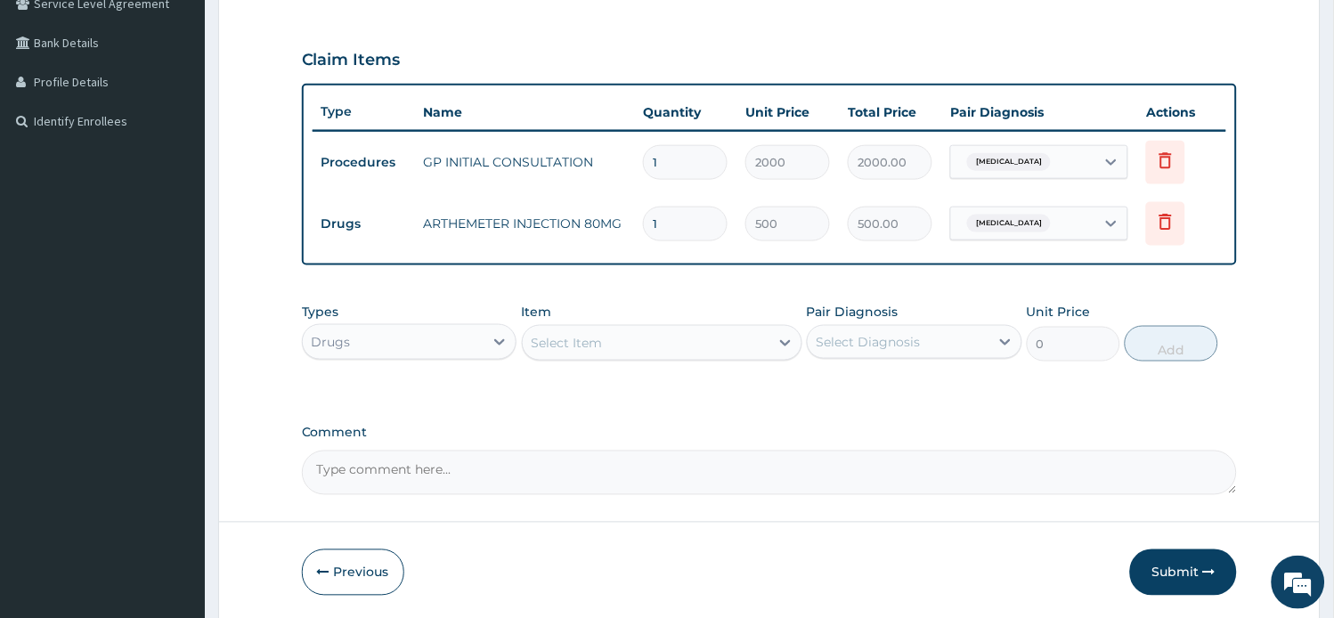
type input "0.00"
type input "6"
type input "3000.00"
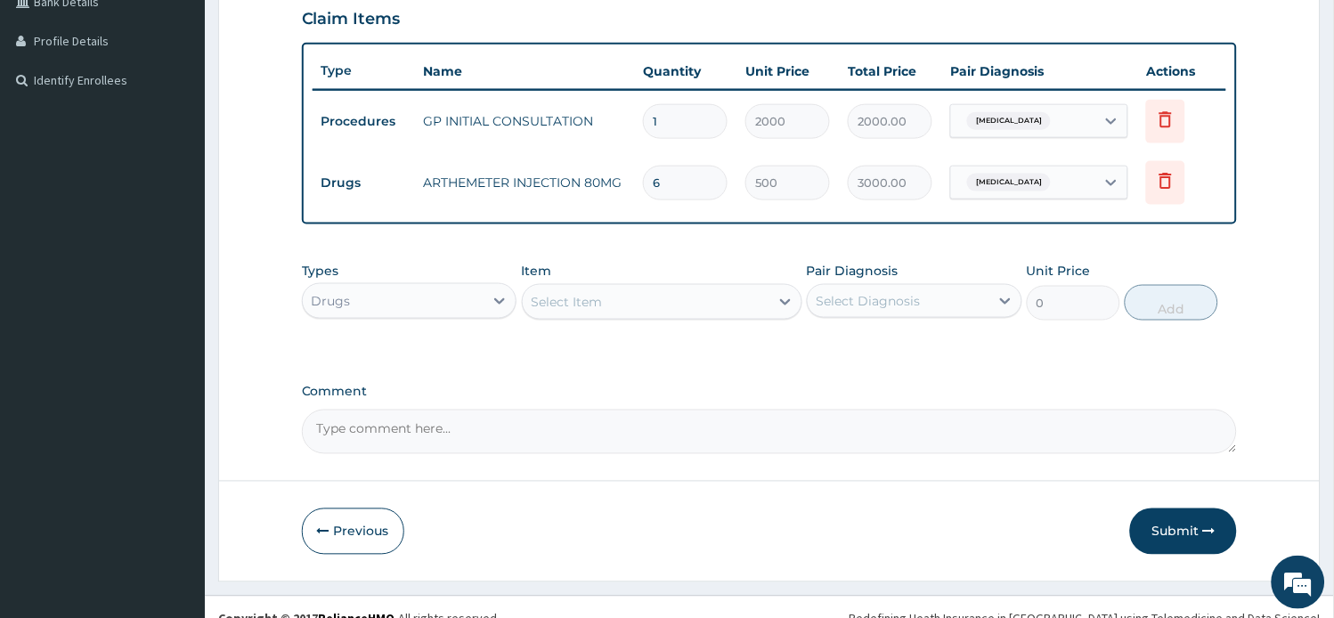
scroll to position [449, 0]
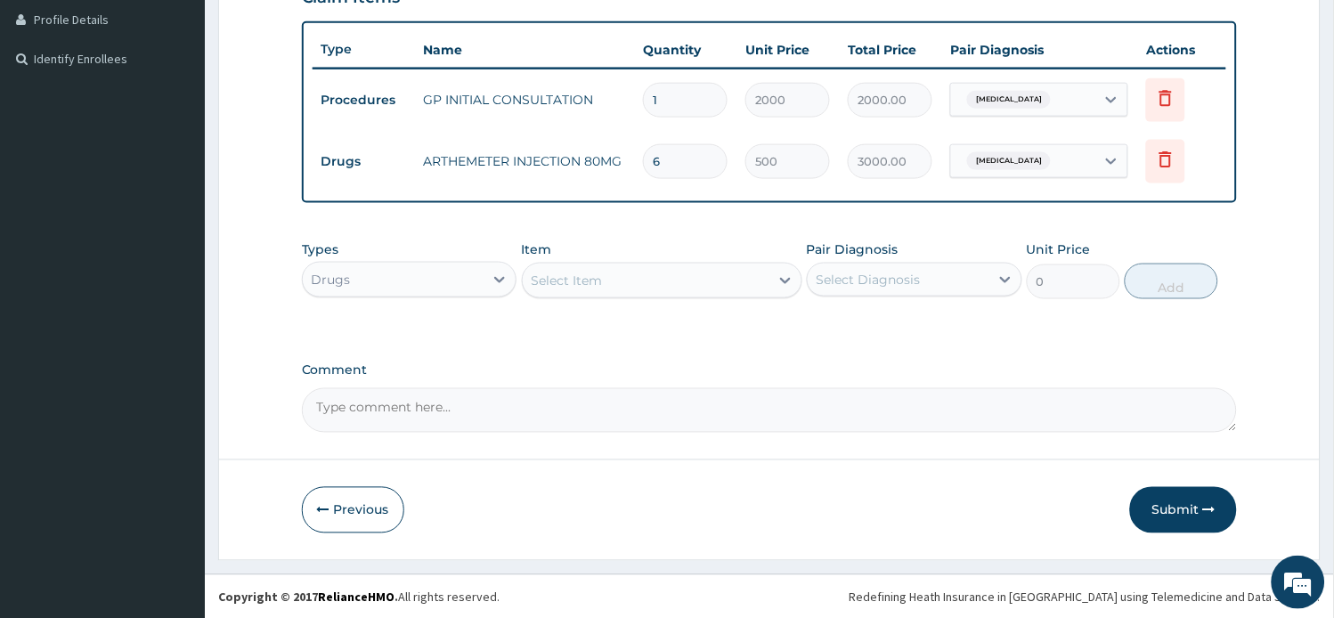
type input "6"
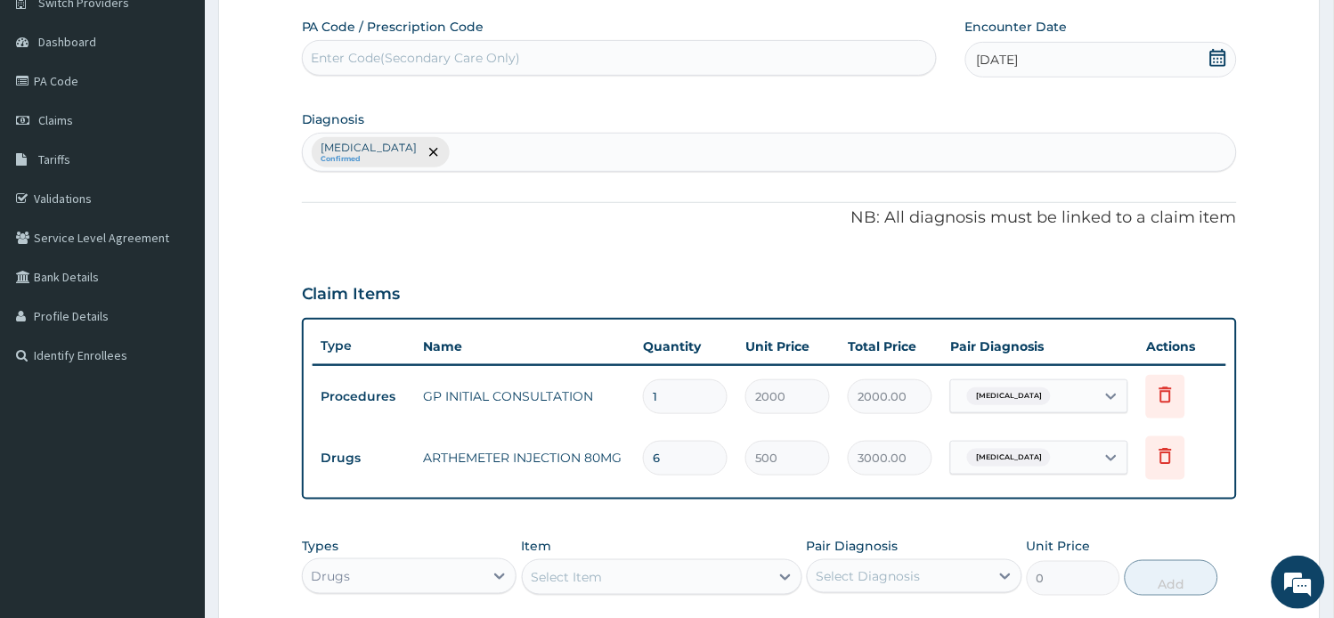
scroll to position [53, 0]
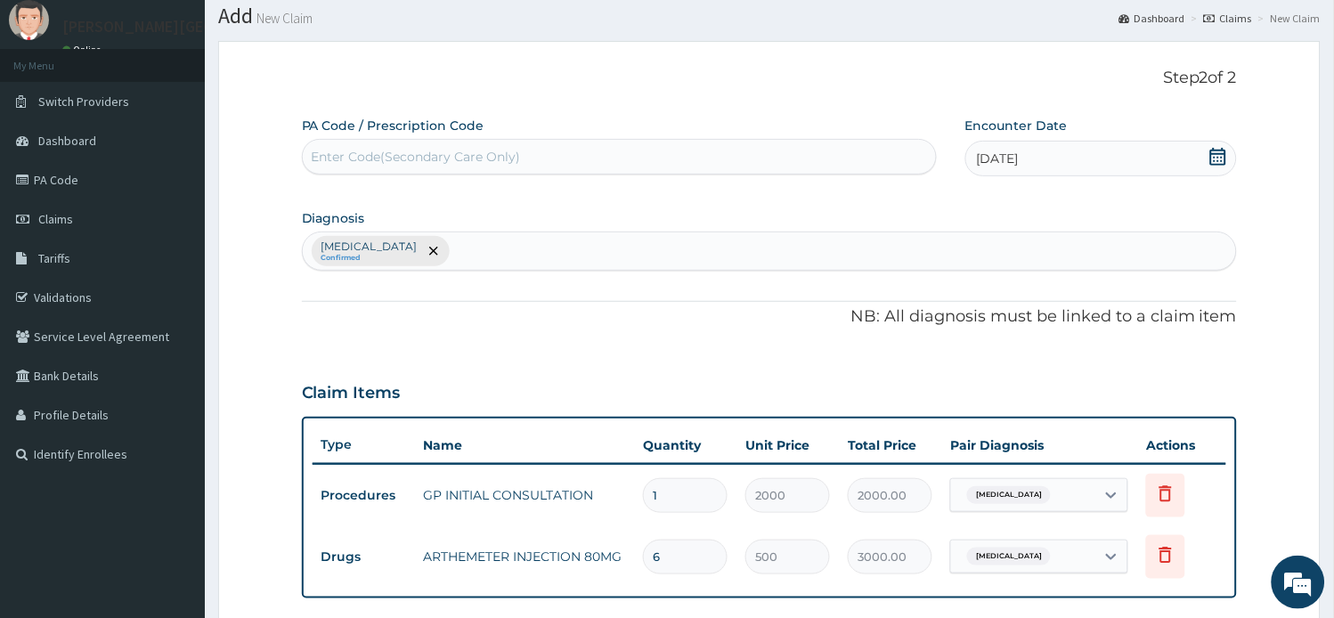
click at [454, 152] on div "Enter Code(Secondary Care Only)" at bounding box center [416, 157] width 209 height 18
paste input "PA/69083A"
type input "PA/69083A"
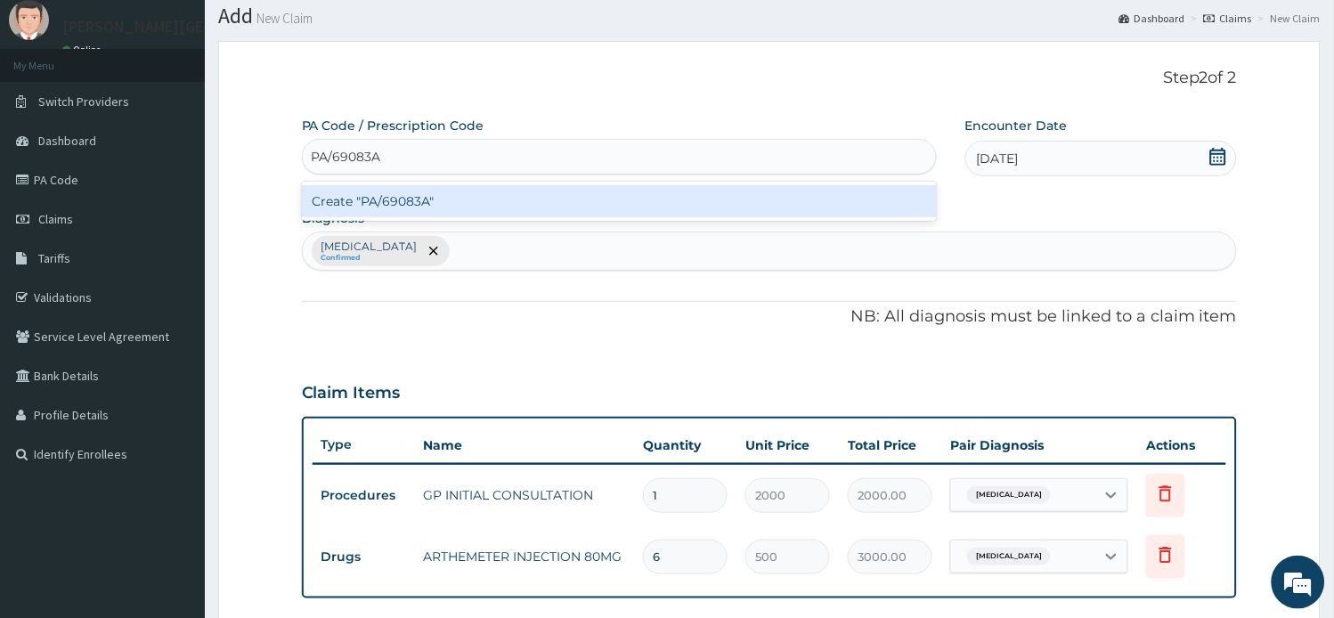
click at [464, 208] on div "Create "PA/69083A"" at bounding box center [619, 201] width 635 height 32
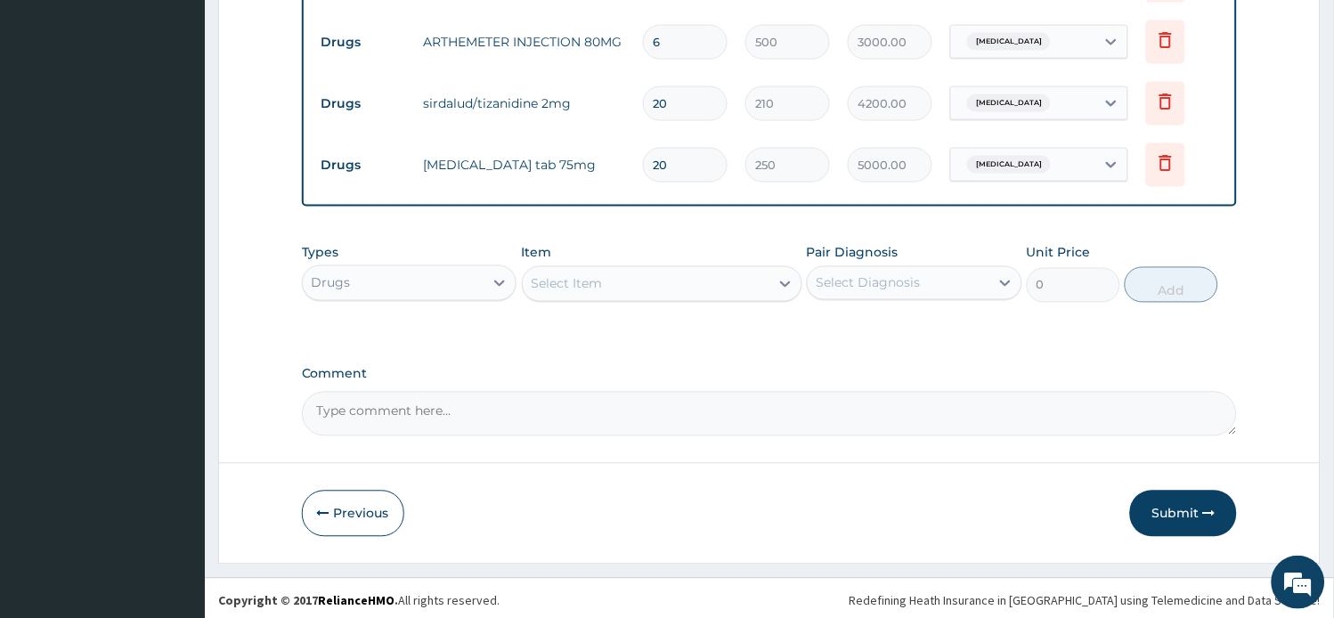
scroll to position [572, 0]
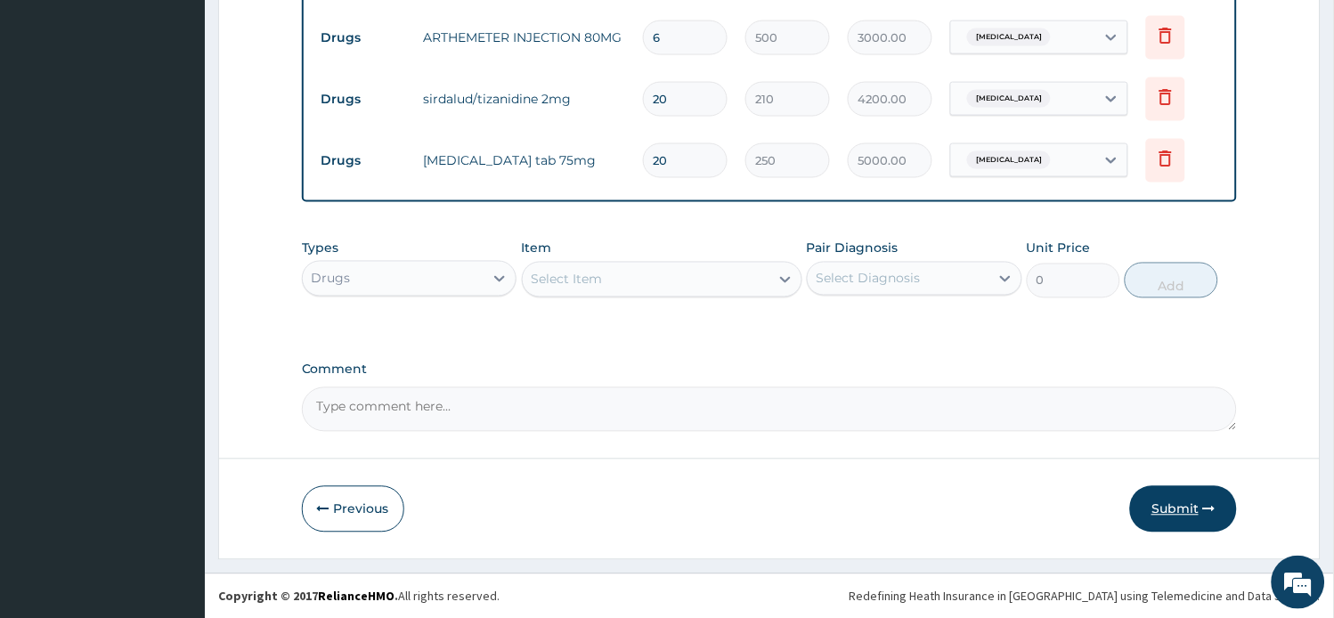
click at [1168, 503] on button "Submit" at bounding box center [1183, 509] width 107 height 46
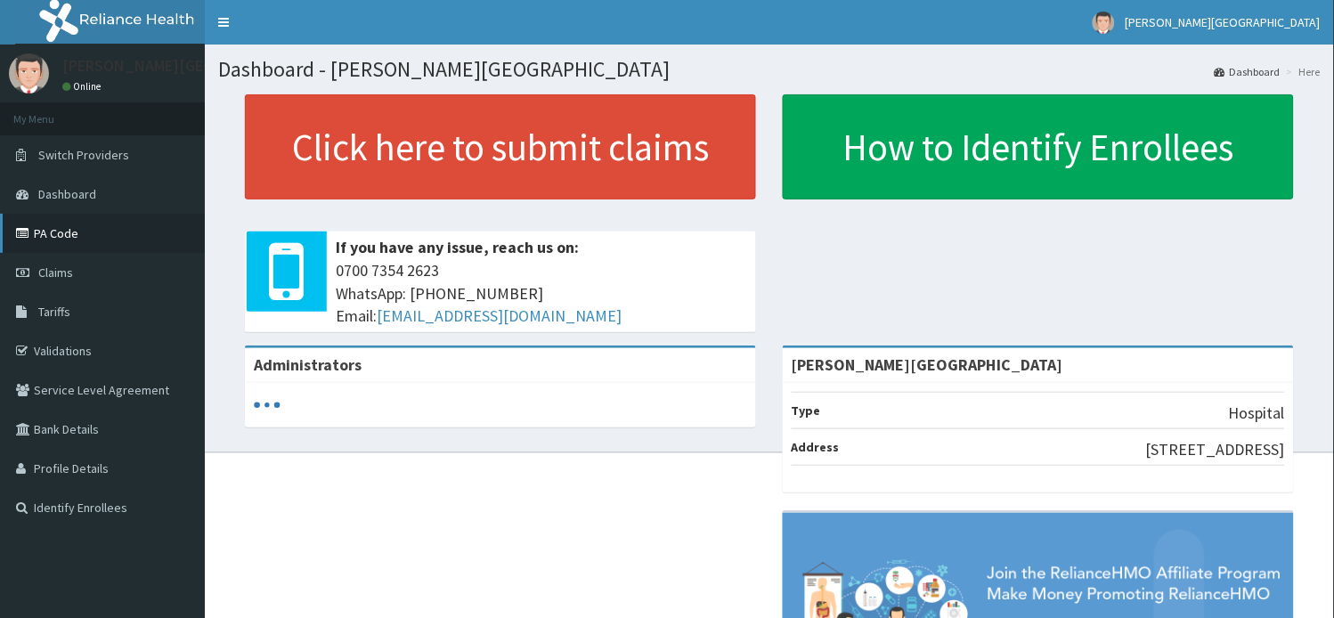
click at [69, 232] on link "PA Code" at bounding box center [102, 233] width 205 height 39
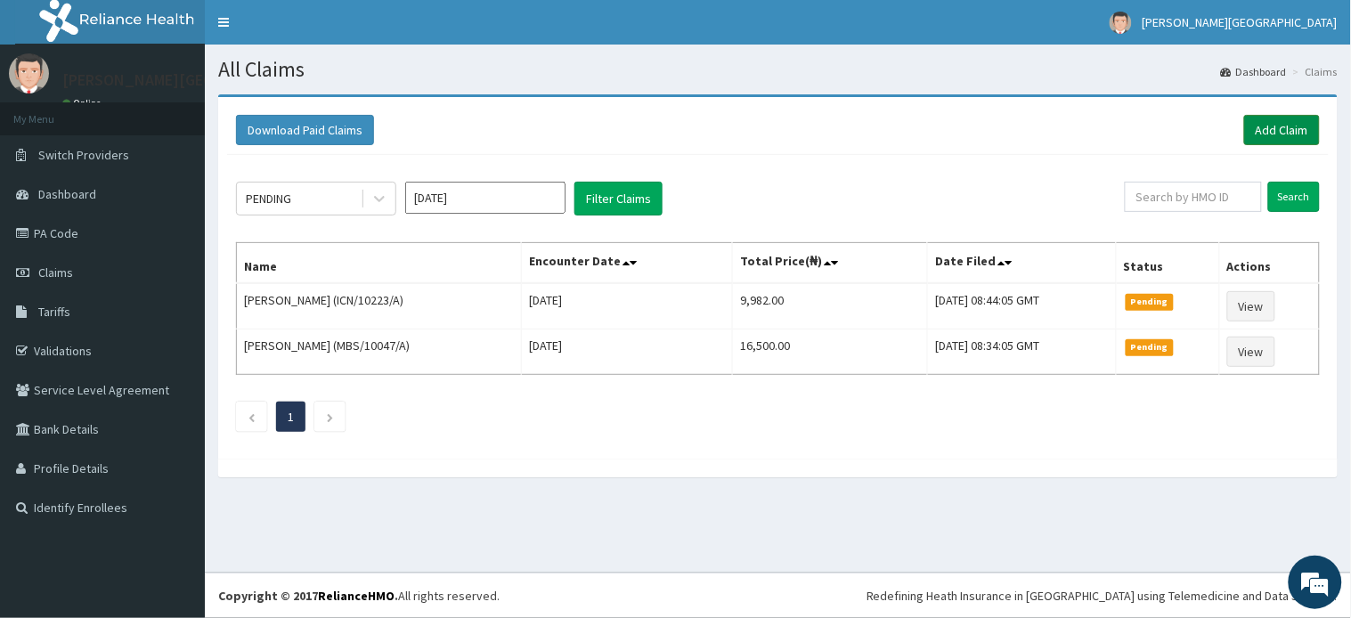
click at [1264, 130] on link "Add Claim" at bounding box center [1282, 130] width 76 height 30
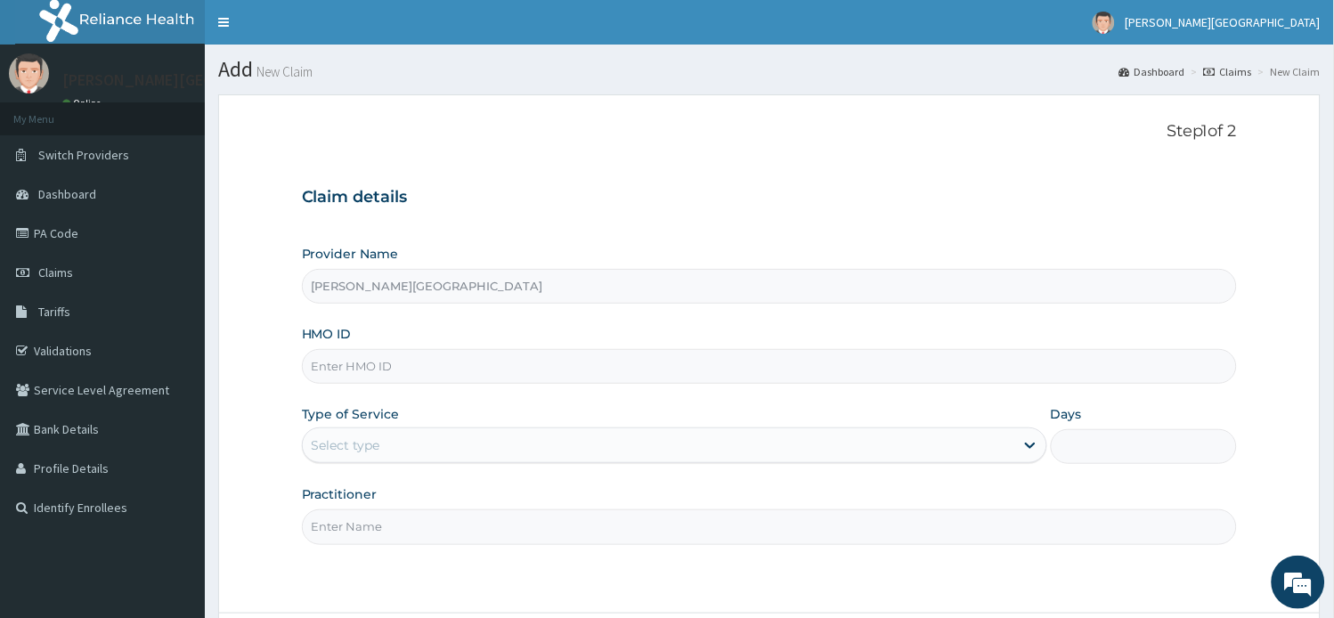
click at [337, 372] on input "HMO ID" at bounding box center [770, 366] width 936 height 35
paste input "AGO/10162/C"
type input "AGO/10162/C"
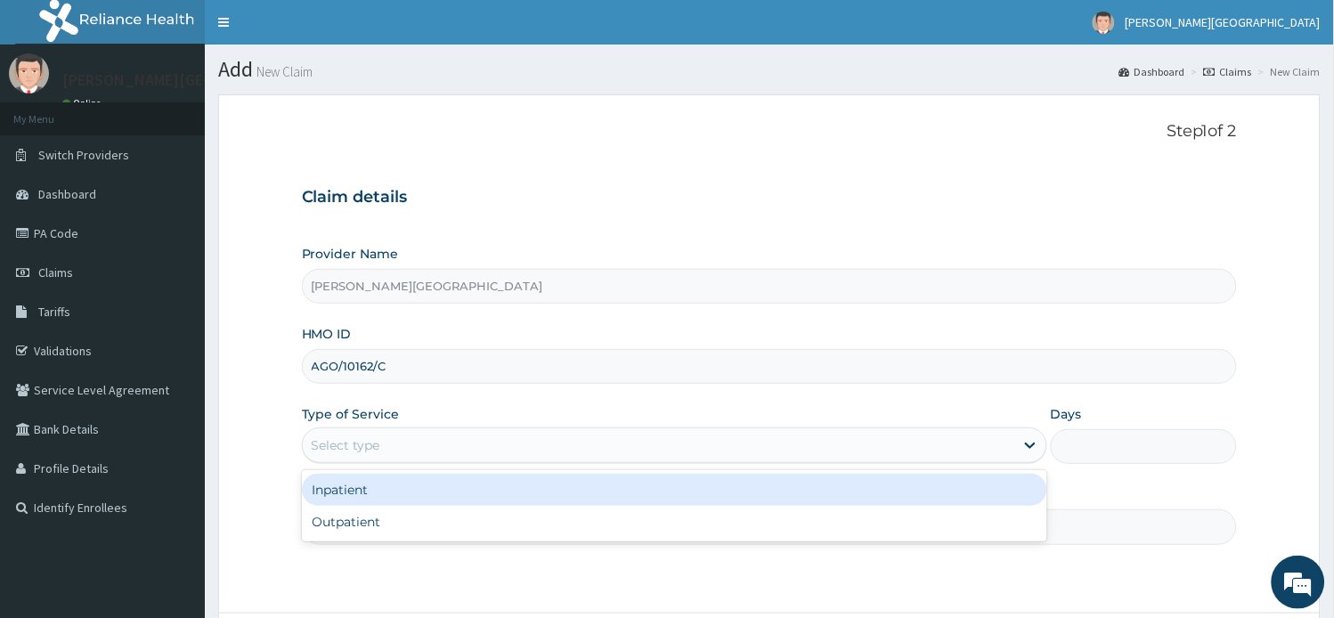
click at [472, 443] on div "Select type" at bounding box center [658, 445] width 711 height 28
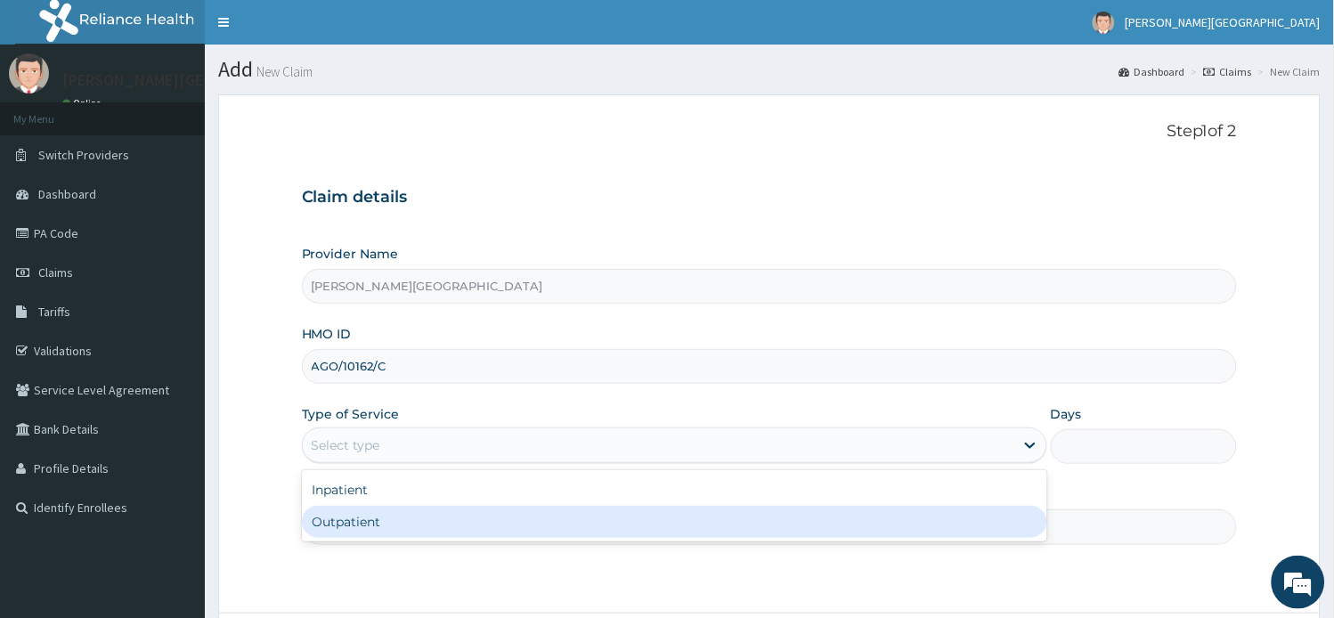
click at [437, 527] on div "Outpatient" at bounding box center [674, 522] width 745 height 32
type input "1"
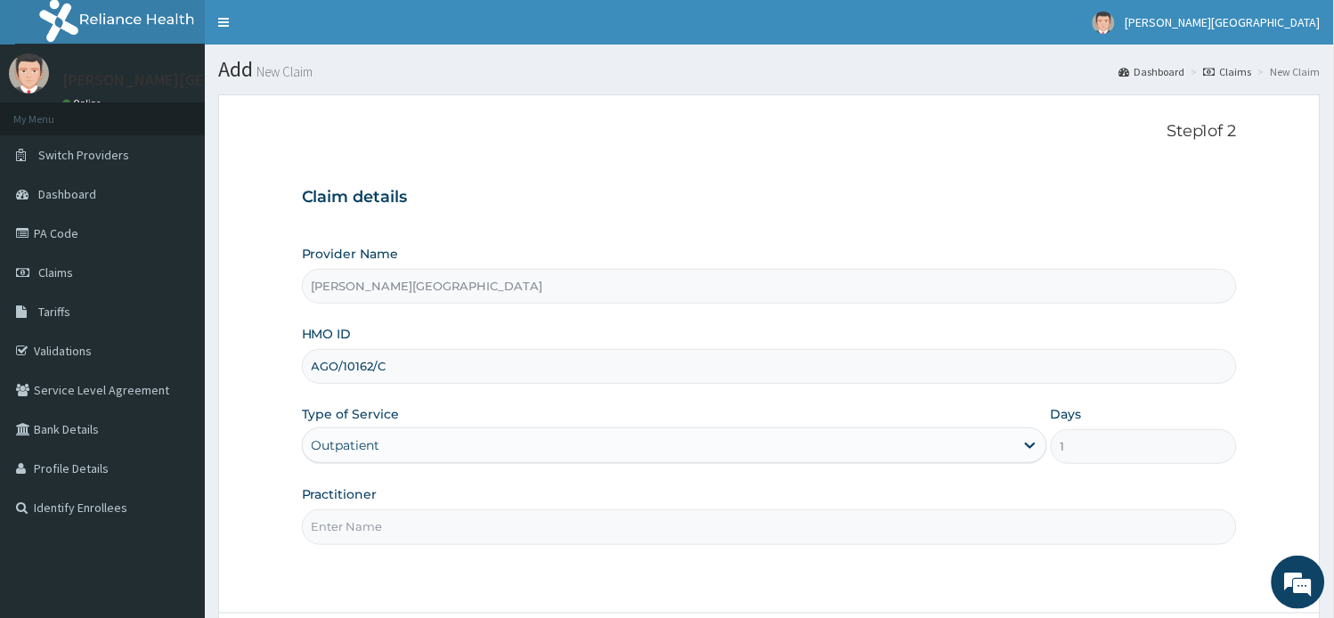
click at [437, 523] on input "Practitioner" at bounding box center [770, 526] width 936 height 35
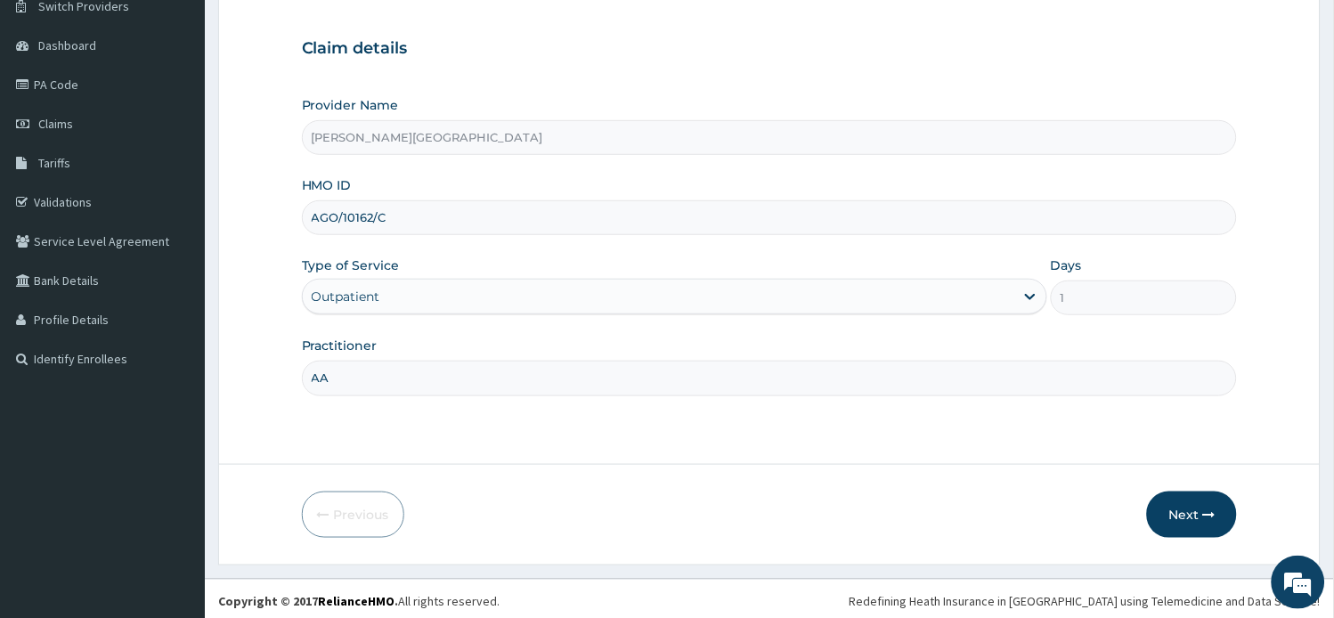
scroll to position [155, 0]
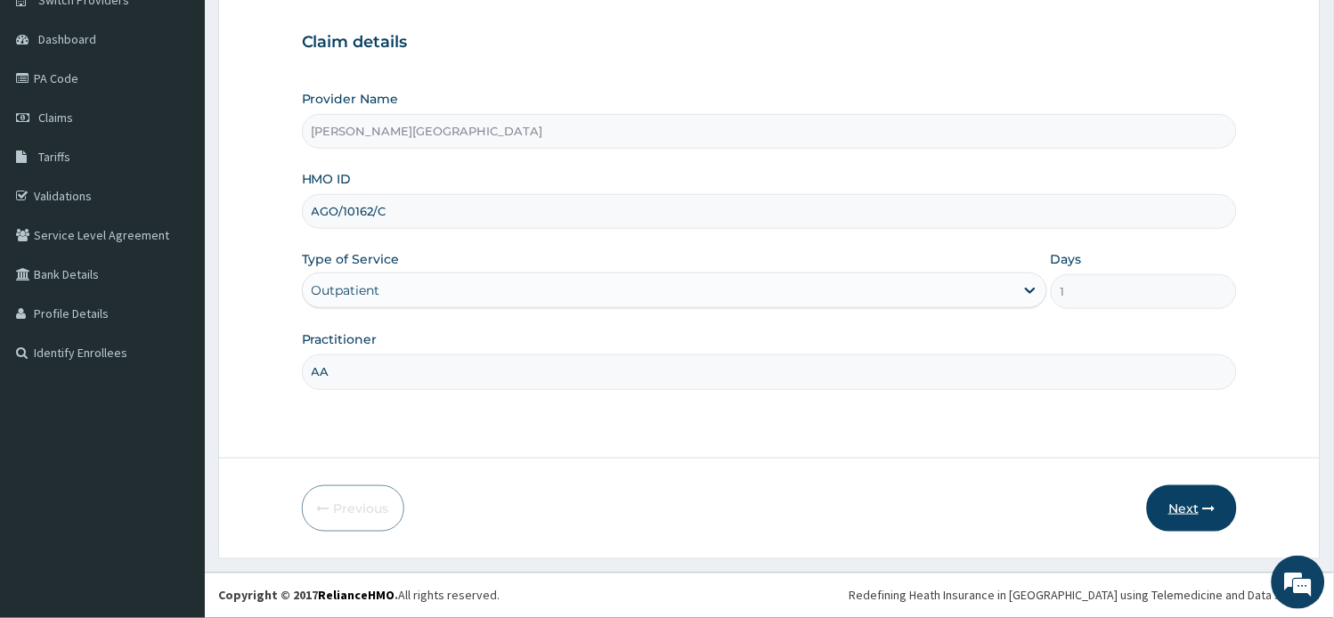
type input "AA"
click at [1172, 519] on button "Next" at bounding box center [1192, 508] width 90 height 46
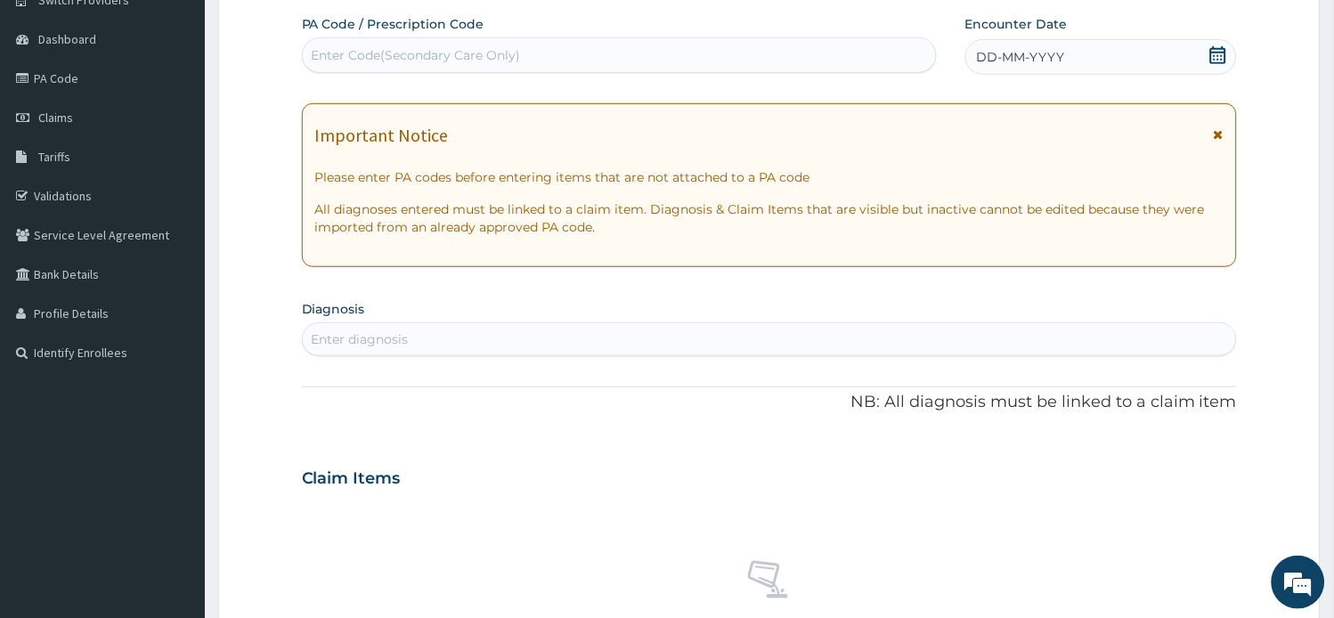
click at [1217, 135] on icon at bounding box center [1218, 134] width 10 height 12
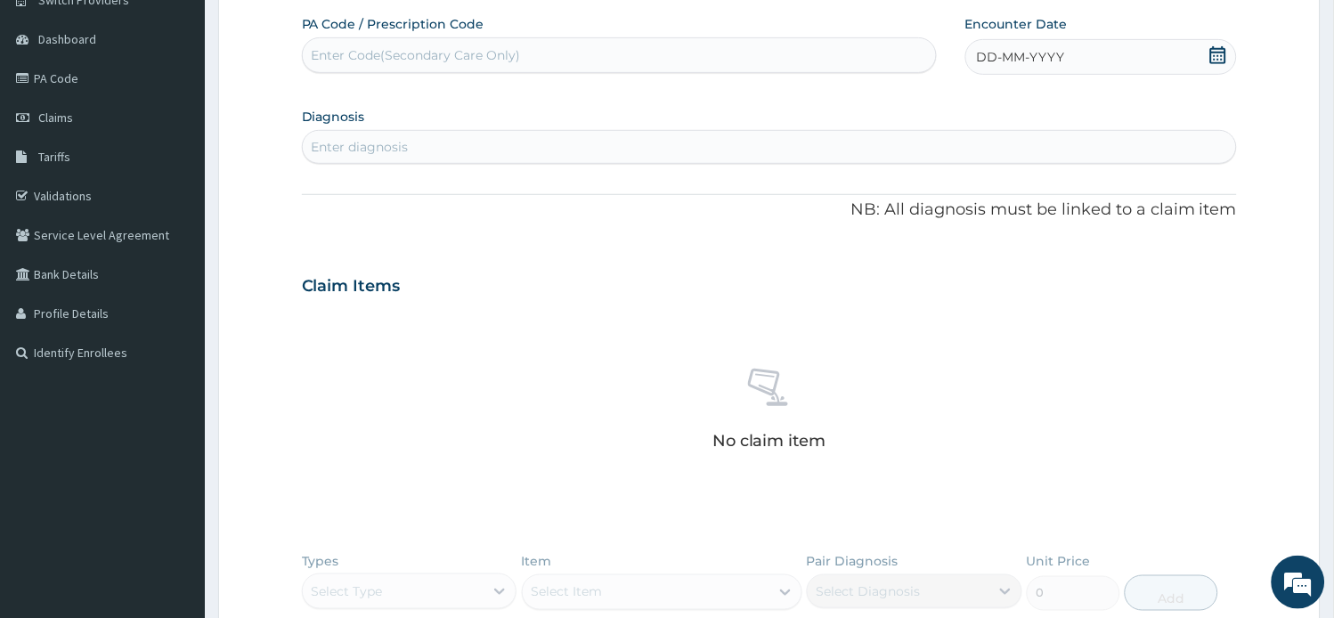
click at [495, 41] on div "Enter Code(Secondary Care Only)" at bounding box center [619, 55] width 633 height 28
paste input "PA/EBD910"
type input "PA/EBD910"
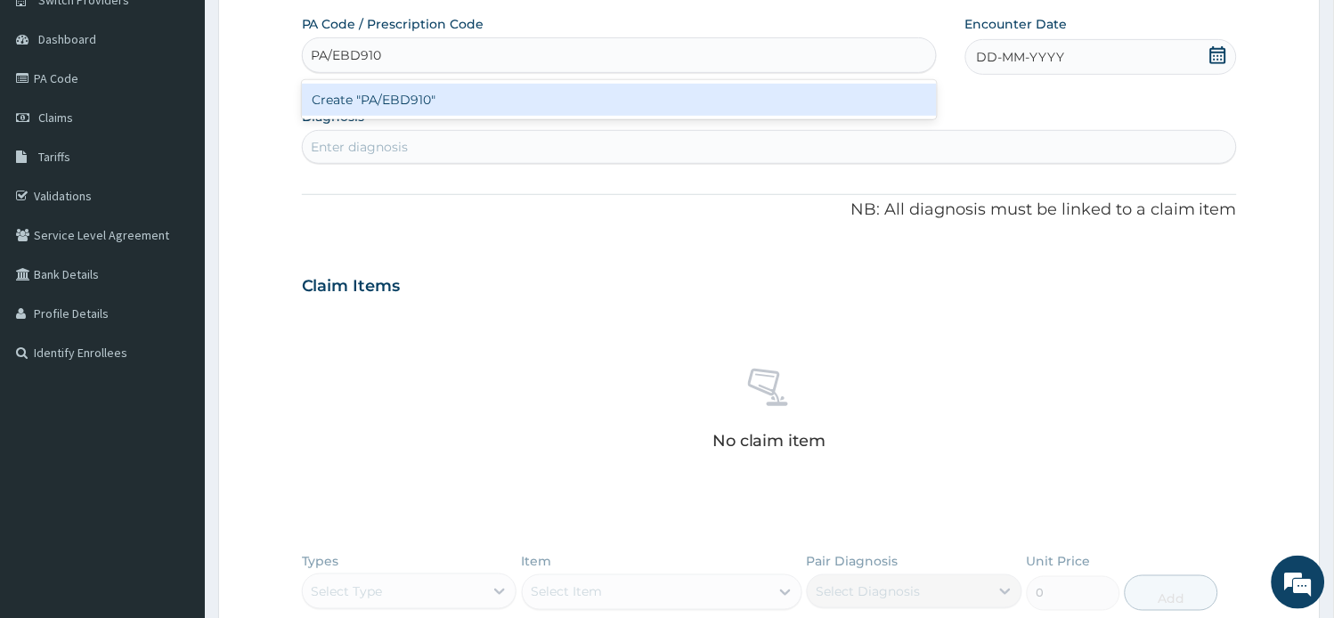
click at [448, 101] on div "Create "PA/EBD910"" at bounding box center [619, 100] width 635 height 32
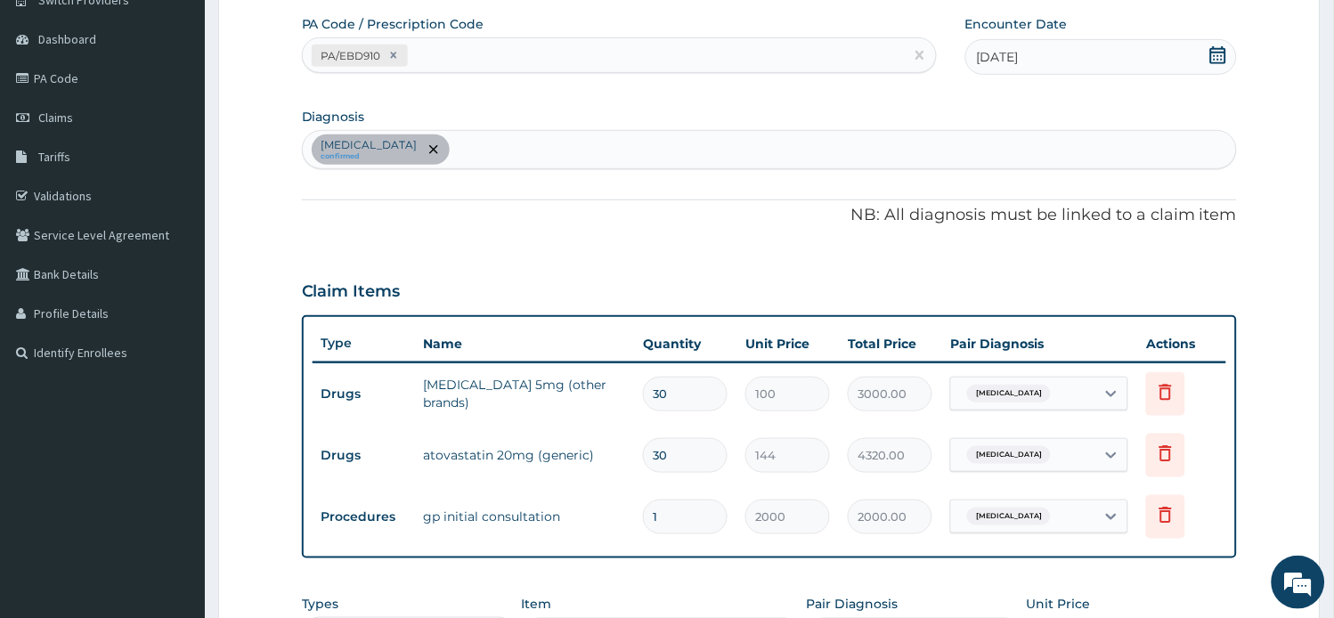
click at [585, 151] on div "Essential hypertension confirmed" at bounding box center [770, 149] width 934 height 37
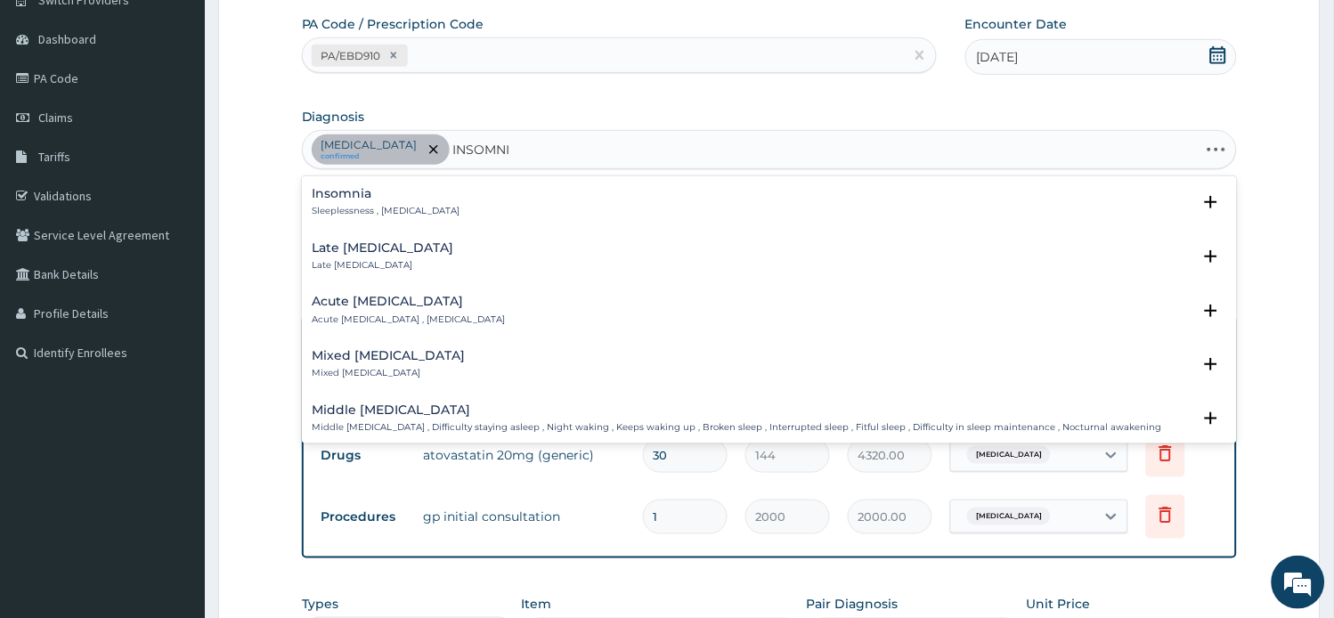
type input "INSOMNIA"
click at [377, 212] on p "Sleeplessness , Insomnia" at bounding box center [386, 211] width 148 height 12
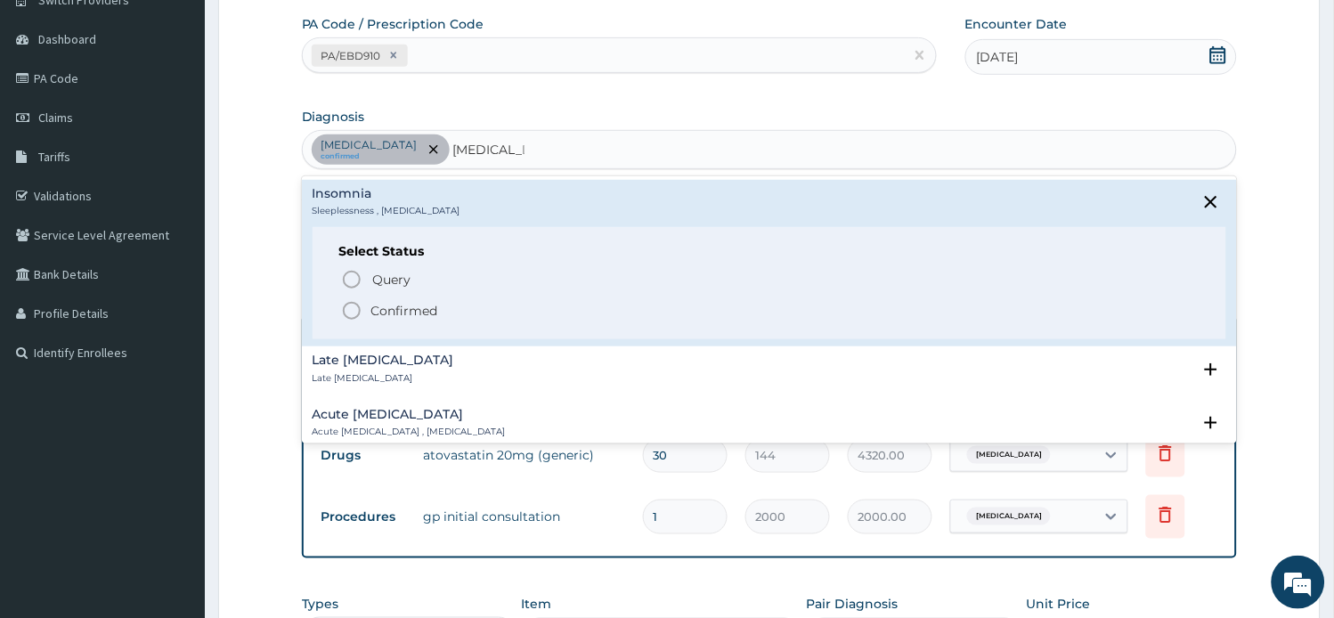
click at [354, 305] on icon "status option filled" at bounding box center [351, 310] width 21 height 21
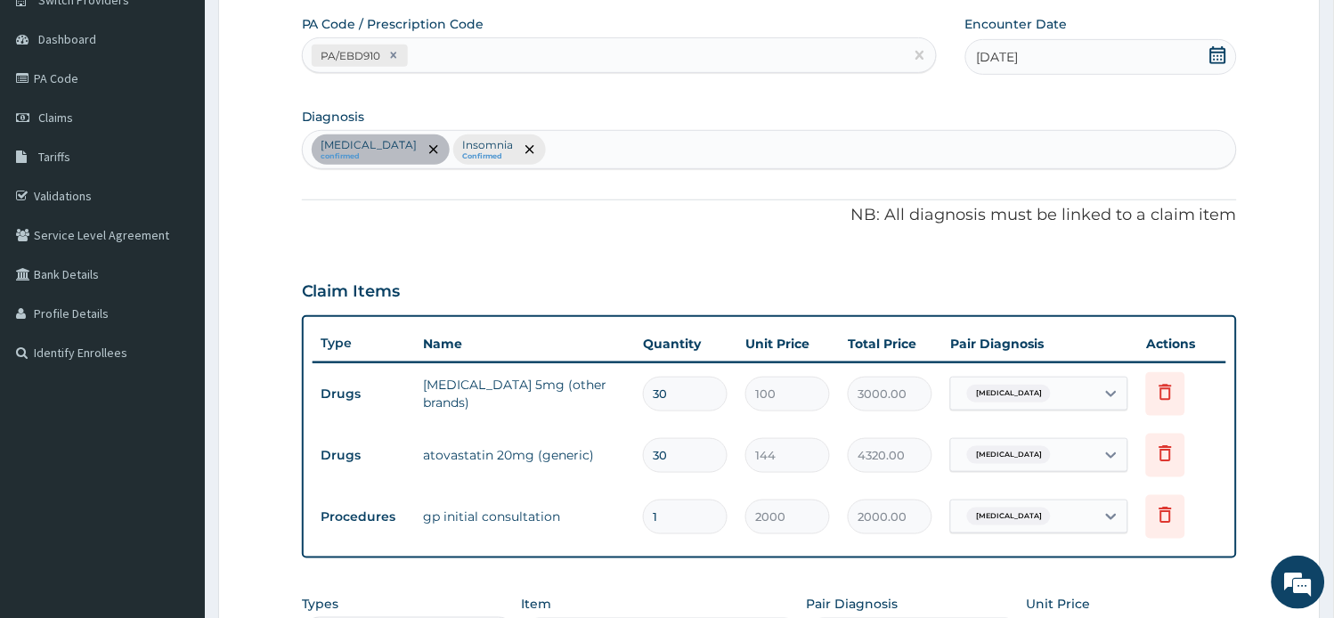
scroll to position [353, 0]
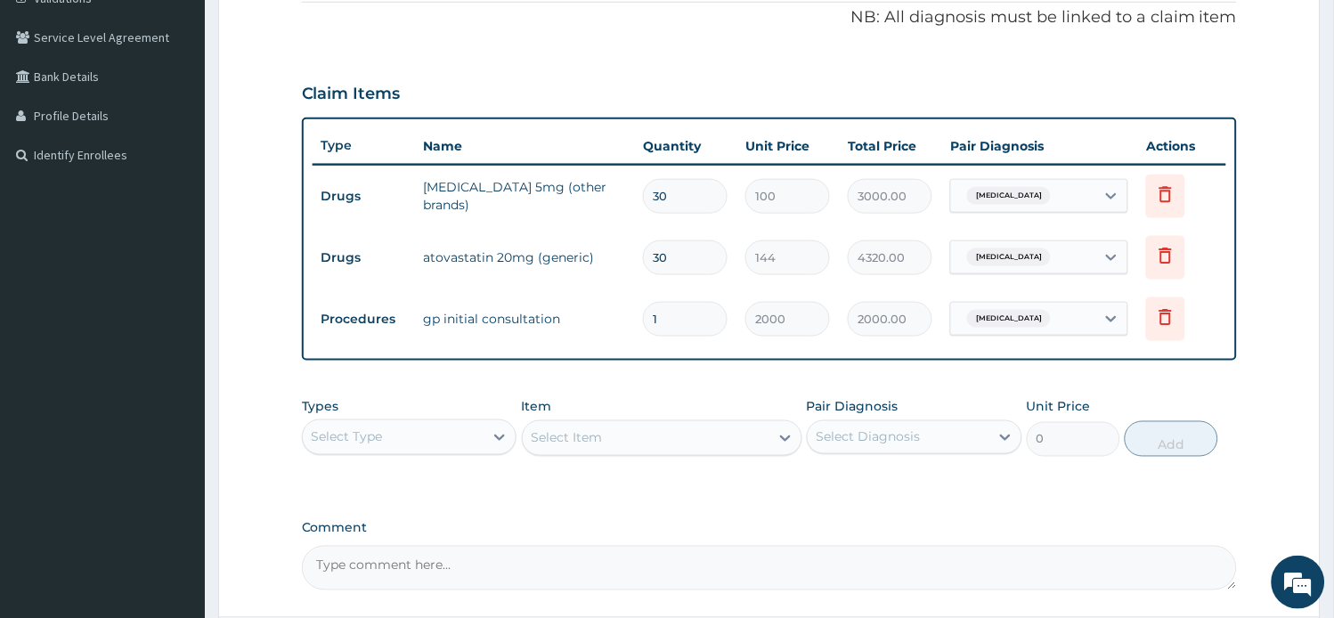
click at [469, 434] on div "Select Type" at bounding box center [394, 437] width 182 height 28
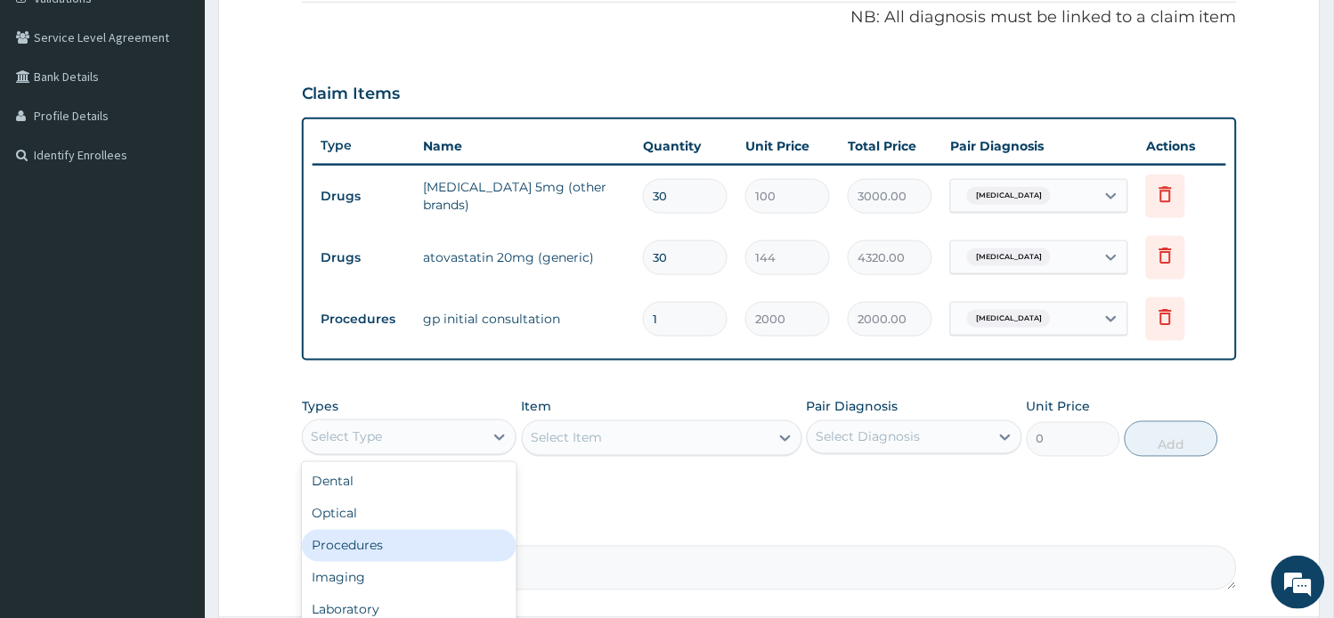
scroll to position [60, 0]
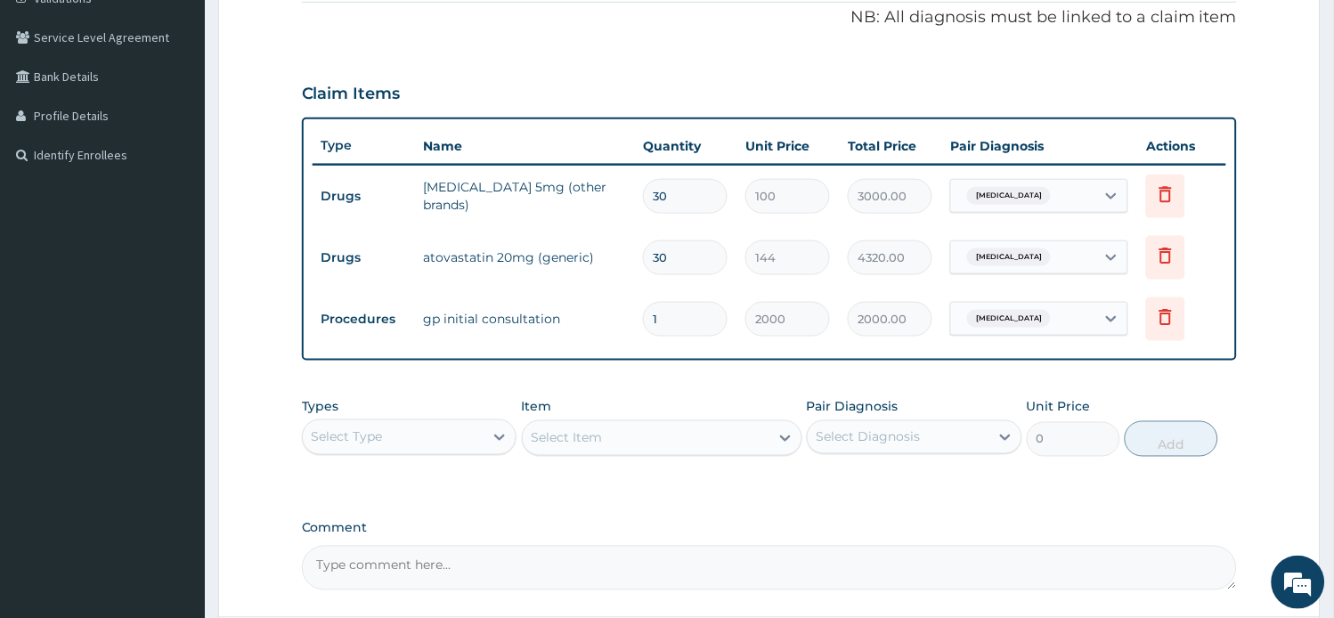
click at [362, 433] on div "Select Type" at bounding box center [347, 437] width 71 height 18
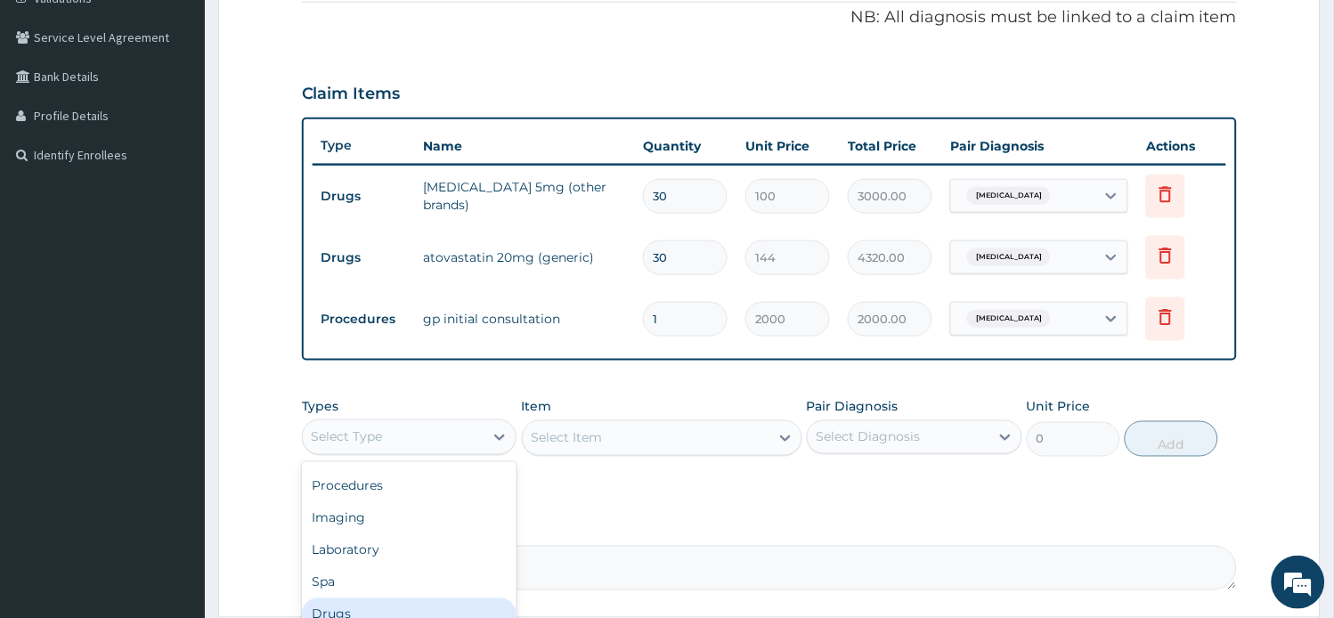
click at [369, 601] on div "Drugs" at bounding box center [409, 614] width 215 height 32
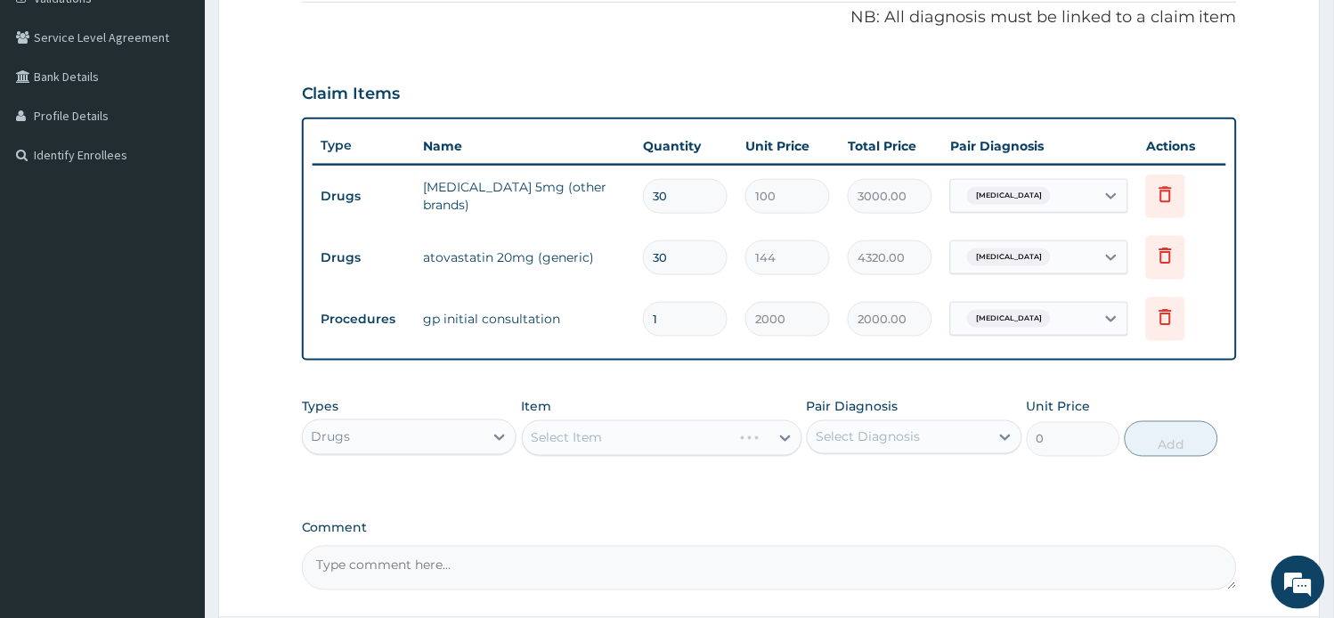
click at [558, 447] on div "Select Item" at bounding box center [662, 438] width 280 height 36
click at [610, 434] on div "Select Item" at bounding box center [646, 438] width 247 height 28
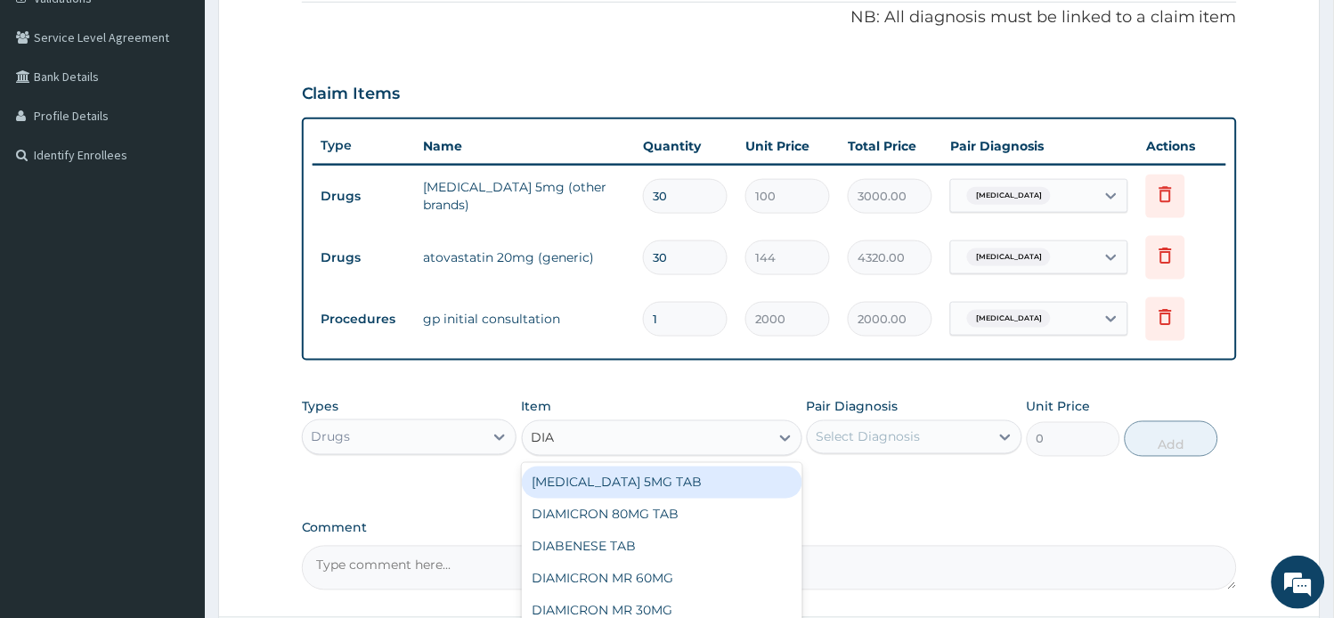
type input "DIAZ"
click at [637, 482] on div "DIAZEPAM 5MG TAB" at bounding box center [662, 483] width 280 height 32
type input "60"
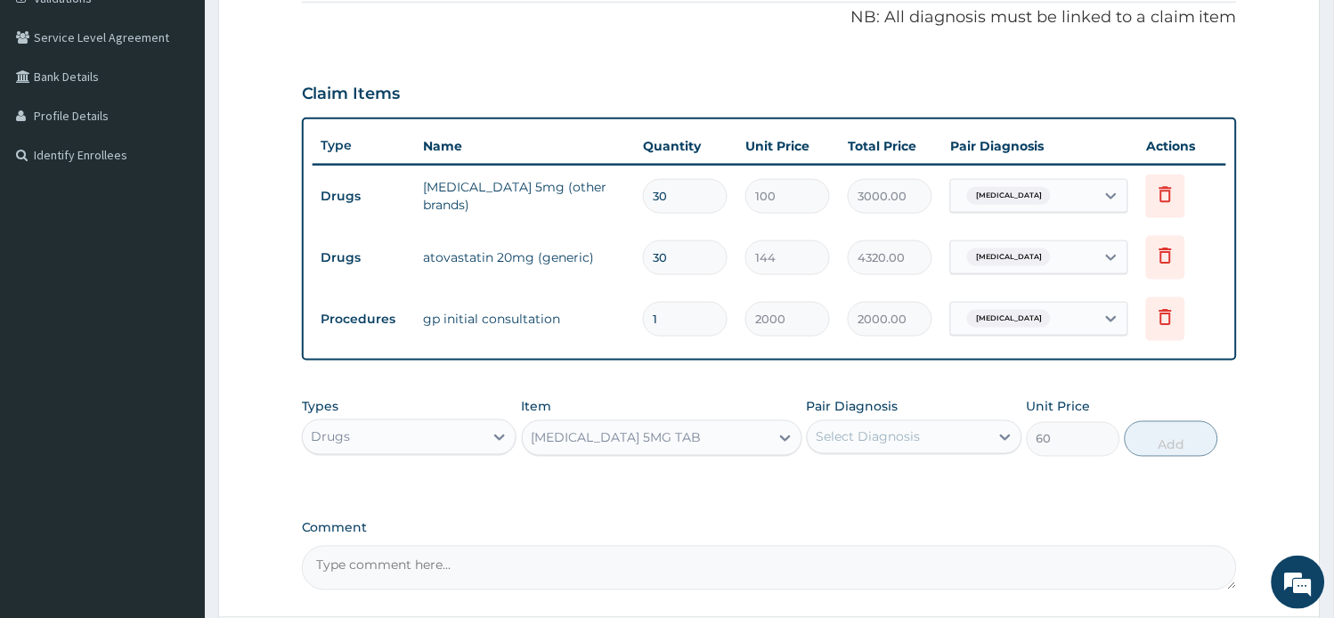
click at [816, 434] on div "Select Diagnosis" at bounding box center [868, 437] width 104 height 18
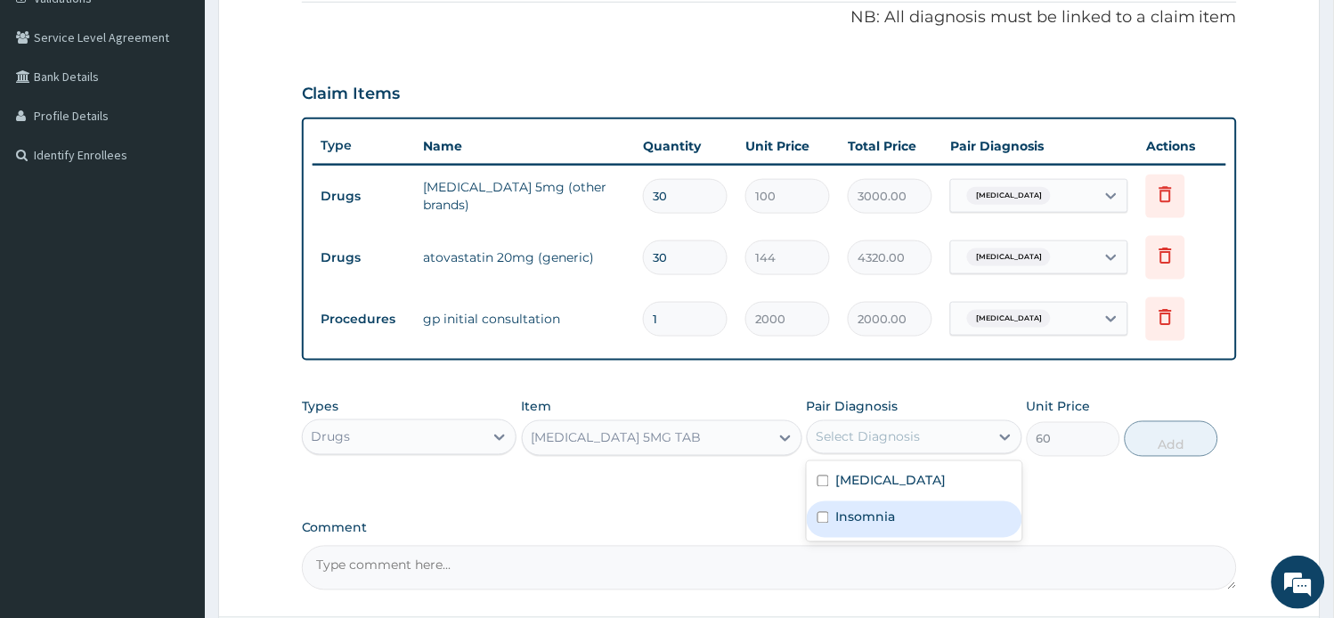
drag, startPoint x: 848, startPoint y: 501, endPoint x: 1031, endPoint y: 512, distance: 183.7
click at [848, 501] on div "Insomnia" at bounding box center [914, 519] width 215 height 37
checkbox input "true"
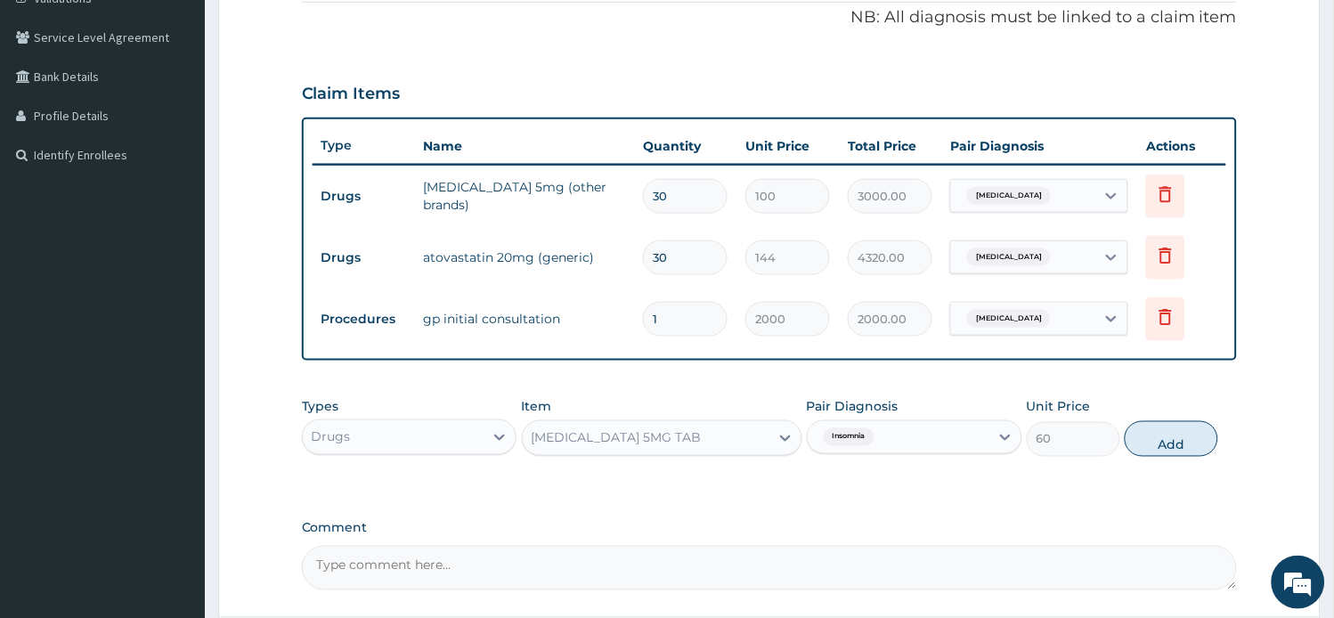
drag, startPoint x: 1158, startPoint y: 436, endPoint x: 1034, endPoint y: 312, distance: 175.6
click at [1158, 437] on button "Add" at bounding box center [1170, 439] width 93 height 36
type input "0"
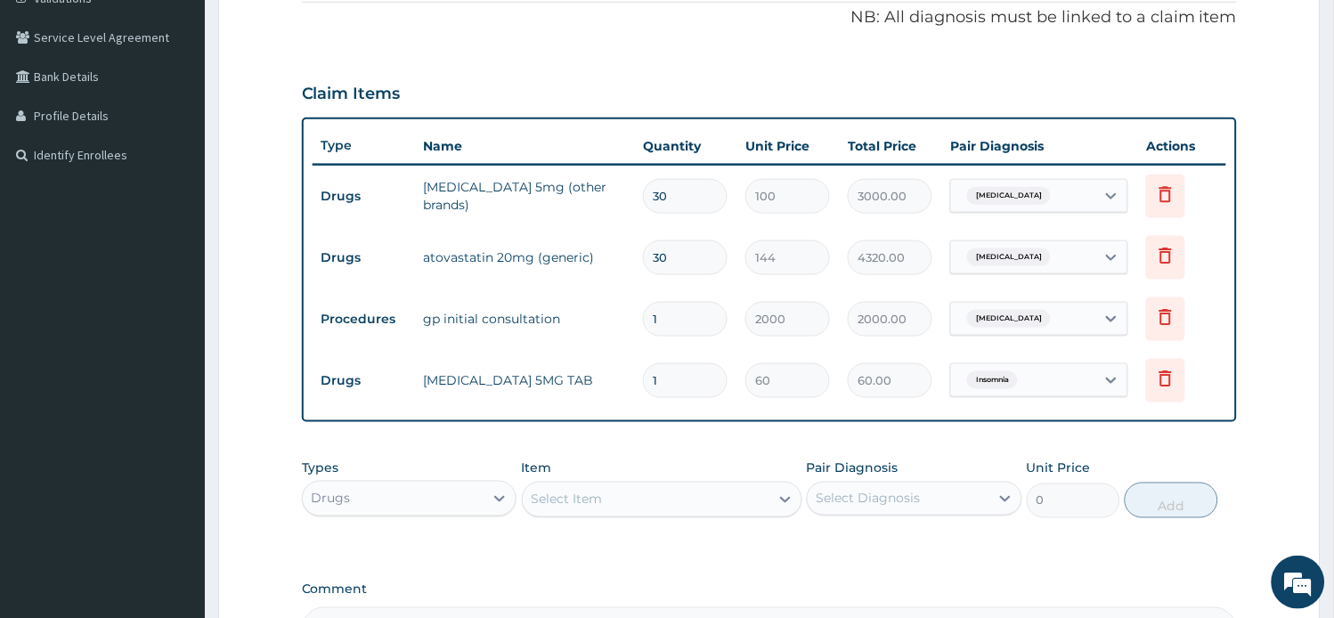
drag, startPoint x: 702, startPoint y: 372, endPoint x: 595, endPoint y: 372, distance: 106.8
click at [604, 375] on tr "Drugs DIAZEPAM 5MG TAB 1 60 60.00 Insomnia Delete" at bounding box center [769, 380] width 914 height 61
type input "7"
type input "420.00"
type input "7"
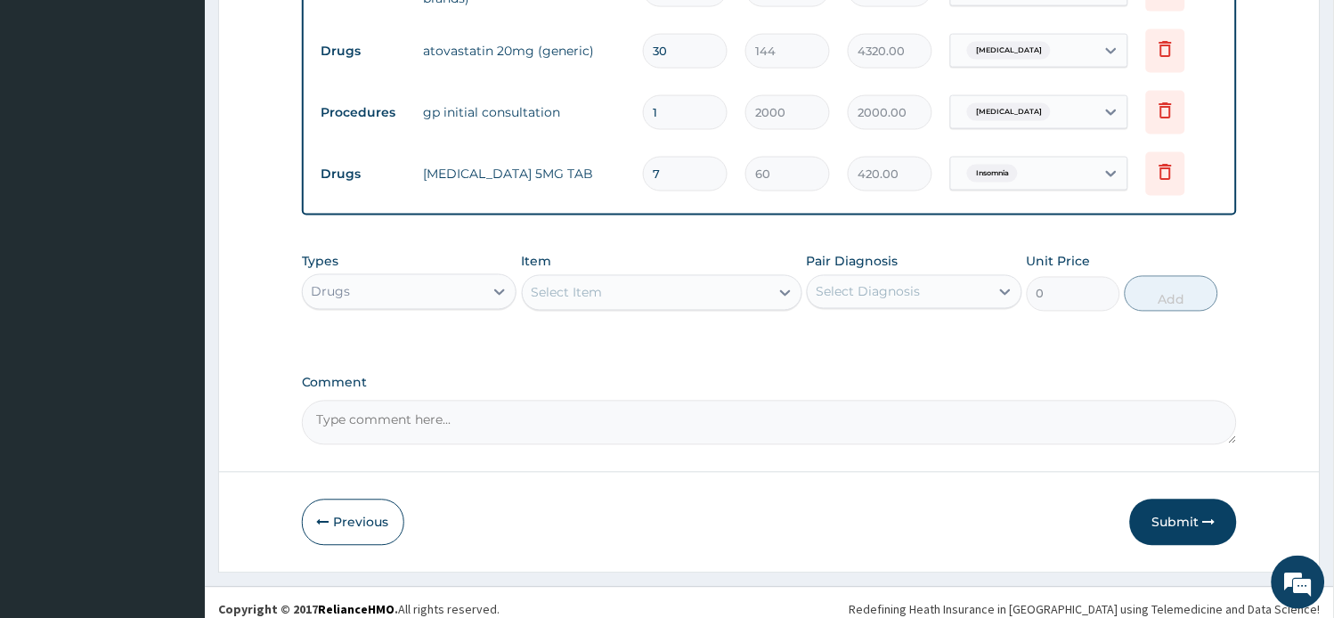
scroll to position [572, 0]
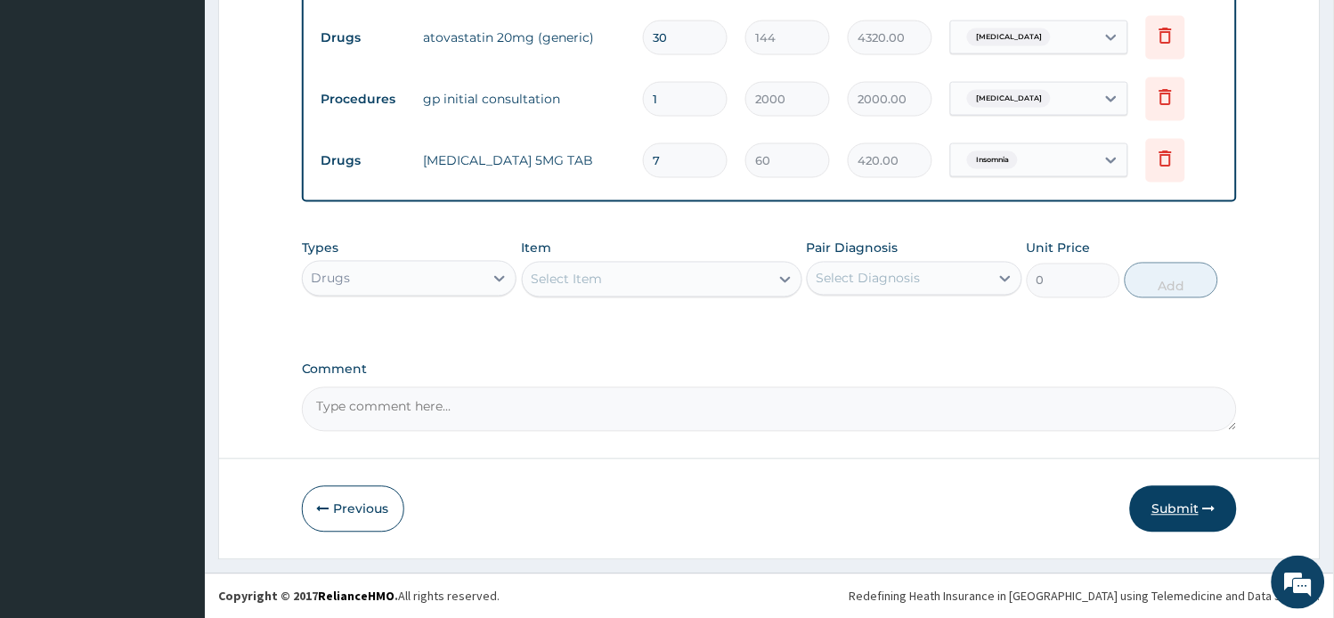
click at [1181, 503] on button "Submit" at bounding box center [1183, 509] width 107 height 46
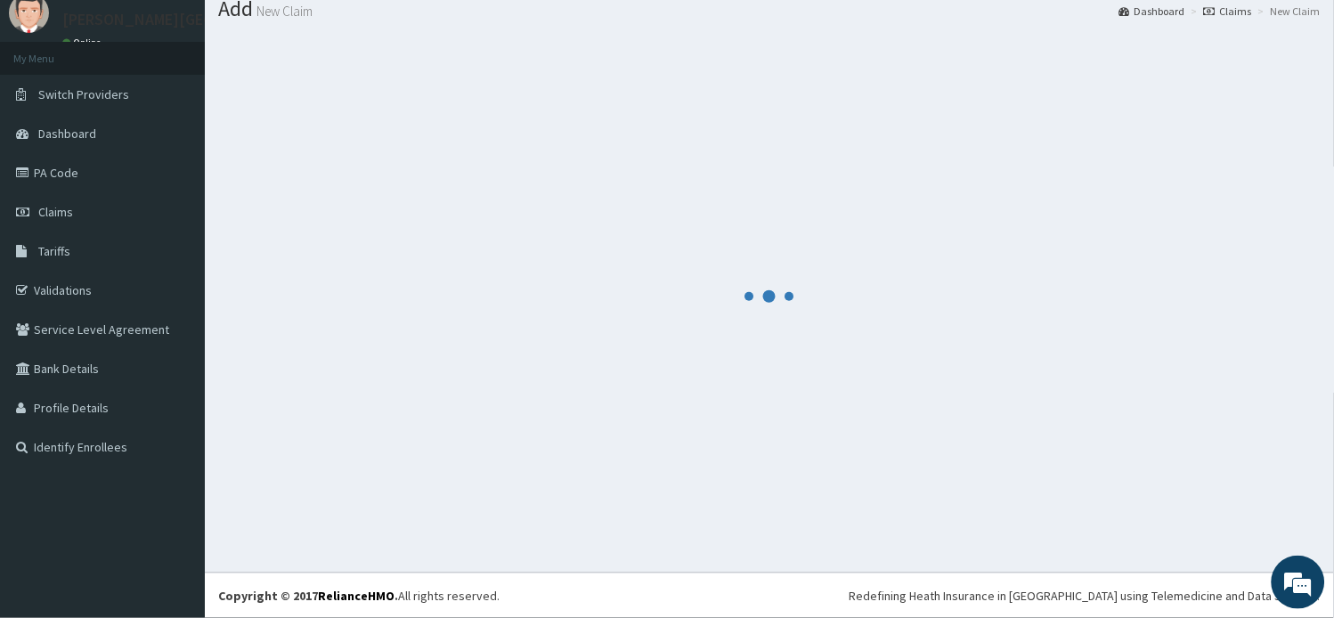
scroll to position [60, 0]
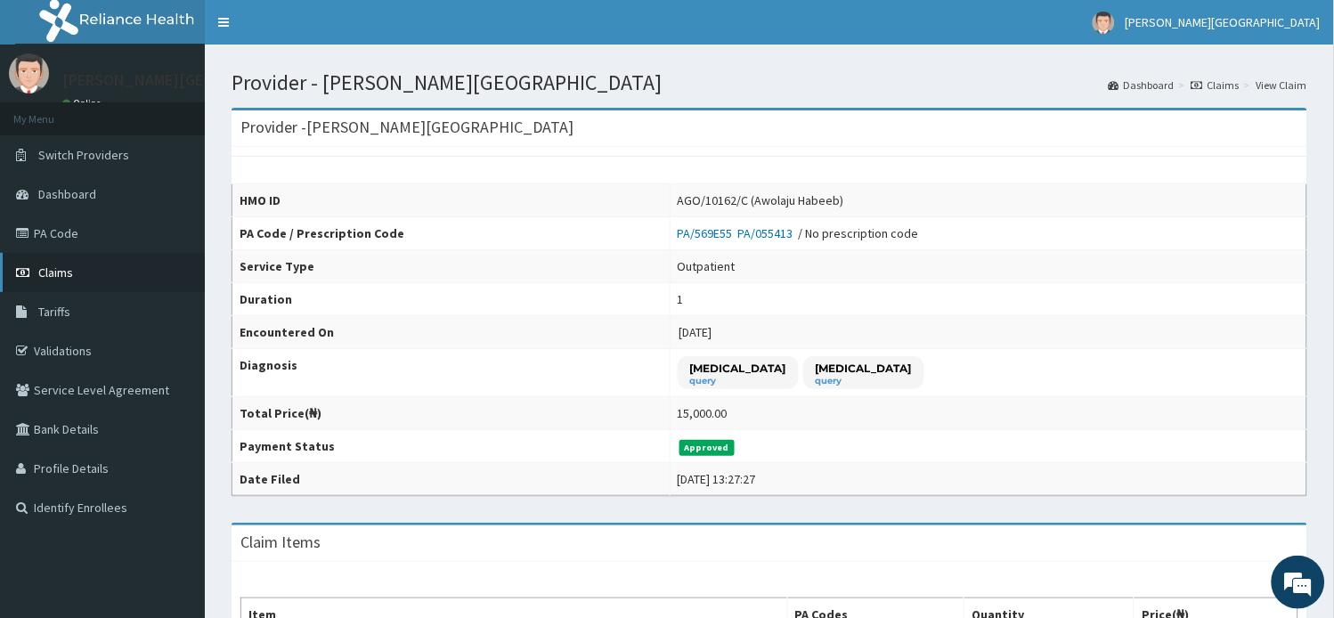
click at [55, 256] on link "Claims" at bounding box center [102, 272] width 205 height 39
click at [63, 268] on span "Claims" at bounding box center [55, 272] width 35 height 16
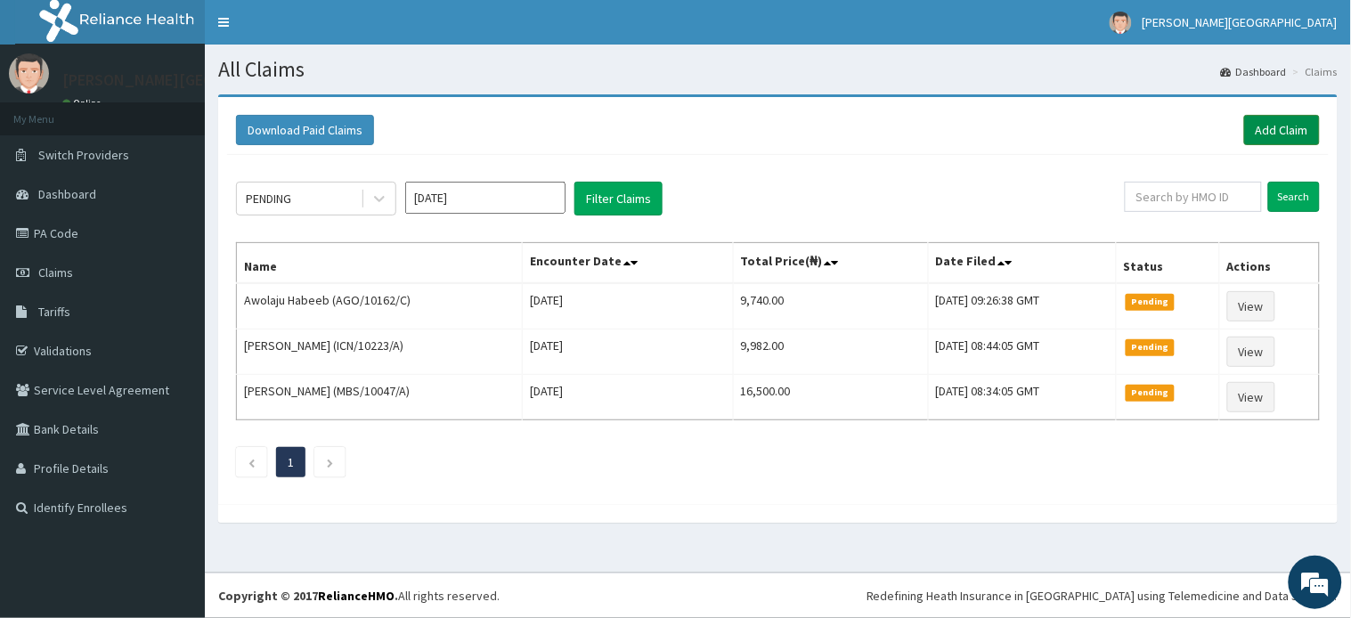
click at [1288, 123] on link "Add Claim" at bounding box center [1282, 130] width 76 height 30
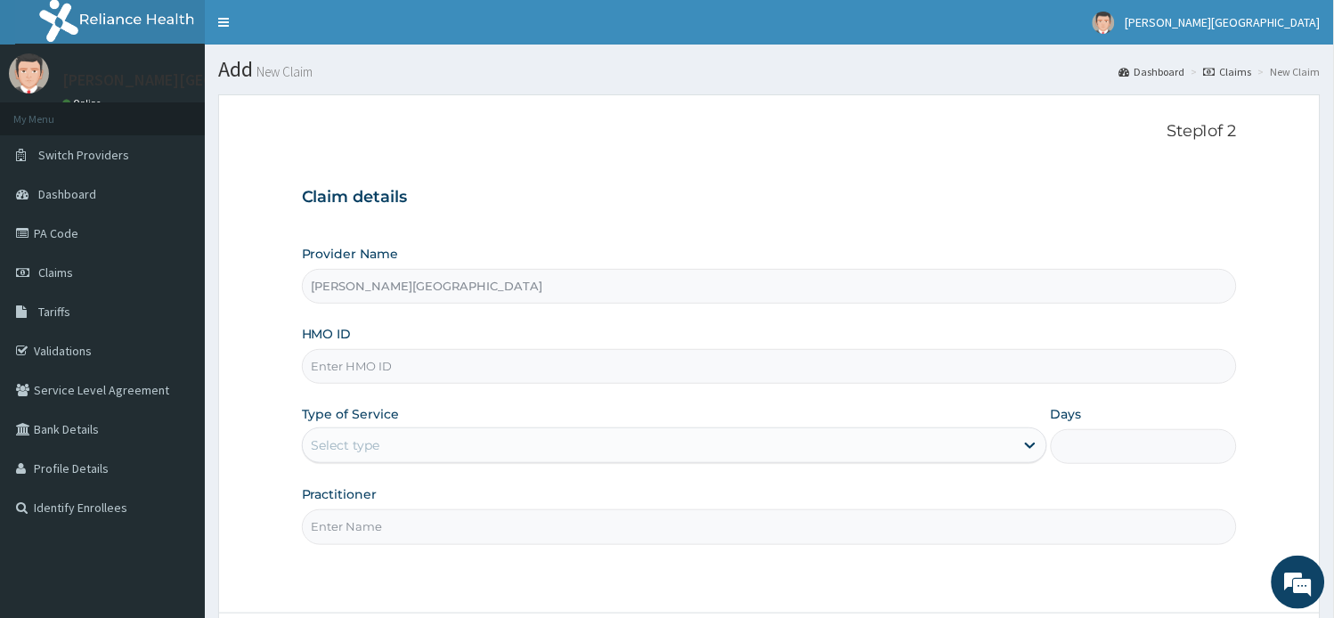
click at [511, 386] on div "Provider Name [PERSON_NAME] Hospital HMO ID Type of Service Select type Days Pr…" at bounding box center [770, 394] width 936 height 299
click at [515, 359] on input "HMO ID" at bounding box center [770, 366] width 936 height 35
paste input "LOP/10013/C"
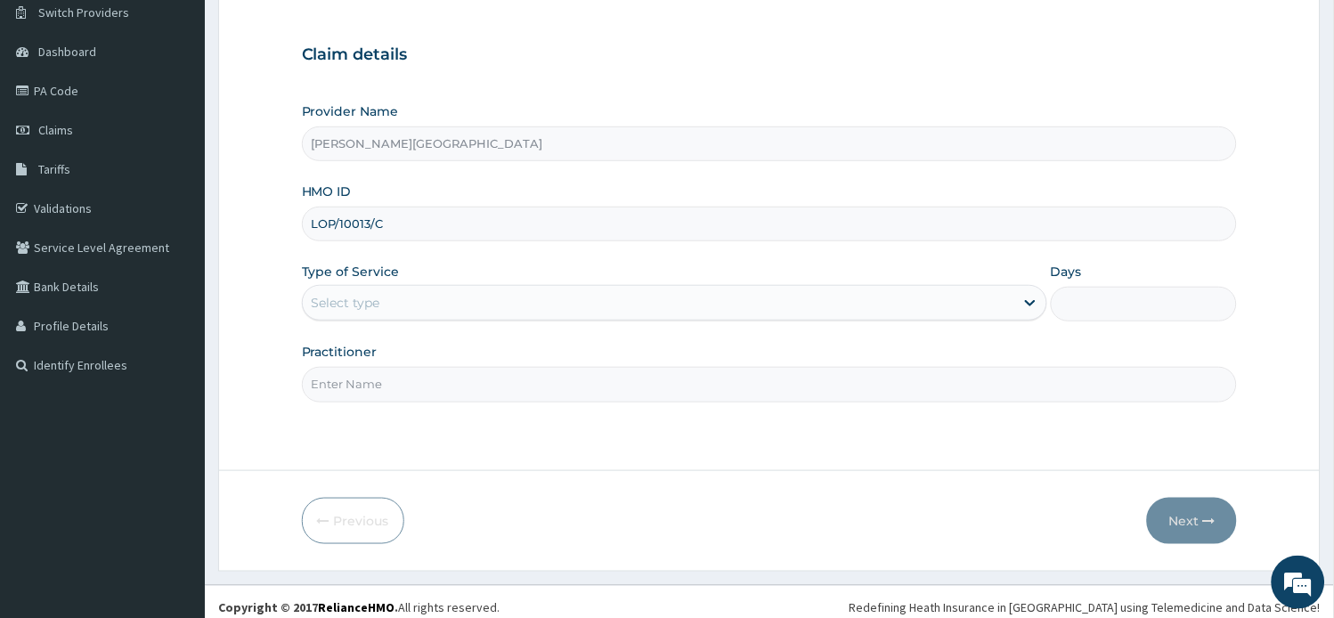
scroll to position [155, 0]
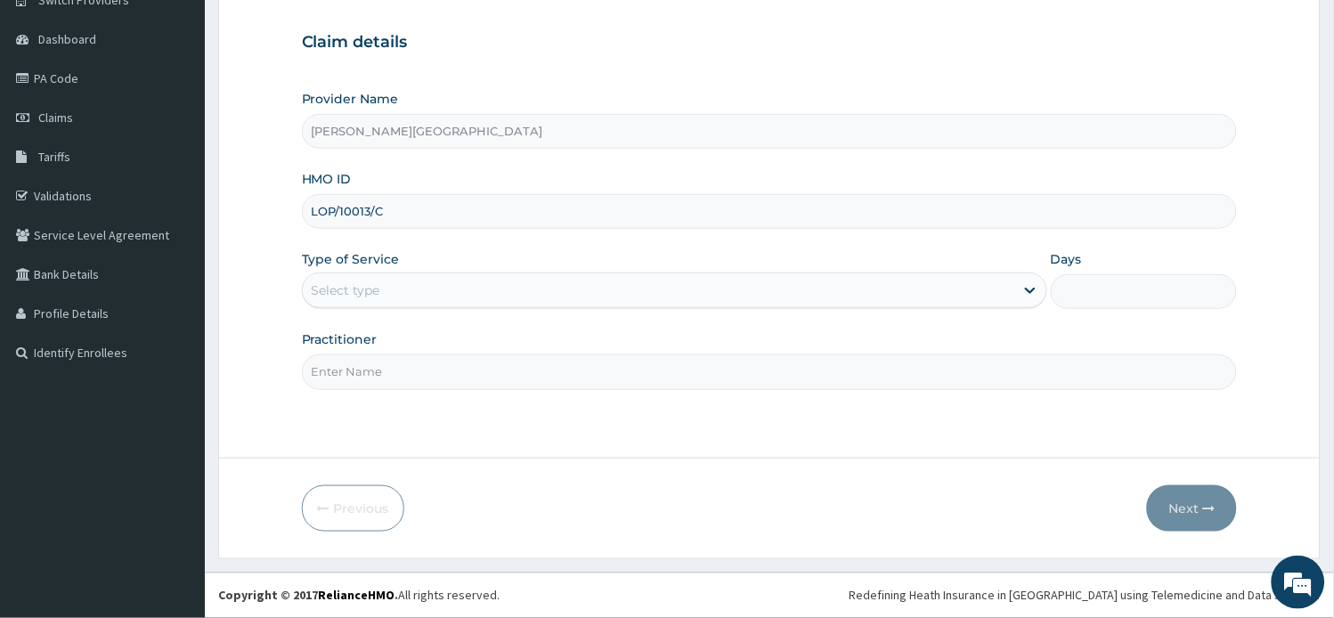
type input "LOP/10013/C"
click at [488, 253] on div "Type of Service Select type" at bounding box center [674, 279] width 745 height 59
click at [485, 298] on div "Select type" at bounding box center [658, 290] width 711 height 28
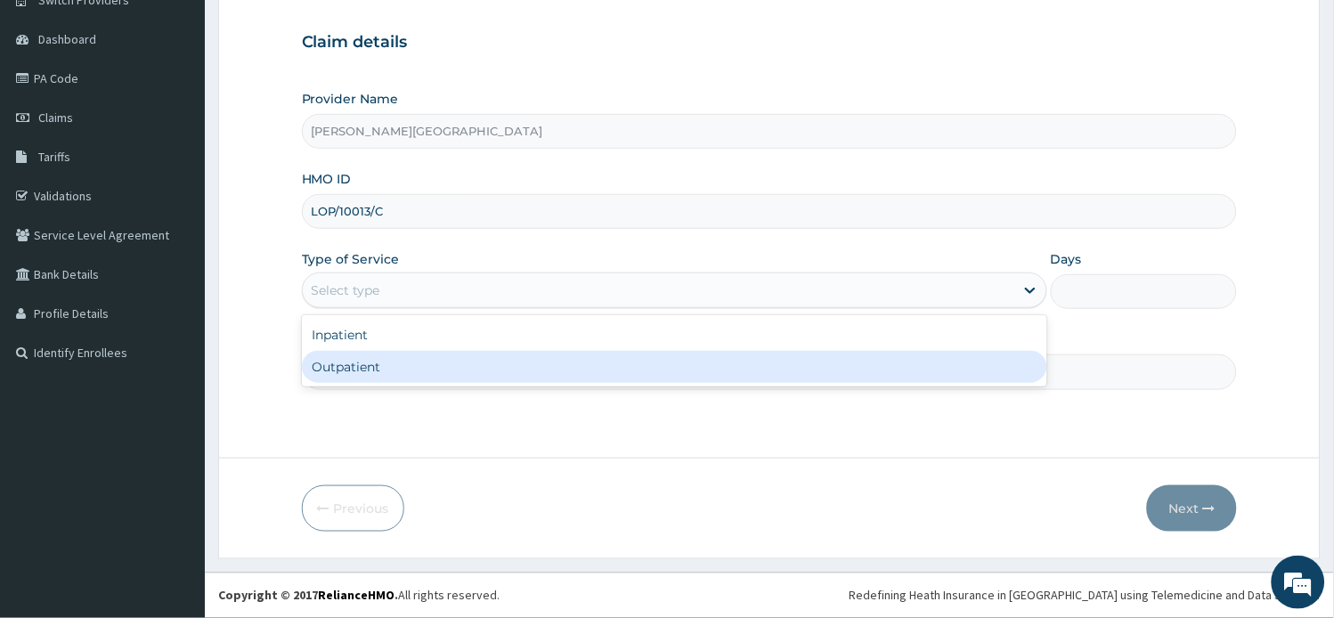
click at [432, 363] on div "Outpatient" at bounding box center [674, 367] width 745 height 32
type input "1"
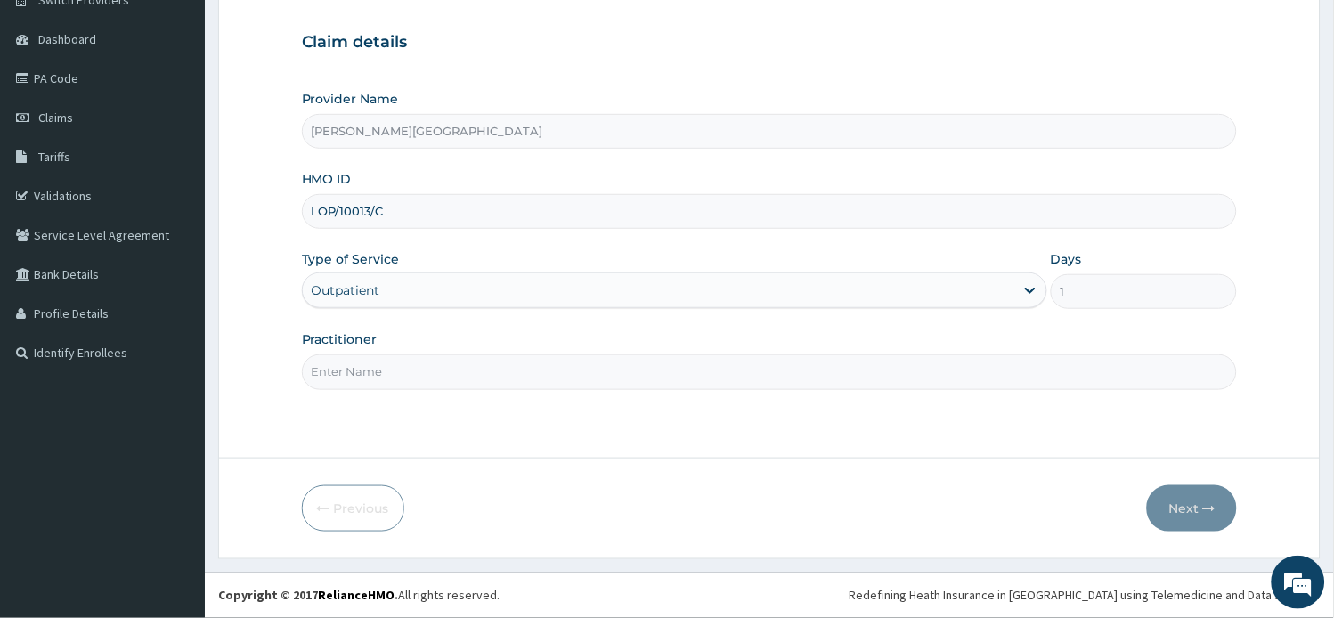
click at [440, 378] on input "Practitioner" at bounding box center [770, 371] width 936 height 35
type input "a"
type input "AA"
click at [1189, 500] on button "Next" at bounding box center [1192, 508] width 90 height 46
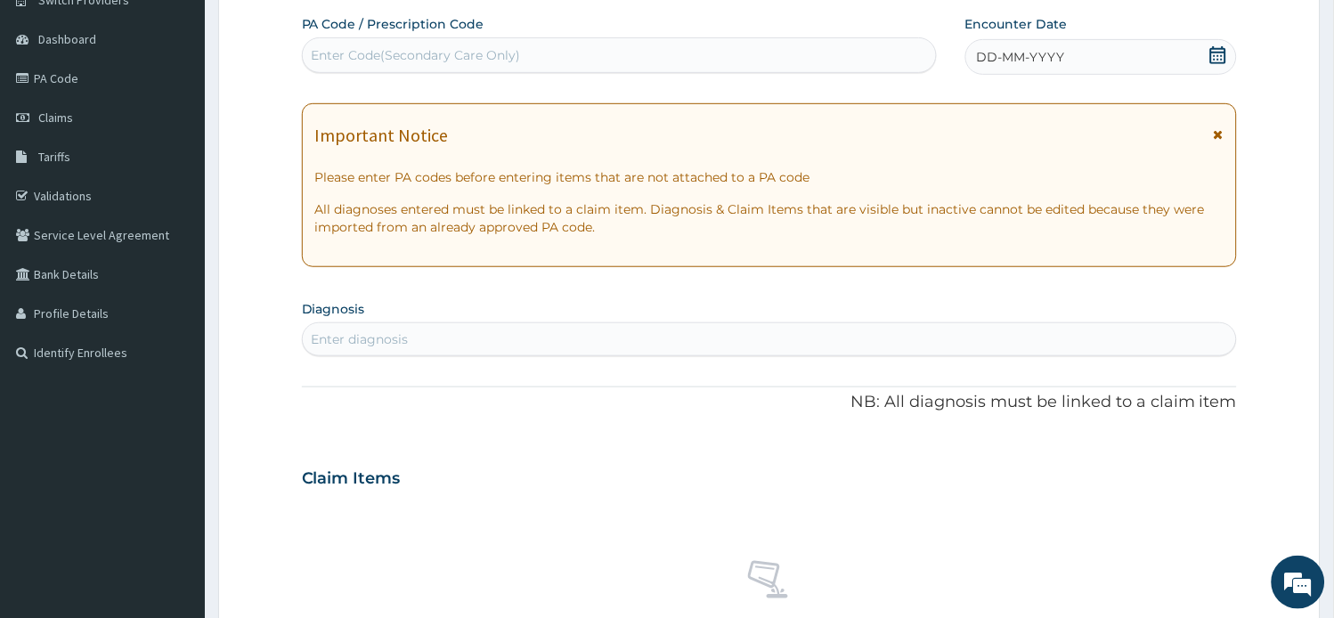
click at [1216, 138] on icon at bounding box center [1218, 134] width 10 height 12
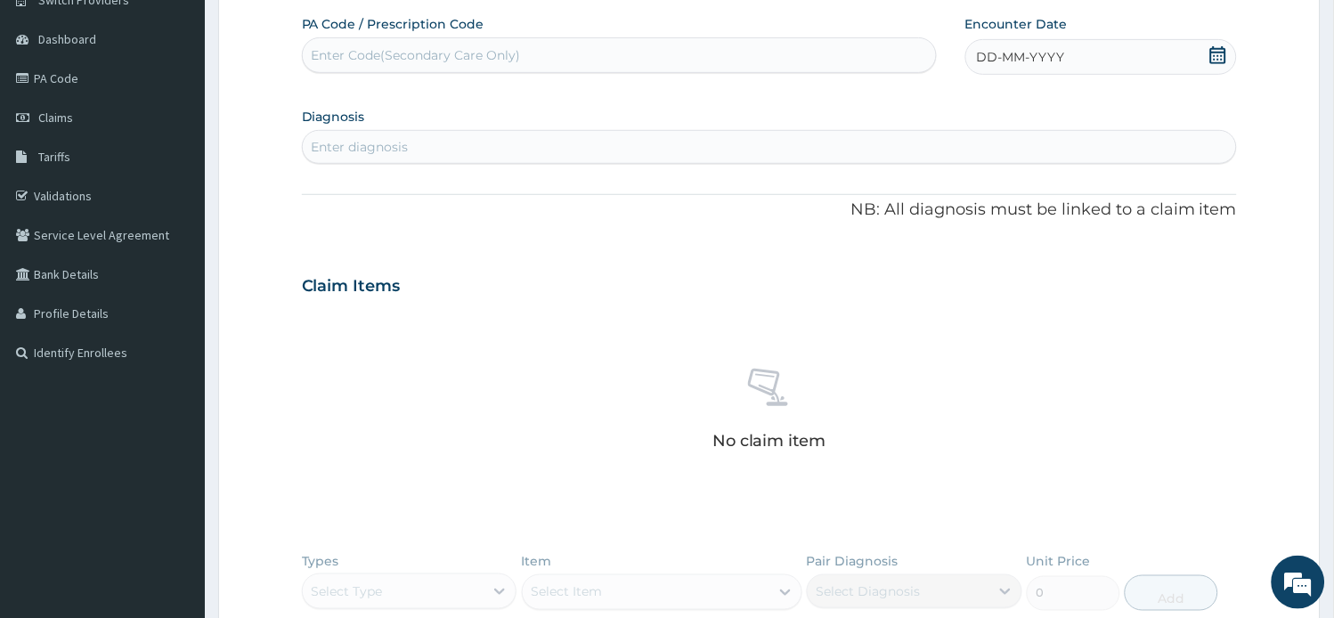
click at [616, 156] on div "Enter diagnosis" at bounding box center [770, 147] width 934 height 28
type input "[MEDICAL_DATA]"
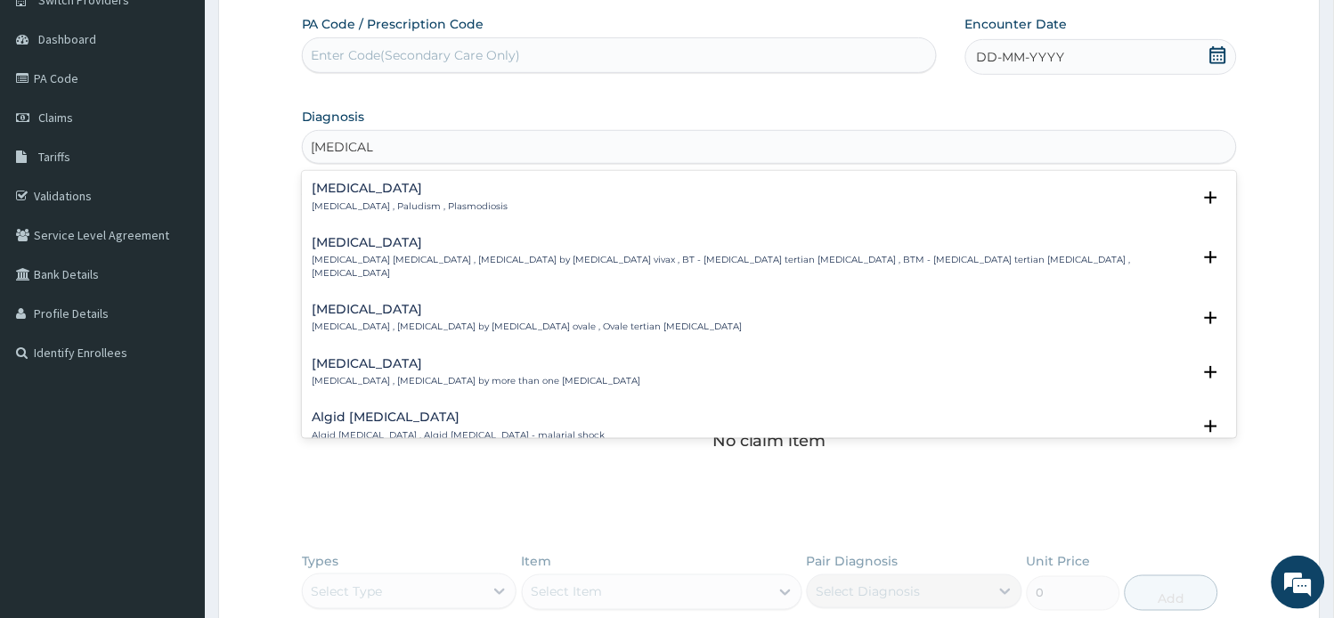
click at [397, 187] on h4 "[MEDICAL_DATA]" at bounding box center [410, 188] width 196 height 13
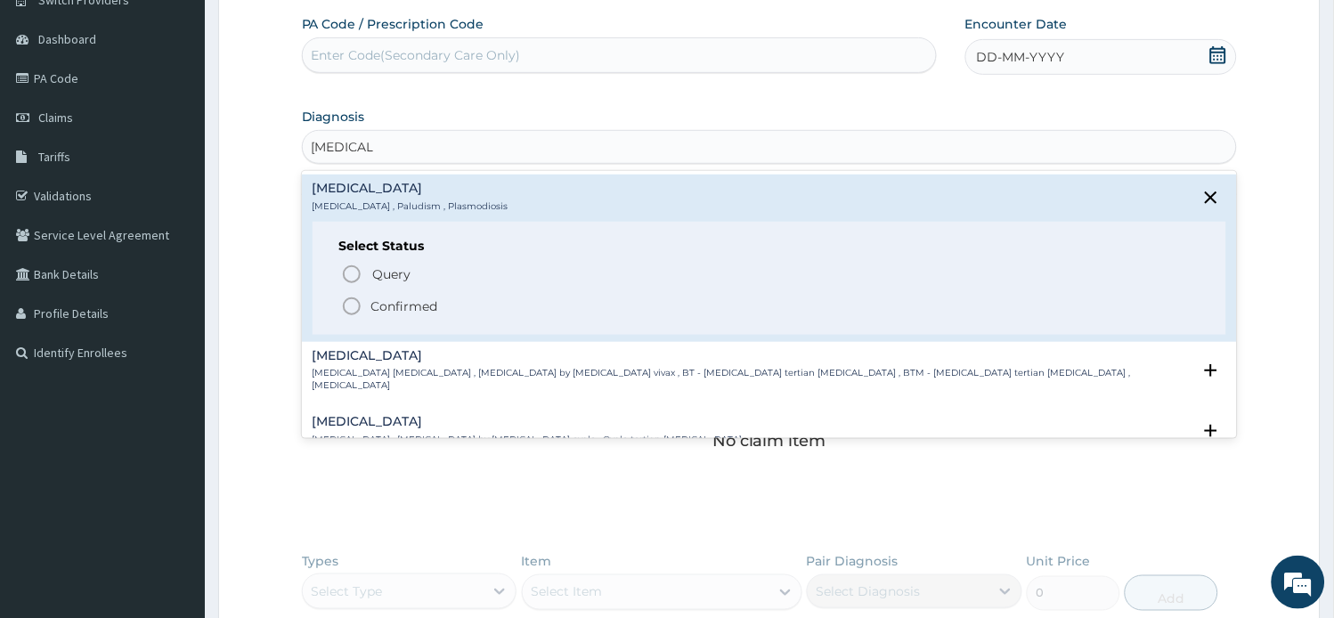
drag, startPoint x: 399, startPoint y: 303, endPoint x: 601, endPoint y: 208, distance: 223.0
click at [401, 303] on p "Confirmed" at bounding box center [404, 306] width 67 height 18
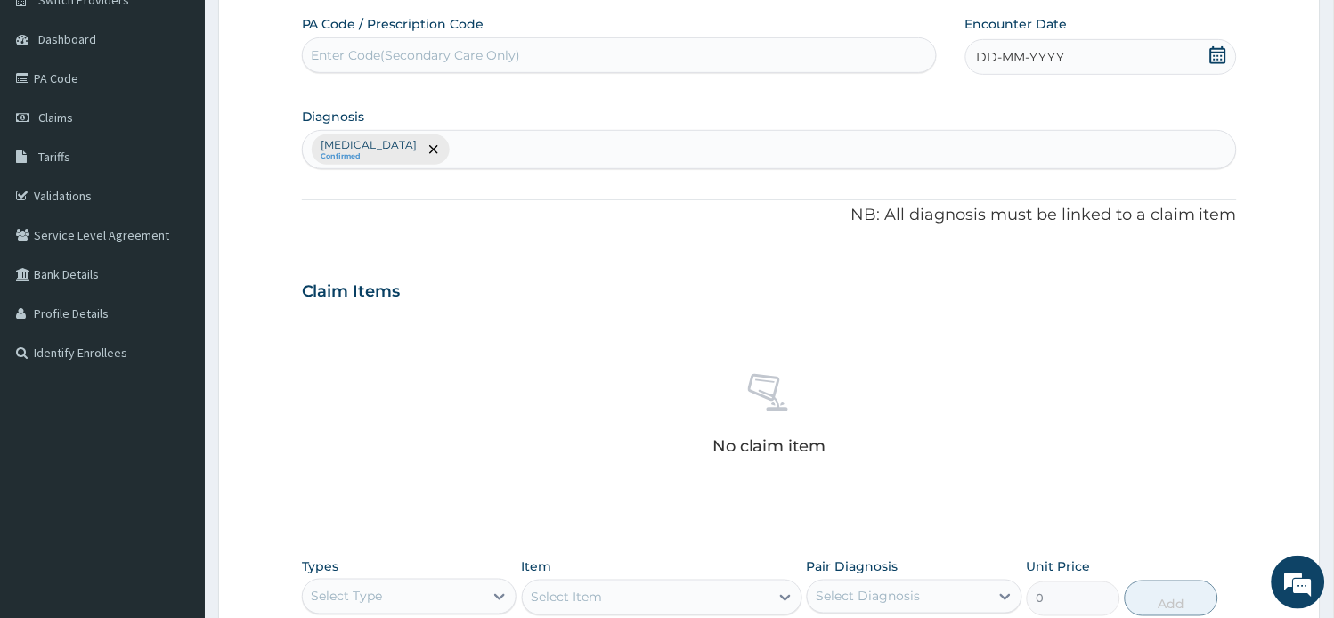
click at [1086, 56] on div "DD-MM-YYYY" at bounding box center [1101, 57] width 272 height 36
click at [1010, 192] on div "5" at bounding box center [1006, 197] width 27 height 27
click at [432, 132] on div "[MEDICAL_DATA] Confirmed" at bounding box center [770, 149] width 934 height 37
type input "FURUNC"
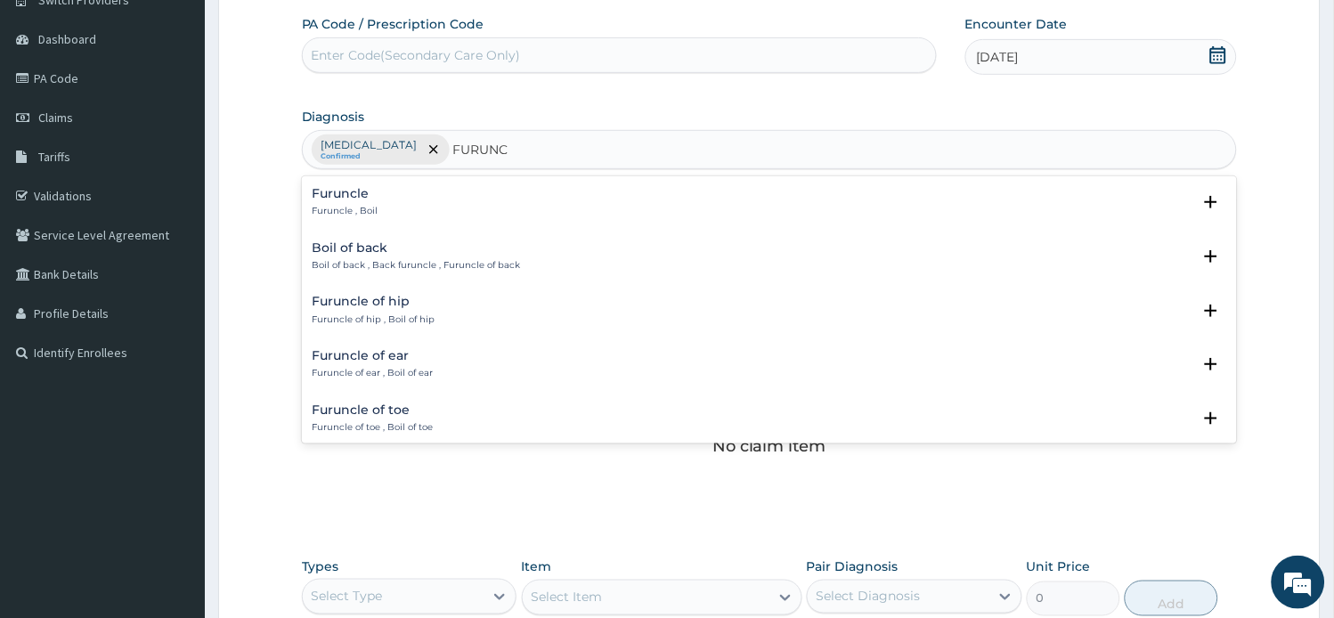
click at [451, 223] on div "Furuncle Furuncle , Boil Select Status Query Query covers suspected (?), Keep i…" at bounding box center [769, 207] width 914 height 40
click at [388, 201] on div "Furuncle Furuncle , Boil" at bounding box center [769, 202] width 914 height 31
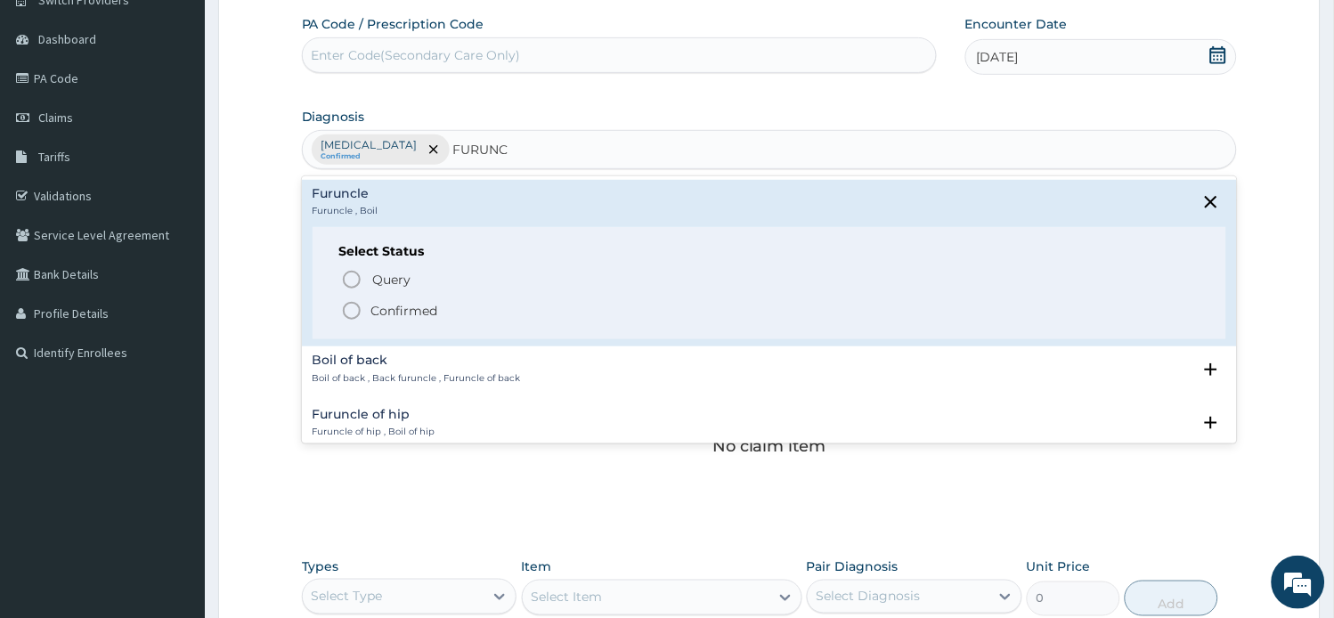
click at [410, 321] on div "Select Status Query Query covers suspected (?), Keep in view (kiv), Ruled out (…" at bounding box center [769, 283] width 914 height 113
drag, startPoint x: 410, startPoint y: 321, endPoint x: 405, endPoint y: 338, distance: 17.7
click at [402, 336] on div "Select Status Query Query covers suspected (?), Keep in view (kiv), Ruled out (…" at bounding box center [769, 283] width 914 height 113
drag, startPoint x: 406, startPoint y: 308, endPoint x: 401, endPoint y: 292, distance: 16.9
click at [405, 302] on p "Confirmed" at bounding box center [404, 311] width 67 height 18
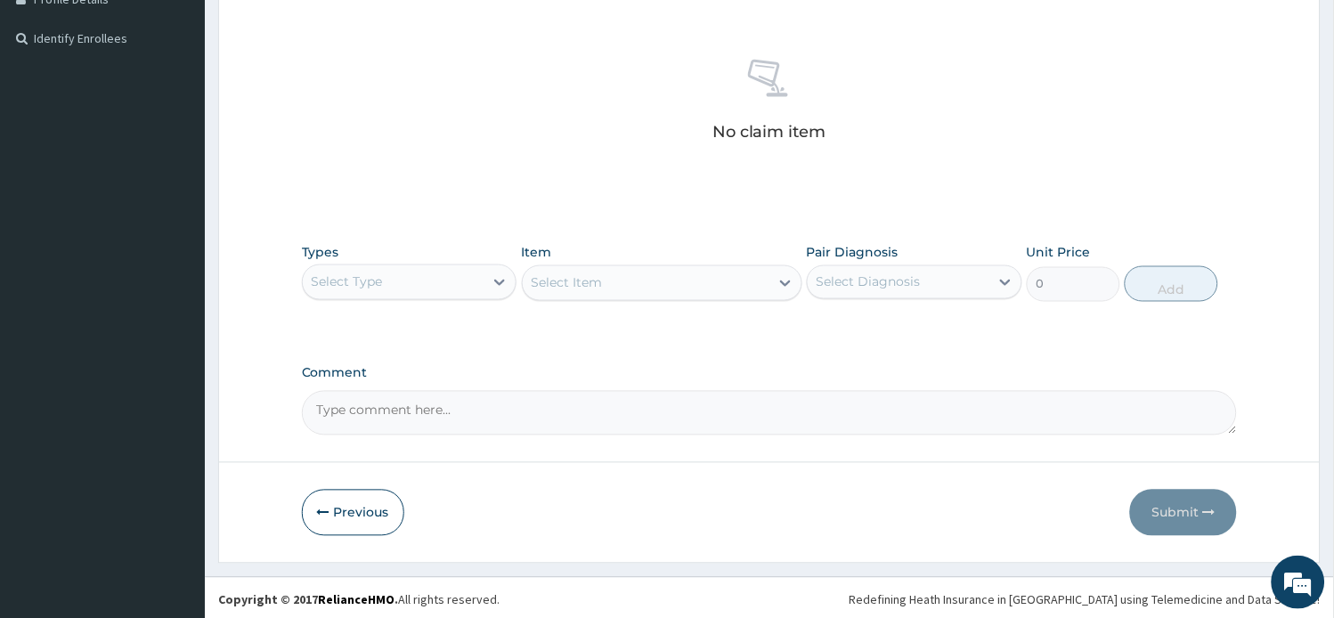
scroll to position [474, 0]
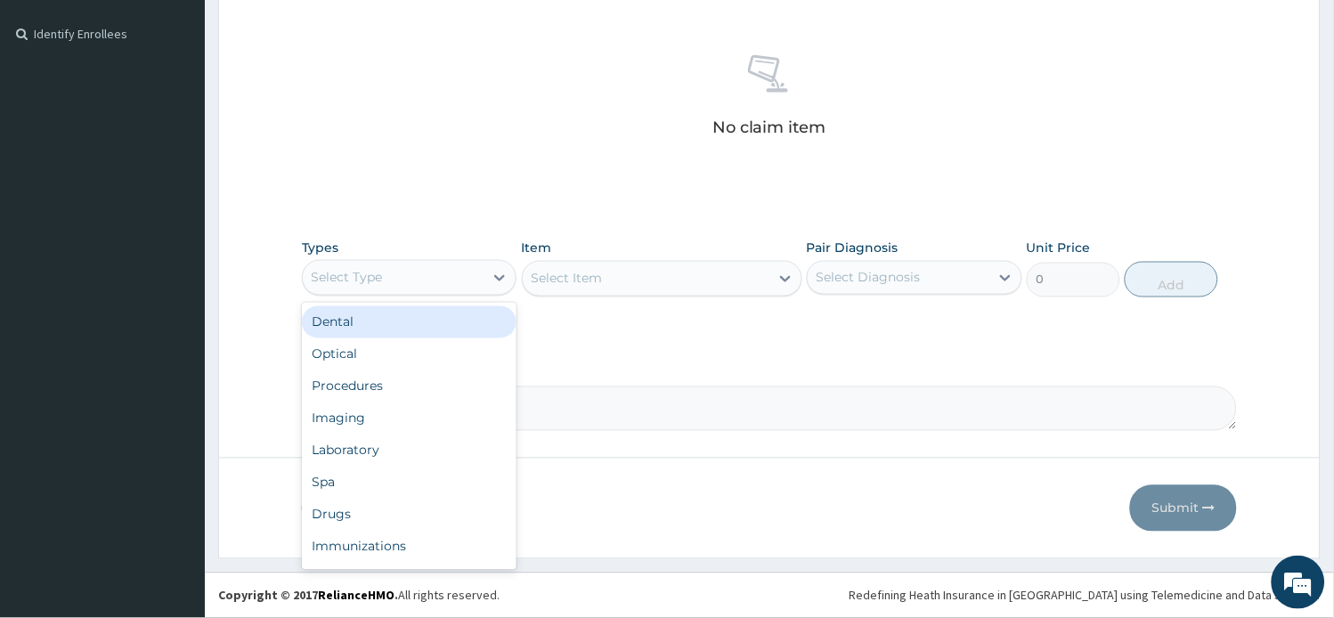
click at [473, 277] on div "Select Type" at bounding box center [394, 278] width 182 height 28
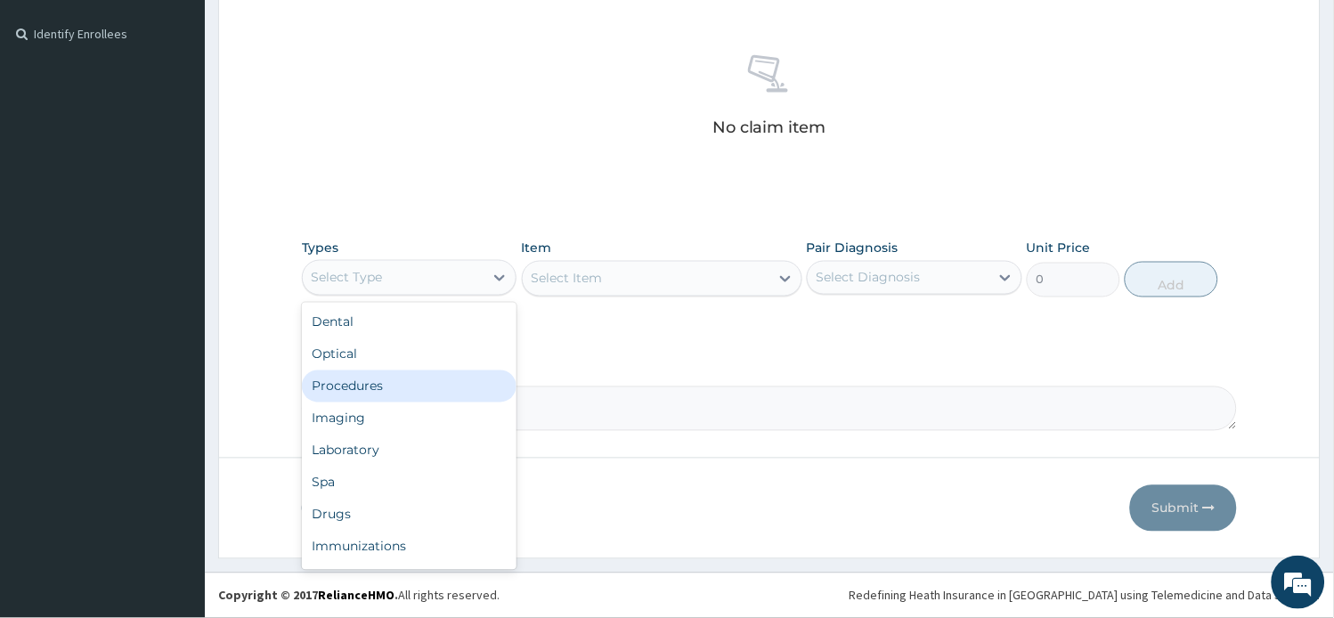
click at [433, 379] on div "Procedures" at bounding box center [409, 386] width 215 height 32
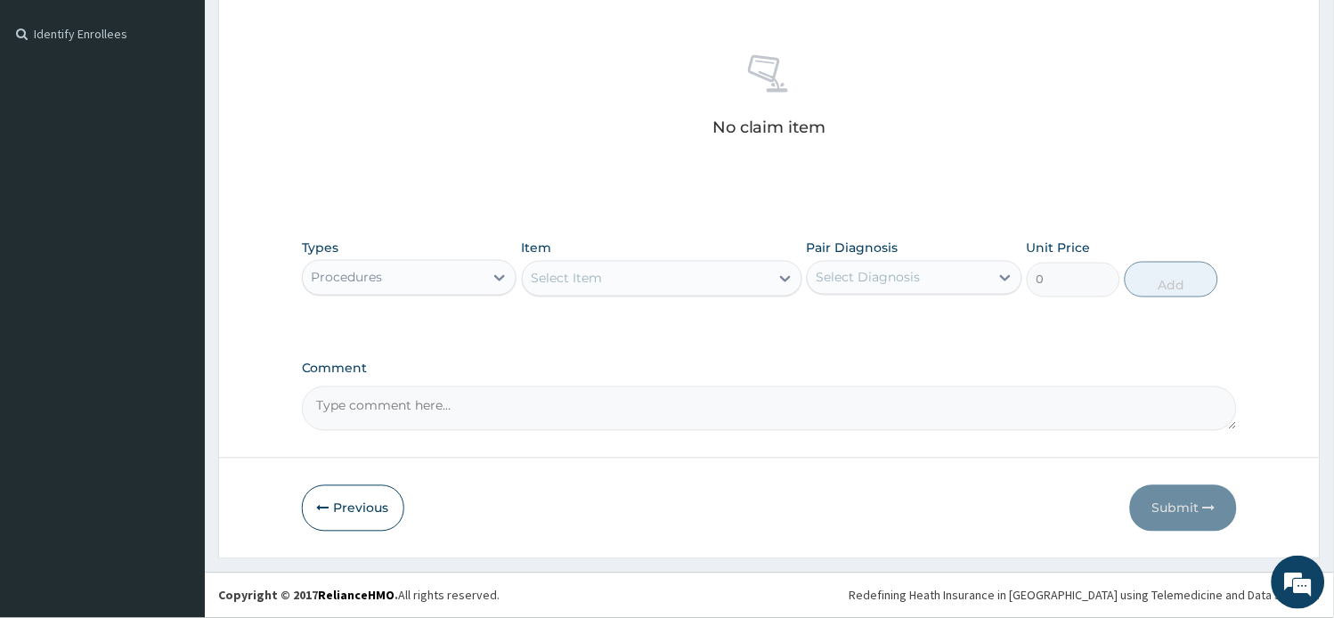
click at [675, 277] on div "Select Item" at bounding box center [646, 278] width 247 height 28
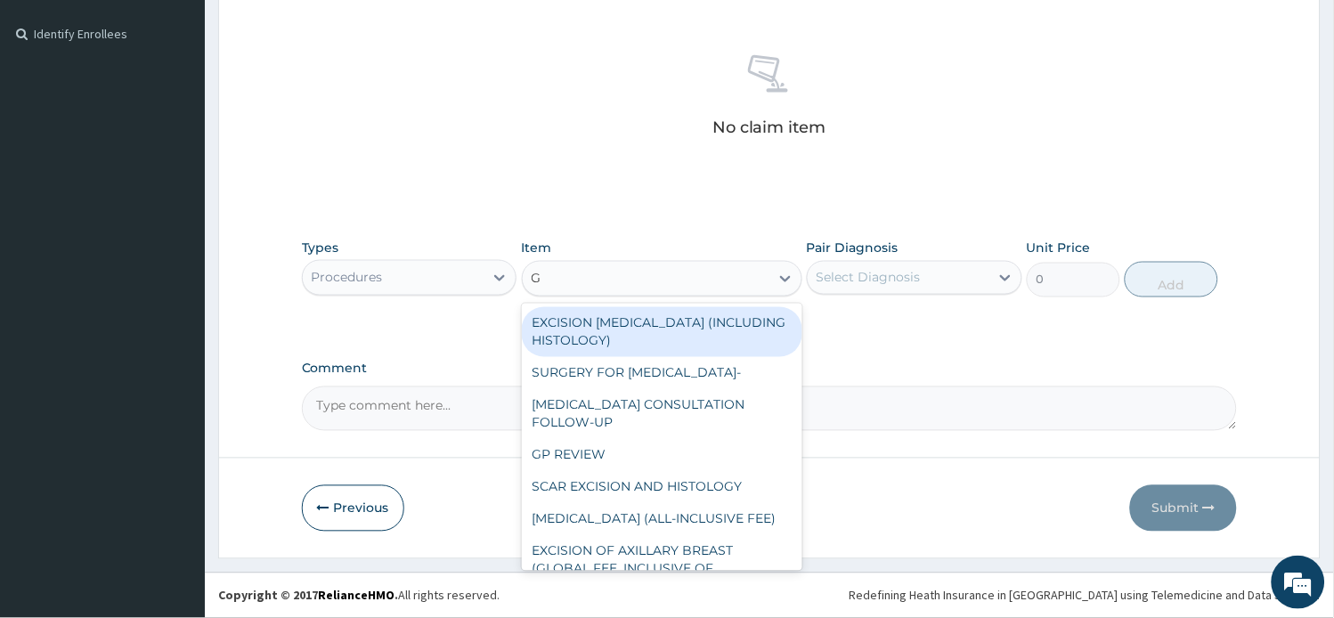
type input "GP"
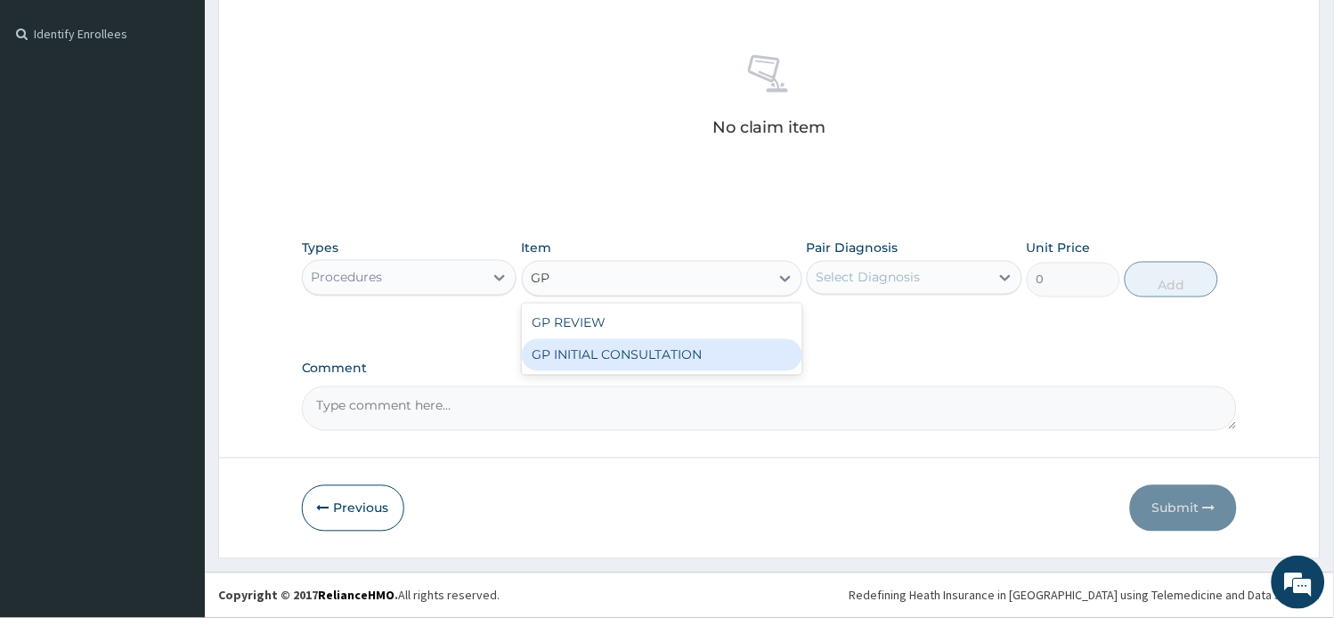
click at [677, 347] on div "GP INITIAL CONSULTATION" at bounding box center [662, 355] width 280 height 32
type input "2000"
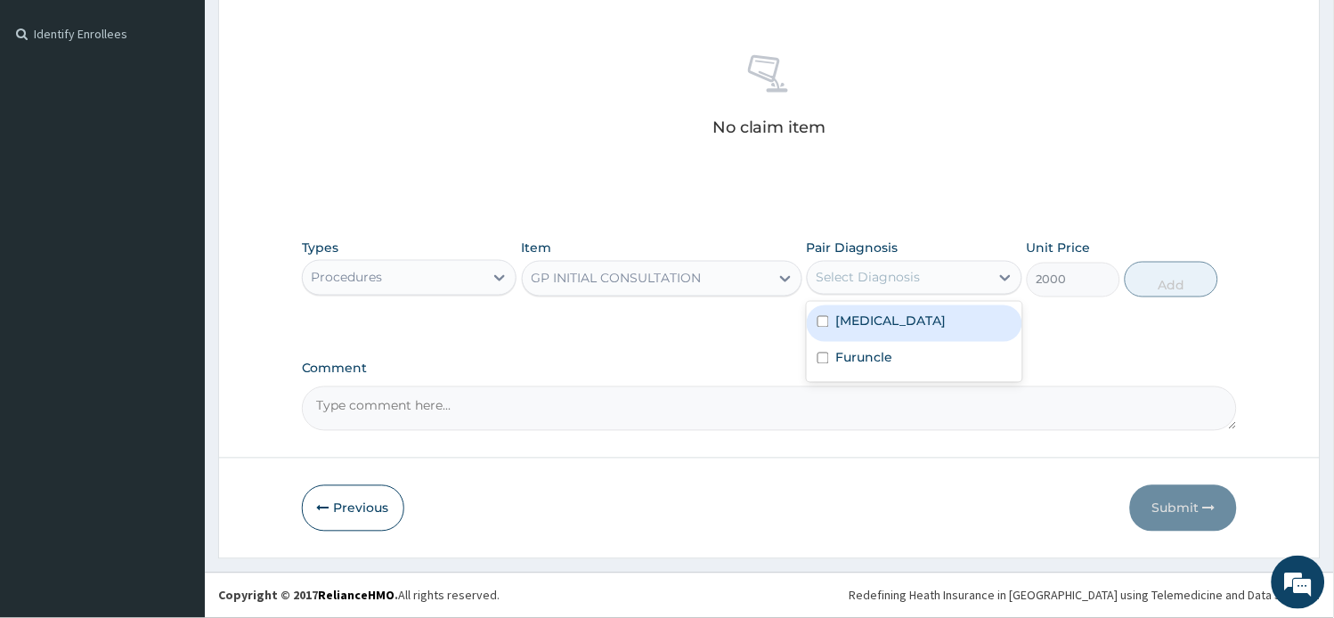
click at [849, 289] on div "Select Diagnosis" at bounding box center [899, 278] width 182 height 28
click at [853, 323] on label "[MEDICAL_DATA]" at bounding box center [891, 321] width 110 height 18
checkbox input "true"
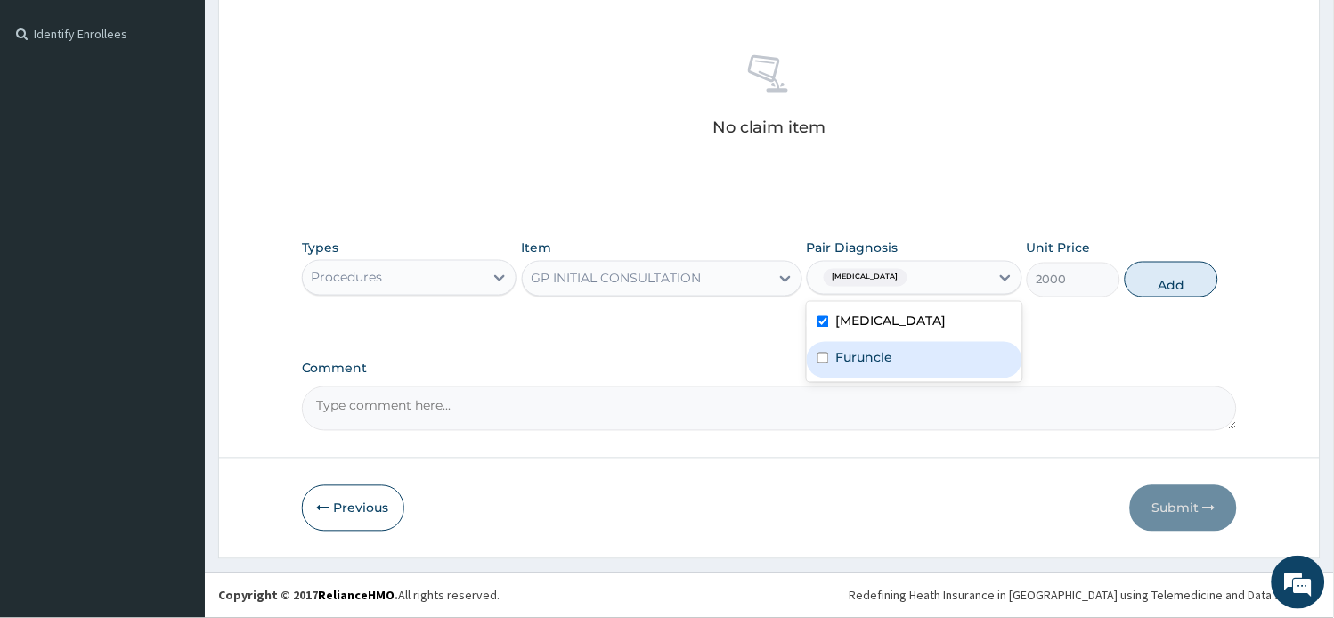
click at [856, 362] on label "Furuncle" at bounding box center [864, 358] width 57 height 18
checkbox input "true"
click at [1168, 282] on button "Add" at bounding box center [1170, 280] width 93 height 36
type input "0"
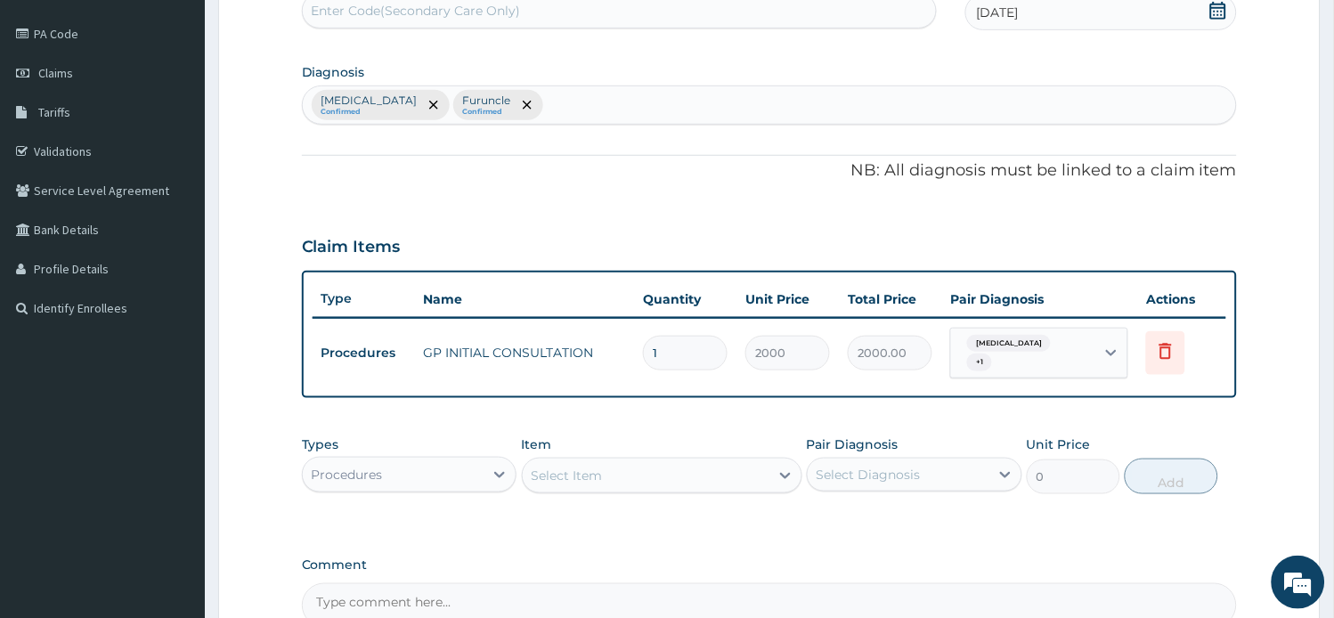
scroll to position [189, 0]
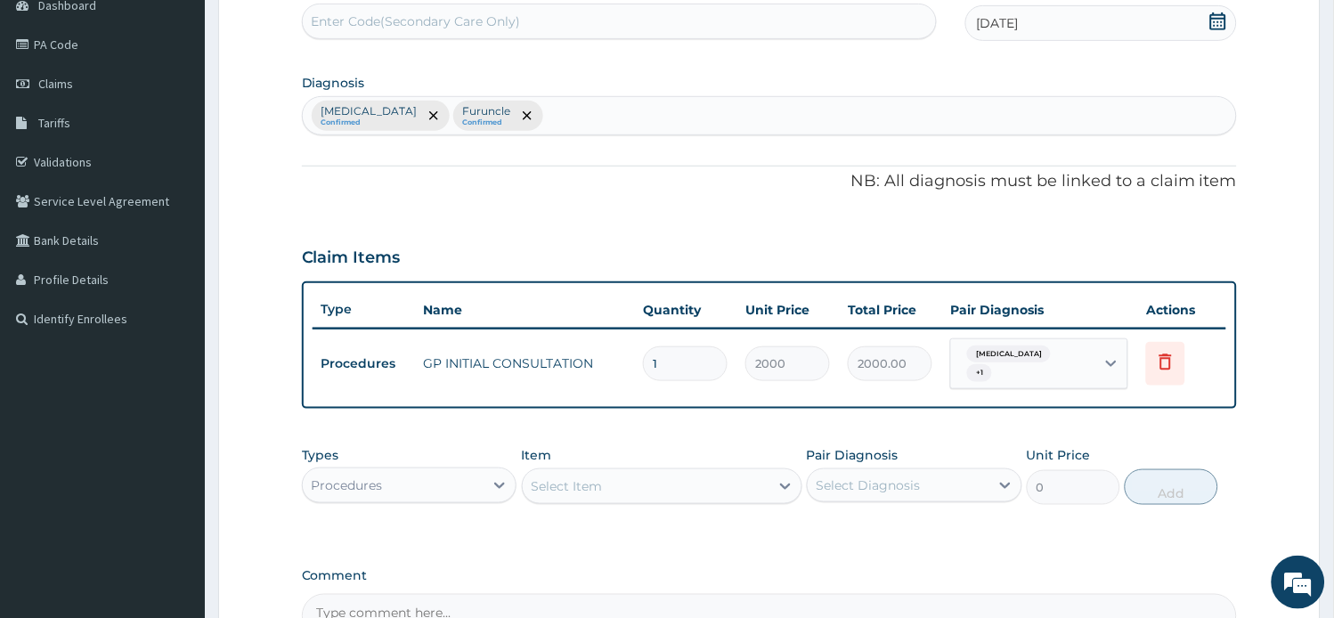
click at [555, 111] on div "[MEDICAL_DATA] Confirmed Furuncle Confirmed" at bounding box center [770, 115] width 934 height 37
type input "[MEDICAL_DATA]"
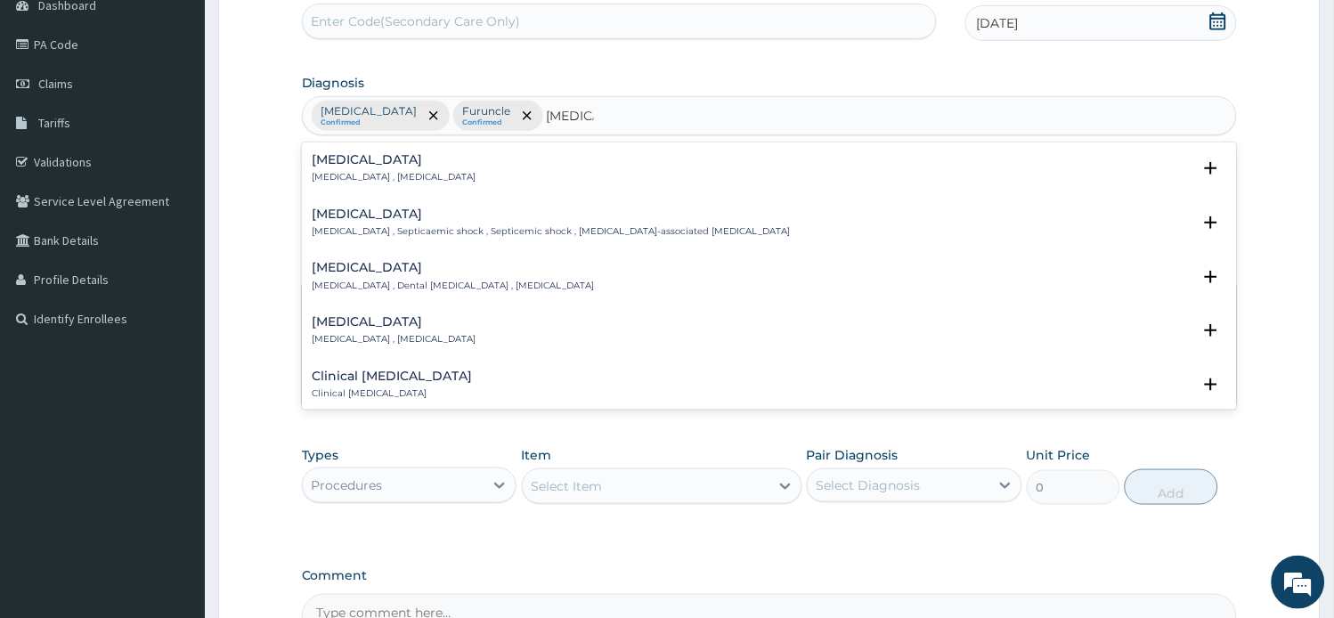
click at [397, 176] on p "[MEDICAL_DATA] , [MEDICAL_DATA]" at bounding box center [394, 177] width 164 height 12
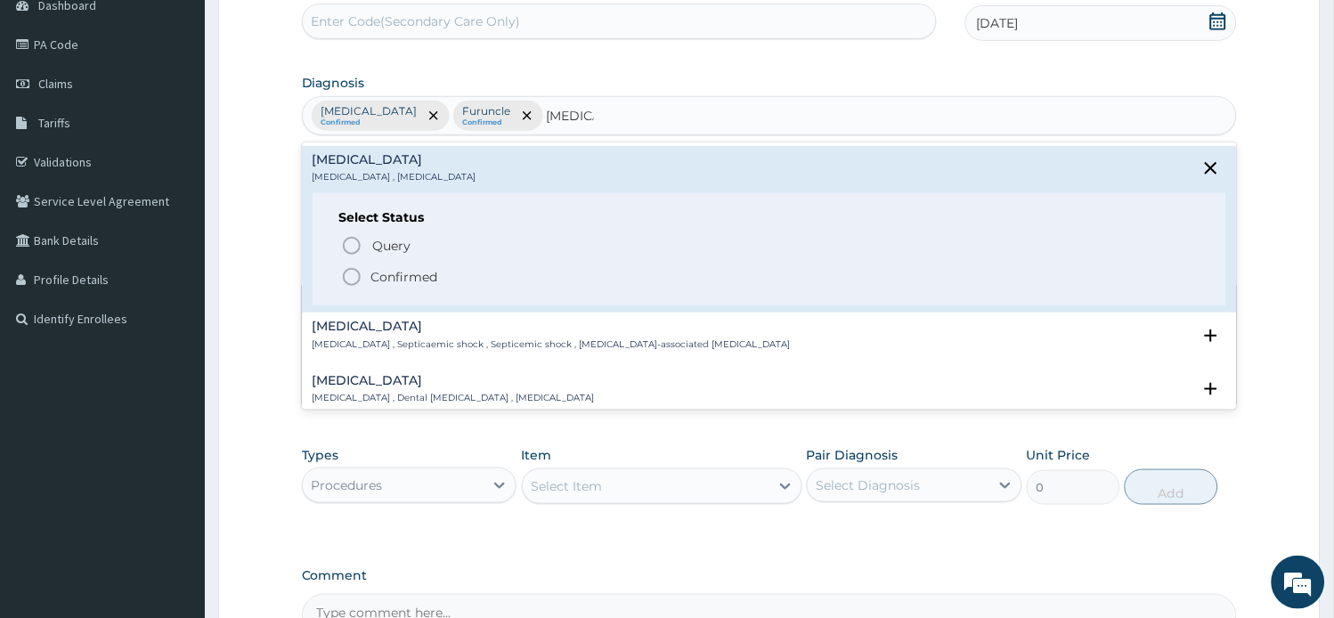
click at [380, 282] on p "Confirmed" at bounding box center [404, 277] width 67 height 18
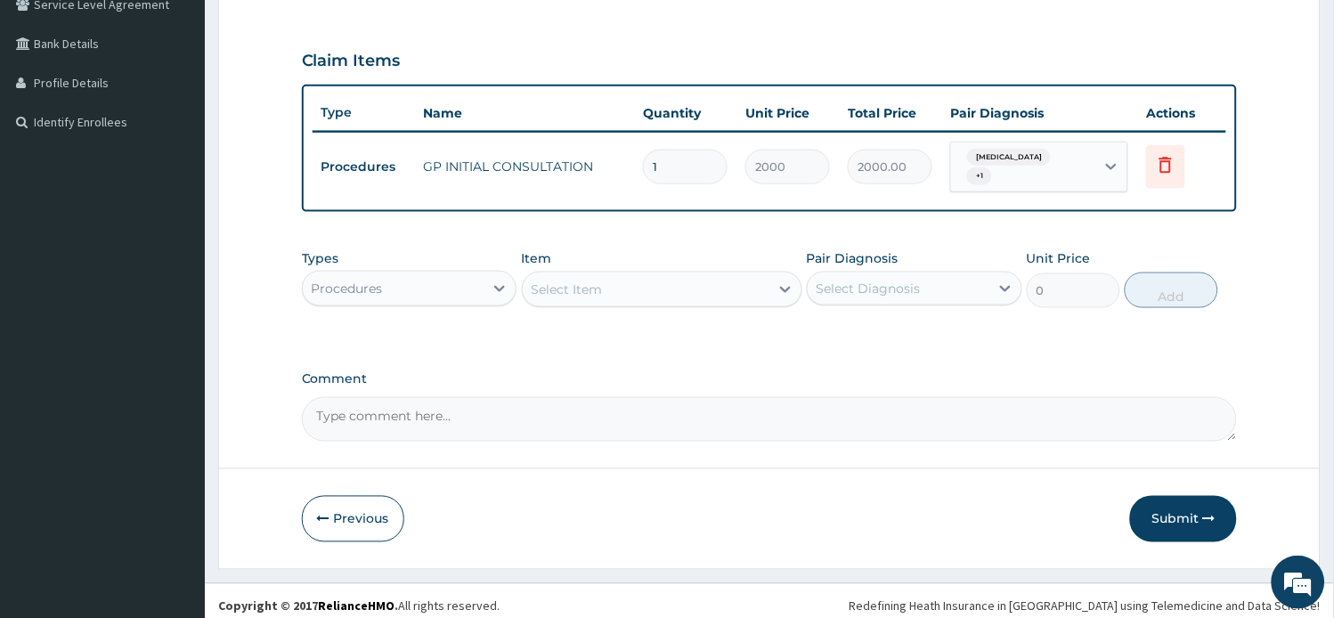
scroll to position [386, 0]
drag, startPoint x: 484, startPoint y: 269, endPoint x: 484, endPoint y: 288, distance: 18.7
click at [484, 272] on div at bounding box center [499, 288] width 32 height 32
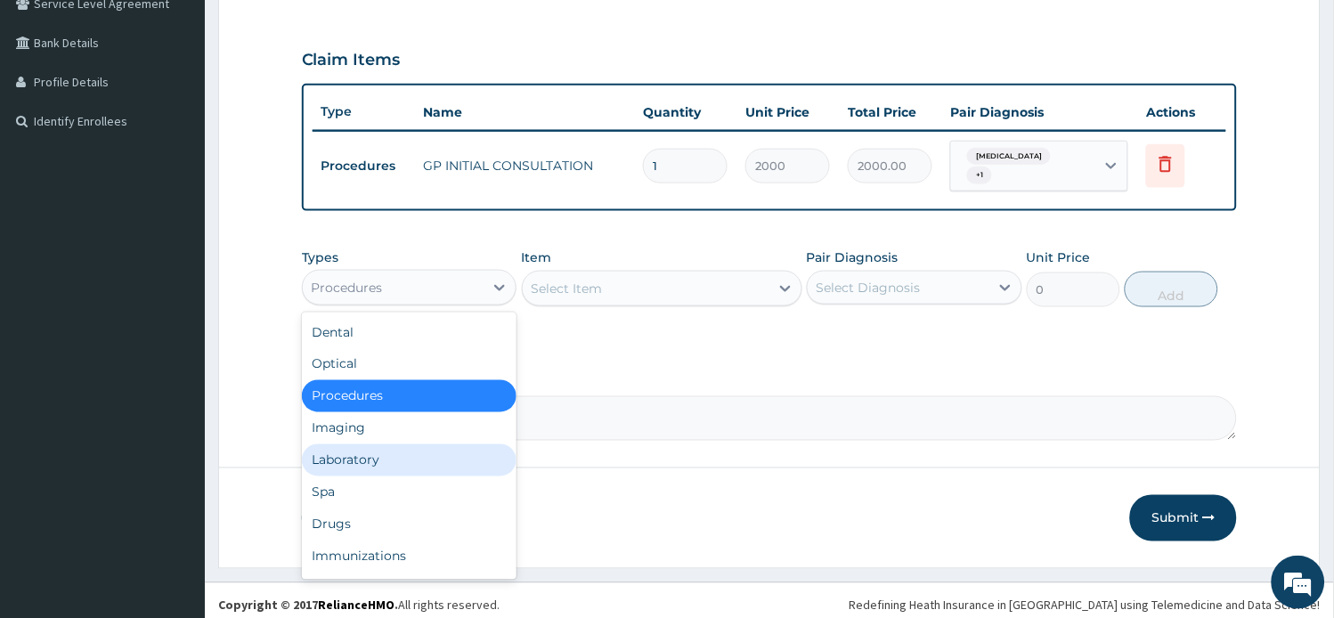
click at [445, 449] on div "Laboratory" at bounding box center [409, 460] width 215 height 32
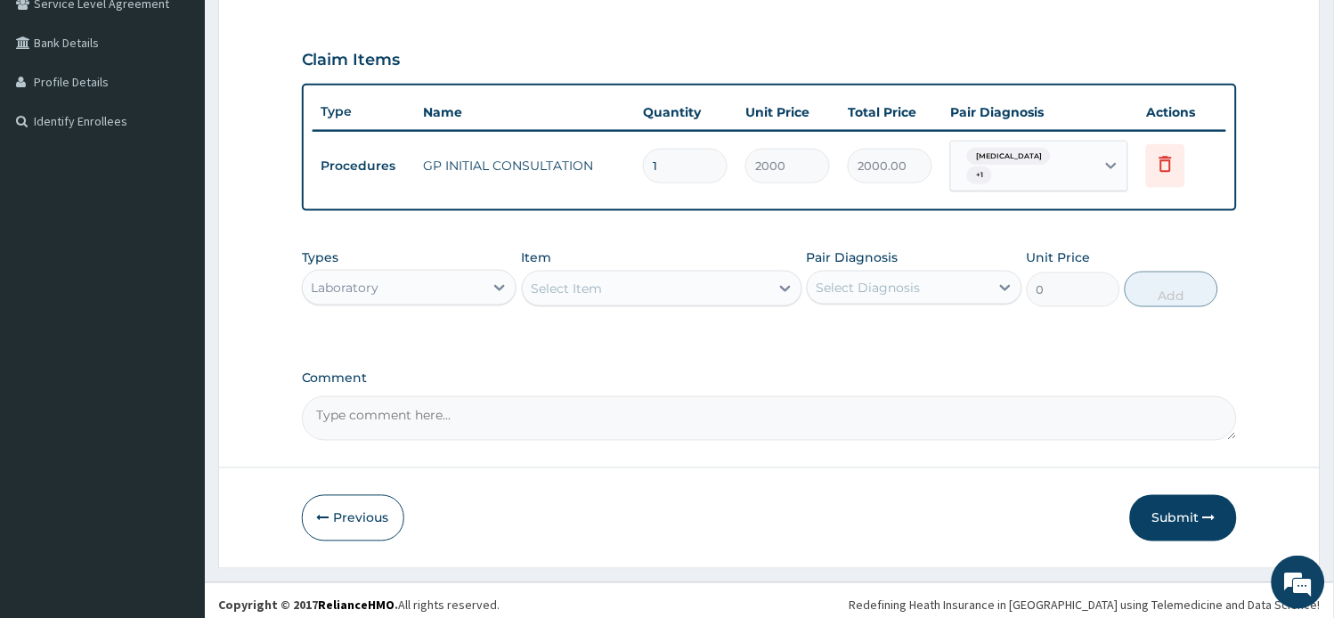
click at [590, 286] on div "Select Item" at bounding box center [567, 289] width 71 height 18
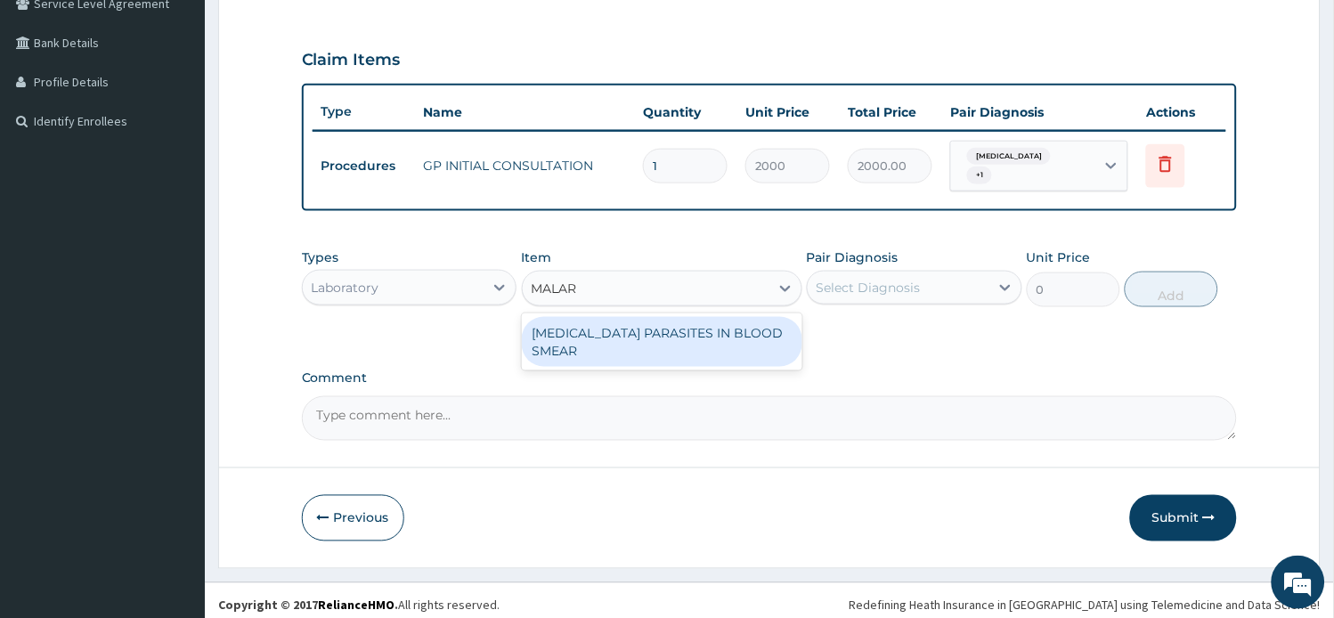
type input "MALARI"
click at [597, 317] on div "[MEDICAL_DATA] PARASITES IN BLOOD SMEAR" at bounding box center [662, 342] width 280 height 50
type input "1000"
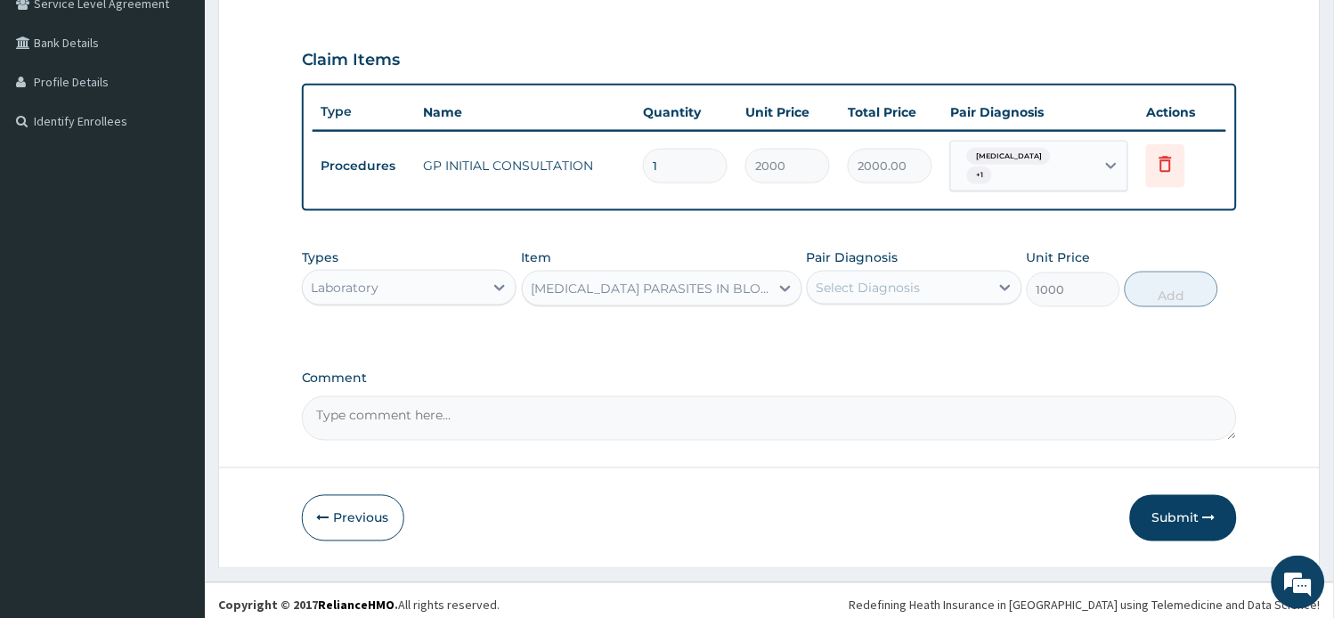
drag, startPoint x: 902, startPoint y: 239, endPoint x: 900, endPoint y: 260, distance: 21.4
click at [903, 248] on div "Pair Diagnosis Select Diagnosis" at bounding box center [914, 277] width 215 height 59
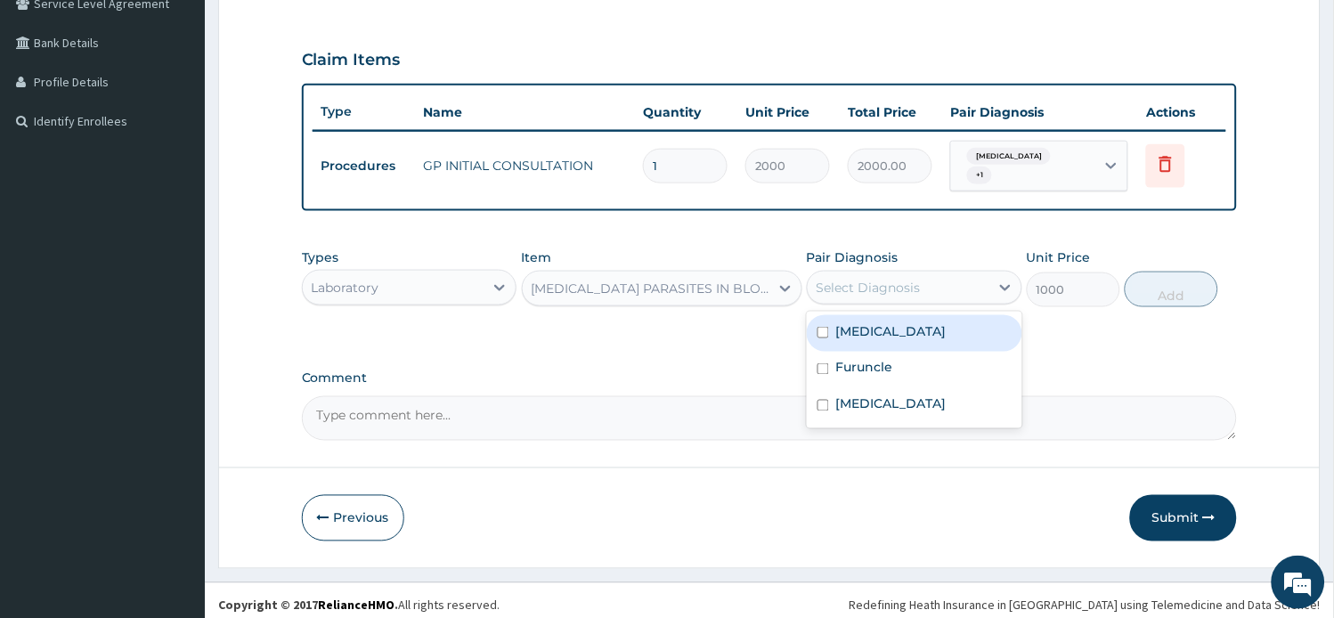
click at [897, 279] on div "Select Diagnosis" at bounding box center [868, 288] width 104 height 18
click at [896, 315] on div "[MEDICAL_DATA]" at bounding box center [914, 333] width 215 height 37
checkbox input "true"
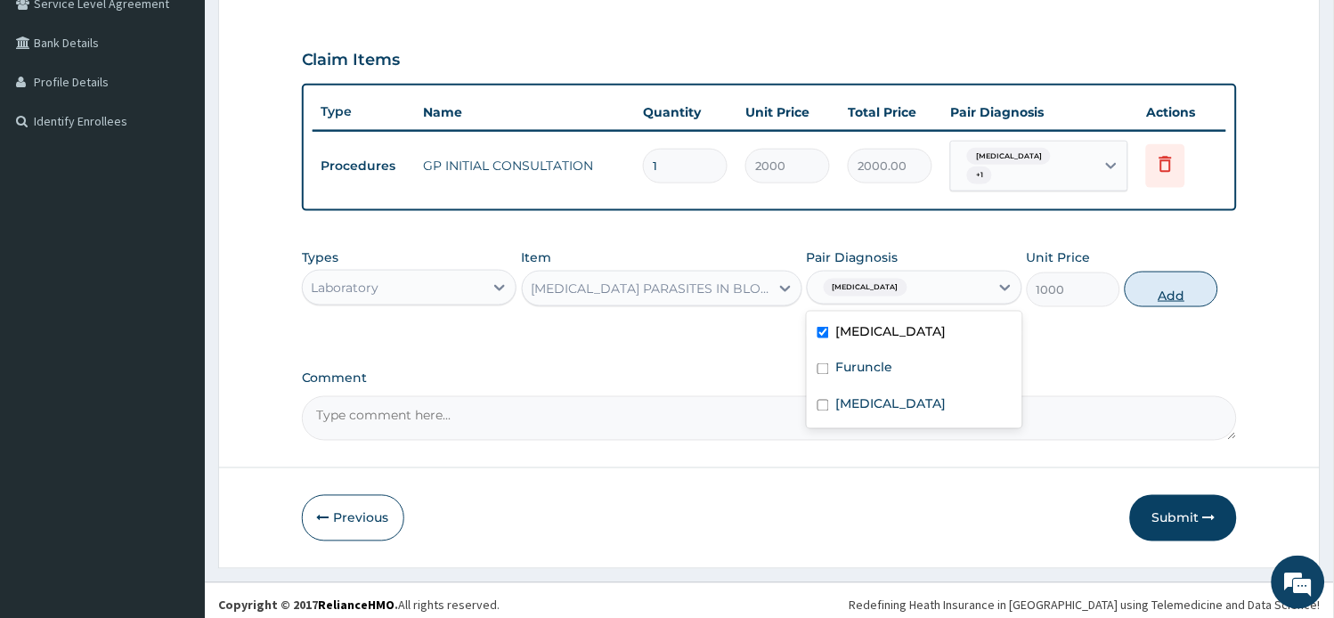
click at [1145, 280] on button "Add" at bounding box center [1170, 290] width 93 height 36
type input "0"
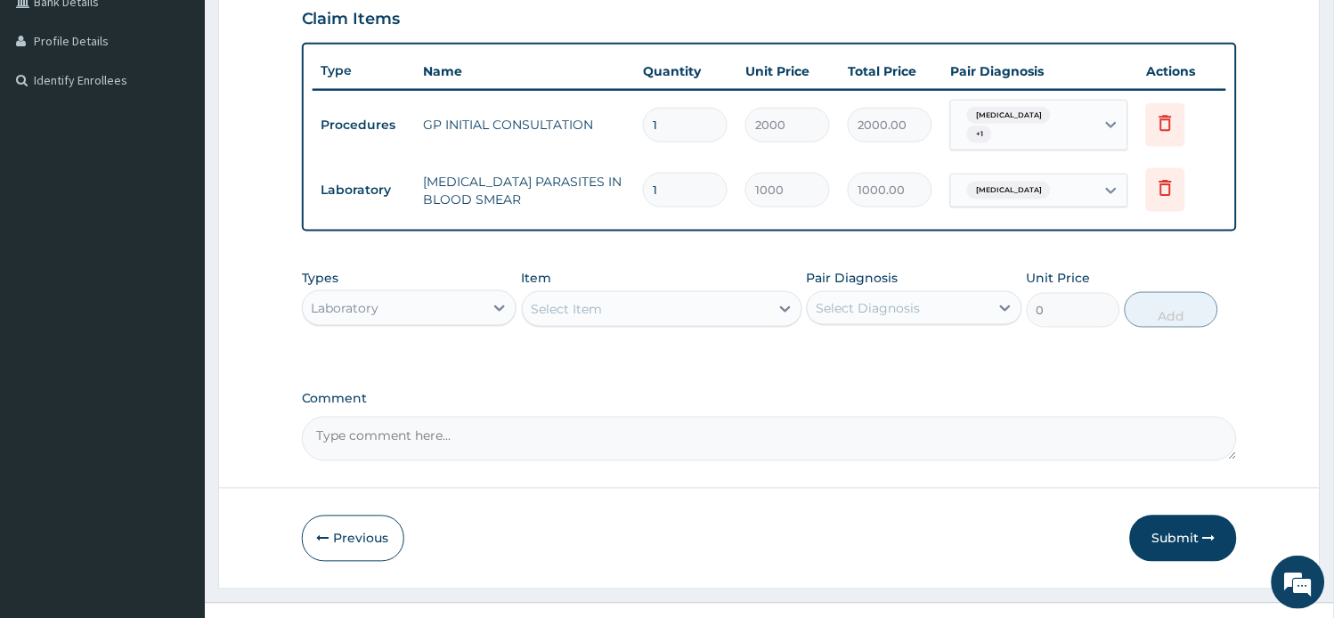
scroll to position [449, 0]
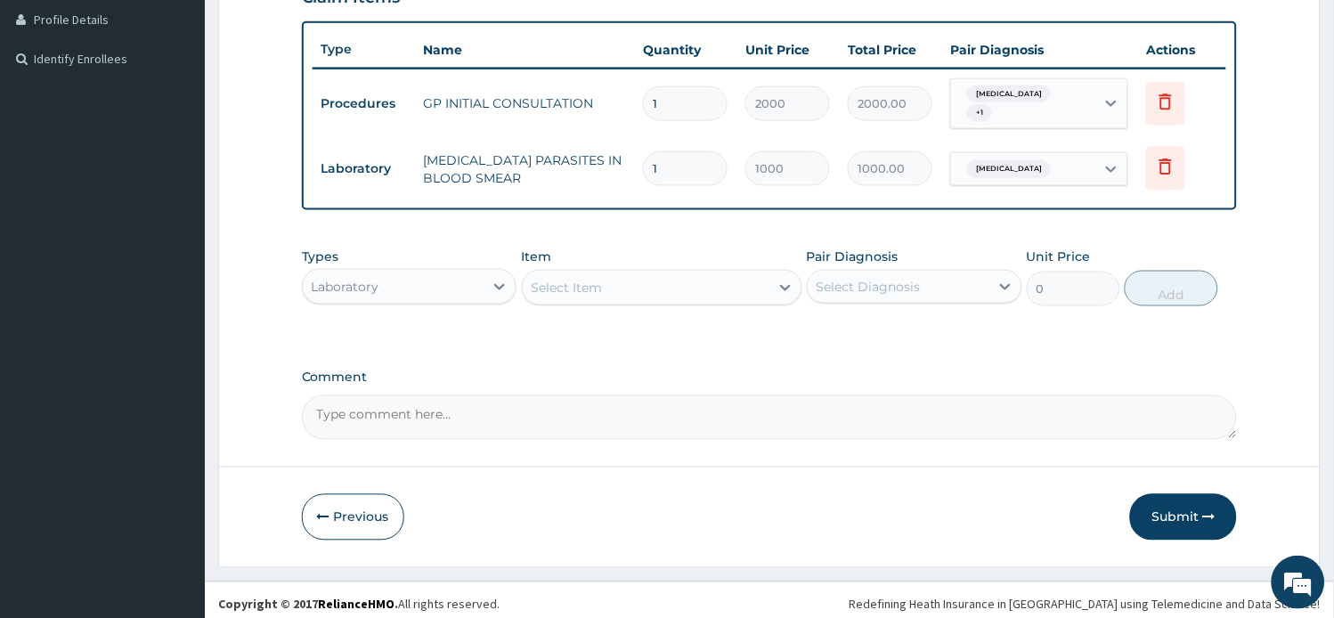
click at [559, 292] on div "Select Item" at bounding box center [662, 288] width 280 height 36
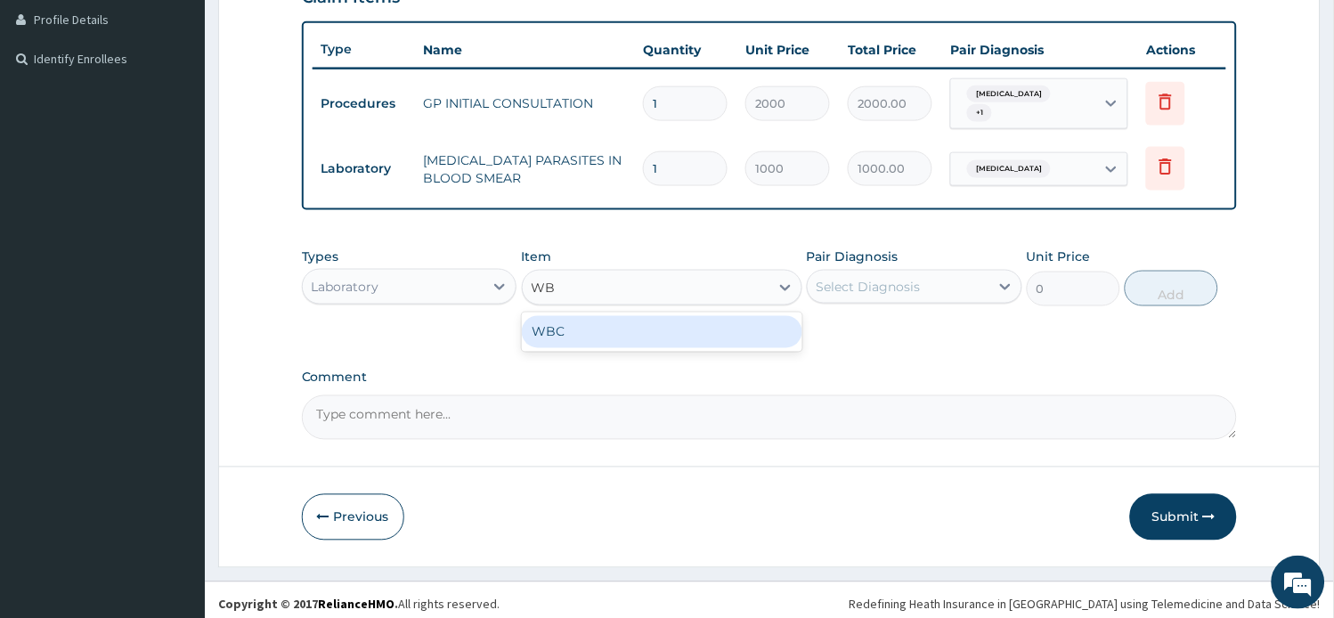
type input "WBC"
click at [565, 318] on div "WBC" at bounding box center [662, 332] width 280 height 32
type input "1350"
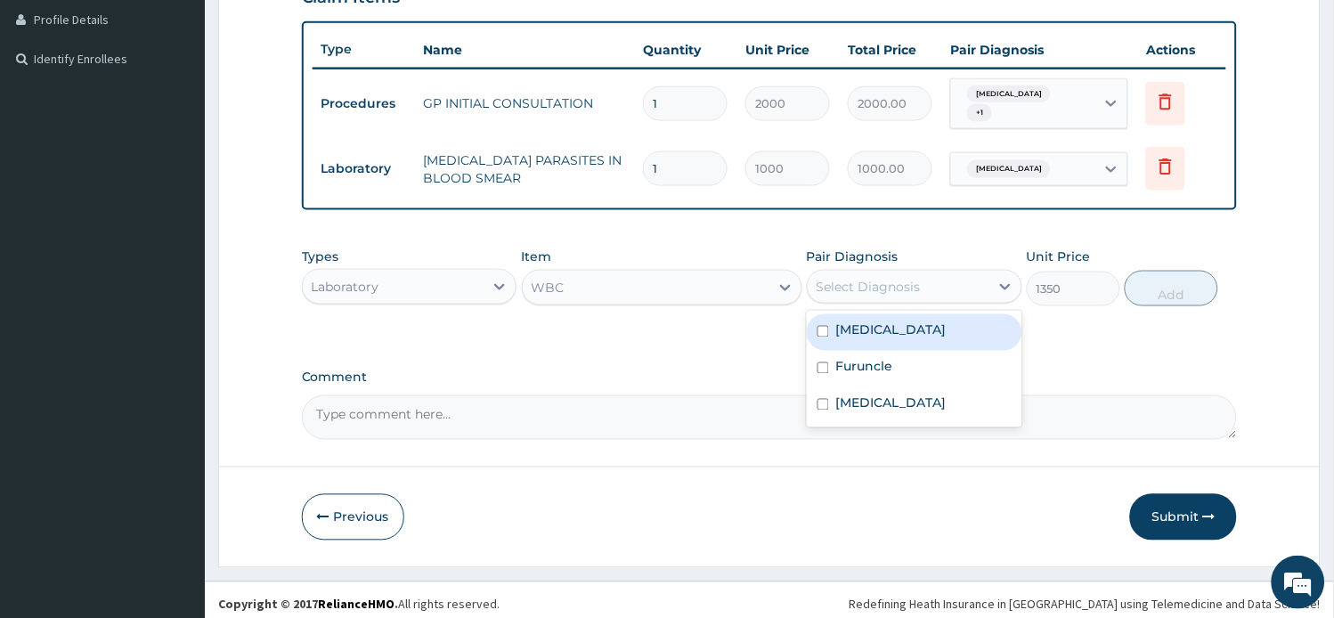
click at [846, 272] on div "Select Diagnosis" at bounding box center [899, 286] width 182 height 28
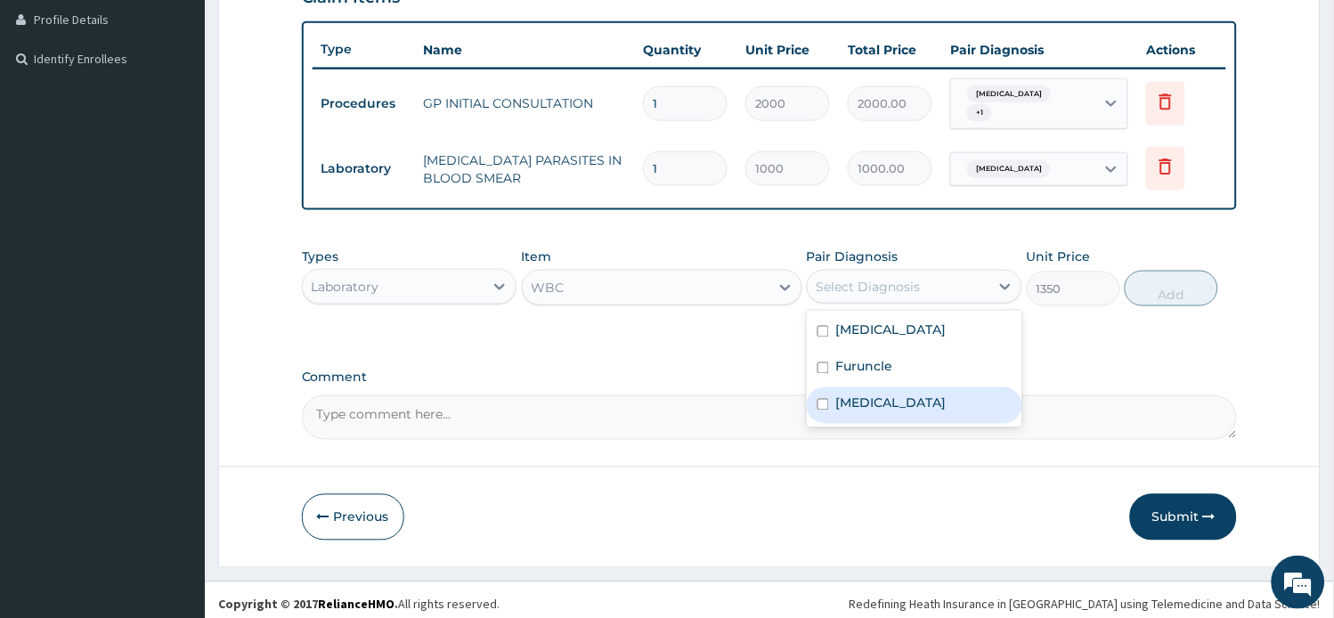
click at [872, 398] on label "[MEDICAL_DATA]" at bounding box center [891, 403] width 110 height 18
checkbox input "true"
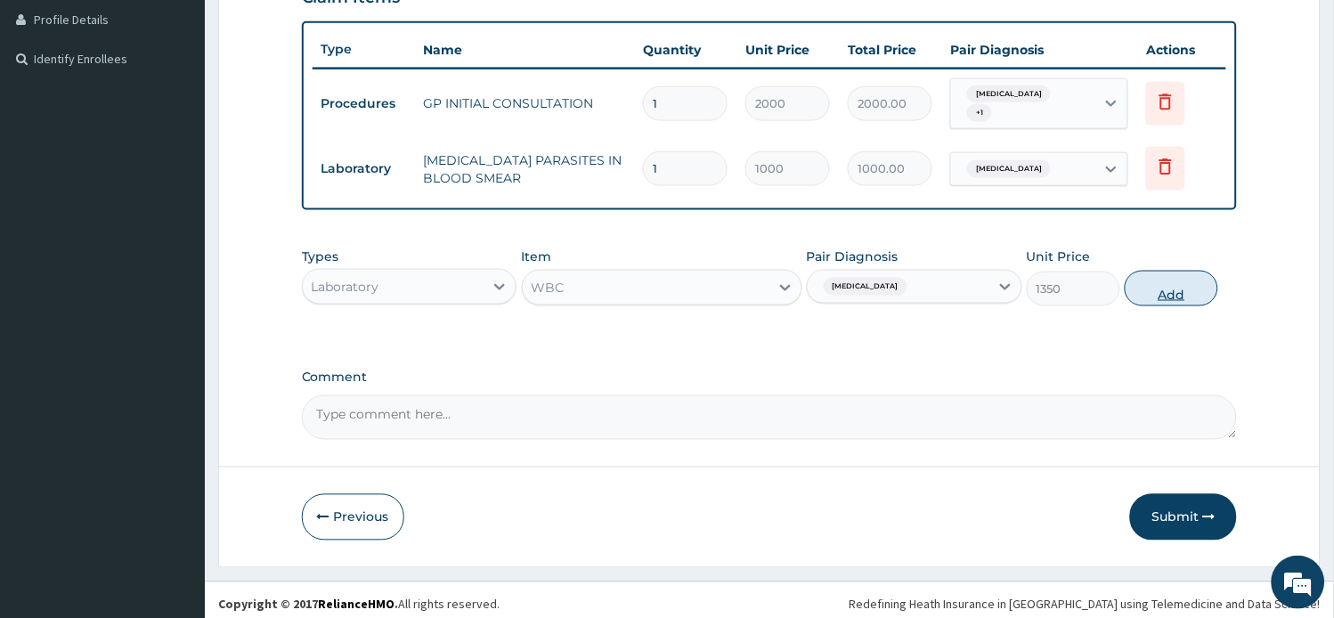
click at [1142, 278] on button "Add" at bounding box center [1170, 289] width 93 height 36
type input "0"
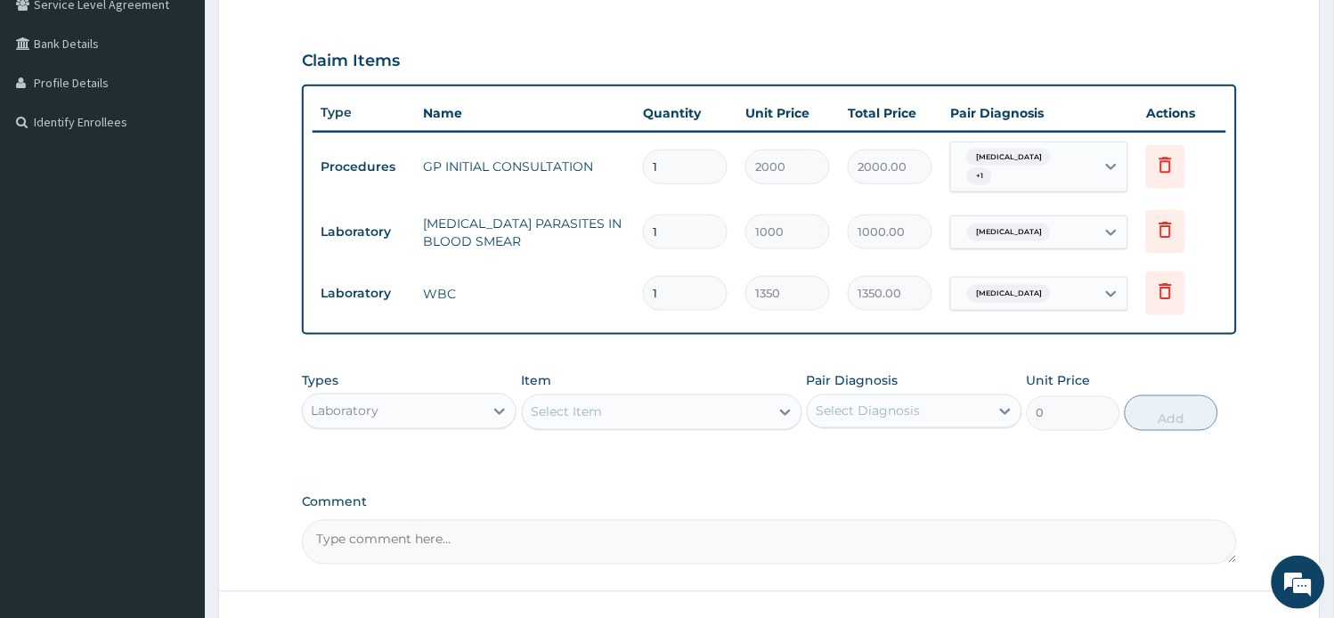
scroll to position [251, 0]
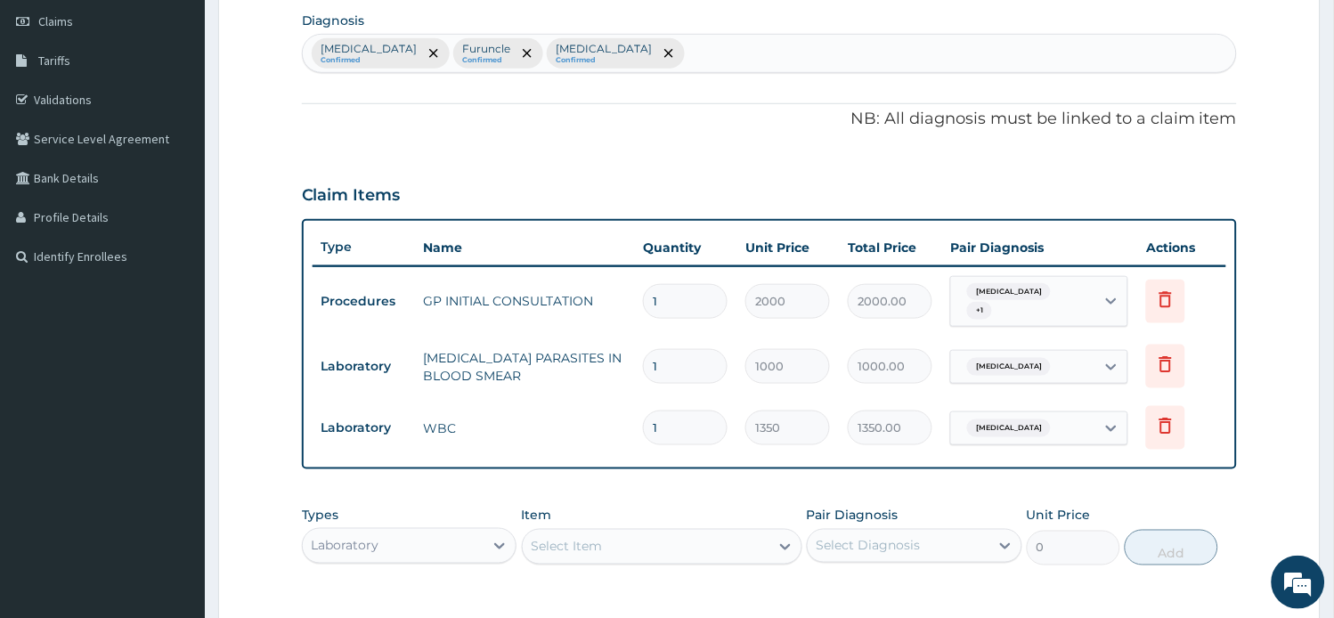
click at [586, 50] on div "[MEDICAL_DATA] Confirmed Furuncle Confirmed [MEDICAL_DATA] Confirmed" at bounding box center [770, 53] width 934 height 37
type input "DERMAT"
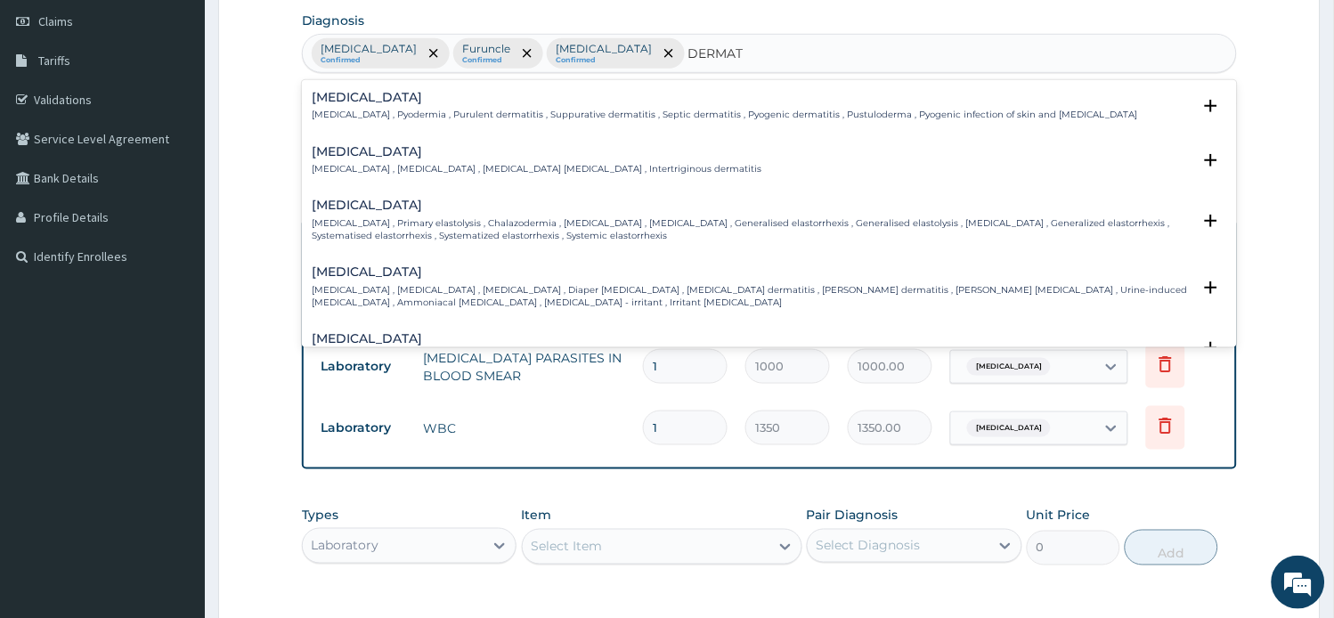
click at [431, 110] on p "[MEDICAL_DATA] , Pyodermia , Purulent dermatitis , Suppurative dermatitis , Sep…" at bounding box center [724, 115] width 825 height 12
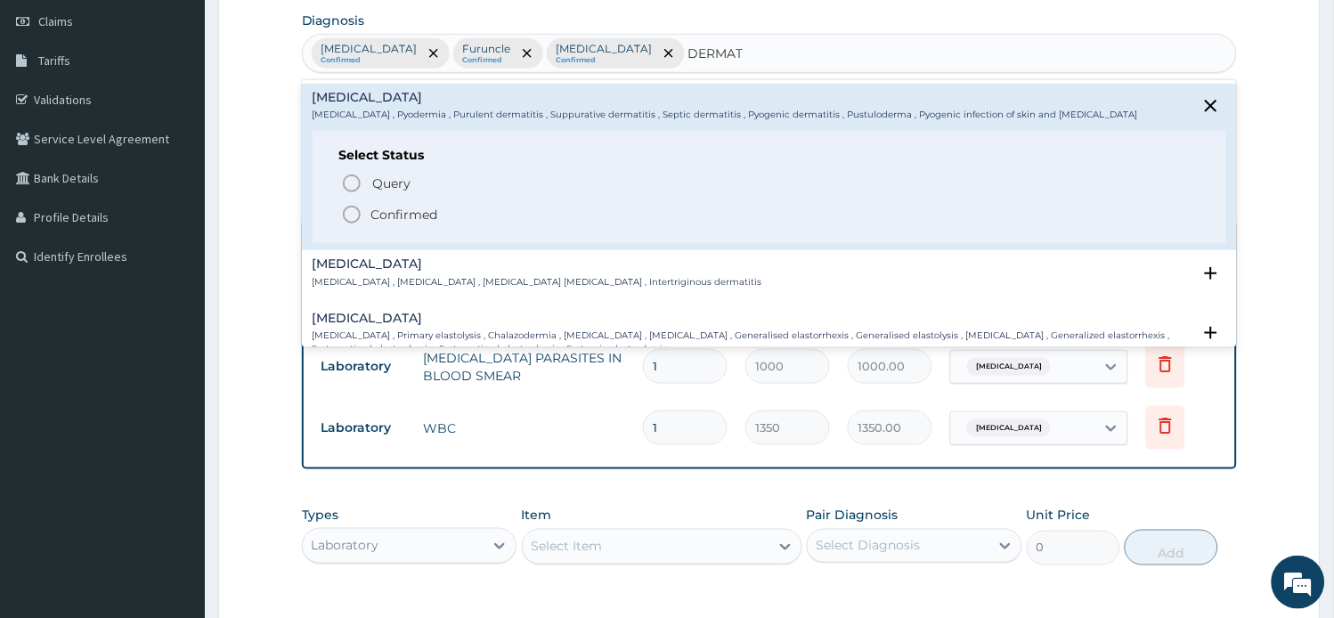
click at [432, 217] on p "Confirmed" at bounding box center [404, 215] width 67 height 18
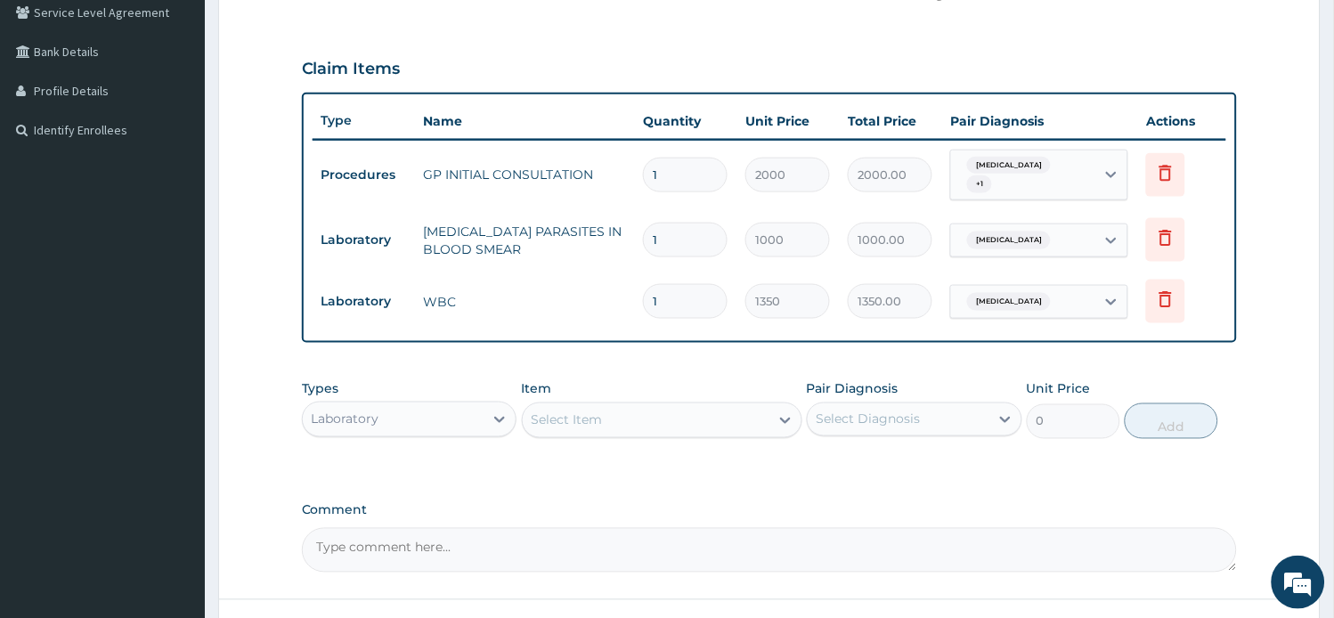
scroll to position [511, 0]
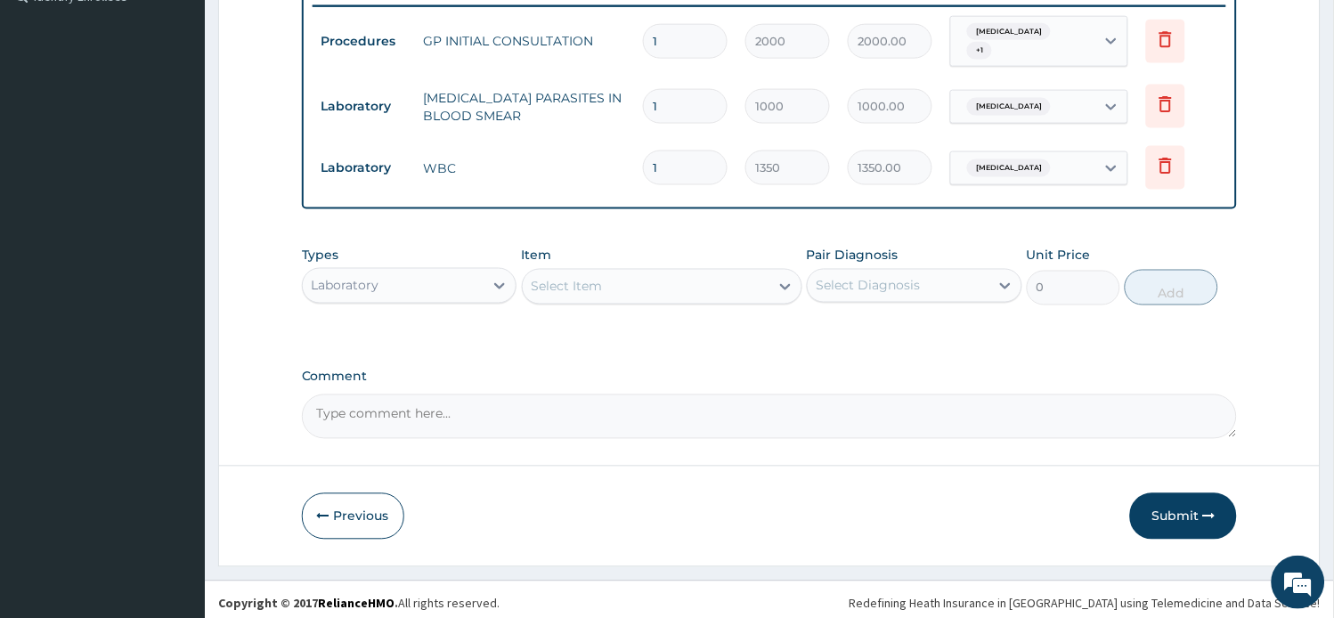
click at [482, 277] on div "Laboratory" at bounding box center [394, 286] width 182 height 28
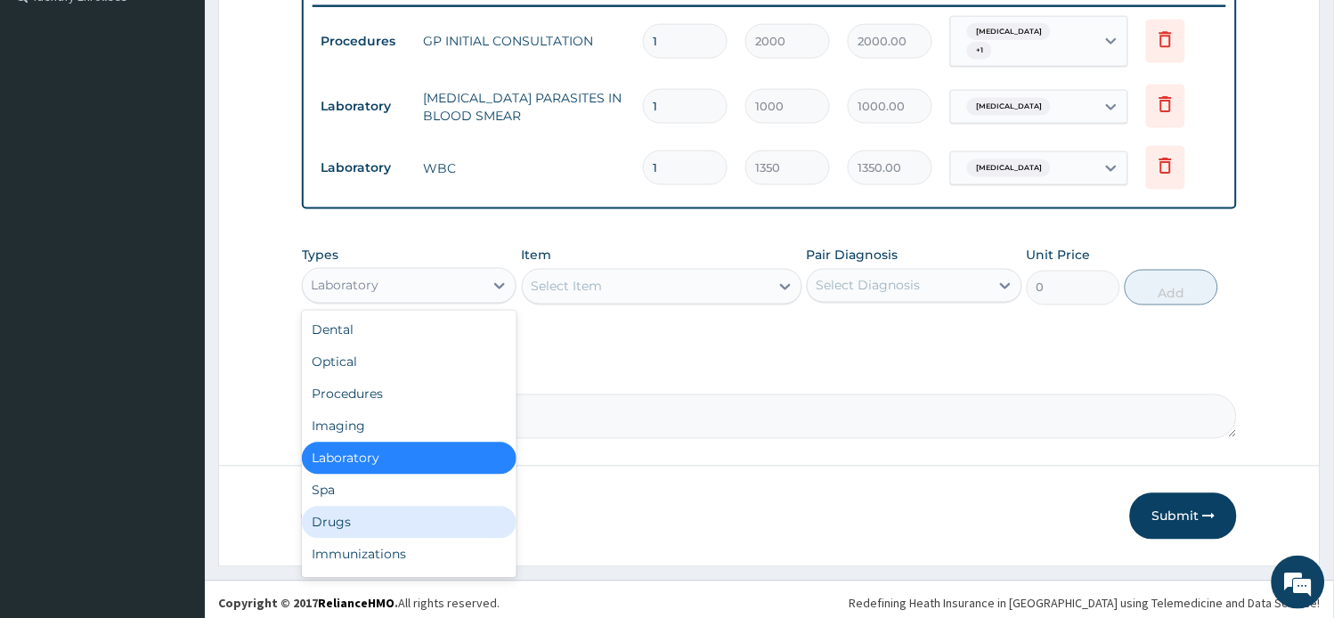
click at [325, 507] on div "Drugs" at bounding box center [409, 523] width 215 height 32
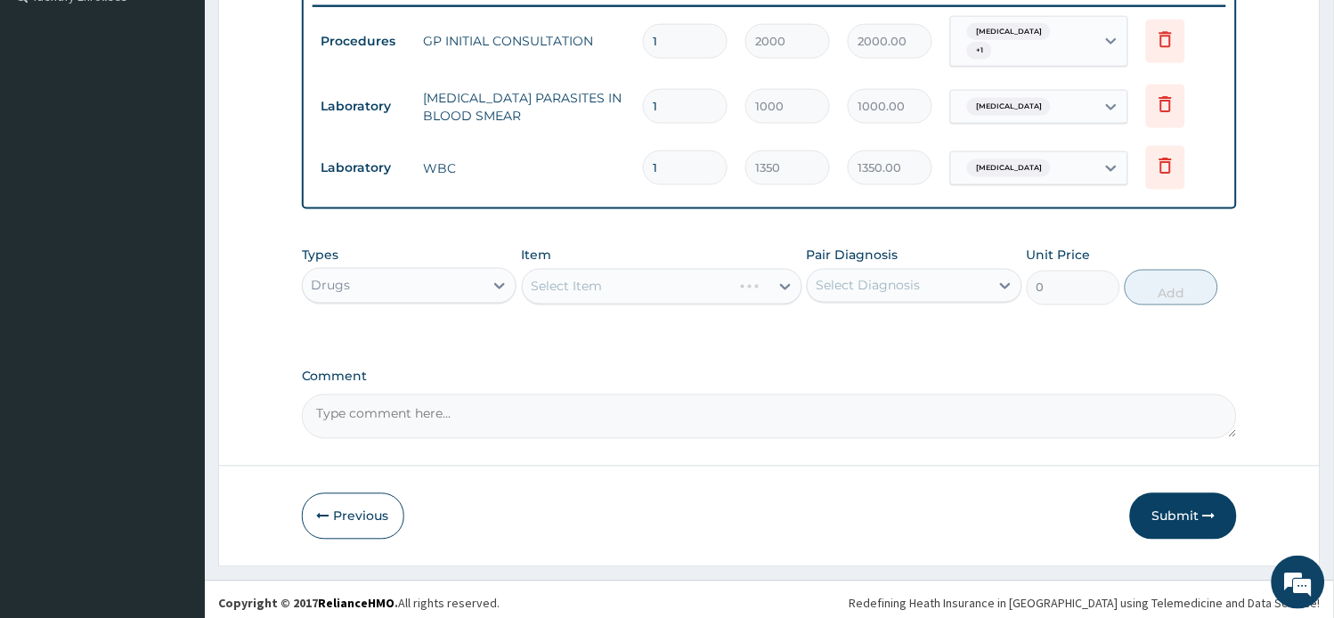
click at [684, 280] on div "Select Item" at bounding box center [662, 287] width 280 height 36
click at [668, 283] on div "Select Item" at bounding box center [646, 286] width 247 height 28
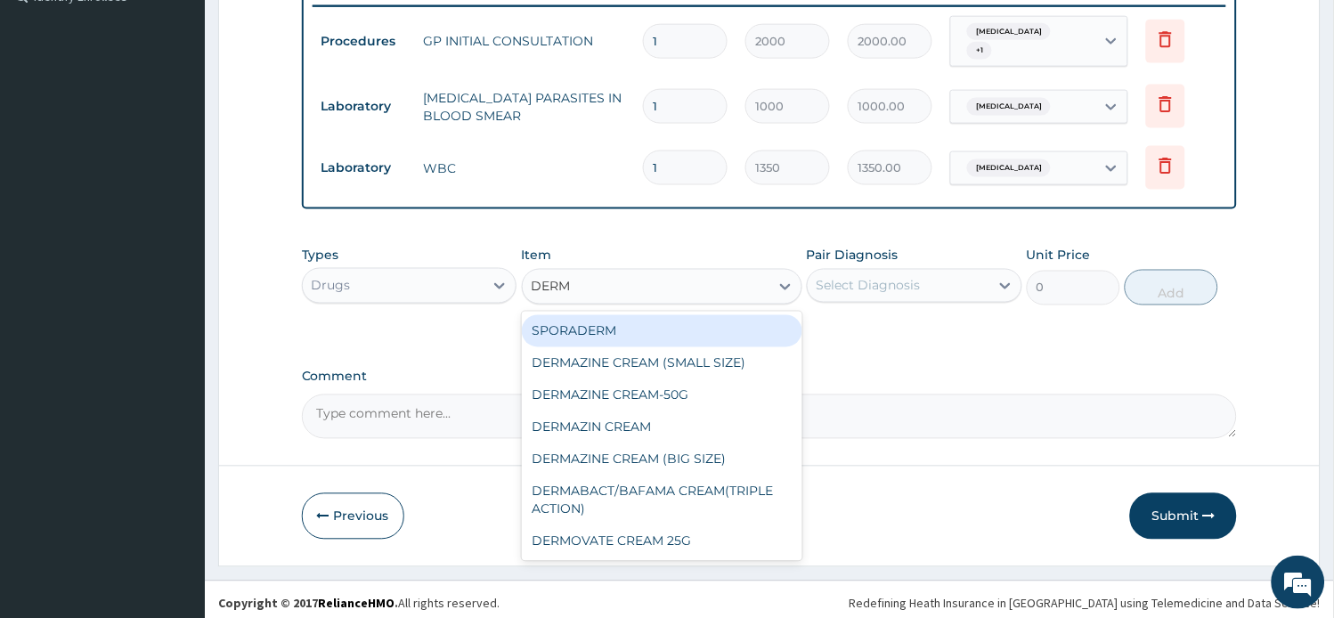
type input "DERMA"
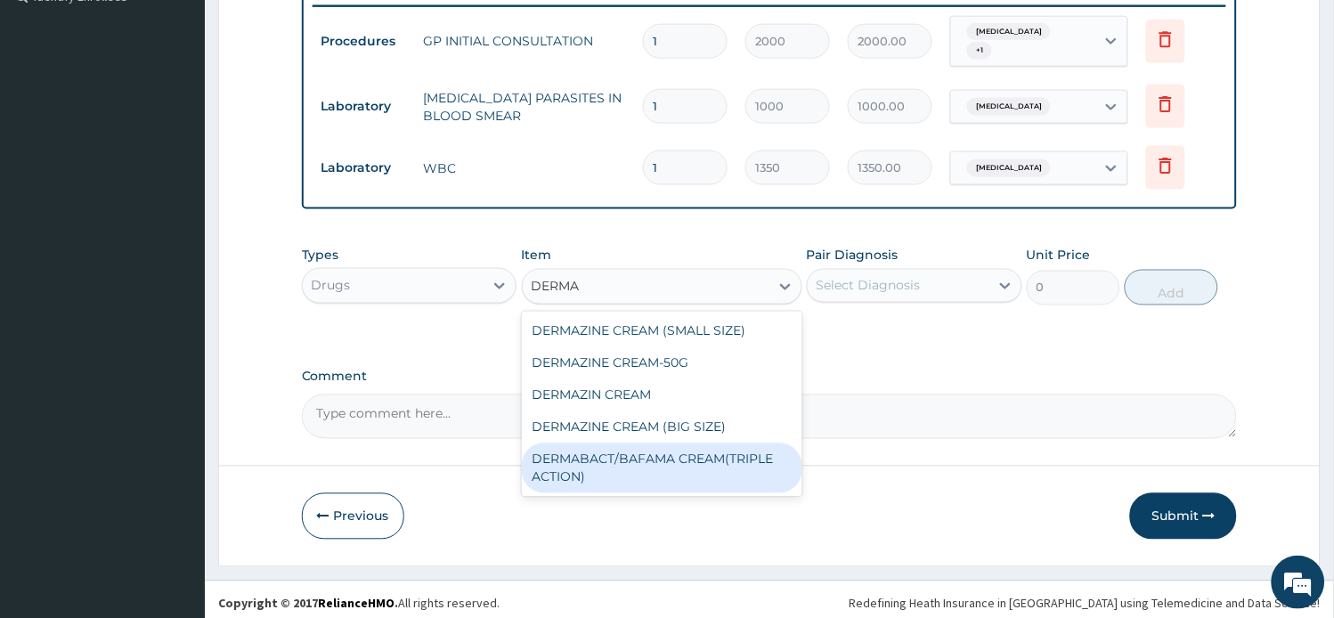
click at [714, 443] on div "DERMABACT/BAFAMA CREAM(TRIPLE ACTION)" at bounding box center [662, 468] width 280 height 50
type input "700"
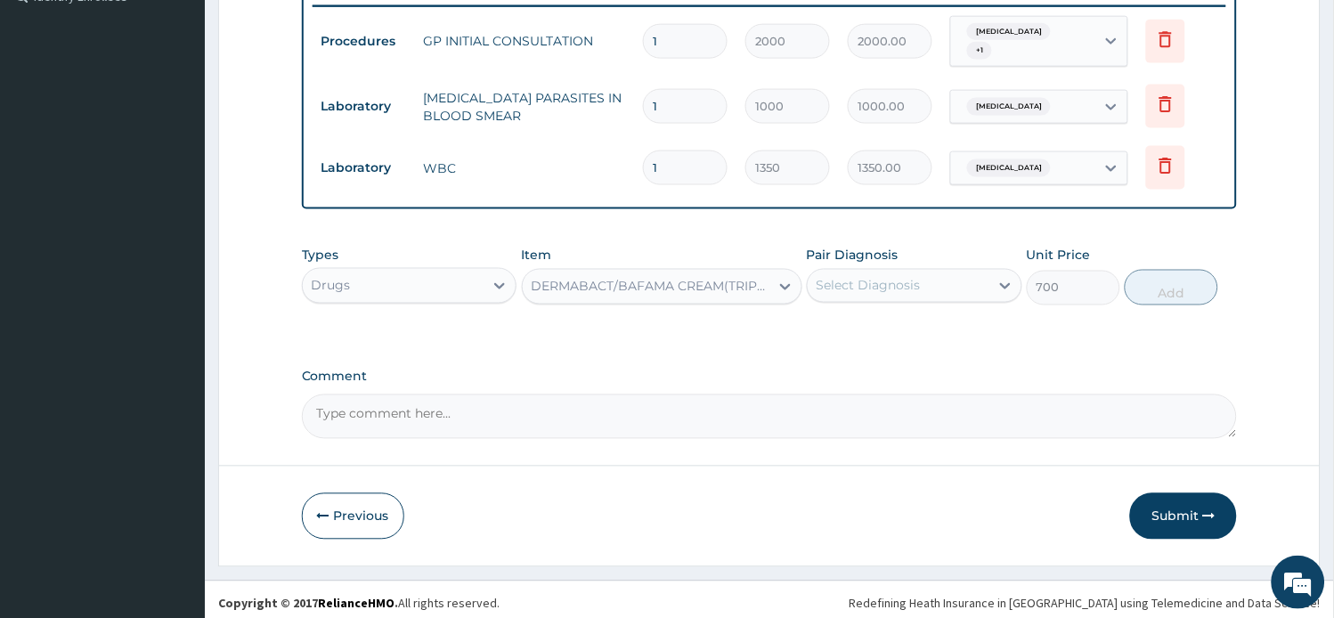
click at [879, 272] on div "Select Diagnosis" at bounding box center [899, 286] width 182 height 28
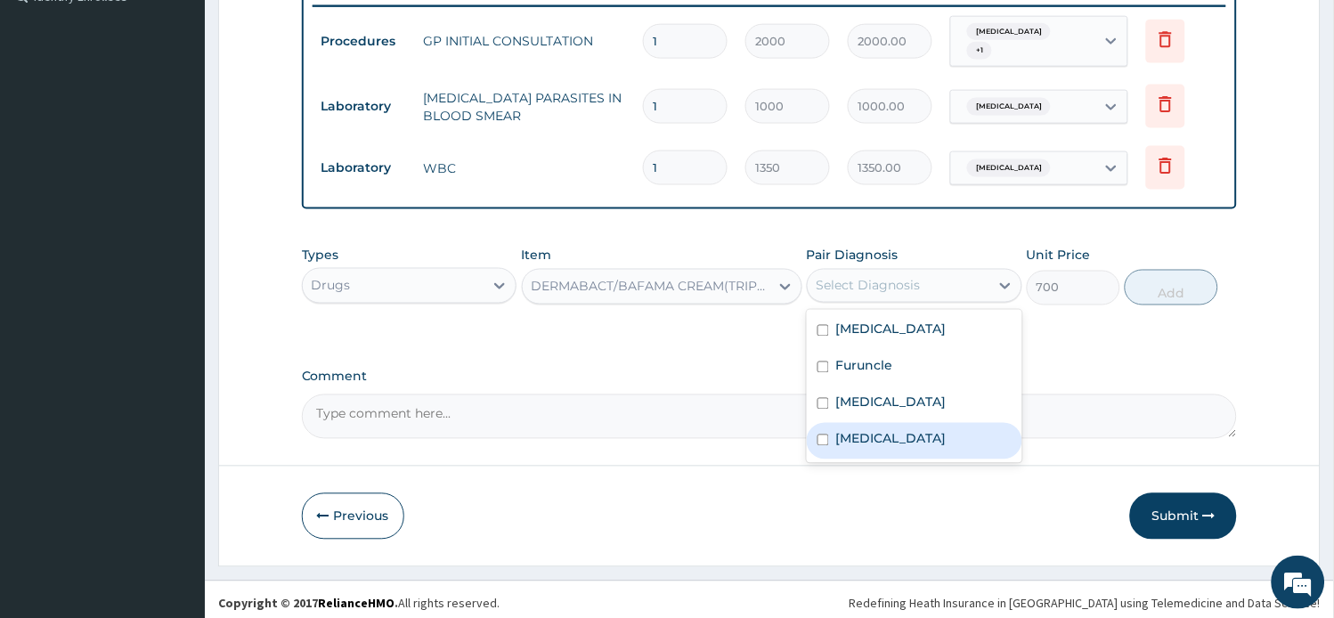
click at [866, 431] on label "[MEDICAL_DATA]" at bounding box center [891, 439] width 110 height 18
checkbox input "true"
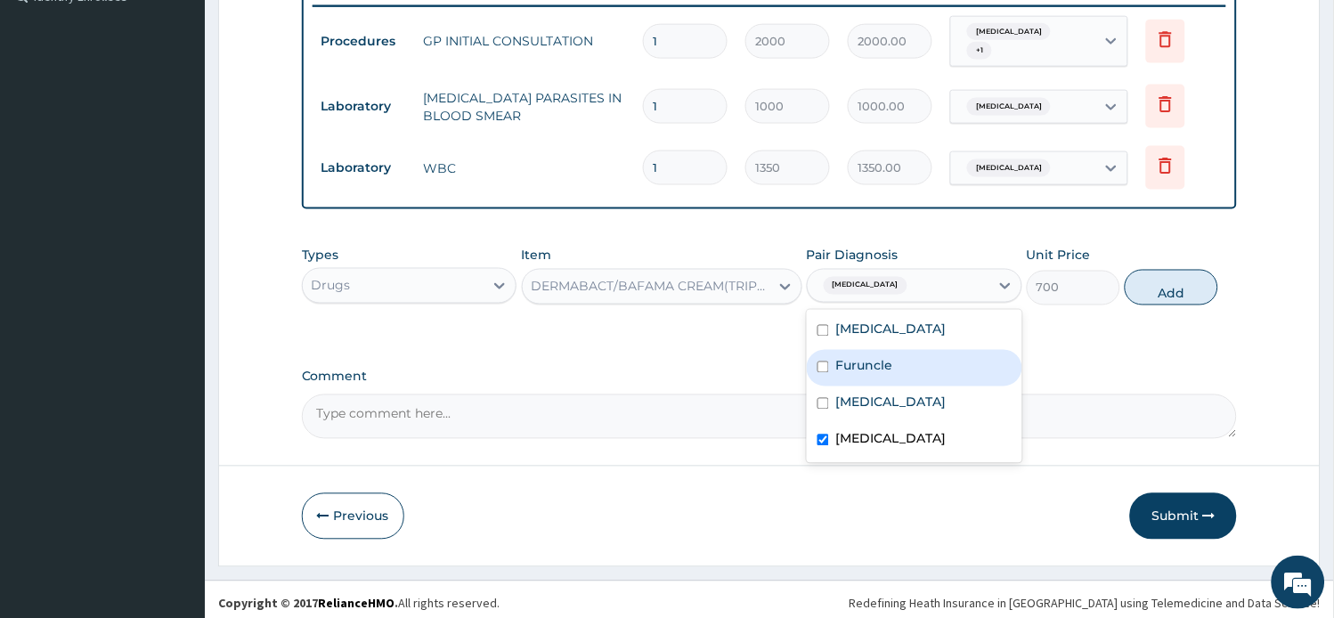
drag, startPoint x: 1133, startPoint y: 287, endPoint x: 1111, endPoint y: 291, distance: 22.7
click at [1129, 285] on button "Add" at bounding box center [1170, 288] width 93 height 36
type input "0"
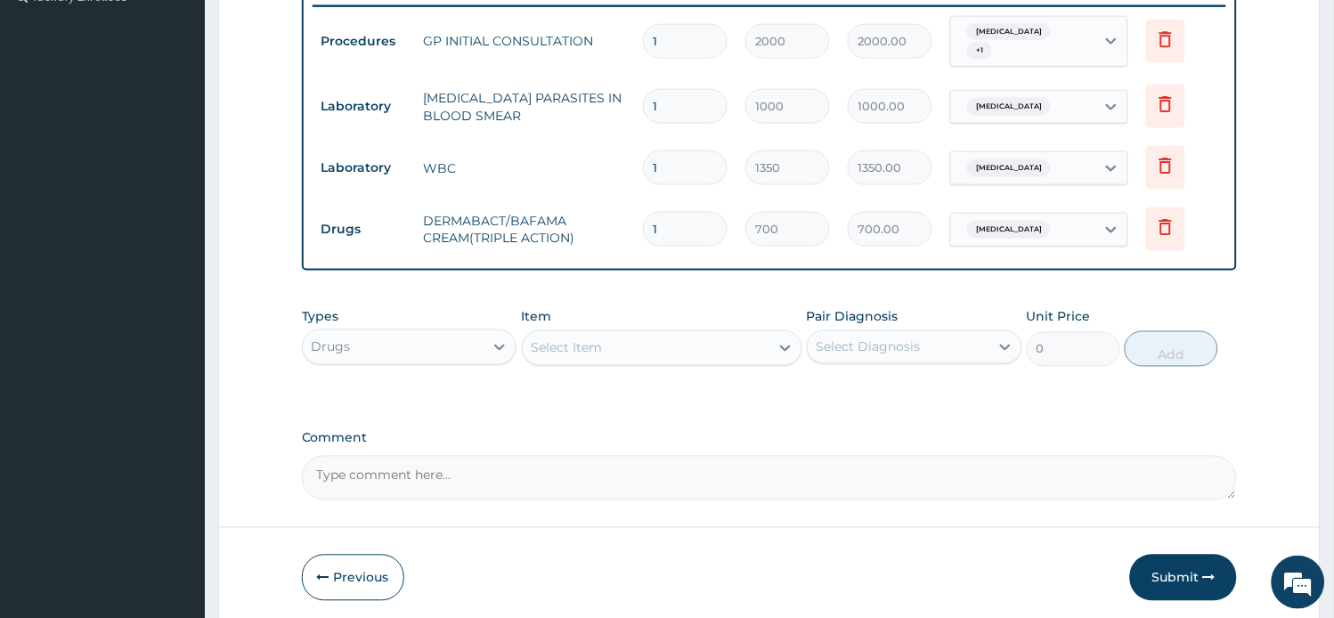
type input "0"
type input "0.00"
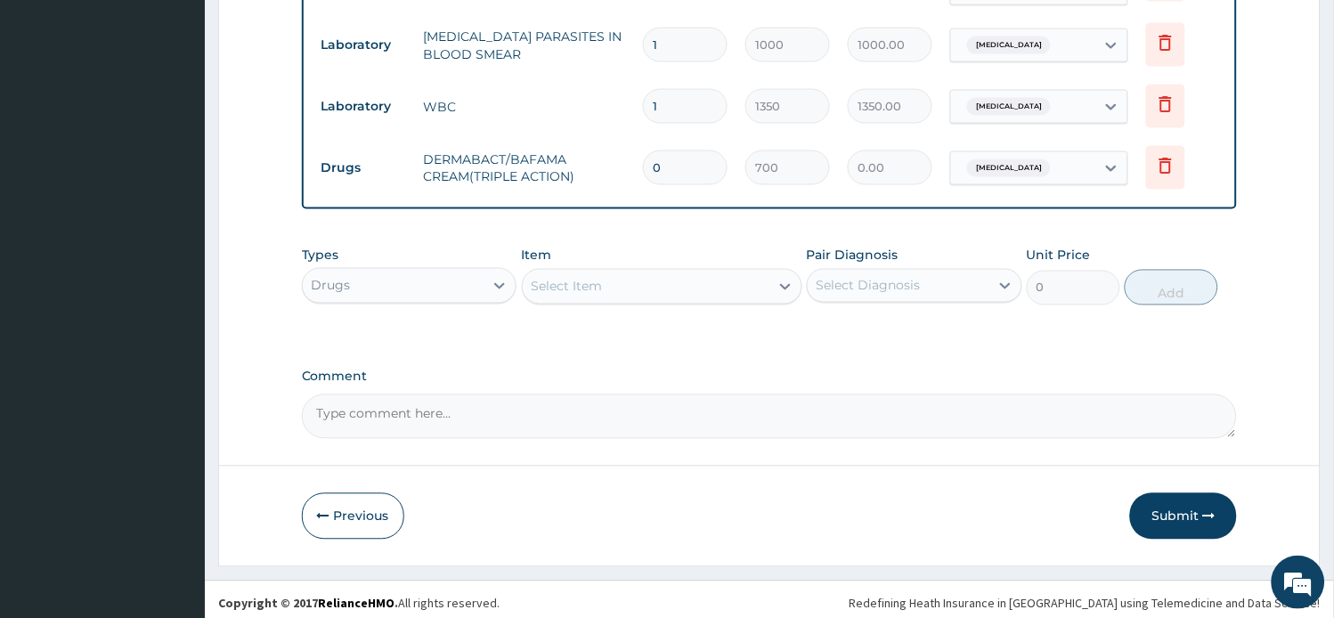
drag, startPoint x: 666, startPoint y: 160, endPoint x: 521, endPoint y: 126, distance: 149.0
click at [521, 126] on tbody "Procedures GP INITIAL CONSULTATION 1 2000 2000.00 [MEDICAL_DATA] + 1 Delete Lab…" at bounding box center [769, 72] width 914 height 255
type input "1"
type input "700.00"
click at [648, 277] on div "Select Item" at bounding box center [646, 286] width 247 height 28
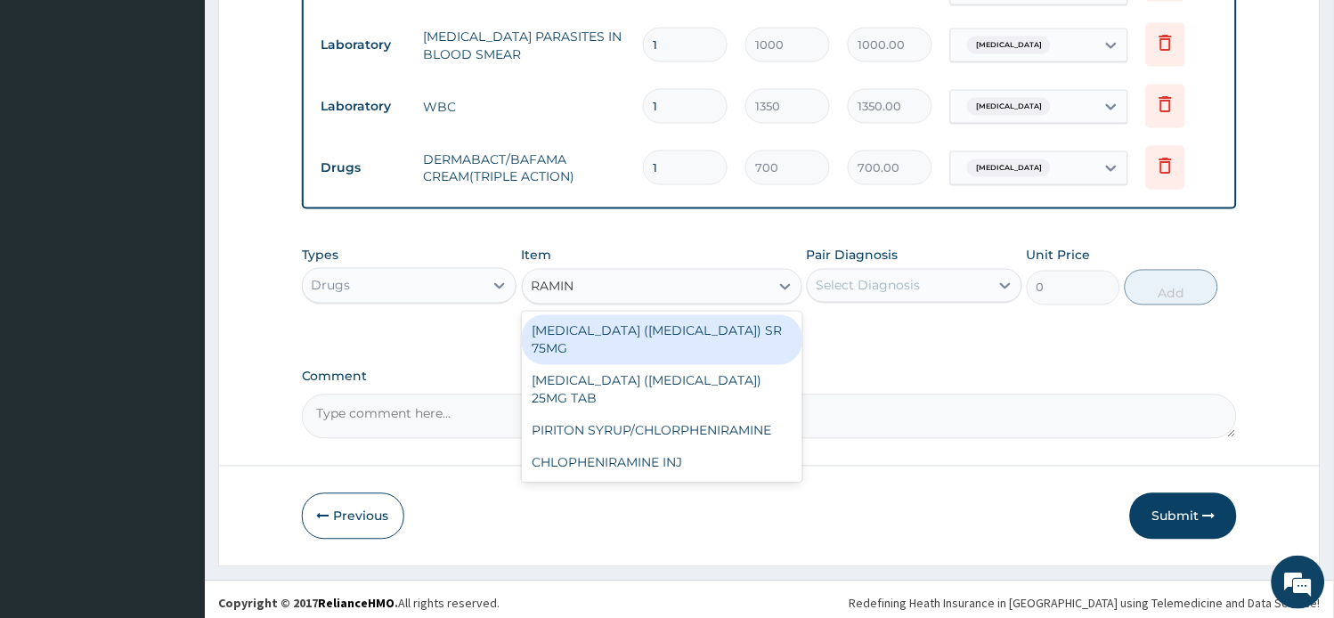
type input "RAMINE"
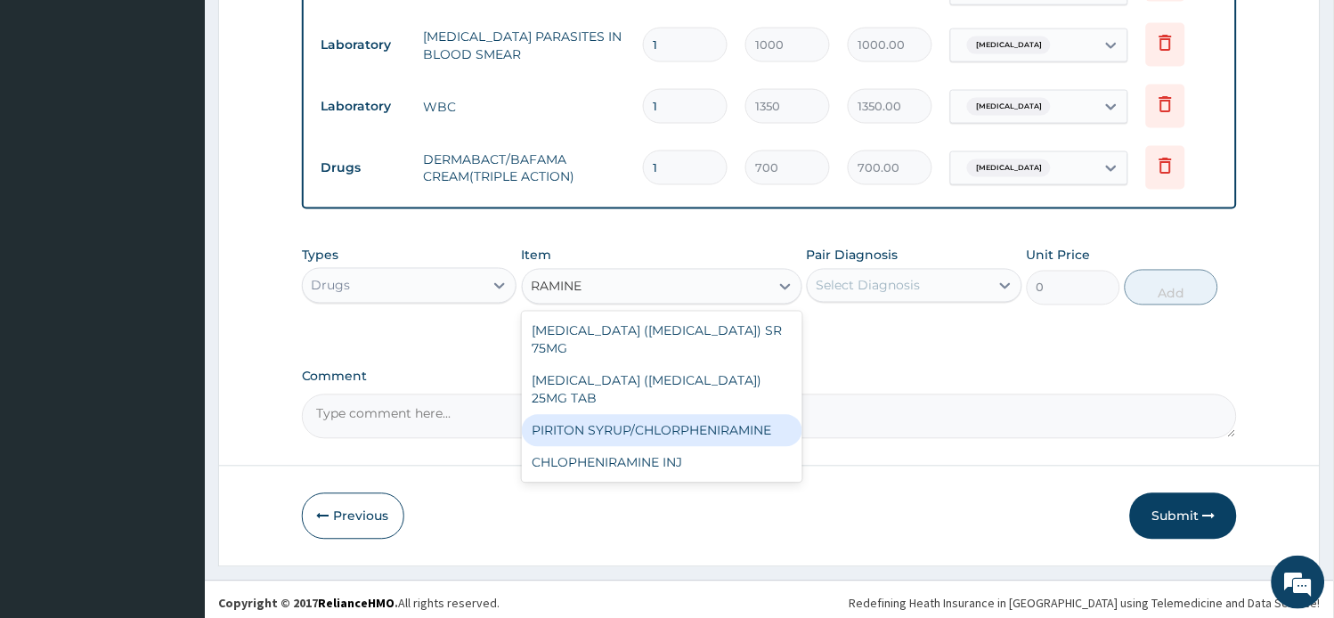
click at [651, 415] on div "PIRITON SYRUP/CHLORPHENIRAMINE" at bounding box center [662, 431] width 280 height 32
type input "300"
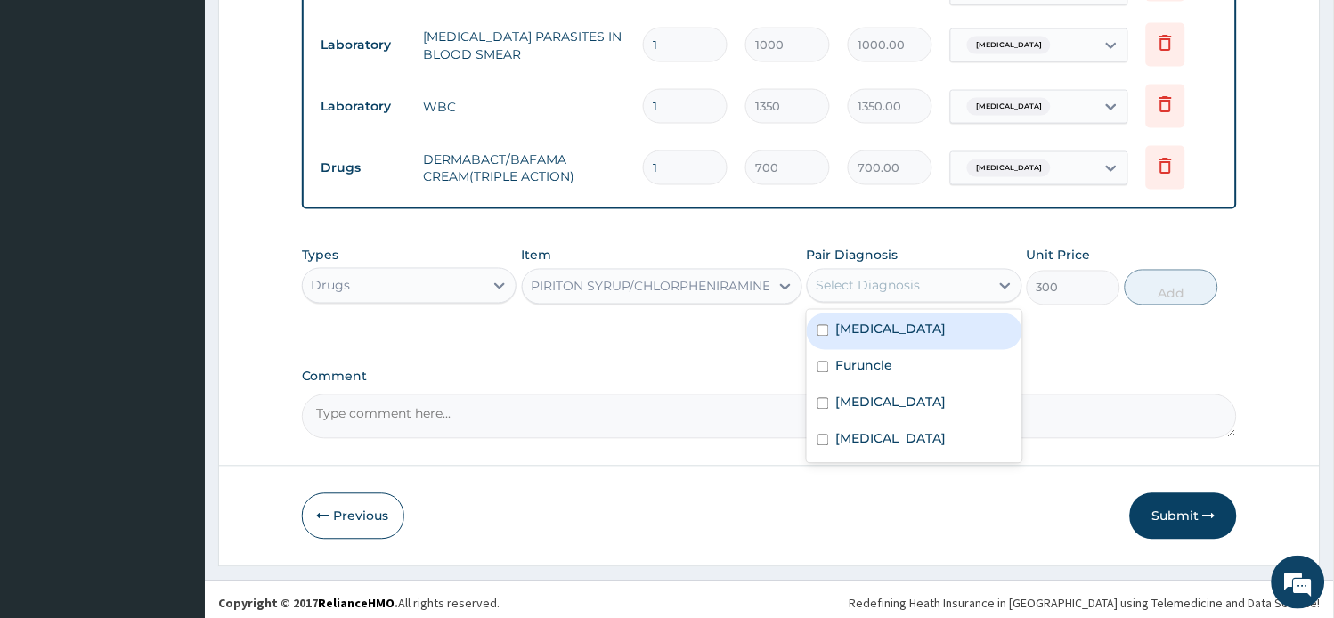
click at [871, 277] on div "Select Diagnosis" at bounding box center [868, 286] width 104 height 18
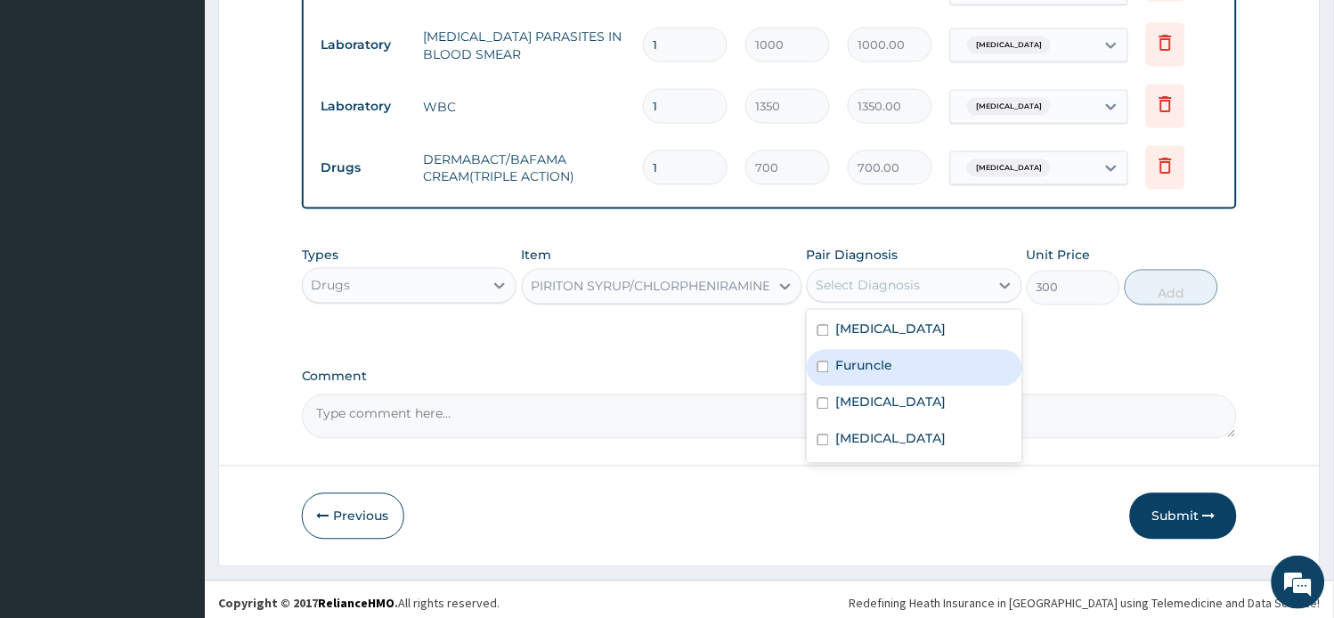
click at [877, 357] on label "Furuncle" at bounding box center [864, 366] width 57 height 18
checkbox input "true"
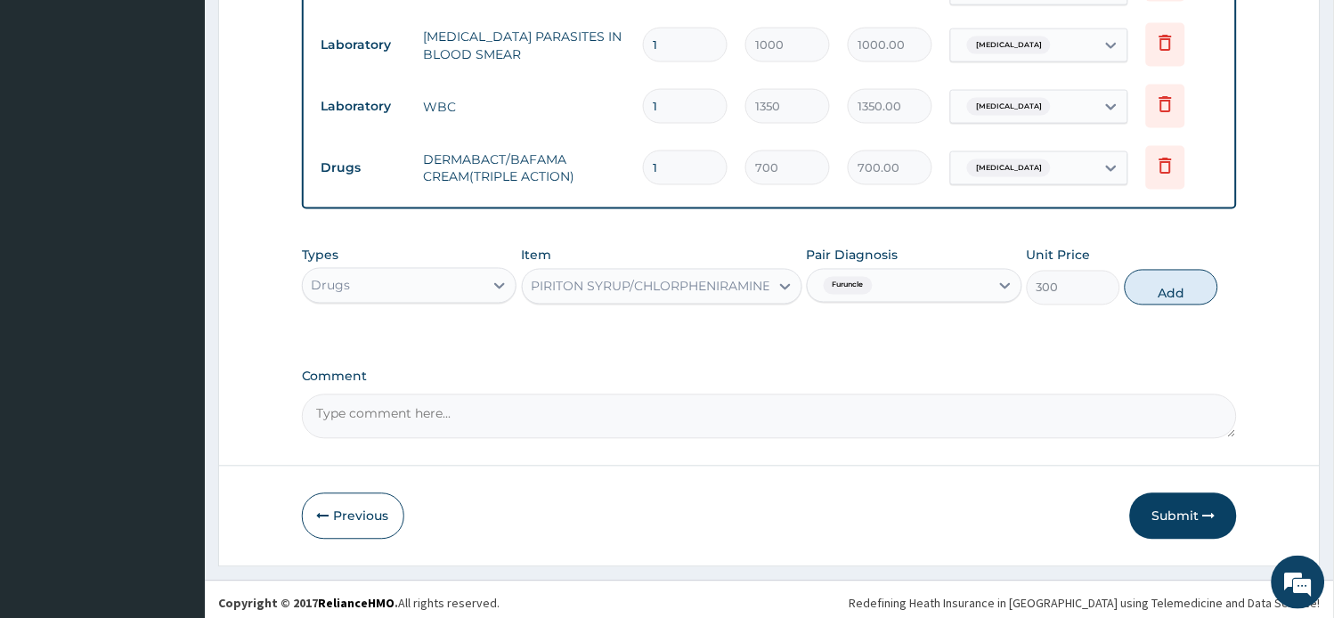
click at [1151, 285] on button "Add" at bounding box center [1170, 288] width 93 height 36
type input "0"
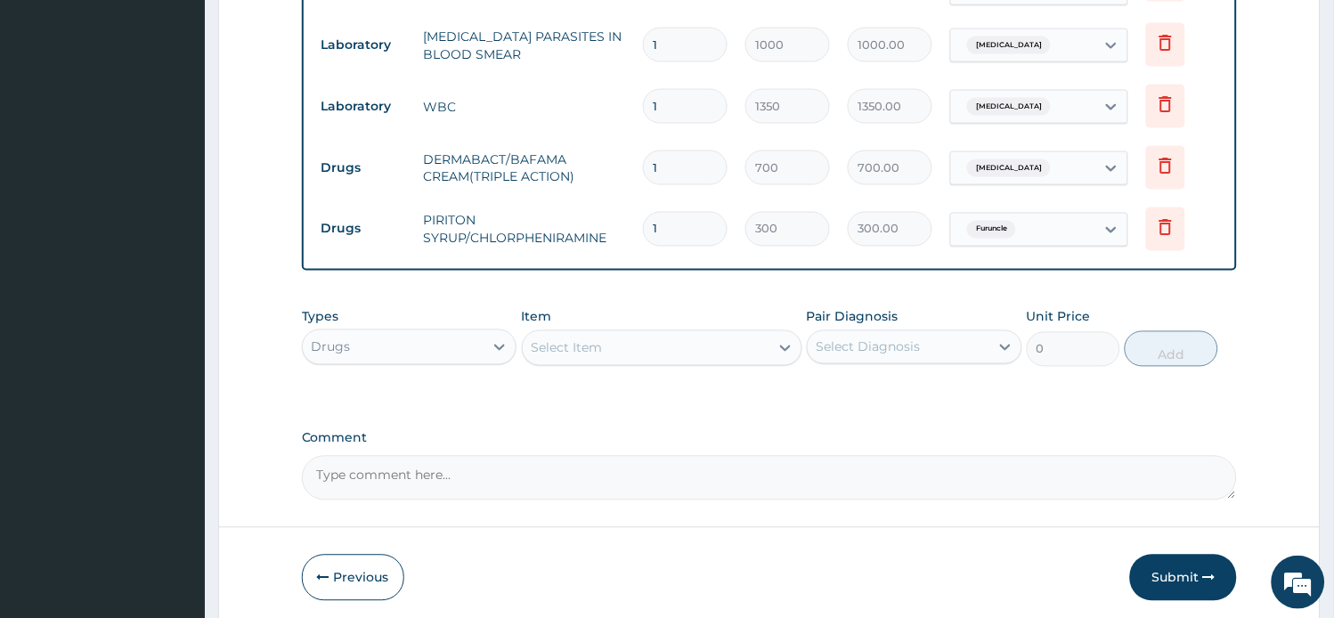
click at [626, 337] on div "Select Item" at bounding box center [646, 348] width 247 height 28
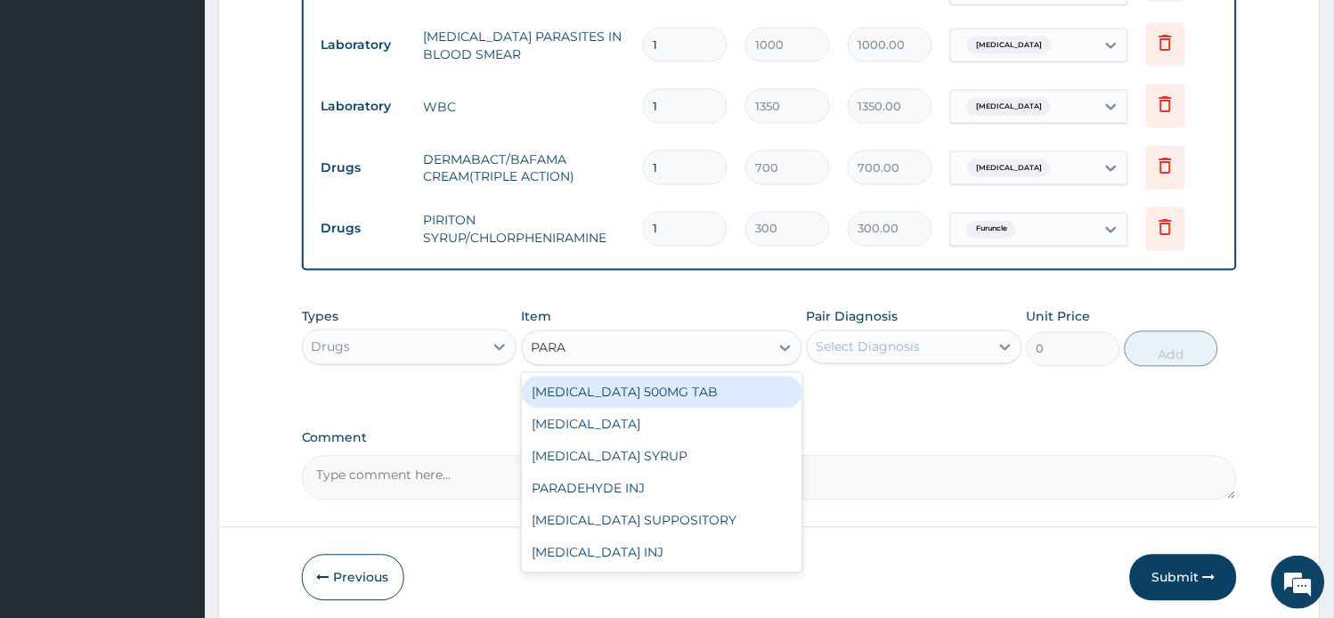
type input "PARAC"
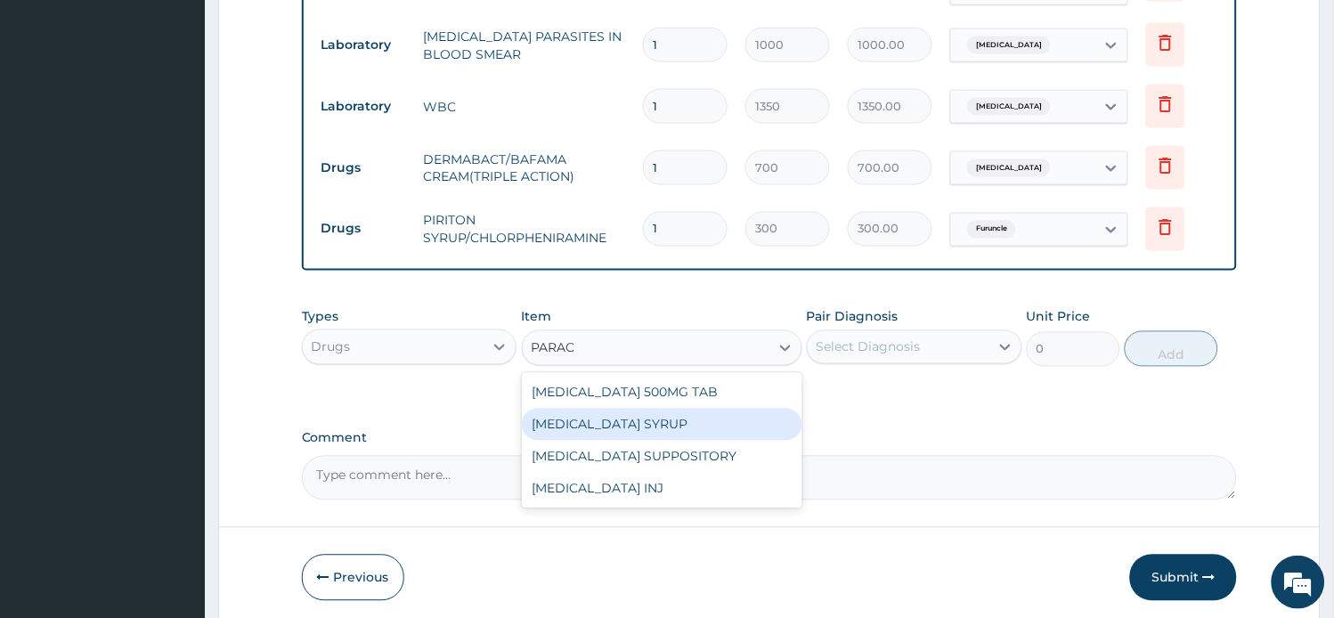
click at [644, 428] on div "[MEDICAL_DATA] SYRUP" at bounding box center [662, 425] width 280 height 32
type input "300"
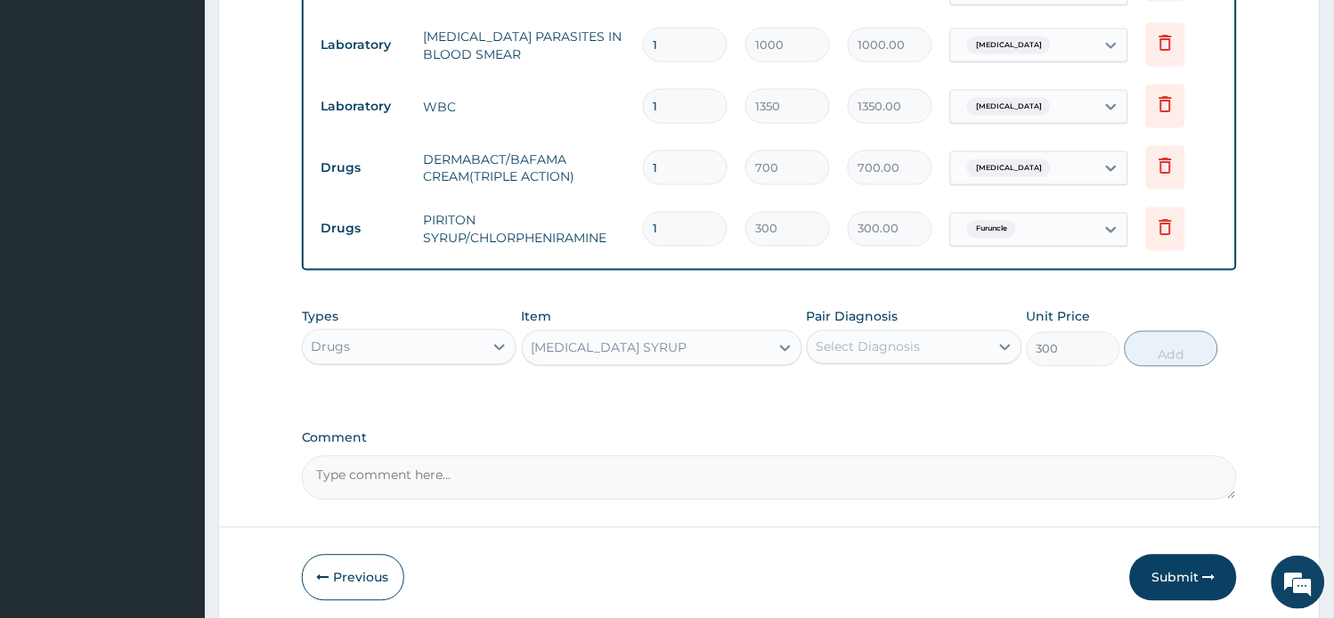
click at [857, 356] on div "Select Diagnosis" at bounding box center [914, 347] width 215 height 34
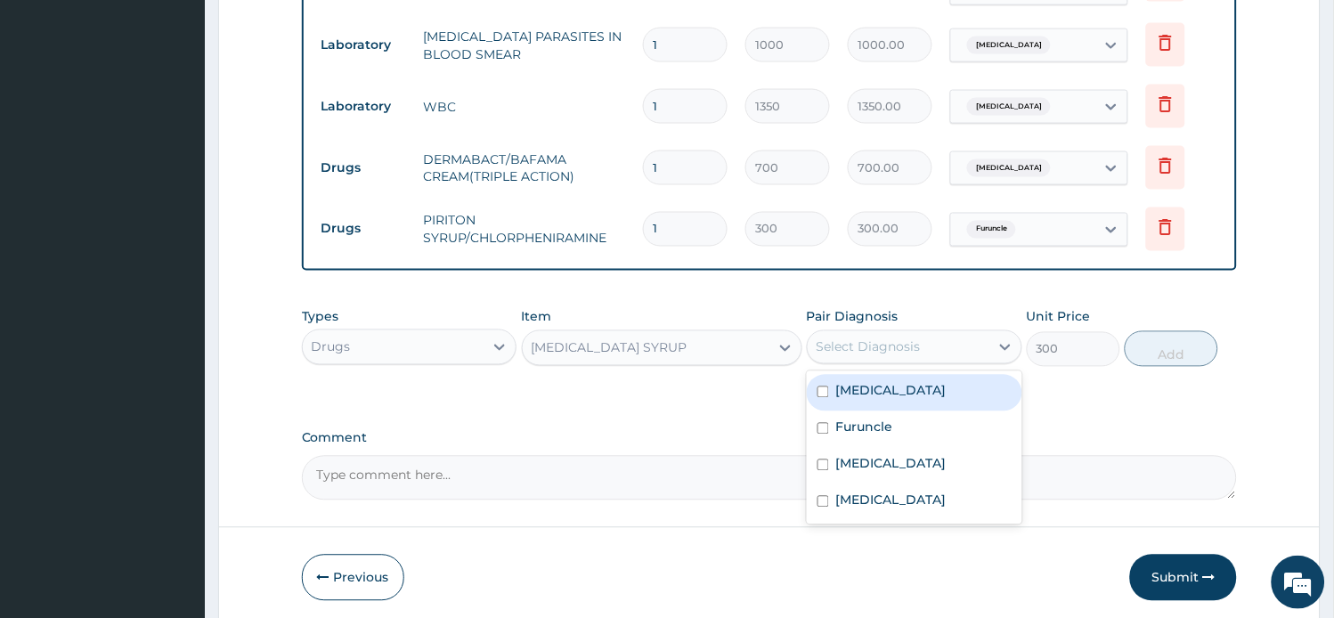
click at [853, 387] on label "[MEDICAL_DATA]" at bounding box center [891, 391] width 110 height 18
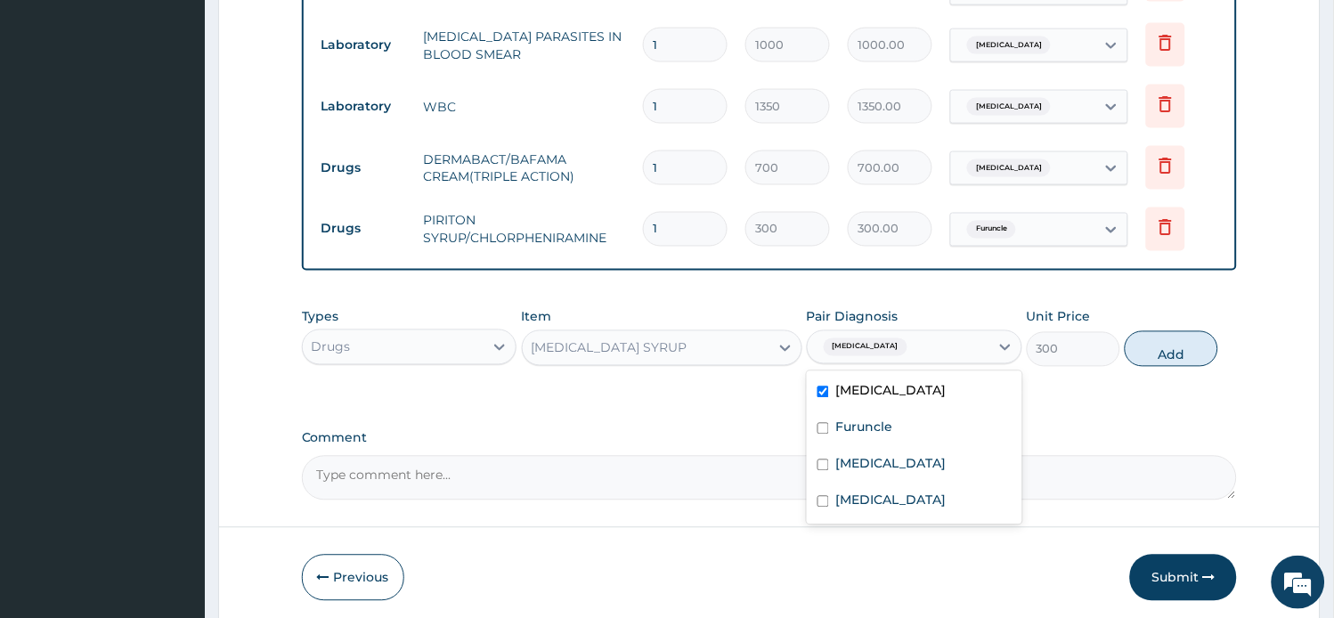
checkbox input "true"
click at [1153, 356] on button "Add" at bounding box center [1170, 349] width 93 height 36
type input "0"
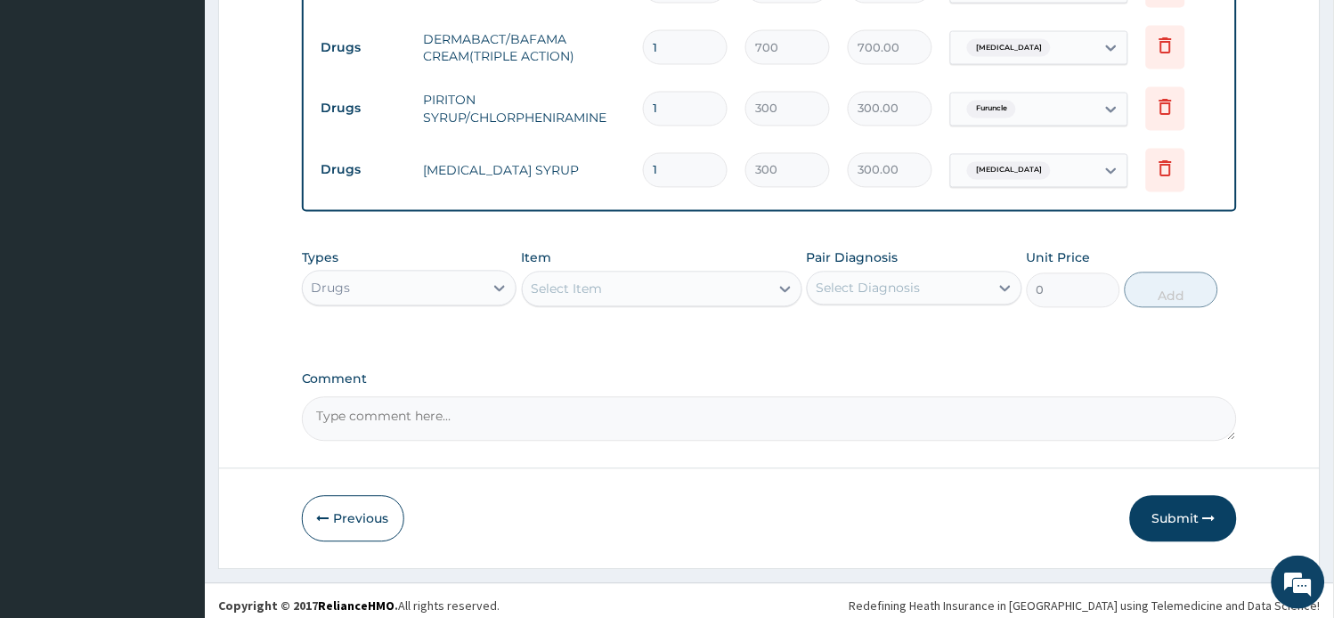
scroll to position [696, 0]
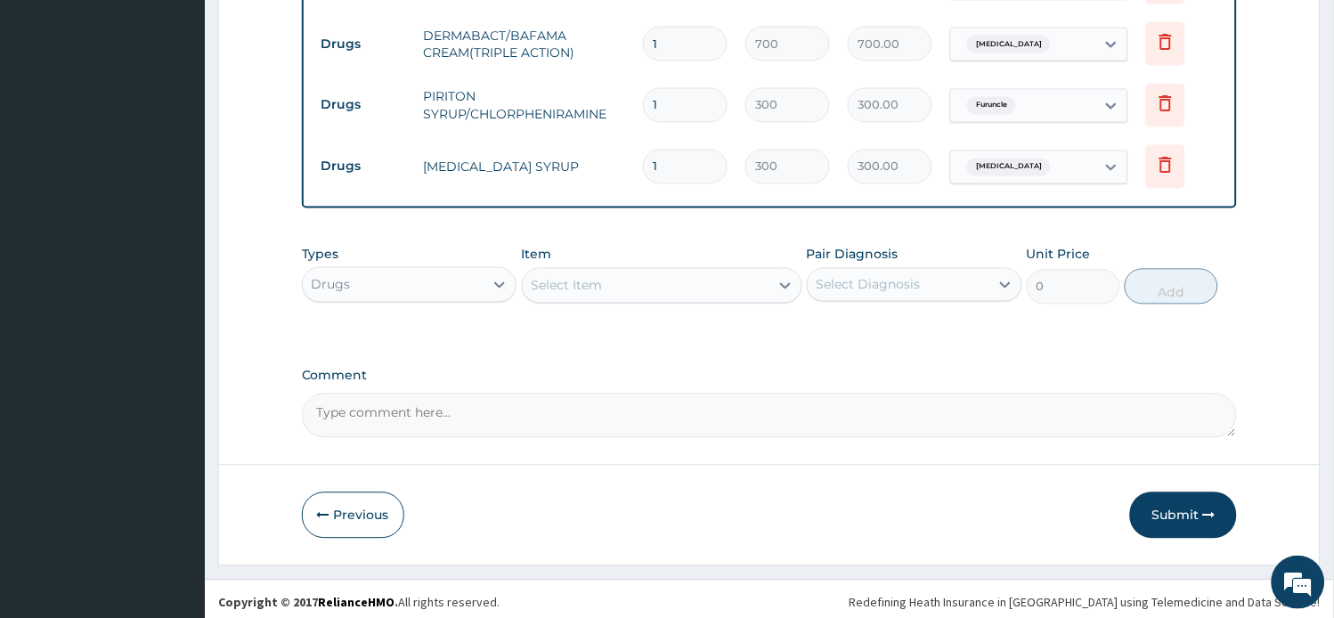
click at [605, 282] on div "Select Item" at bounding box center [646, 286] width 247 height 28
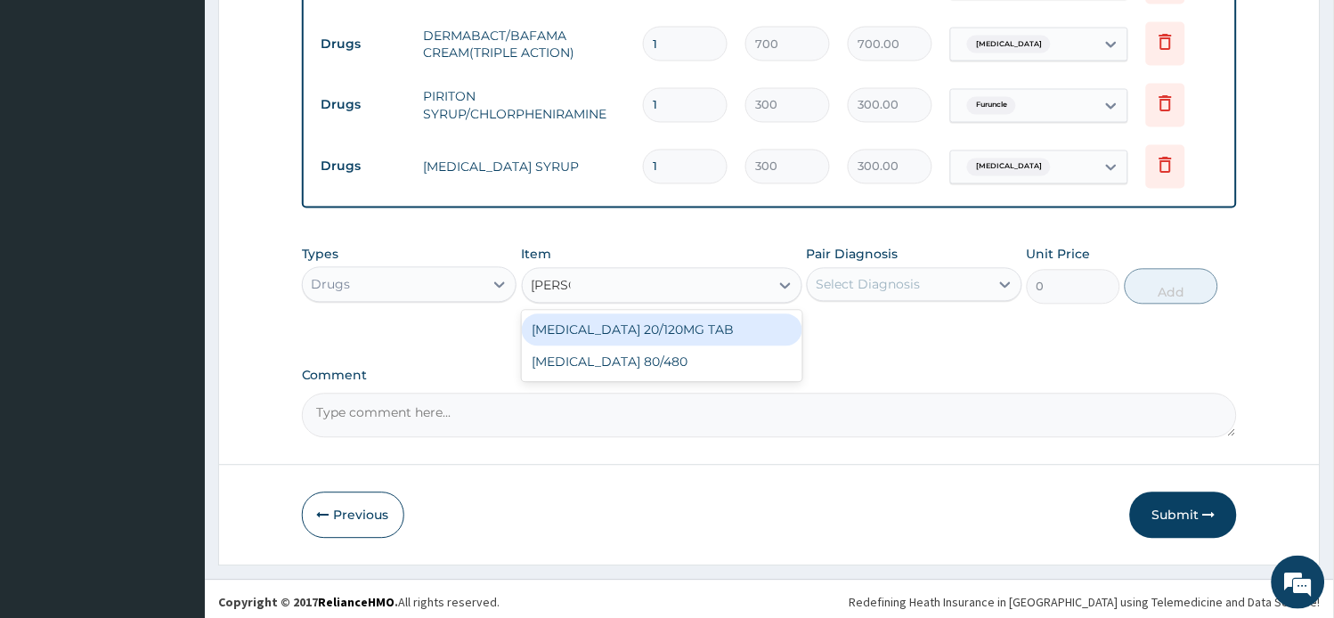
type input "COART"
drag, startPoint x: 646, startPoint y: 314, endPoint x: 645, endPoint y: 305, distance: 8.9
click at [646, 311] on div "[MEDICAL_DATA] 20/120MG TAB [MEDICAL_DATA] 80/480" at bounding box center [662, 346] width 280 height 71
click at [770, 318] on div "[MEDICAL_DATA] 20/120MG TAB" at bounding box center [662, 330] width 280 height 32
type input "78"
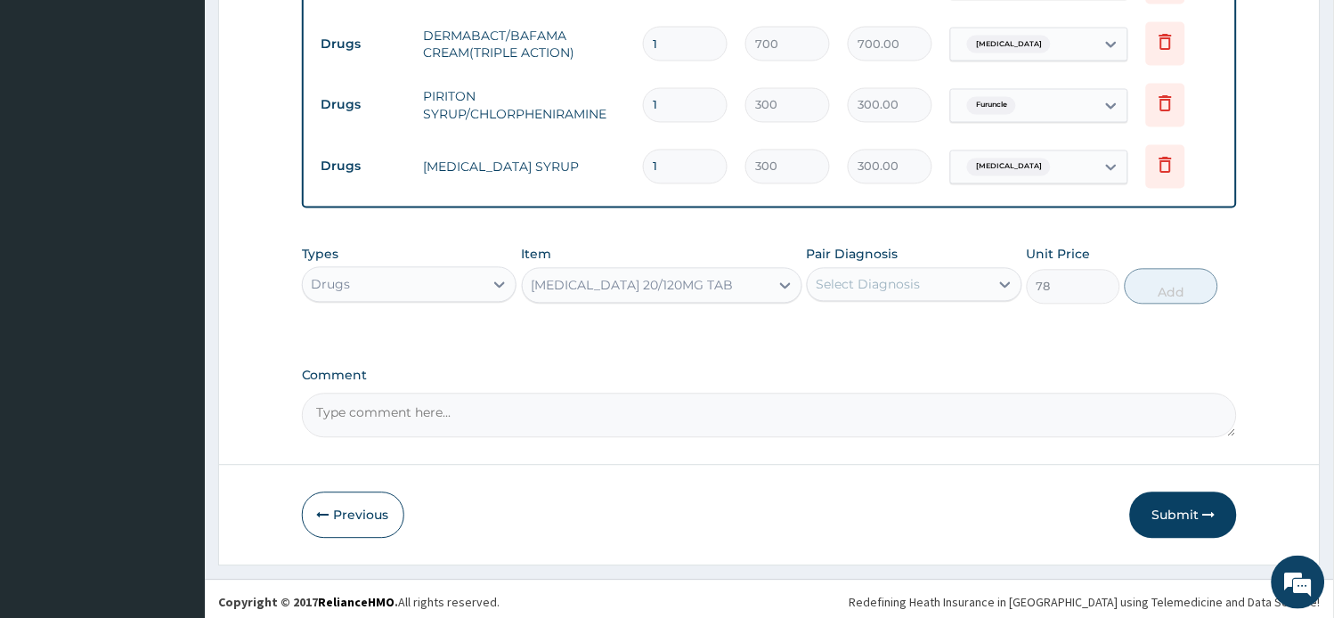
click at [864, 278] on div "Select Diagnosis" at bounding box center [868, 285] width 104 height 18
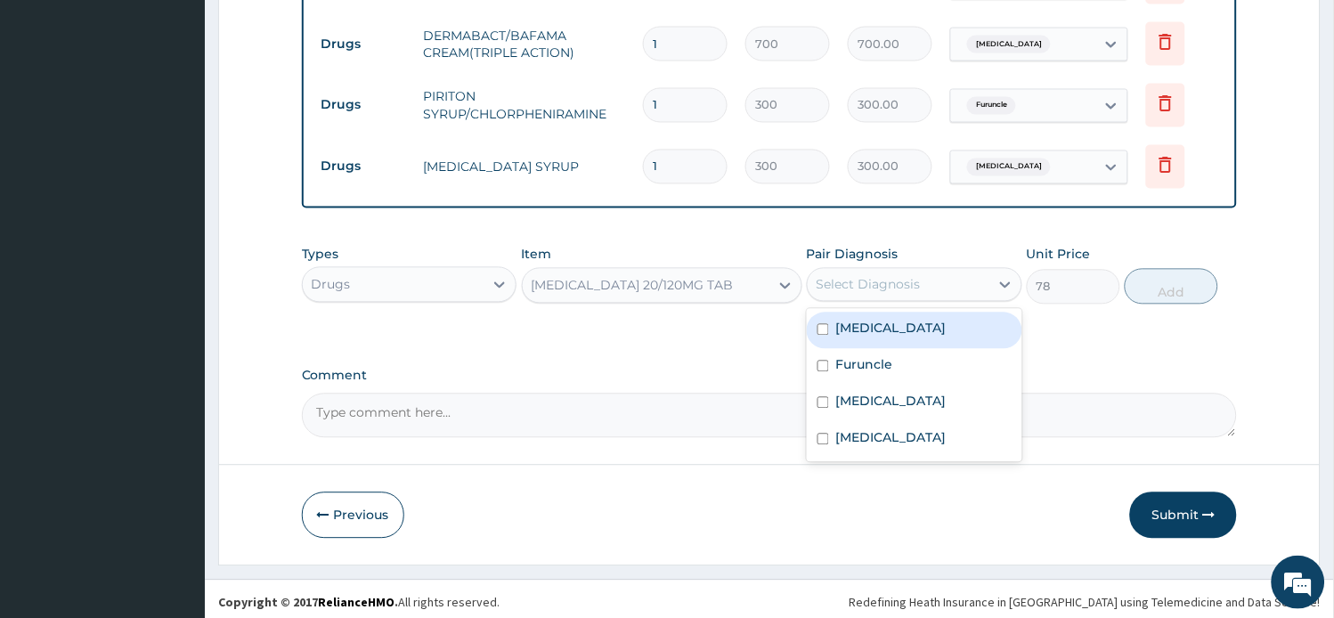
click at [874, 320] on label "[MEDICAL_DATA]" at bounding box center [891, 329] width 110 height 18
checkbox input "true"
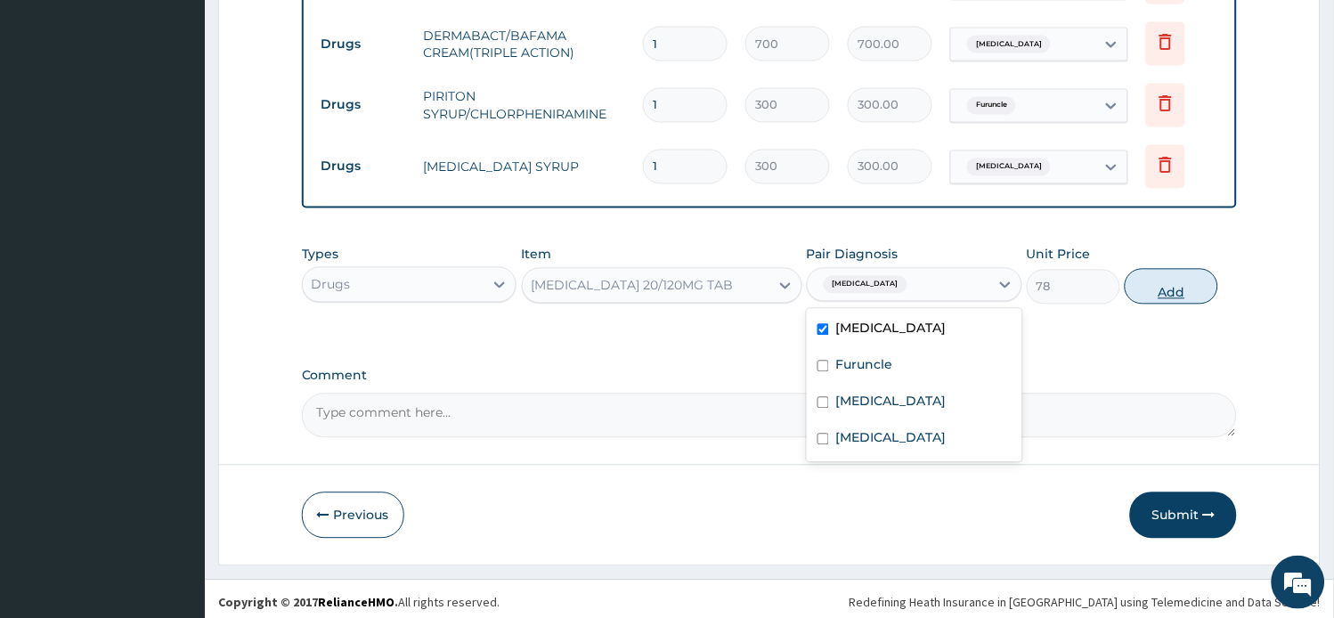
click at [1157, 289] on button "Add" at bounding box center [1170, 287] width 93 height 36
type input "0"
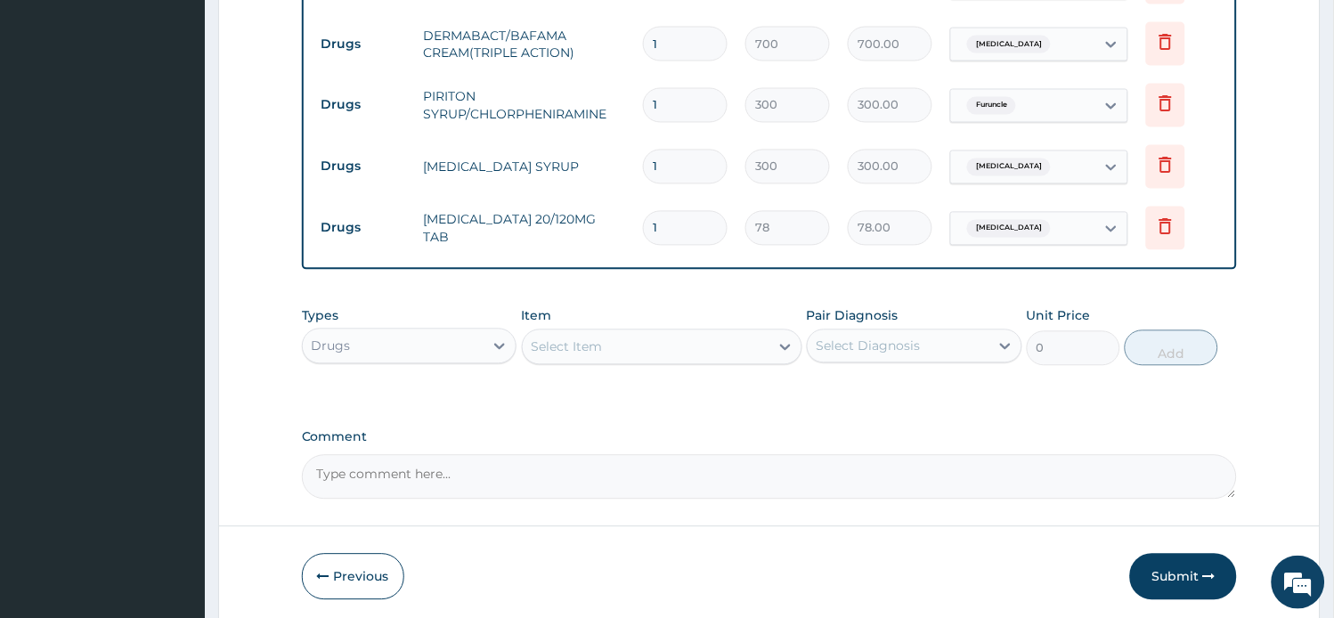
drag, startPoint x: 603, startPoint y: 209, endPoint x: 590, endPoint y: 212, distance: 12.7
click at [591, 214] on tr "Drugs [MEDICAL_DATA] 20/120MG TAB 1 78 78.00 [MEDICAL_DATA] Delete" at bounding box center [769, 228] width 914 height 61
type input "61"
type input "4758.00"
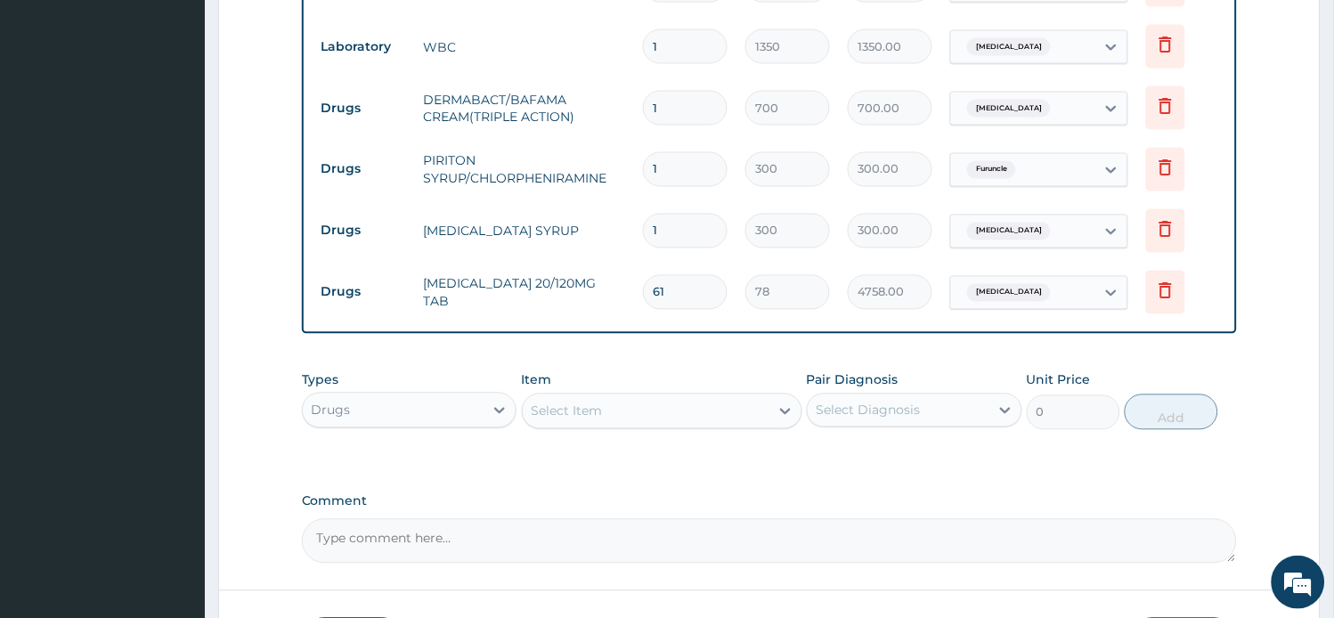
scroll to position [597, 0]
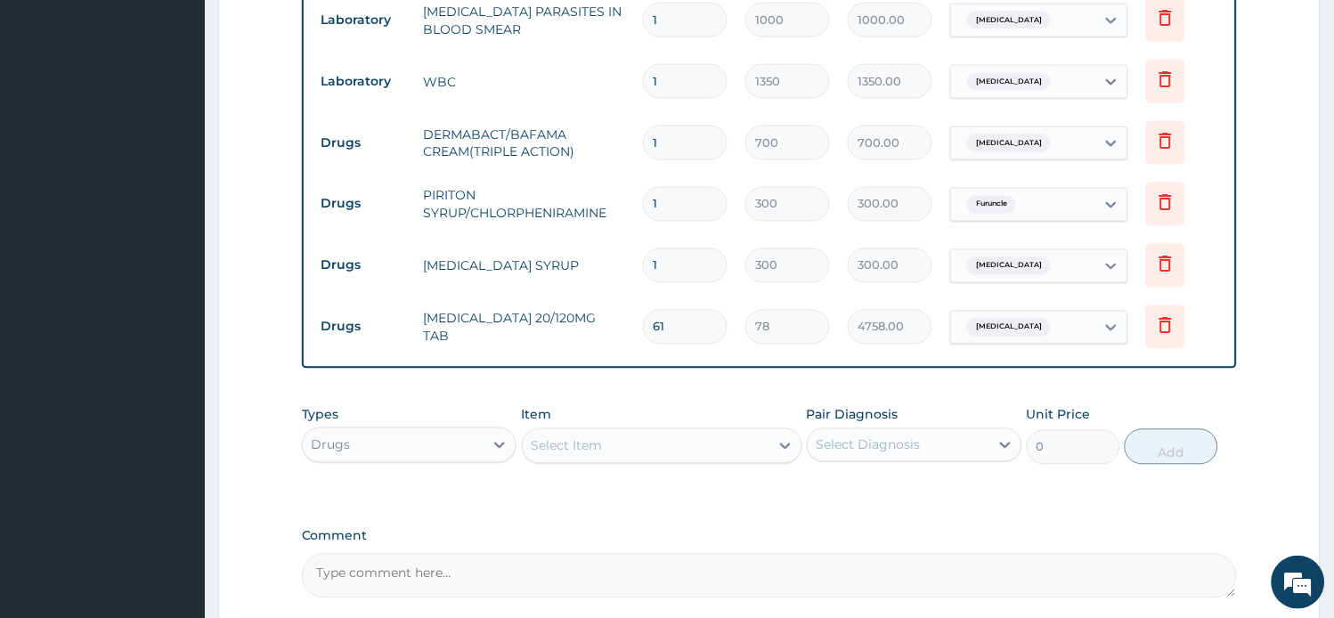
click at [707, 310] on input "61" at bounding box center [685, 327] width 85 height 35
type input "6"
type input "468.00"
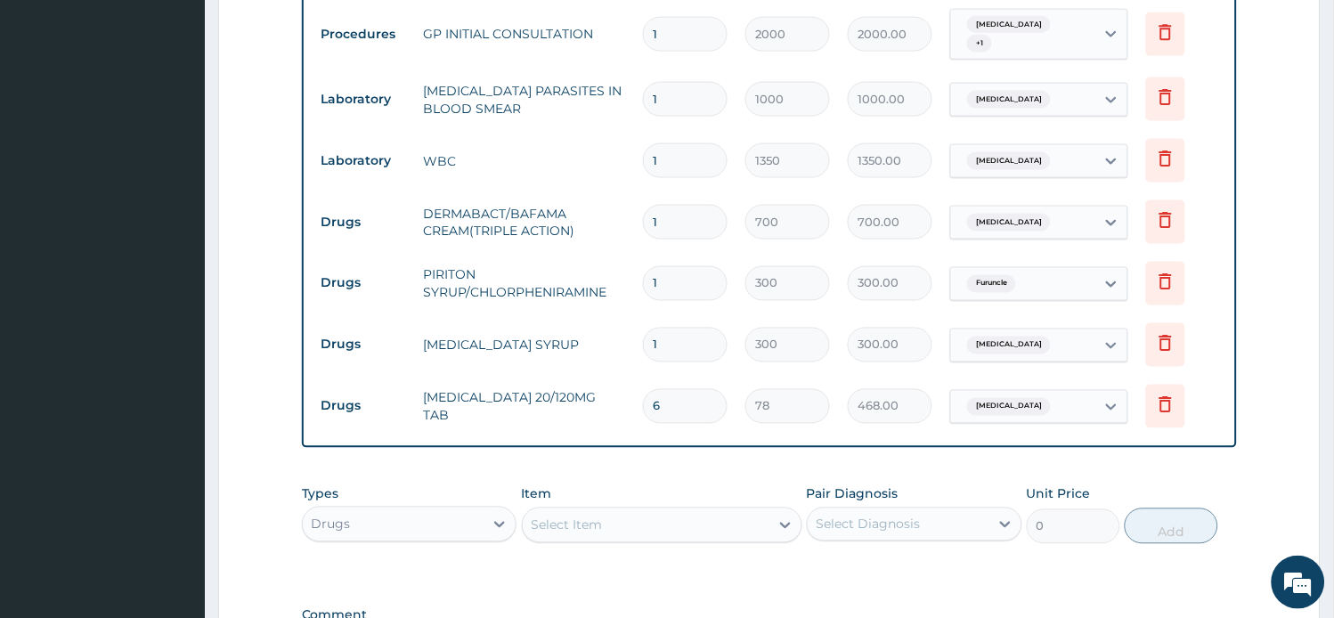
scroll to position [399, 0]
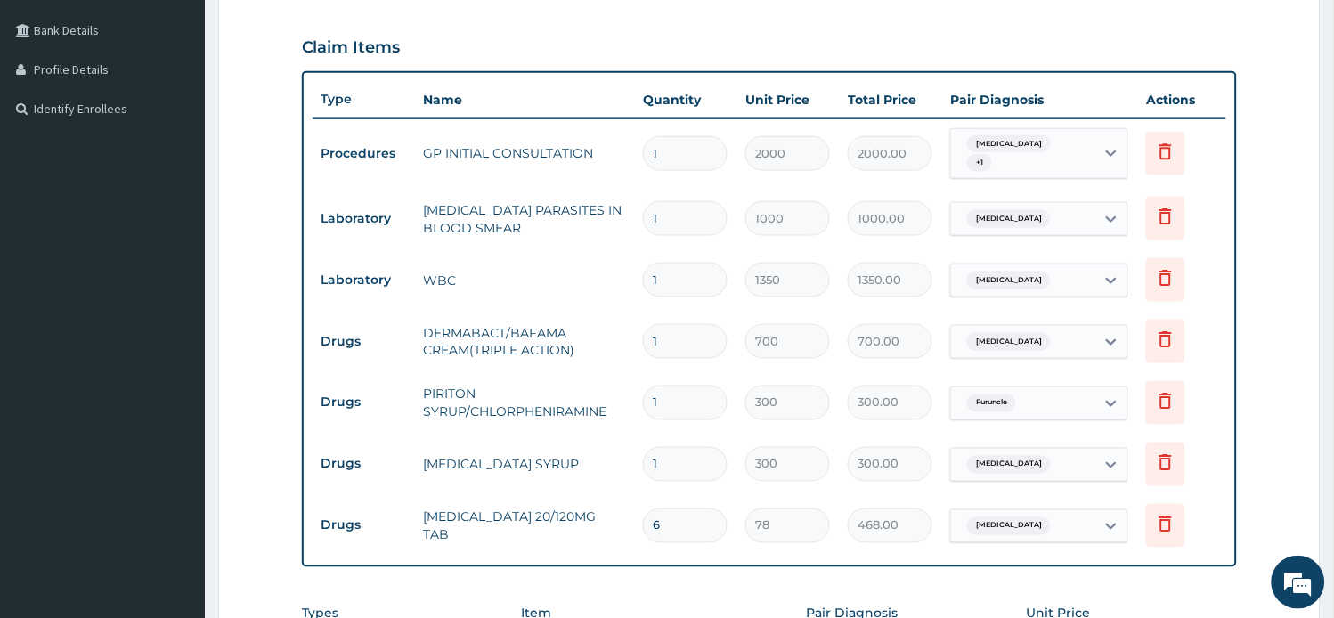
type input "6"
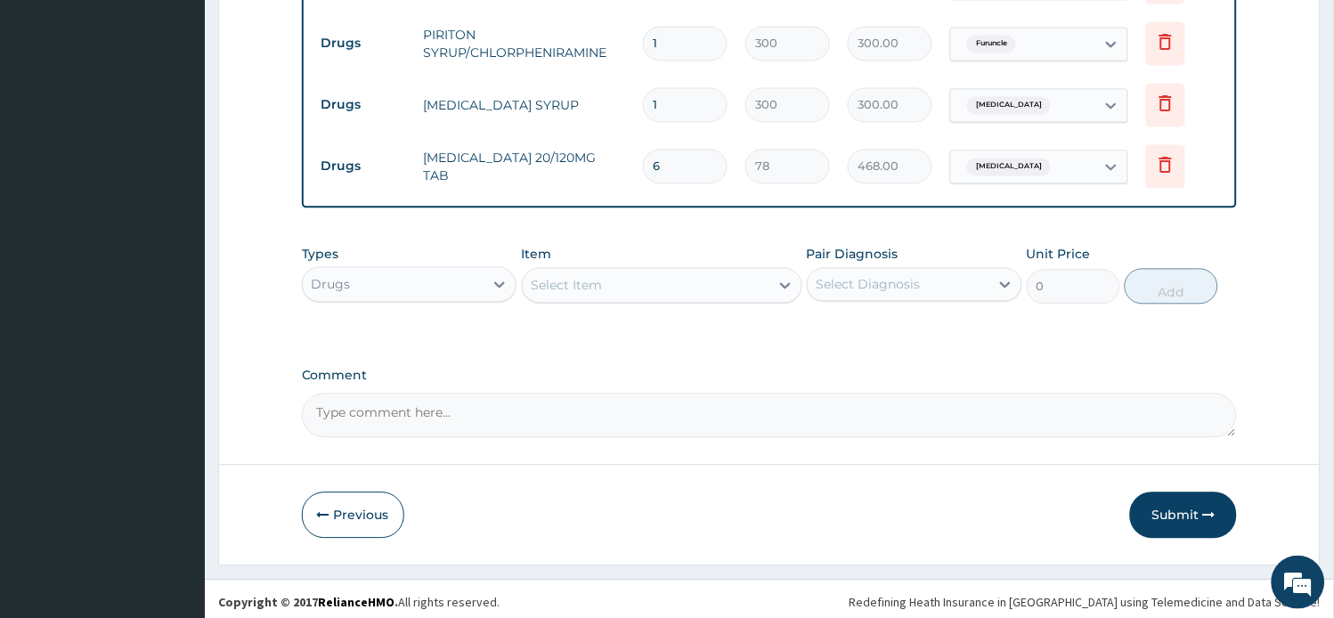
drag, startPoint x: 1206, startPoint y: 503, endPoint x: 1189, endPoint y: 507, distance: 18.4
click at [1190, 506] on button "Submit" at bounding box center [1183, 514] width 107 height 46
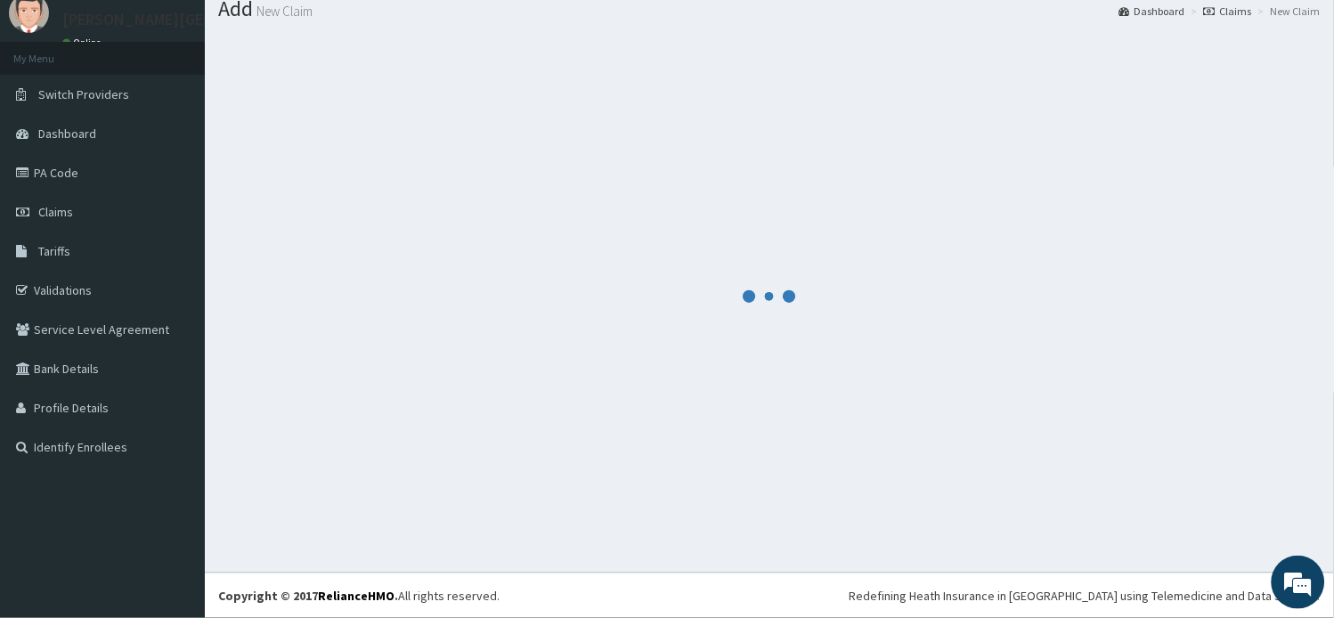
scroll to position [60, 0]
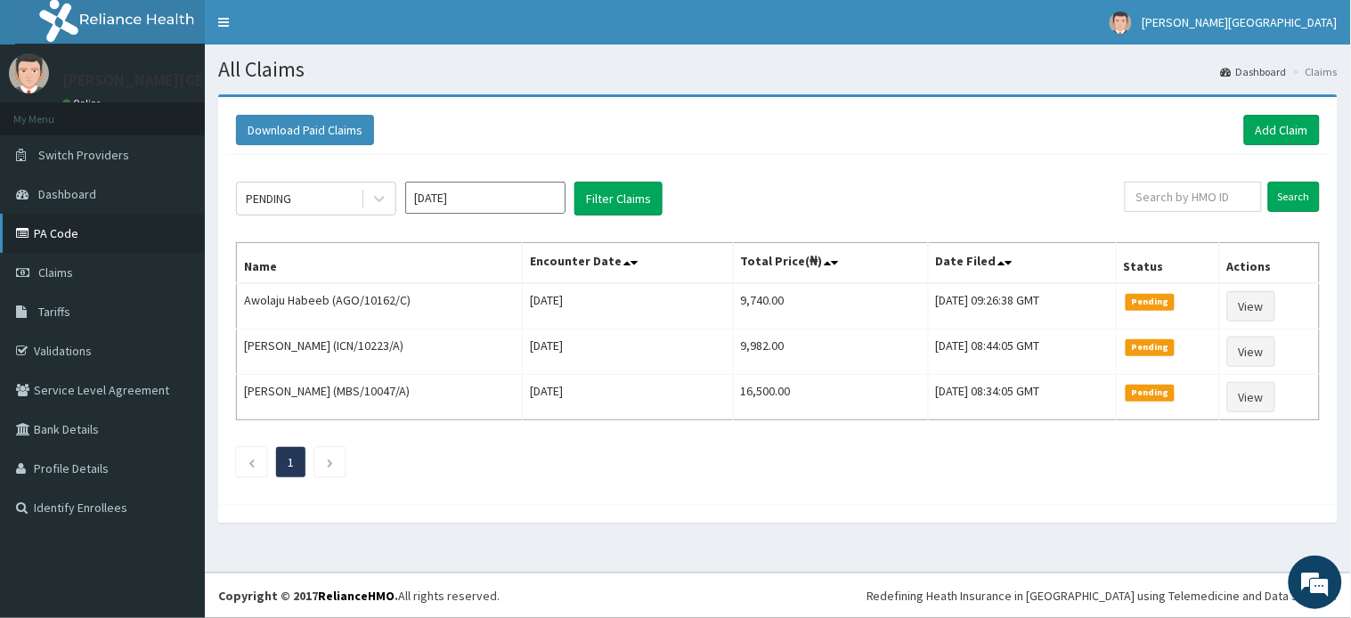
click at [50, 227] on link "PA Code" at bounding box center [102, 233] width 205 height 39
click at [1188, 193] on input "text" at bounding box center [1192, 197] width 137 height 30
paste input "LOP/10013/C"
type input "LOP/10013/C"
drag, startPoint x: 1296, startPoint y: 197, endPoint x: 1294, endPoint y: 187, distance: 10.2
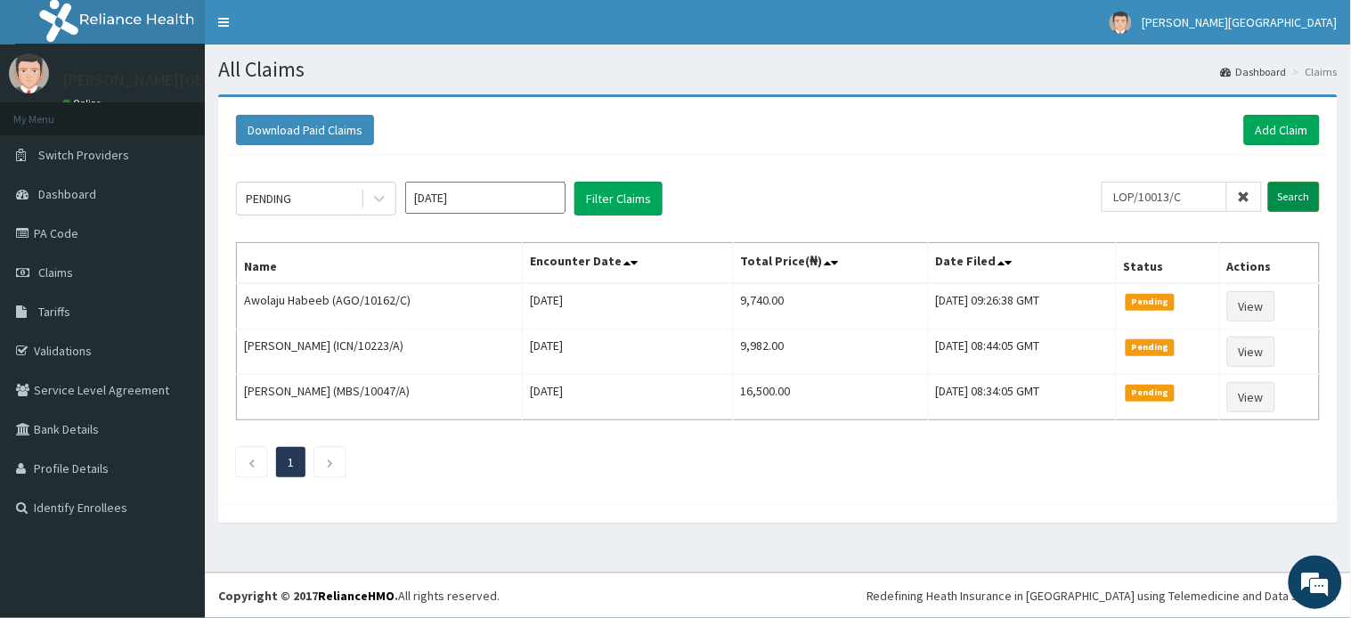
click at [1296, 190] on input "Search" at bounding box center [1294, 197] width 52 height 30
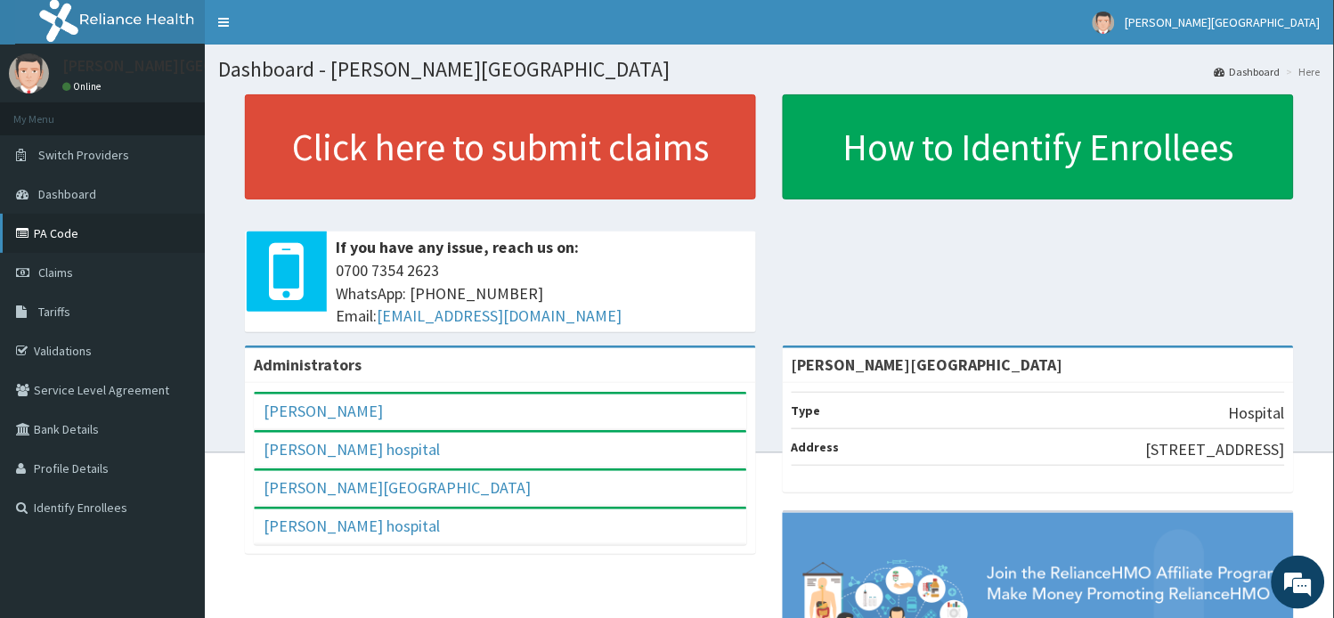
click at [65, 228] on link "PA Code" at bounding box center [102, 233] width 205 height 39
